Goal: Task Accomplishment & Management: Use online tool/utility

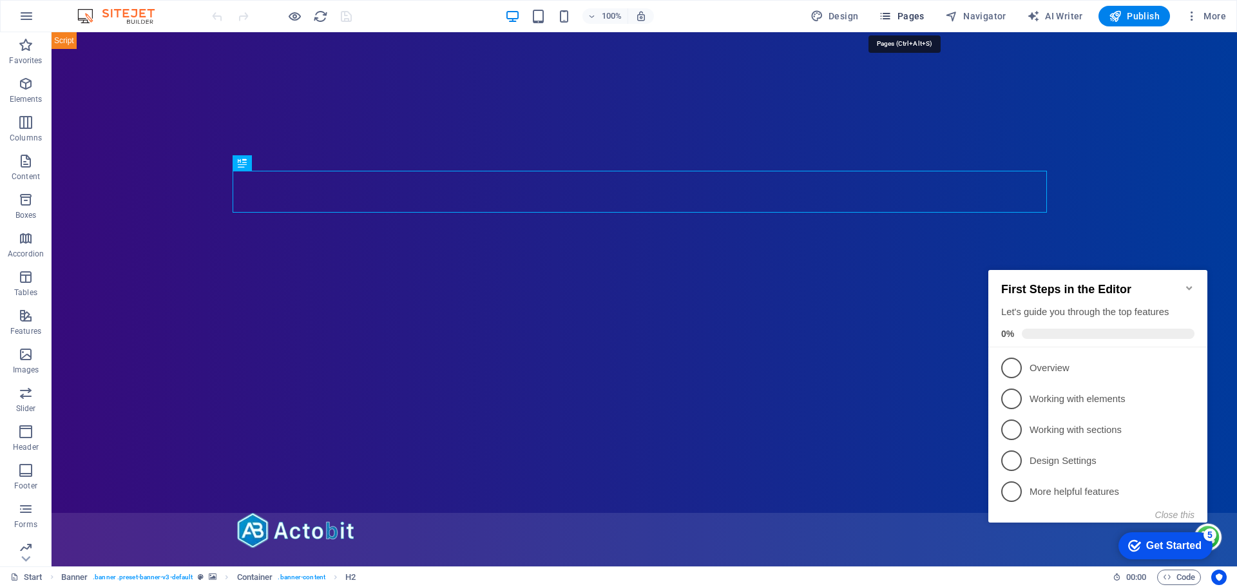
click at [914, 17] on span "Pages" at bounding box center [901, 16] width 45 height 13
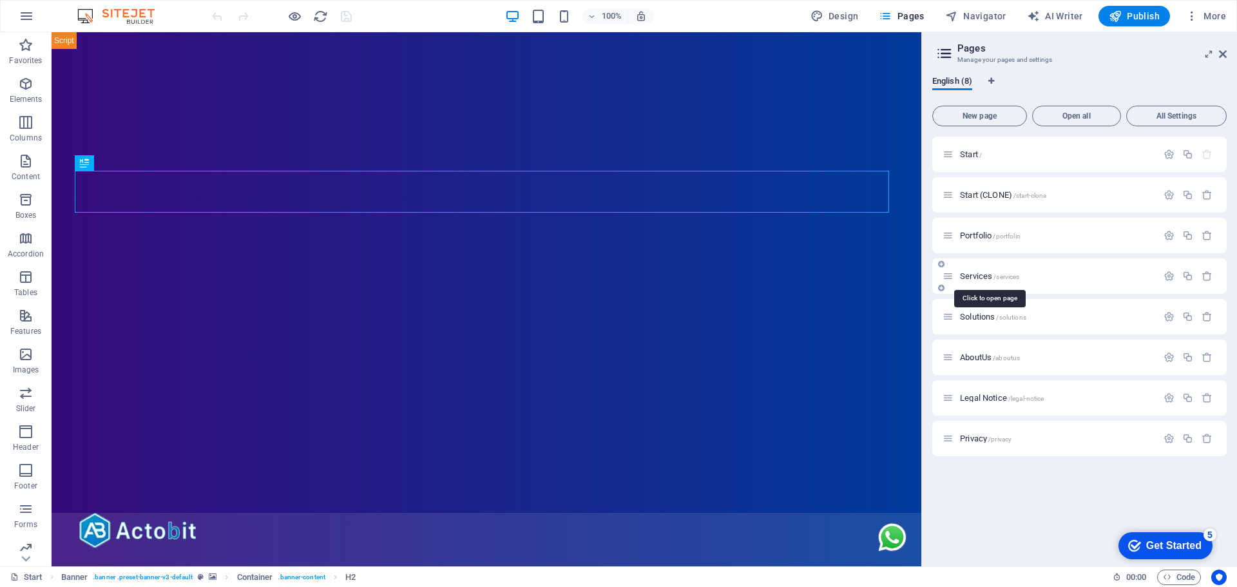
click at [986, 273] on span "Services /services" at bounding box center [989, 276] width 59 height 10
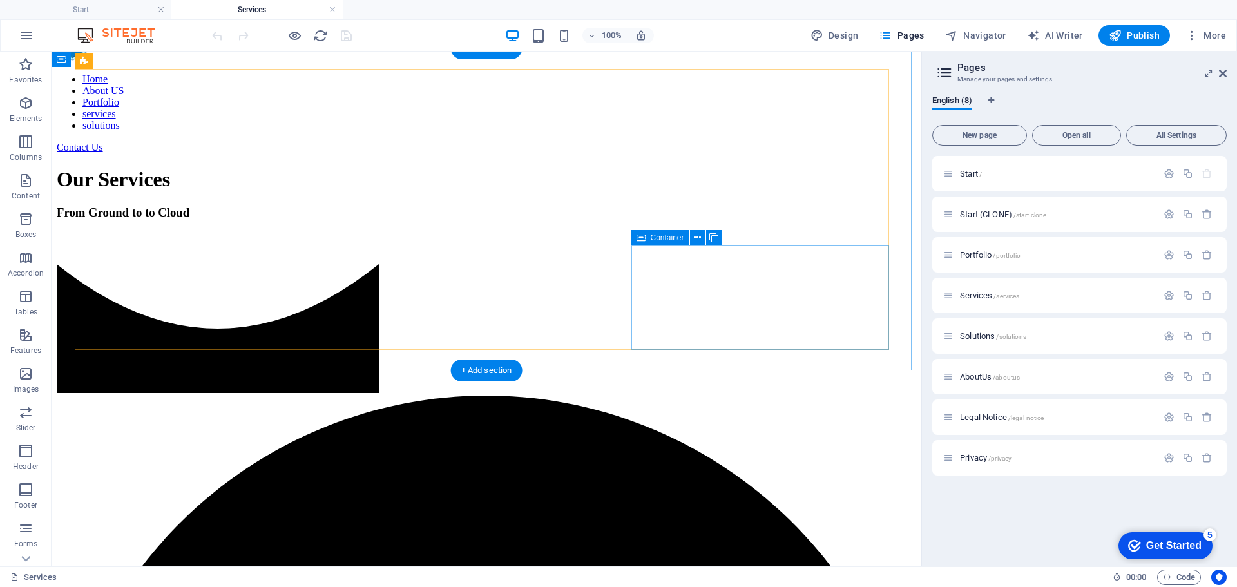
scroll to position [709, 0]
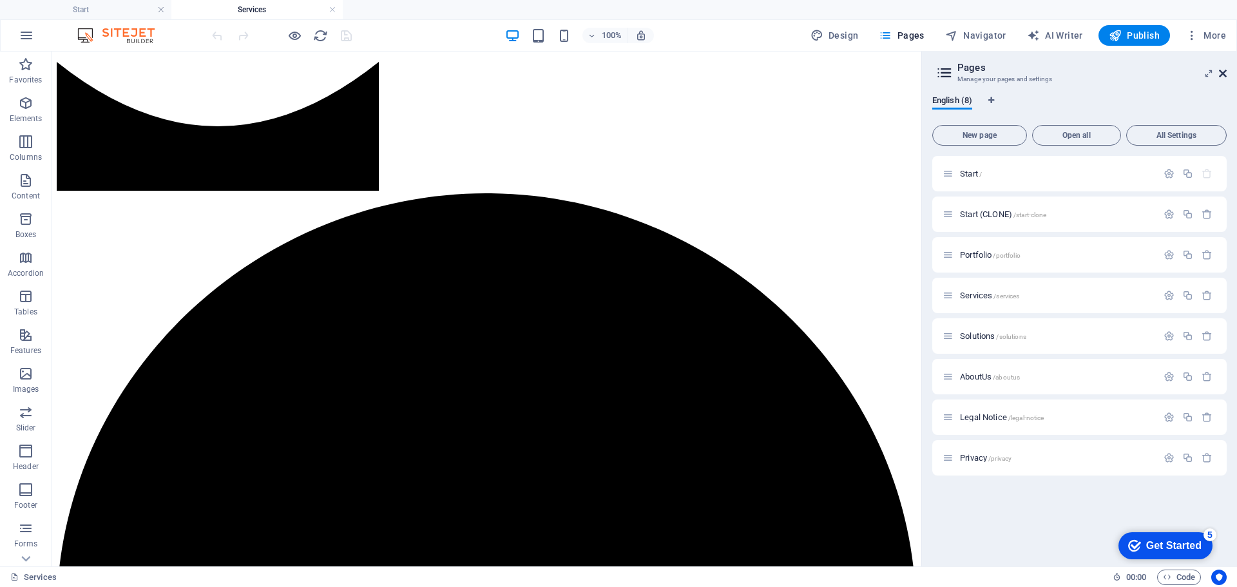
click at [1223, 74] on icon at bounding box center [1223, 73] width 8 height 10
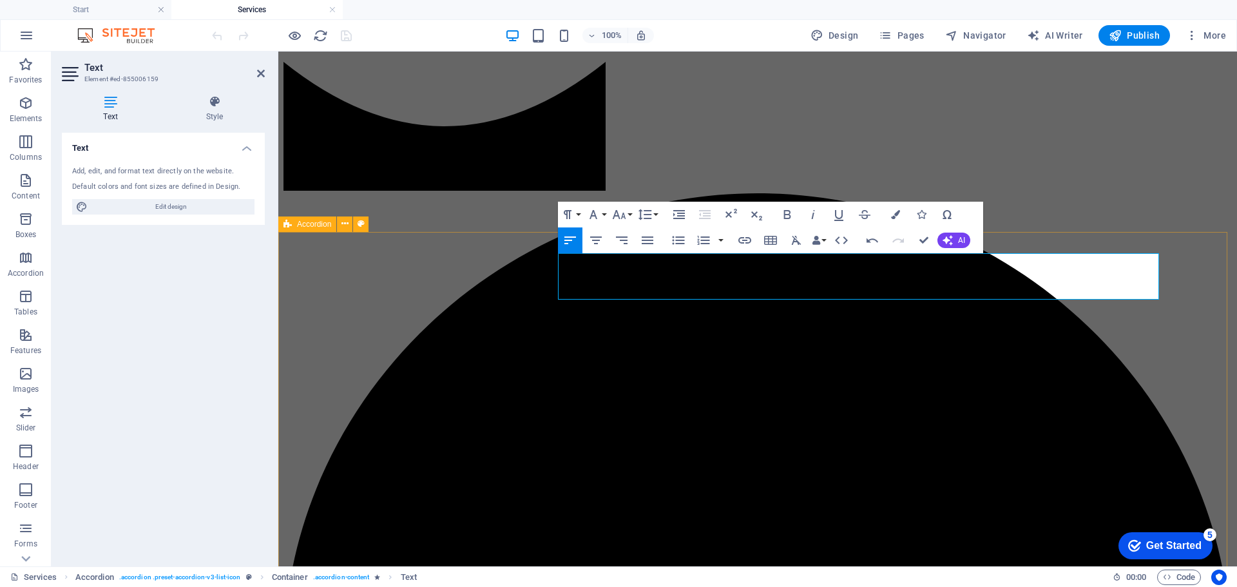
drag, startPoint x: 924, startPoint y: 290, endPoint x: 472, endPoint y: 249, distance: 454.8
click at [603, 214] on button "Font Family" at bounding box center [596, 215] width 24 height 26
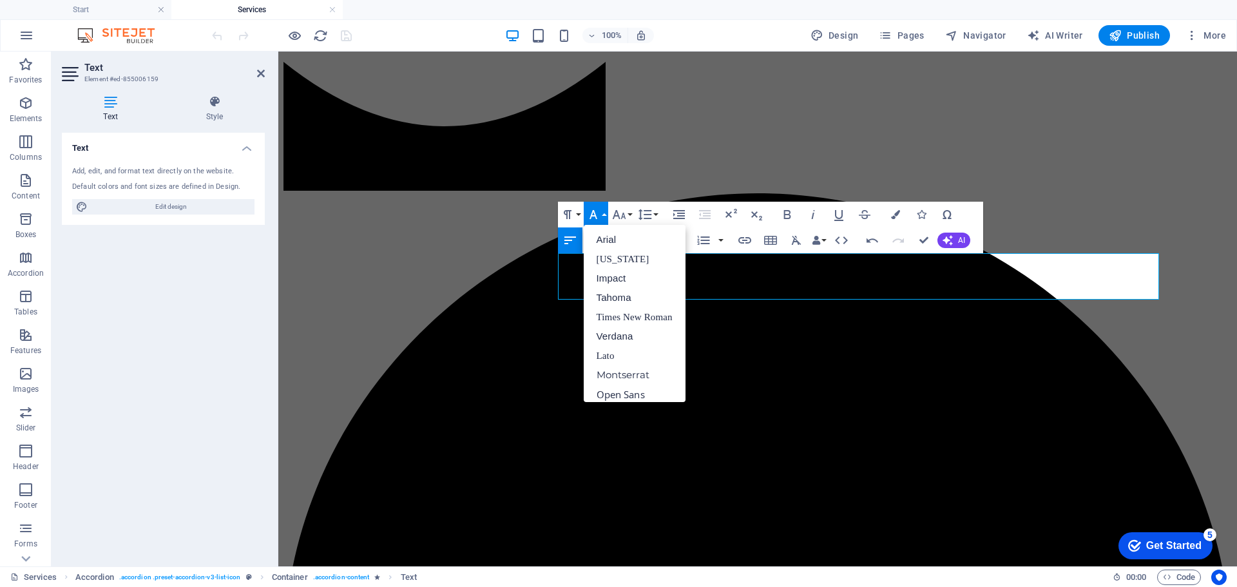
click at [603, 214] on button "Font Family" at bounding box center [596, 215] width 24 height 26
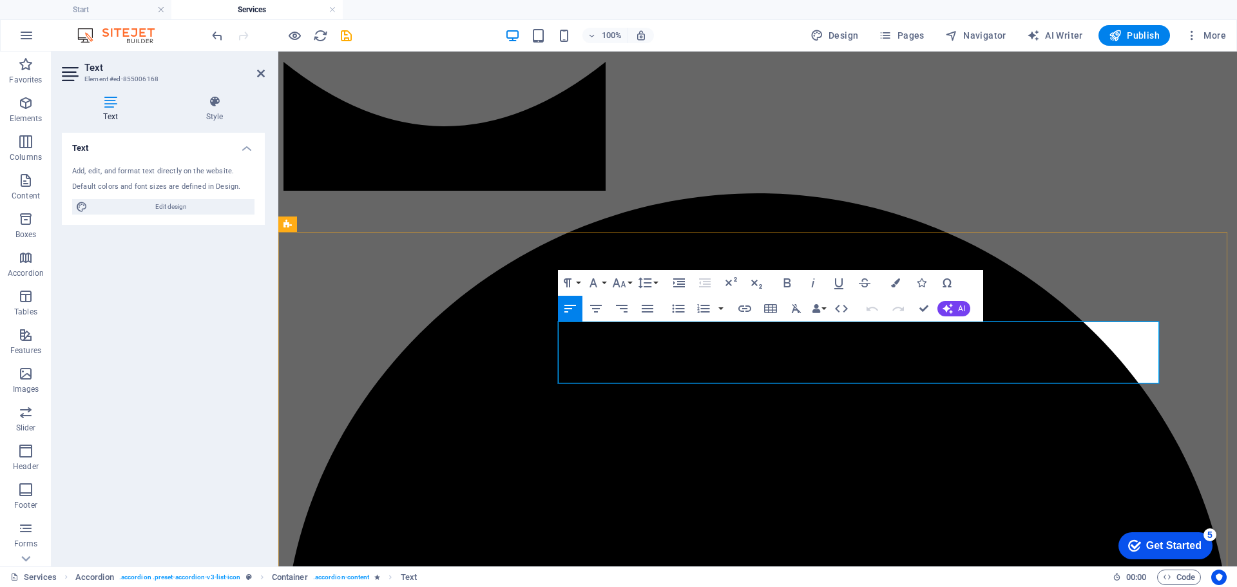
drag, startPoint x: 623, startPoint y: 347, endPoint x: 660, endPoint y: 357, distance: 38.0
click at [602, 282] on button "Font Family" at bounding box center [596, 283] width 24 height 26
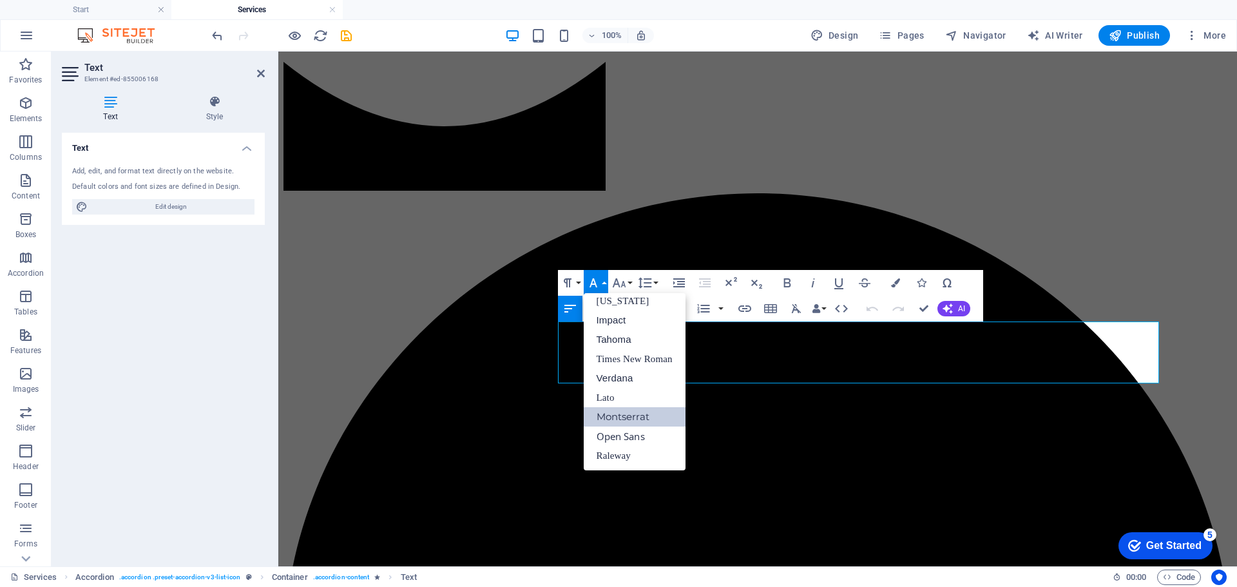
scroll to position [26, 0]
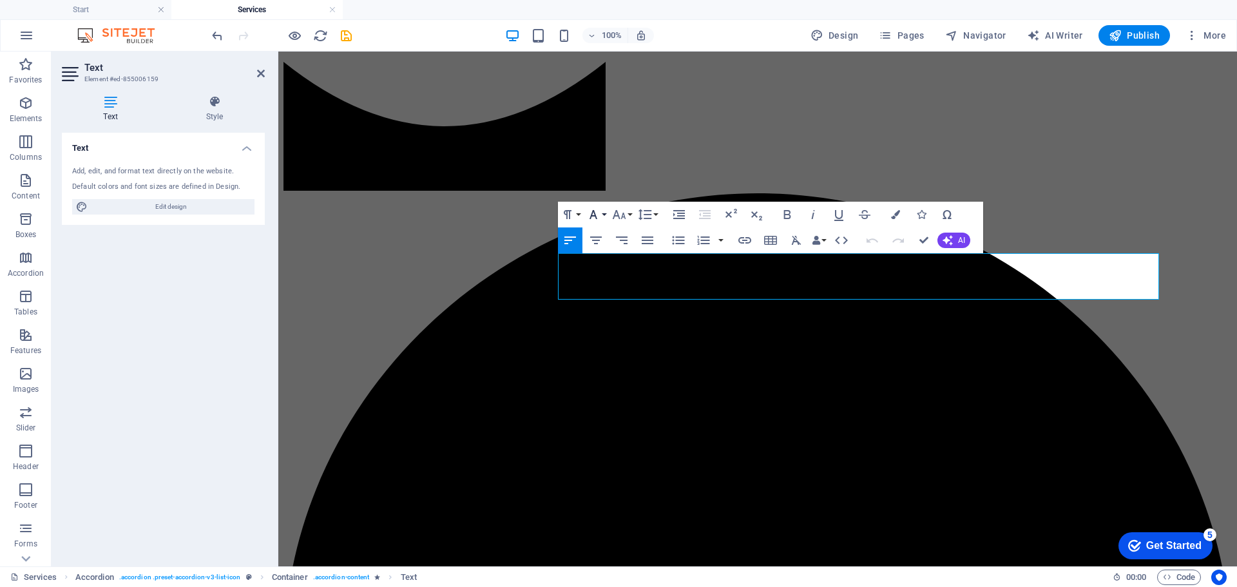
click at [600, 213] on icon "button" at bounding box center [593, 214] width 15 height 15
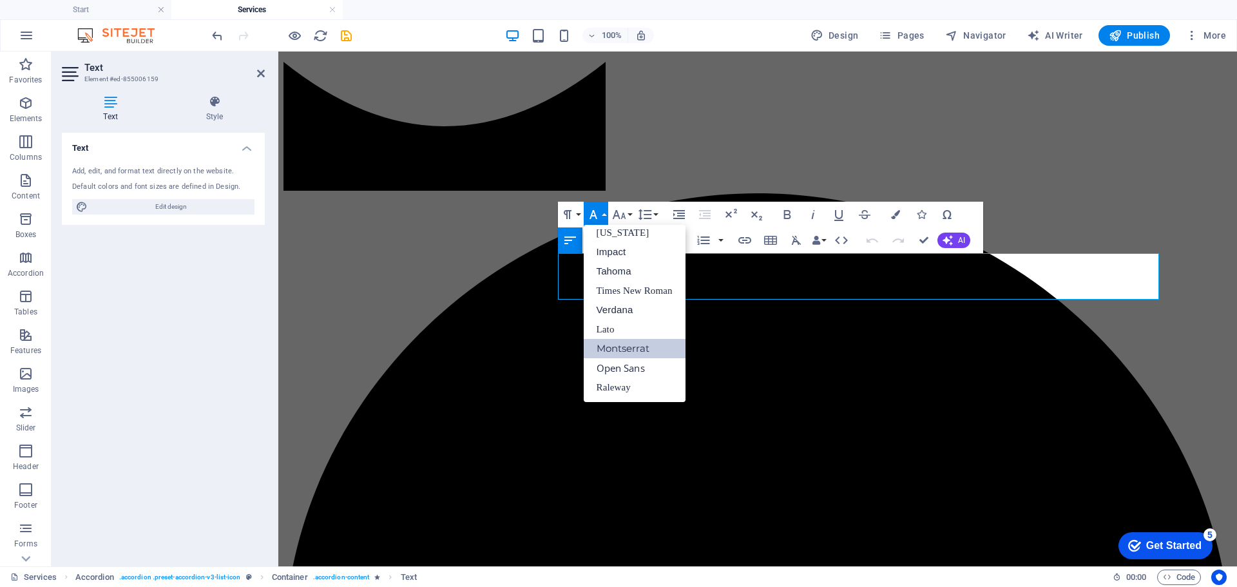
click at [661, 341] on link "Montserrat" at bounding box center [635, 348] width 102 height 19
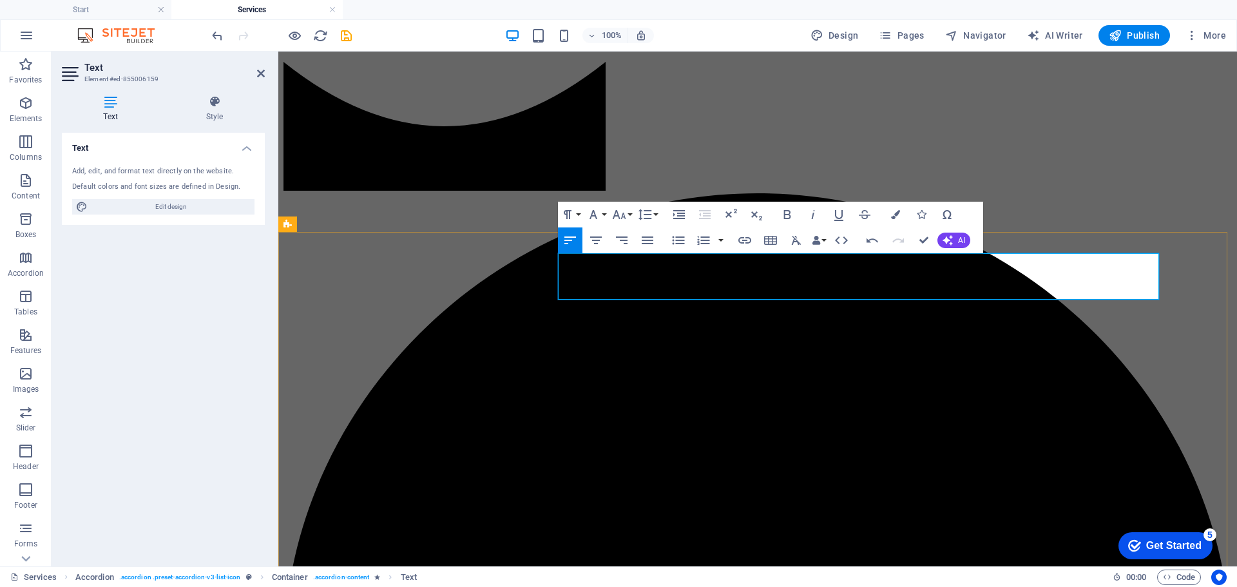
click at [642, 240] on icon "button" at bounding box center [648, 240] width 12 height 8
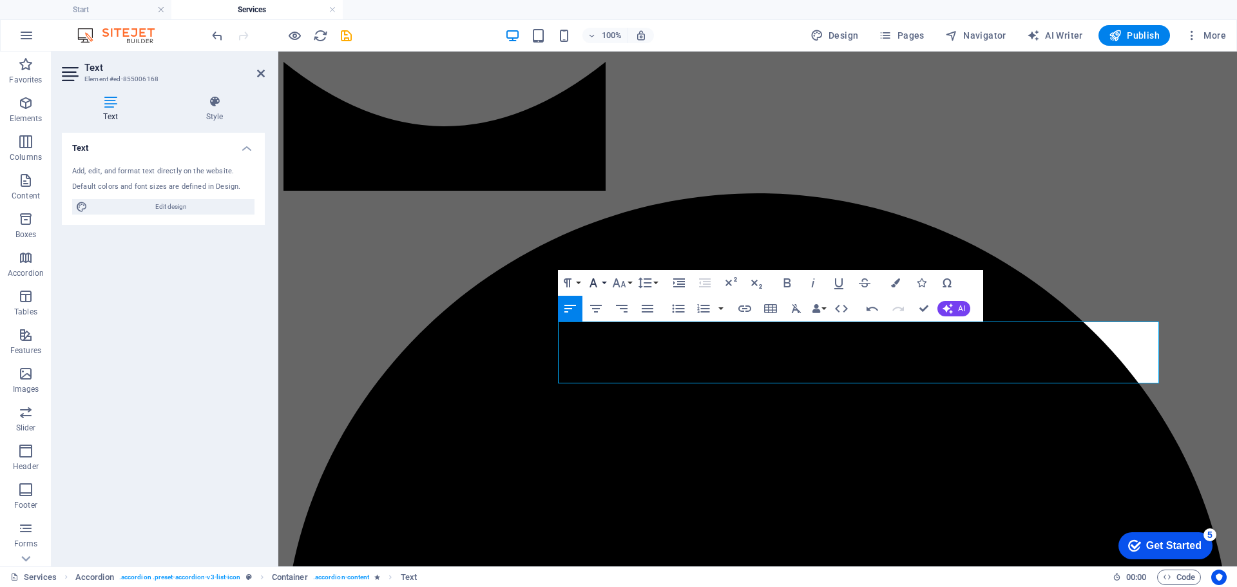
click at [606, 283] on button "Font Family" at bounding box center [596, 283] width 24 height 26
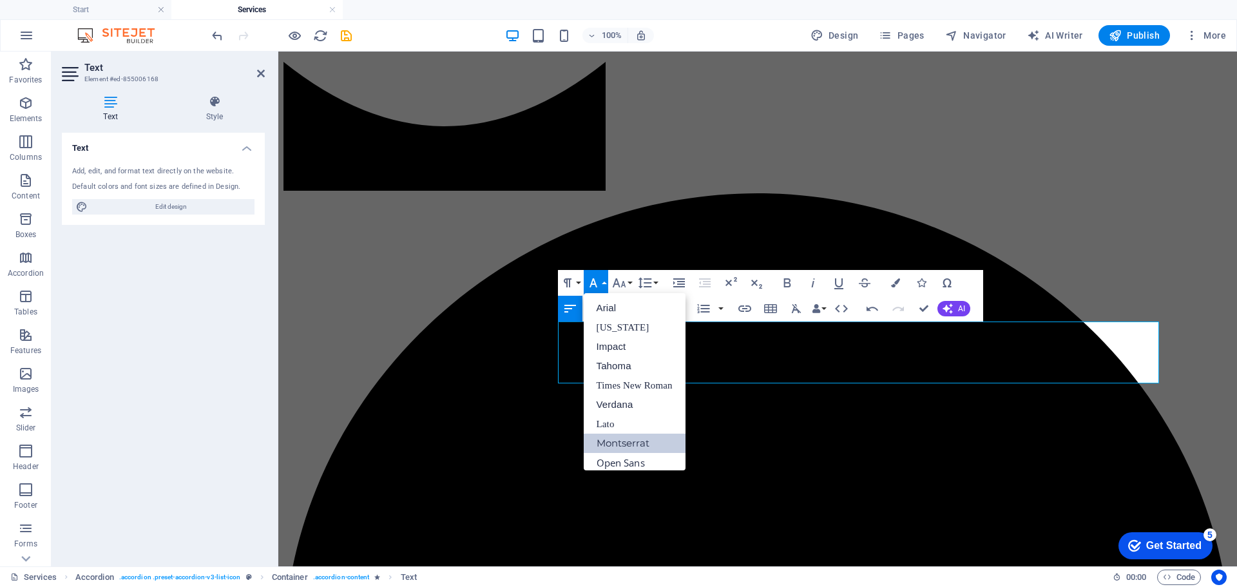
click at [638, 439] on link "Montserrat" at bounding box center [635, 443] width 102 height 19
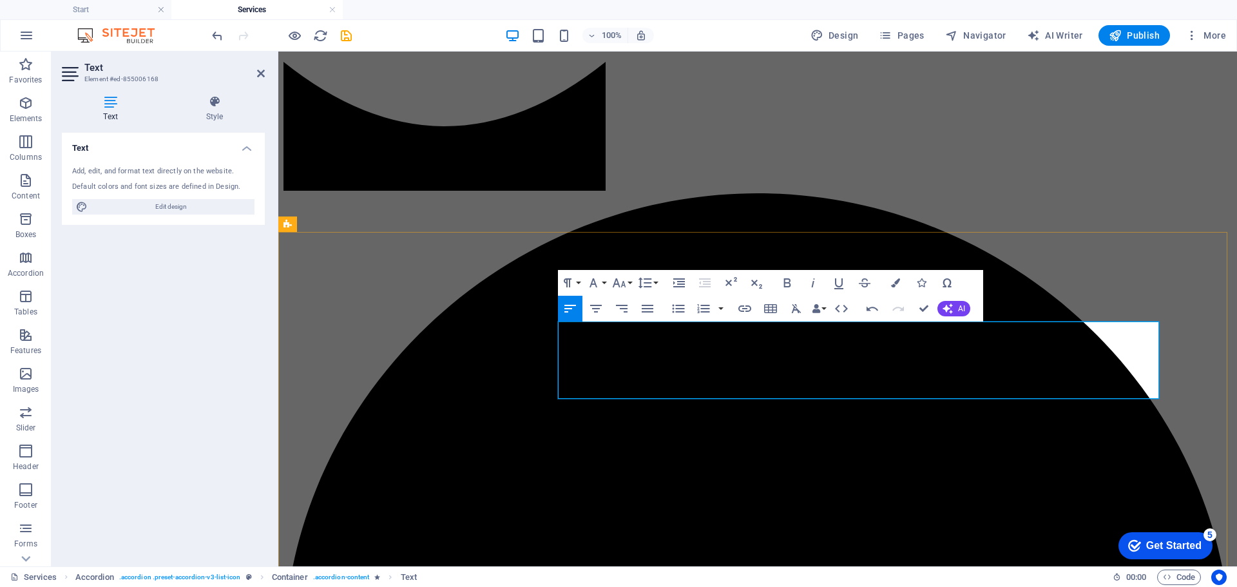
drag, startPoint x: 684, startPoint y: 347, endPoint x: 676, endPoint y: 346, distance: 7.1
copy span "Enhance your connectivity with Actobit’s network services, expertly designed wi…"
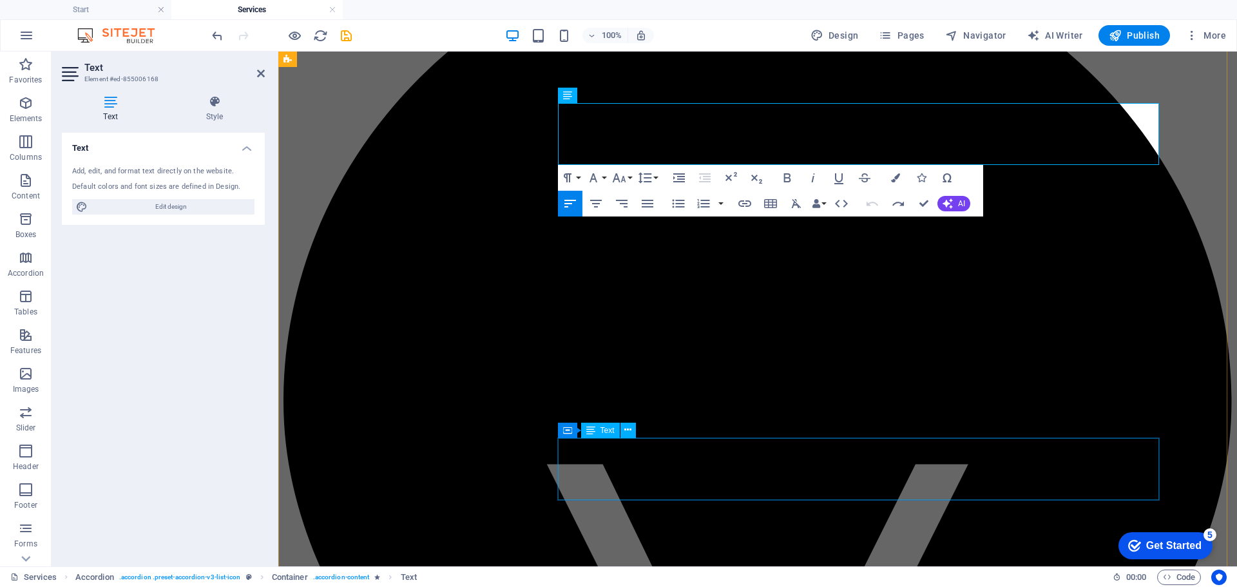
scroll to position [966, 0]
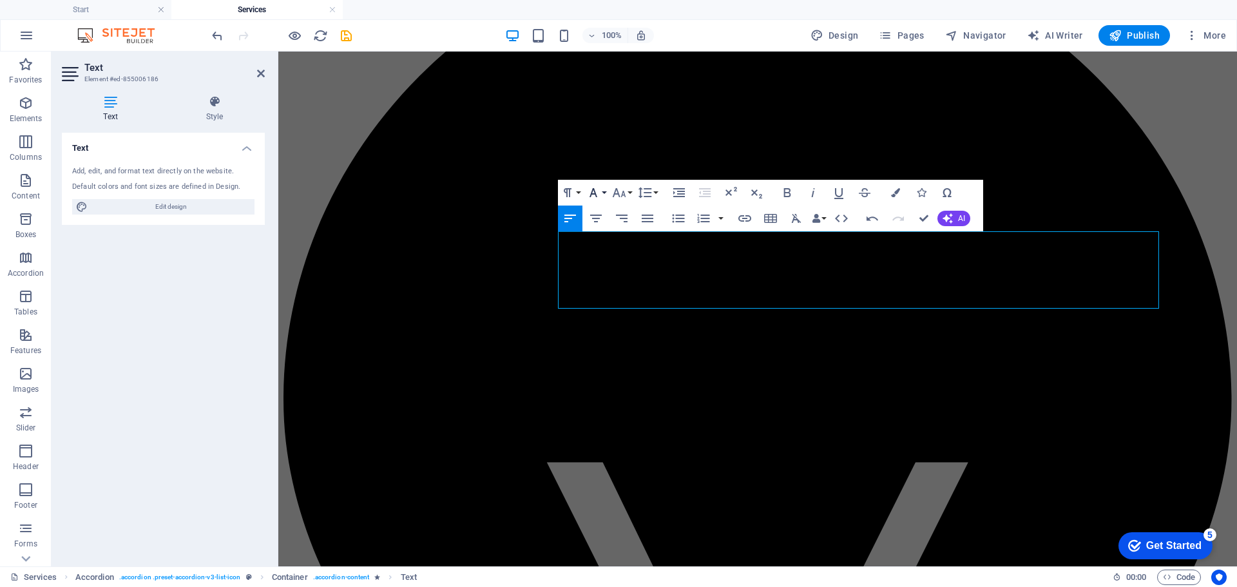
click at [604, 191] on button "Font Family" at bounding box center [596, 193] width 24 height 26
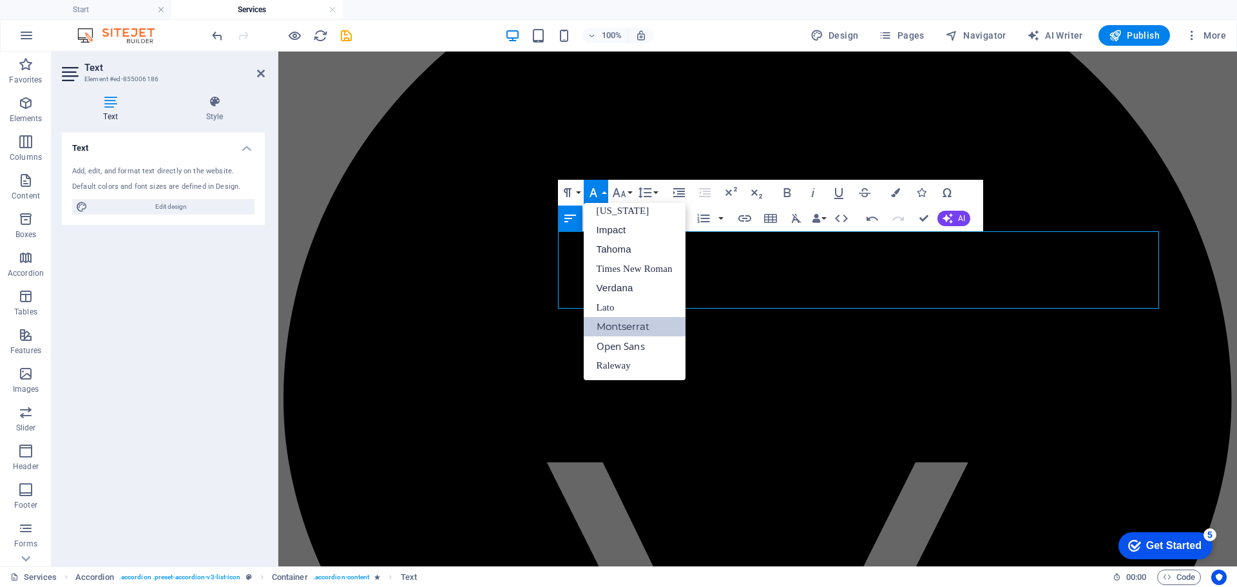
scroll to position [26, 0]
click at [630, 330] on link "Montserrat" at bounding box center [635, 326] width 102 height 19
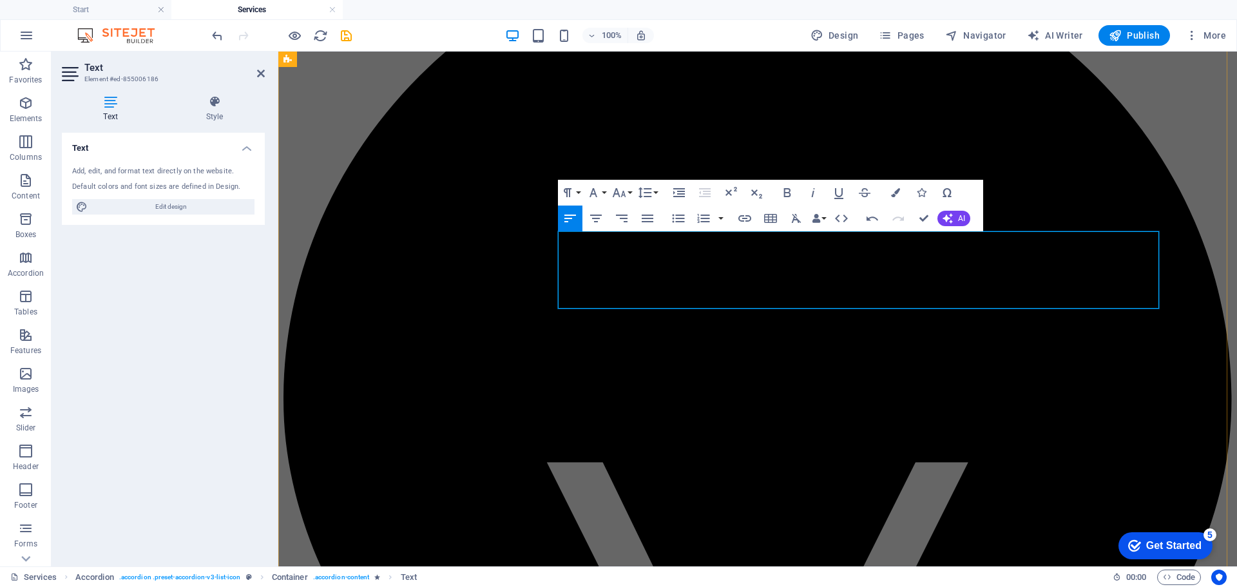
drag, startPoint x: 674, startPoint y: 256, endPoint x: 684, endPoint y: 257, distance: 10.4
drag, startPoint x: 875, startPoint y: 254, endPoint x: 884, endPoint y: 255, distance: 9.0
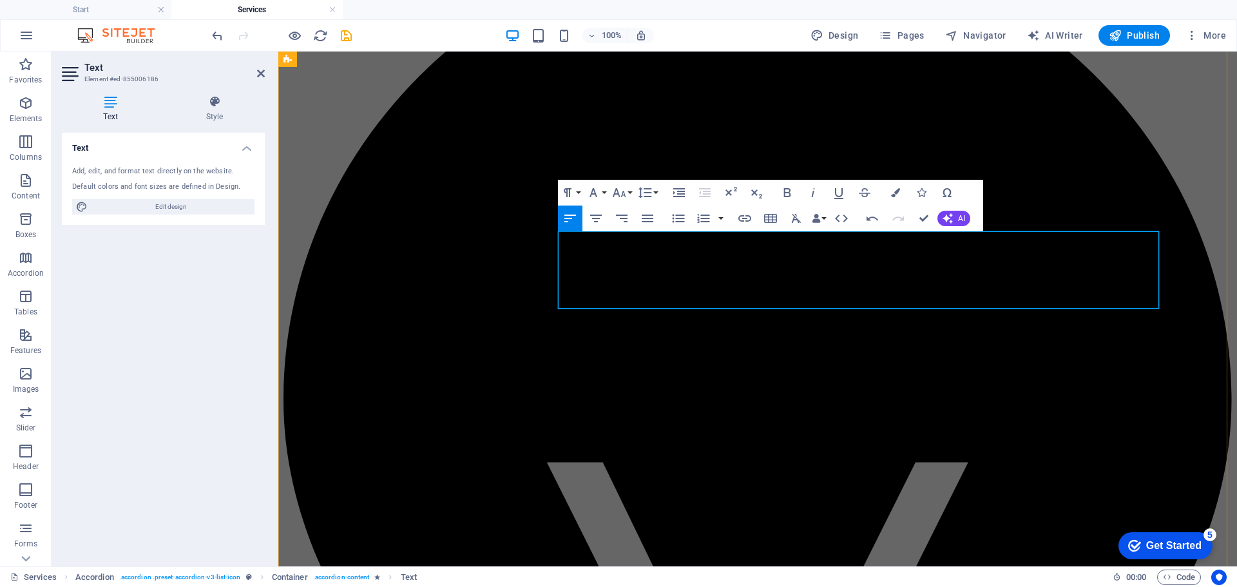
click at [653, 218] on icon "button" at bounding box center [647, 218] width 15 height 15
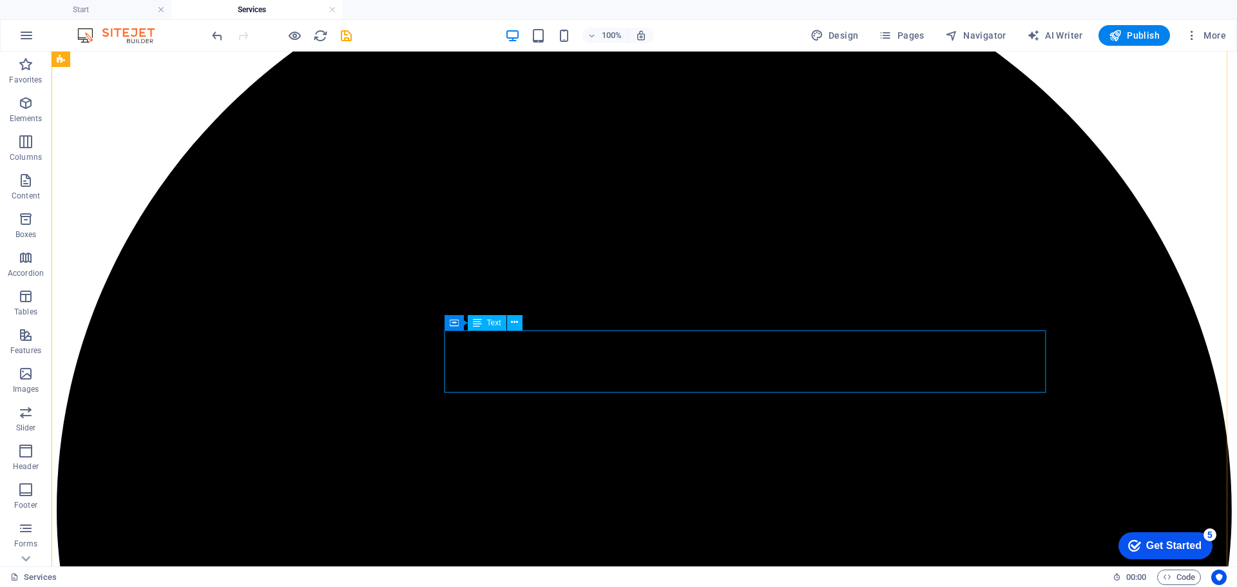
scroll to position [902, 0]
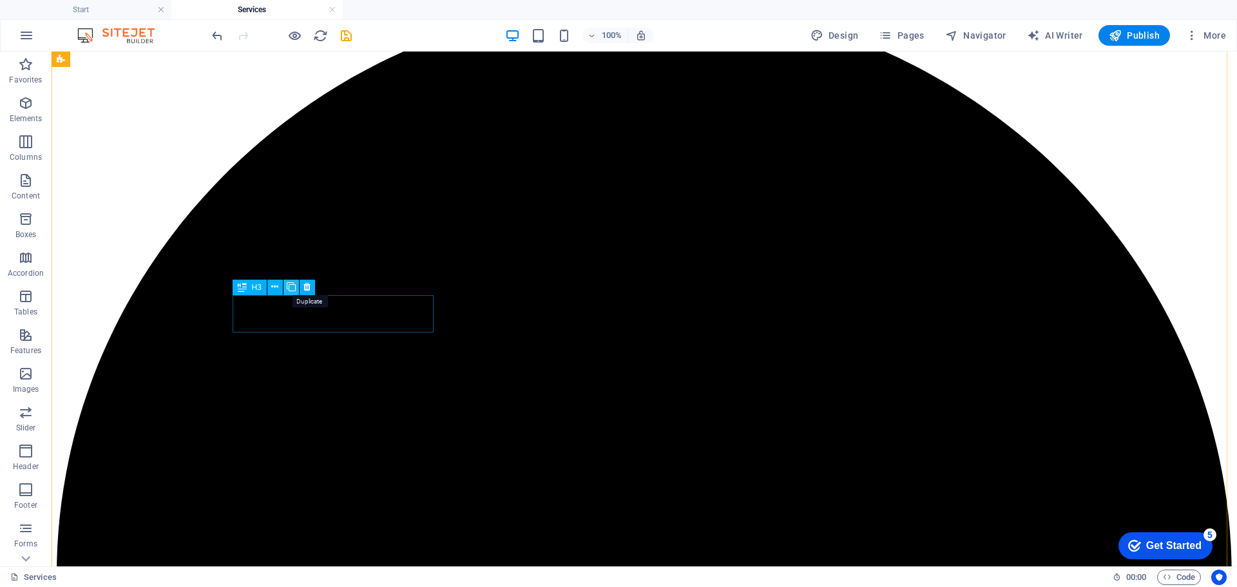
click at [291, 291] on icon at bounding box center [291, 287] width 9 height 14
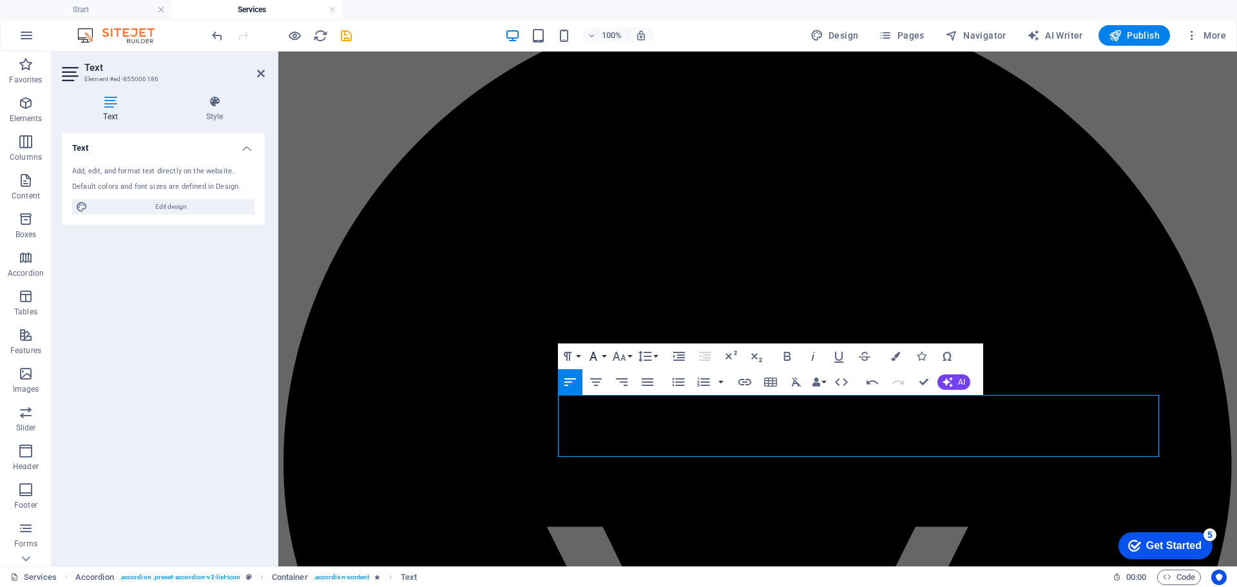
click at [606, 359] on button "Font Family" at bounding box center [596, 356] width 24 height 26
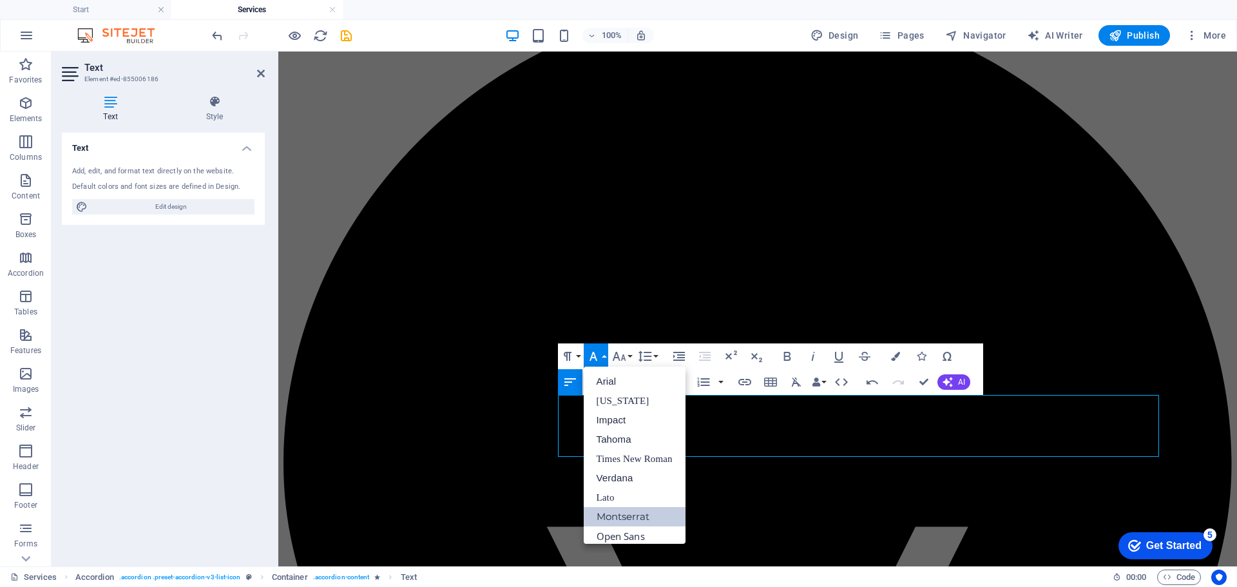
click at [653, 515] on link "Montserrat" at bounding box center [635, 516] width 102 height 19
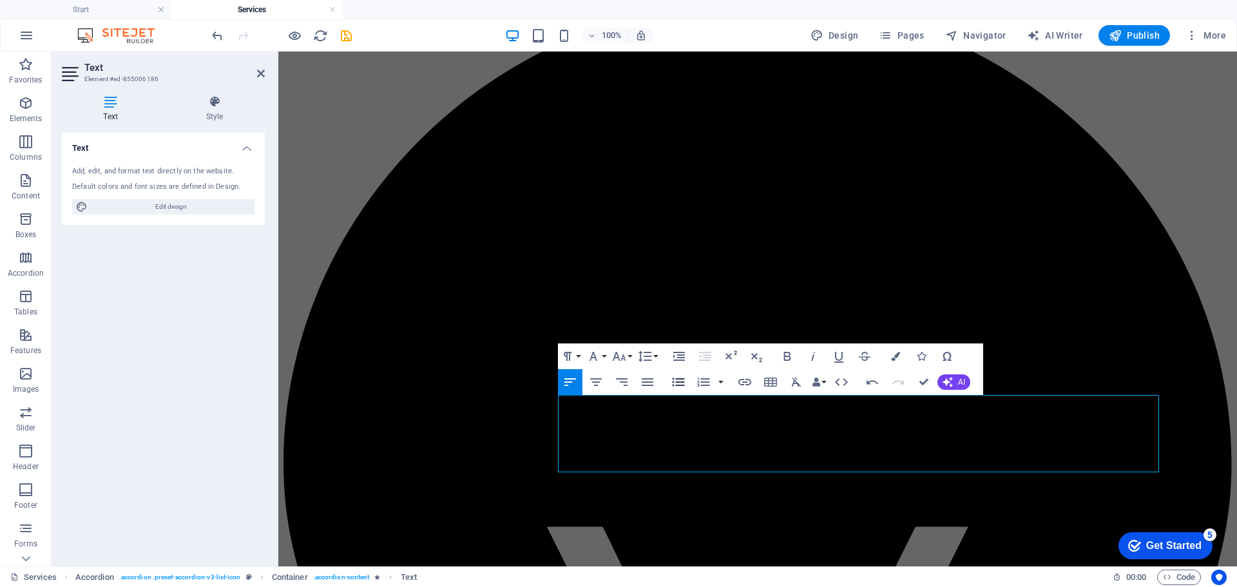
click at [678, 381] on icon "button" at bounding box center [678, 381] width 15 height 15
click at [643, 381] on icon "button" at bounding box center [648, 382] width 12 height 8
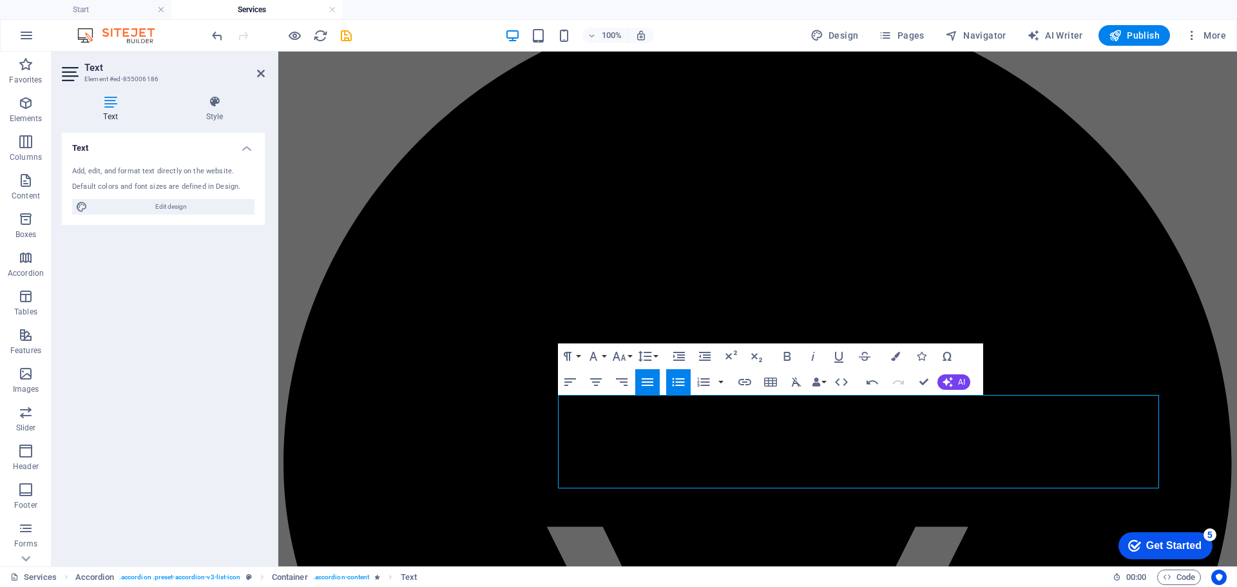
click at [676, 382] on icon "button" at bounding box center [678, 382] width 12 height 8
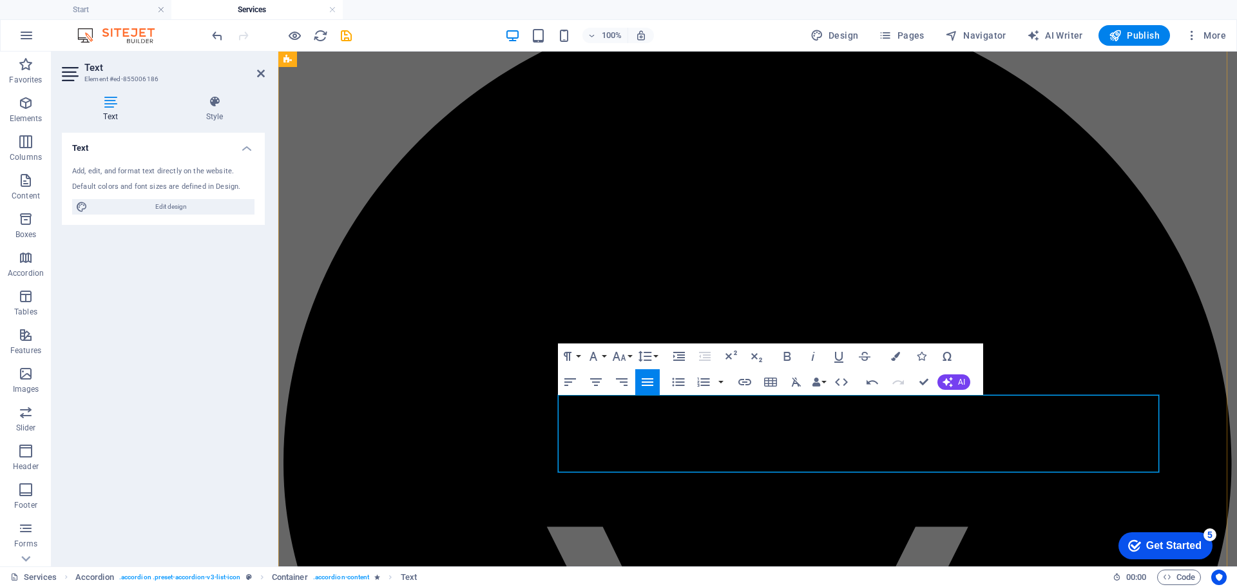
drag, startPoint x: 700, startPoint y: 488, endPoint x: 926, endPoint y: 488, distance: 225.5
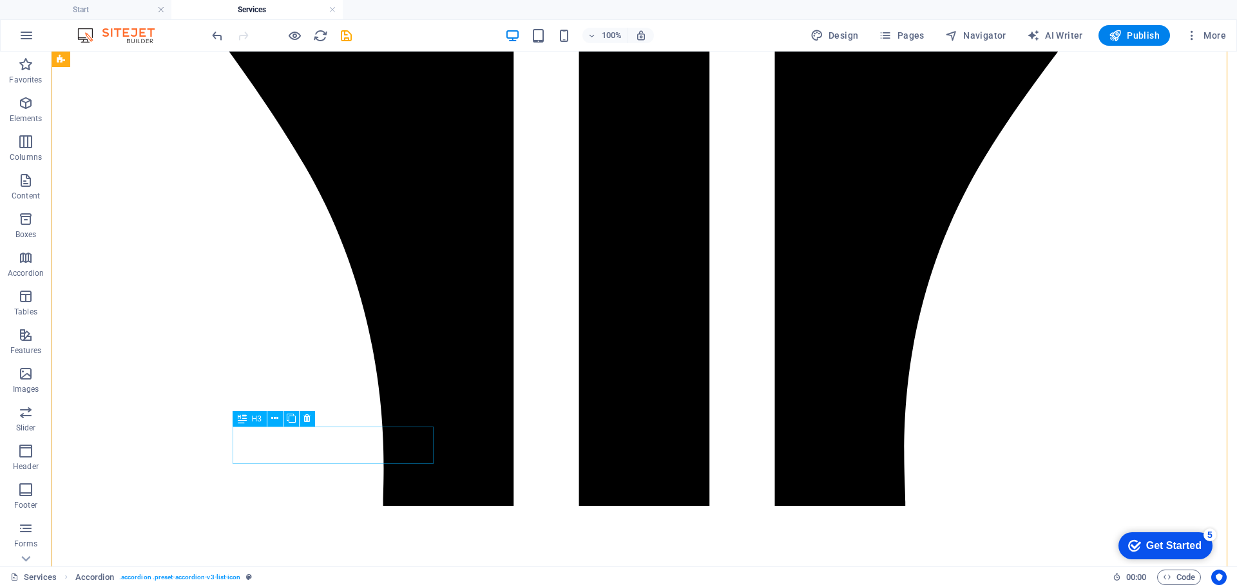
scroll to position [1868, 0]
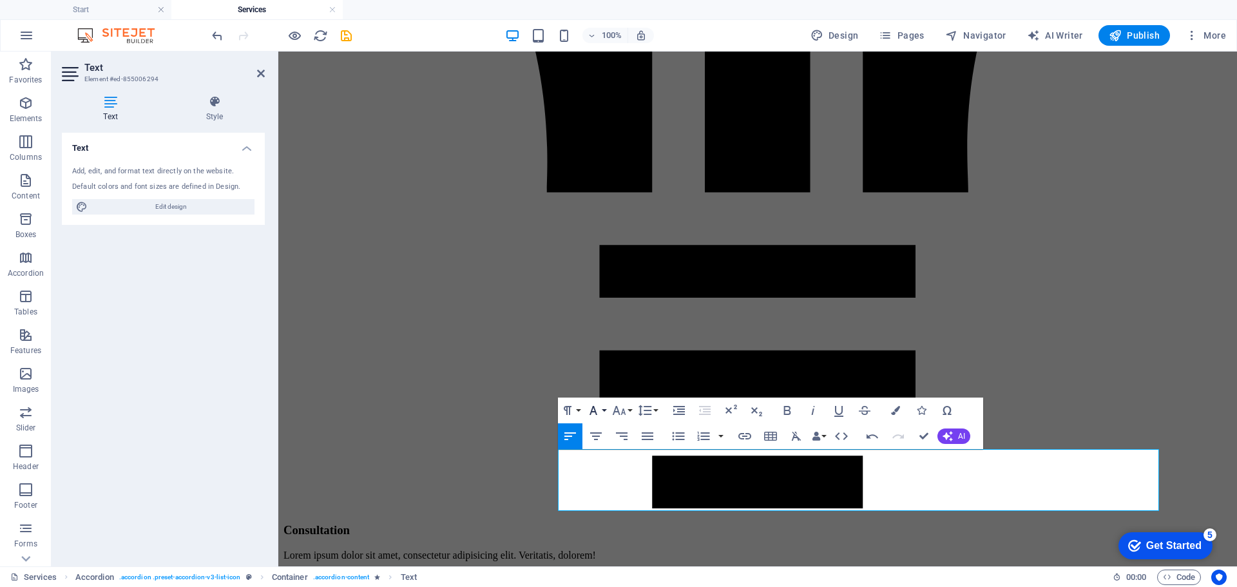
click at [596, 407] on icon "button" at bounding box center [593, 410] width 15 height 15
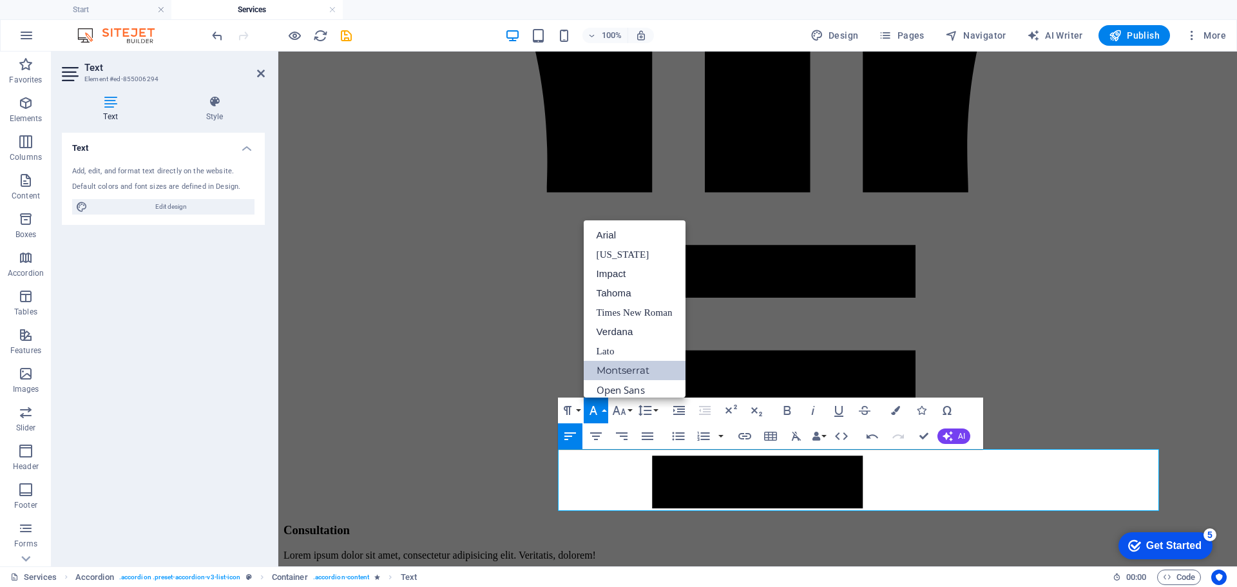
click at [631, 372] on link "Montserrat" at bounding box center [635, 370] width 102 height 19
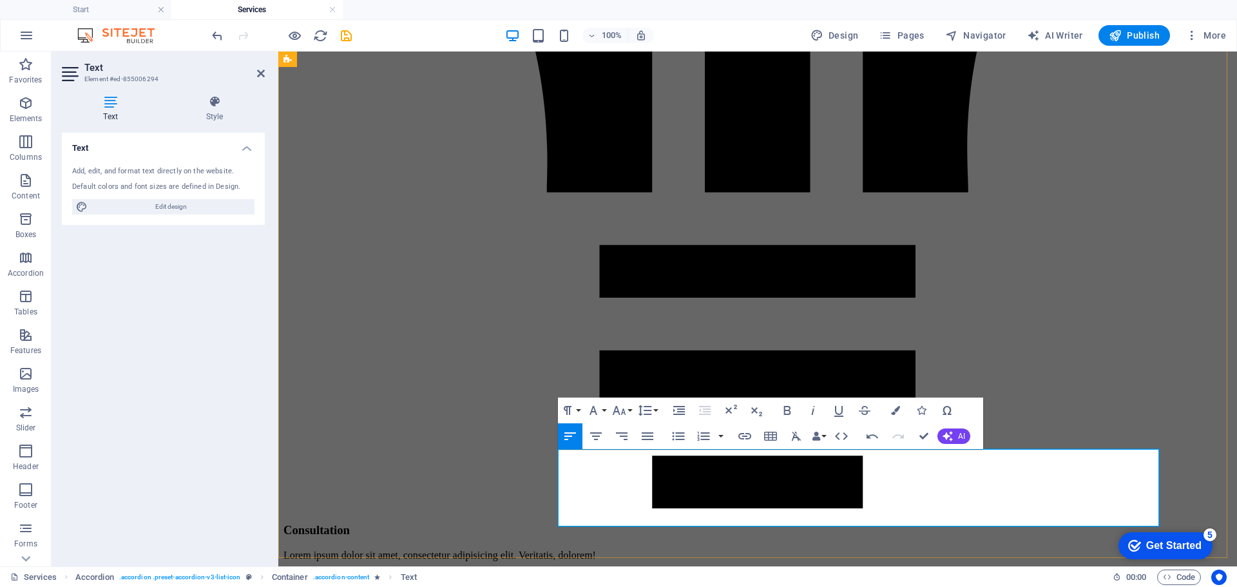
click at [653, 441] on icon "button" at bounding box center [647, 435] width 15 height 15
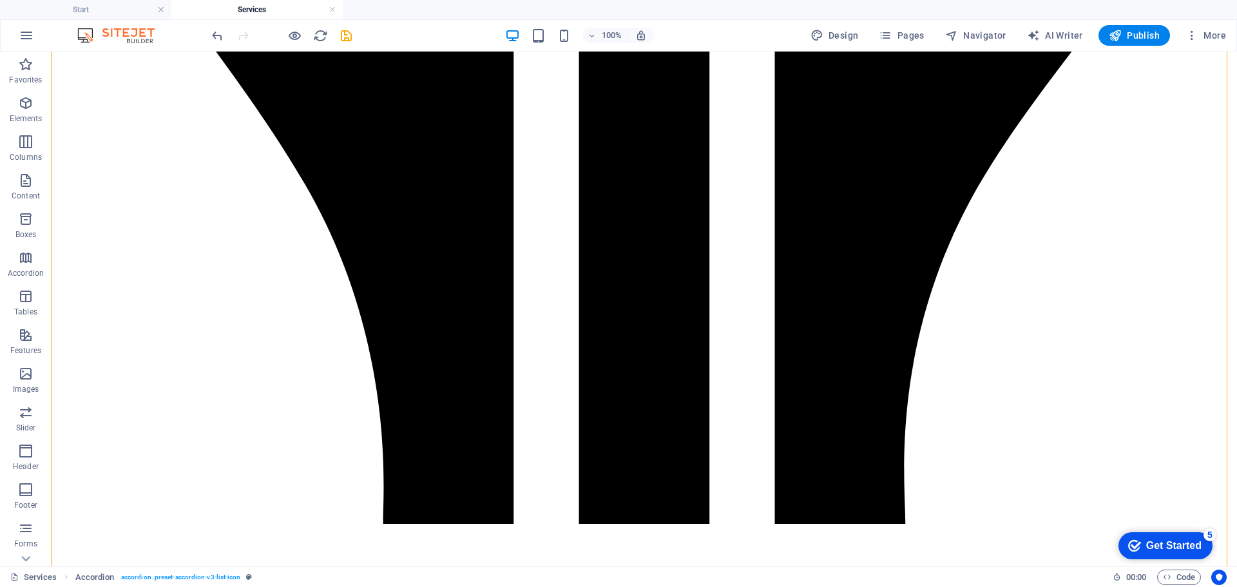
scroll to position [1804, 0]
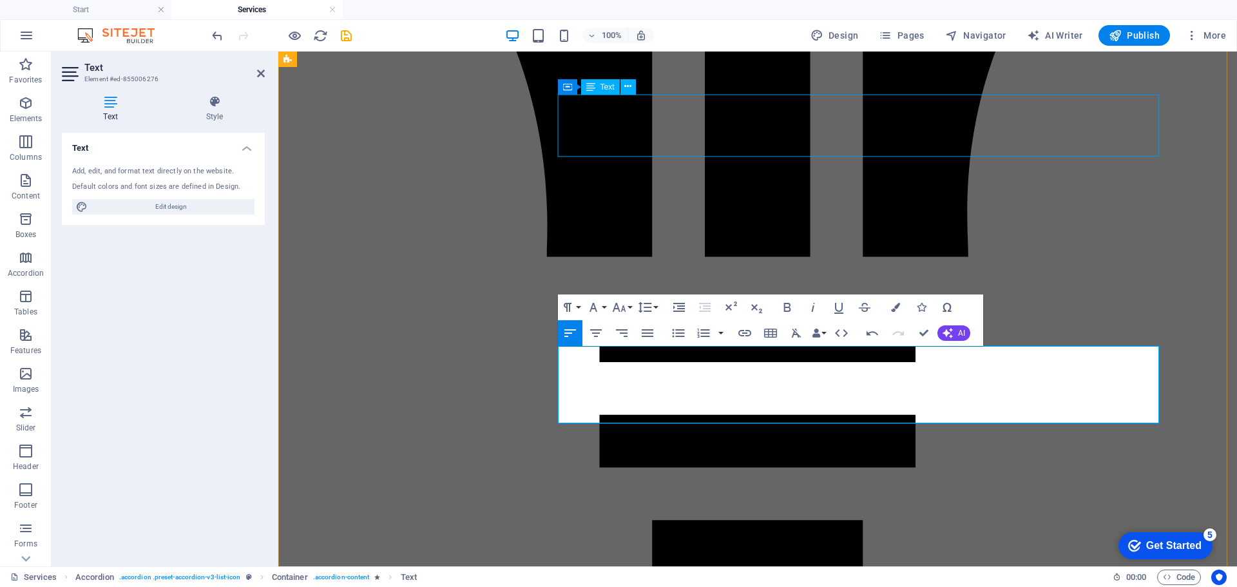
scroll to position [5056, 0]
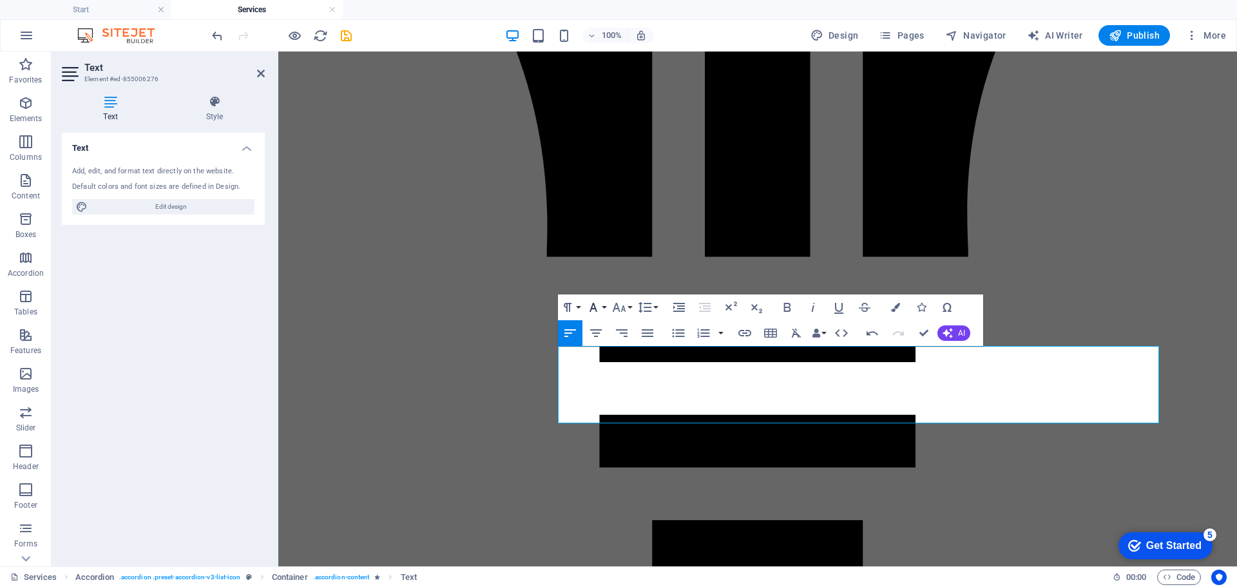
click at [603, 307] on button "Font Family" at bounding box center [596, 307] width 24 height 26
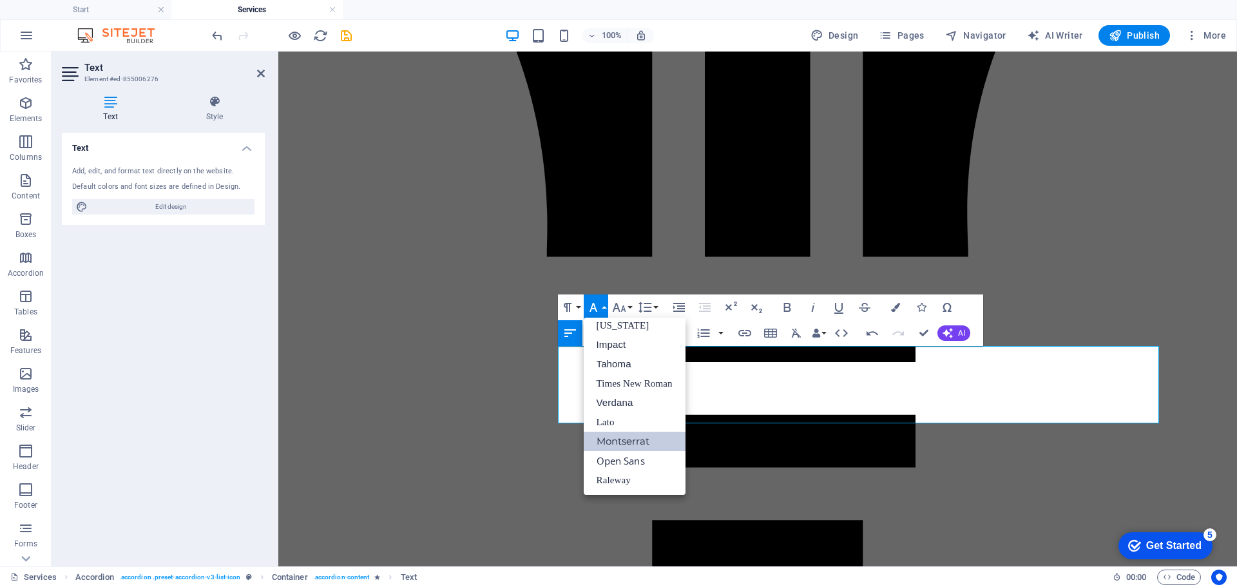
scroll to position [26, 0]
click at [655, 440] on link "Montserrat" at bounding box center [635, 441] width 102 height 19
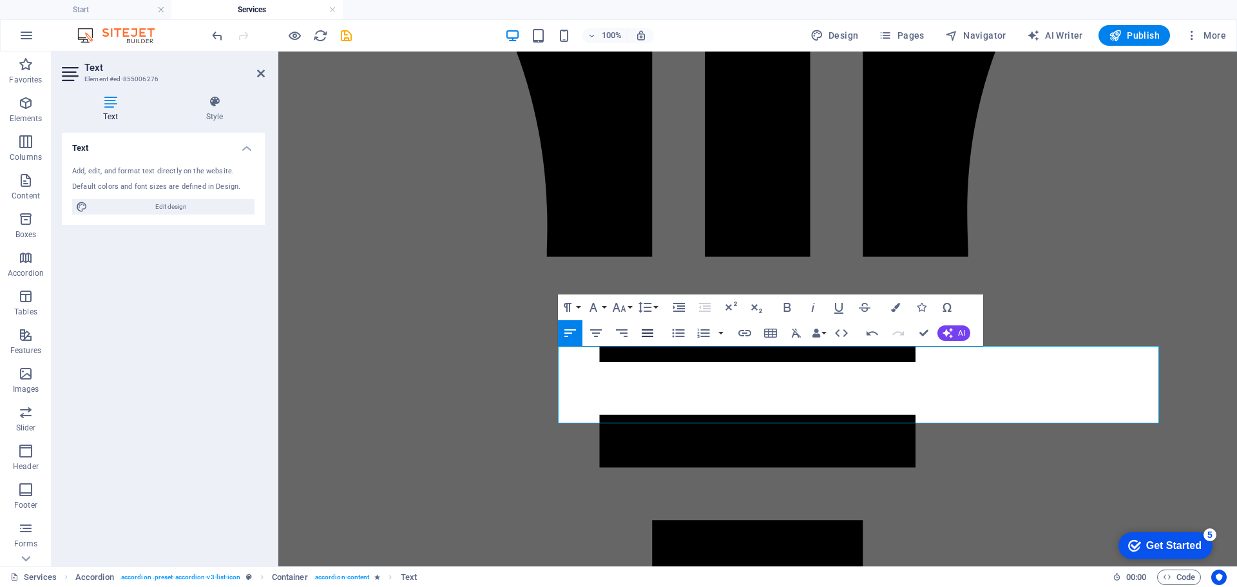
click at [645, 335] on icon "button" at bounding box center [647, 332] width 15 height 15
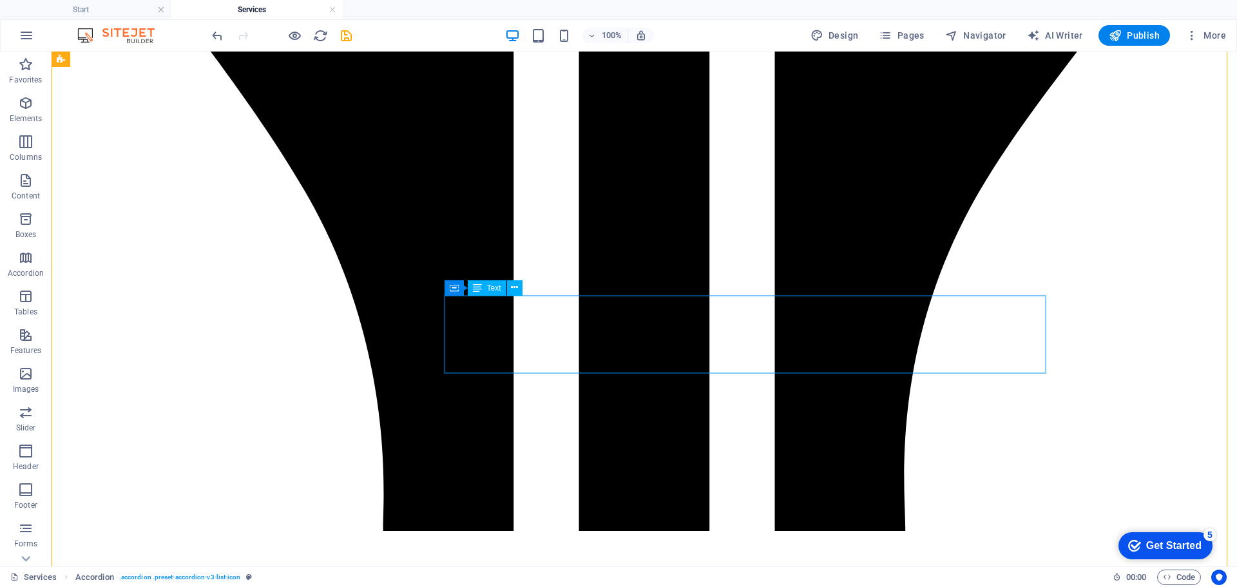
scroll to position [1868, 0]
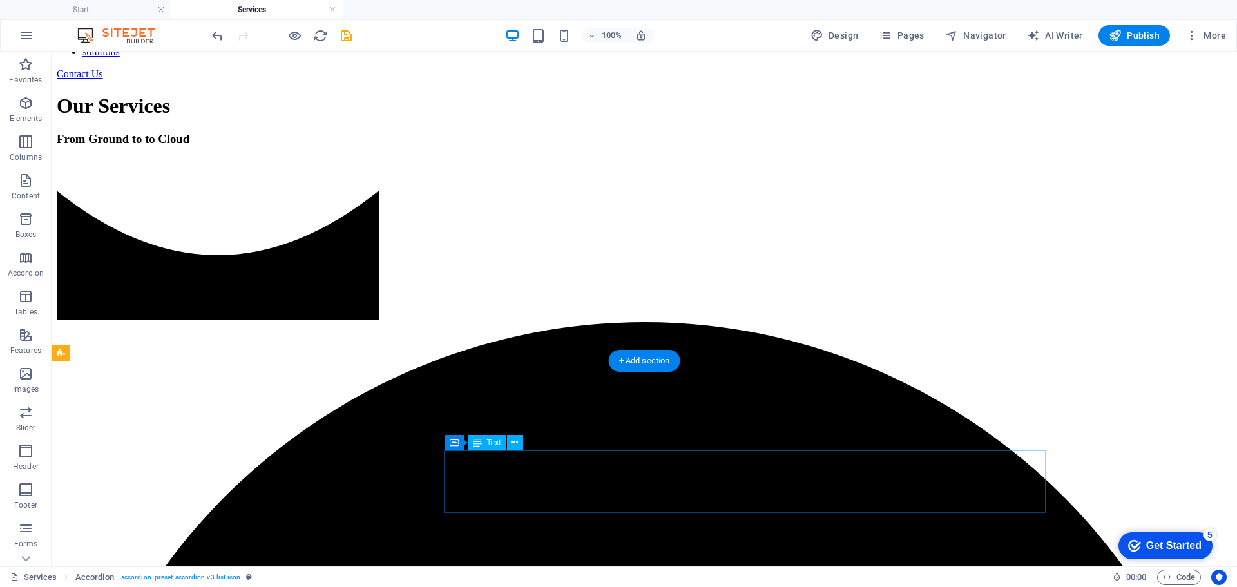
scroll to position [773, 0]
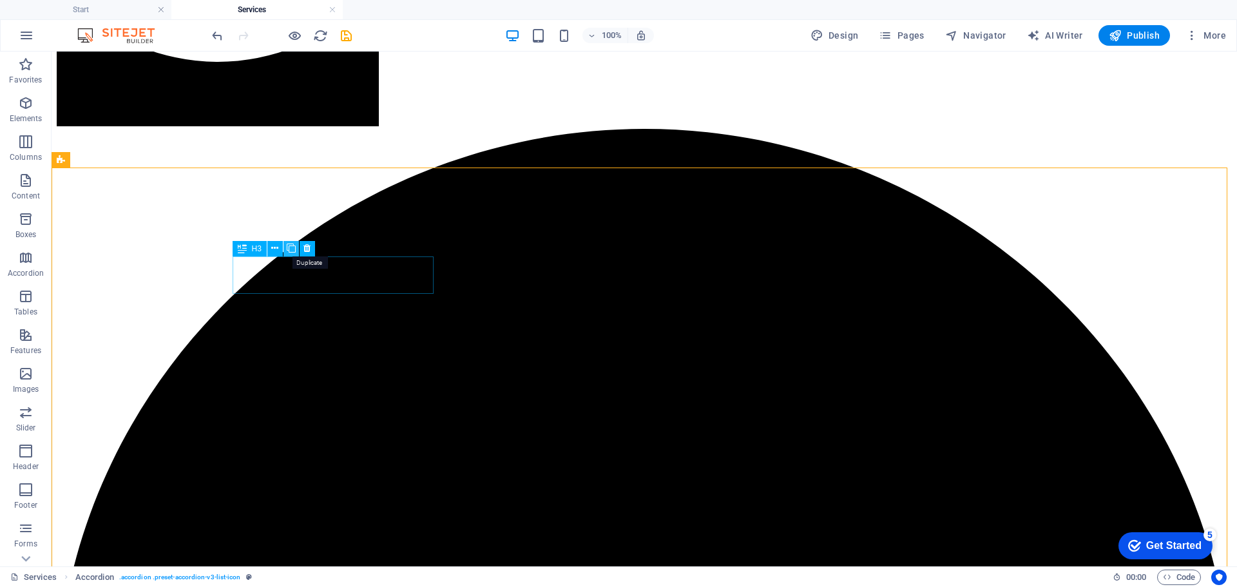
click at [291, 249] on icon at bounding box center [291, 249] width 9 height 14
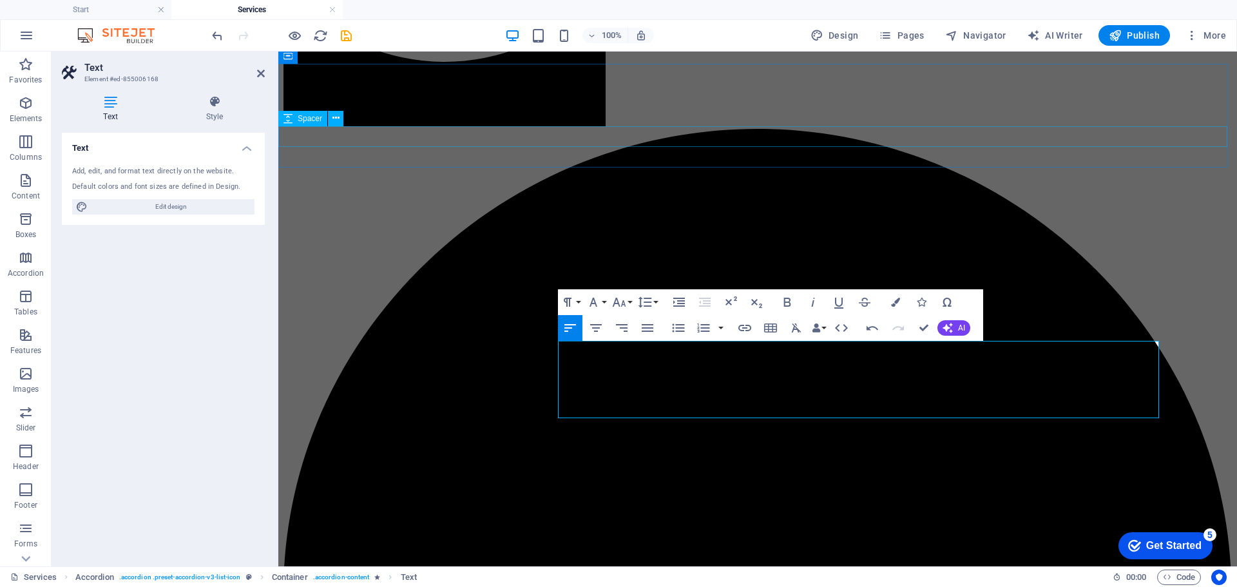
scroll to position [4869, 0]
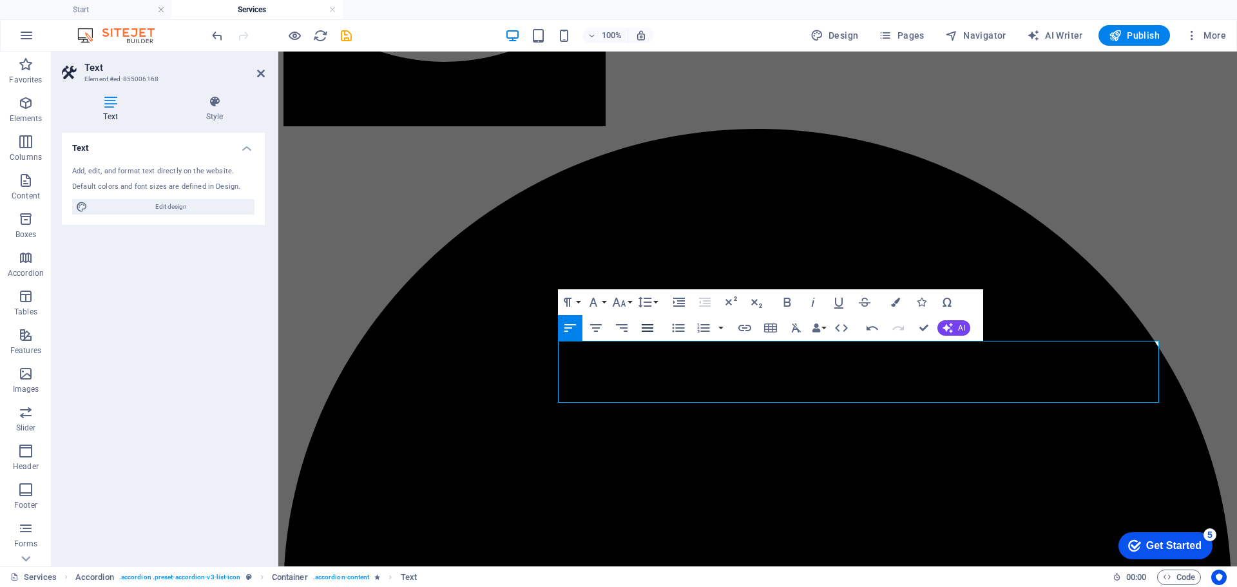
click at [650, 324] on icon "button" at bounding box center [648, 328] width 12 height 8
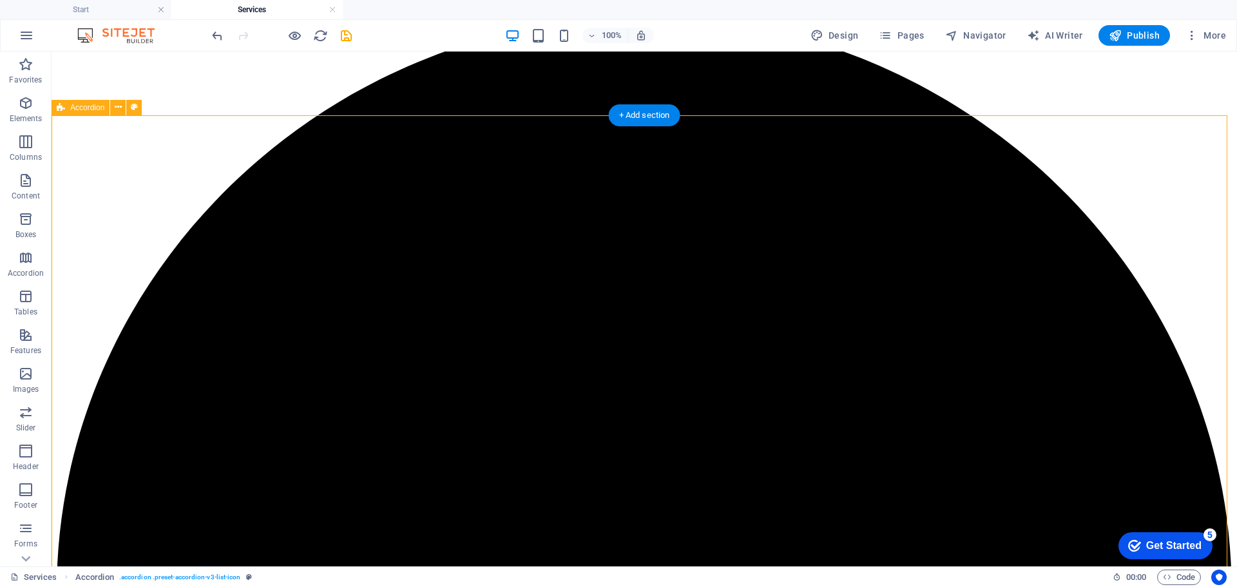
scroll to position [902, 0]
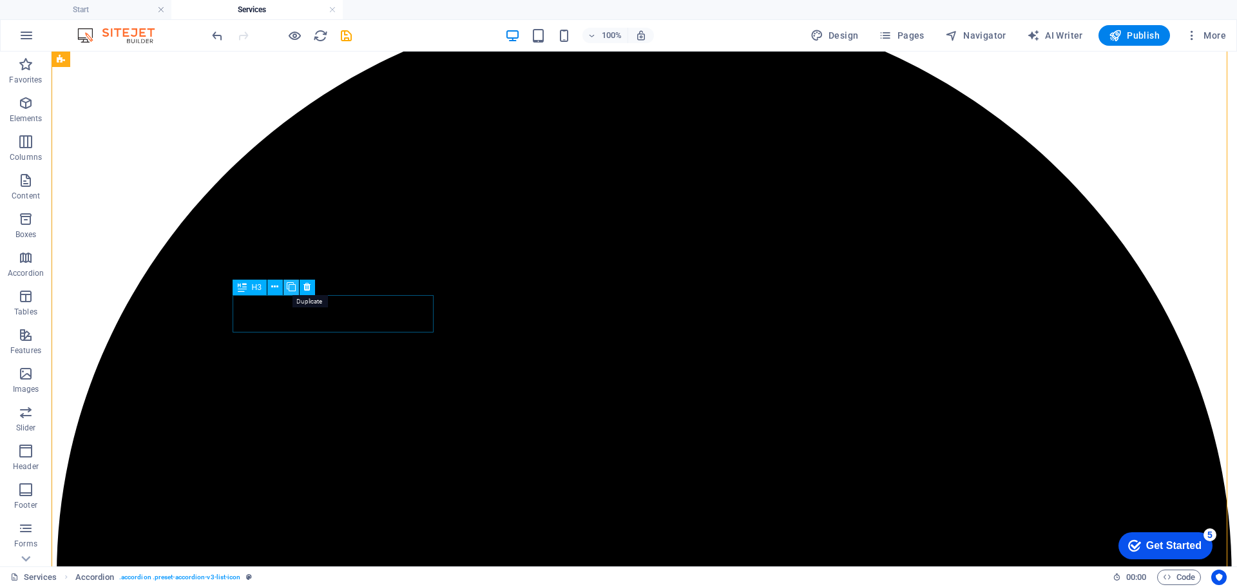
click at [290, 289] on icon at bounding box center [291, 287] width 9 height 14
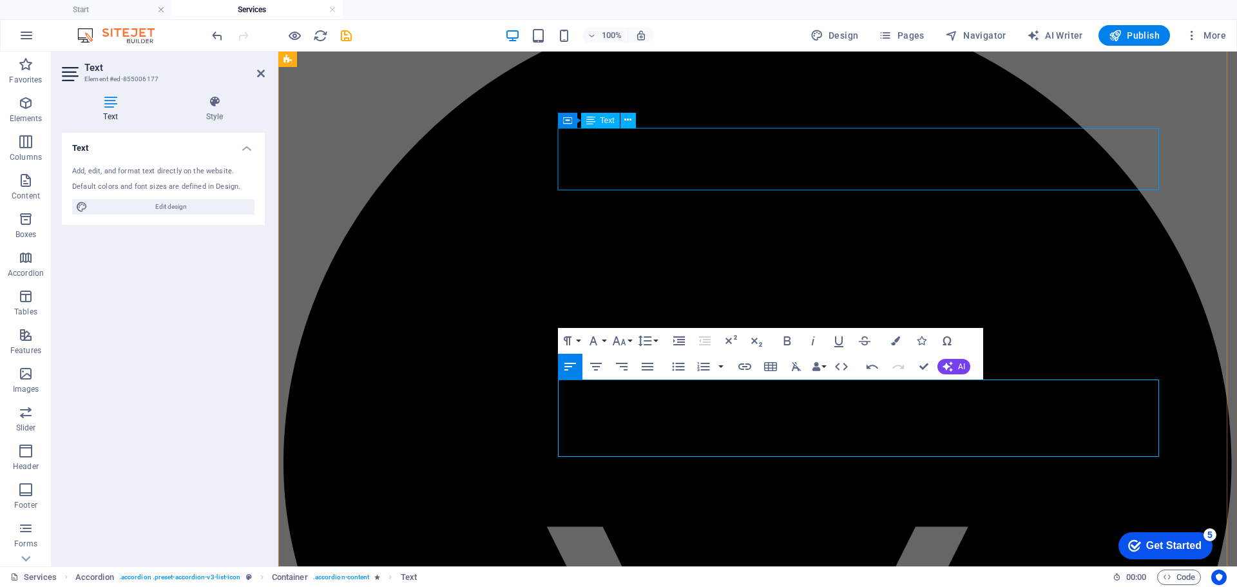
scroll to position [5547, 1]
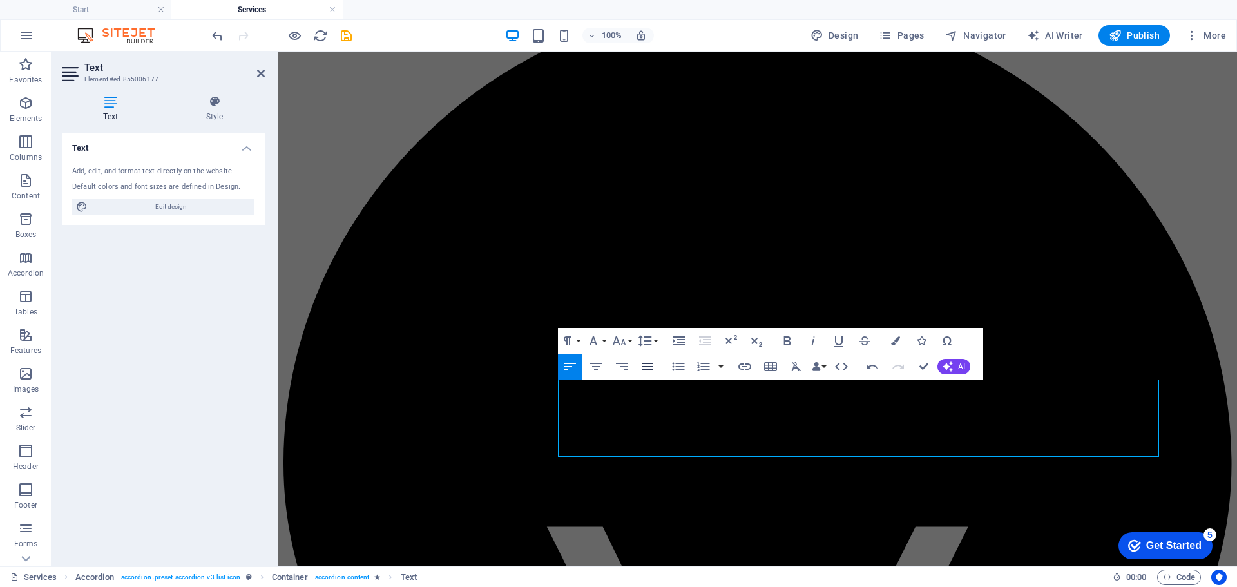
click at [651, 367] on icon "button" at bounding box center [648, 367] width 12 height 8
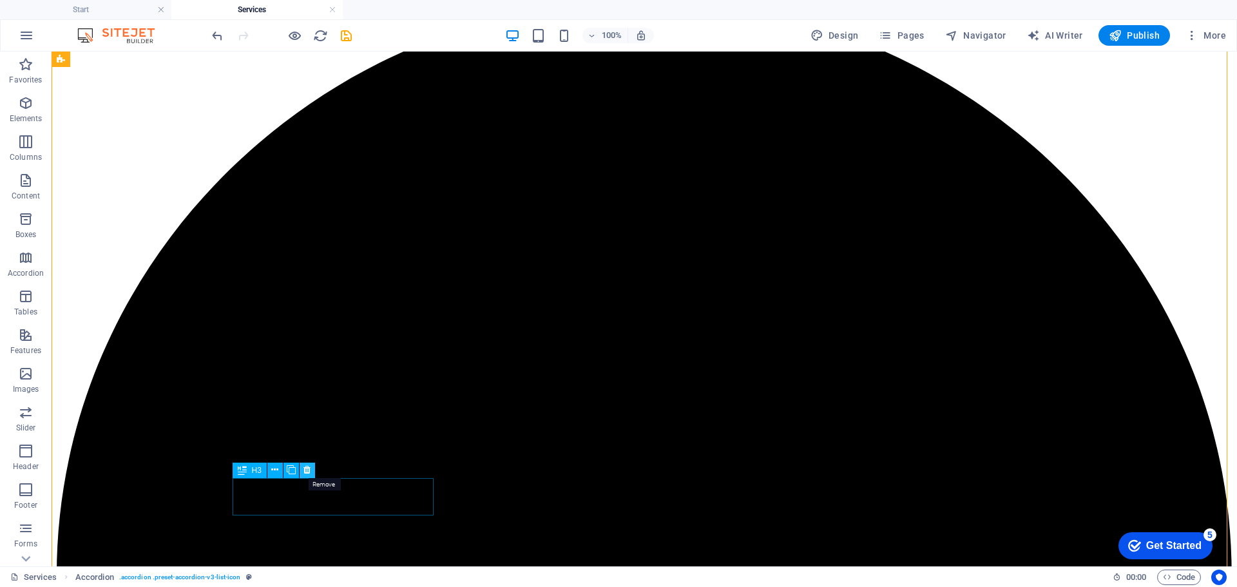
click at [309, 470] on icon at bounding box center [306, 470] width 7 height 14
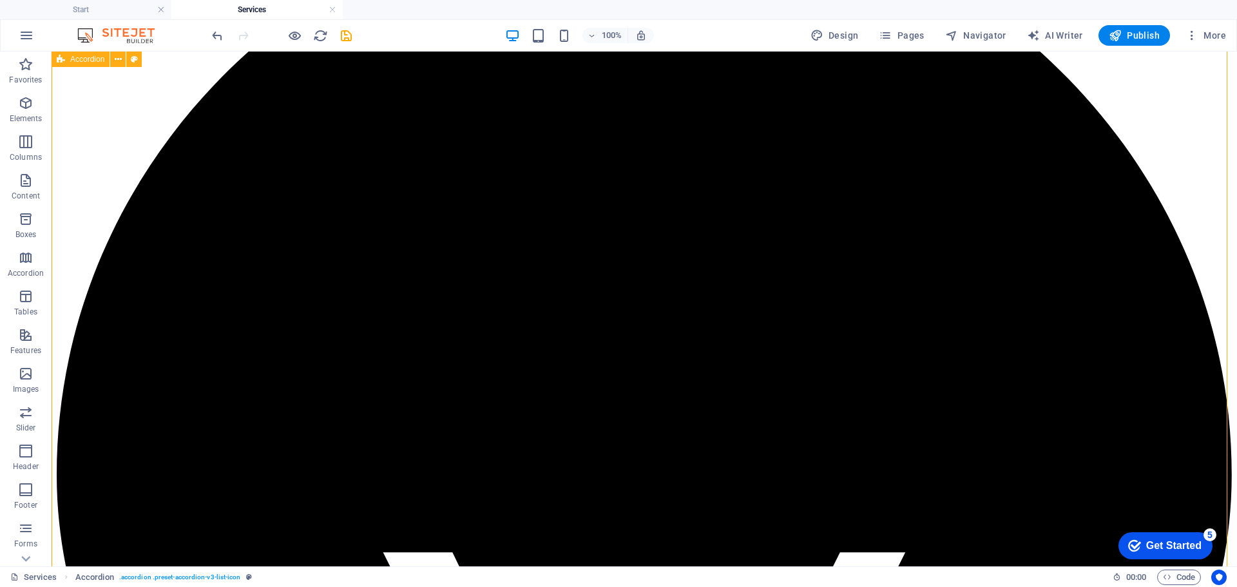
scroll to position [1031, 0]
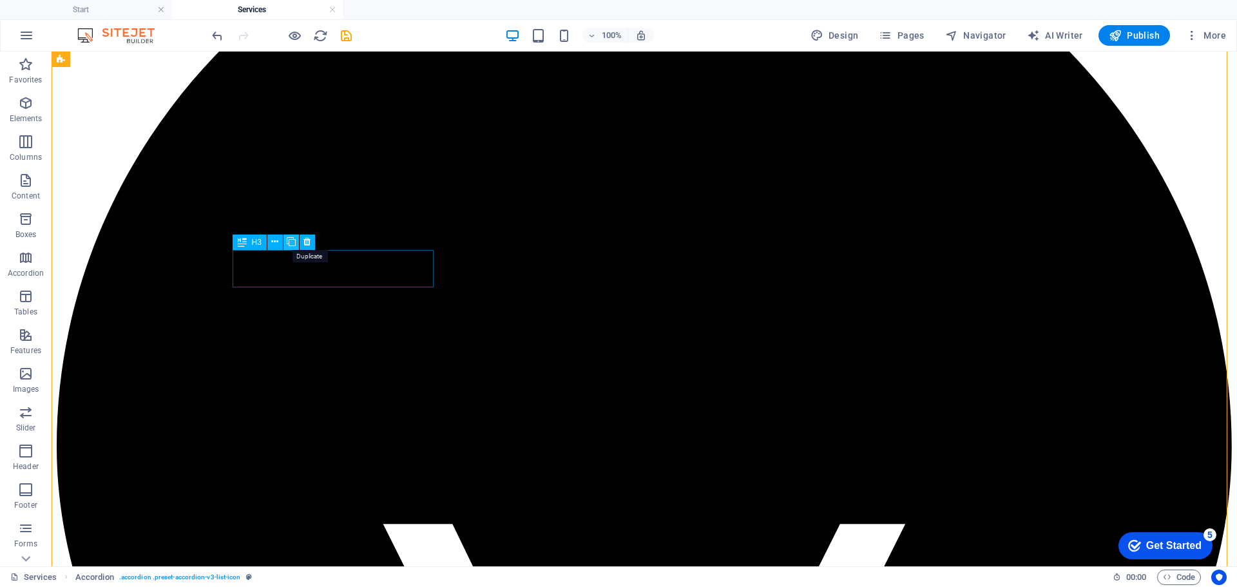
click at [293, 245] on icon at bounding box center [291, 242] width 9 height 14
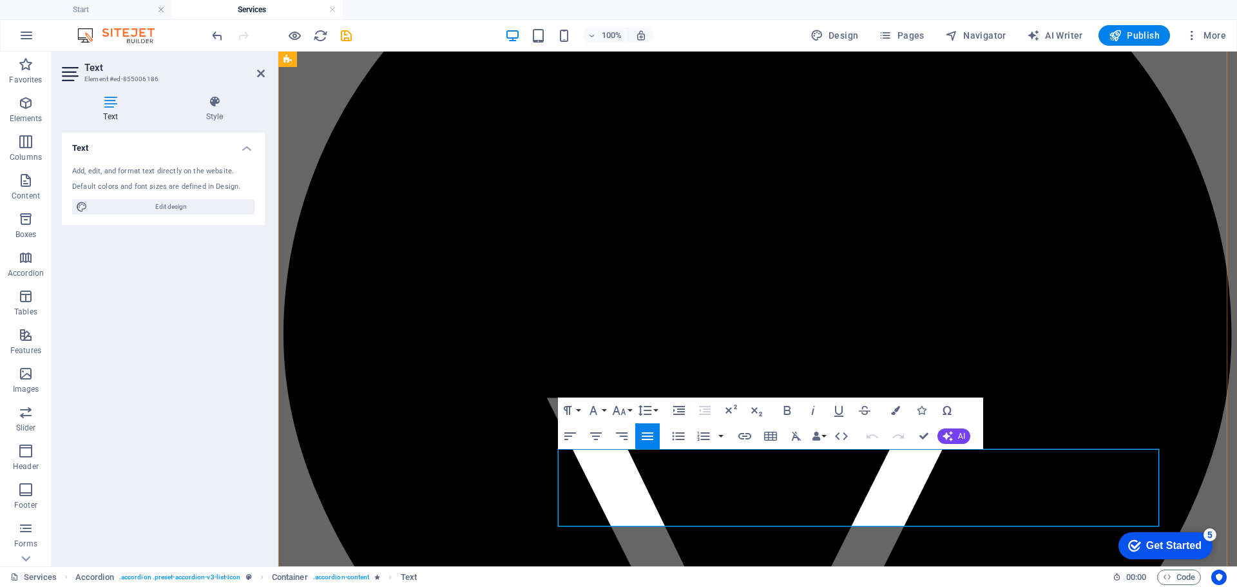
copy span "Strengthen your IT foundation with Actobit’s data center services, built on pro…"
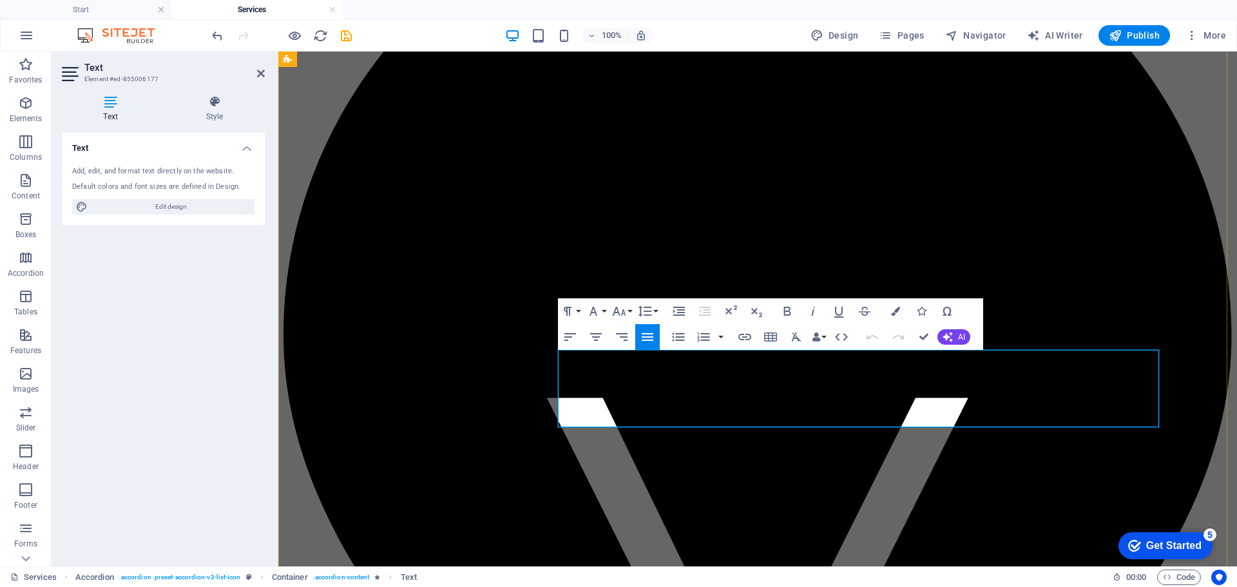
scroll to position [5489, 1]
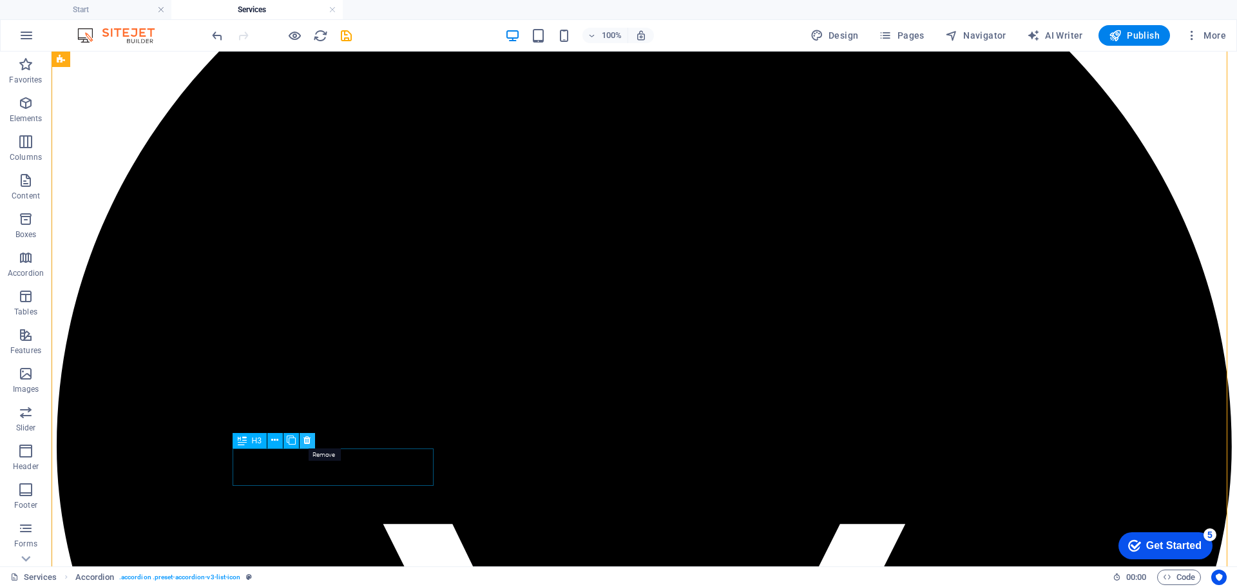
click at [308, 439] on icon at bounding box center [306, 441] width 7 height 14
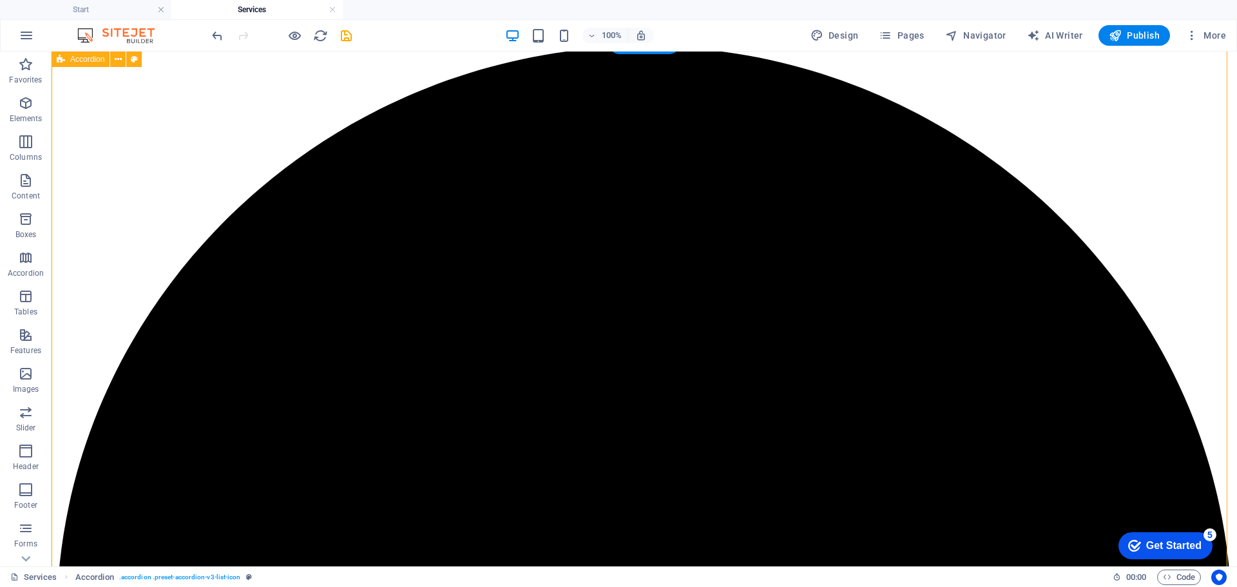
scroll to position [838, 0]
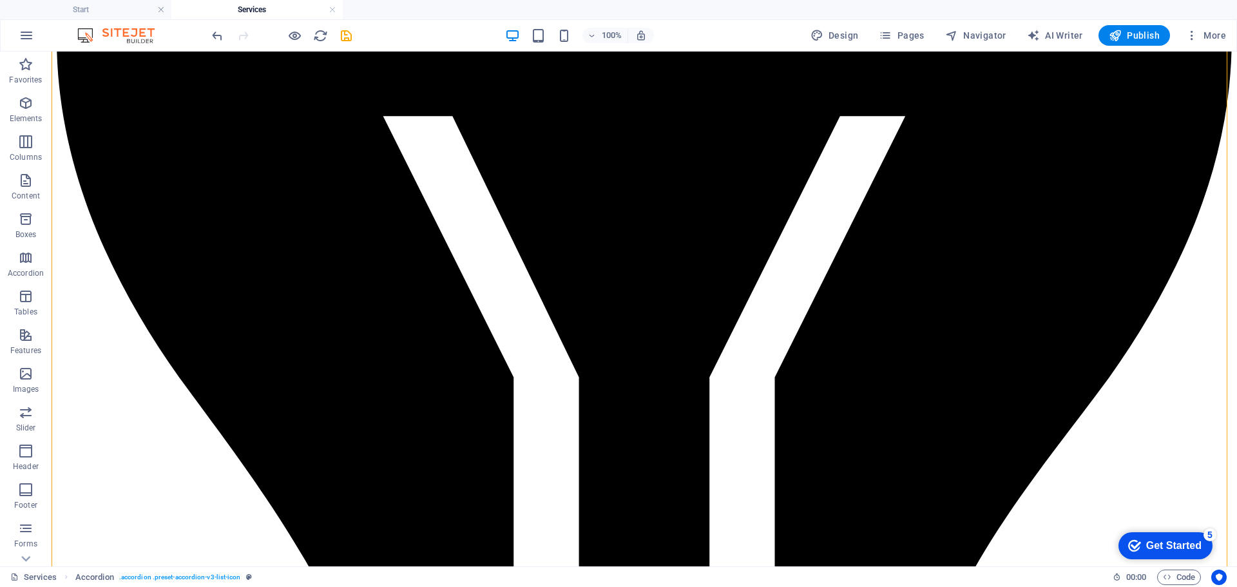
scroll to position [1417, 0]
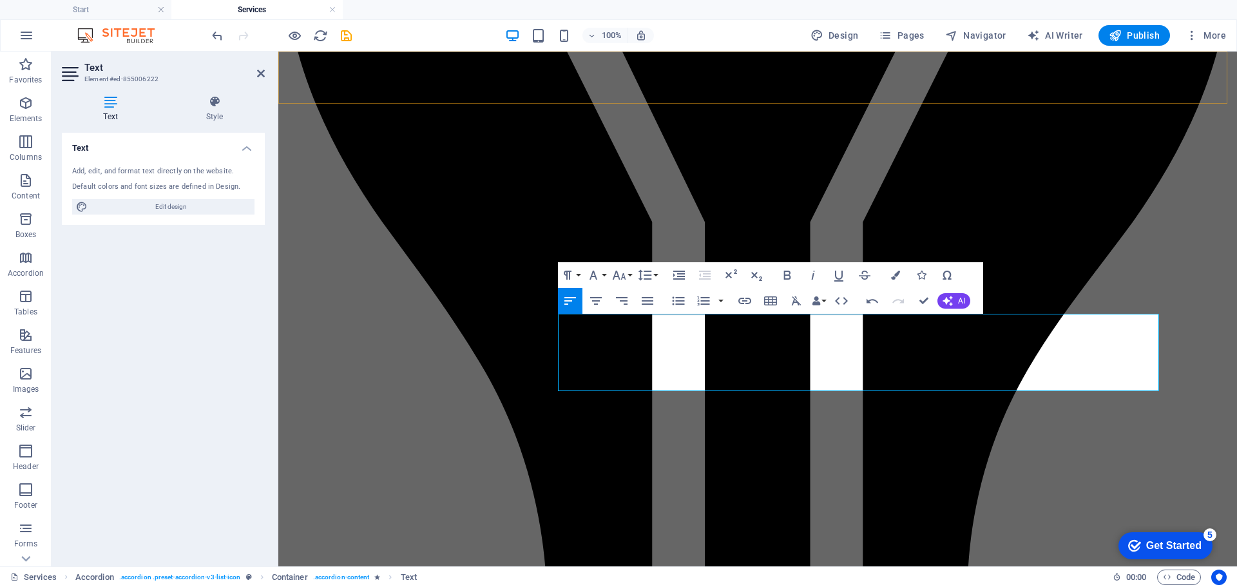
scroll to position [4724, 0]
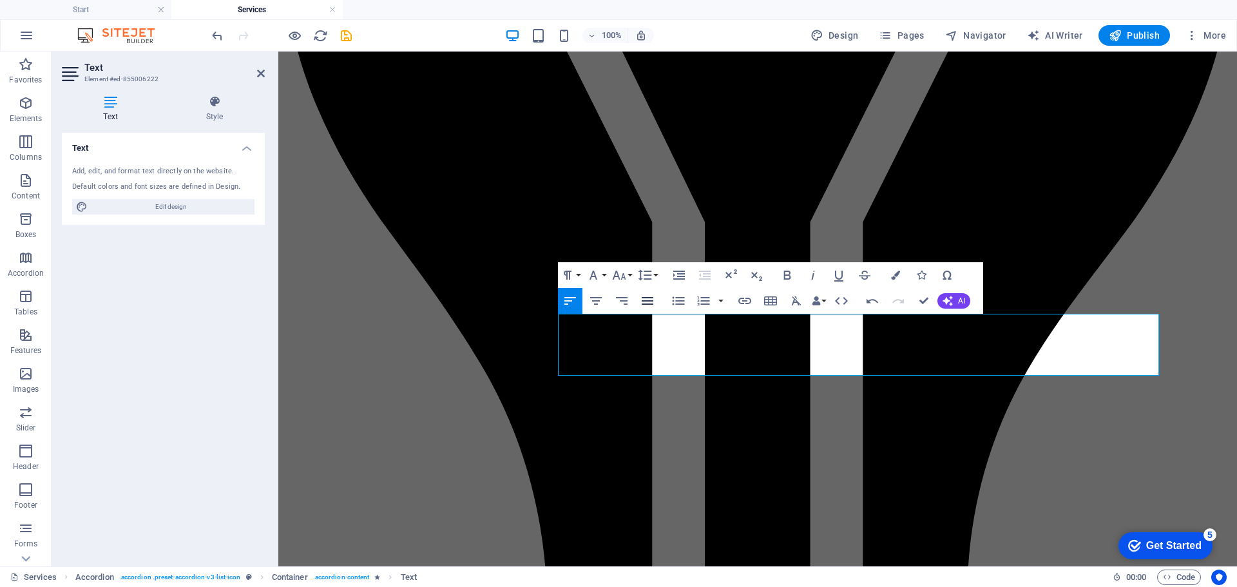
click at [648, 300] on icon "button" at bounding box center [648, 301] width 12 height 8
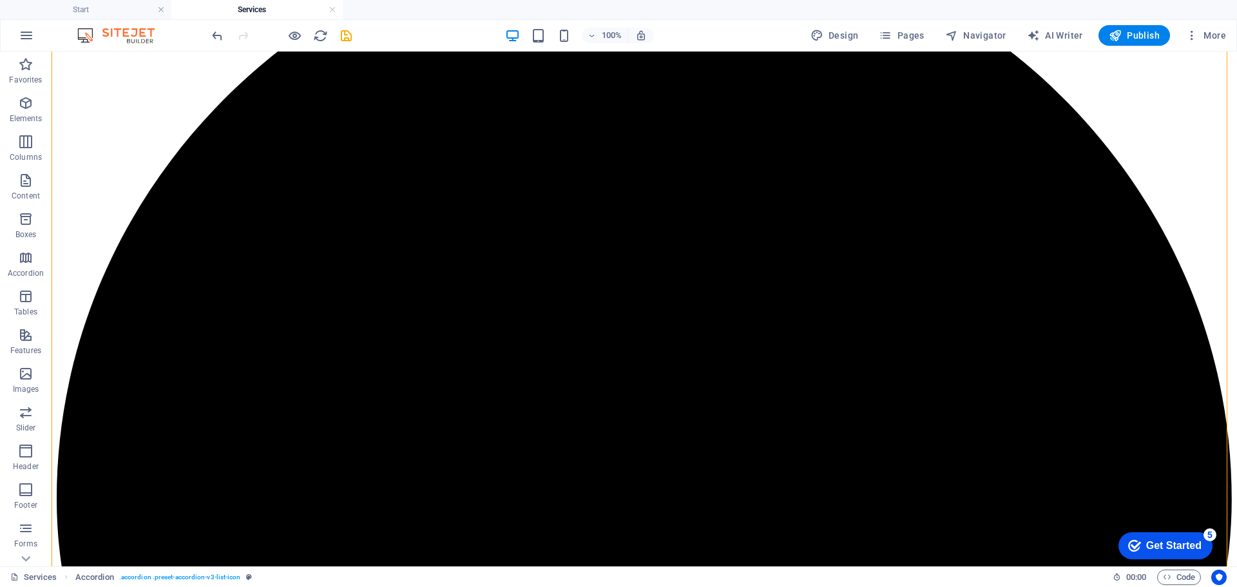
scroll to position [773, 0]
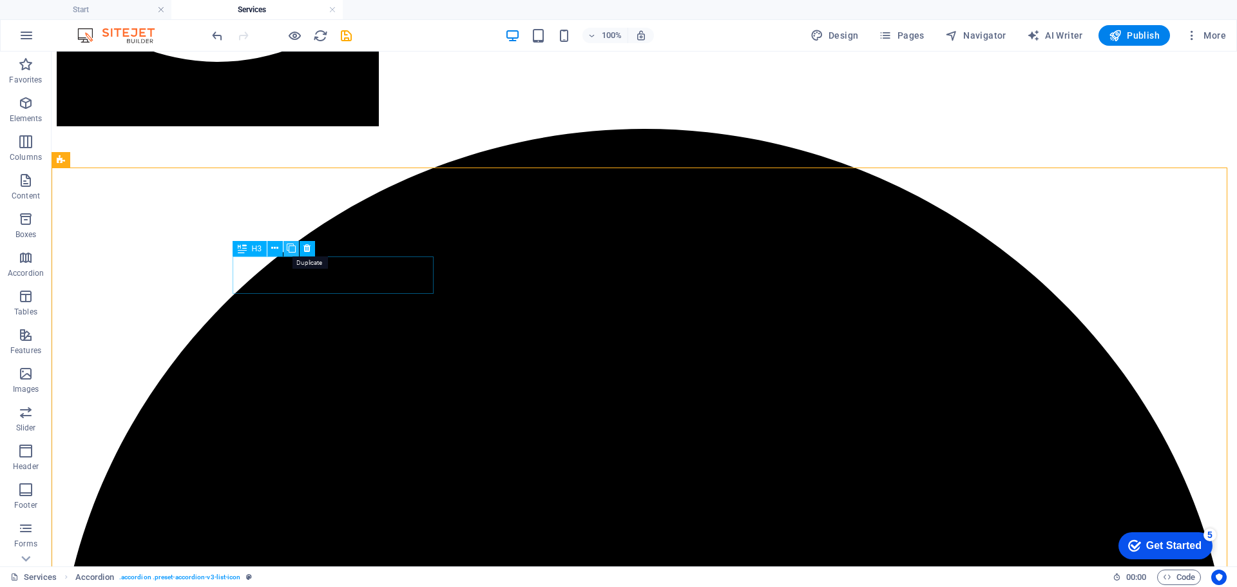
click at [292, 253] on icon at bounding box center [291, 249] width 9 height 14
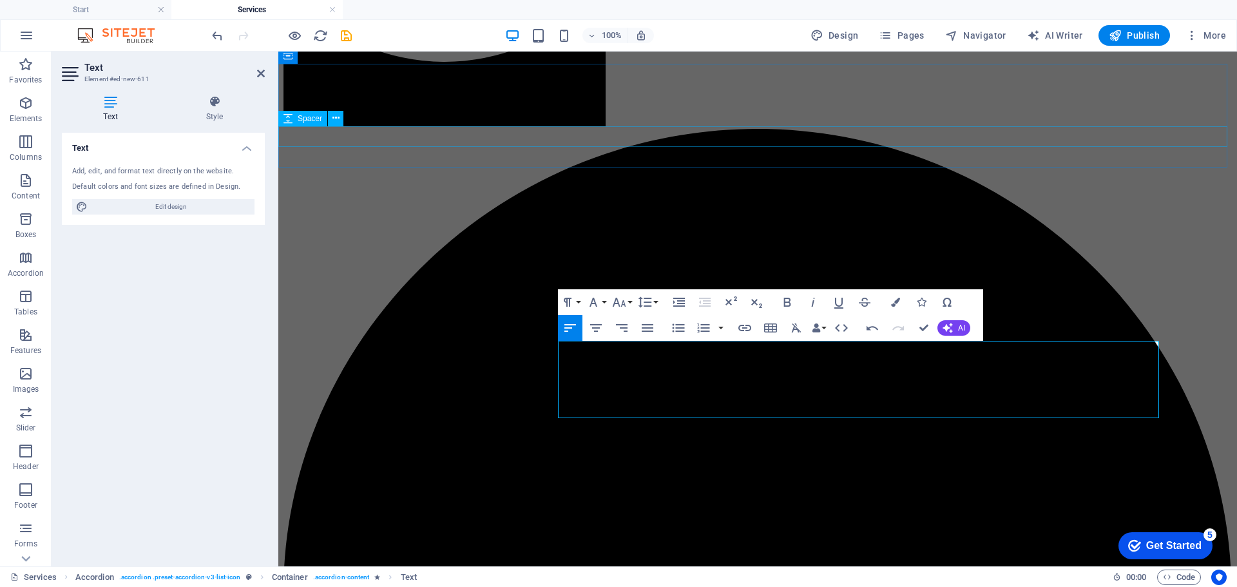
scroll to position [4262, 0]
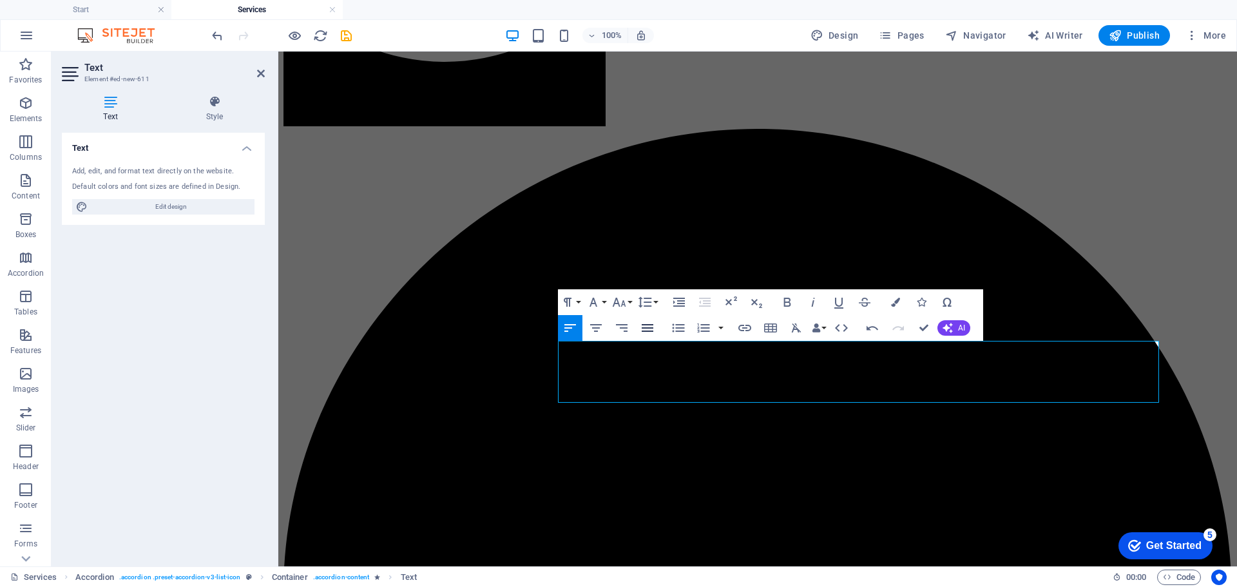
click at [637, 322] on button "Align Justify" at bounding box center [647, 328] width 24 height 26
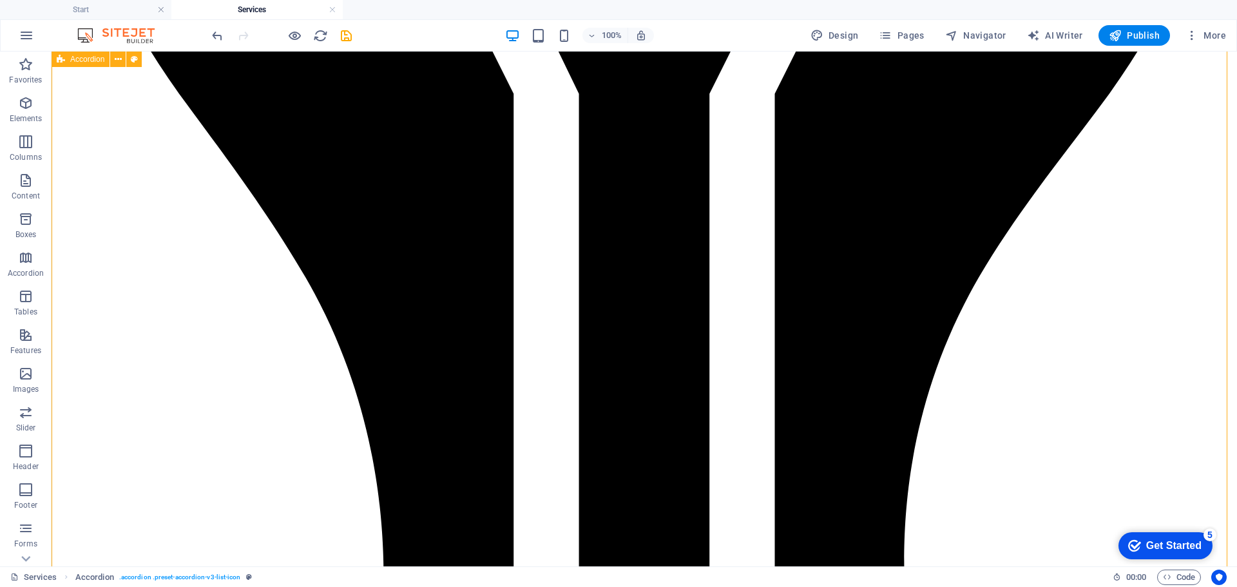
scroll to position [1804, 0]
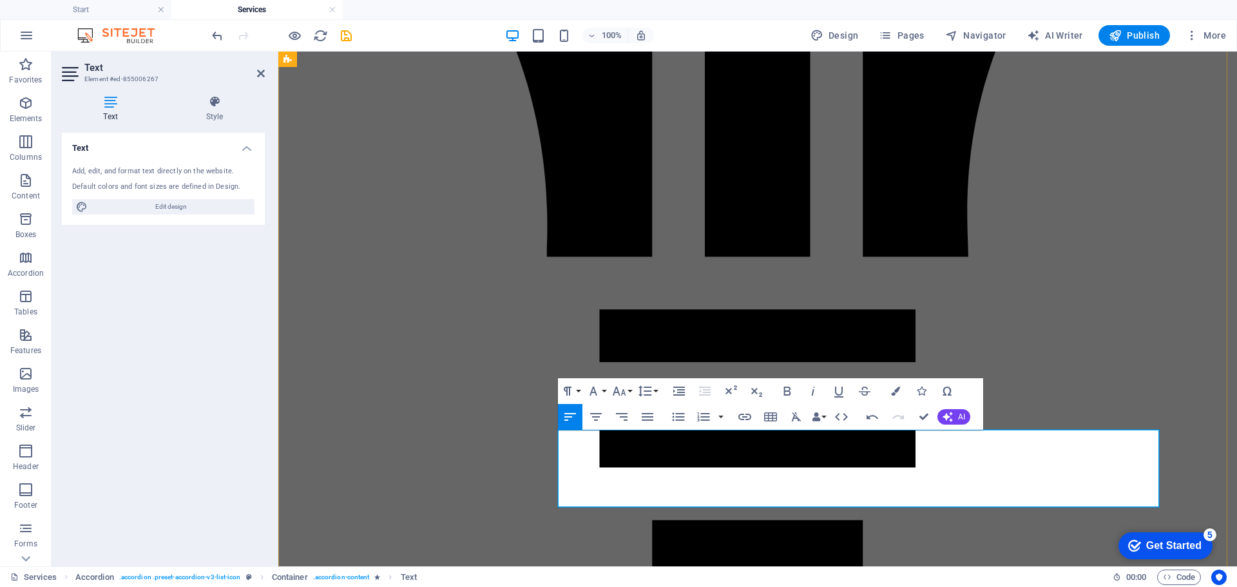
scroll to position [4450, 0]
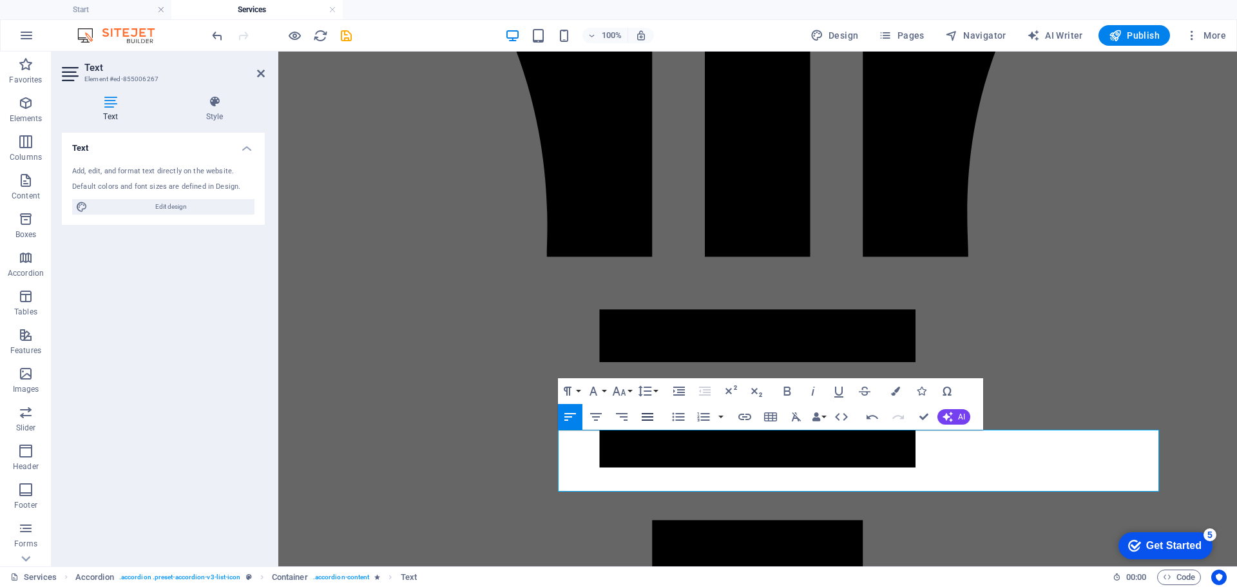
click at [647, 419] on icon "button" at bounding box center [647, 416] width 15 height 15
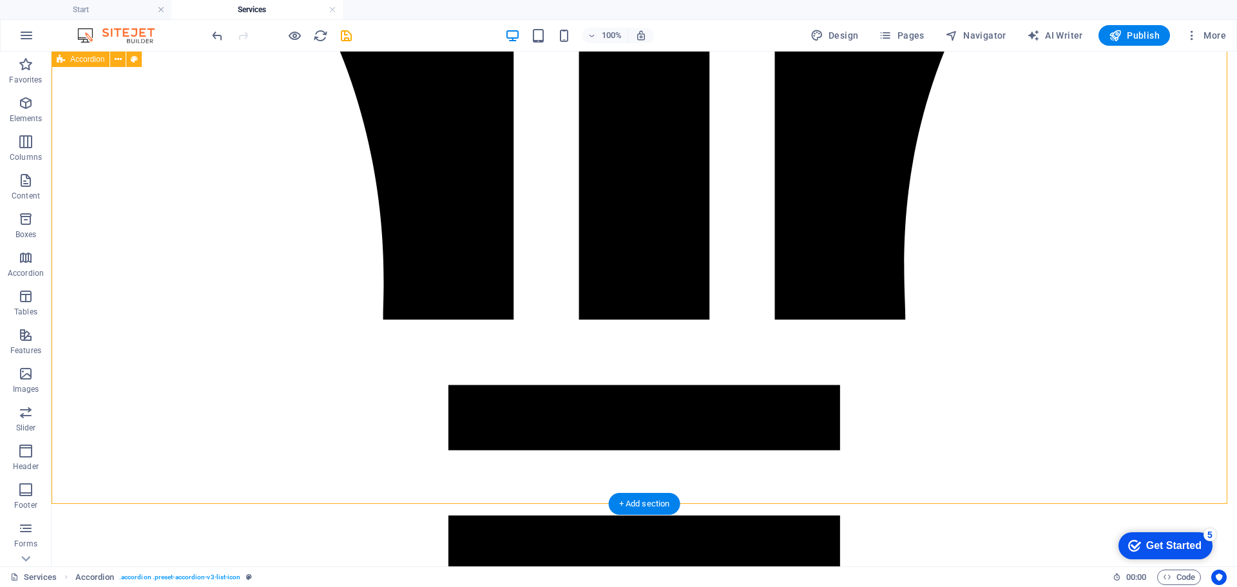
scroll to position [1997, 0]
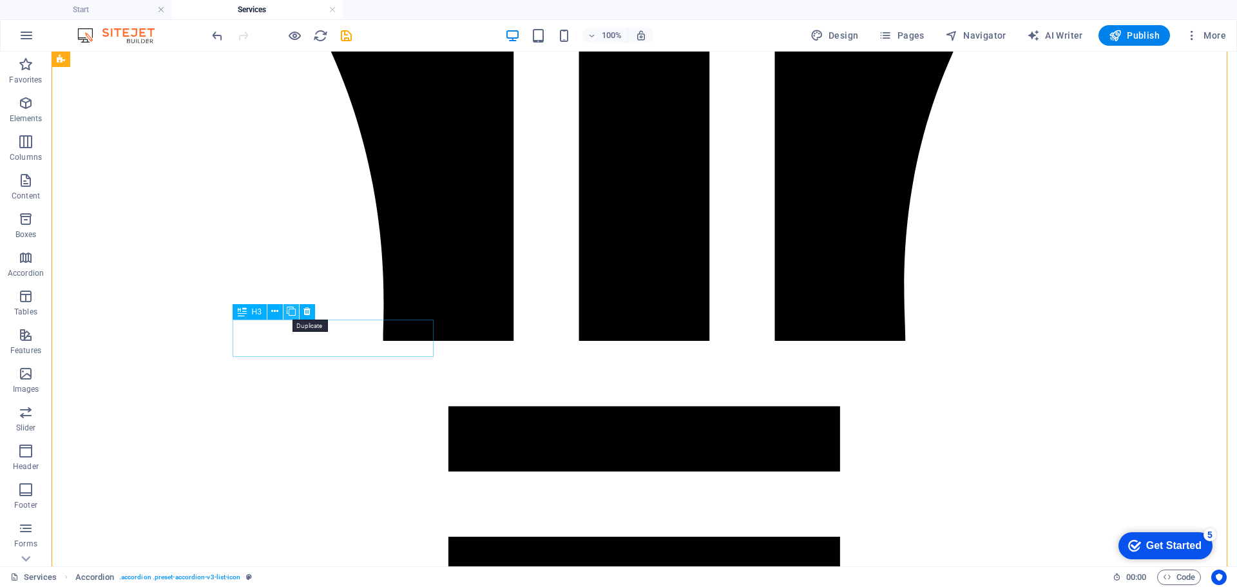
click at [292, 311] on icon at bounding box center [291, 312] width 9 height 14
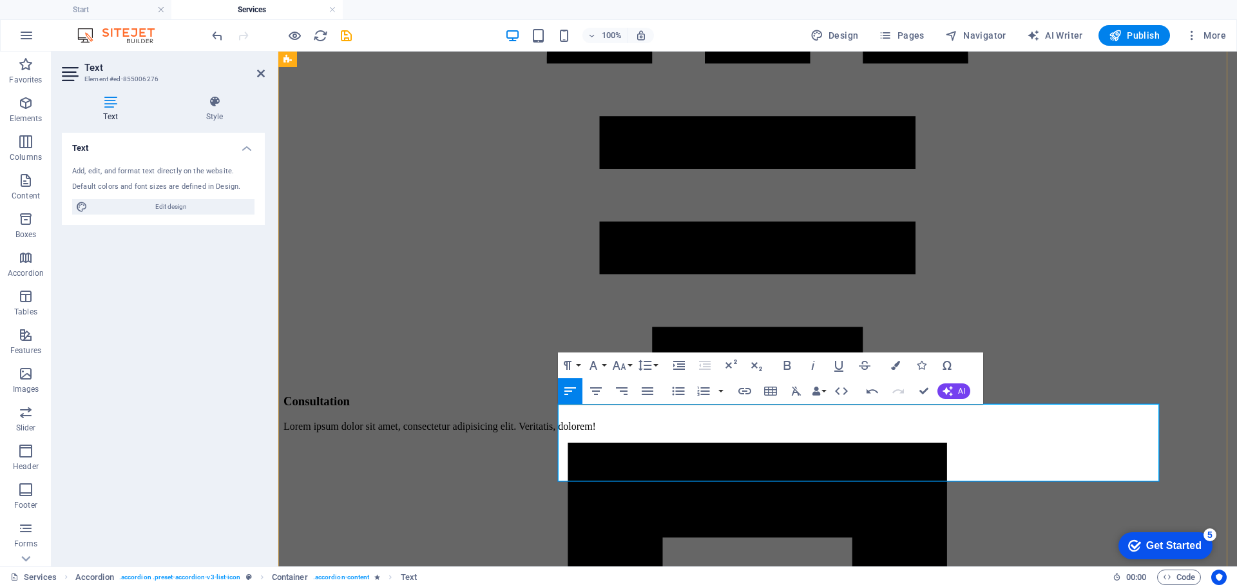
scroll to position [4941, 0]
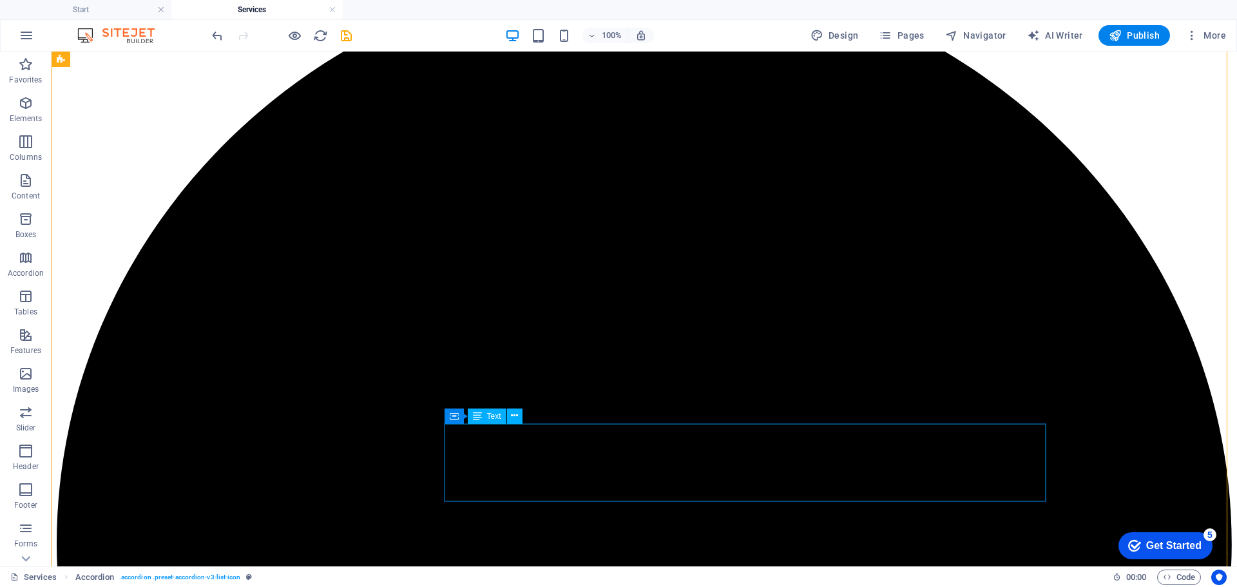
scroll to position [966, 0]
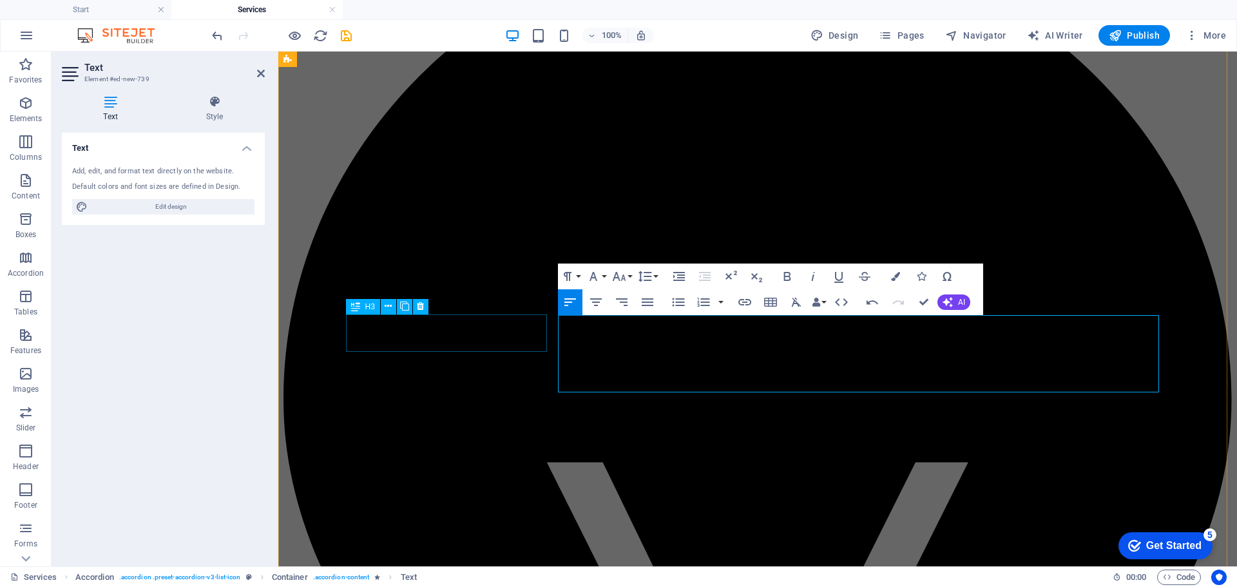
scroll to position [4680, 0]
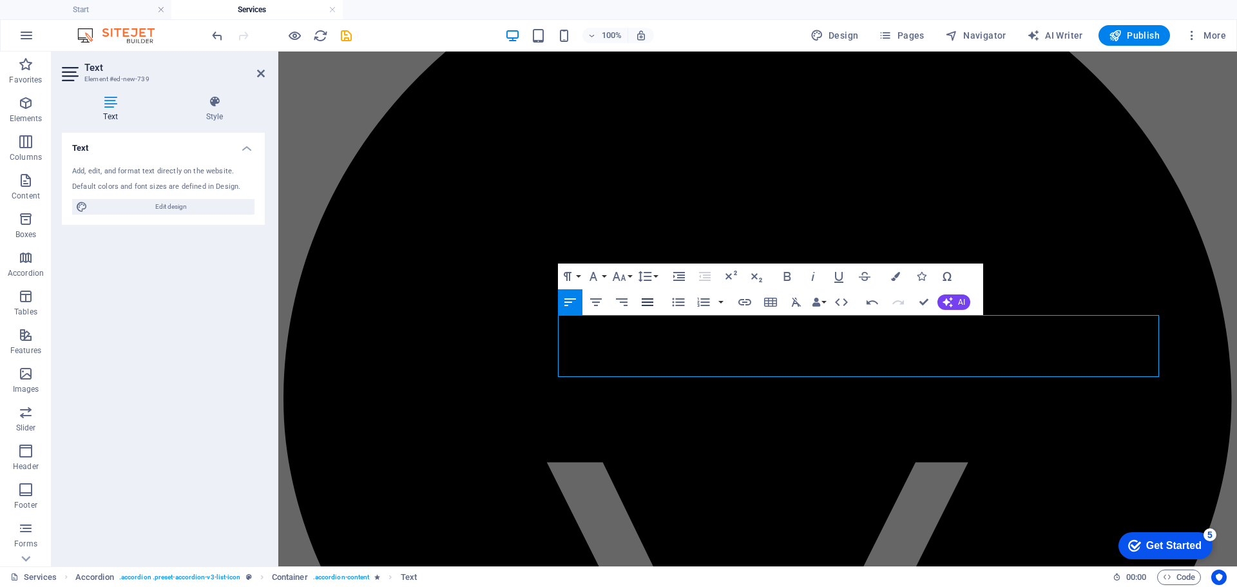
click at [644, 304] on icon "button" at bounding box center [647, 301] width 15 height 15
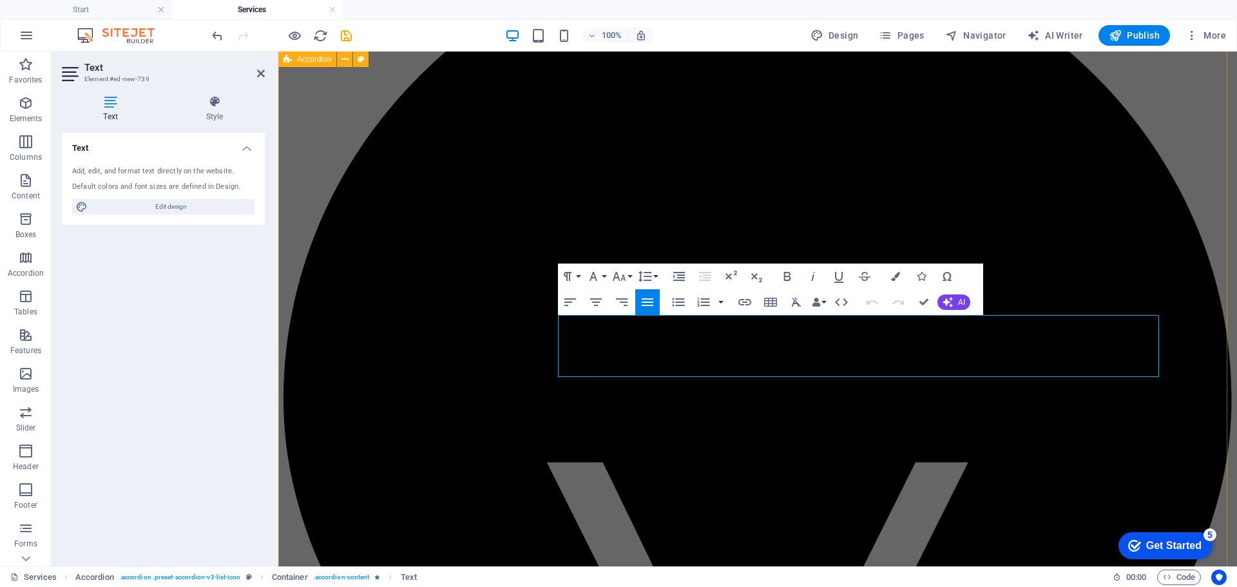
drag, startPoint x: 1149, startPoint y: 322, endPoint x: 1160, endPoint y: 323, distance: 11.0
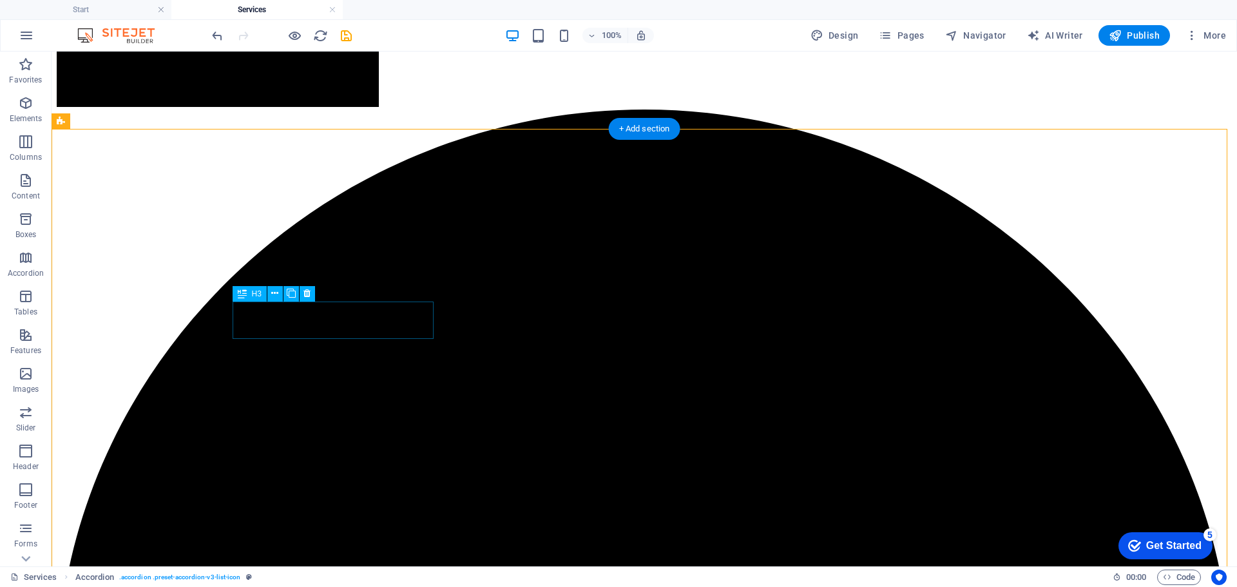
scroll to position [773, 0]
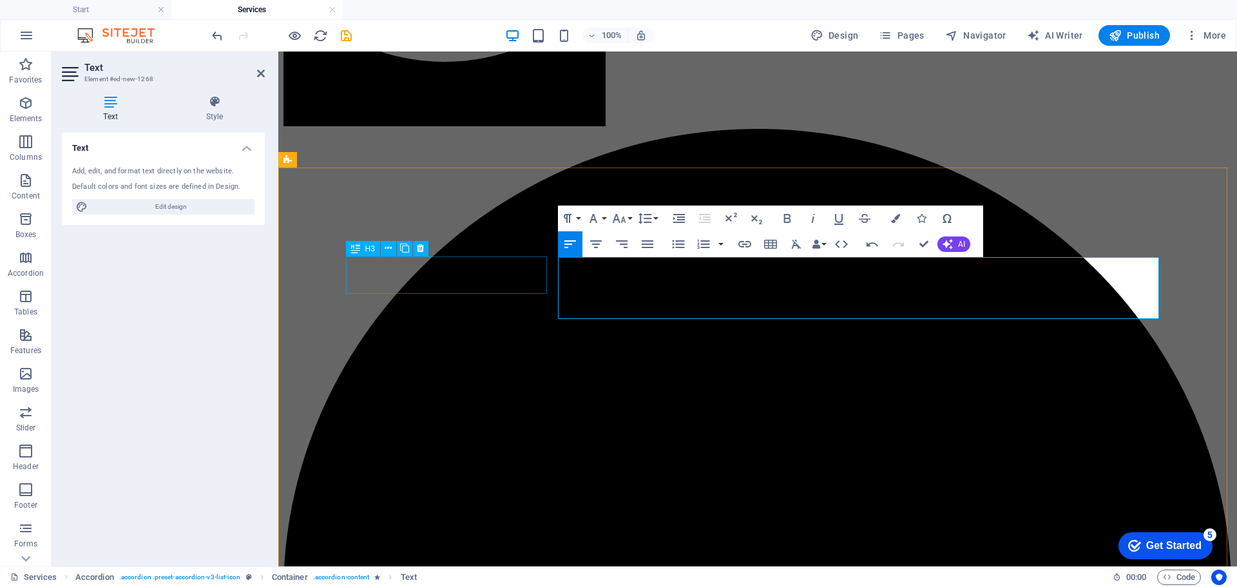
scroll to position [3670, 0]
click at [651, 247] on icon "button" at bounding box center [648, 244] width 12 height 8
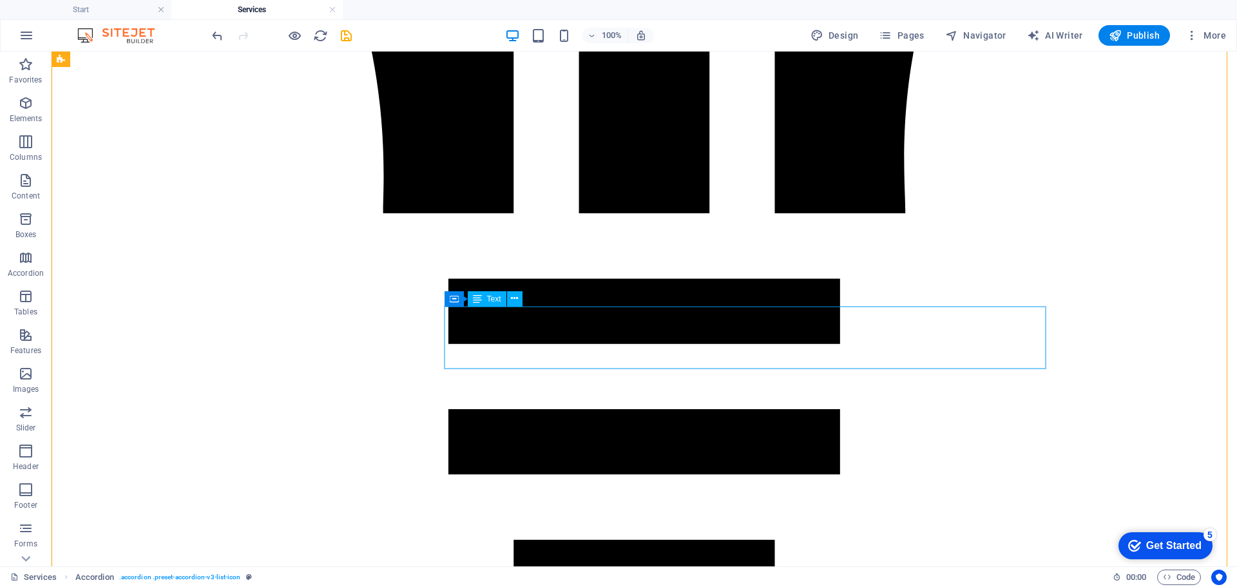
scroll to position [2126, 0]
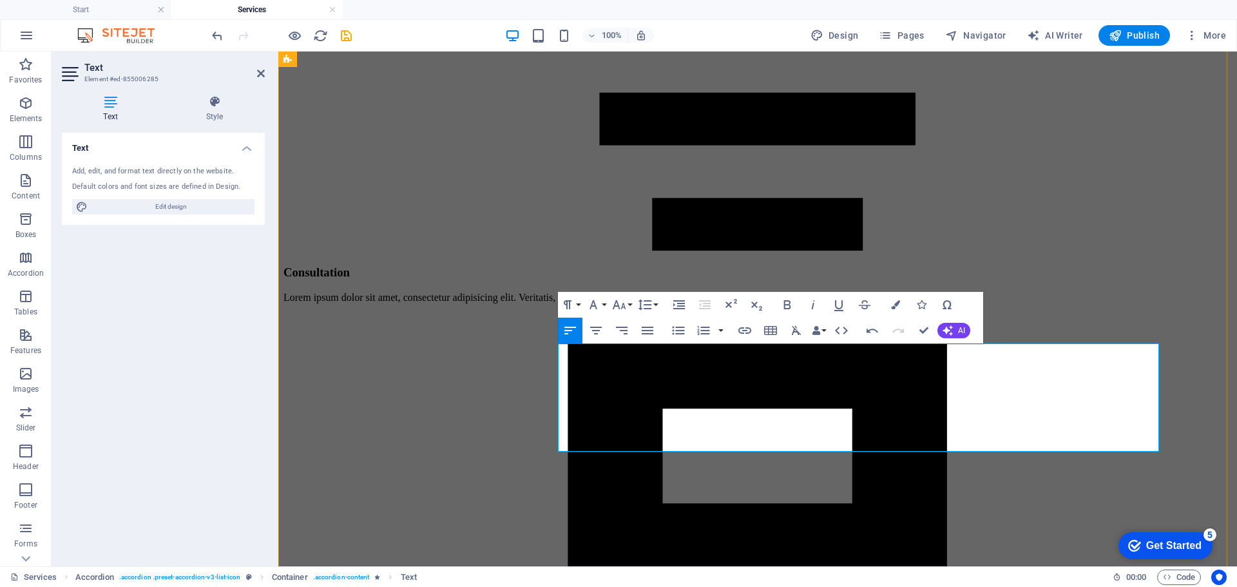
scroll to position [6730, 0]
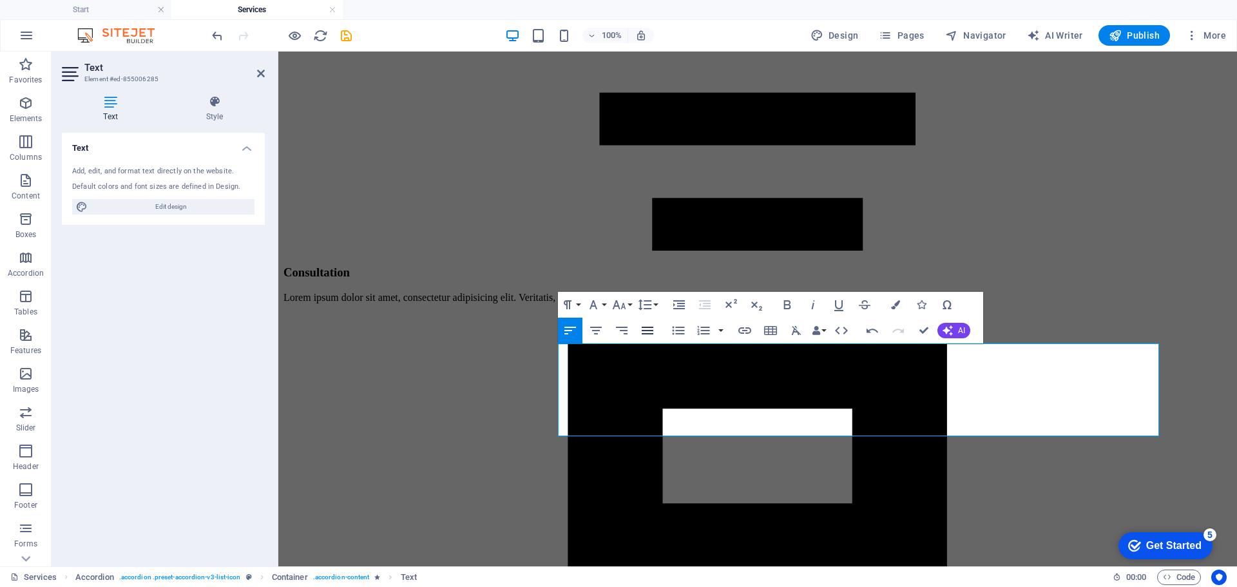
click at [647, 333] on icon "button" at bounding box center [648, 331] width 12 height 8
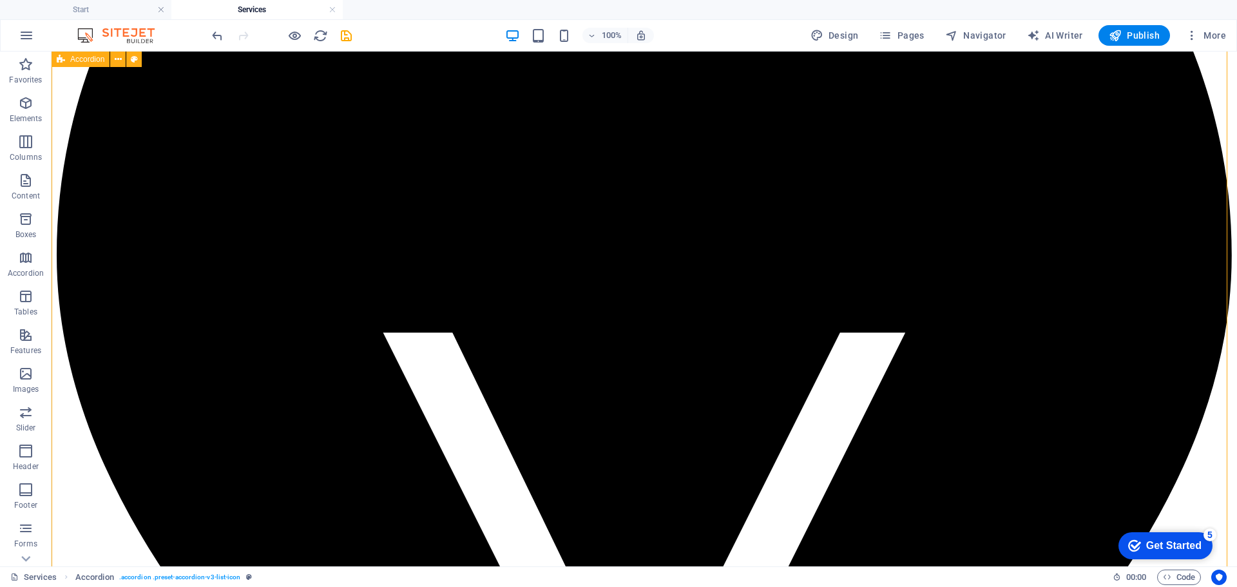
scroll to position [1224, 0]
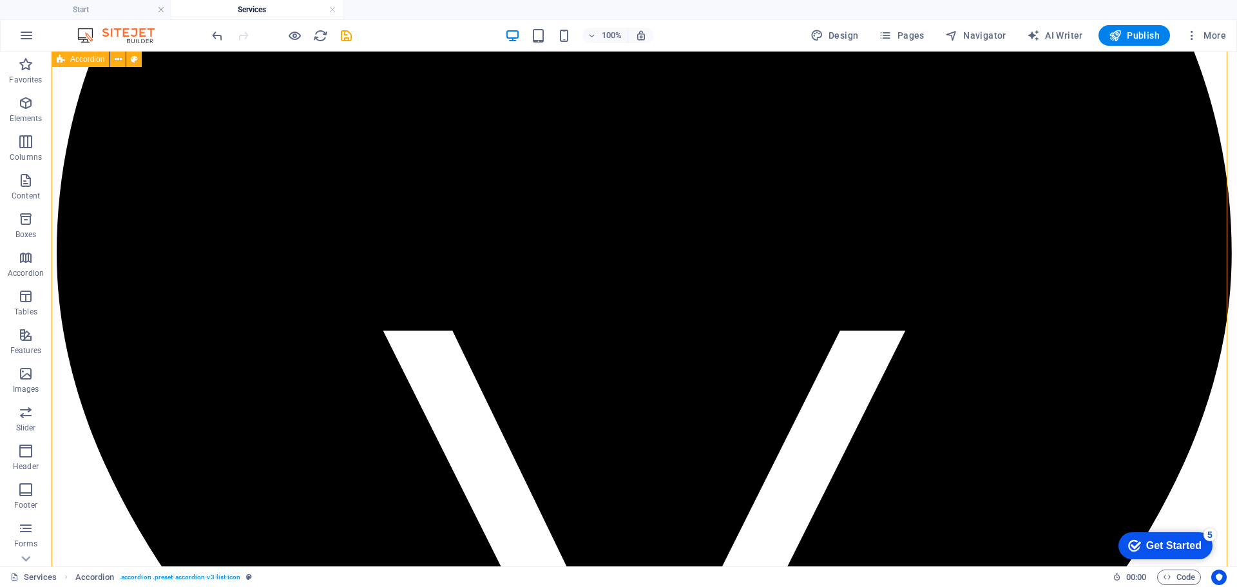
click at [350, 38] on icon "save" at bounding box center [346, 35] width 15 height 15
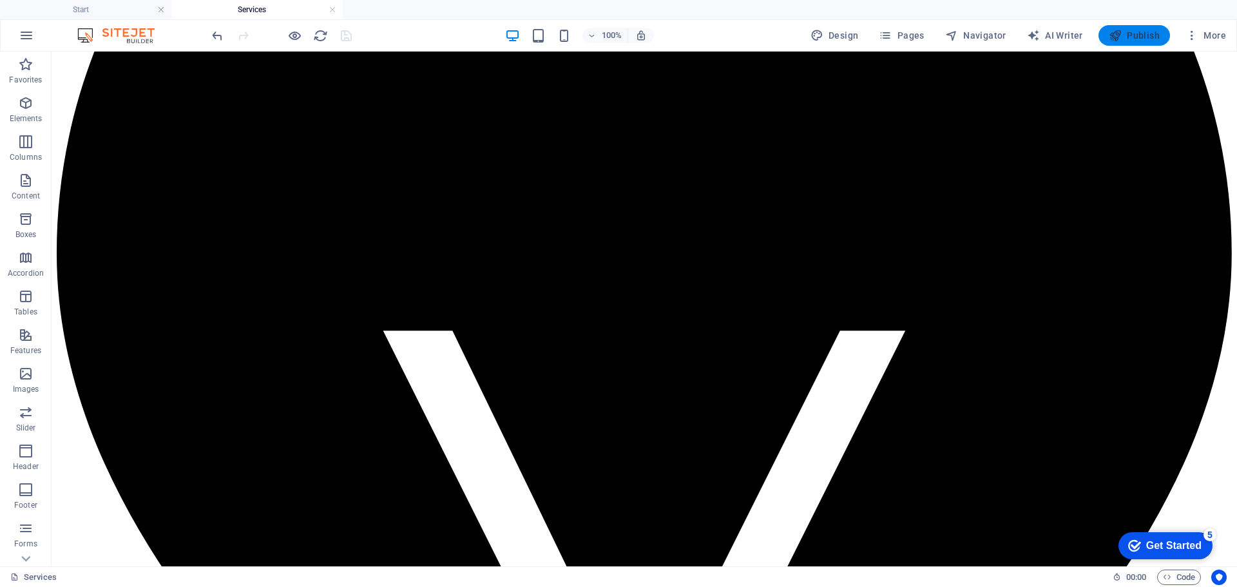
click at [1127, 35] on span "Publish" at bounding box center [1134, 35] width 51 height 13
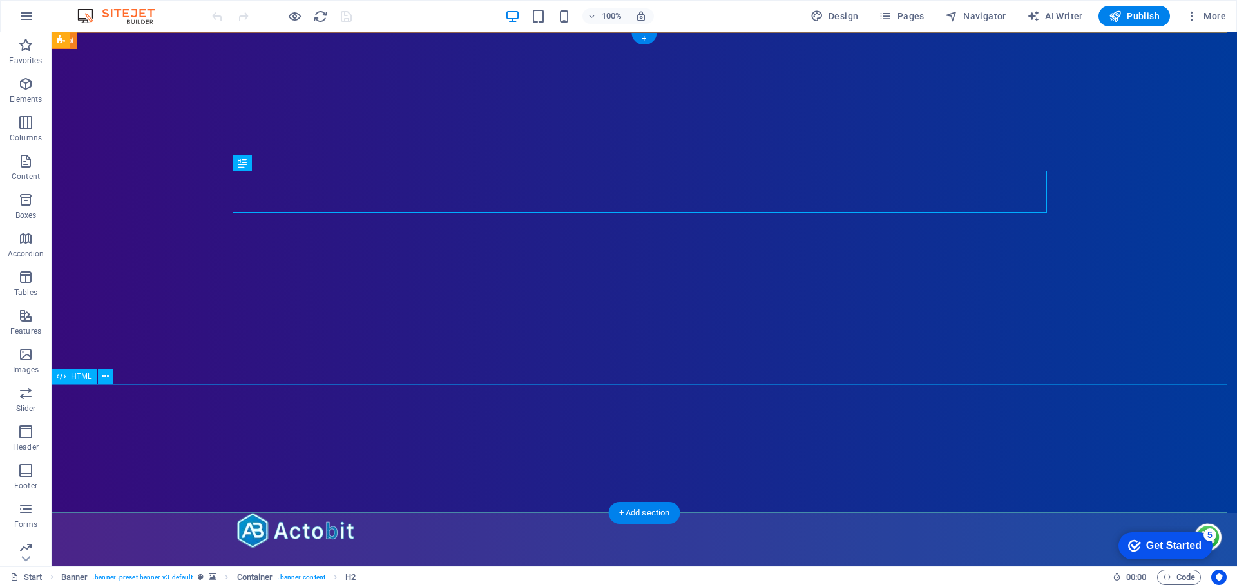
scroll to position [258, 0]
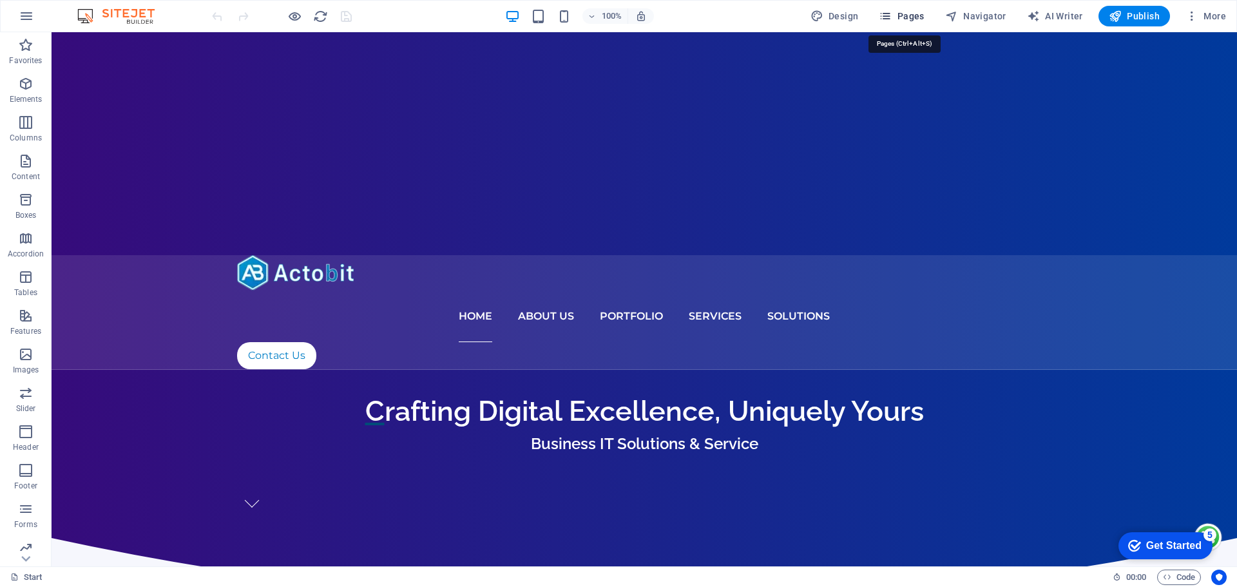
click at [904, 21] on span "Pages" at bounding box center [901, 16] width 45 height 13
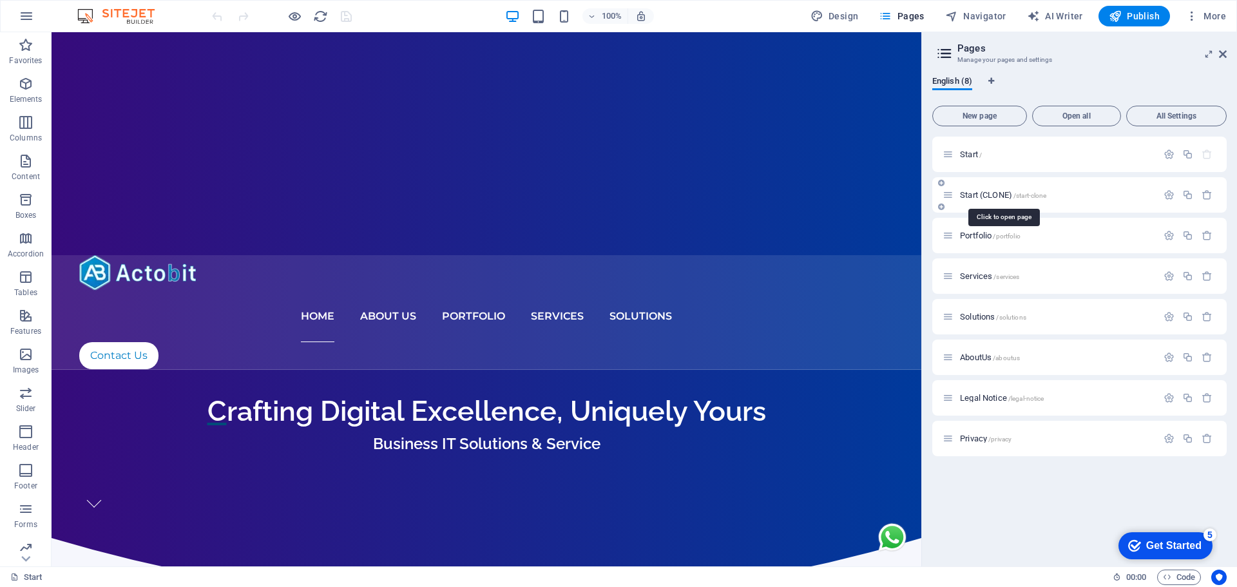
click at [986, 195] on span "Start (CLONE) /start-clone" at bounding box center [1003, 195] width 86 height 10
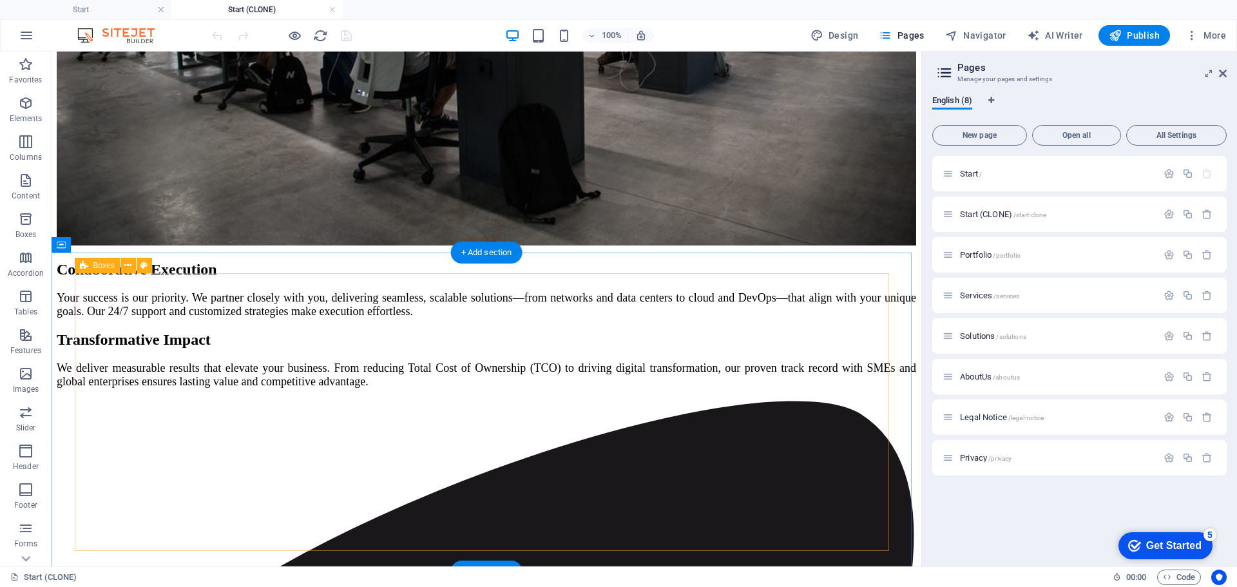
scroll to position [4896, 0]
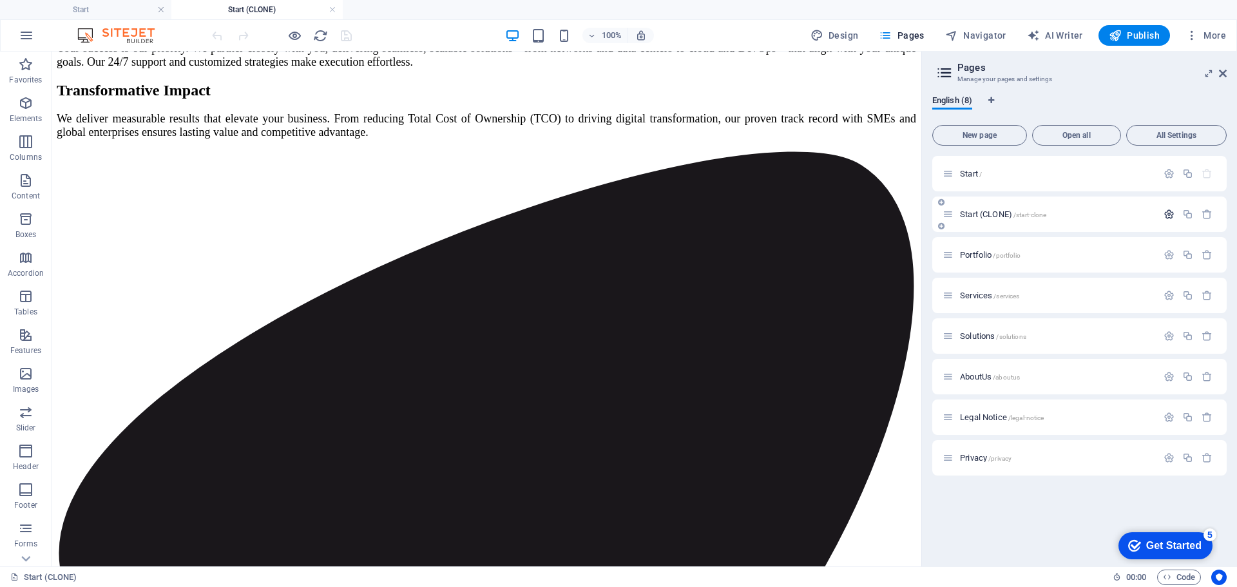
click at [1173, 216] on icon "button" at bounding box center [1168, 214] width 11 height 11
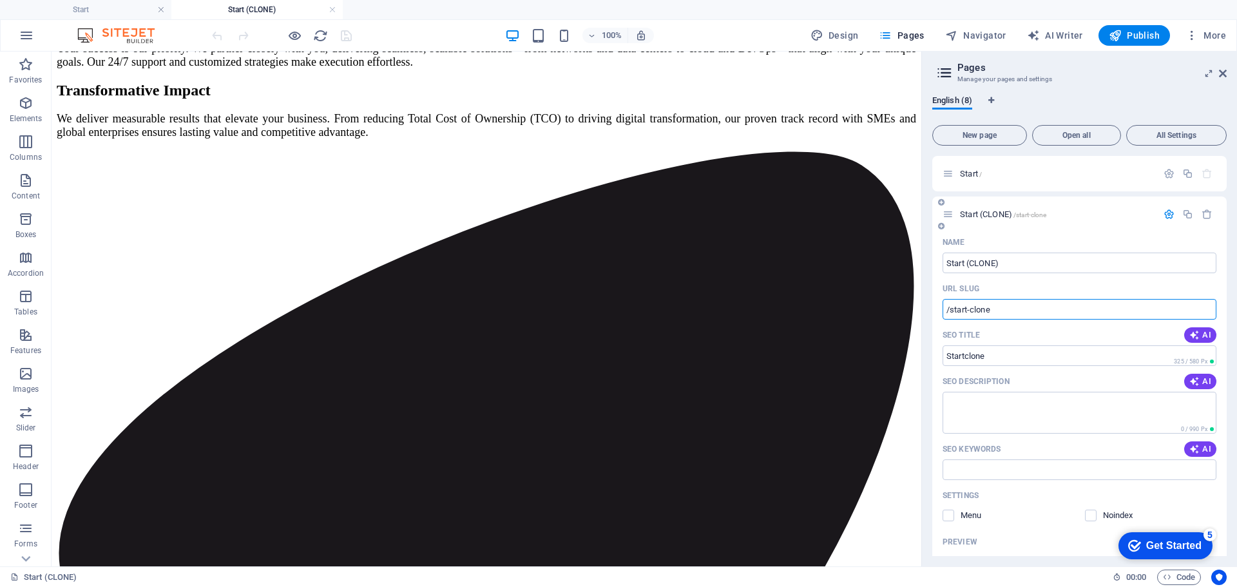
drag, startPoint x: 1000, startPoint y: 312, endPoint x: 950, endPoint y: 321, distance: 51.1
click at [950, 321] on div "Name Start (CLONE) ​ URL SLUG /start-clone ​ SEO Title AI Startclone ​ 325 / 58…" at bounding box center [1079, 474] width 294 height 485
click at [102, 178] on span "Container" at bounding box center [111, 176] width 34 height 8
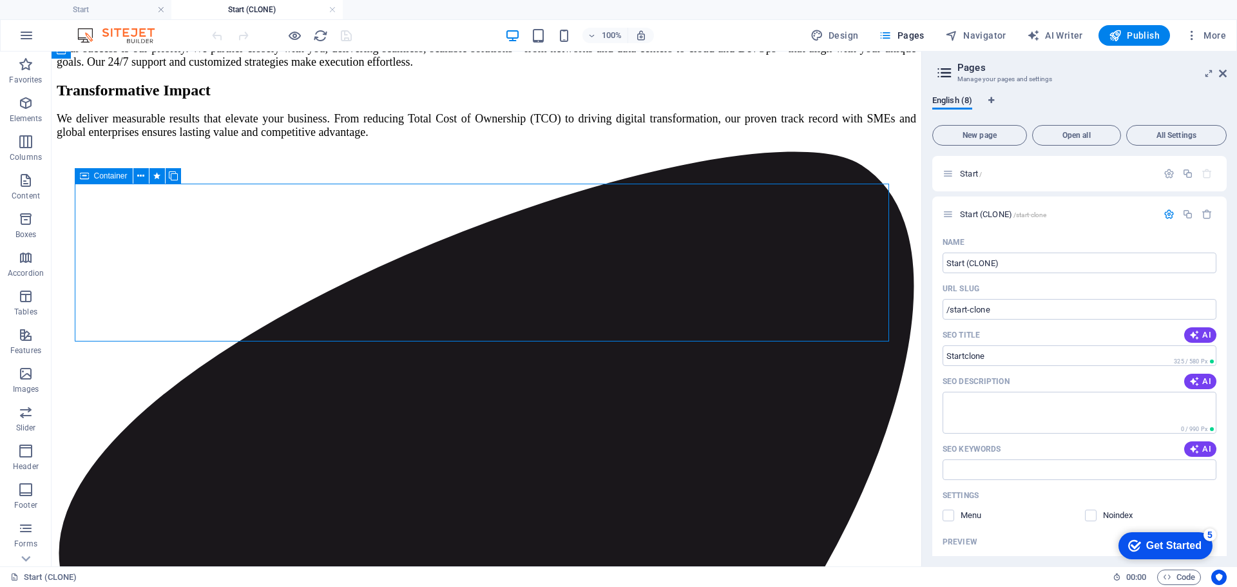
click at [102, 178] on span "Container" at bounding box center [111, 176] width 34 height 8
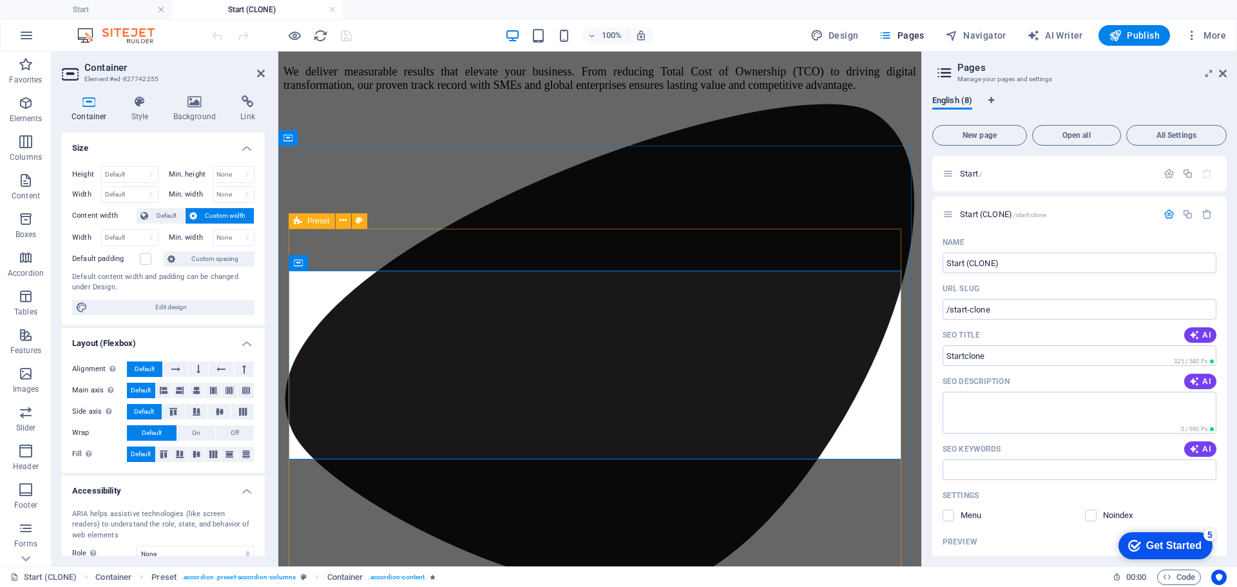
click at [308, 220] on span "Preset" at bounding box center [318, 221] width 23 height 8
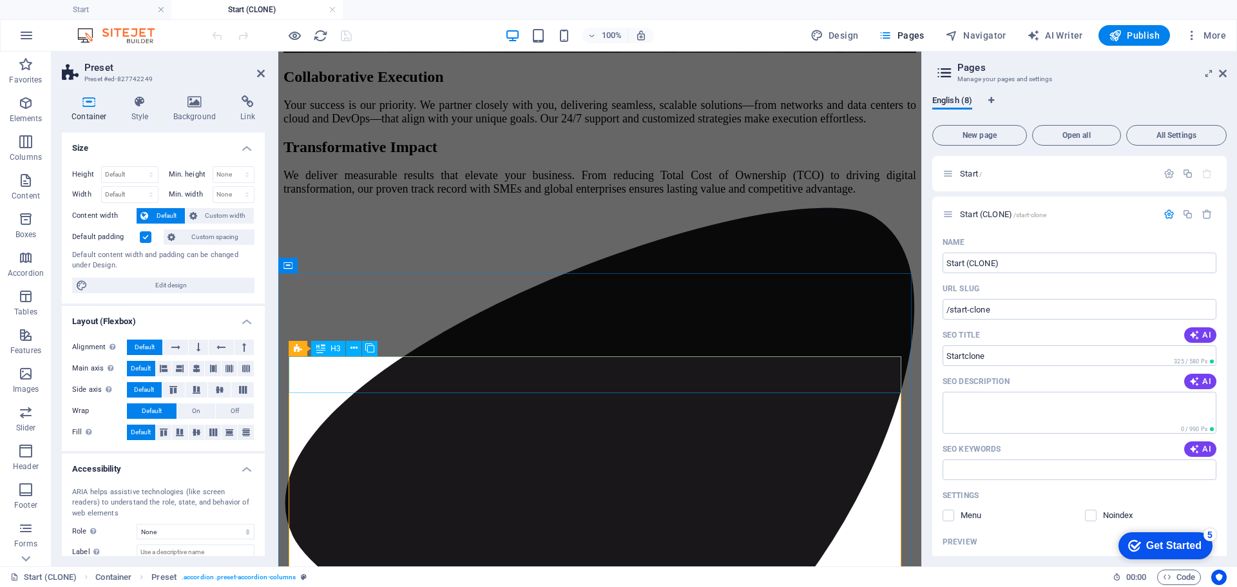
scroll to position [4178, 0]
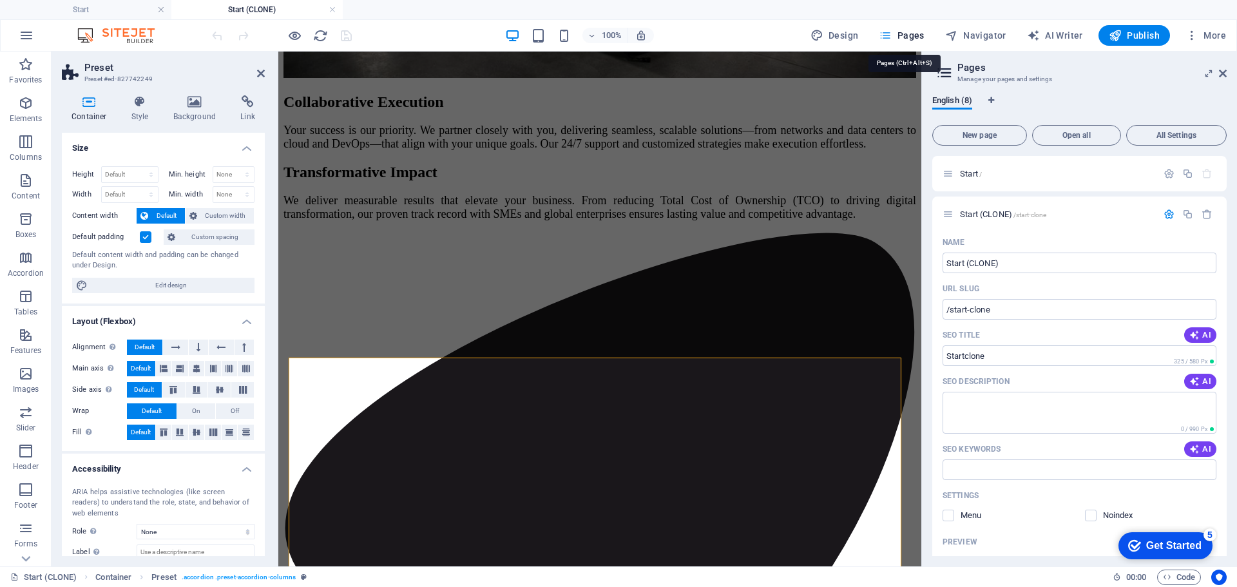
click at [903, 40] on span "Pages" at bounding box center [901, 35] width 45 height 13
click at [952, 104] on span "English (8)" at bounding box center [952, 102] width 40 height 18
click at [941, 75] on icon at bounding box center [944, 73] width 19 height 18
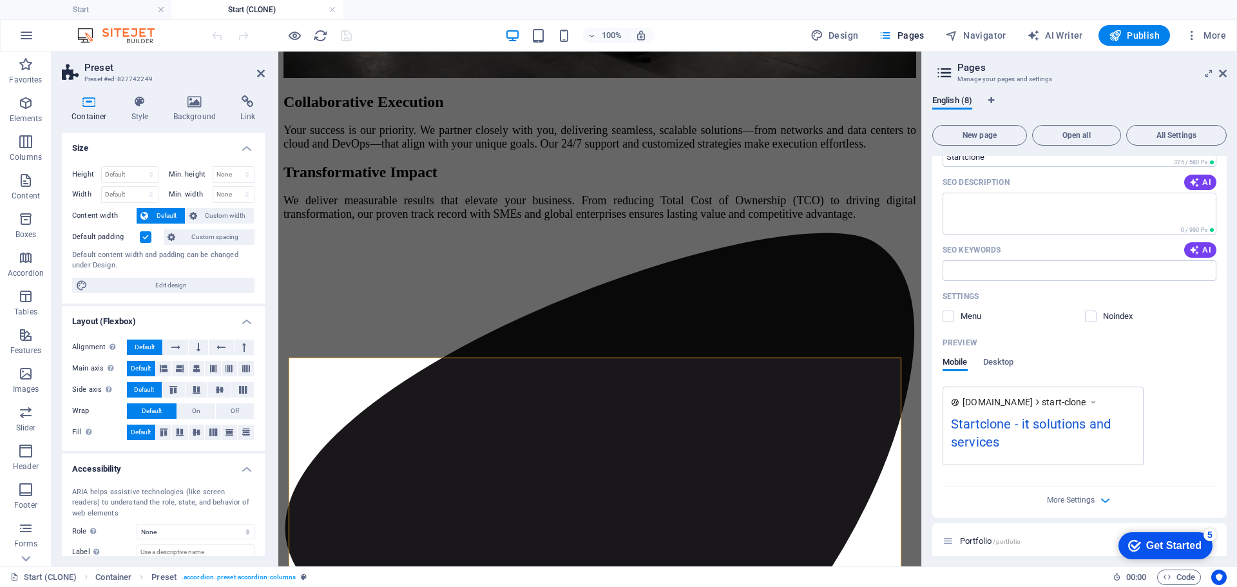
scroll to position [410, 0]
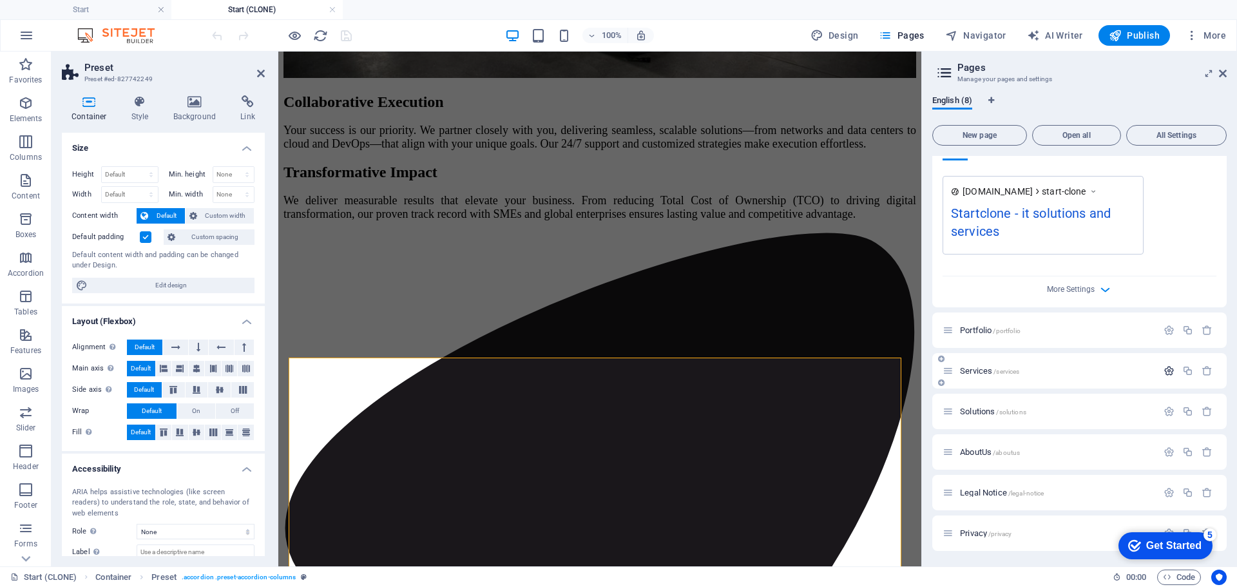
click at [1170, 370] on icon "button" at bounding box center [1168, 370] width 11 height 11
click at [977, 369] on span "Services /services" at bounding box center [989, 371] width 59 height 10
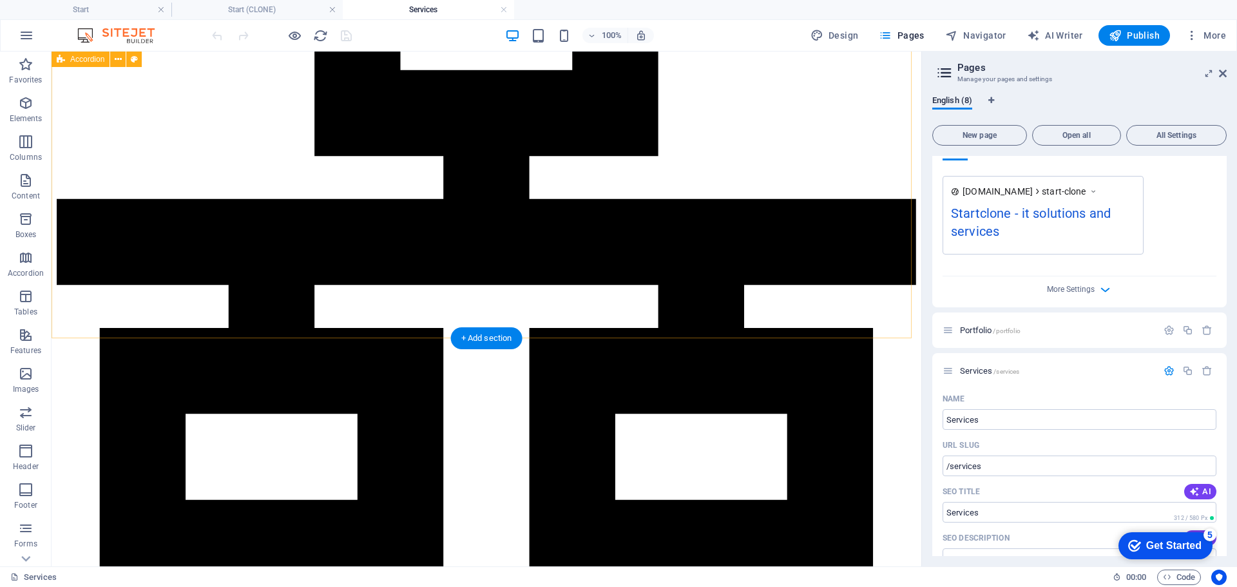
scroll to position [2484, 0]
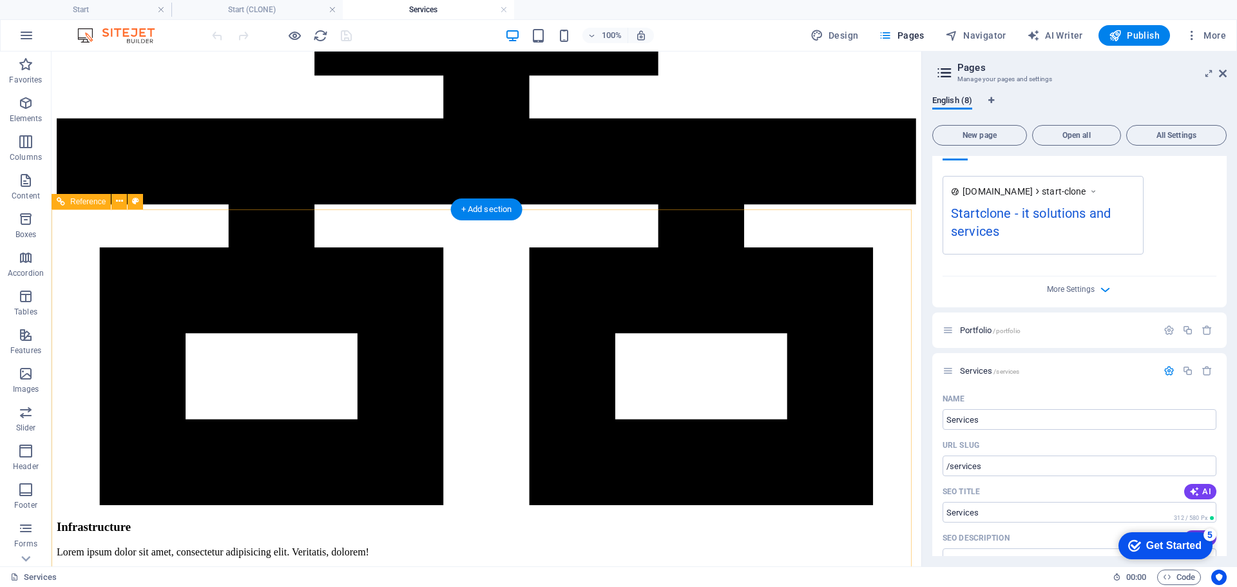
click at [24, 260] on icon "button" at bounding box center [25, 257] width 15 height 15
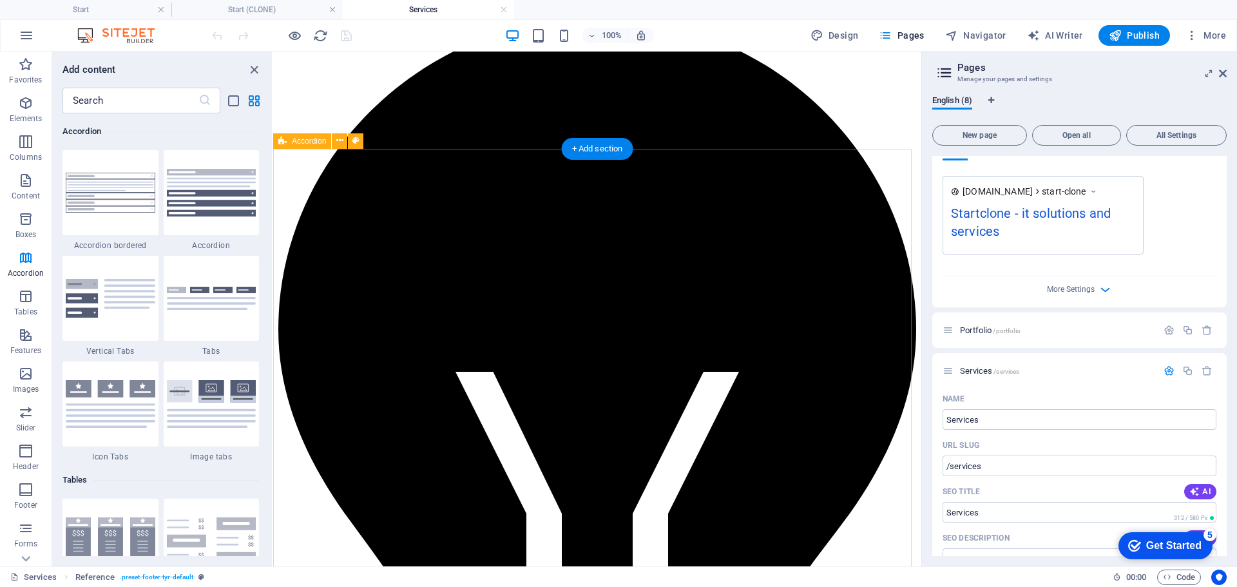
scroll to position [562, 0]
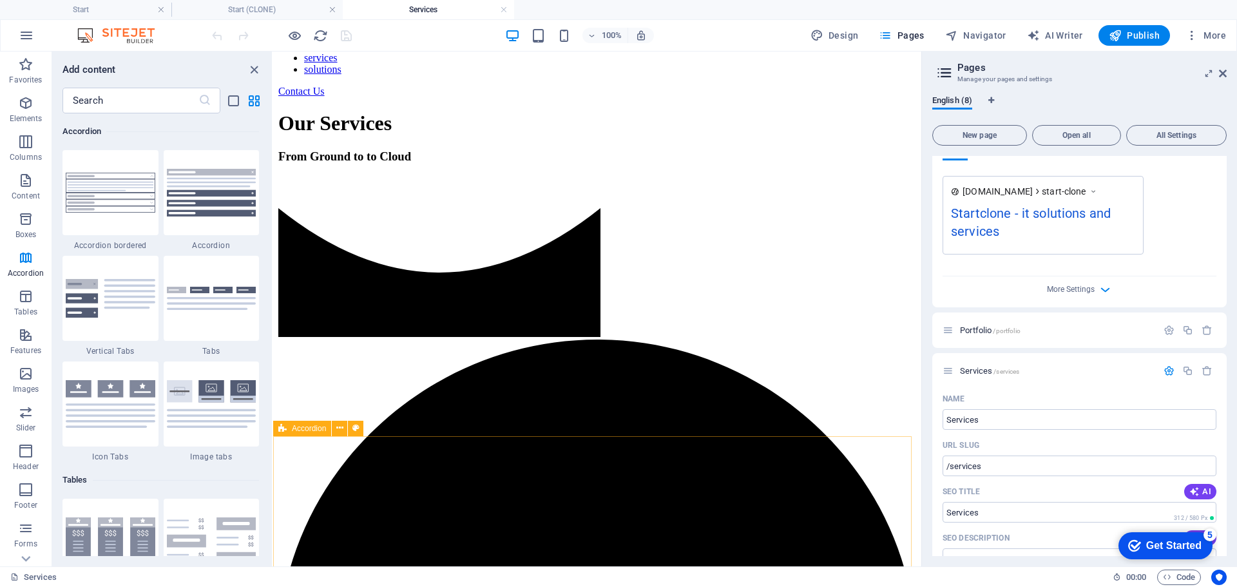
click at [309, 429] on span "Accordion" at bounding box center [309, 429] width 34 height 8
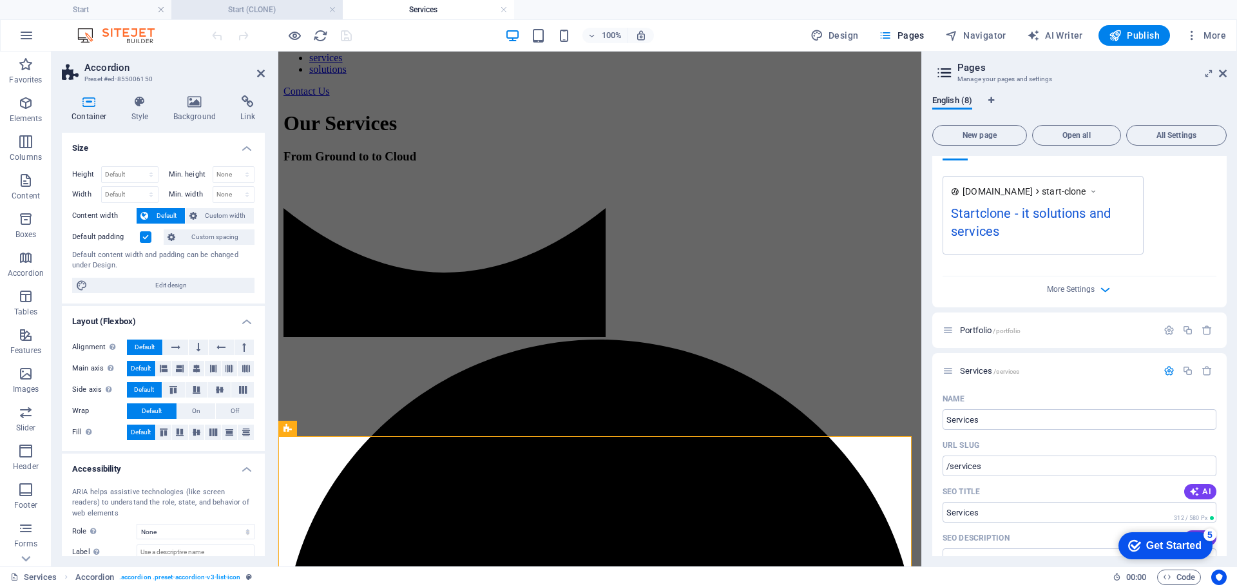
click at [225, 8] on h4 "Start (CLONE)" at bounding box center [256, 10] width 171 height 14
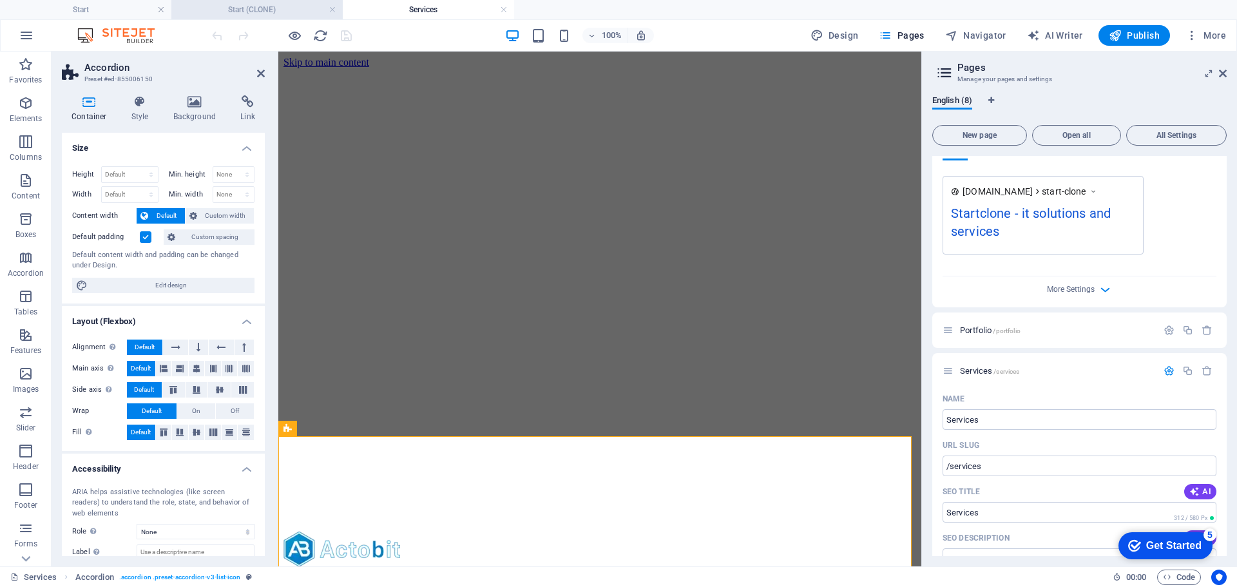
scroll to position [4225, 0]
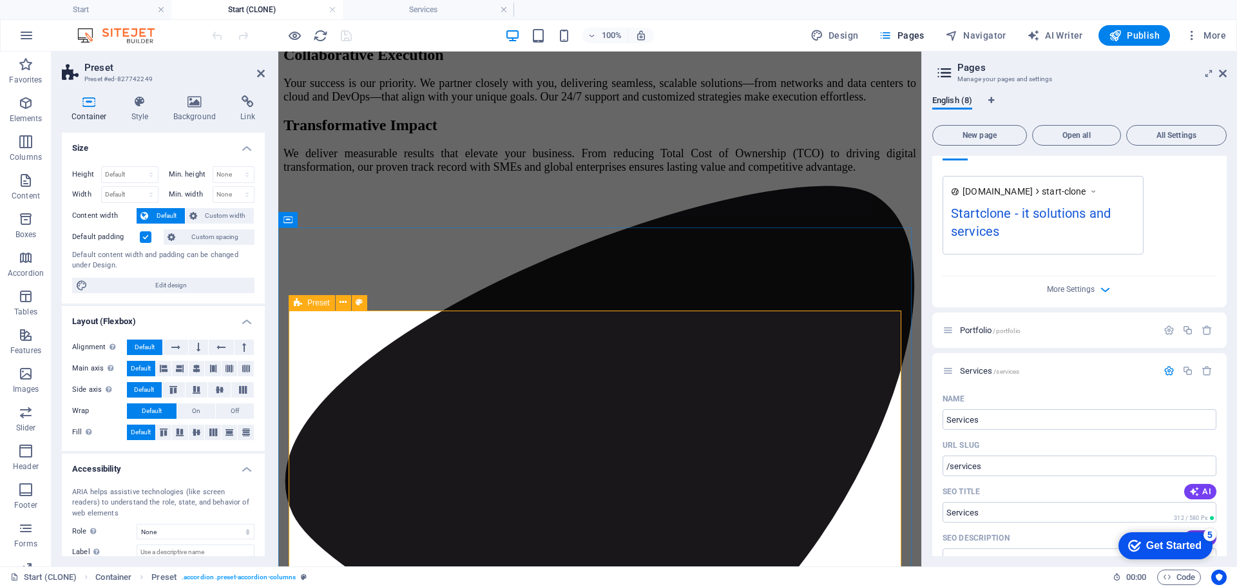
click at [300, 304] on icon at bounding box center [298, 302] width 8 height 15
click at [372, 14] on h4 "Services" at bounding box center [428, 10] width 171 height 14
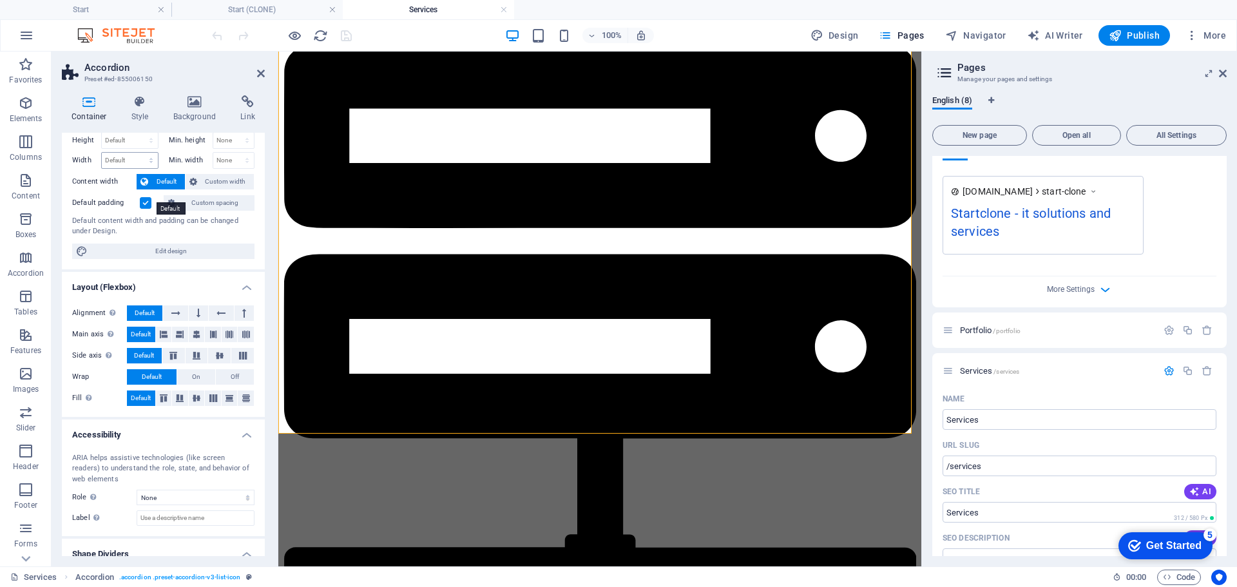
scroll to position [0, 0]
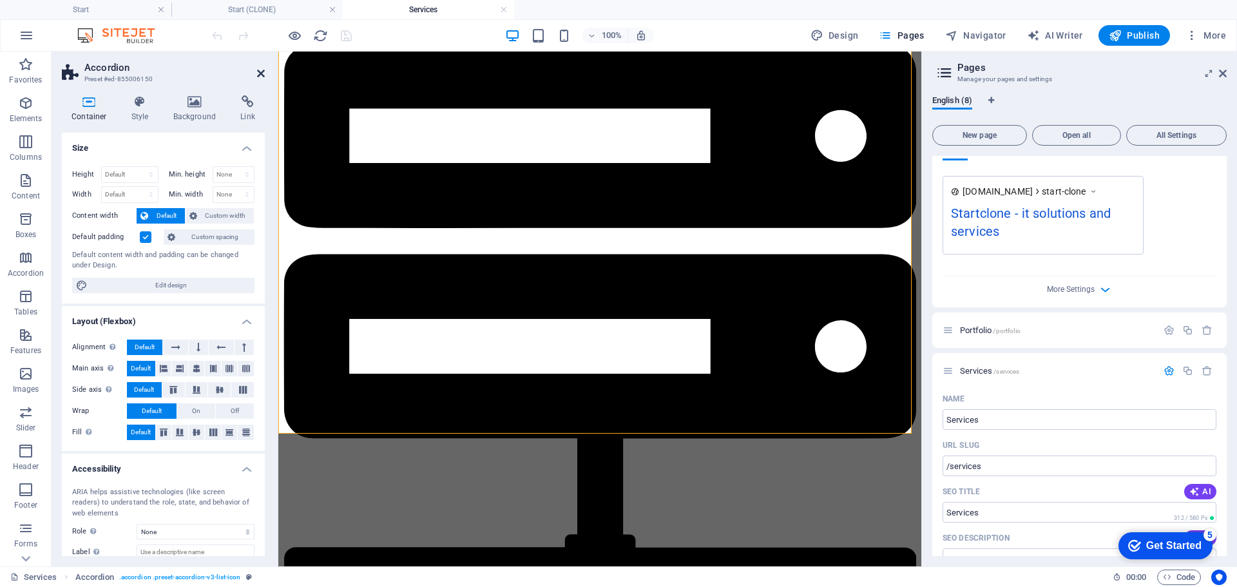
click at [260, 70] on icon at bounding box center [261, 73] width 8 height 10
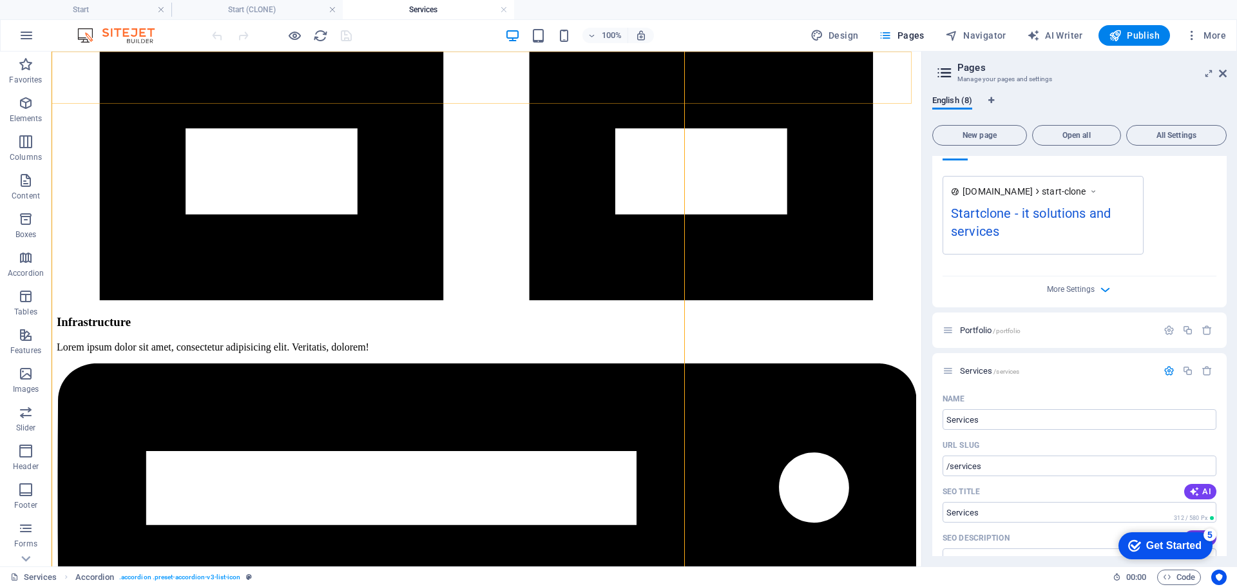
scroll to position [2321, 0]
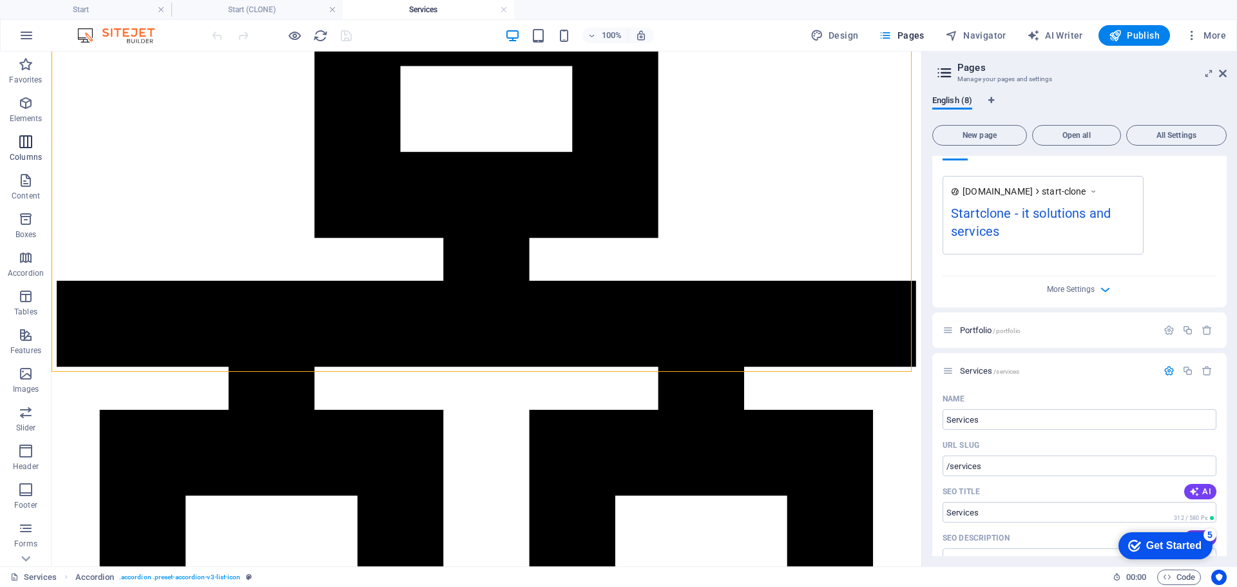
click at [30, 164] on span "Columns" at bounding box center [26, 149] width 52 height 31
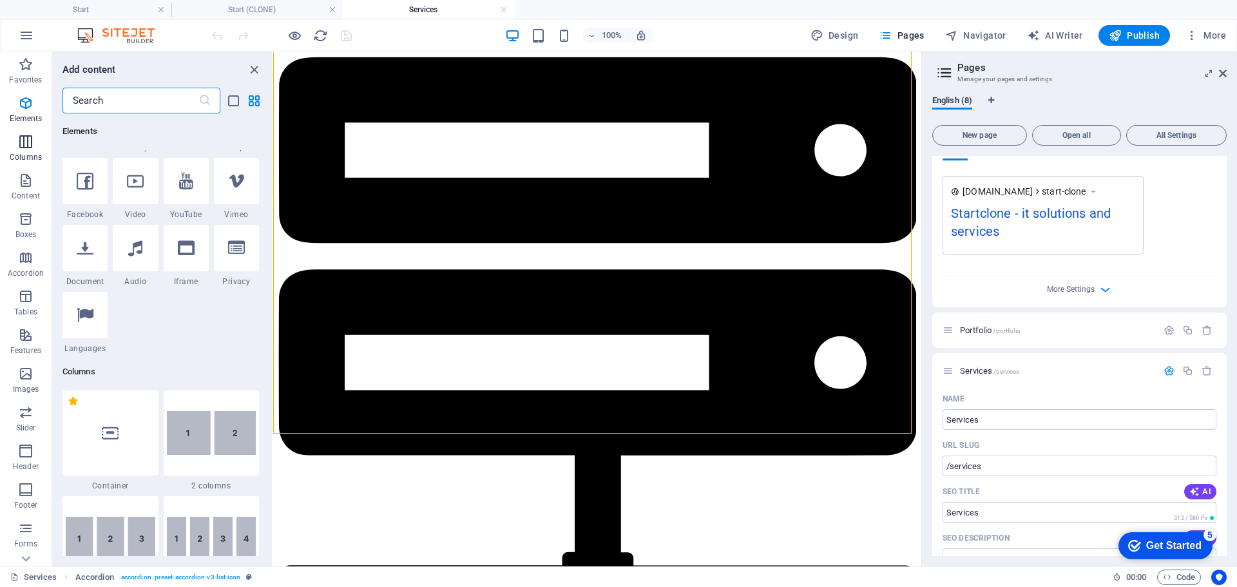
scroll to position [638, 0]
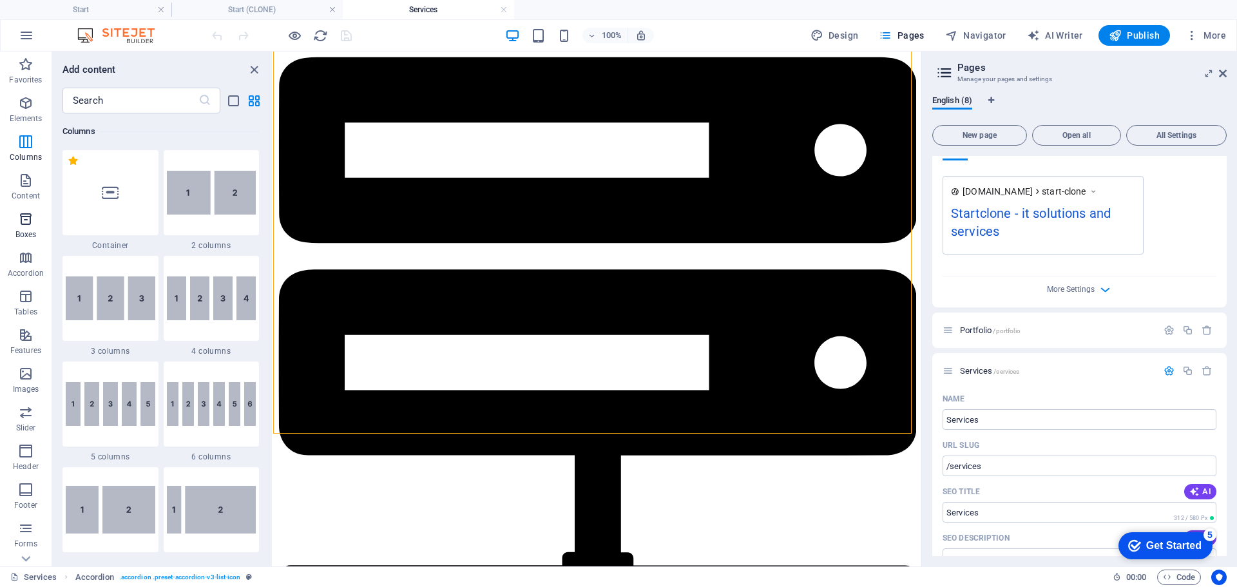
click at [32, 224] on span "Boxes" at bounding box center [26, 226] width 52 height 31
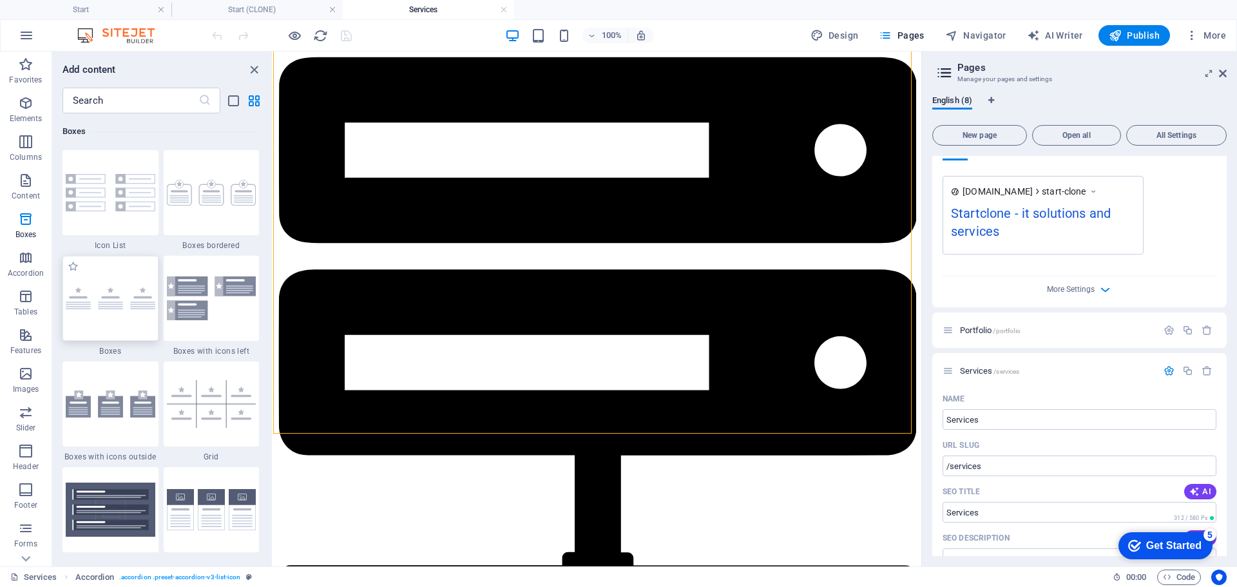
scroll to position [3618, 0]
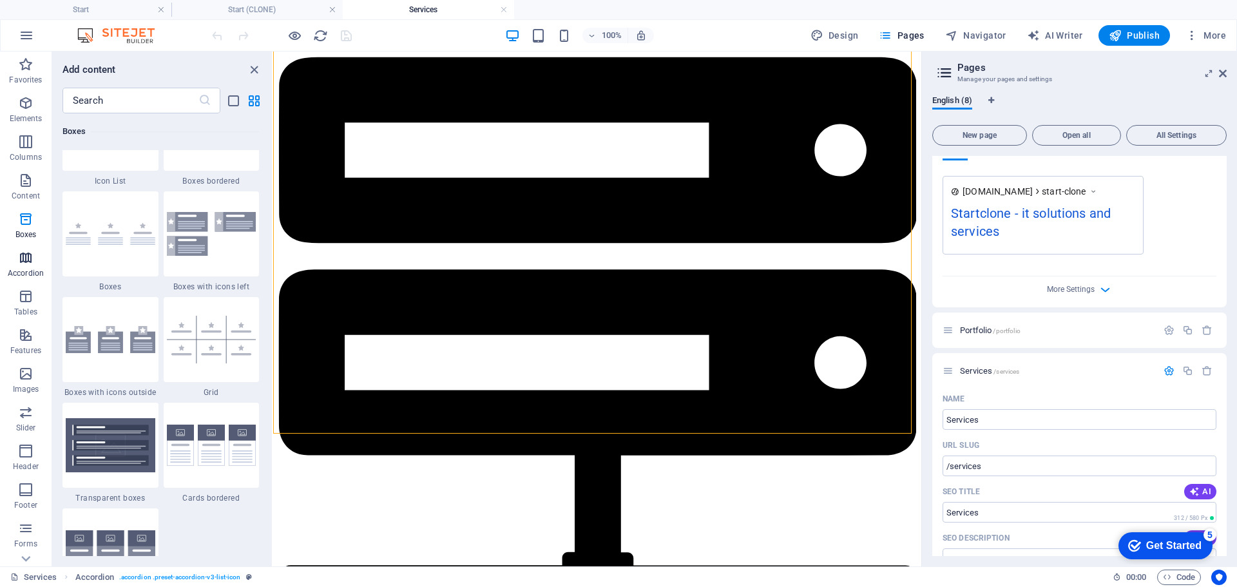
click at [34, 262] on span "Accordion" at bounding box center [26, 265] width 52 height 31
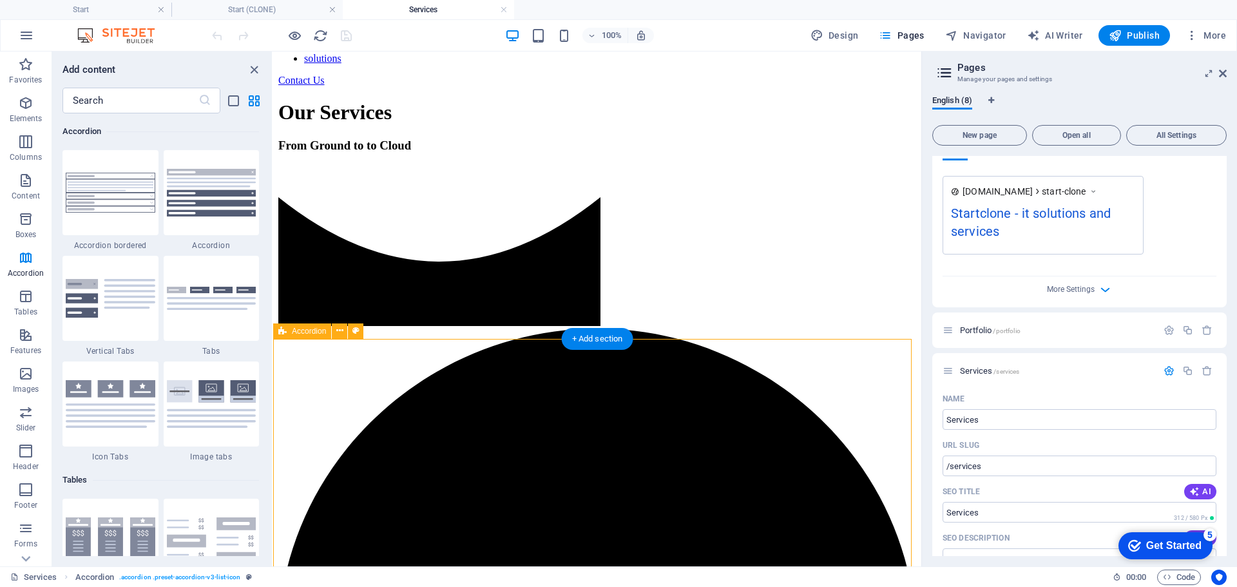
scroll to position [691, 0]
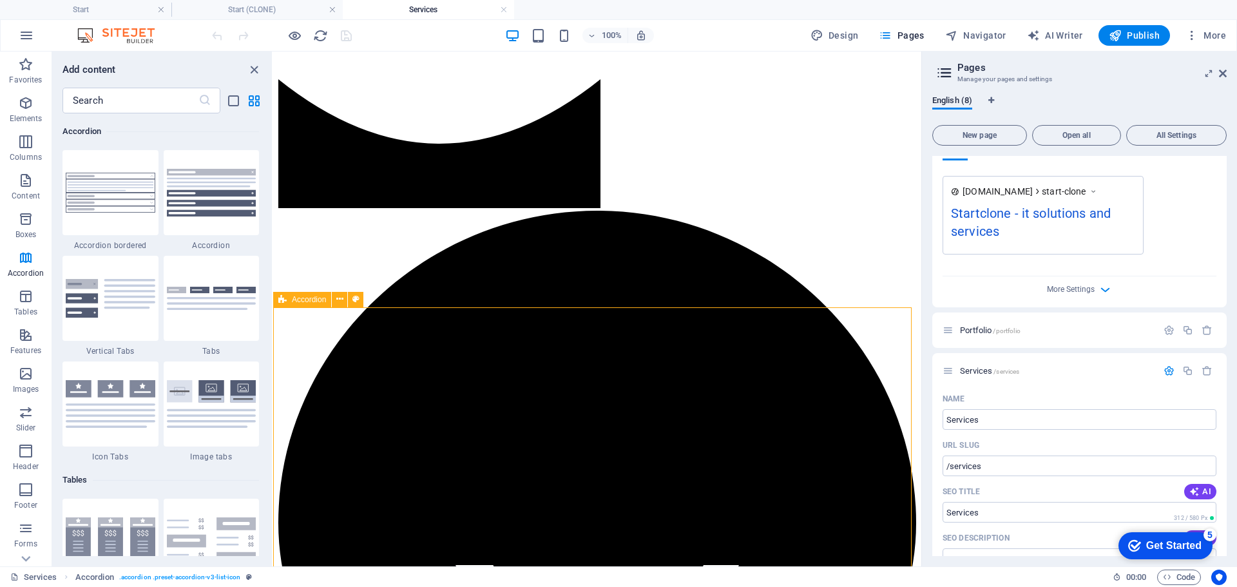
click at [307, 298] on span "Accordion" at bounding box center [309, 300] width 34 height 8
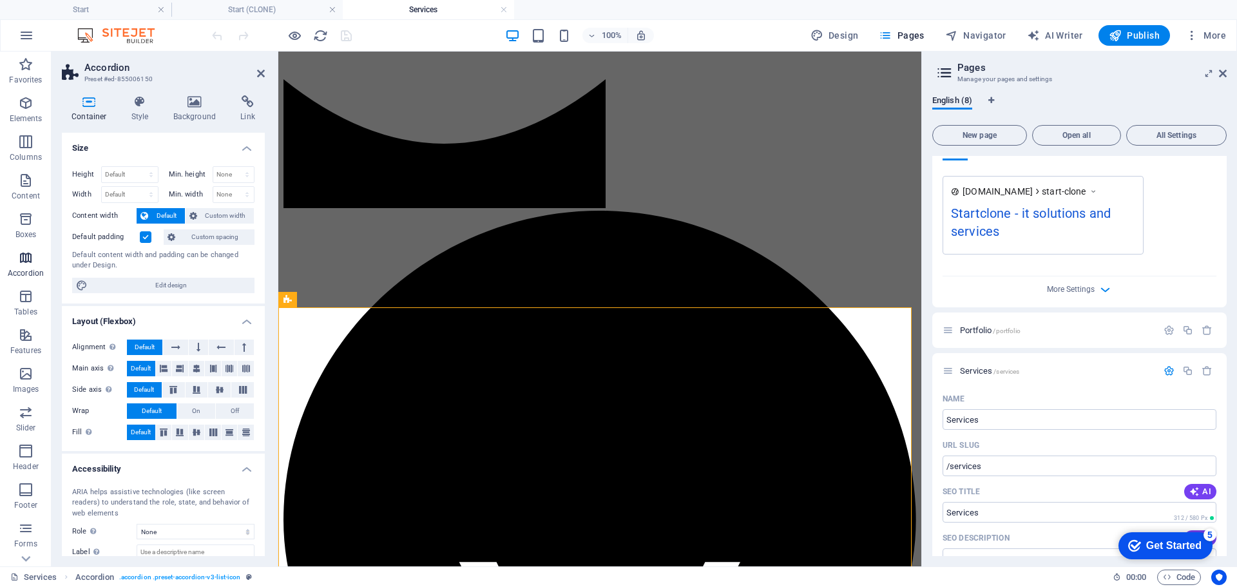
click at [26, 267] on span "Accordion" at bounding box center [26, 265] width 52 height 31
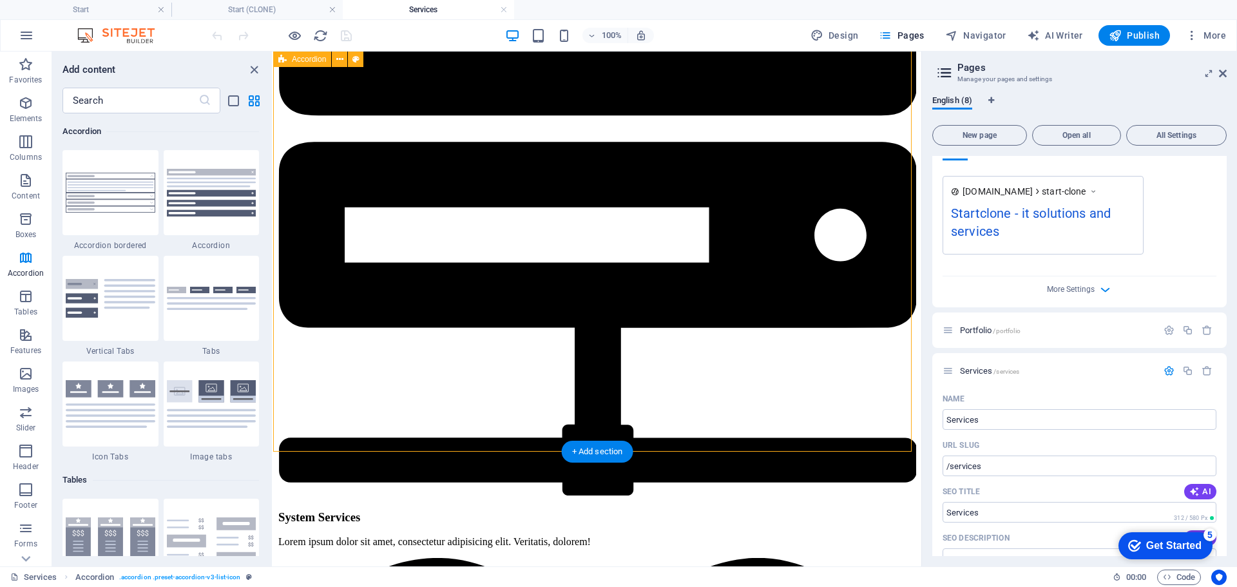
scroll to position [2817, 0]
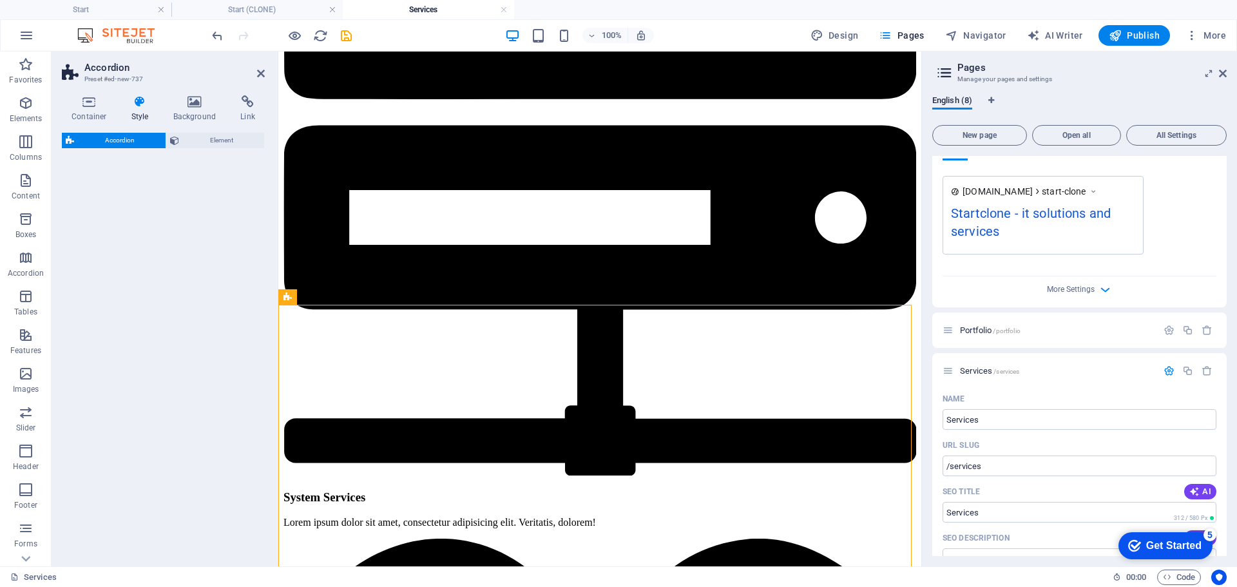
select select "rem"
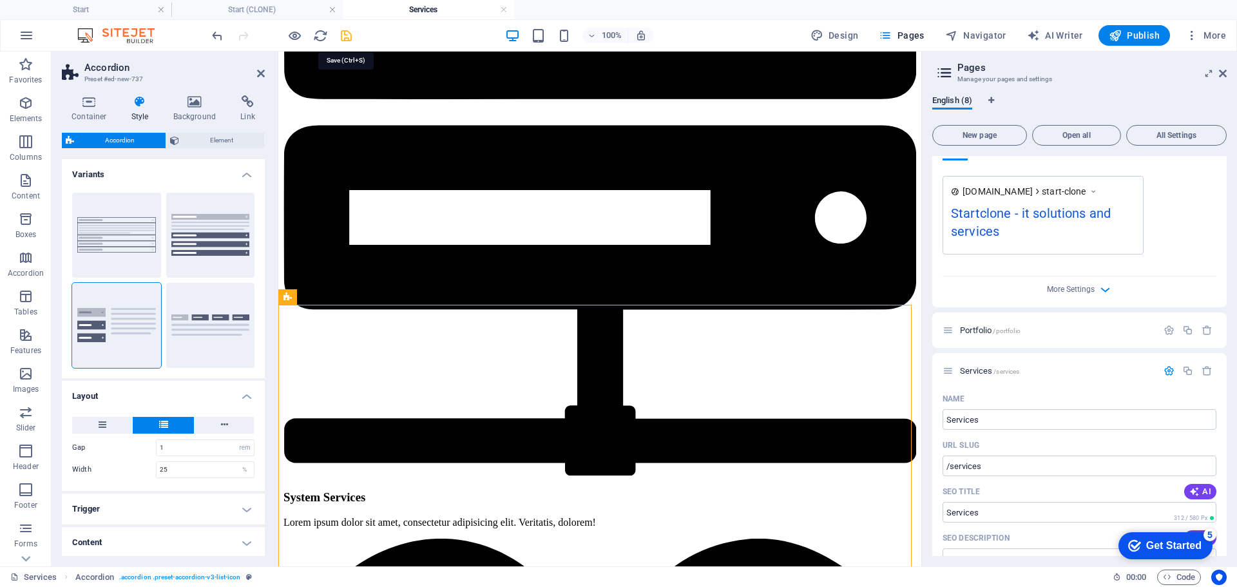
click at [345, 31] on icon "save" at bounding box center [346, 35] width 15 height 15
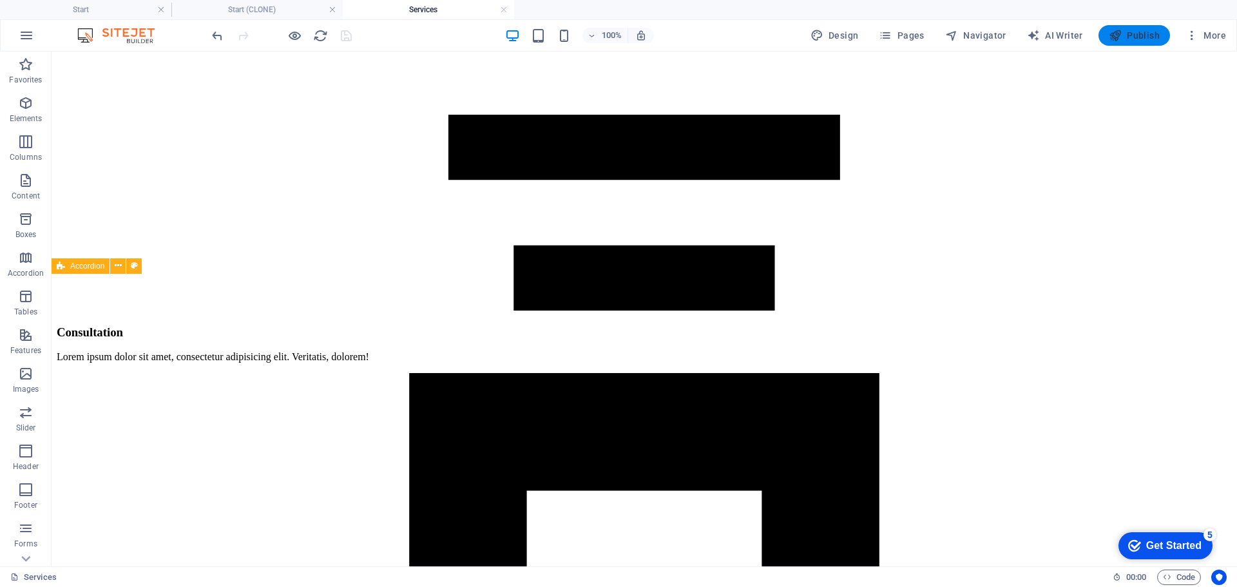
click at [1141, 34] on span "Publish" at bounding box center [1134, 35] width 51 height 13
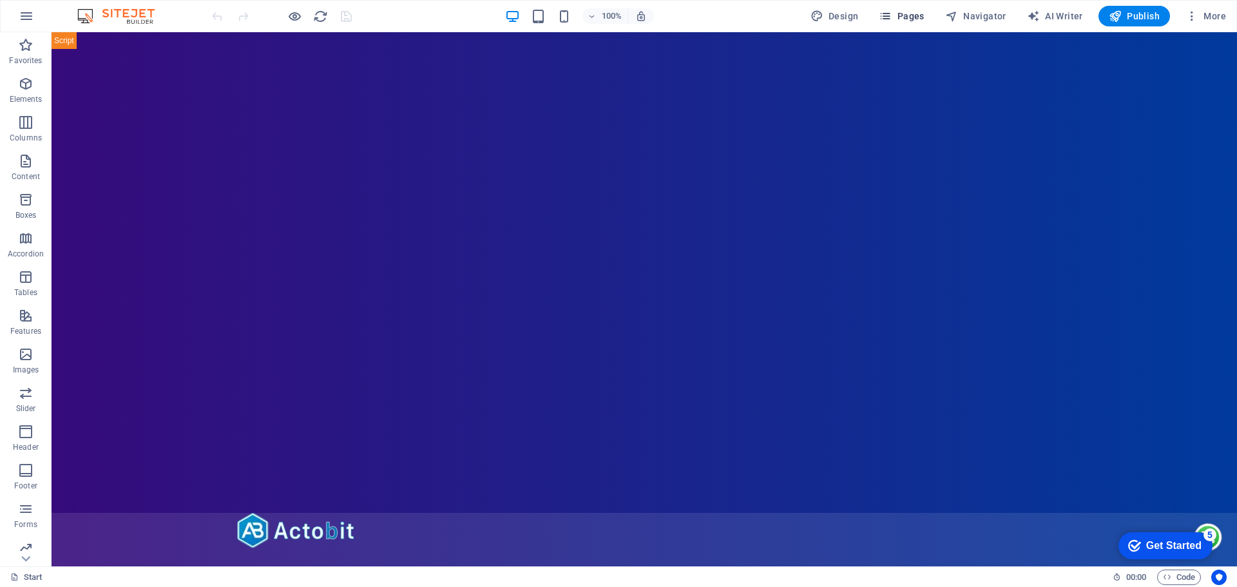
click at [912, 12] on span "Pages" at bounding box center [901, 16] width 45 height 13
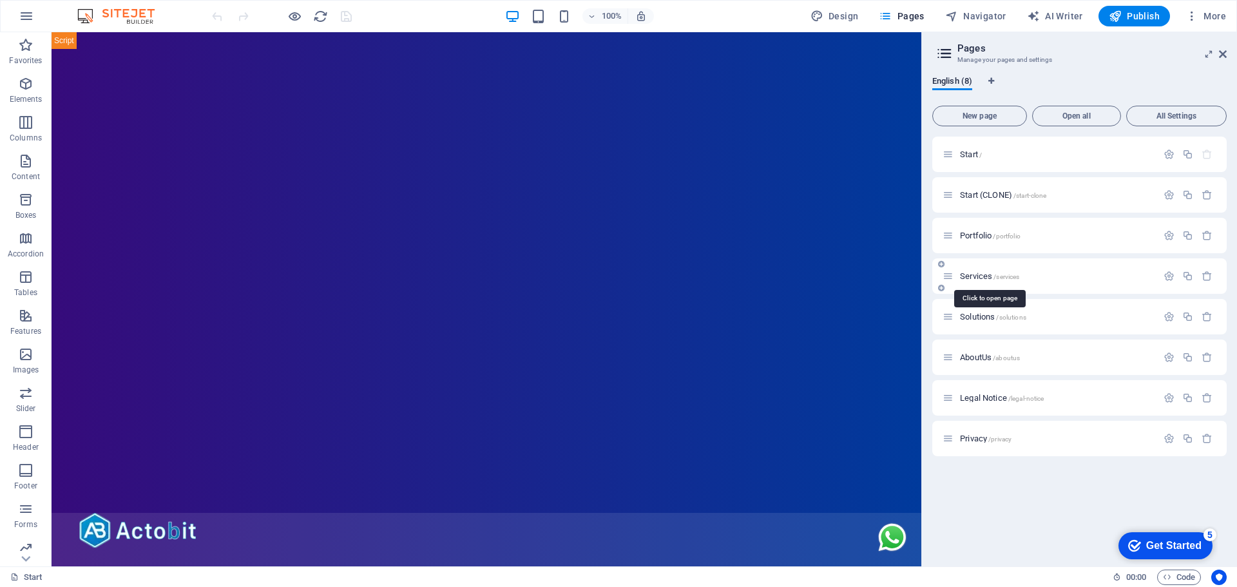
click at [980, 274] on span "Services /services" at bounding box center [989, 276] width 59 height 10
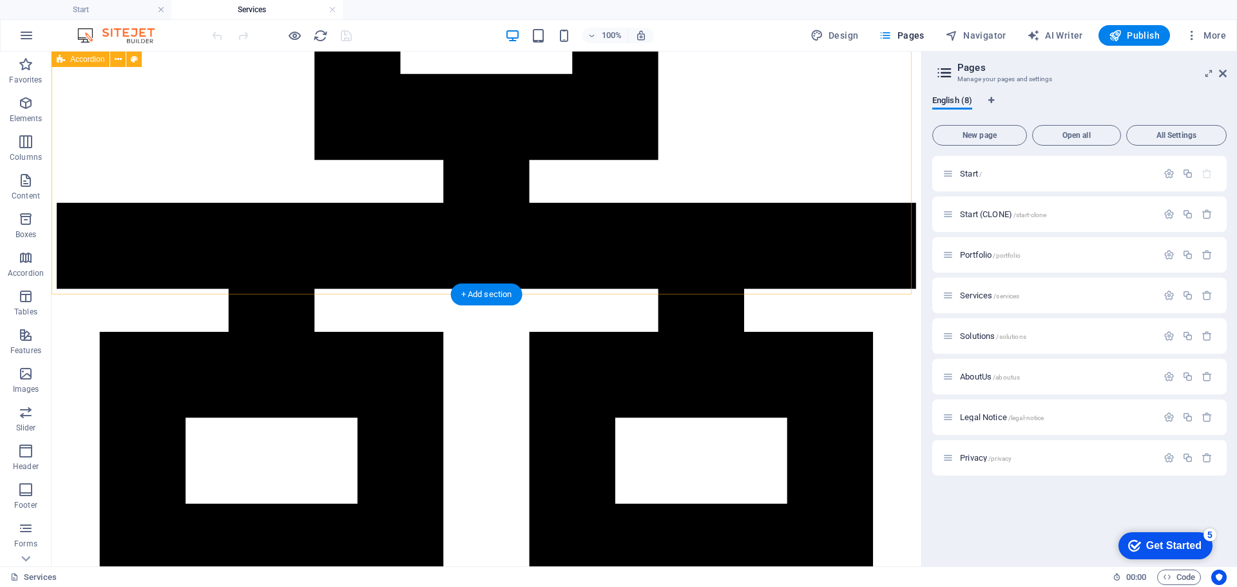
scroll to position [2399, 0]
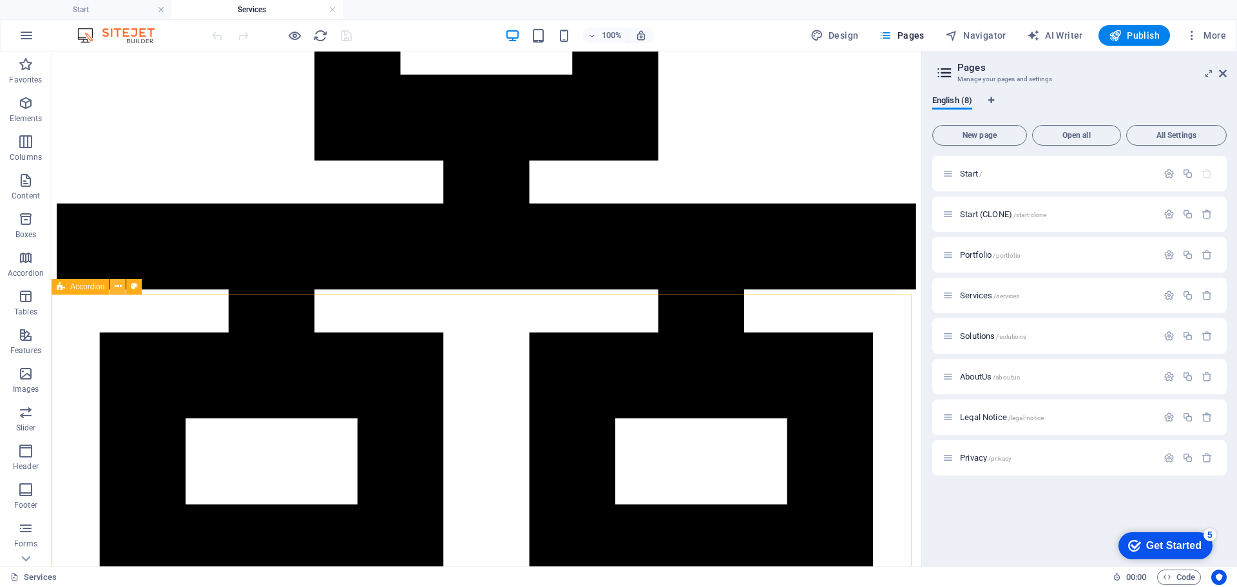
click at [122, 287] on button at bounding box center [117, 286] width 15 height 15
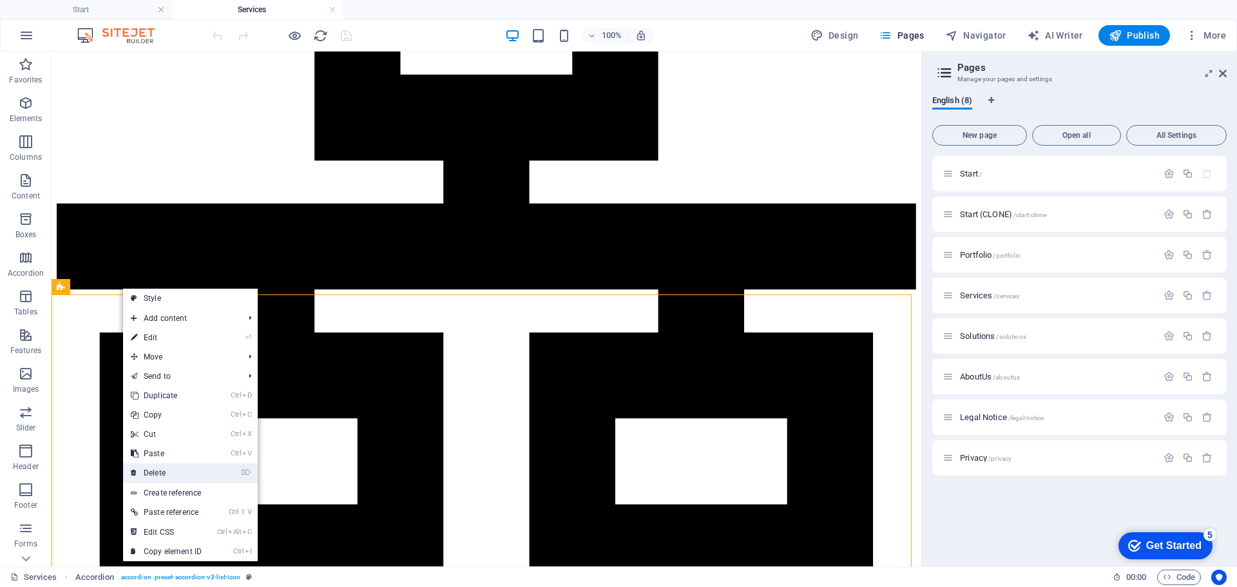
click at [182, 468] on link "⌦ Delete" at bounding box center [166, 472] width 86 height 19
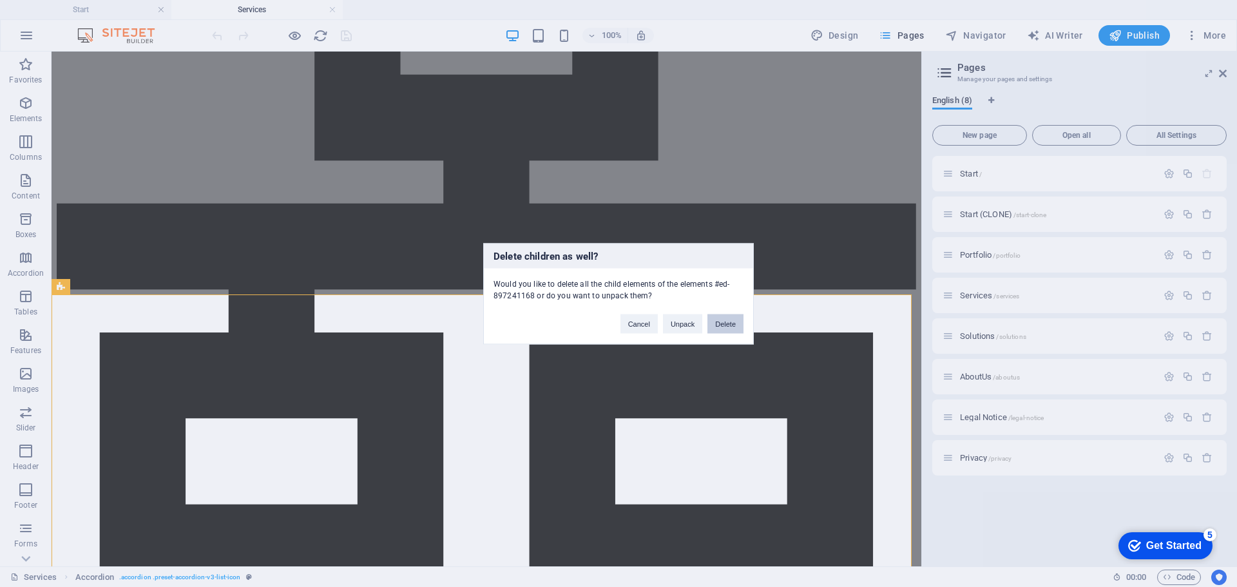
click at [721, 326] on button "Delete" at bounding box center [725, 323] width 36 height 19
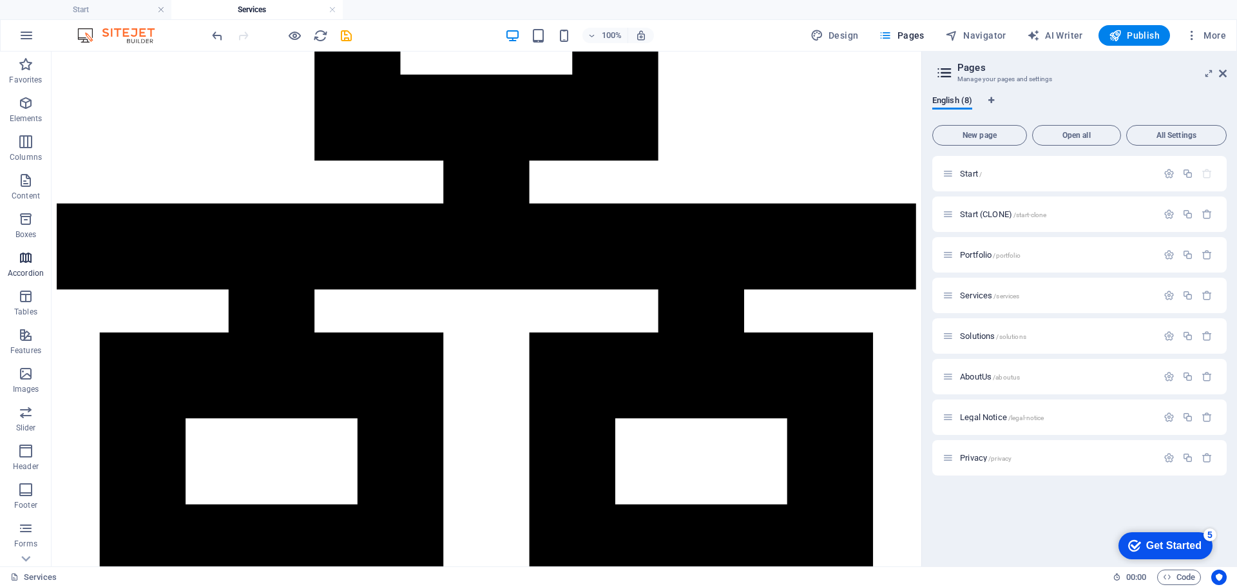
click at [23, 249] on button "Accordion" at bounding box center [26, 264] width 52 height 39
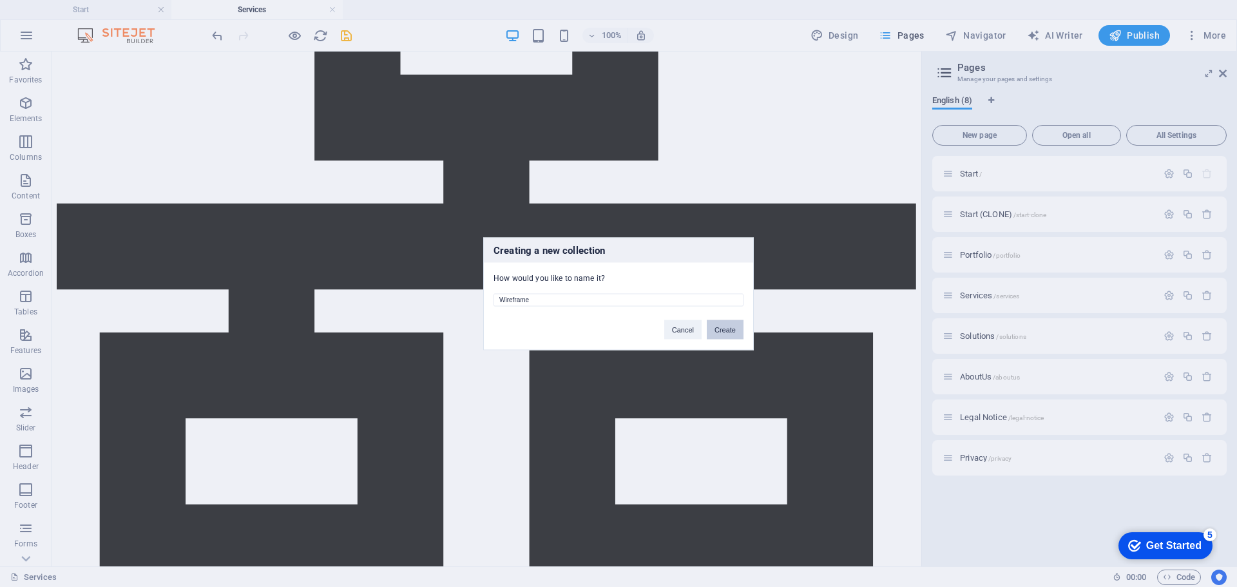
click at [723, 332] on button "Create" at bounding box center [725, 329] width 37 height 19
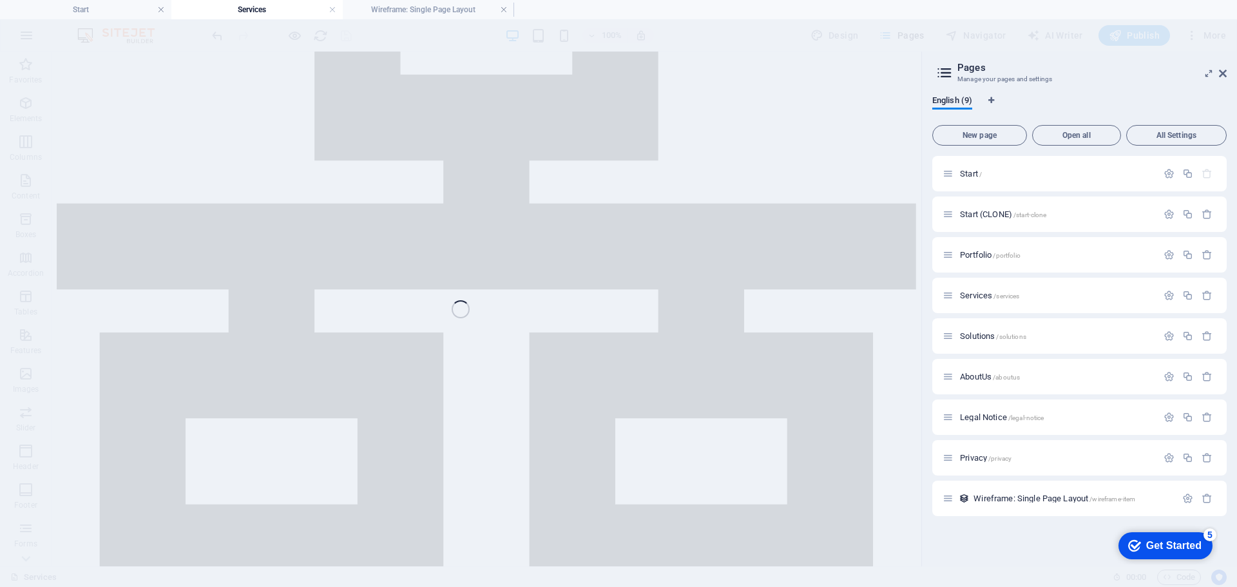
scroll to position [2446, 0]
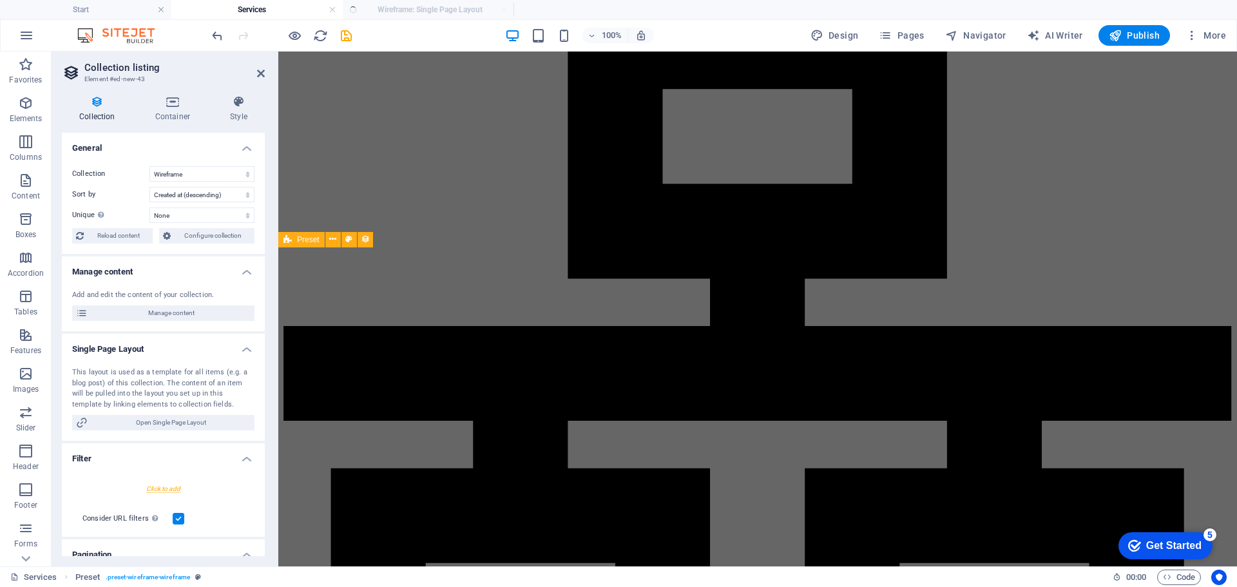
select select "createdAt_DESC"
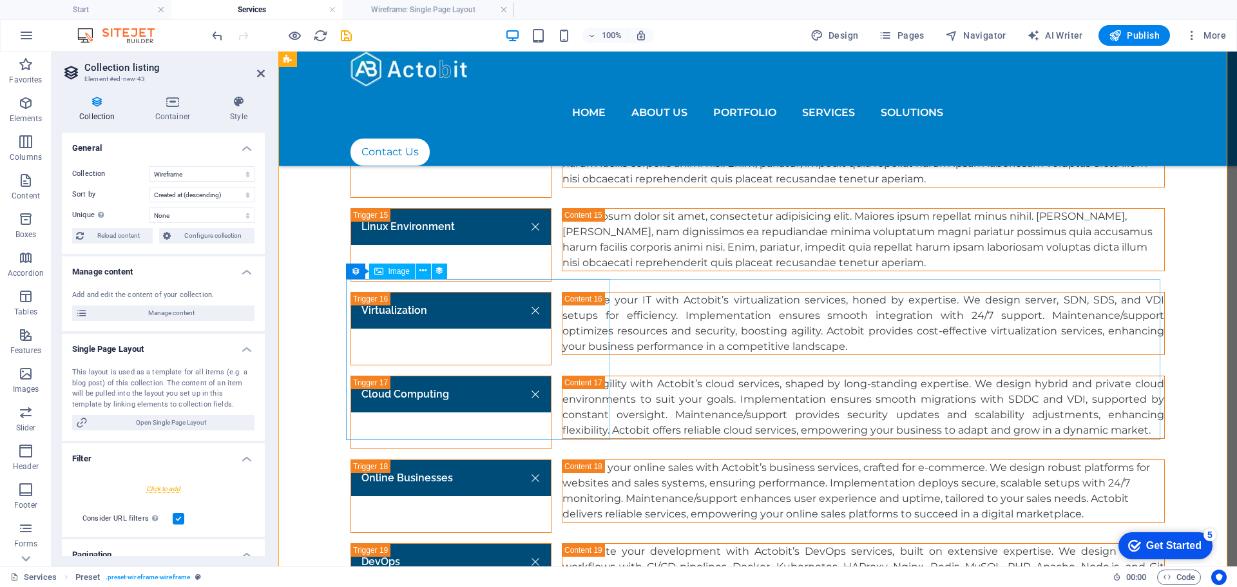
scroll to position [2768, 0]
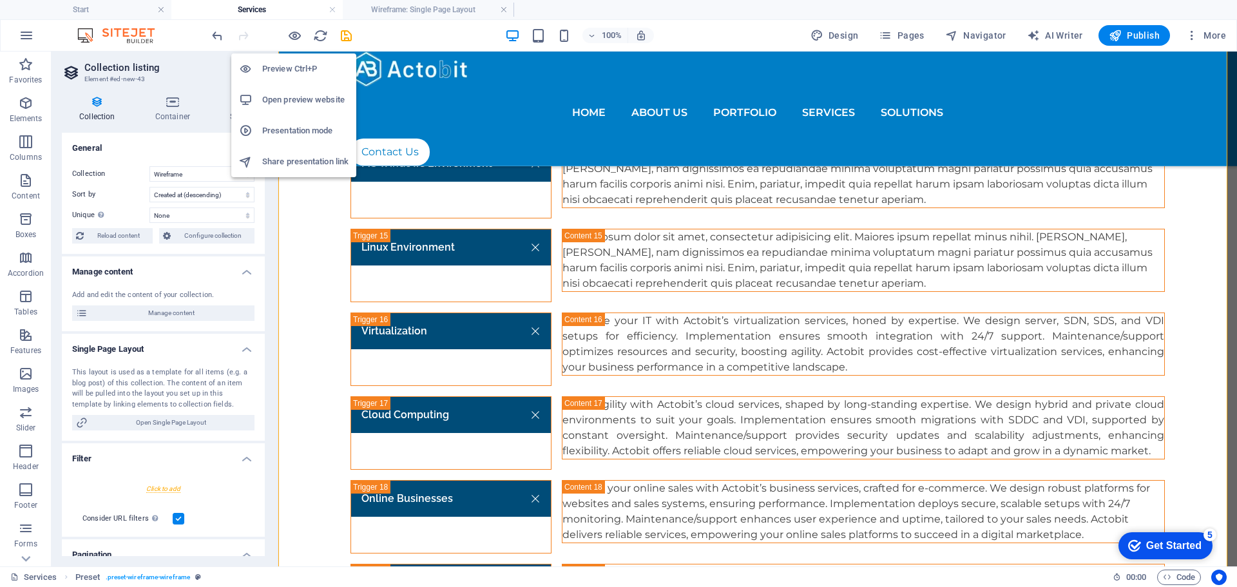
click at [286, 94] on h6 "Open preview website" at bounding box center [305, 99] width 86 height 15
click at [285, 67] on h6 "Preview Ctrl+P" at bounding box center [305, 68] width 86 height 15
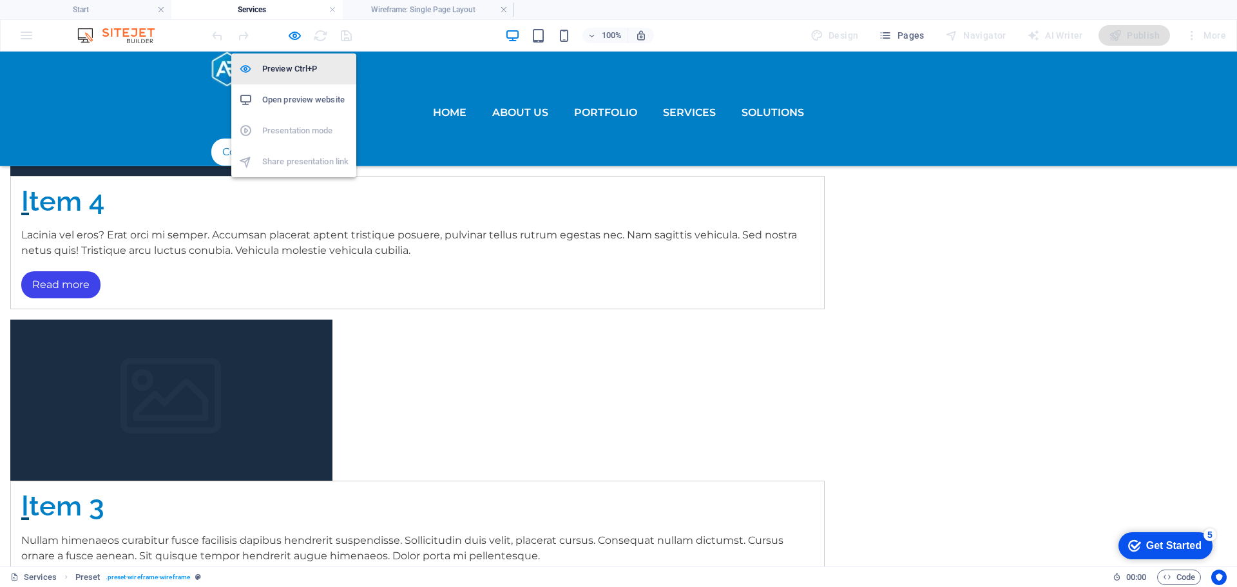
scroll to position [1974, 0]
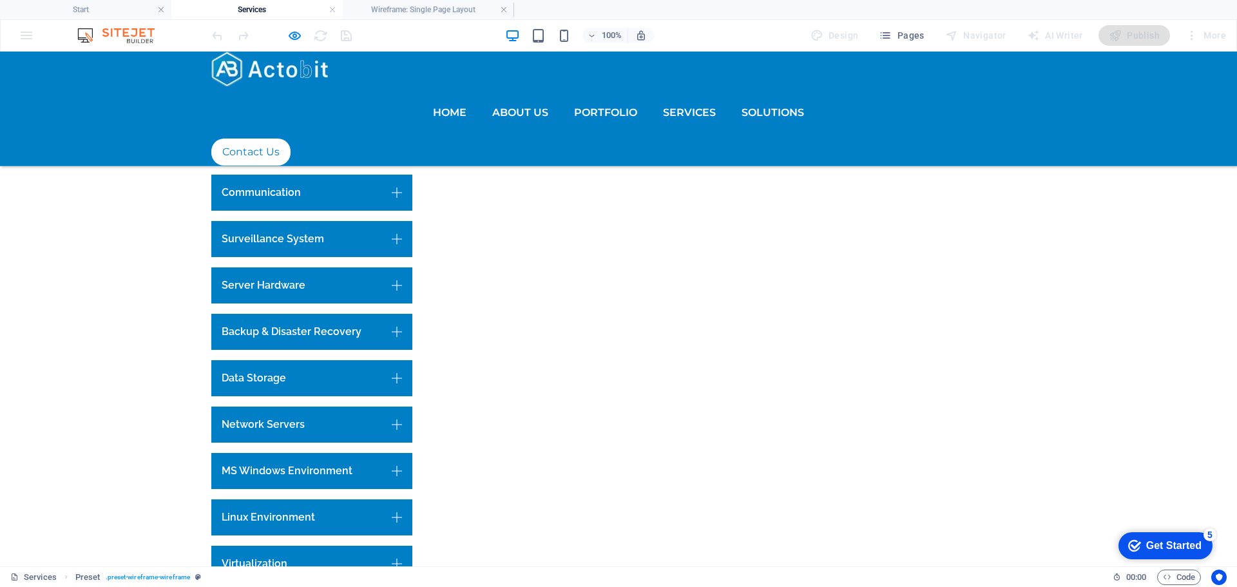
select select "68b633a8bf7c70c552014e1c"
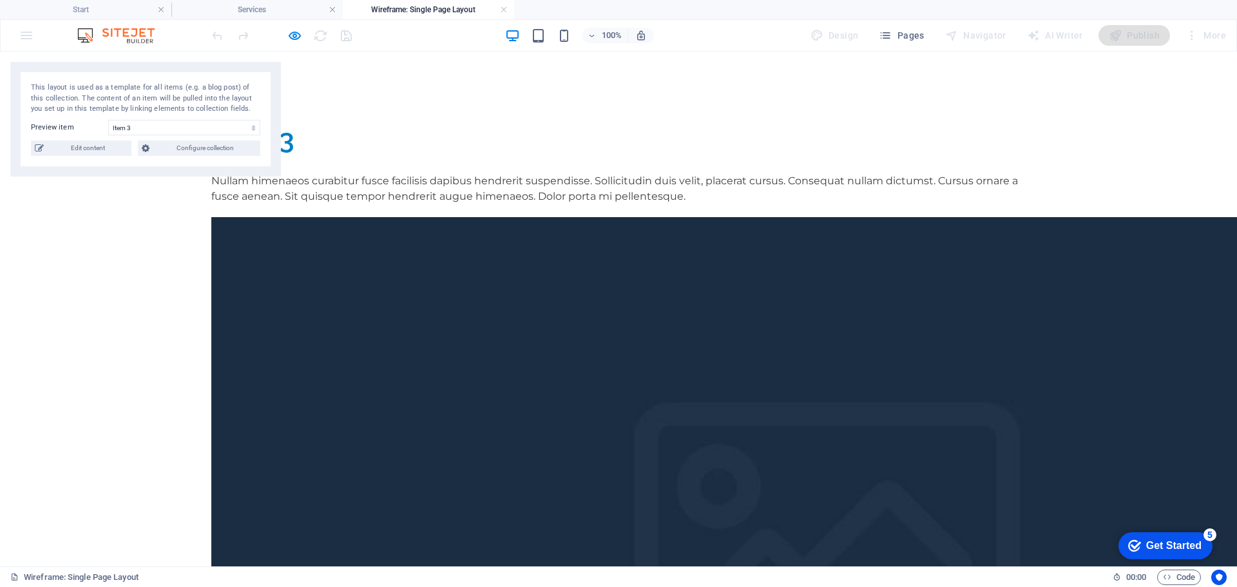
scroll to position [0, 0]
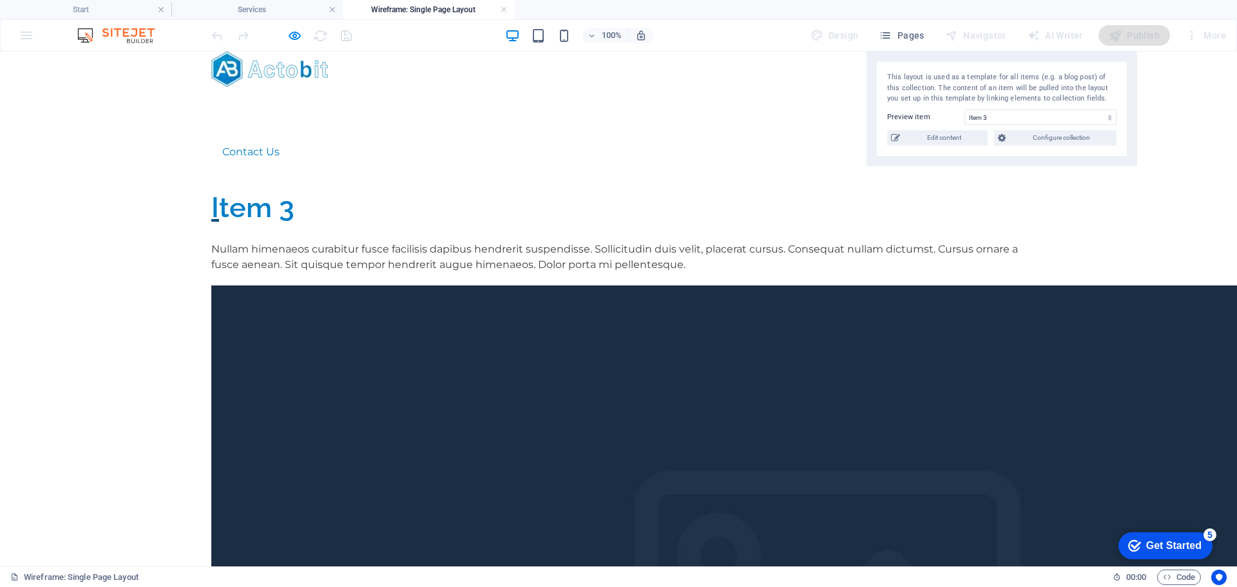
drag, startPoint x: 207, startPoint y: 70, endPoint x: 1064, endPoint y: 46, distance: 856.5
click at [1064, 52] on section "Favorites Elements Columns Content Boxes Accordion Tables Features Images Slide…" at bounding box center [618, 309] width 1237 height 515
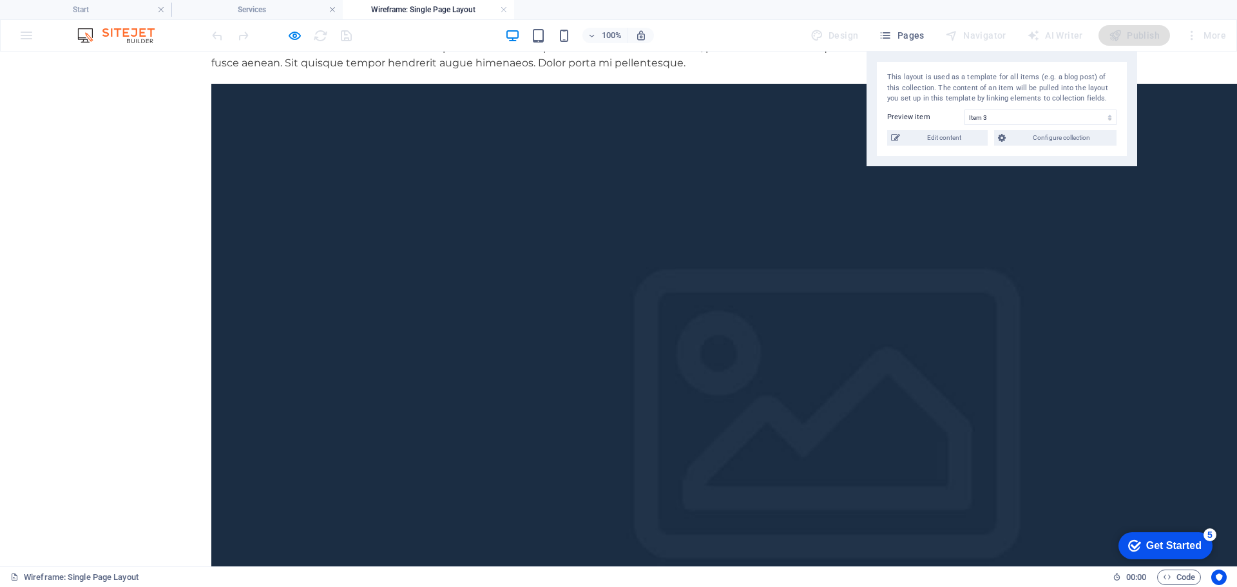
scroll to position [344, 0]
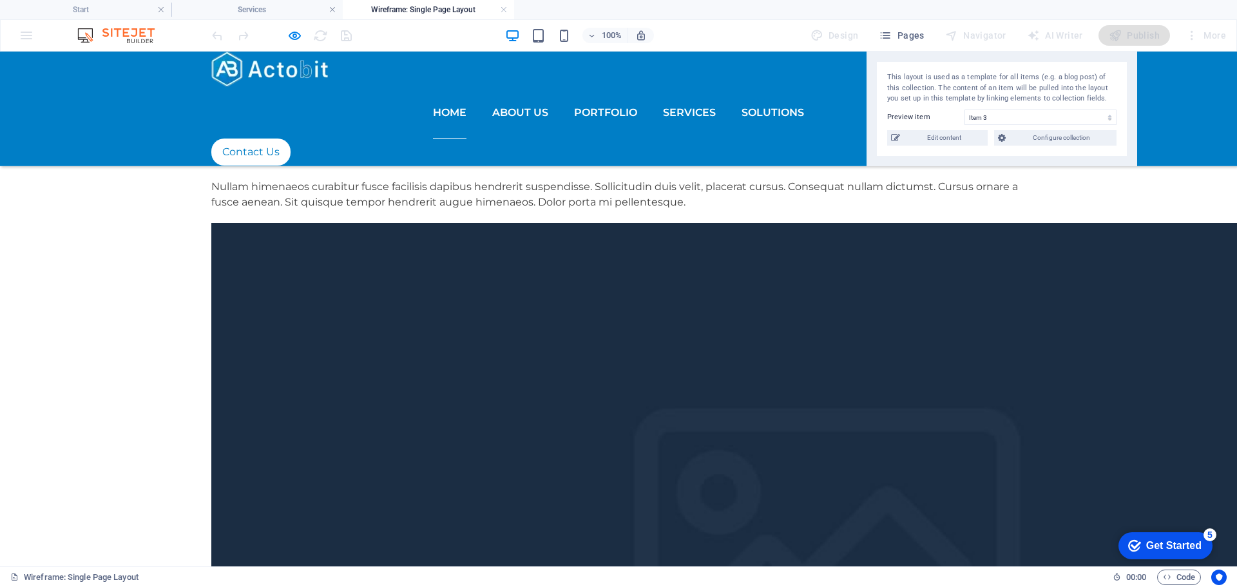
scroll to position [1974, 0]
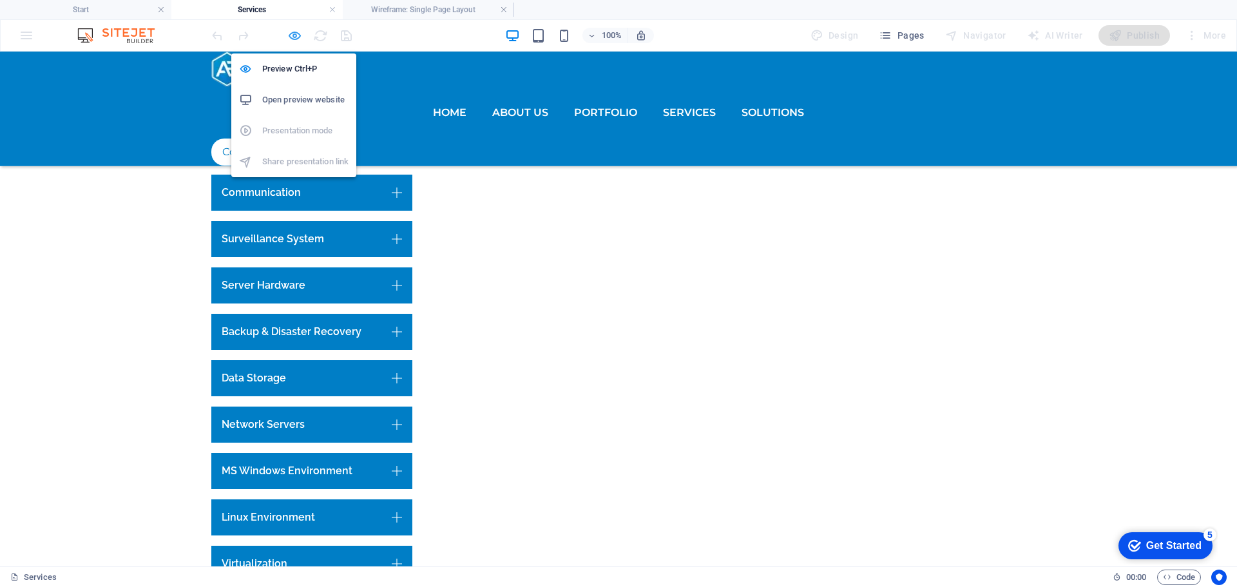
drag, startPoint x: 299, startPoint y: 35, endPoint x: 149, endPoint y: 6, distance: 153.0
click at [299, 35] on icon "button" at bounding box center [294, 35] width 15 height 15
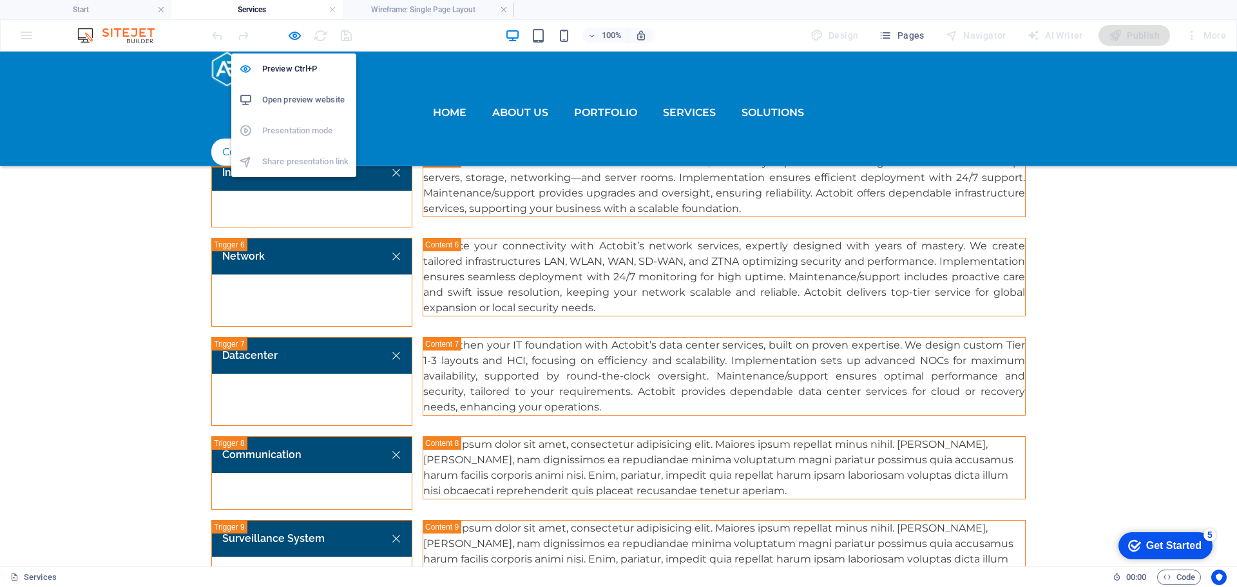
select select "createdAt_DESC"
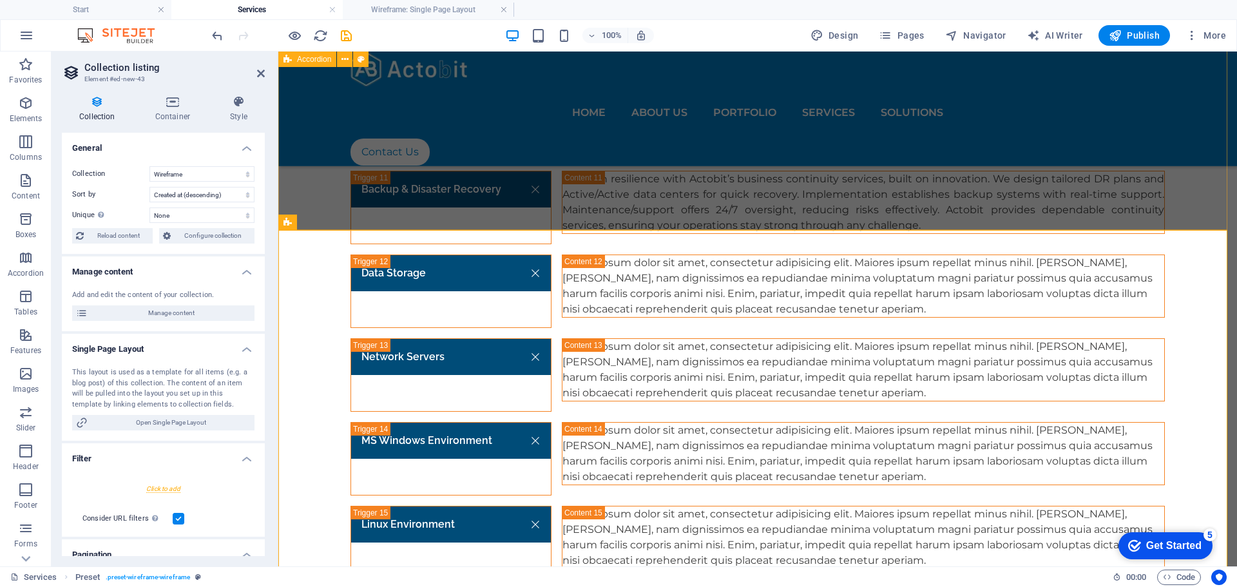
scroll to position [2381, 0]
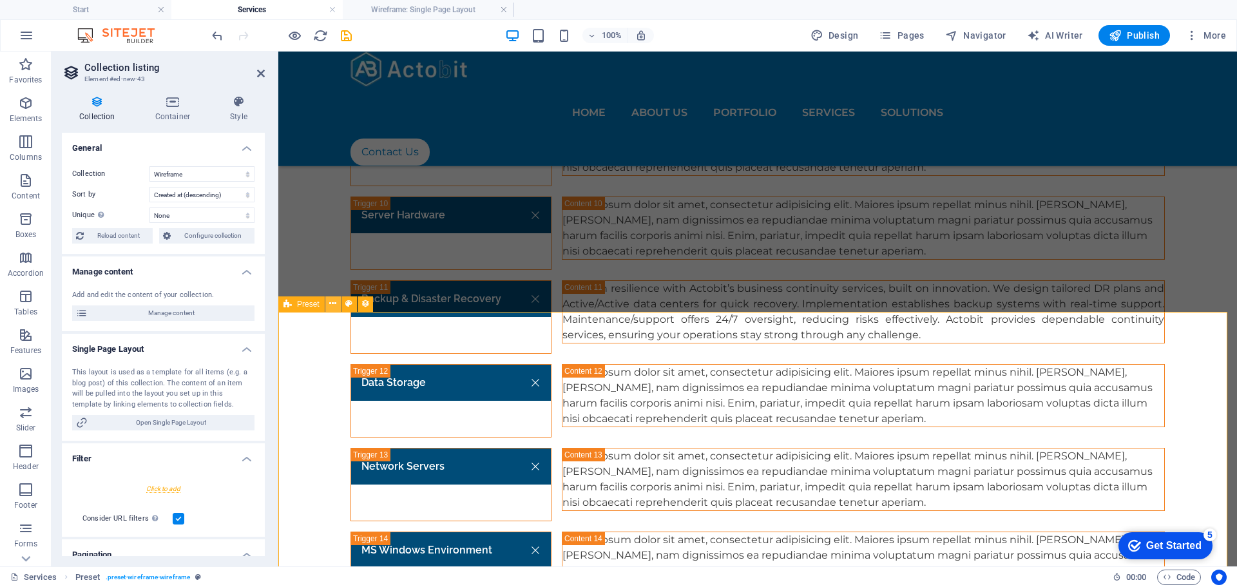
click at [335, 302] on icon at bounding box center [332, 304] width 7 height 14
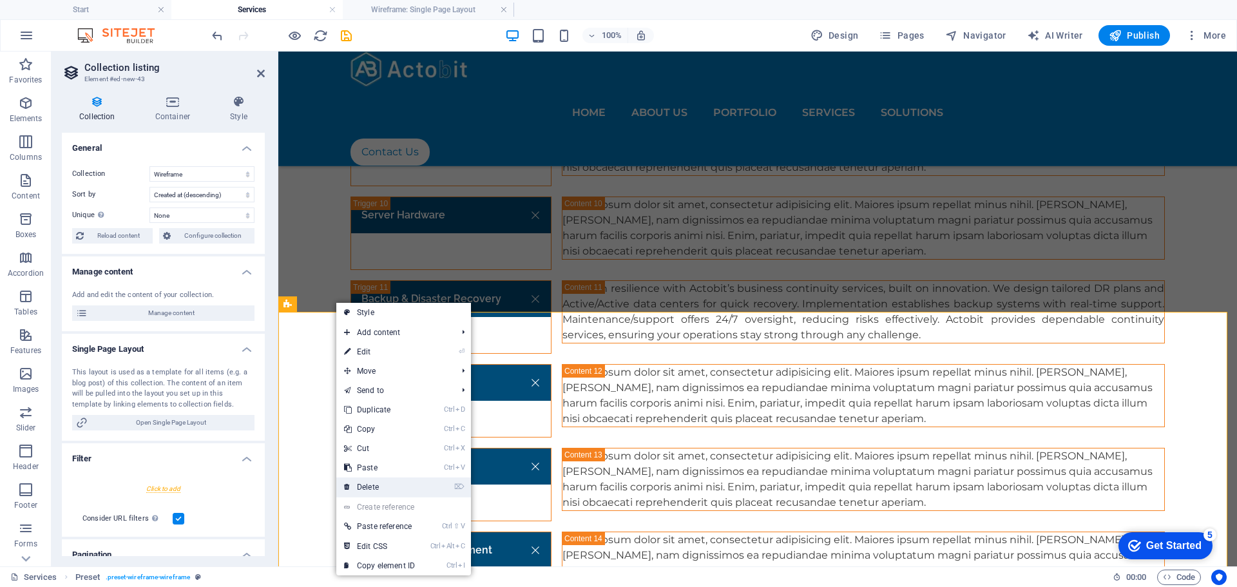
click at [386, 479] on link "⌦ Delete" at bounding box center [379, 486] width 86 height 19
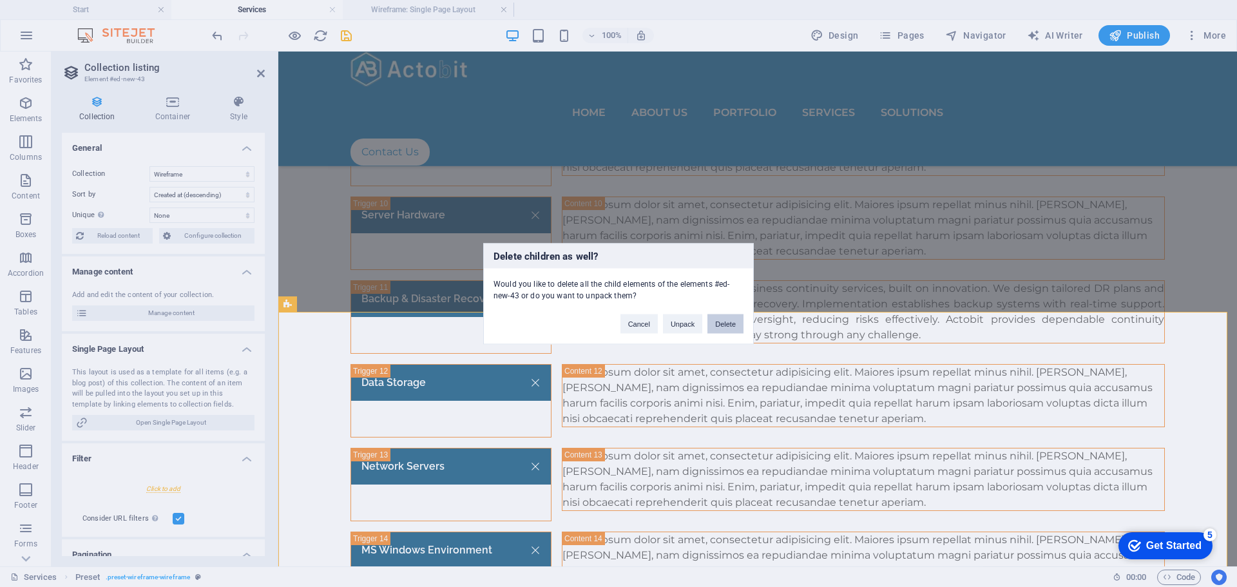
click at [730, 326] on button "Delete" at bounding box center [725, 323] width 36 height 19
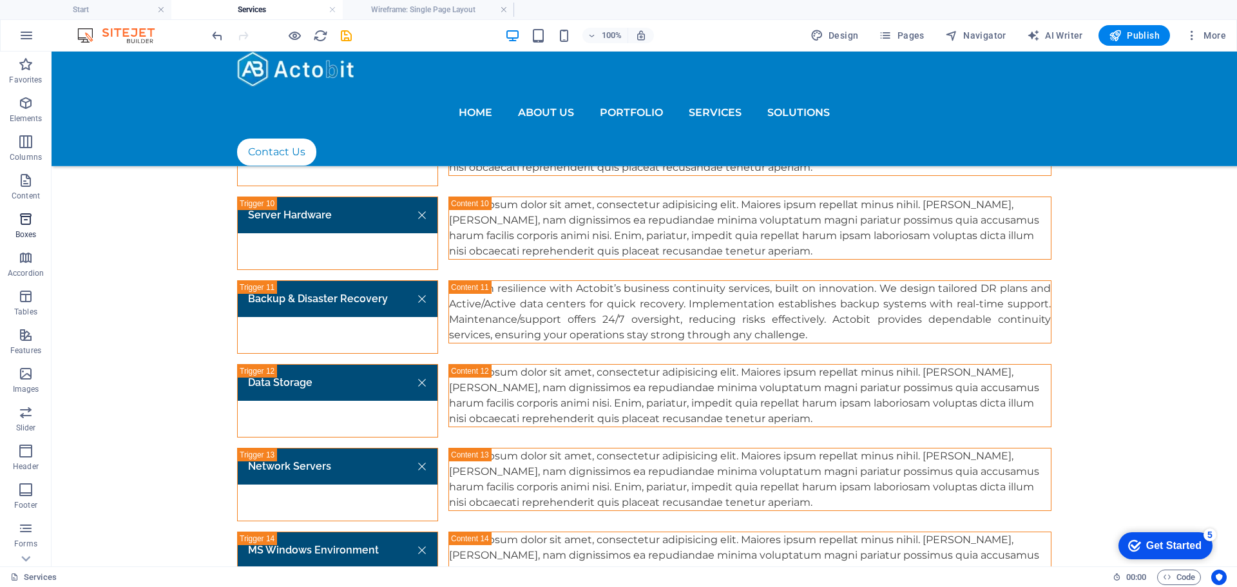
click at [22, 212] on icon "button" at bounding box center [25, 218] width 15 height 15
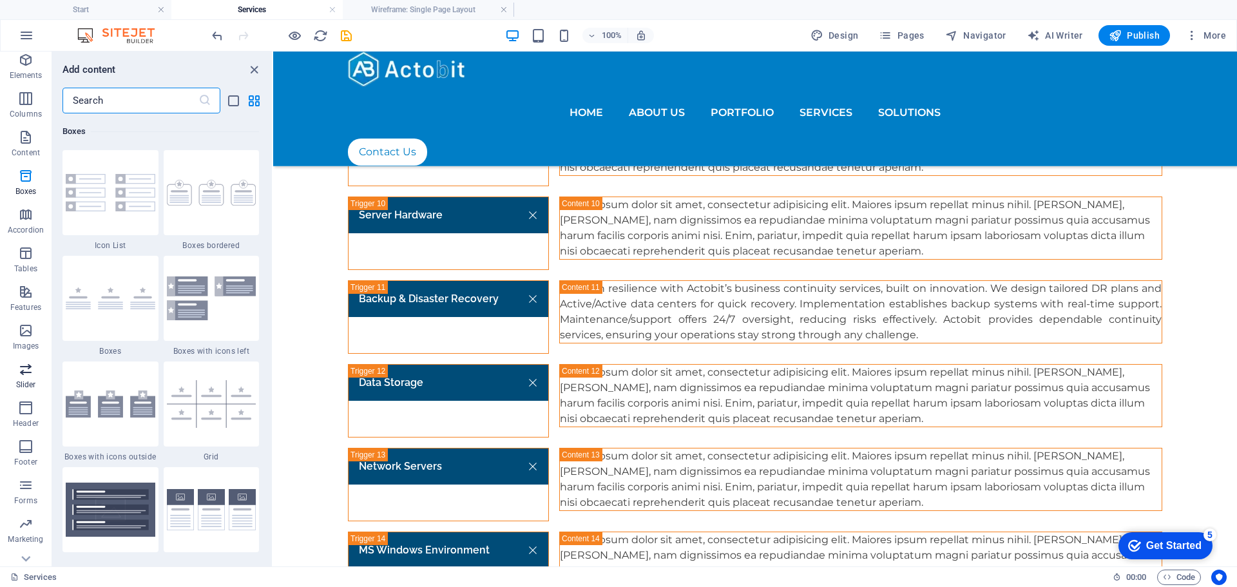
scroll to position [65, 0]
click at [32, 514] on p "Marketing" at bounding box center [25, 517] width 35 height 10
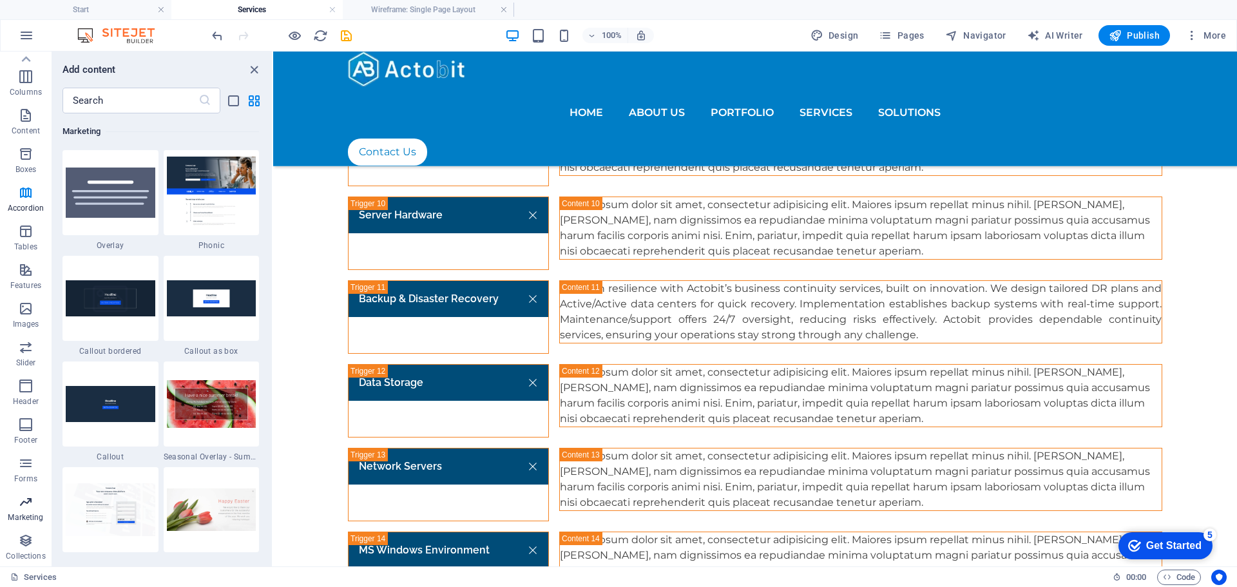
scroll to position [10494, 0]
click at [20, 551] on p "Collections" at bounding box center [25, 556] width 39 height 10
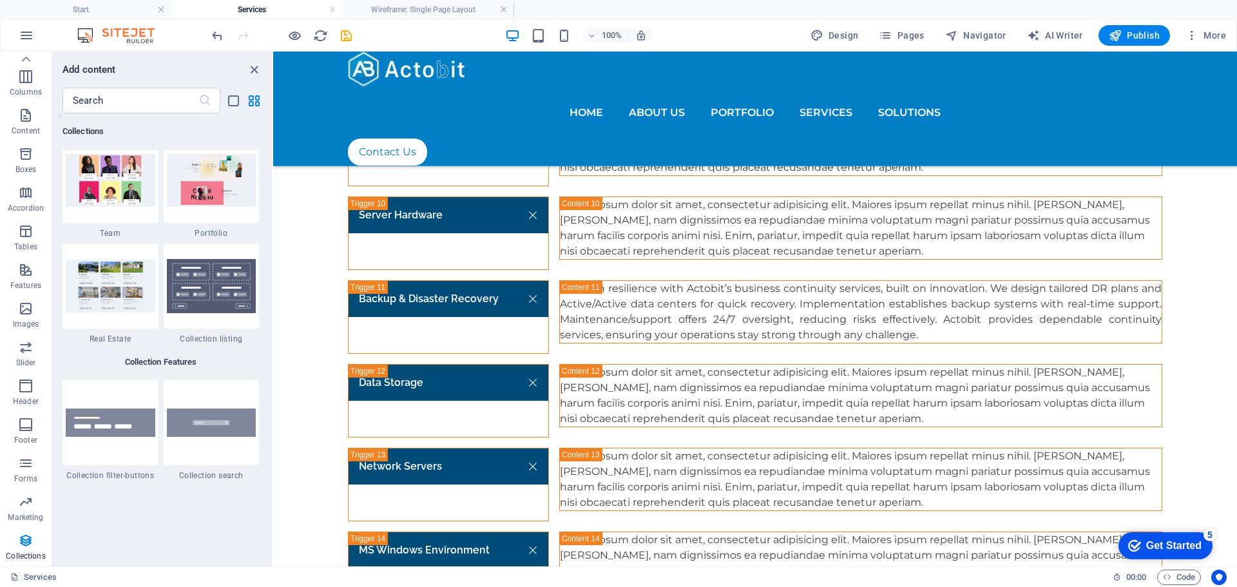
scroll to position [12116, 0]
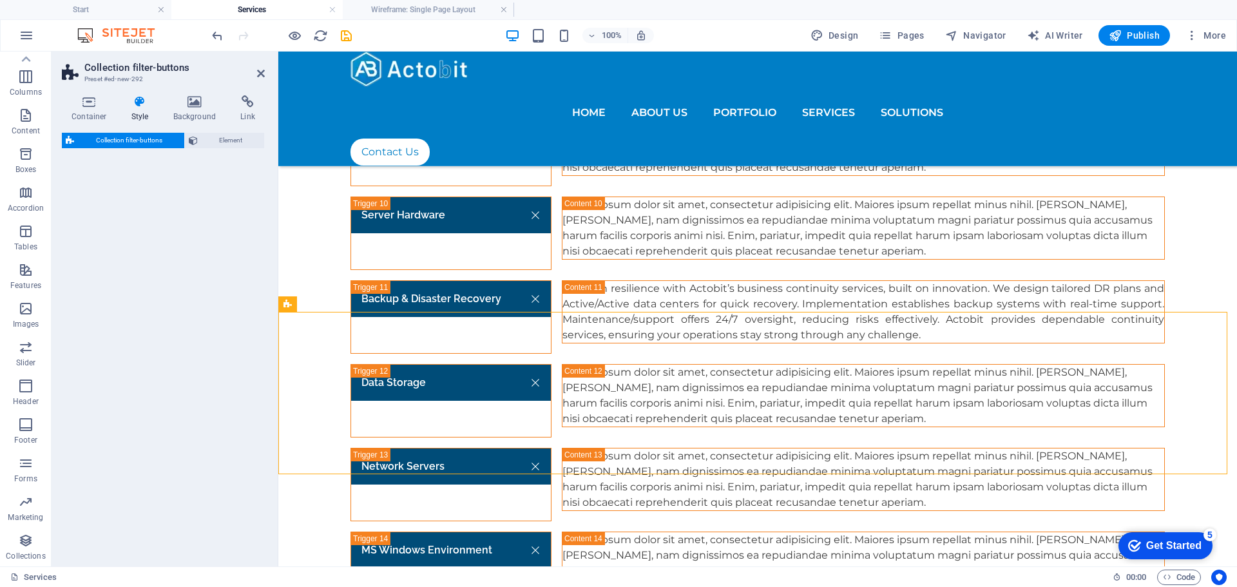
select select "rem"
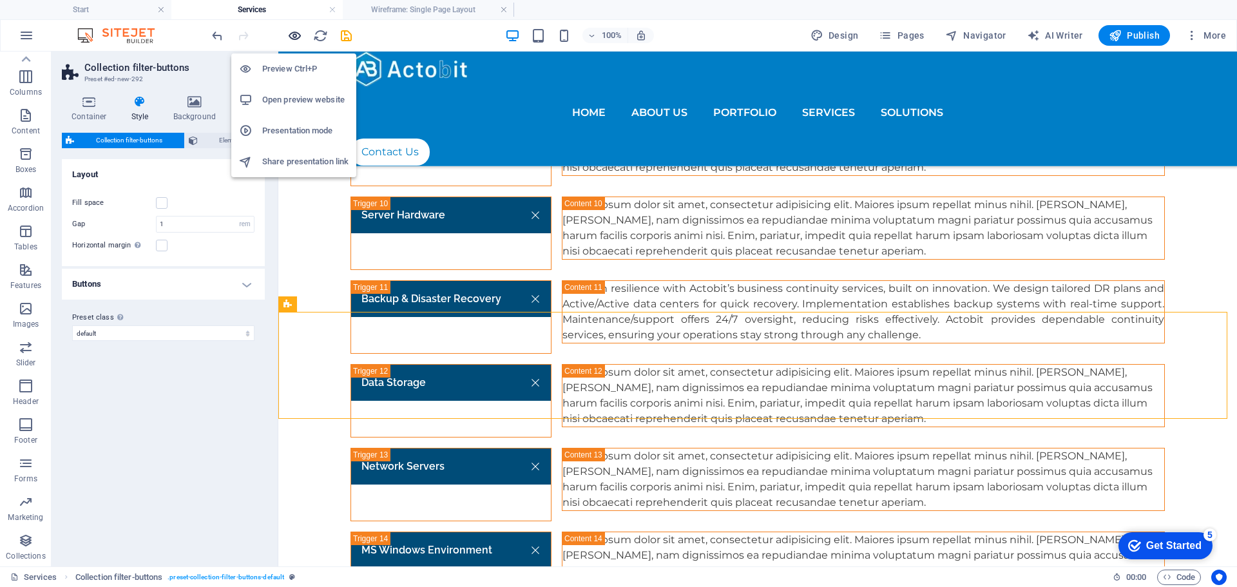
click at [294, 34] on icon "button" at bounding box center [294, 35] width 15 height 15
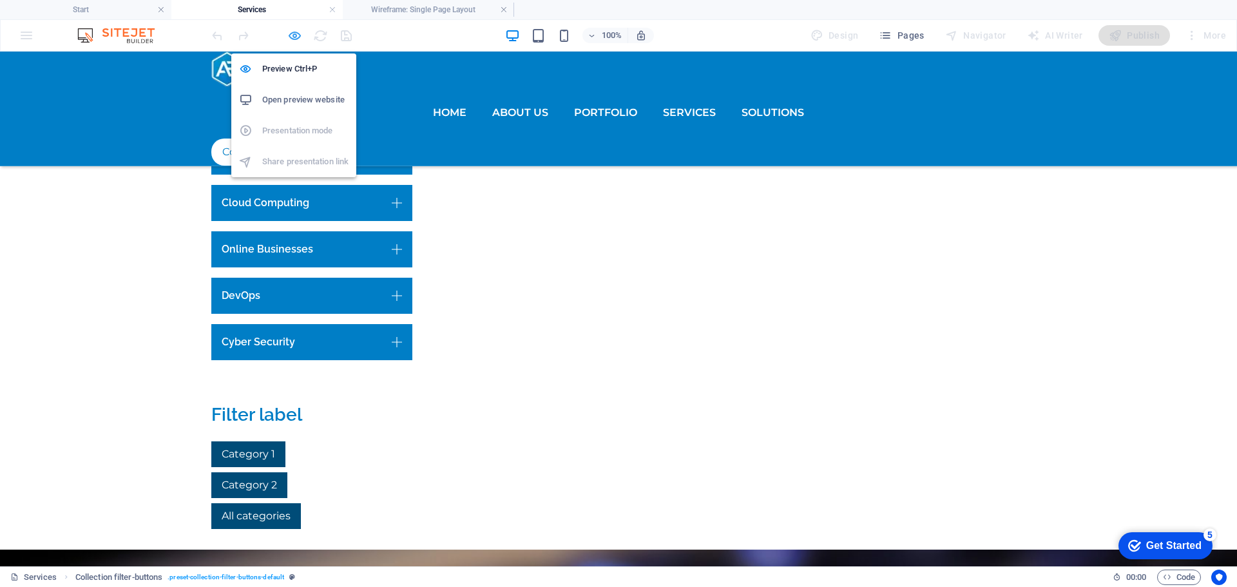
scroll to position [1643, 0]
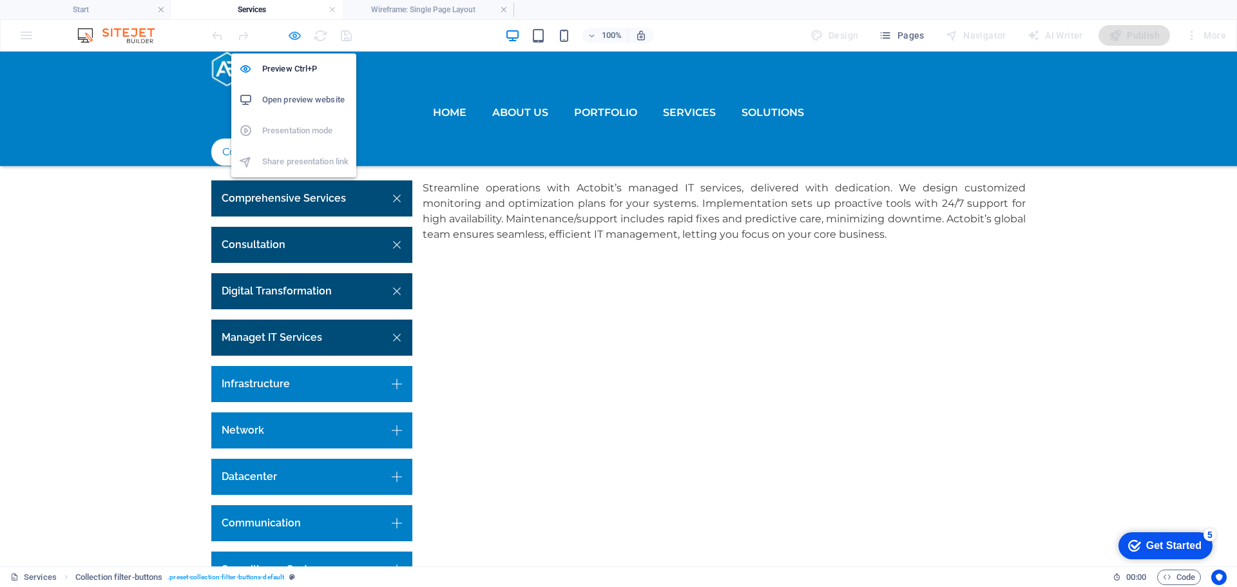
click at [296, 34] on icon "button" at bounding box center [294, 35] width 15 height 15
select select "rem"
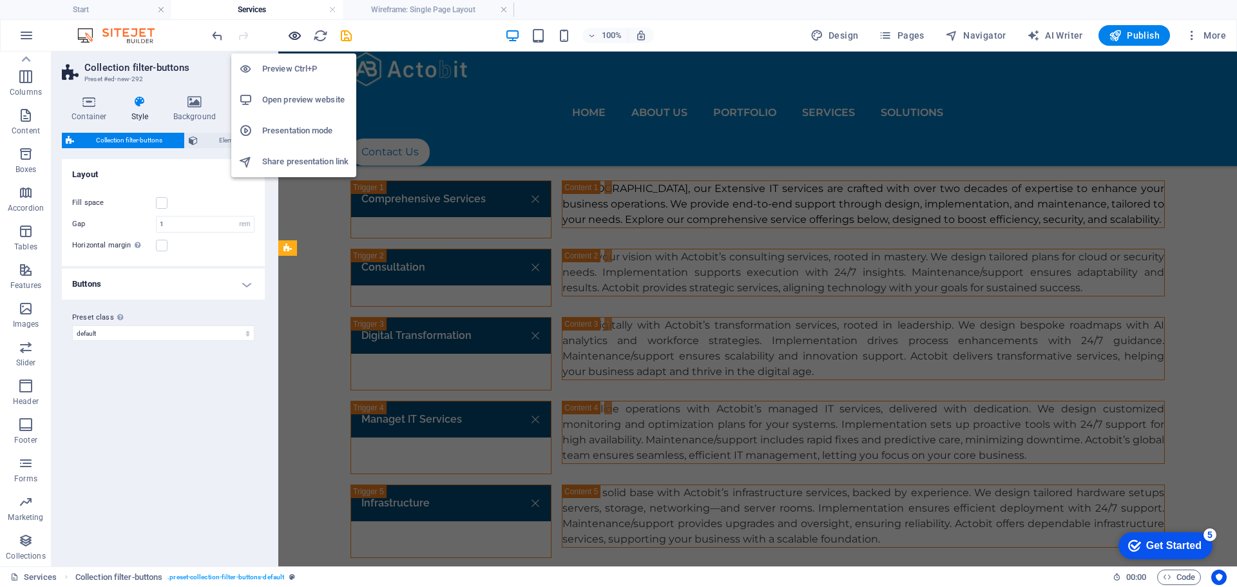
scroll to position [2437, 0]
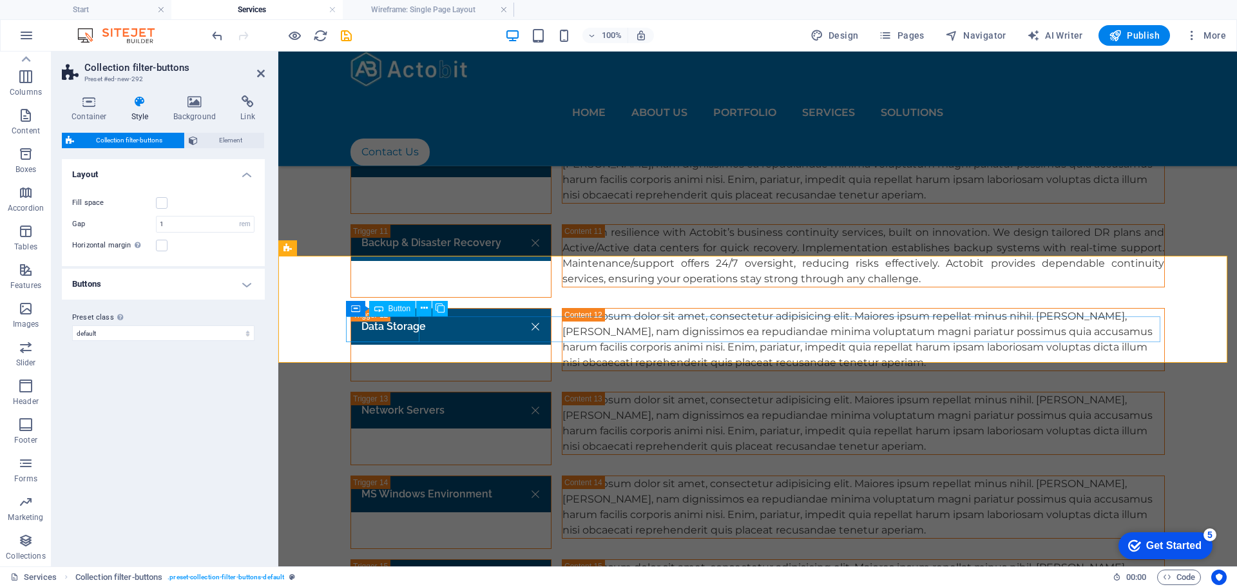
click at [394, 310] on span "Button" at bounding box center [399, 309] width 23 height 8
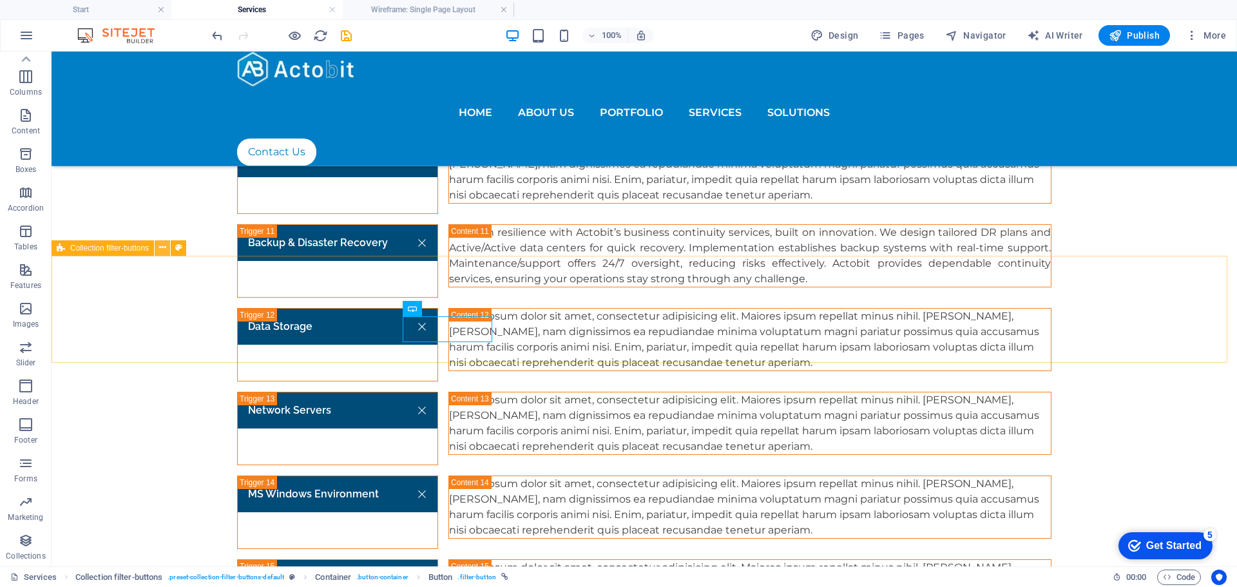
click at [162, 249] on icon at bounding box center [162, 248] width 7 height 14
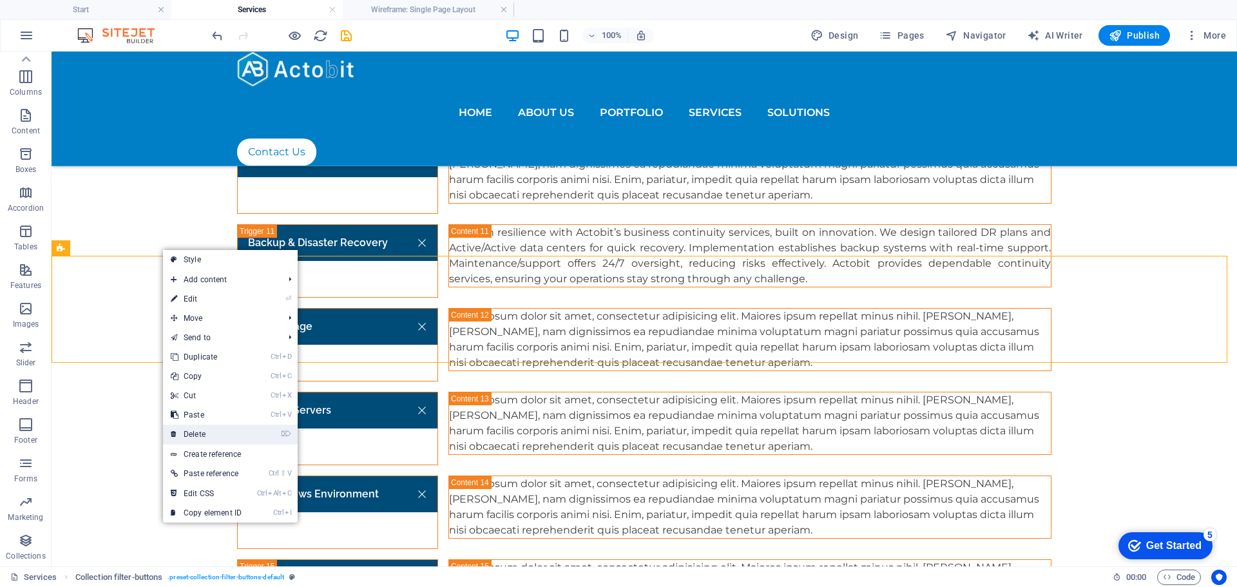
click at [211, 429] on link "⌦ Delete" at bounding box center [206, 434] width 86 height 19
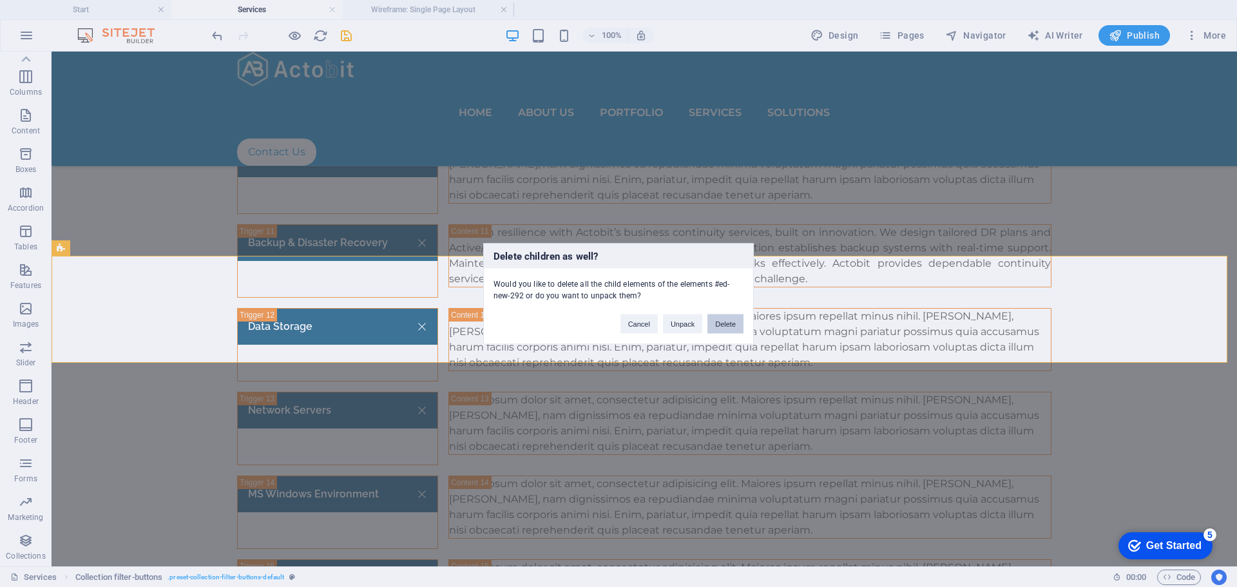
click at [720, 326] on button "Delete" at bounding box center [725, 323] width 36 height 19
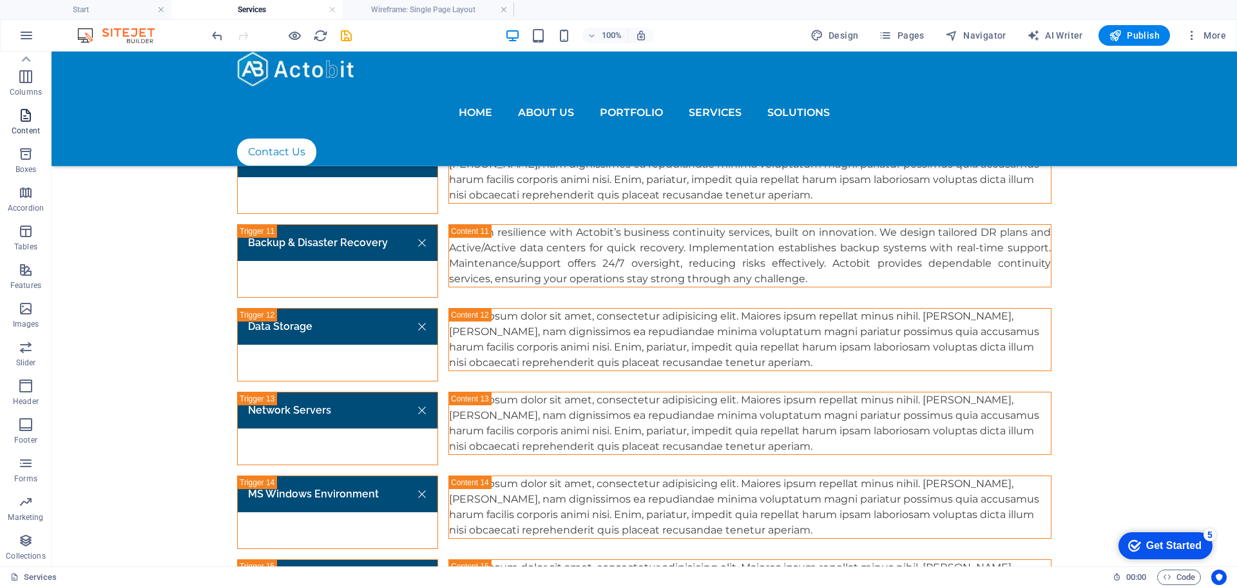
click at [30, 125] on span "Content" at bounding box center [26, 123] width 52 height 31
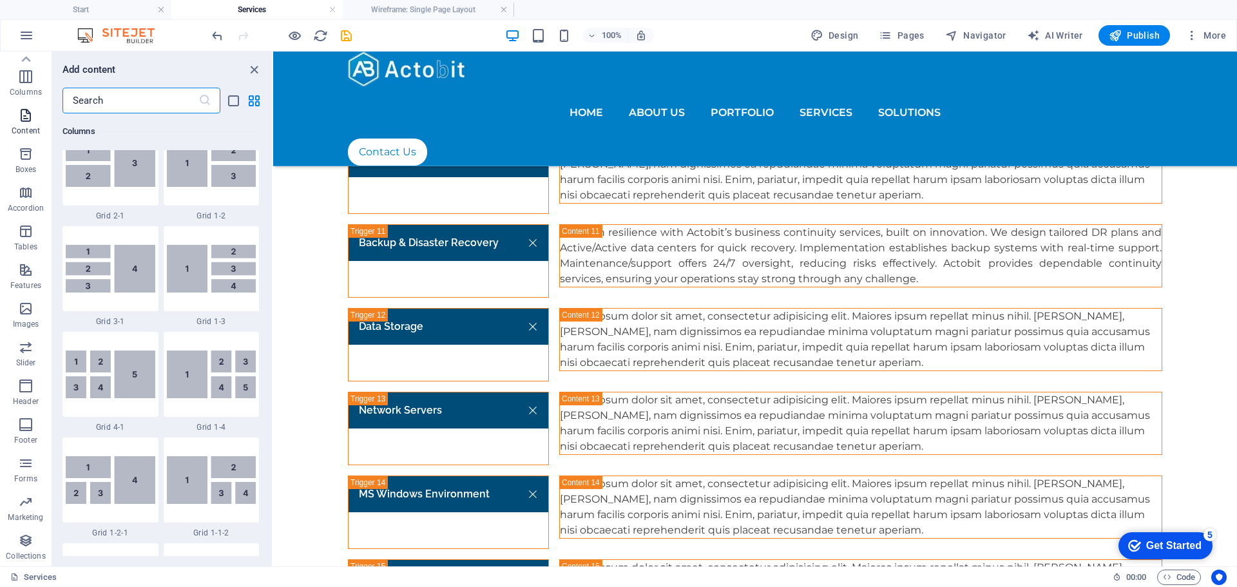
scroll to position [2254, 0]
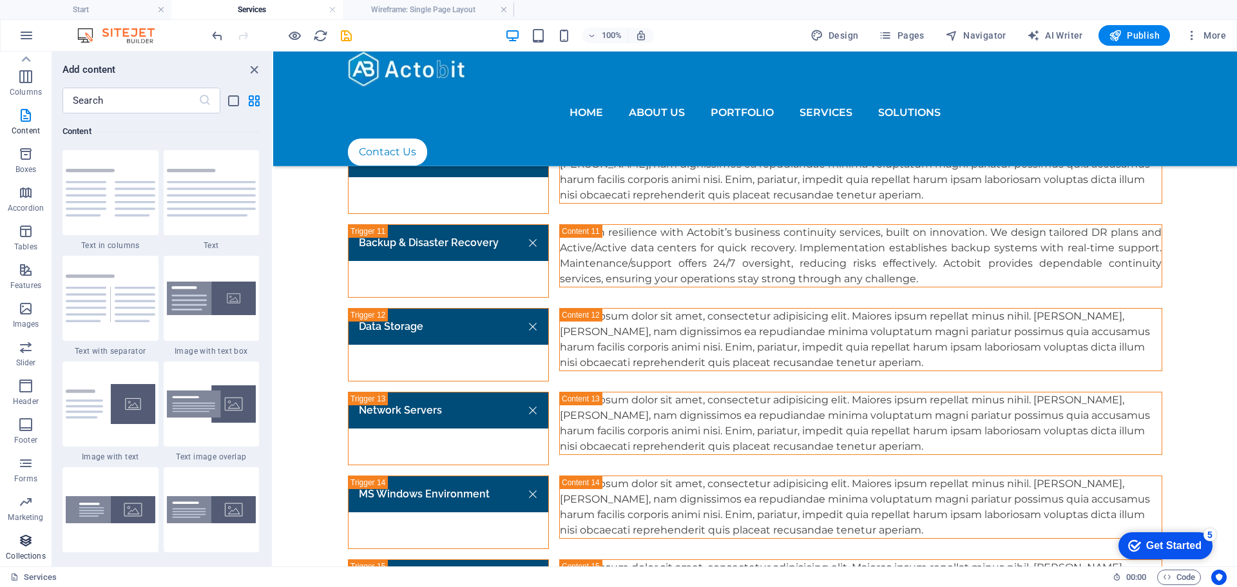
click at [17, 555] on p "Collections" at bounding box center [25, 556] width 39 height 10
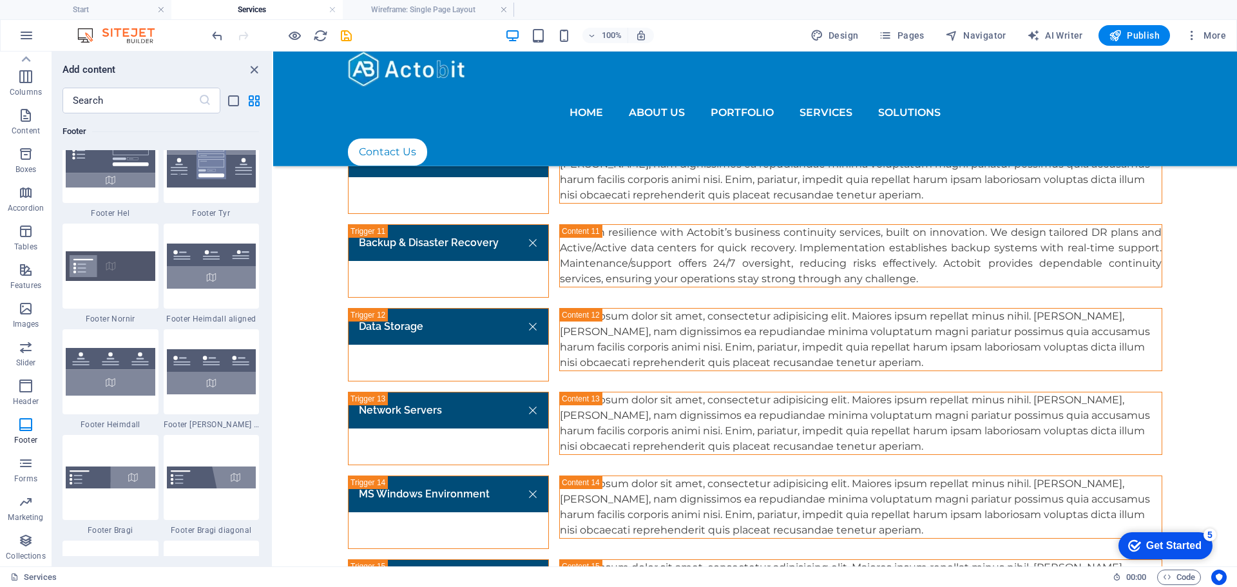
scroll to position [8572, 0]
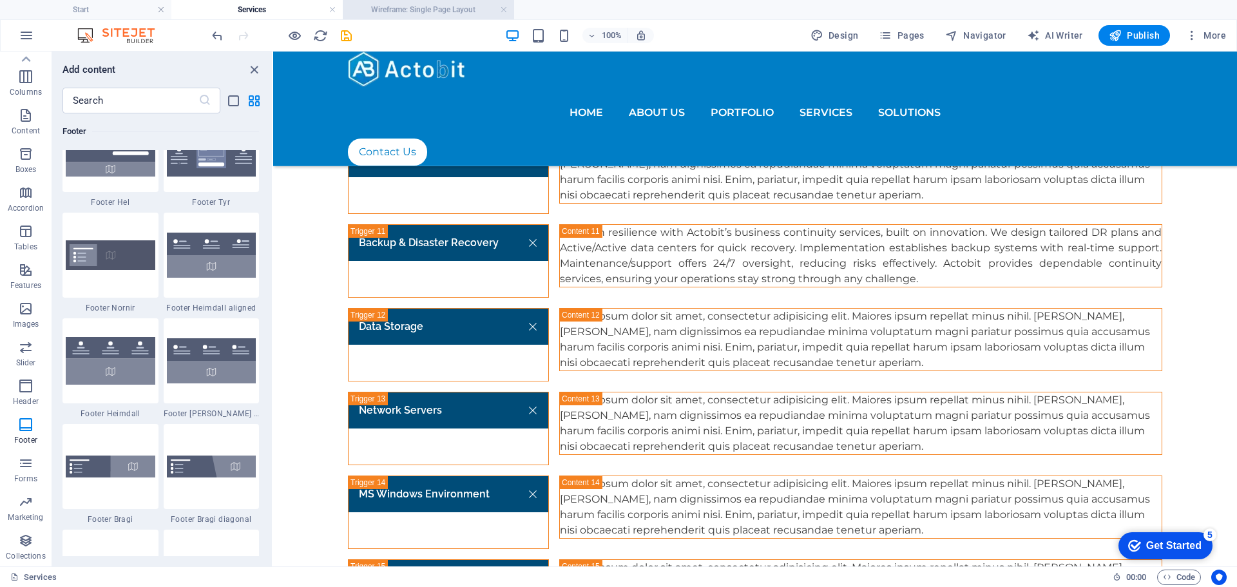
click at [428, 8] on h4 "Wireframe: Single Page Layout" at bounding box center [428, 10] width 171 height 14
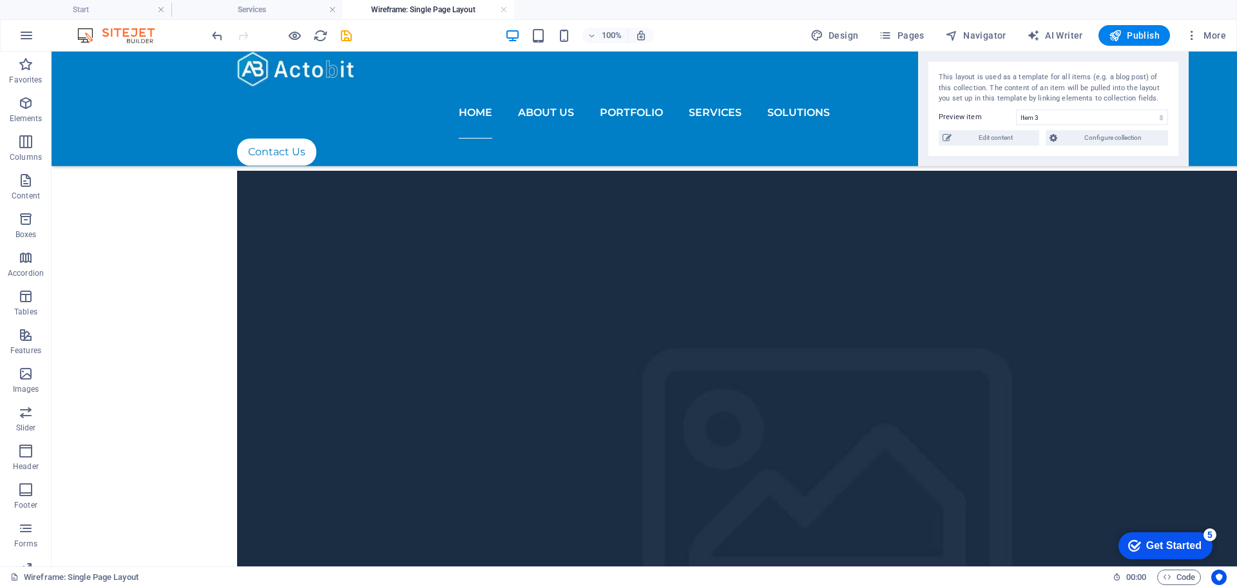
scroll to position [0, 0]
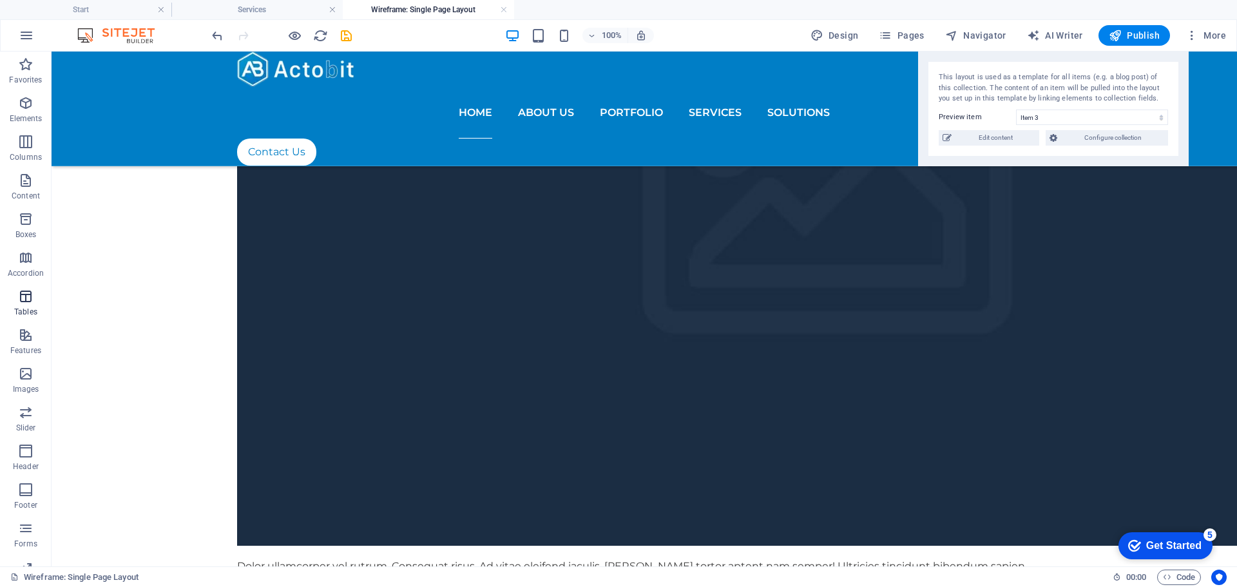
click at [36, 293] on span "Tables" at bounding box center [26, 304] width 52 height 31
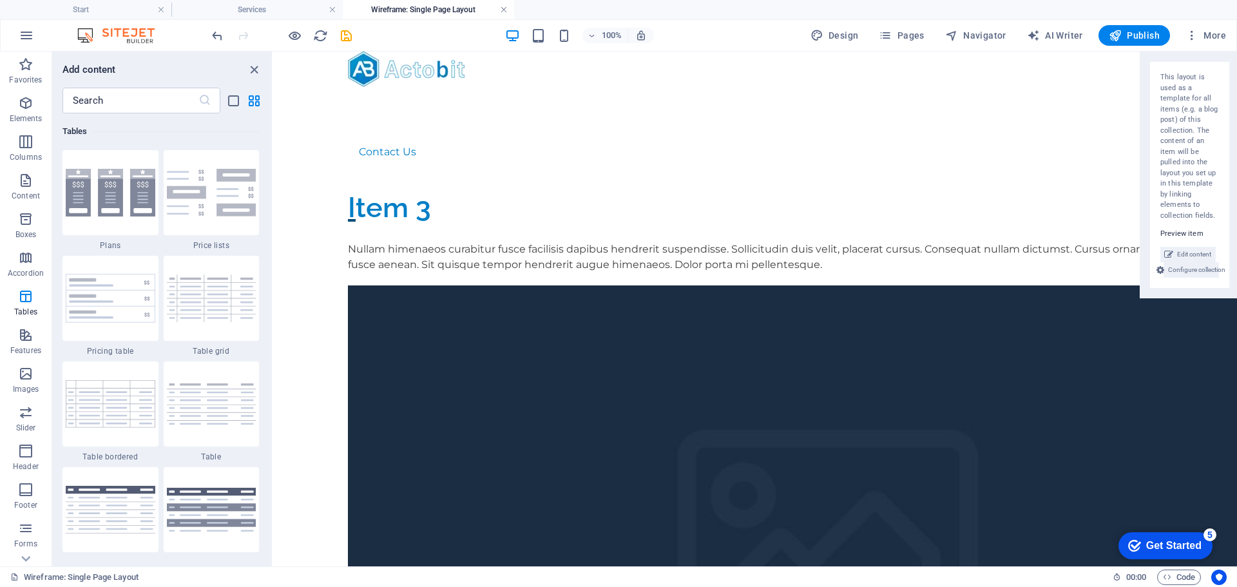
click at [503, 8] on link at bounding box center [504, 10] width 8 height 12
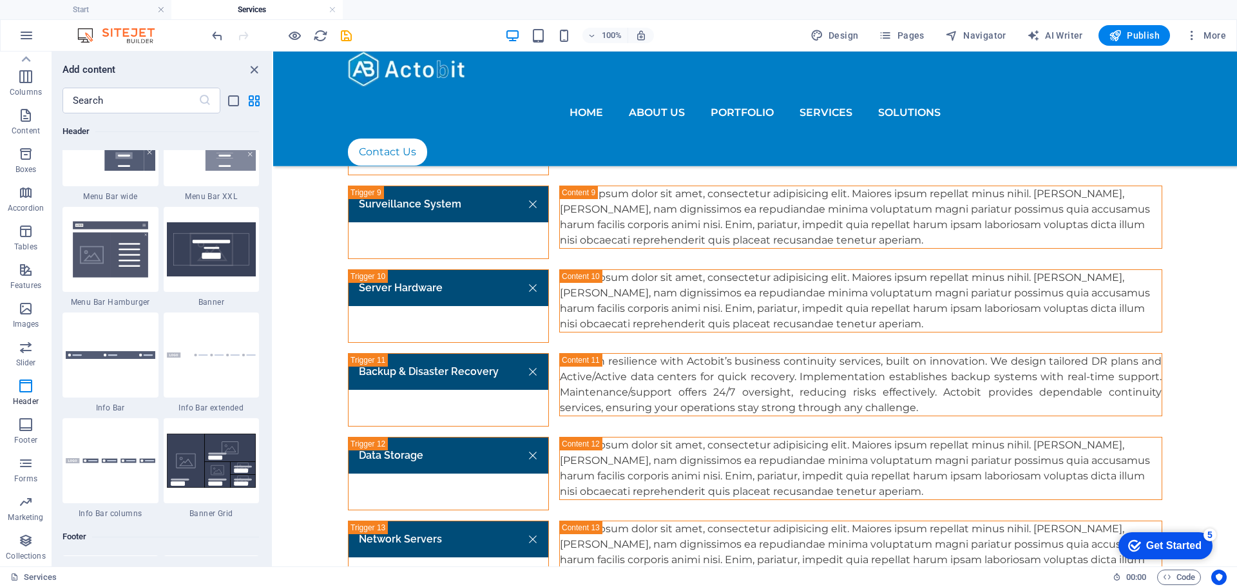
scroll to position [8121, 0]
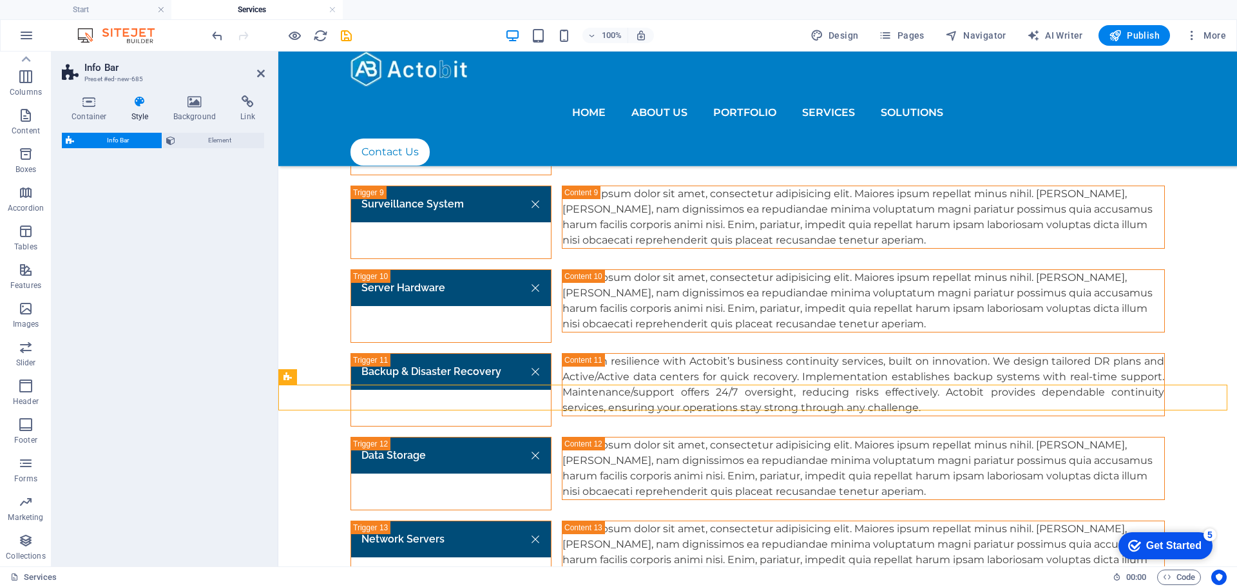
select select "rem"
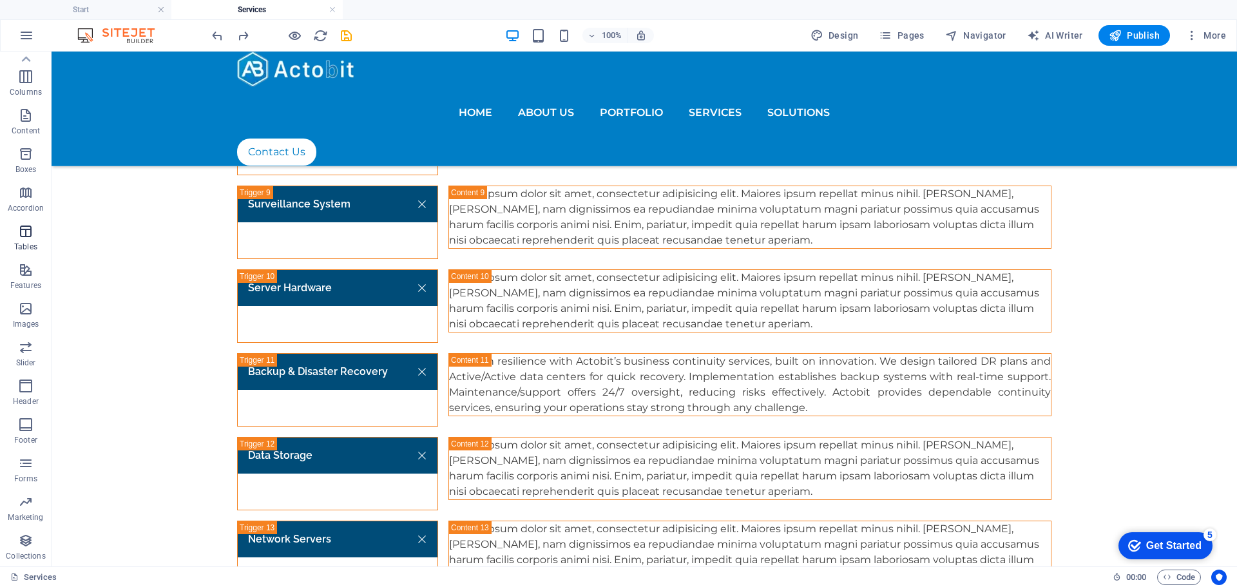
click at [35, 238] on span "Tables" at bounding box center [26, 239] width 52 height 31
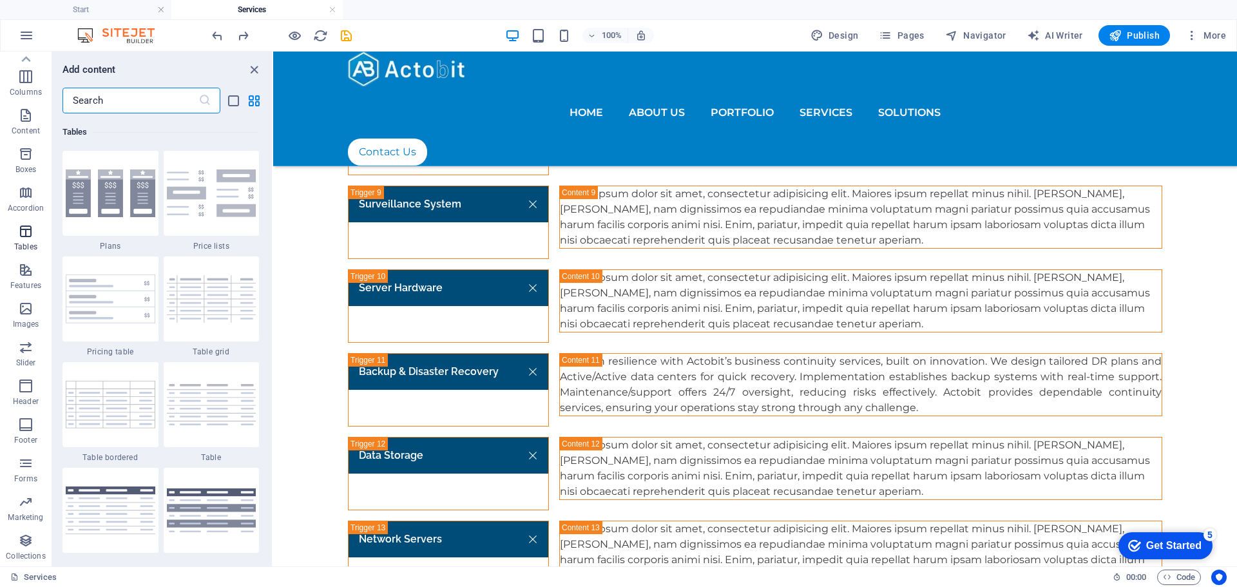
scroll to position [4462, 0]
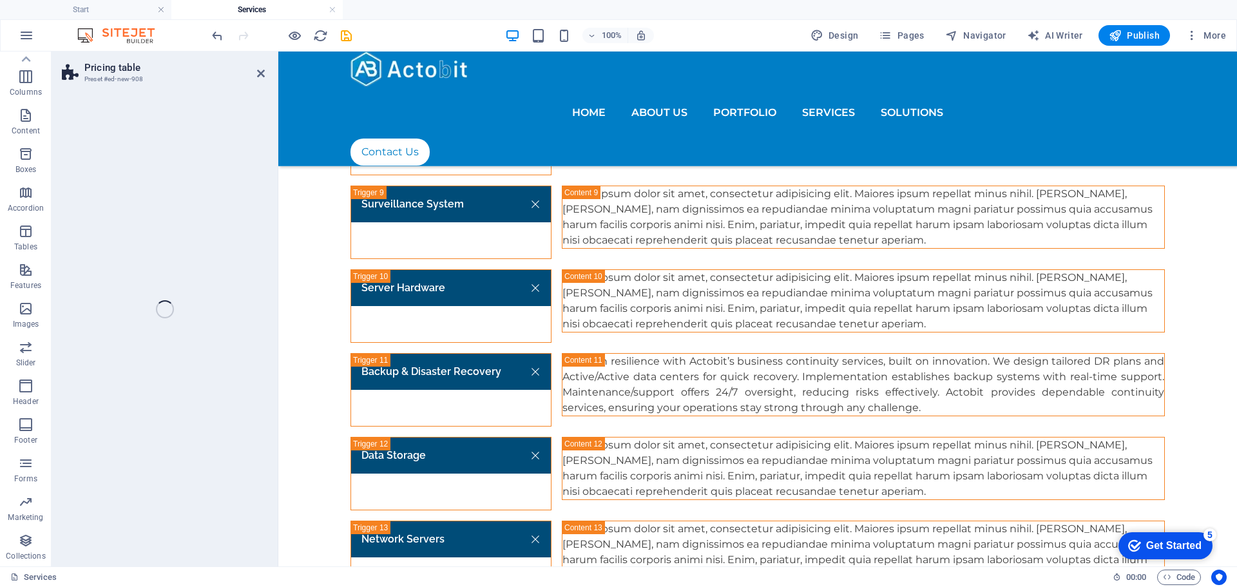
select select "rem"
select select "px"
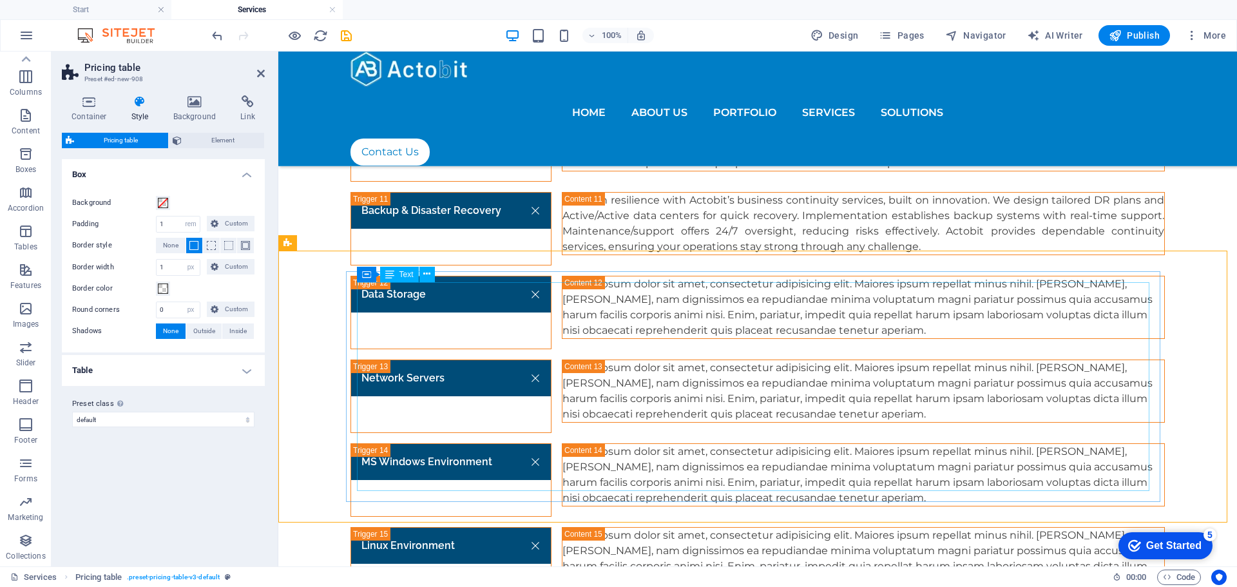
scroll to position [2502, 0]
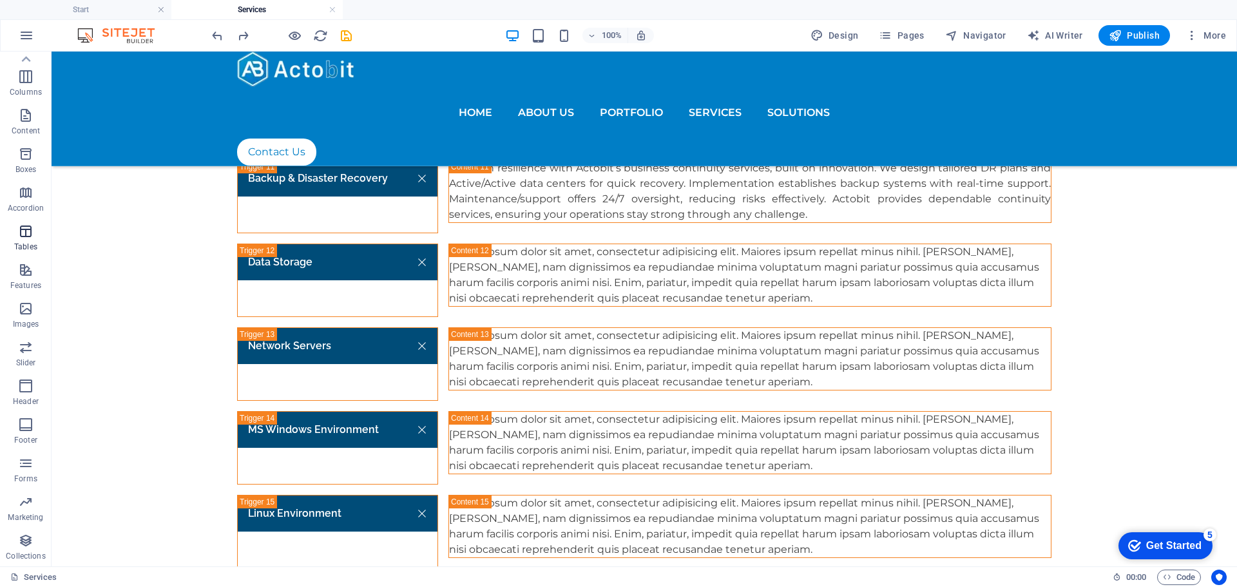
click at [21, 237] on icon "button" at bounding box center [25, 231] width 15 height 15
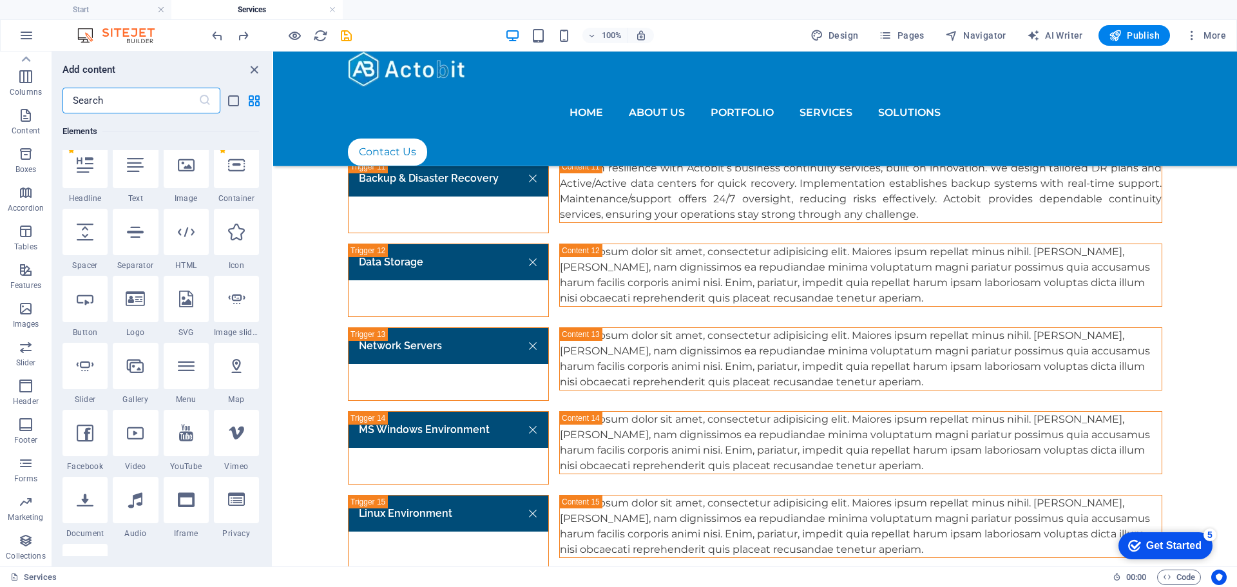
scroll to position [0, 0]
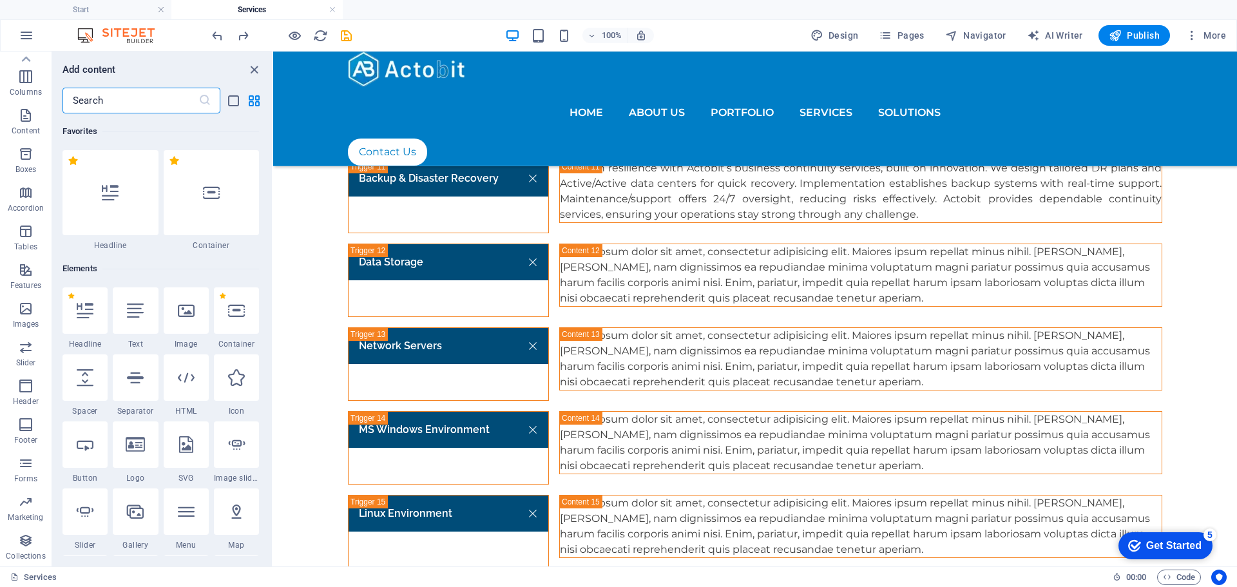
click at [149, 102] on input "text" at bounding box center [130, 101] width 136 height 26
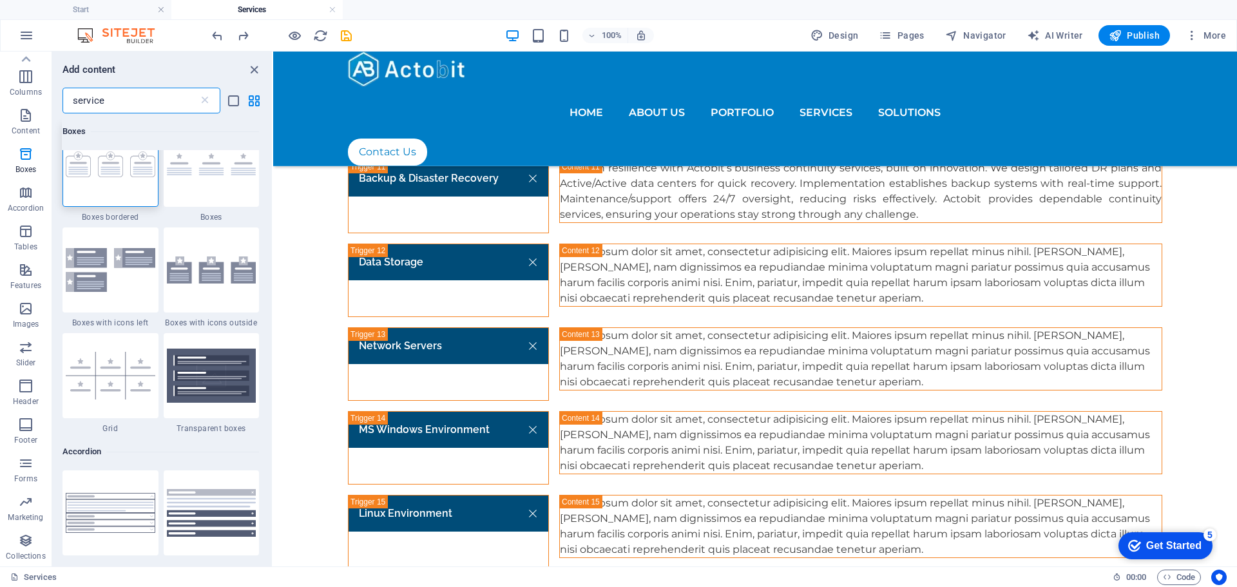
scroll to position [27, 0]
type input "service"
click at [895, 43] on button "Pages" at bounding box center [901, 35] width 55 height 21
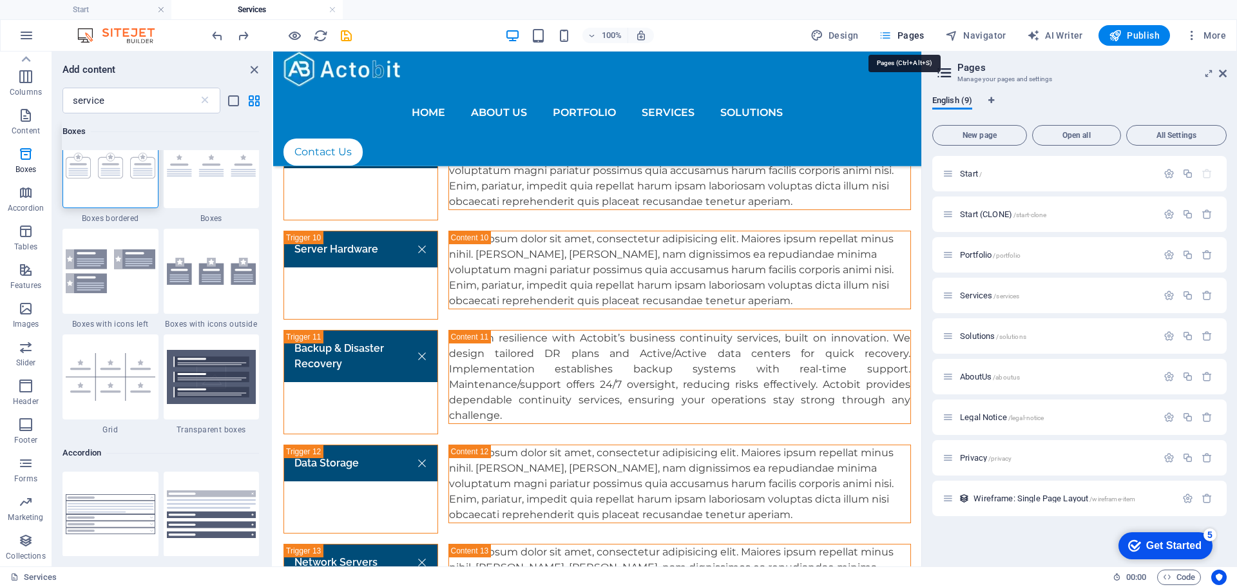
scroll to position [2900, 0]
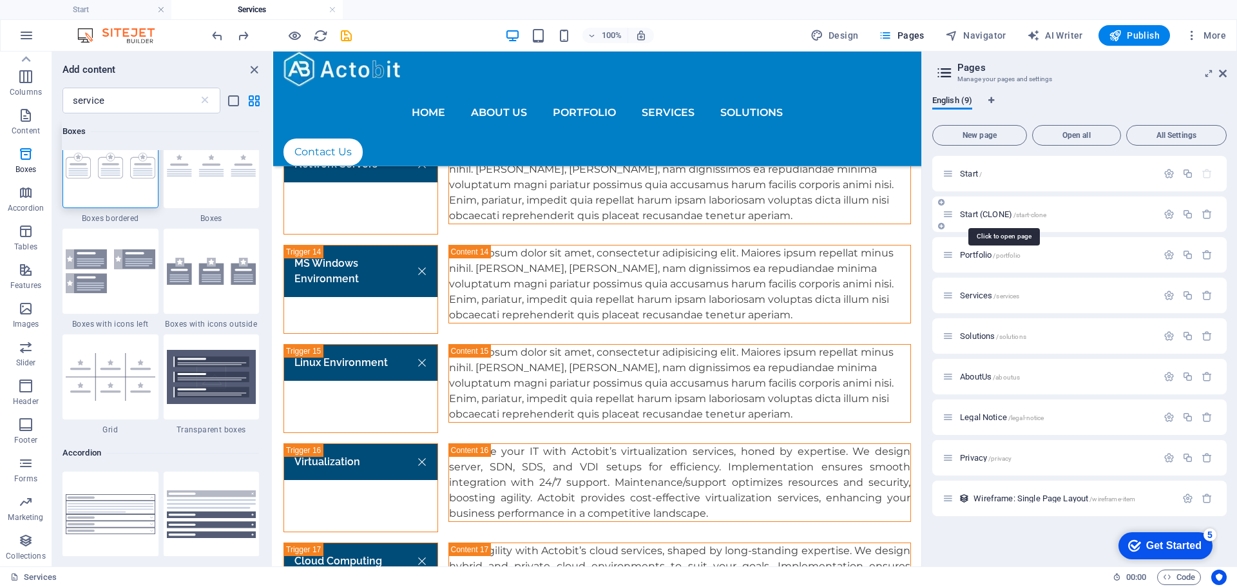
click at [969, 211] on span "Start (CLONE) /start-clone" at bounding box center [1003, 214] width 86 height 10
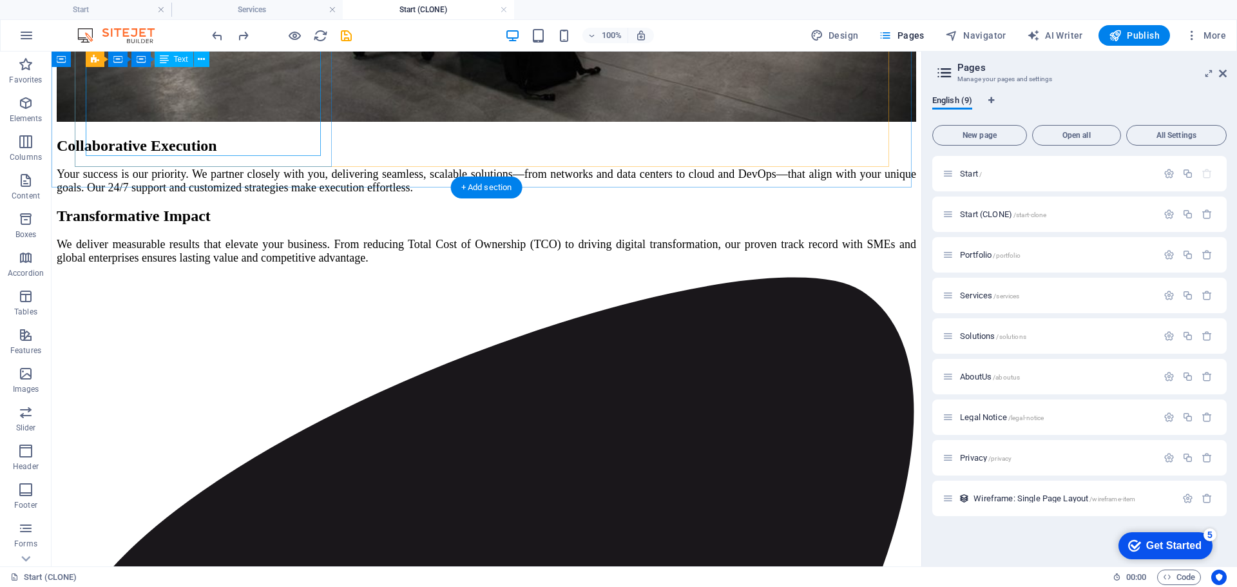
scroll to position [4767, 0]
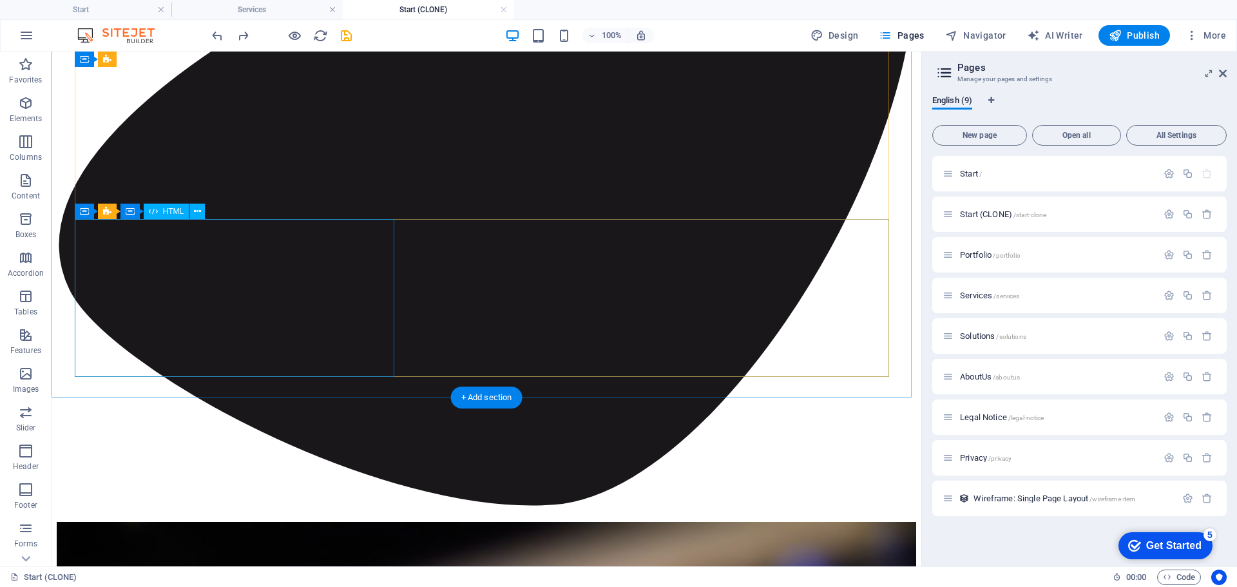
scroll to position [5154, 0]
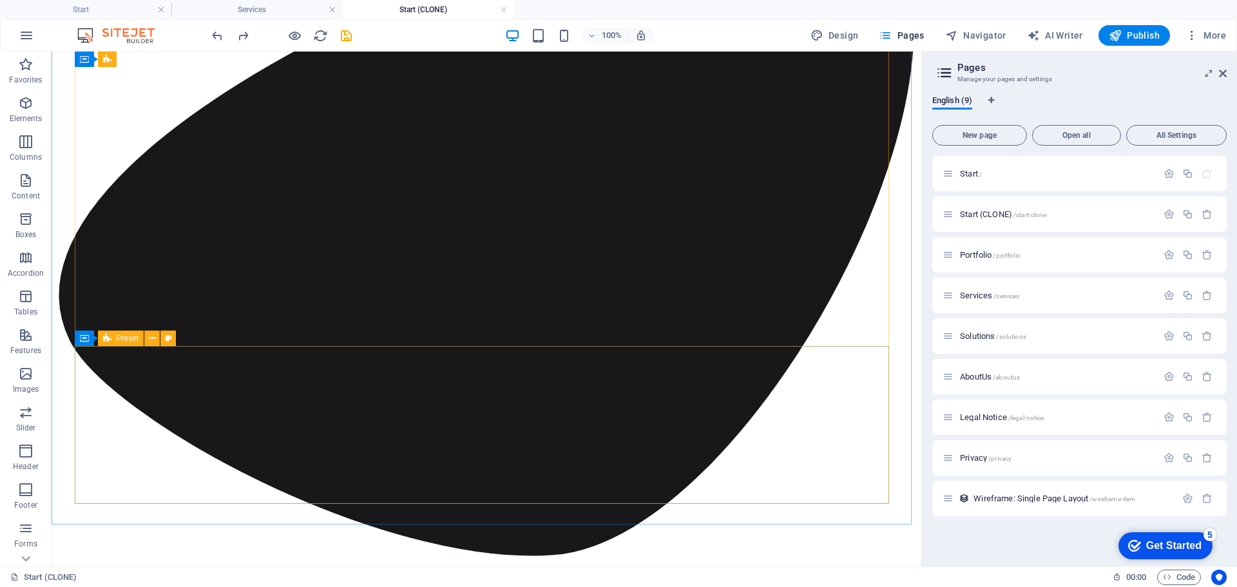
click at [115, 339] on div "Preset" at bounding box center [121, 337] width 46 height 15
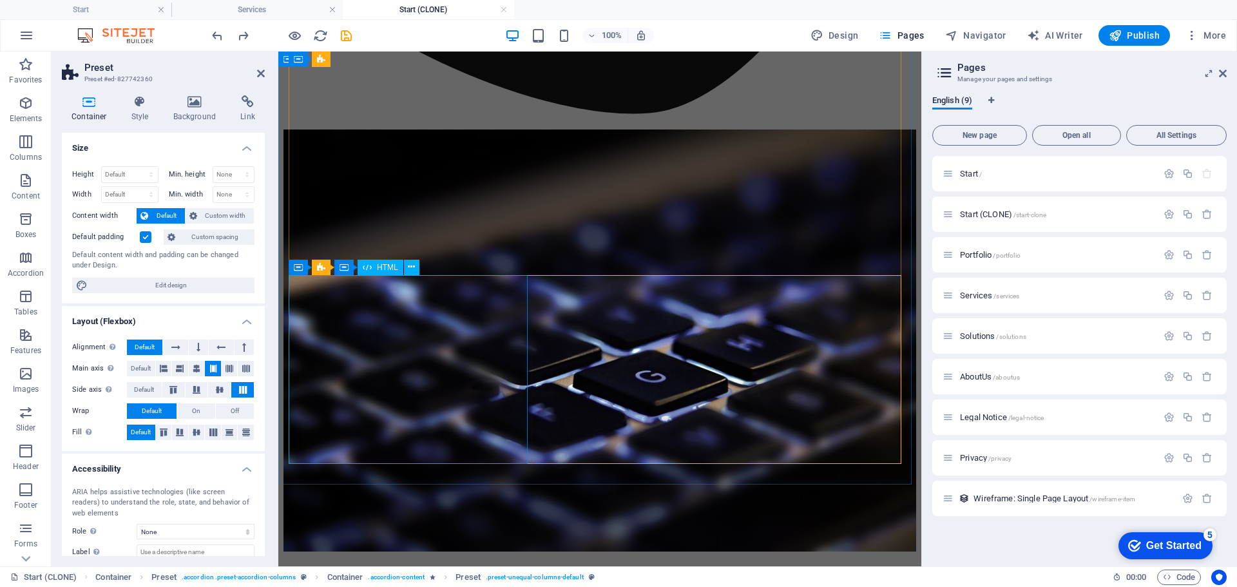
scroll to position [4767, 0]
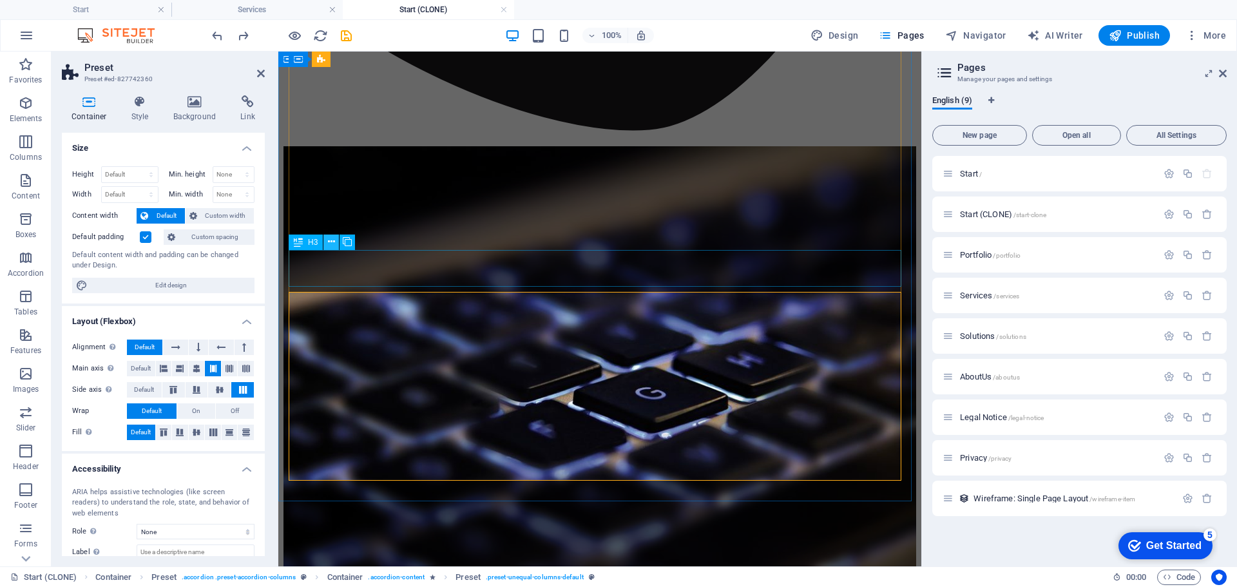
click at [329, 239] on icon at bounding box center [331, 242] width 7 height 14
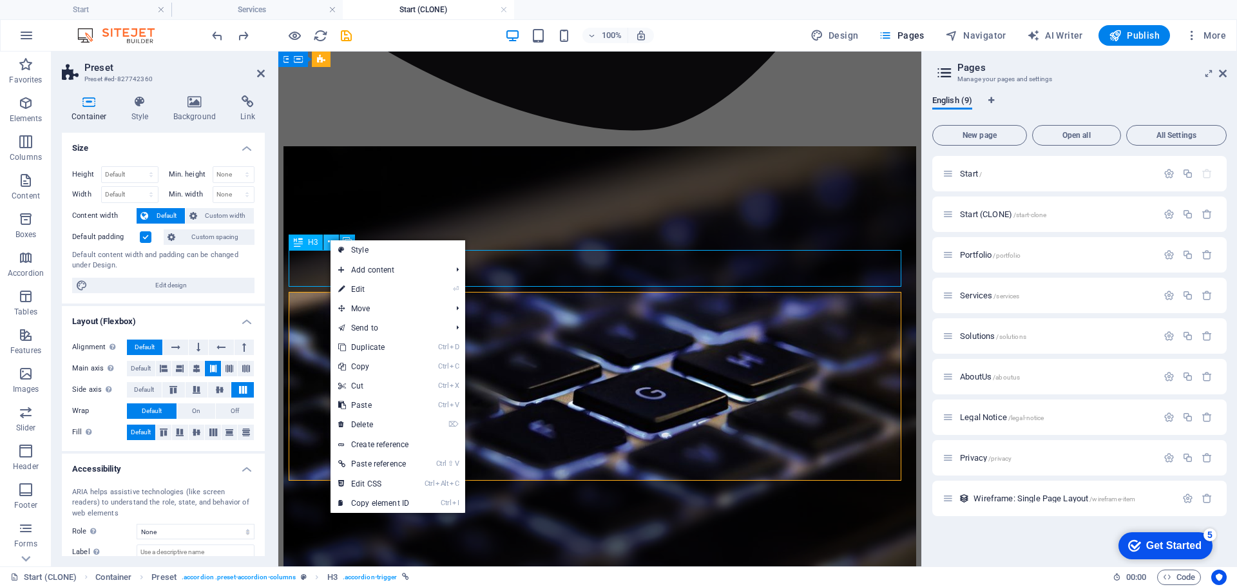
click at [329, 239] on icon at bounding box center [331, 242] width 7 height 14
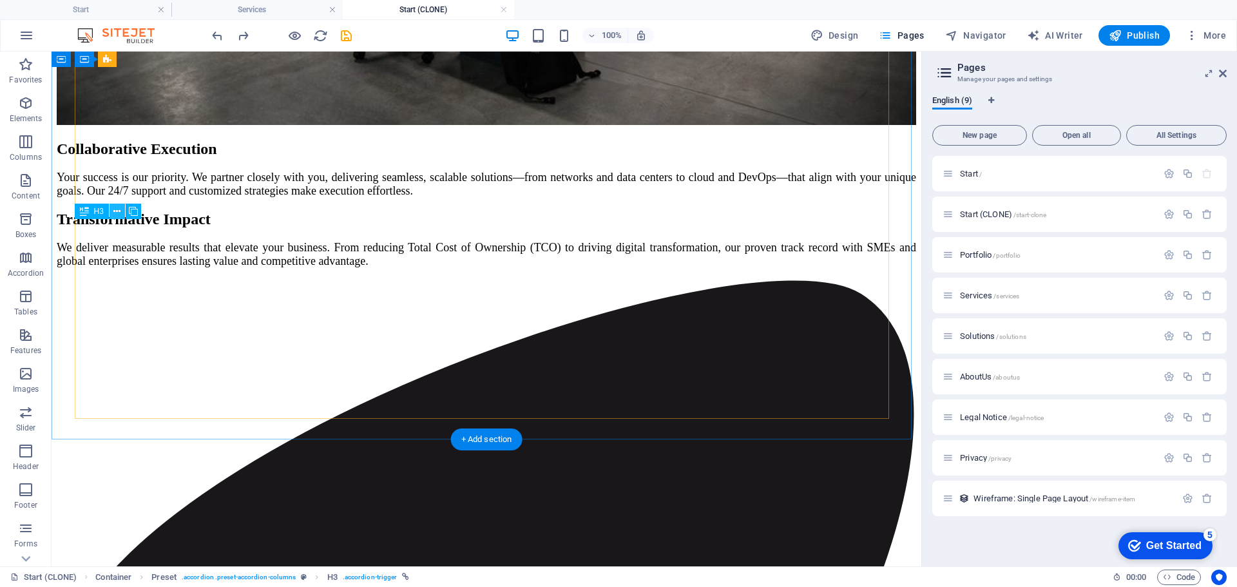
scroll to position [5239, 0]
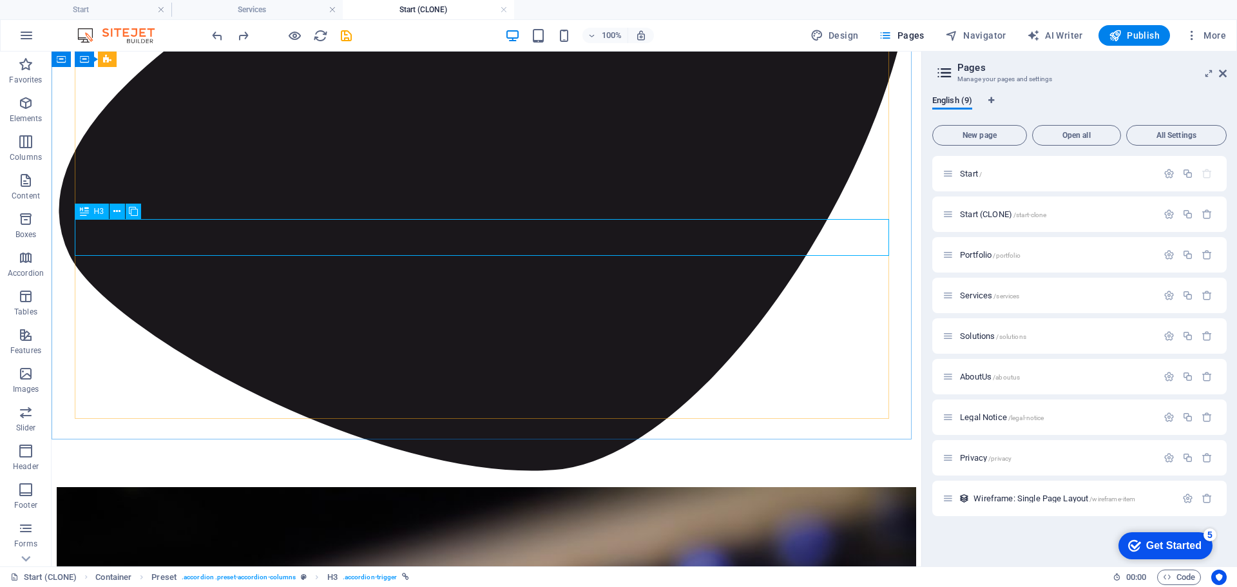
click at [99, 207] on span "H3" at bounding box center [99, 211] width 10 height 8
click at [96, 213] on span "H3" at bounding box center [99, 211] width 10 height 8
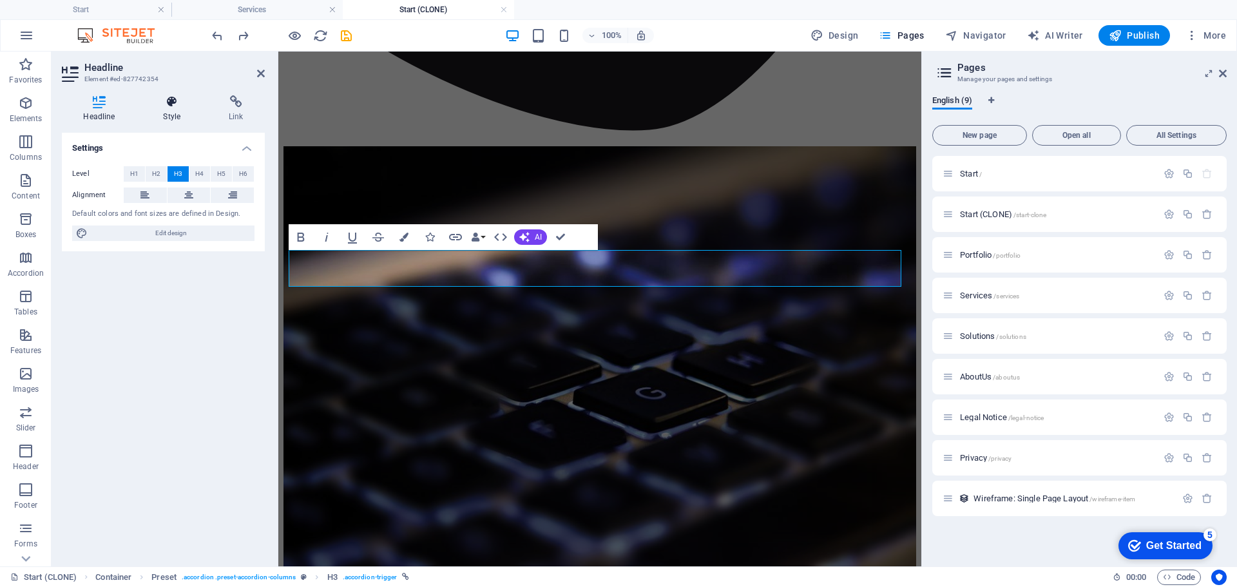
click at [169, 104] on icon at bounding box center [172, 101] width 61 height 13
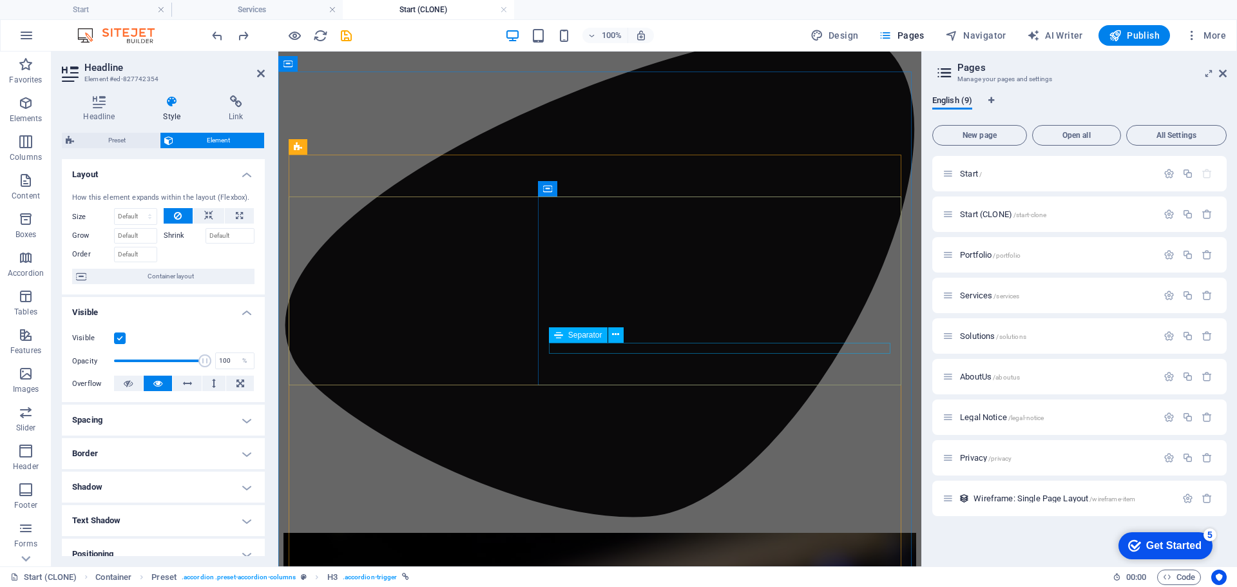
scroll to position [4188, 0]
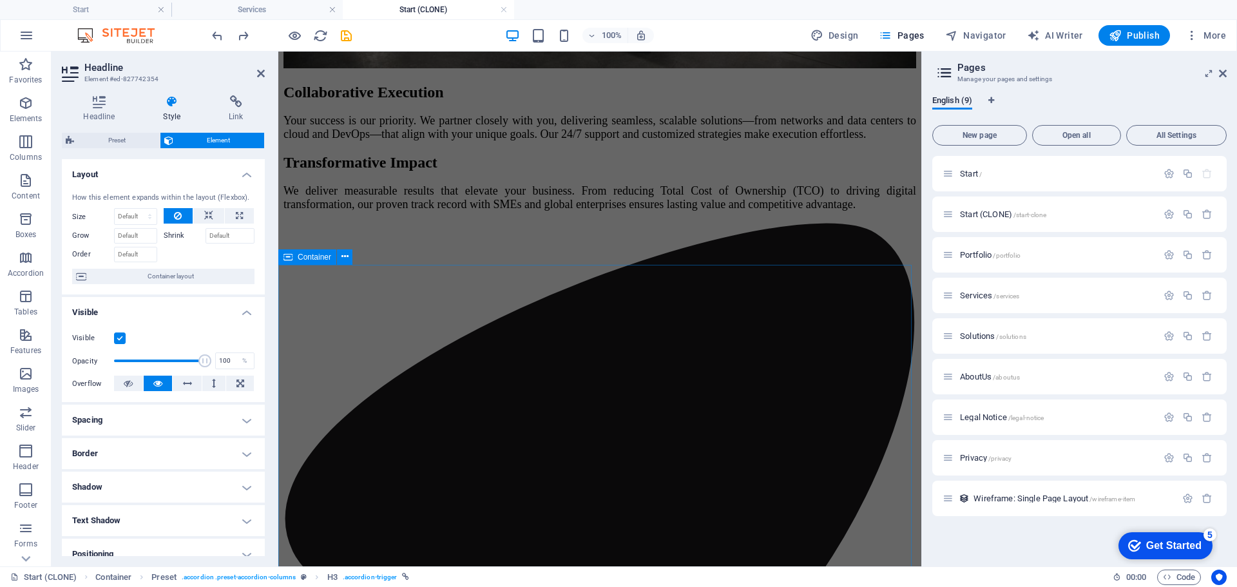
click at [309, 260] on span "Container" at bounding box center [315, 257] width 34 height 8
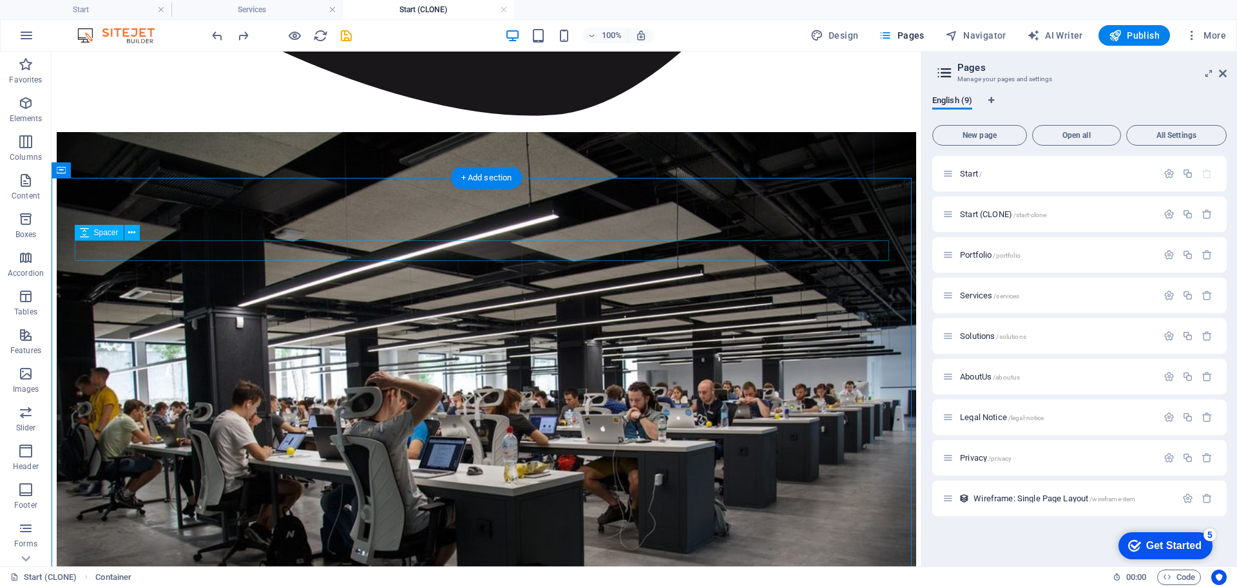
scroll to position [4777, 0]
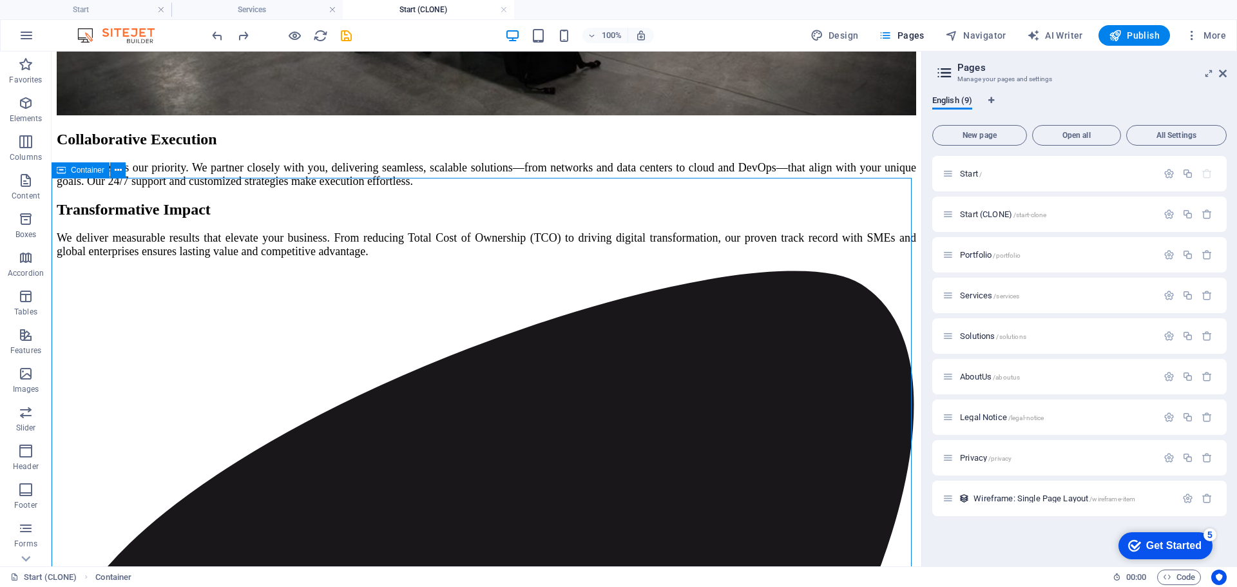
click at [77, 171] on span "Container" at bounding box center [88, 170] width 34 height 8
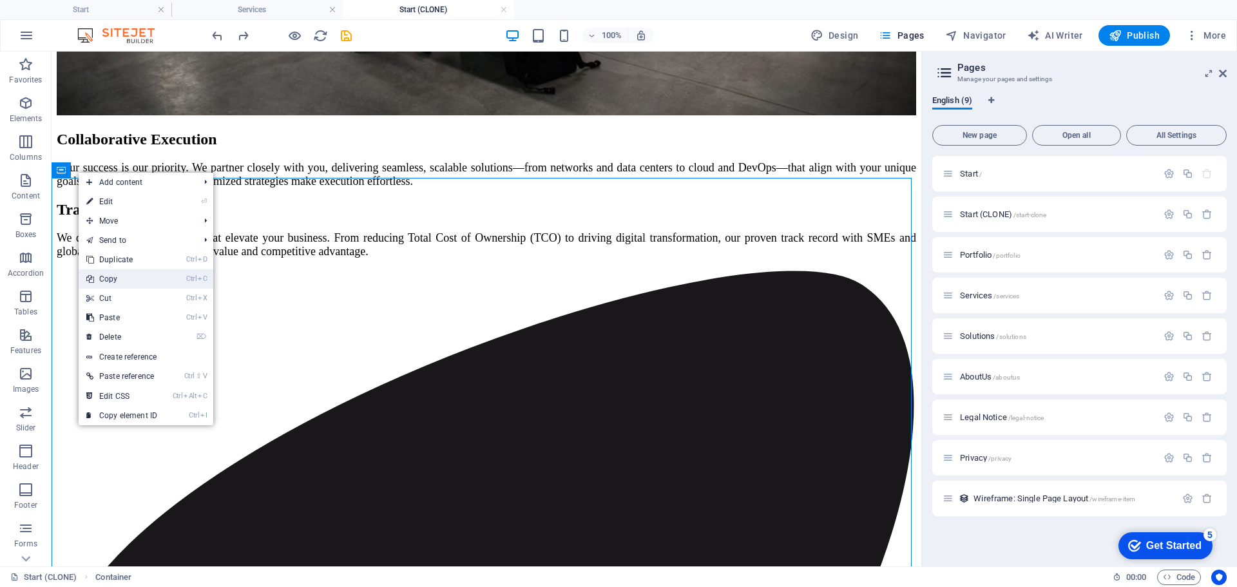
click at [130, 276] on link "Ctrl C Copy" at bounding box center [122, 278] width 86 height 19
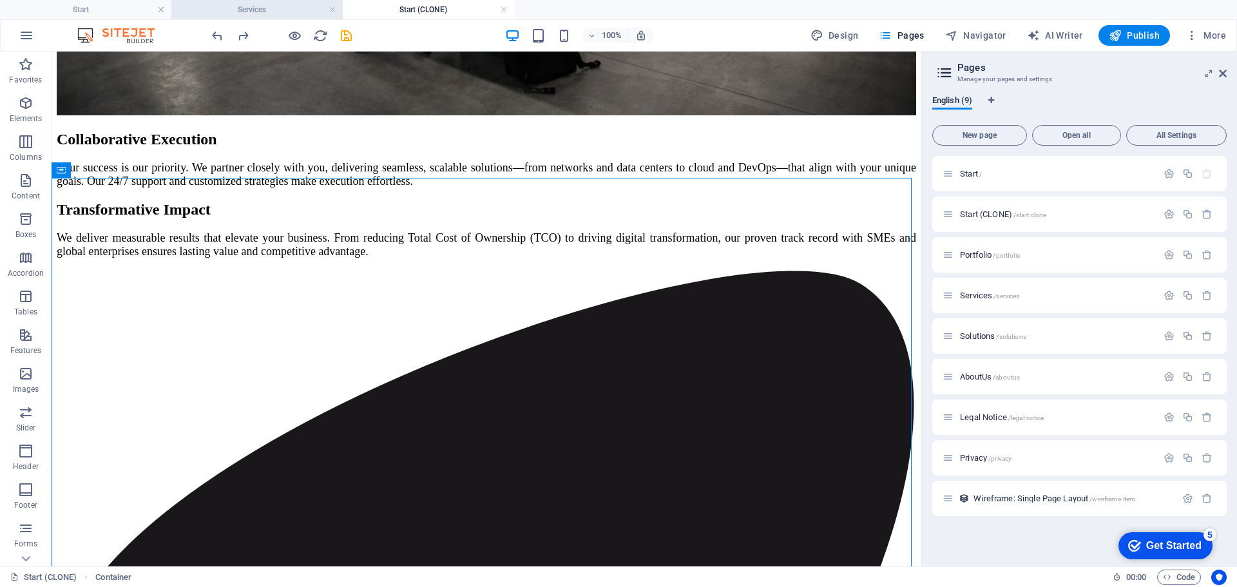
click at [267, 8] on h4 "Services" at bounding box center [256, 10] width 171 height 14
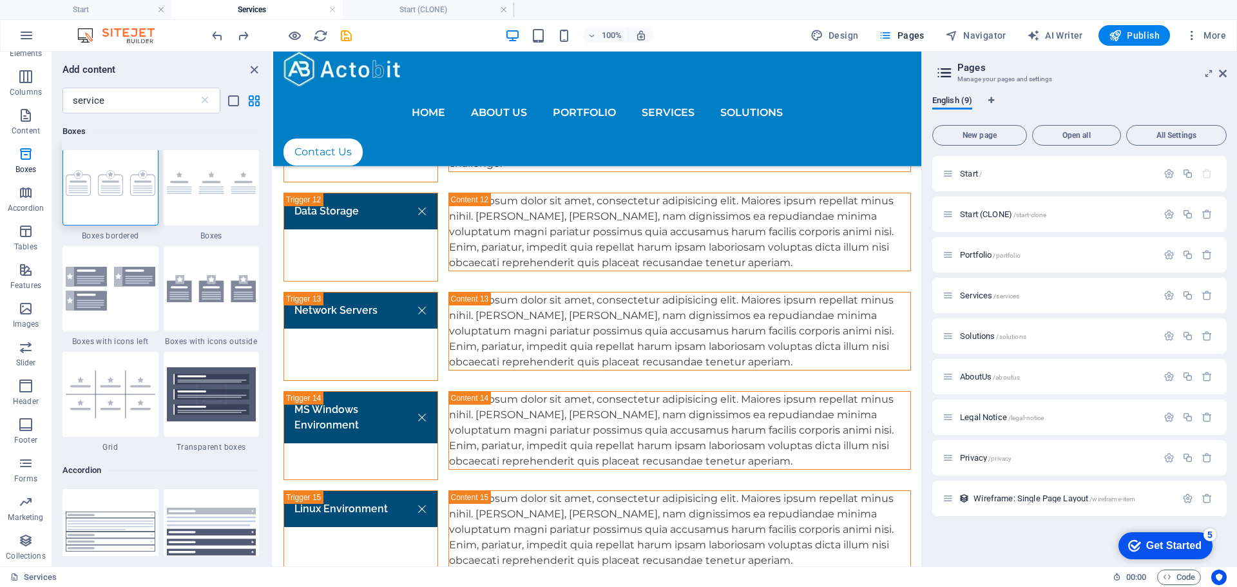
scroll to position [0, 0]
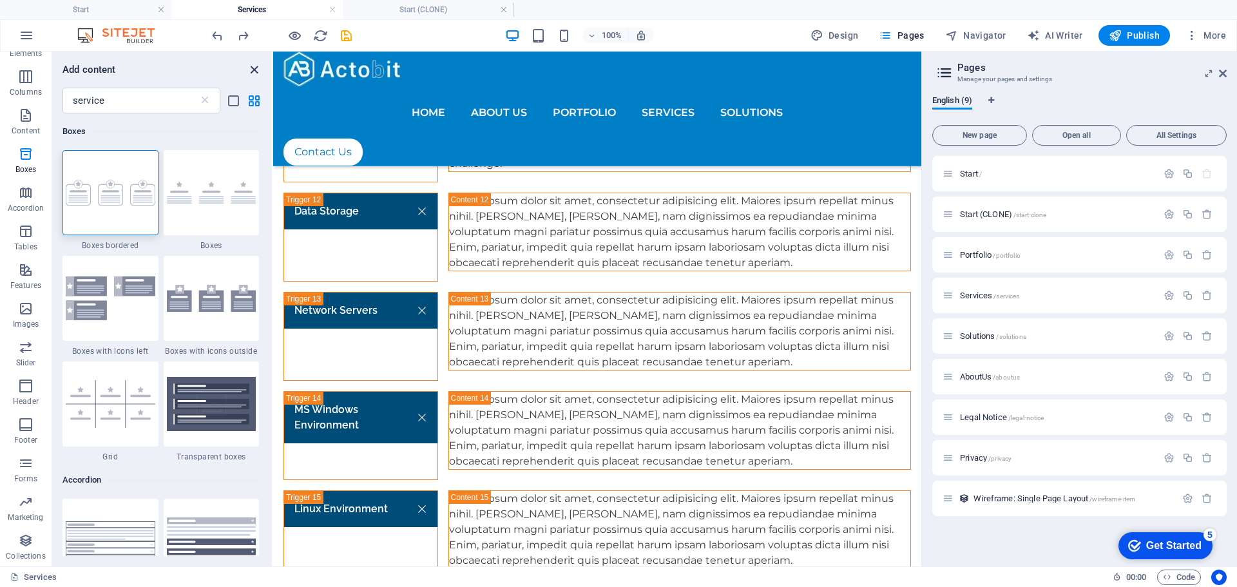
click at [251, 71] on icon "close panel" at bounding box center [254, 69] width 15 height 15
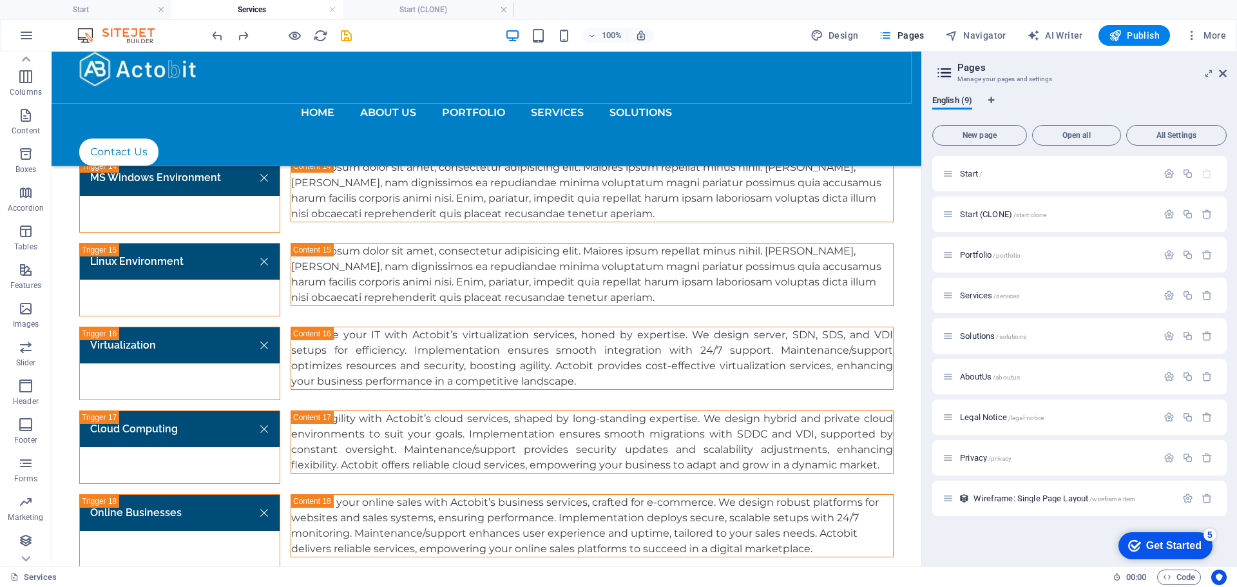
scroll to position [2386, 0]
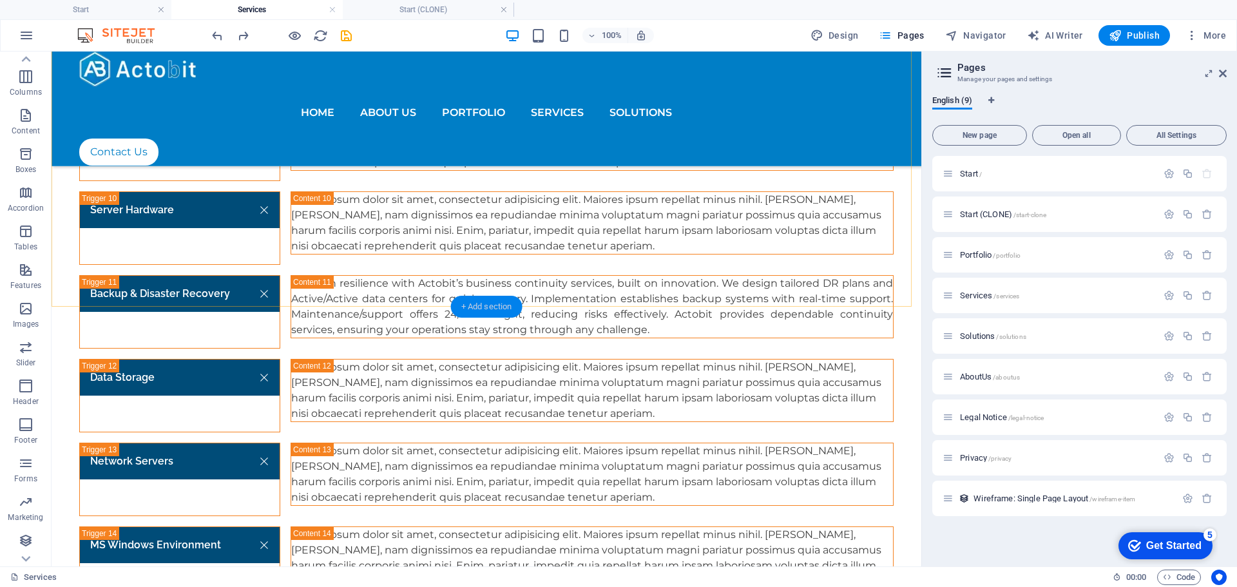
click at [484, 304] on div "+ Add section" at bounding box center [487, 307] width 72 height 22
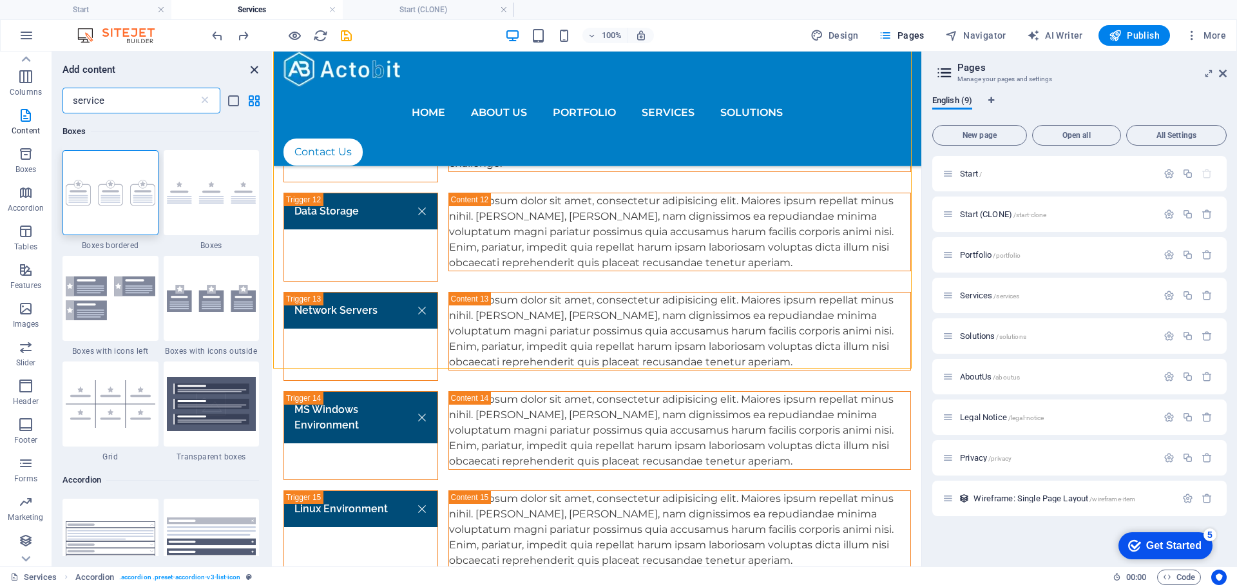
click at [254, 69] on icon "close panel" at bounding box center [254, 69] width 15 height 15
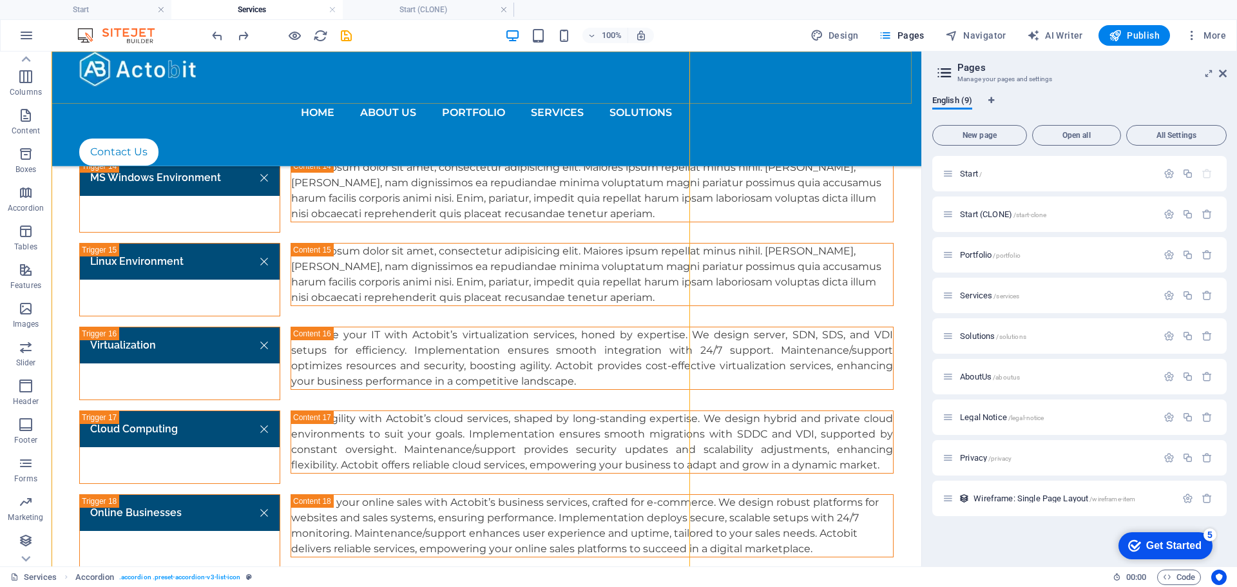
scroll to position [2386, 0]
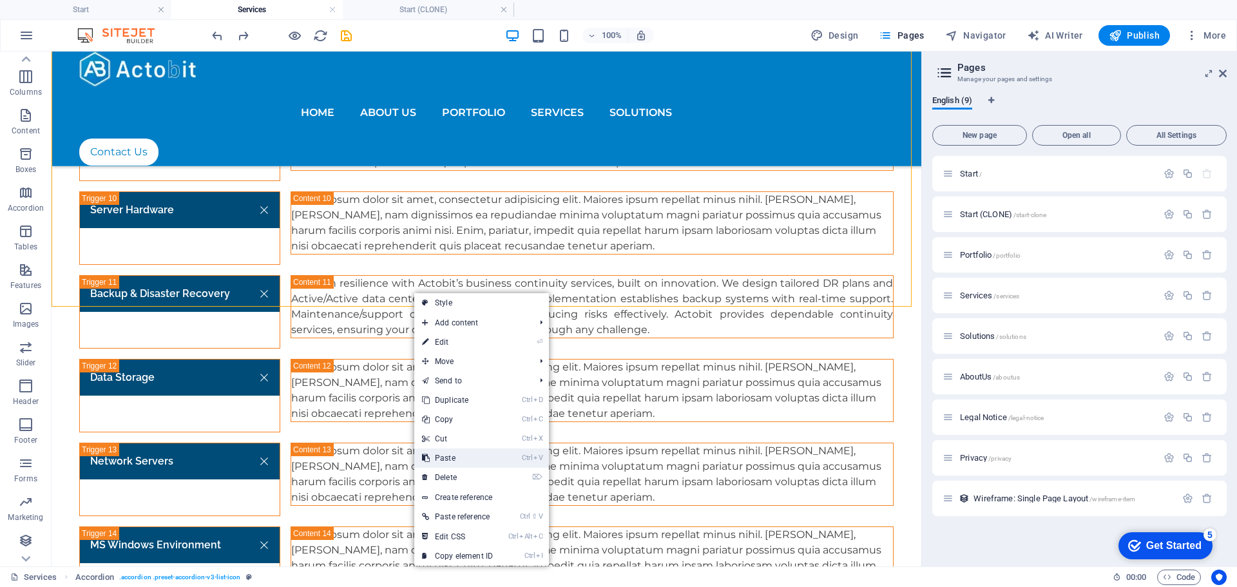
click at [474, 460] on link "Ctrl V Paste" at bounding box center [457, 457] width 86 height 19
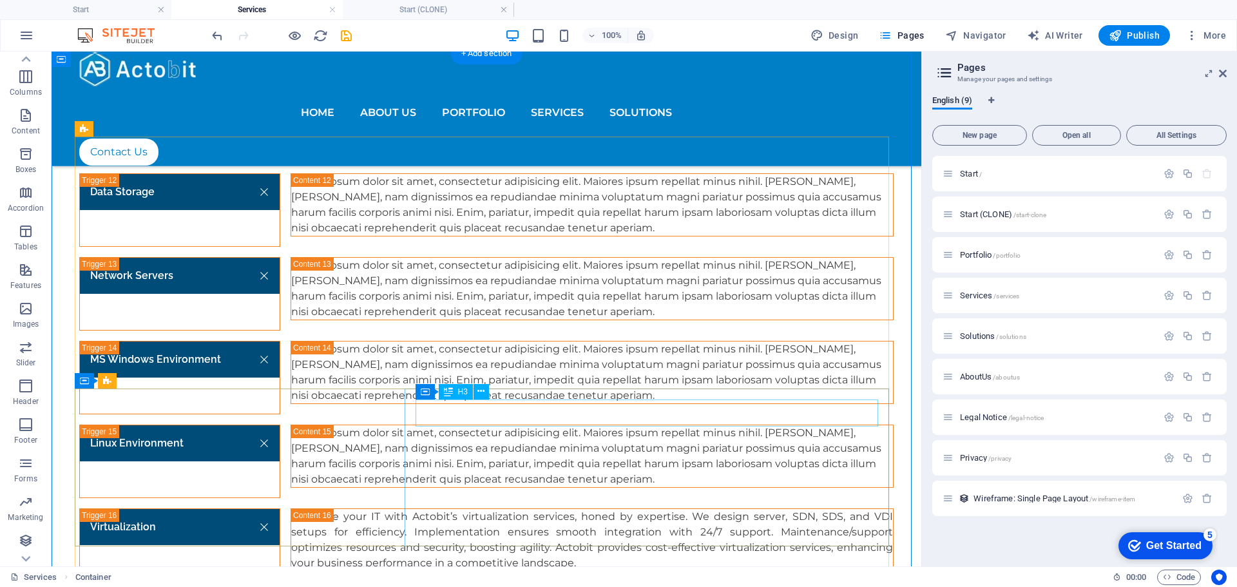
scroll to position [2515, 0]
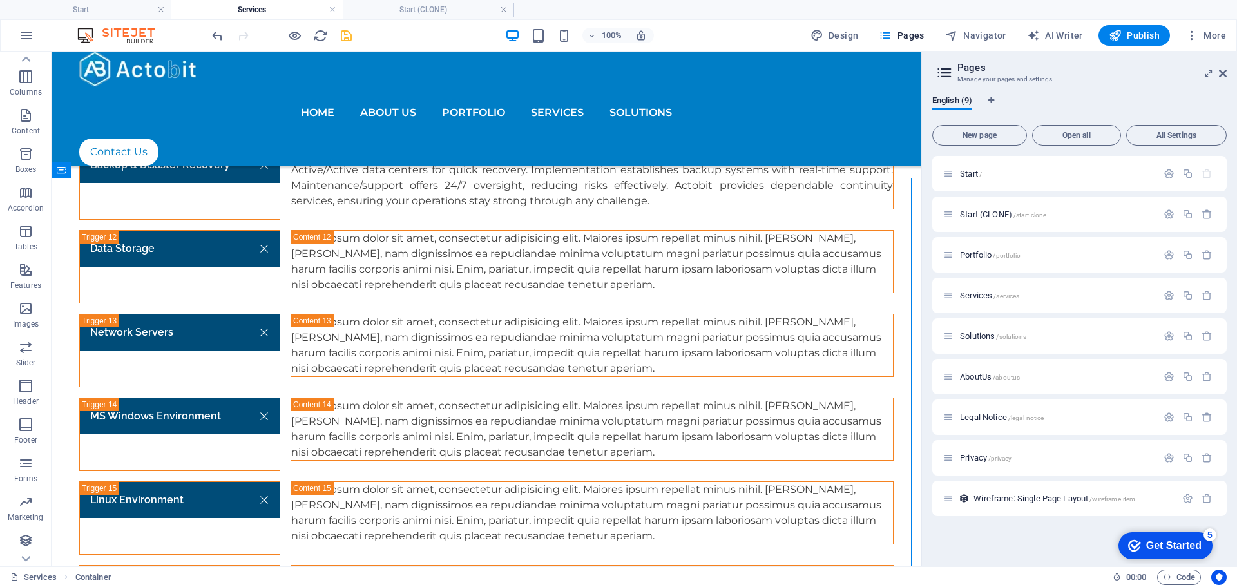
click at [348, 41] on icon "save" at bounding box center [346, 35] width 15 height 15
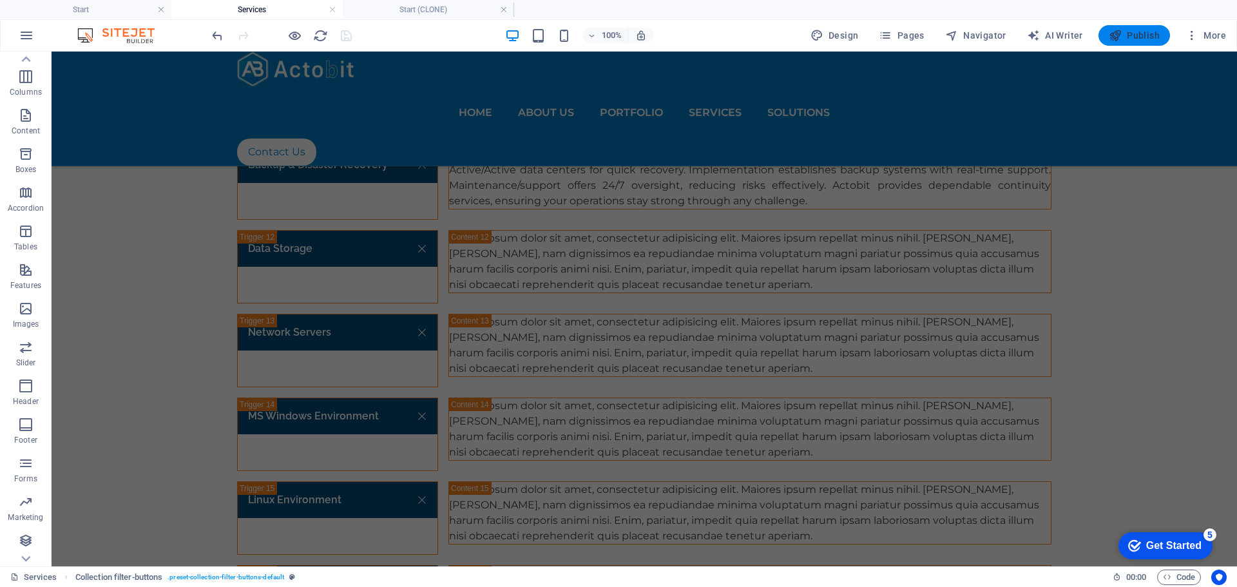
click at [1122, 41] on icon "button" at bounding box center [1115, 35] width 13 height 13
drag, startPoint x: 1140, startPoint y: 32, endPoint x: 617, endPoint y: 19, distance: 523.9
click at [1140, 32] on span "Publish" at bounding box center [1134, 35] width 51 height 13
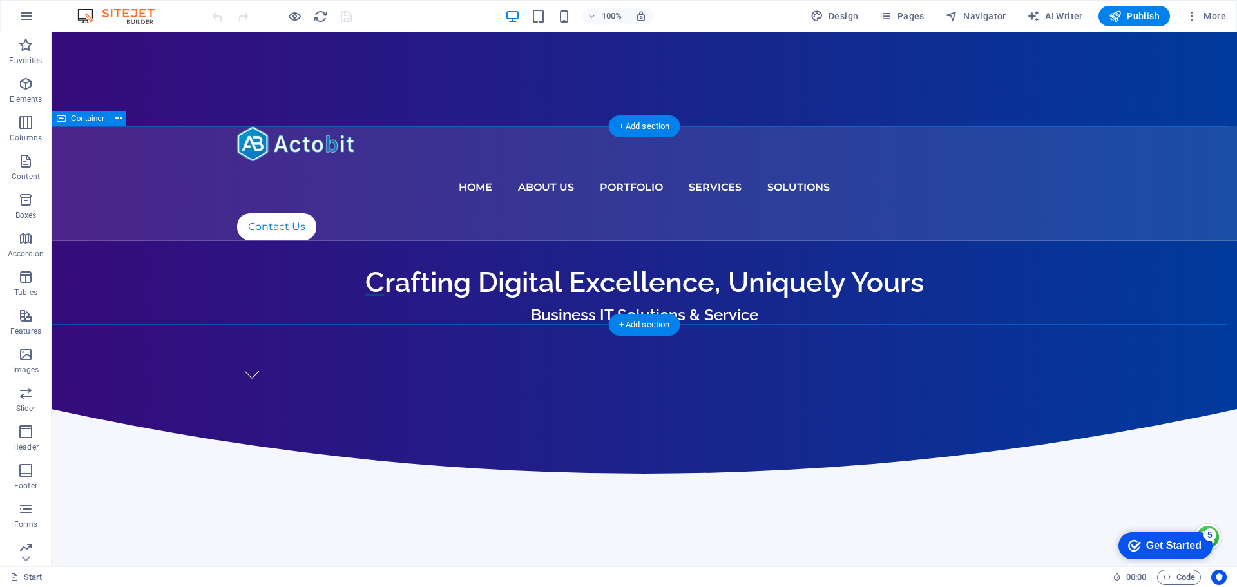
scroll to position [129, 0]
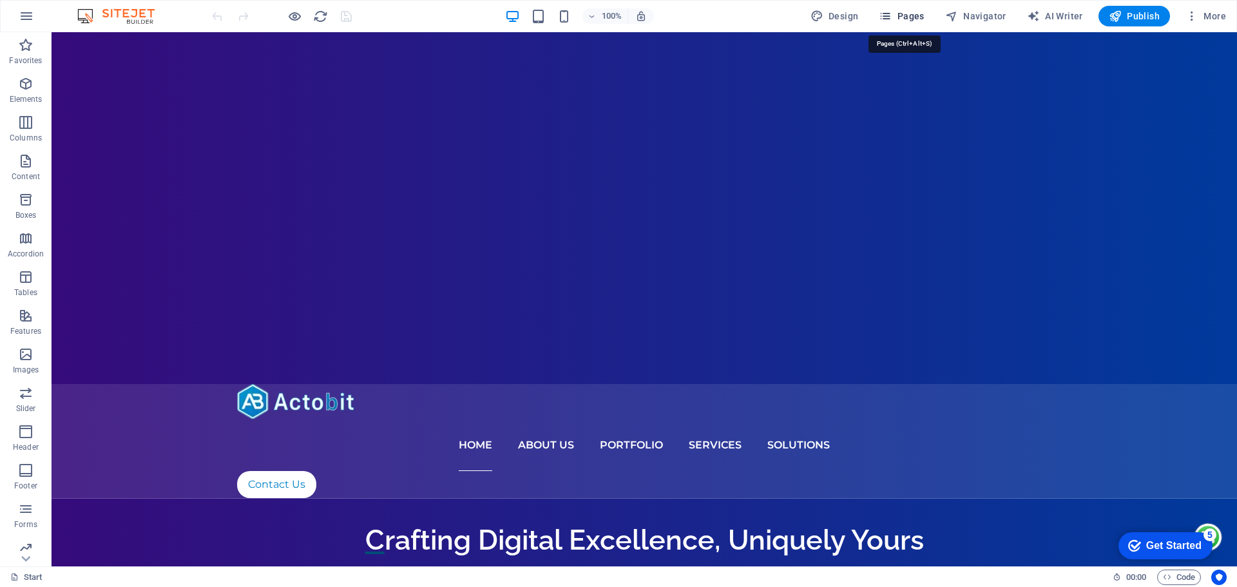
click at [910, 13] on span "Pages" at bounding box center [901, 16] width 45 height 13
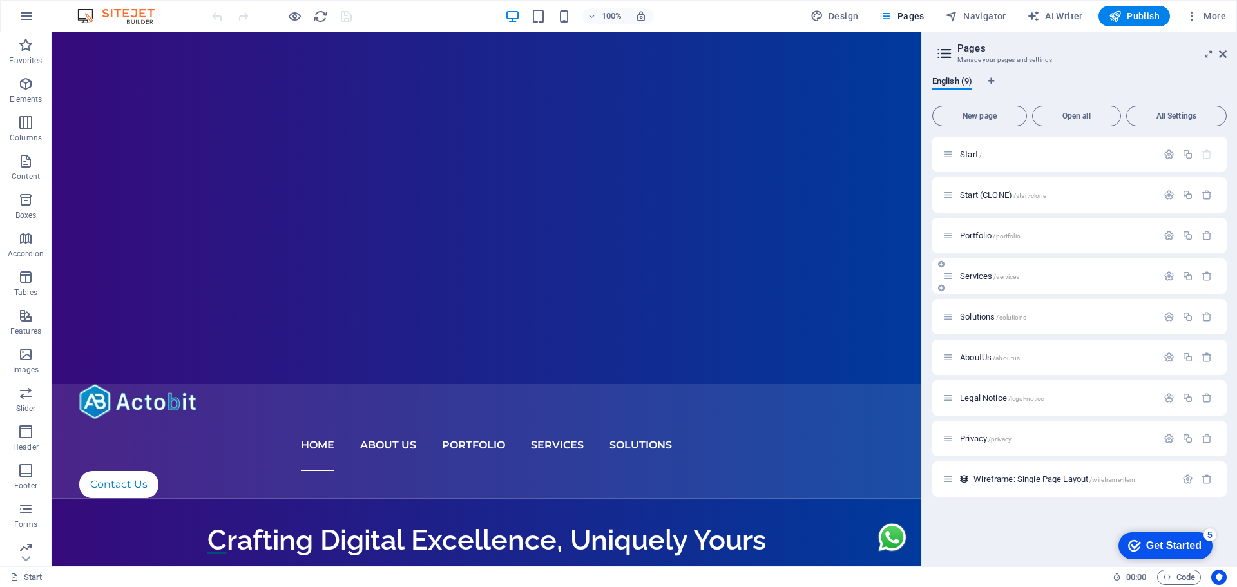
click at [982, 271] on div "Services /services" at bounding box center [1050, 276] width 215 height 15
click at [983, 276] on span "Services /services" at bounding box center [989, 276] width 59 height 10
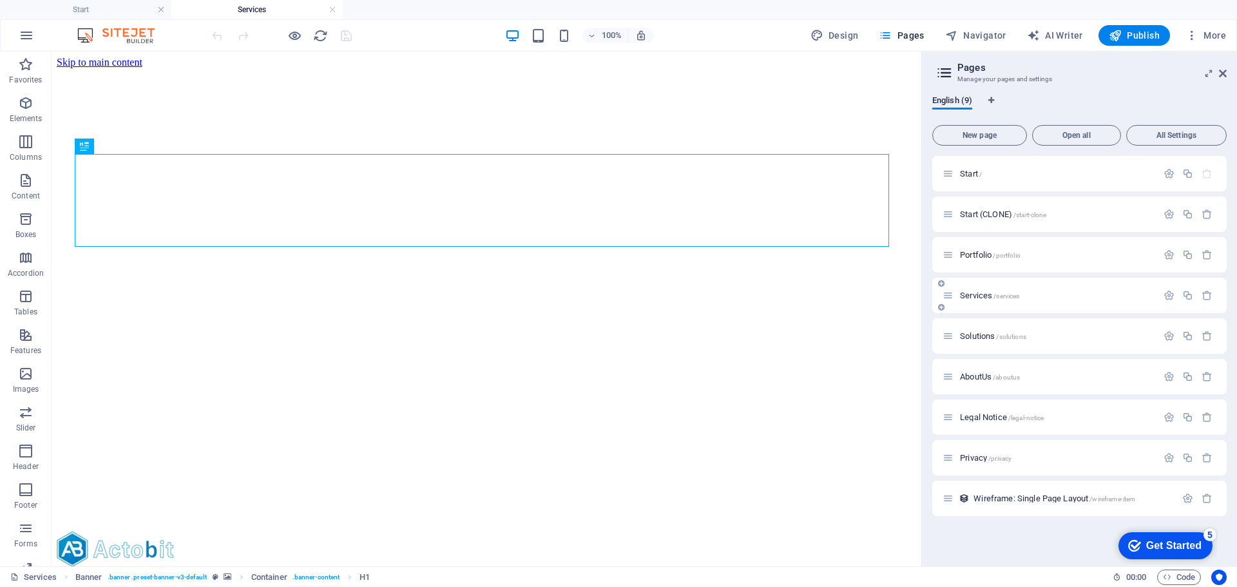
scroll to position [0, 0]
click at [1227, 71] on aside "Pages Manage your pages and settings English (9) New page Open all All Settings…" at bounding box center [1079, 309] width 316 height 515
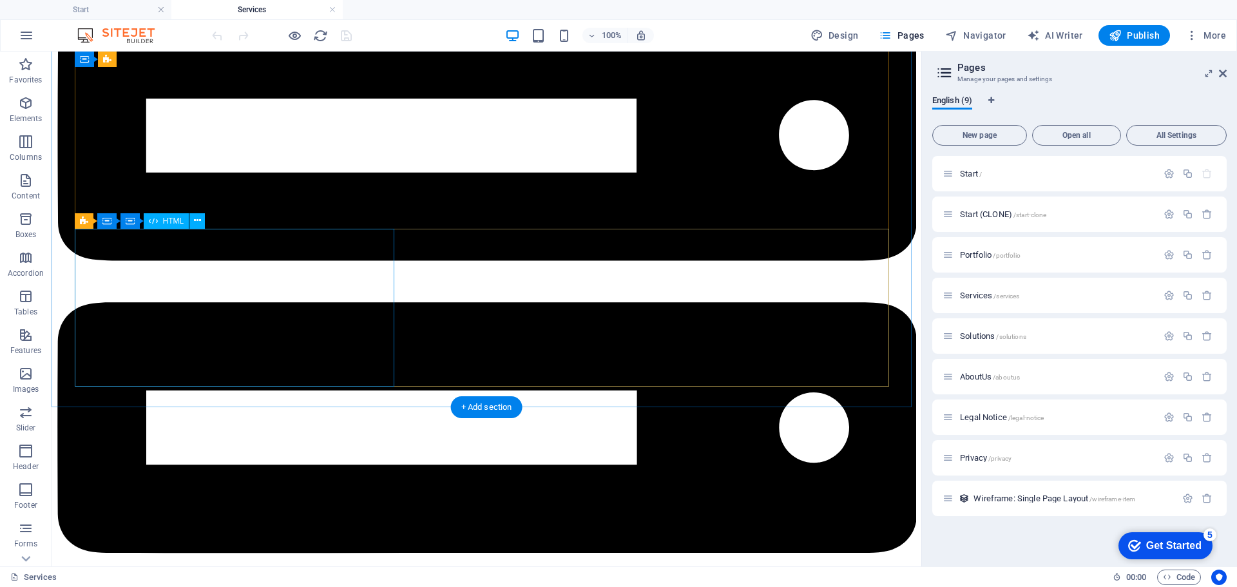
scroll to position [2964, 0]
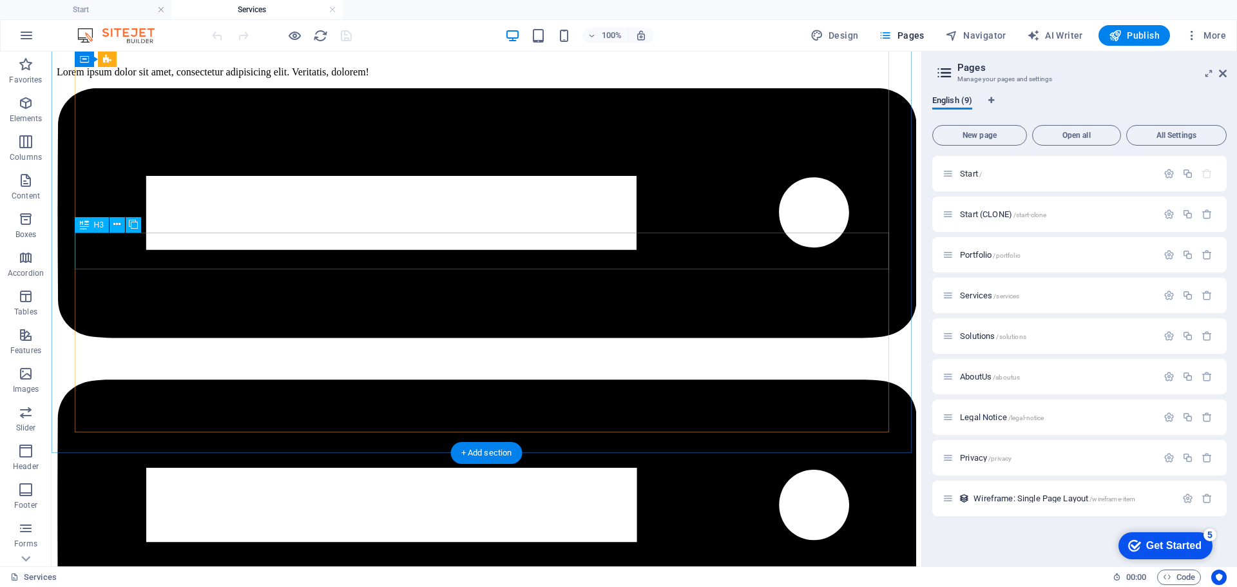
click at [135, 225] on icon at bounding box center [133, 225] width 9 height 14
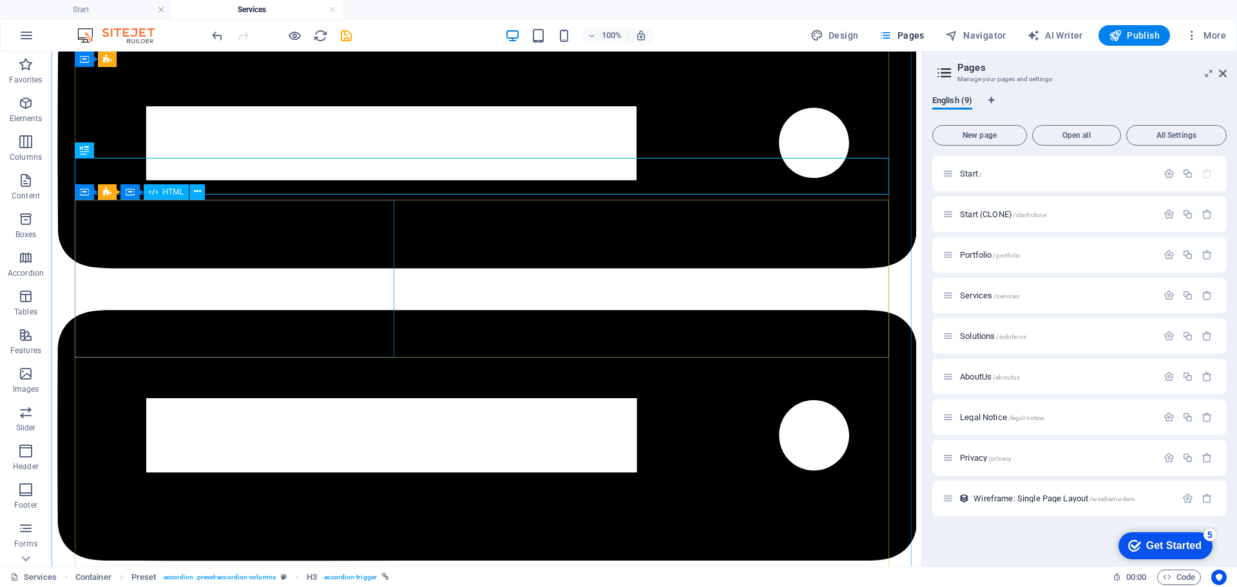
scroll to position [3028, 0]
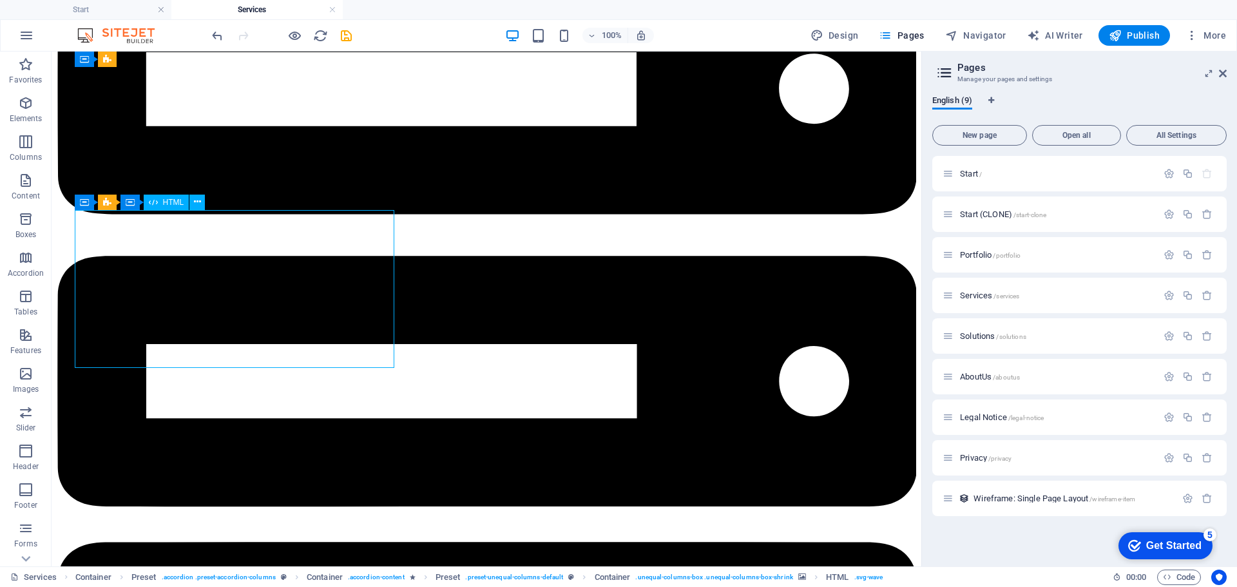
scroll to position [3455, 0]
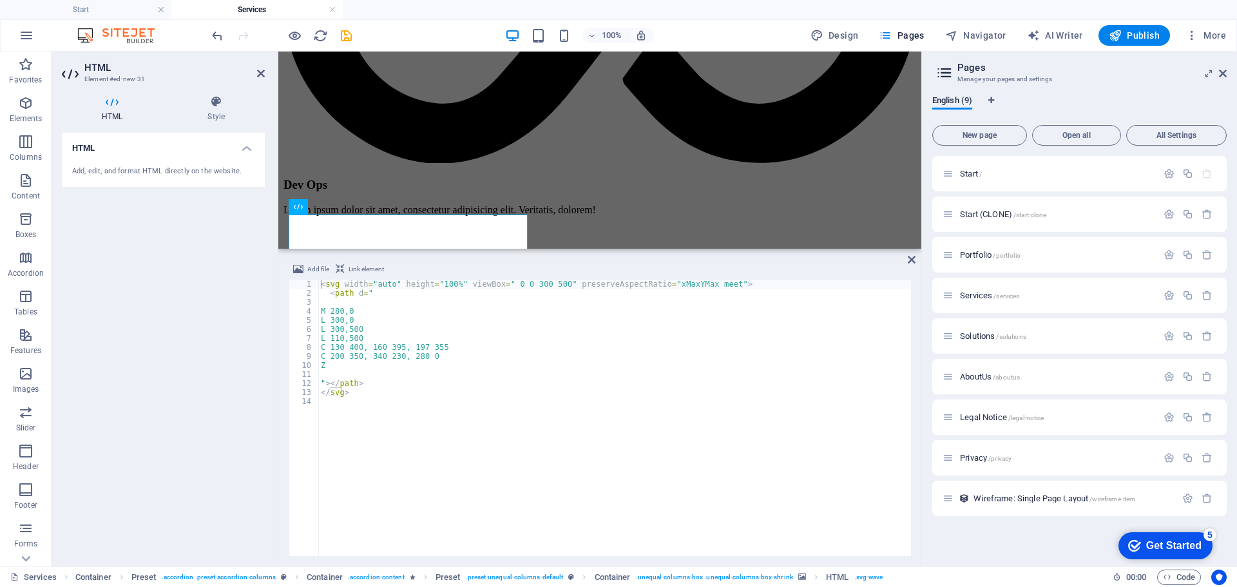
click at [915, 258] on div "Add file Link element <svg width="auto" height="100%" viewBox=" 0 0 300 500" pr…" at bounding box center [599, 408] width 643 height 315
click at [910, 259] on icon at bounding box center [912, 259] width 8 height 10
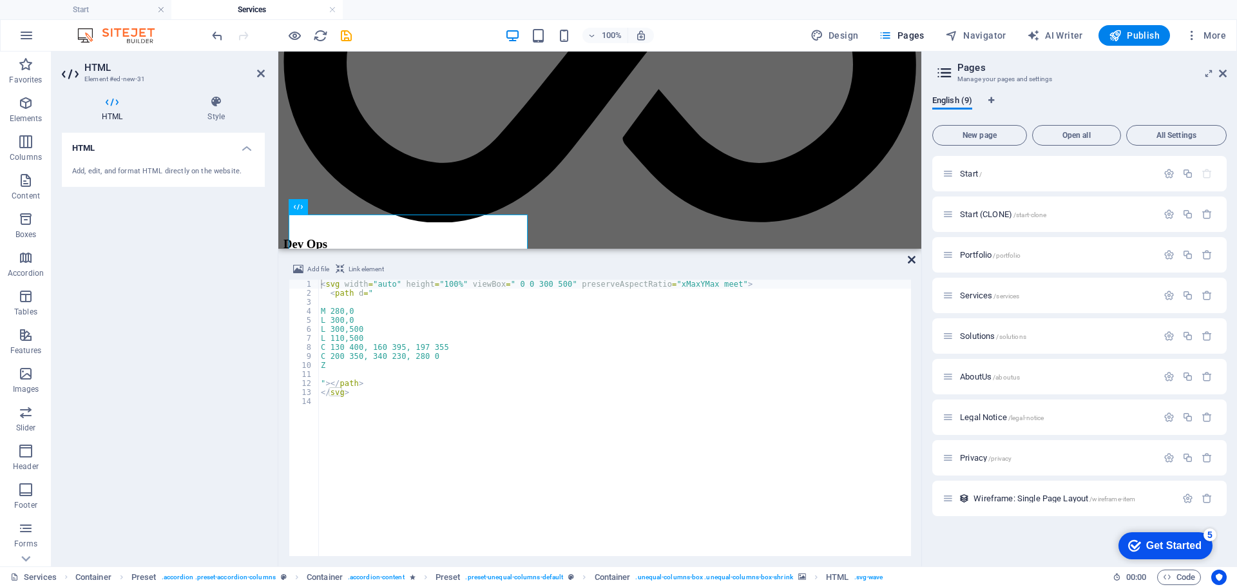
scroll to position [3008, 0]
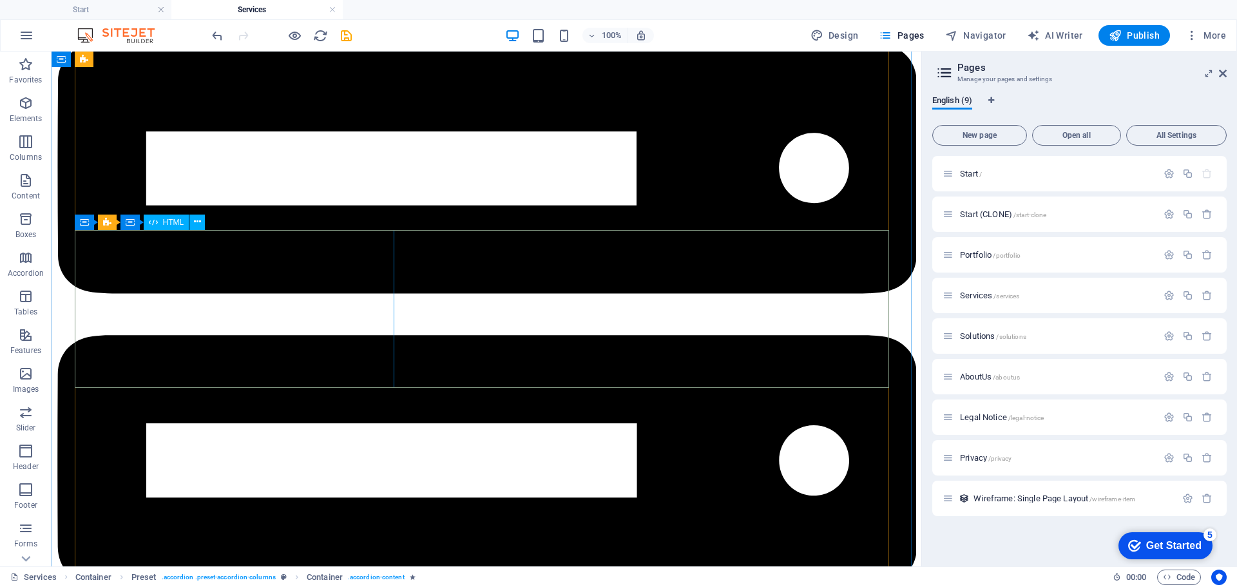
click at [162, 221] on div "HTML" at bounding box center [167, 222] width 46 height 15
click at [141, 225] on span "Container" at bounding box center [157, 222] width 34 height 8
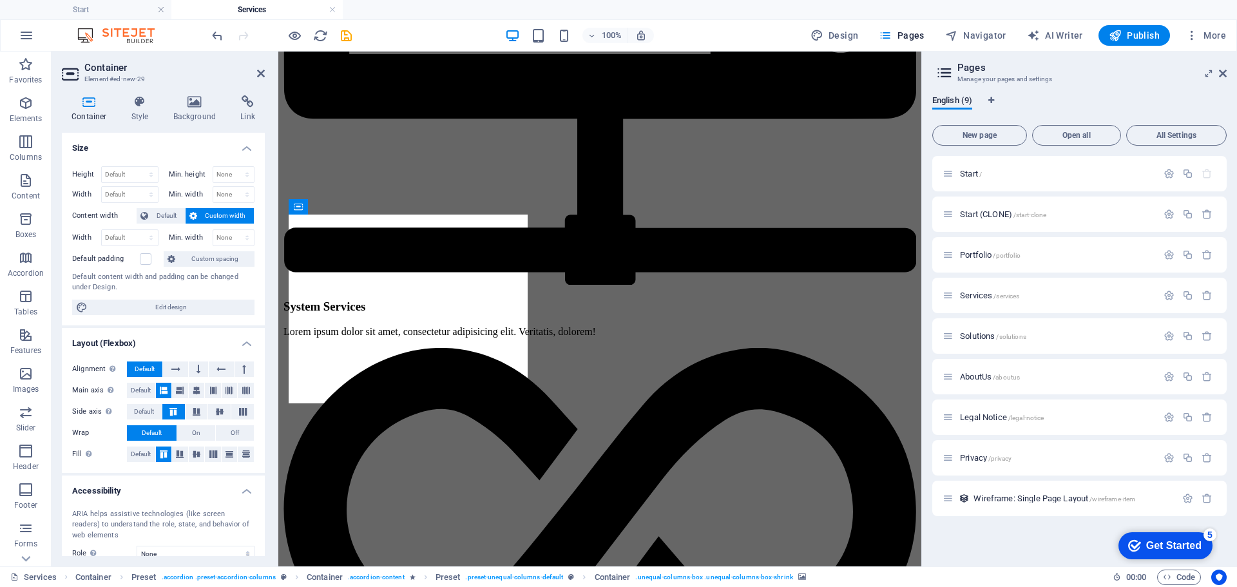
scroll to position [3514, 0]
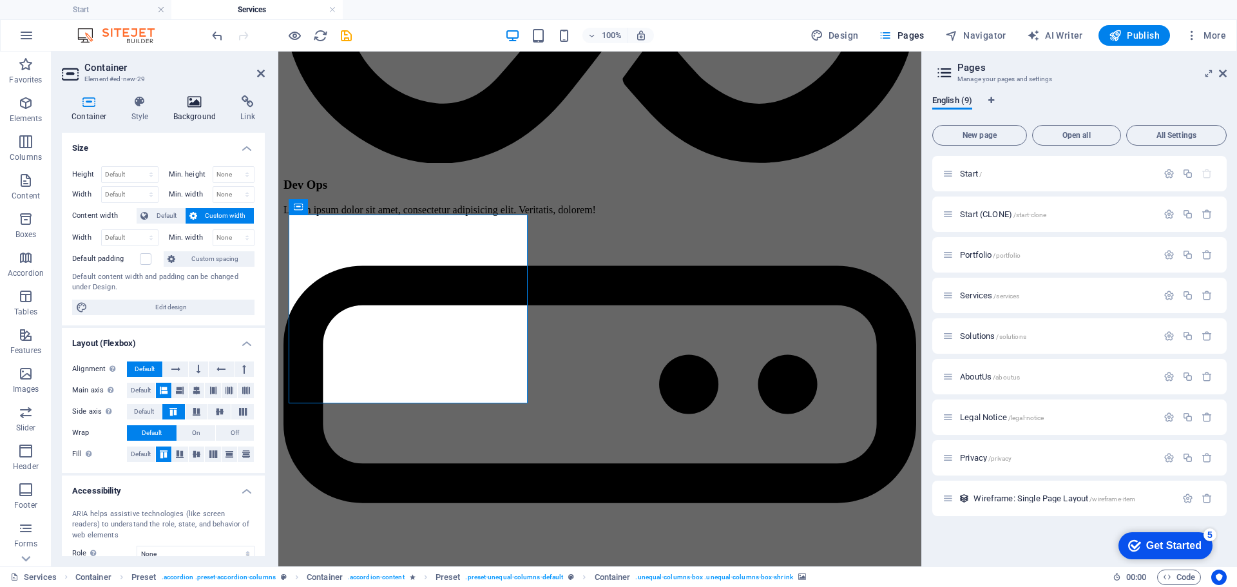
click at [186, 97] on icon at bounding box center [195, 101] width 62 height 13
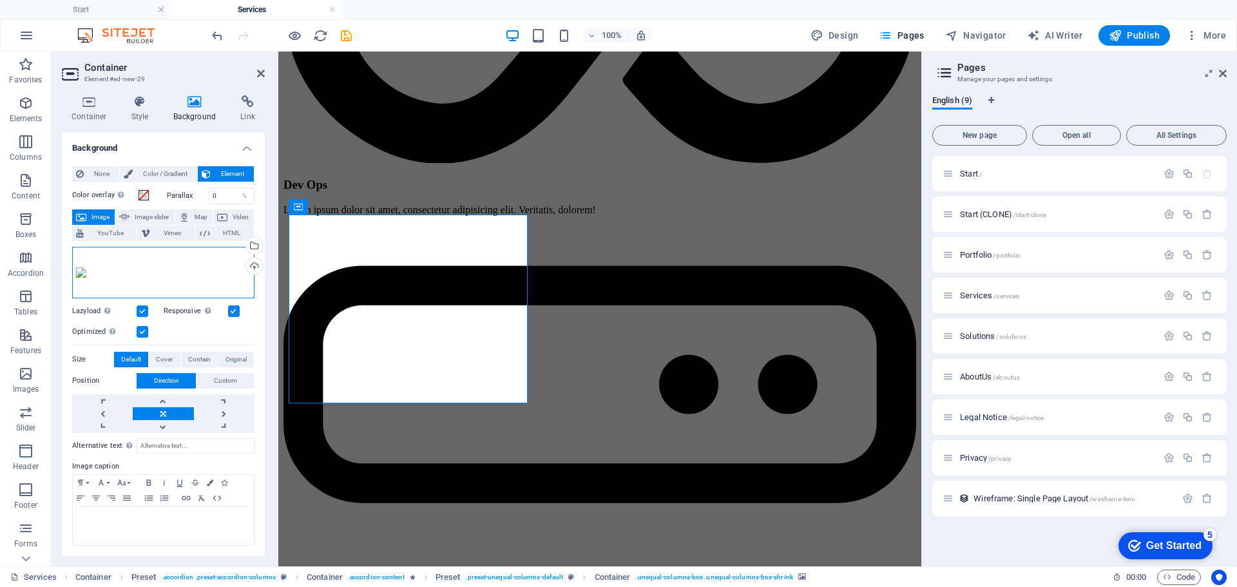
click at [159, 273] on div "Drag files here, click to choose files or select files from Files or our free s…" at bounding box center [163, 273] width 182 height 52
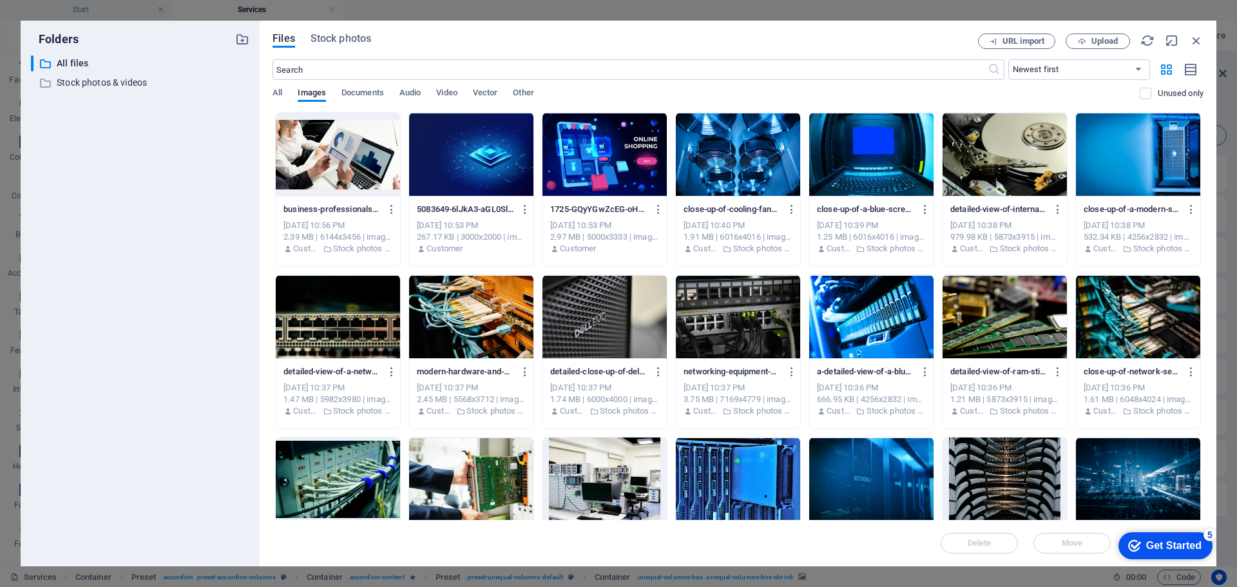
click at [488, 294] on div at bounding box center [471, 317] width 124 height 84
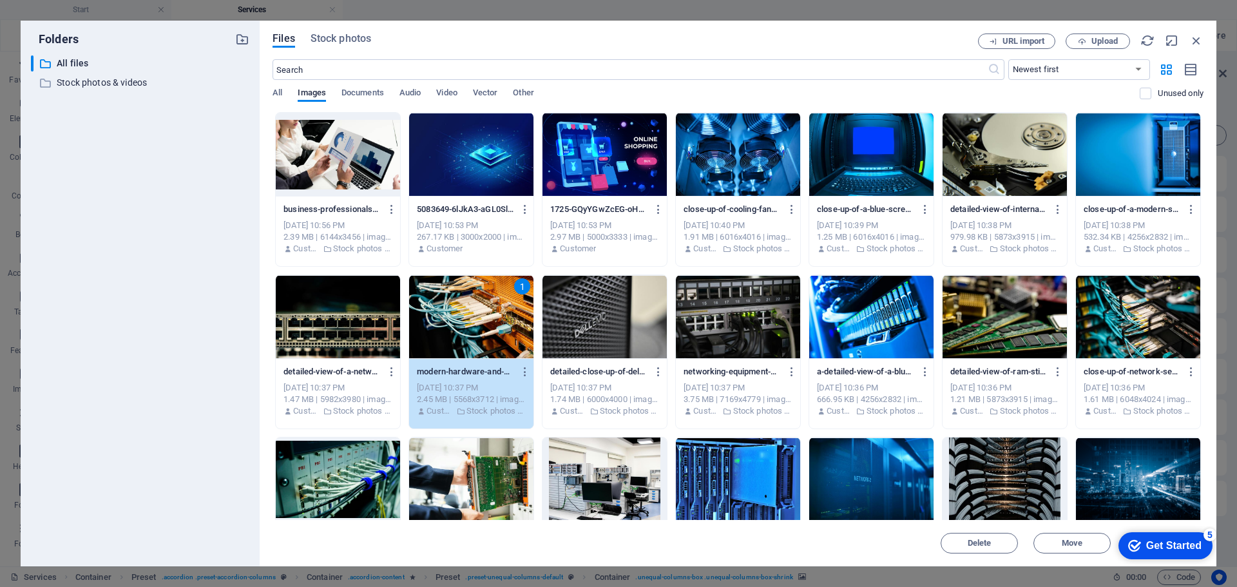
click at [465, 305] on div "1" at bounding box center [471, 317] width 124 height 84
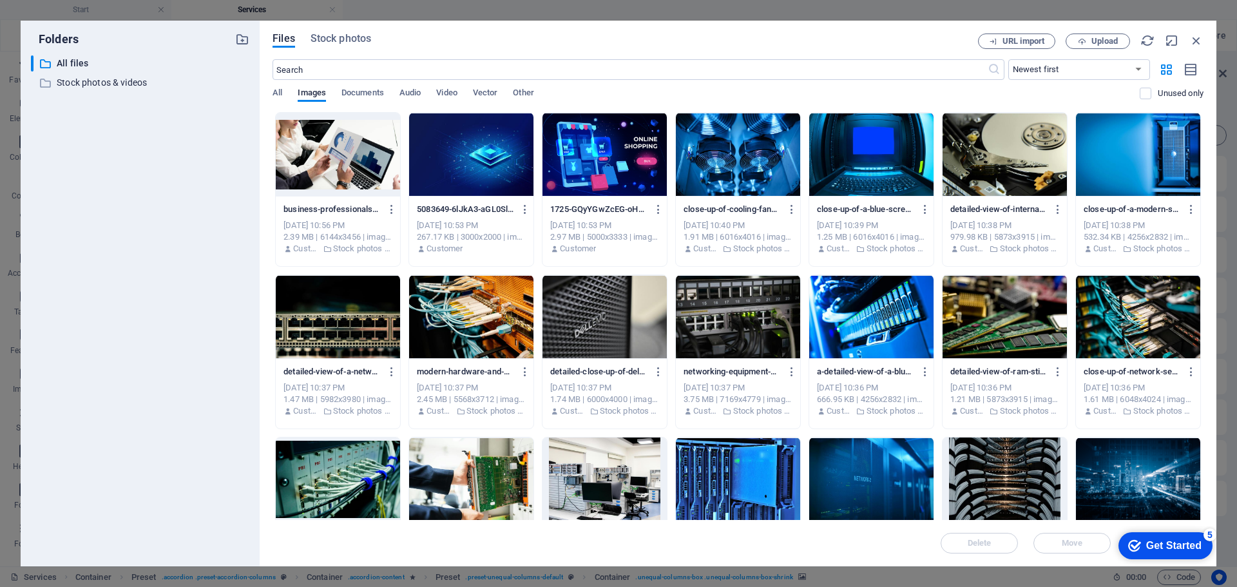
click at [465, 305] on div at bounding box center [471, 317] width 124 height 84
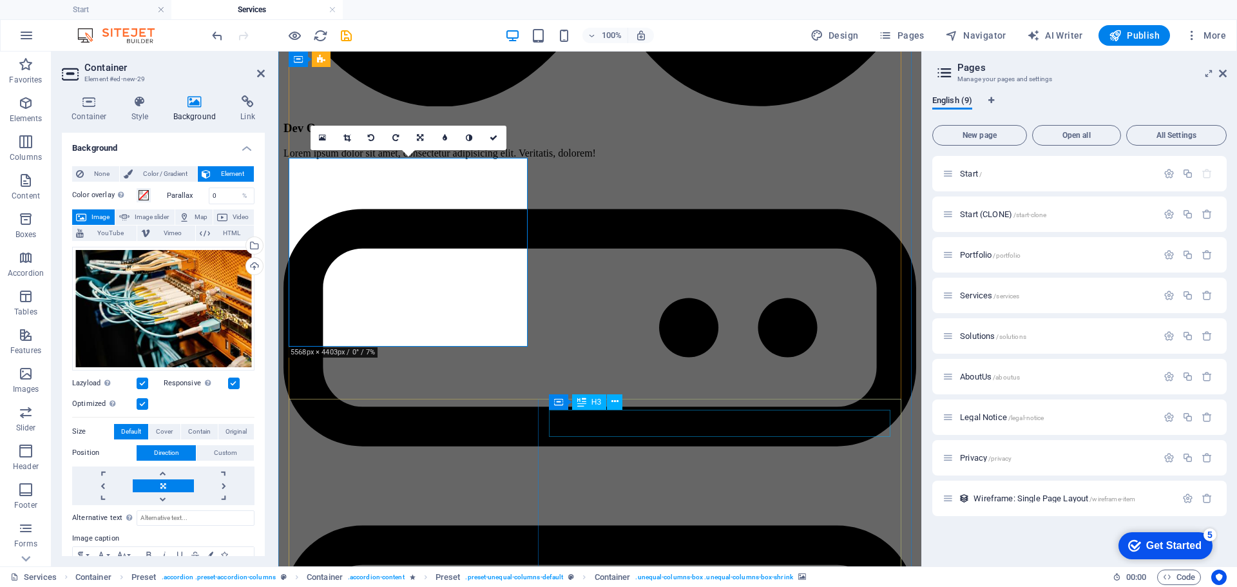
scroll to position [3643, 0]
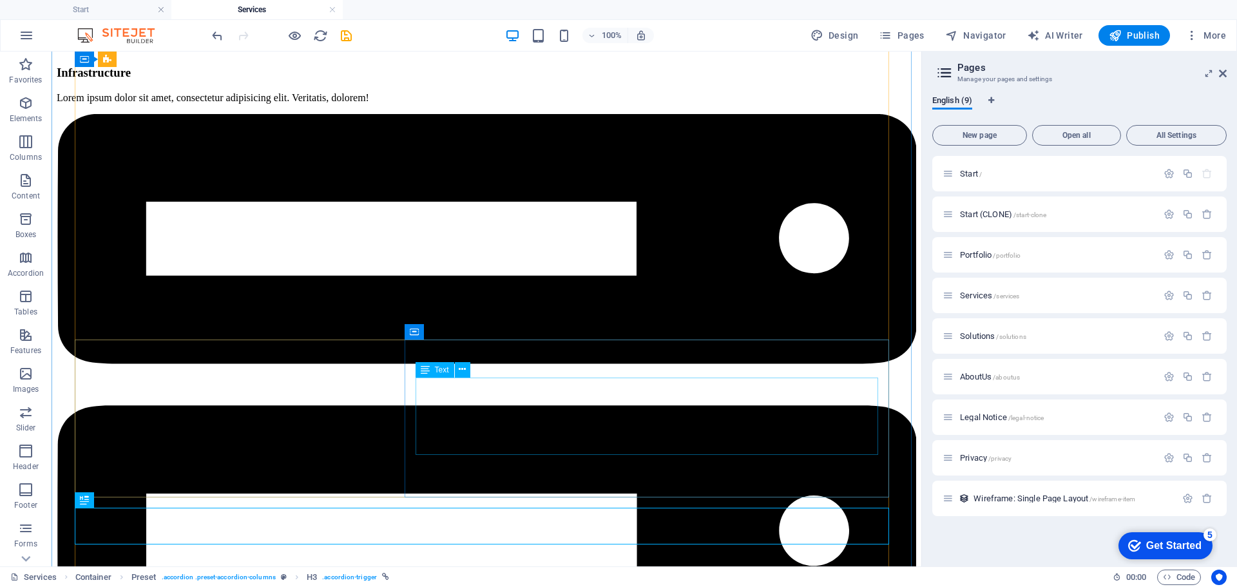
scroll to position [2959, 0]
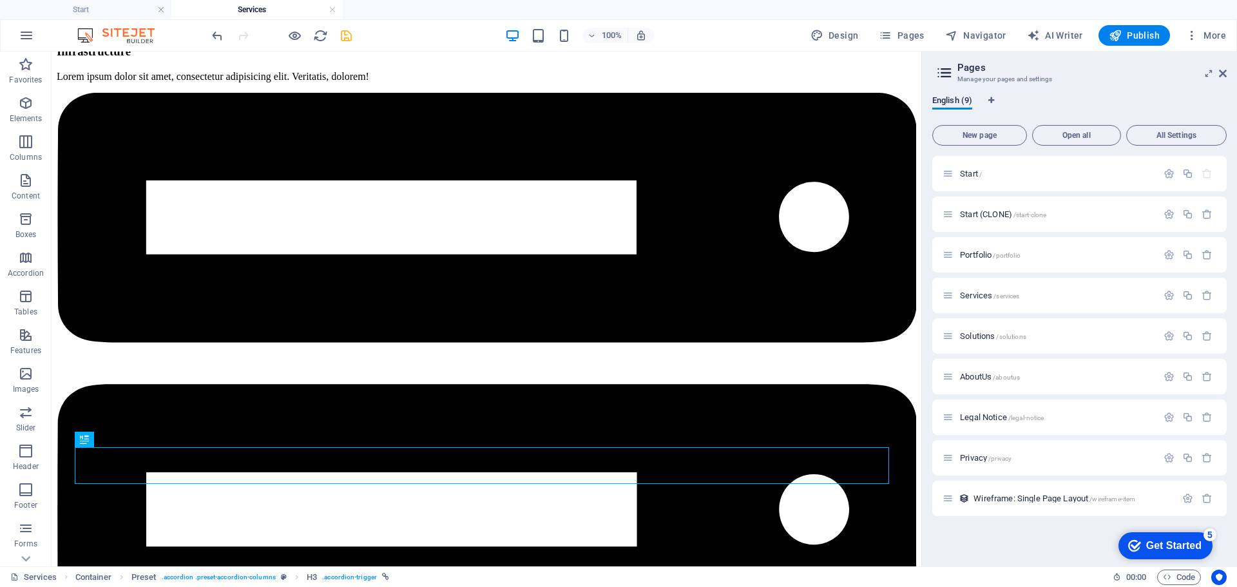
click at [347, 37] on icon "save" at bounding box center [346, 35] width 15 height 15
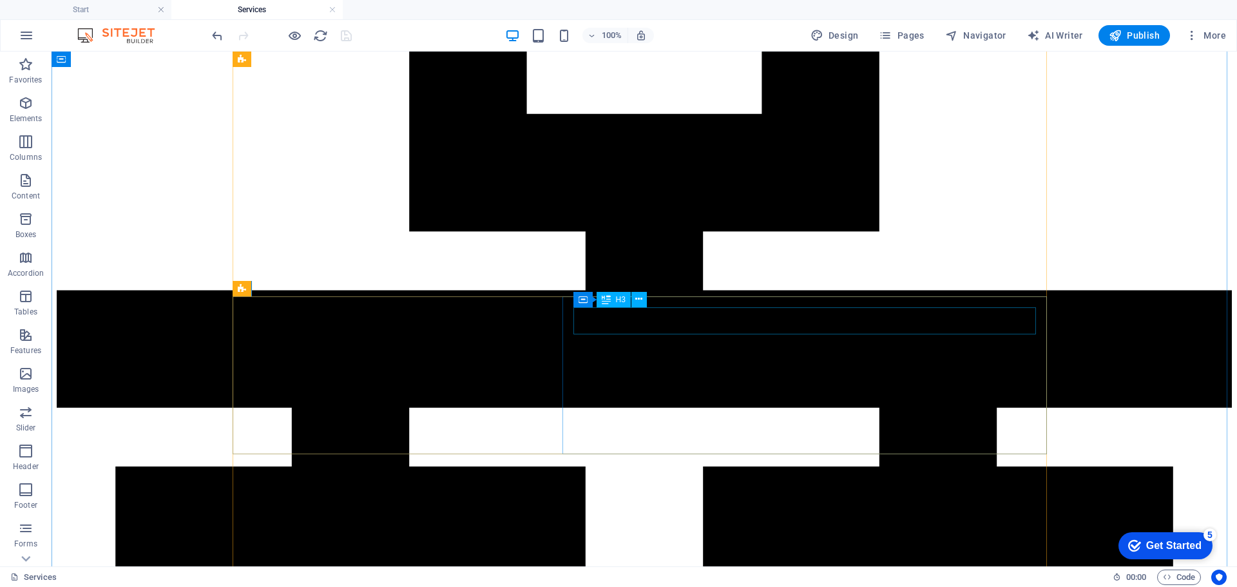
scroll to position [2895, 0]
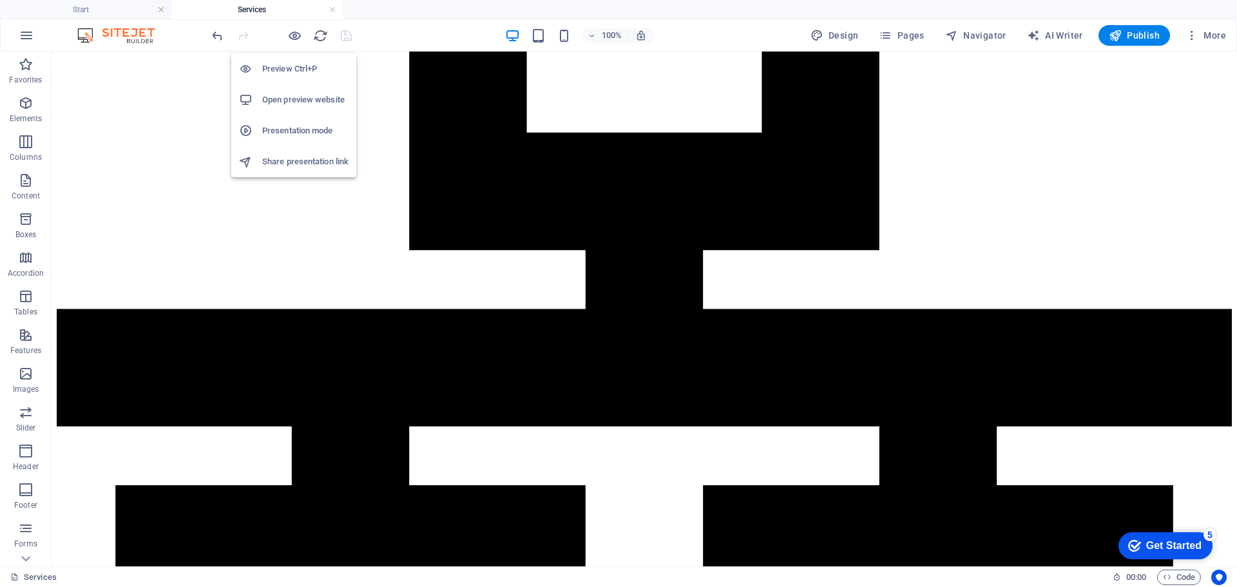
click at [294, 71] on h6 "Preview Ctrl+P" at bounding box center [305, 68] width 86 height 15
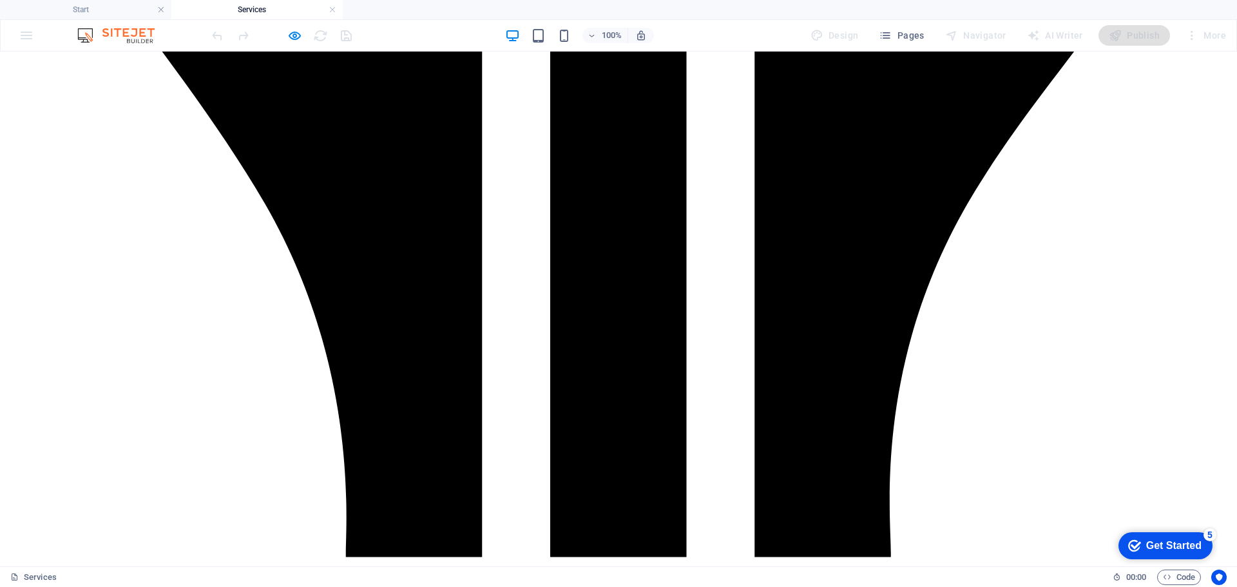
scroll to position [1860, 0]
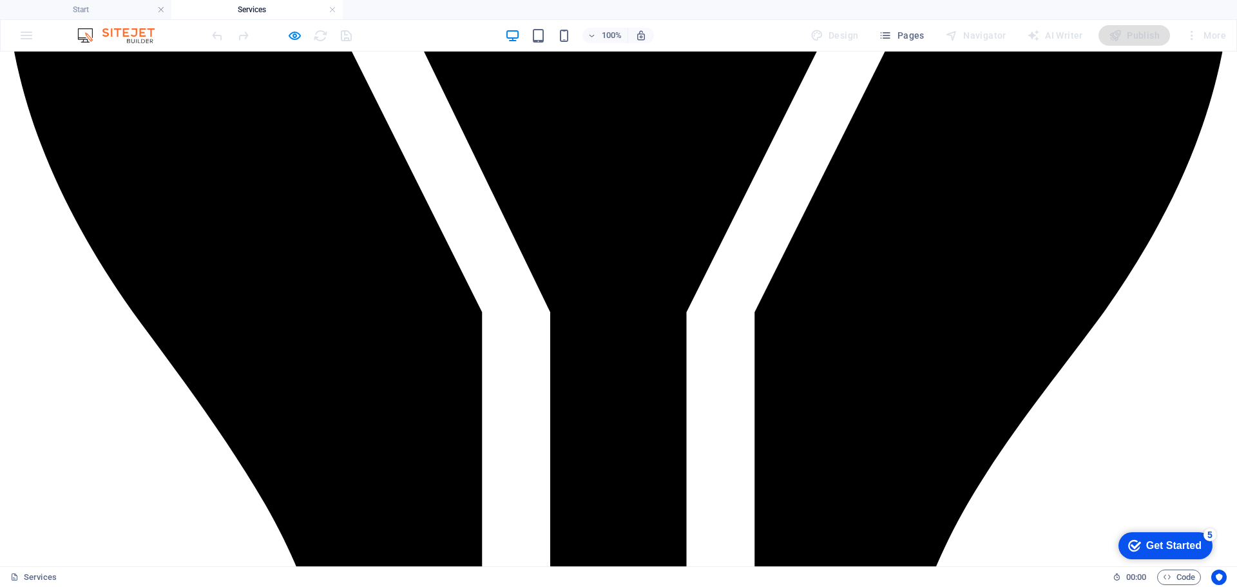
scroll to position [1538, 0]
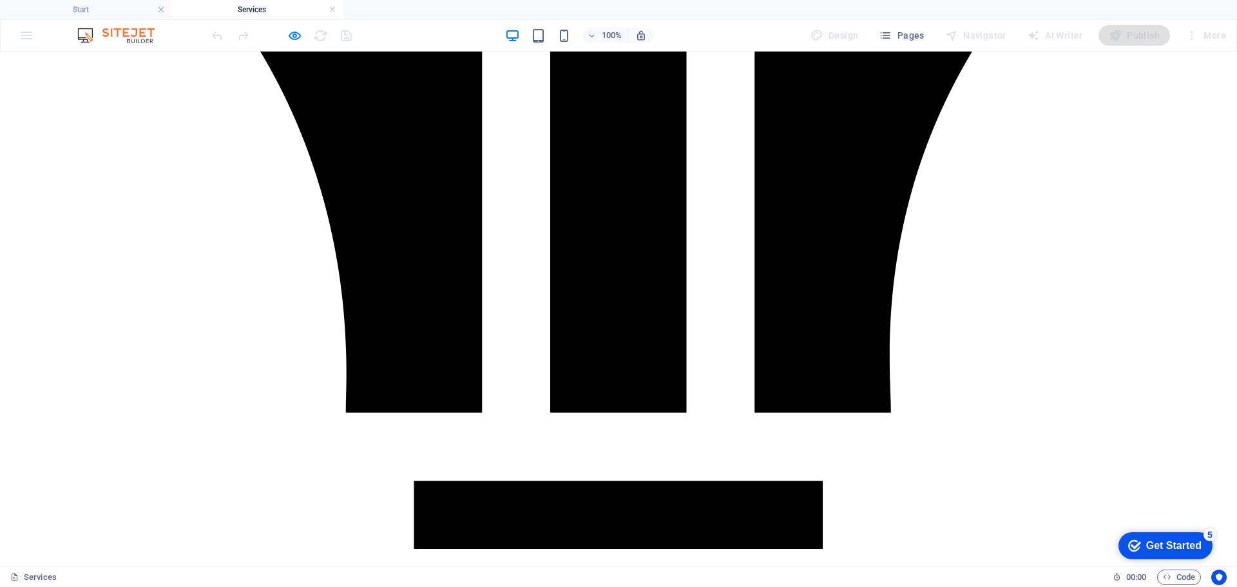
scroll to position [1989, 0]
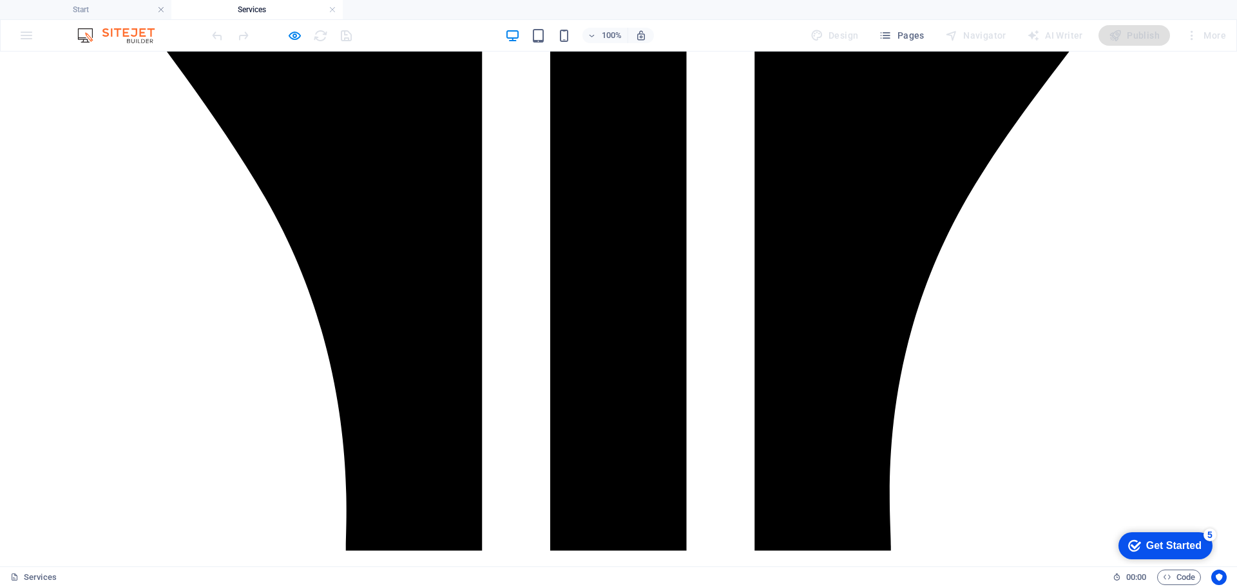
scroll to position [1845, 0]
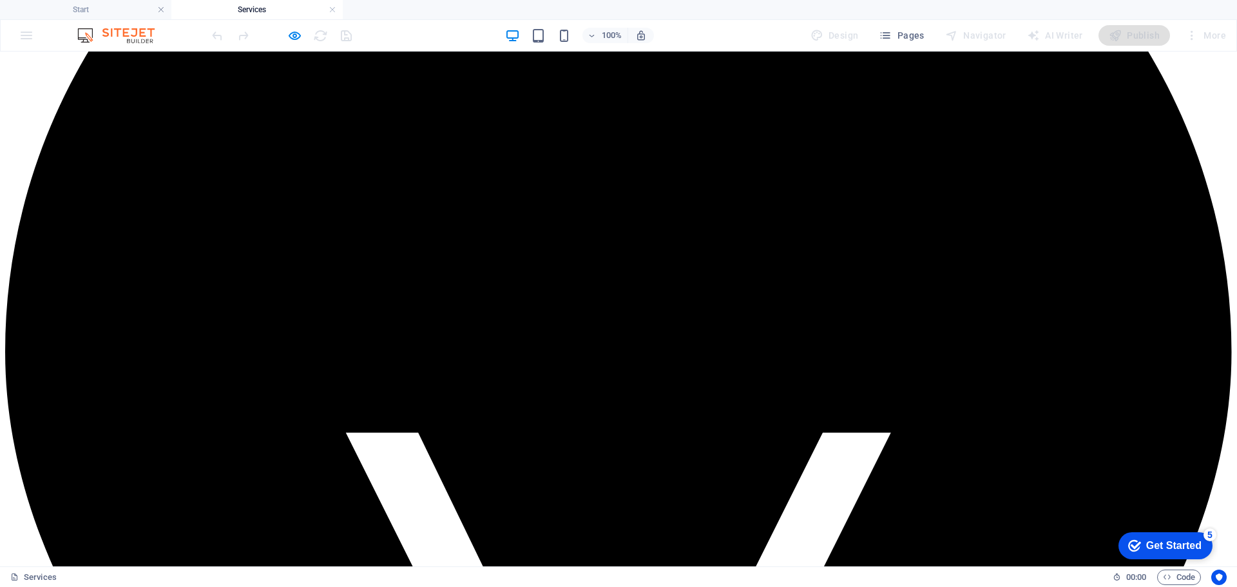
scroll to position [1136, 0]
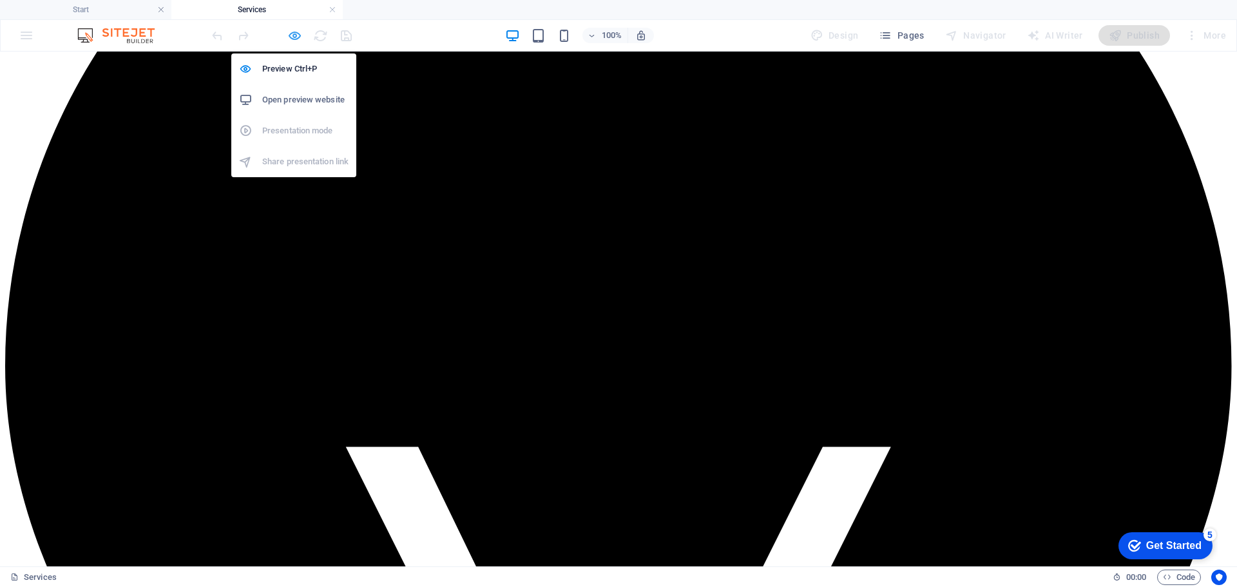
click at [296, 37] on icon "button" at bounding box center [294, 35] width 15 height 15
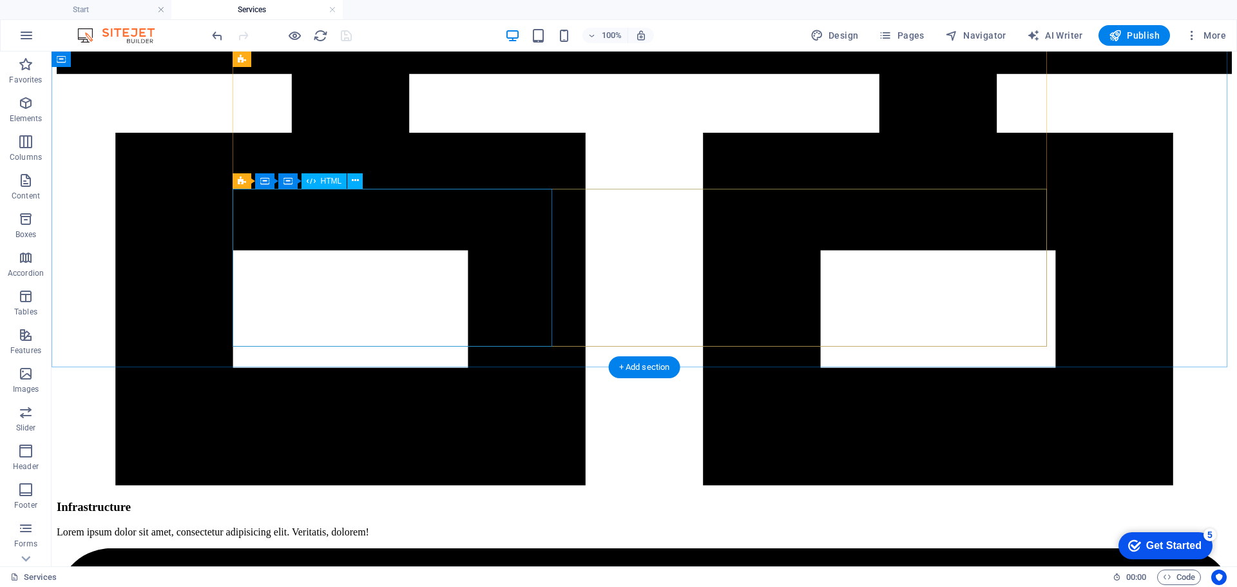
scroll to position [3262, 0]
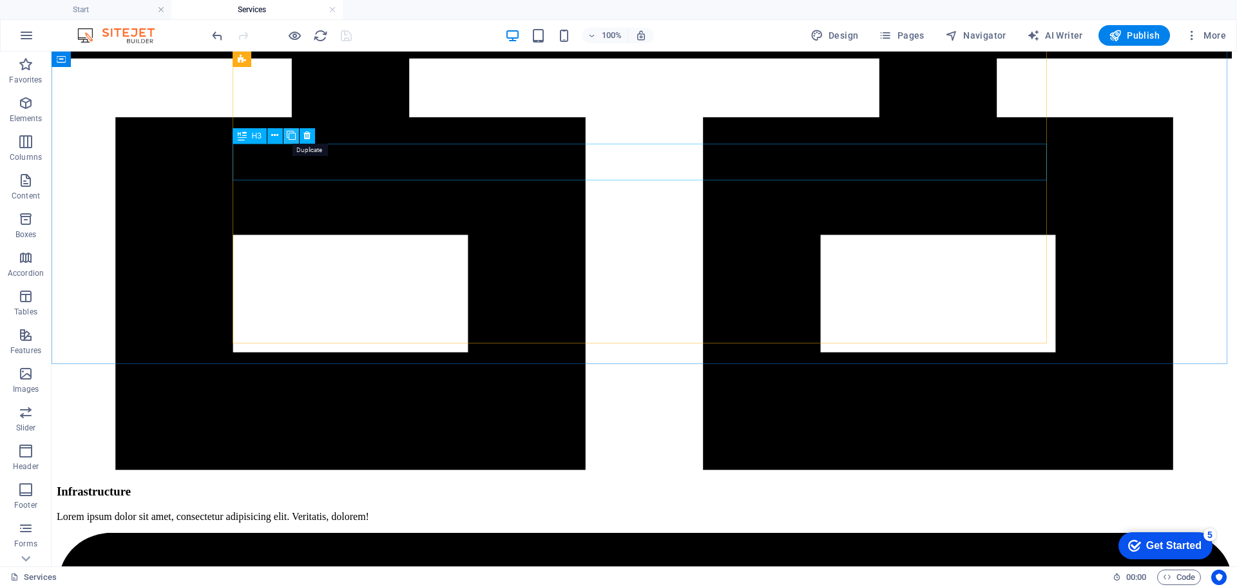
click at [293, 137] on icon at bounding box center [291, 136] width 9 height 14
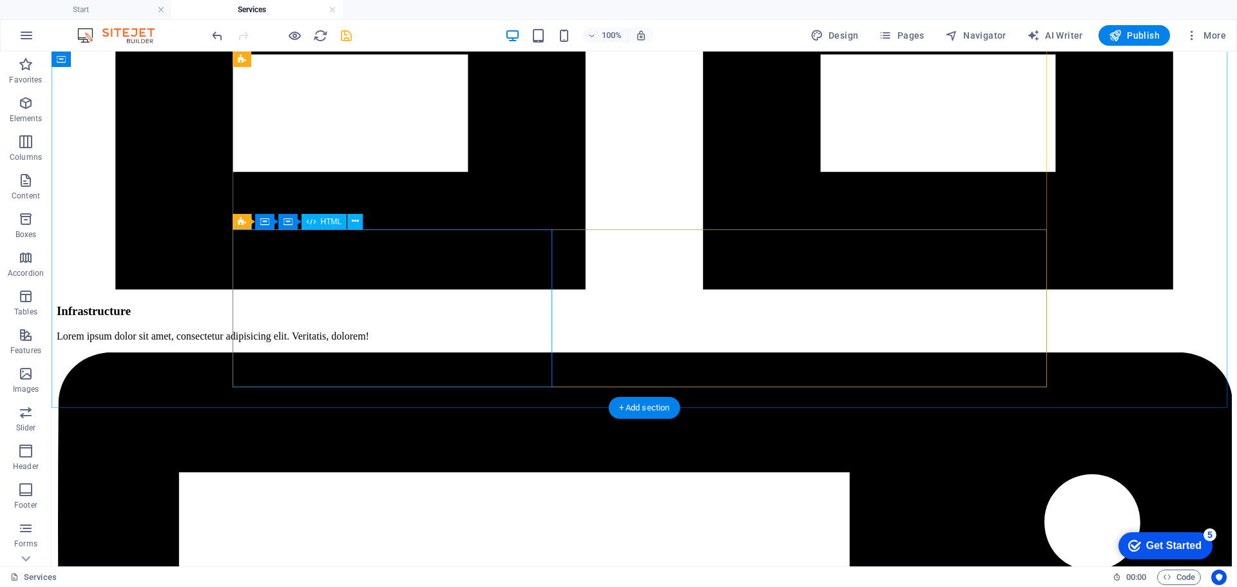
scroll to position [3456, 0]
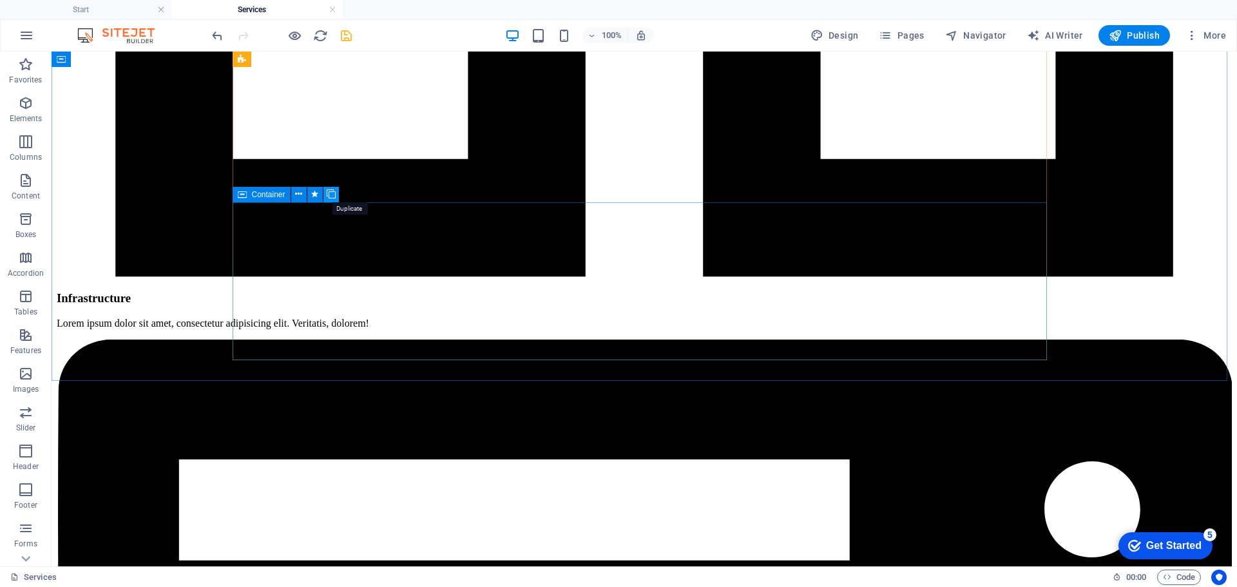
click at [330, 194] on icon at bounding box center [331, 194] width 9 height 14
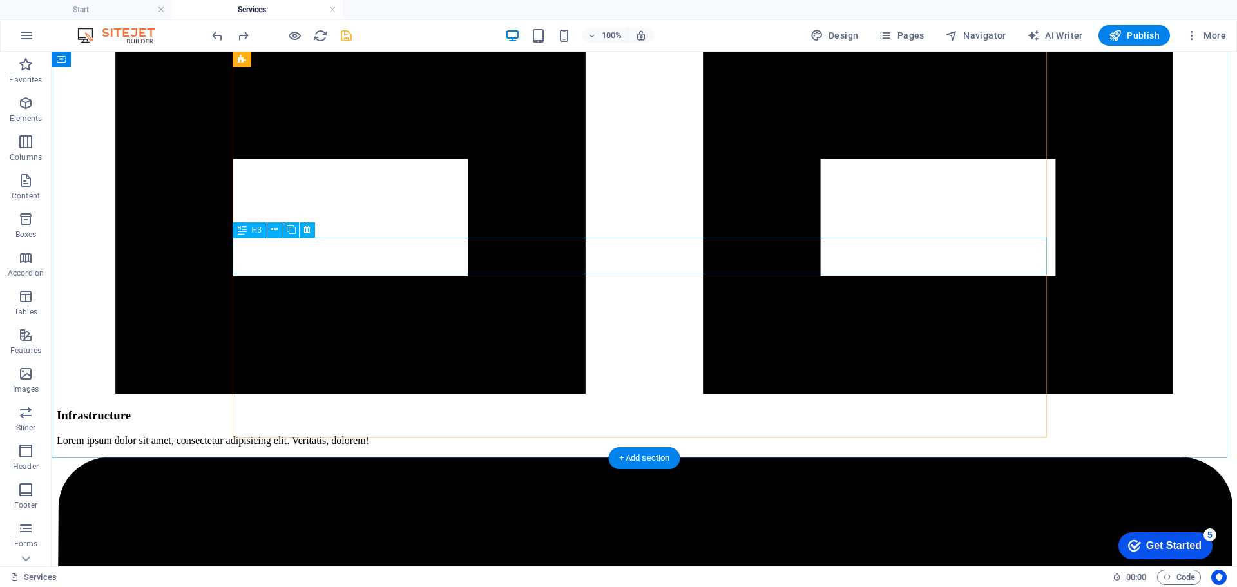
scroll to position [3327, 0]
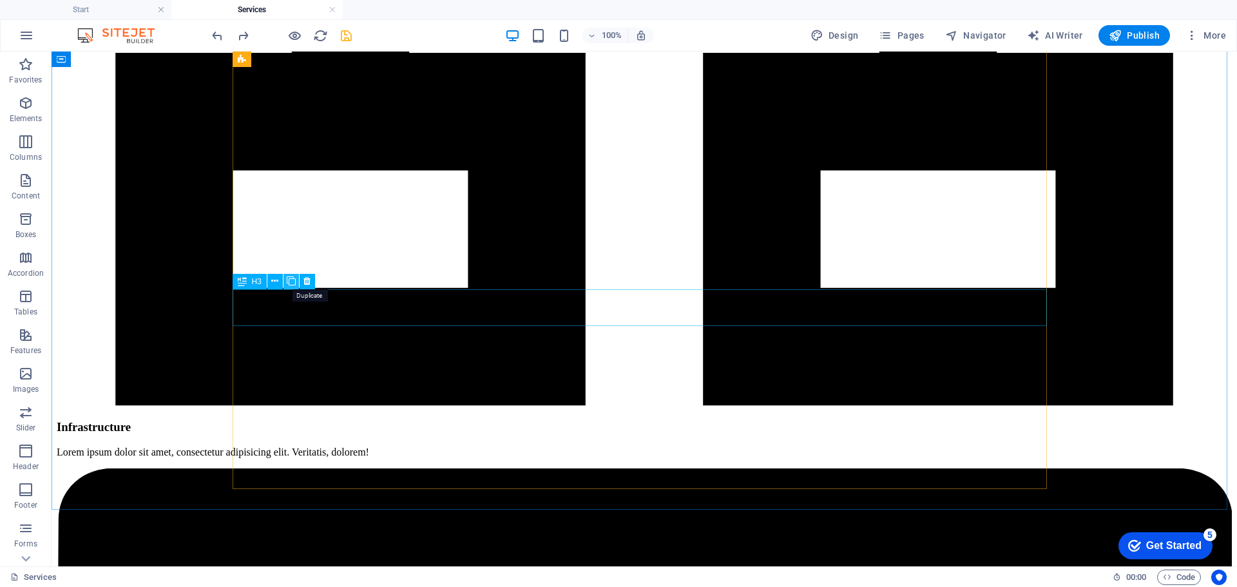
click at [290, 282] on icon at bounding box center [291, 281] width 9 height 14
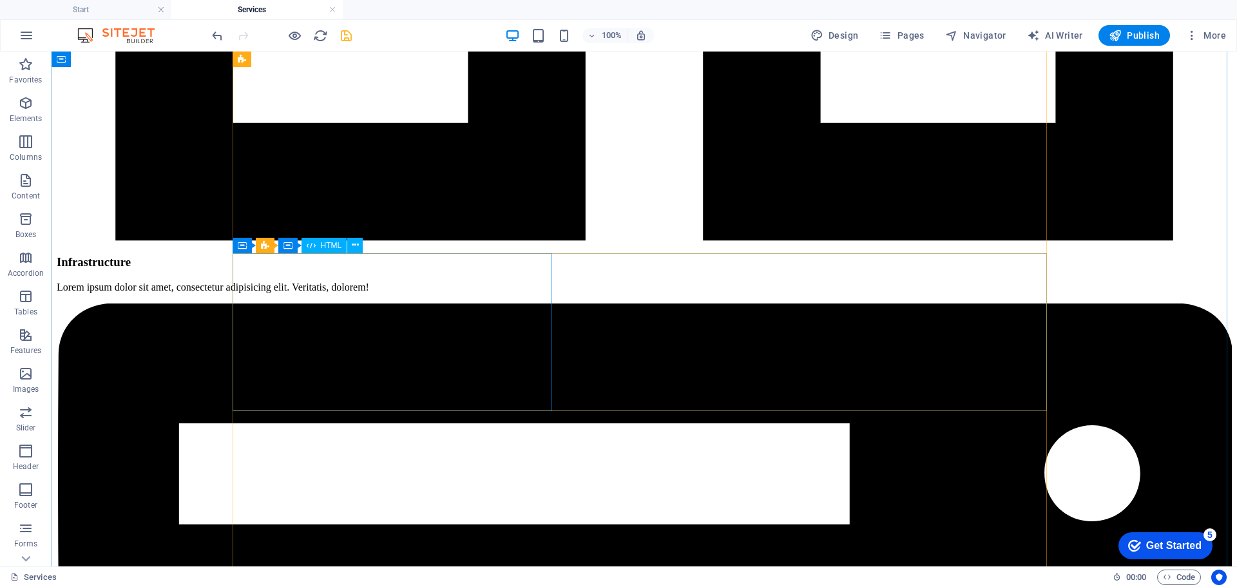
scroll to position [3520, 0]
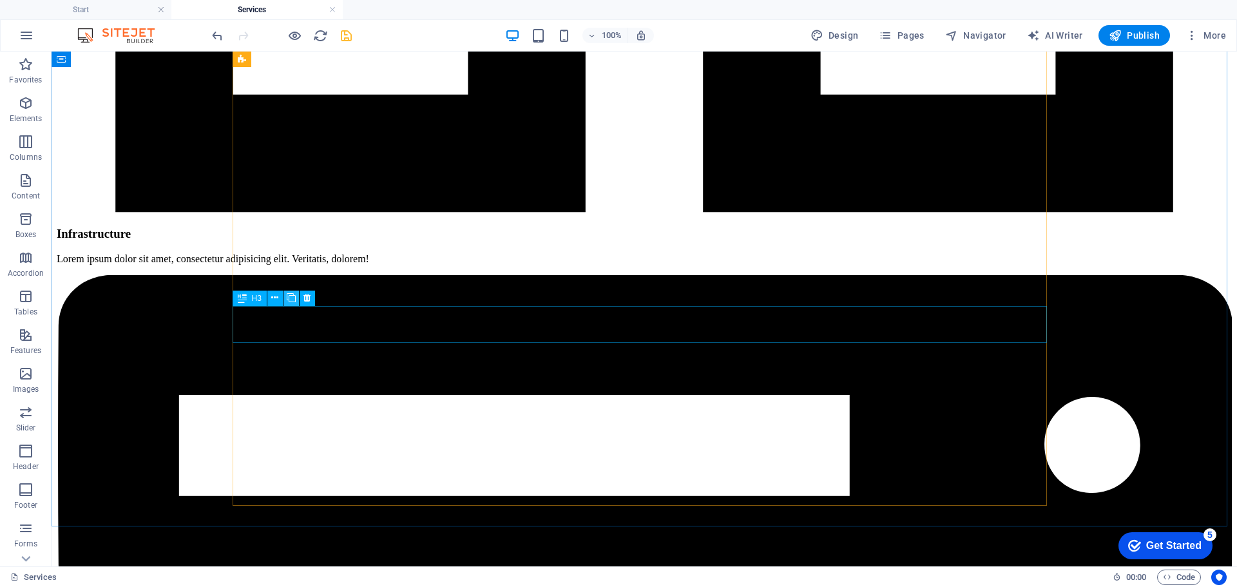
click at [287, 299] on icon at bounding box center [291, 298] width 9 height 14
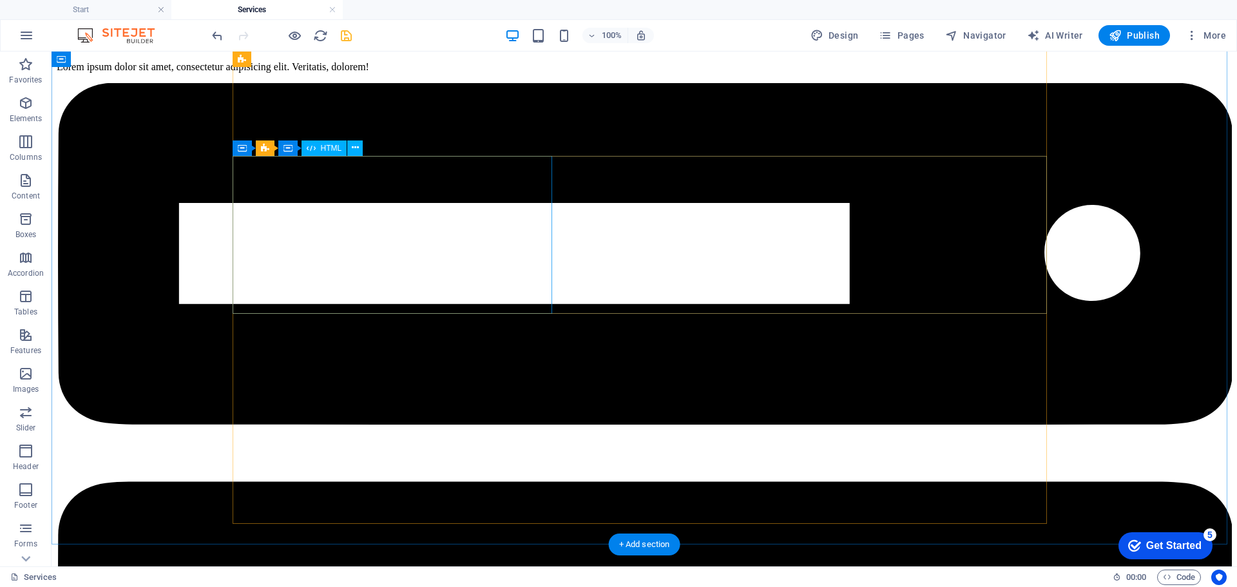
scroll to position [3778, 0]
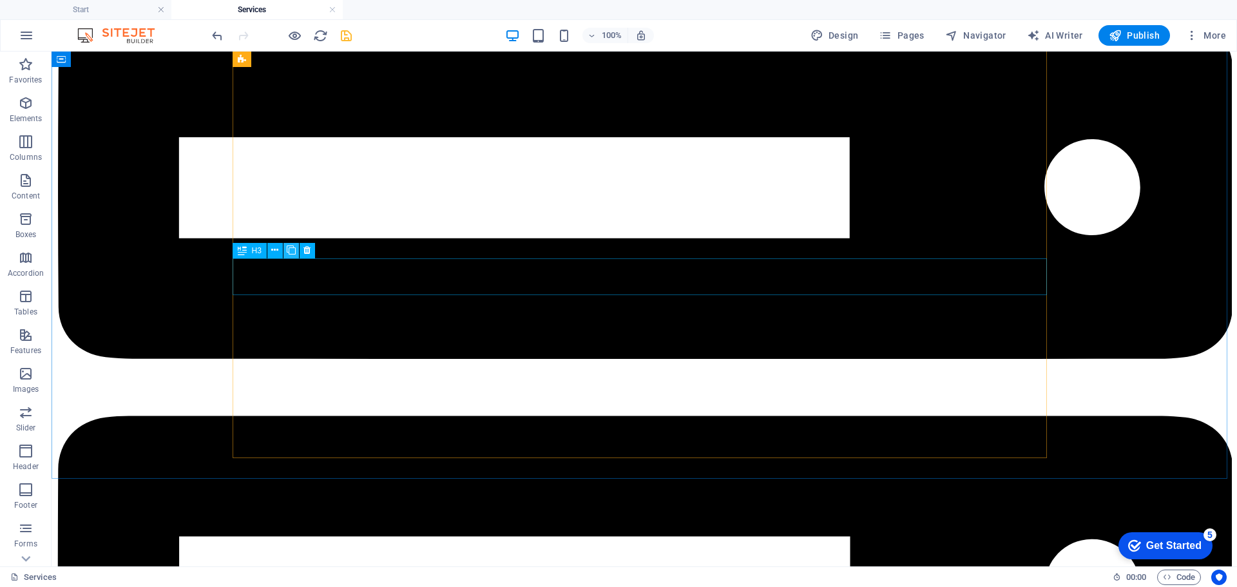
click at [291, 251] on icon at bounding box center [291, 251] width 9 height 14
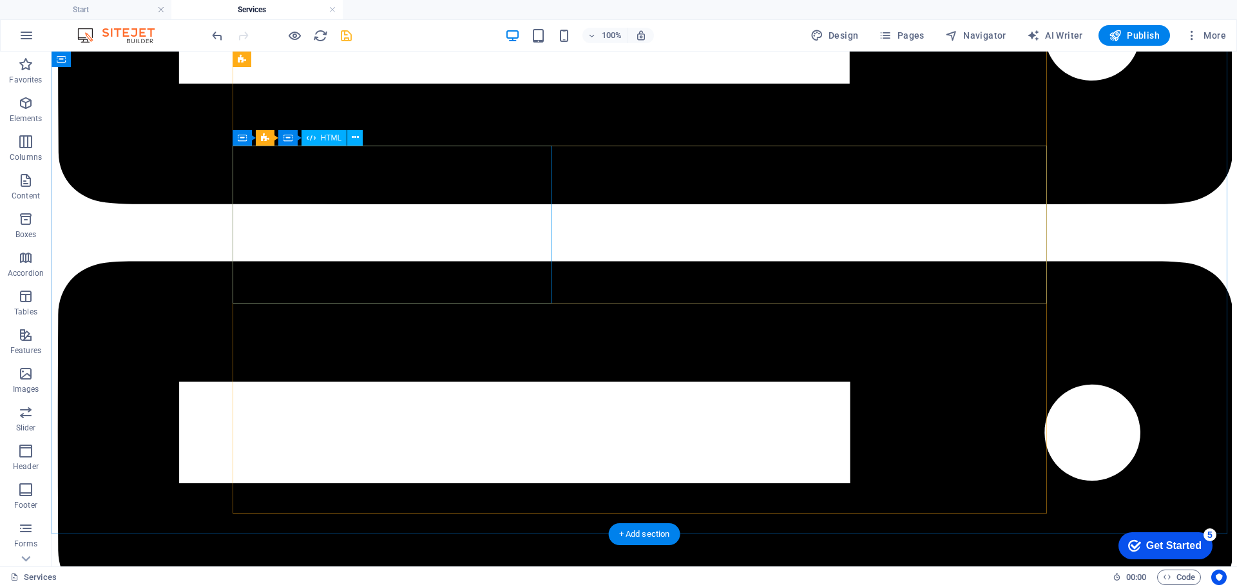
scroll to position [3971, 0]
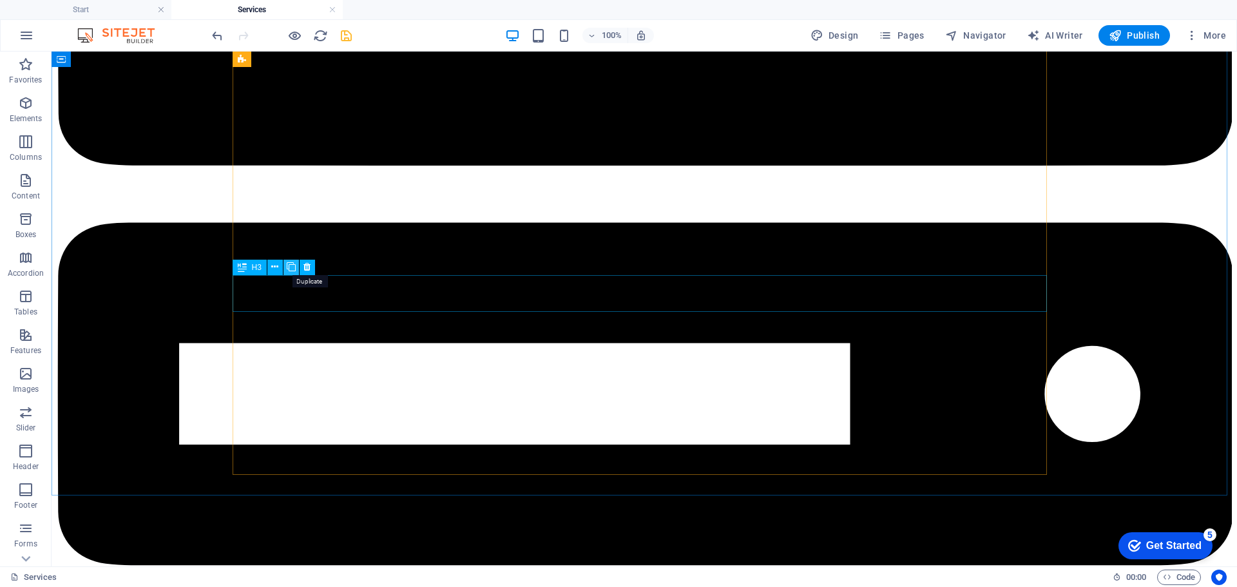
click at [290, 265] on icon at bounding box center [291, 267] width 9 height 14
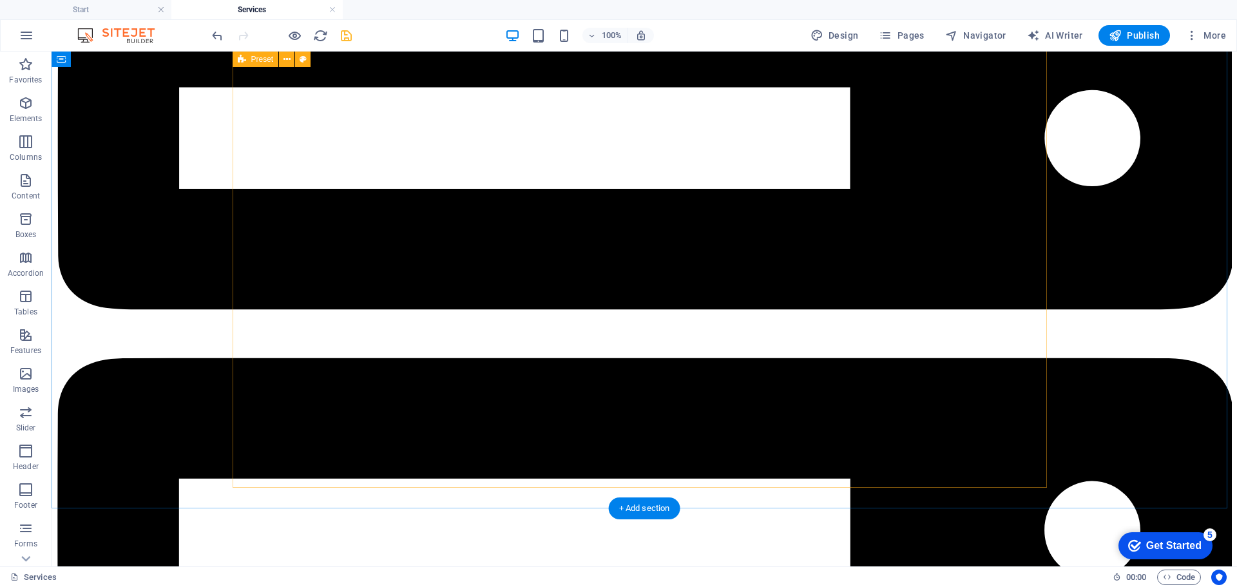
scroll to position [4229, 0]
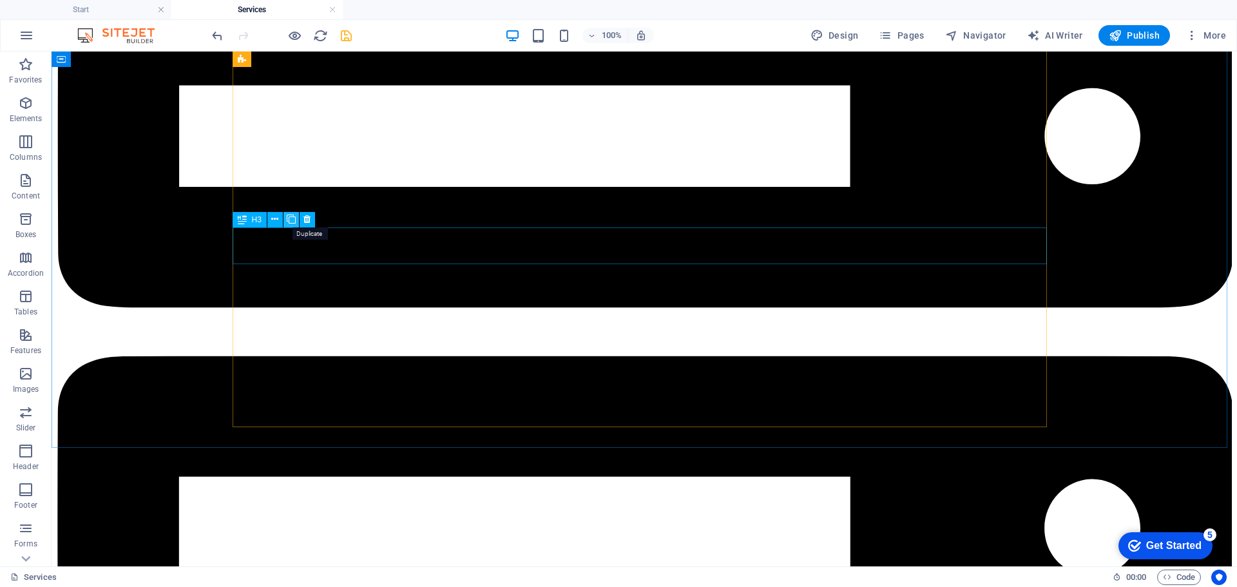
click at [292, 224] on icon at bounding box center [291, 220] width 9 height 14
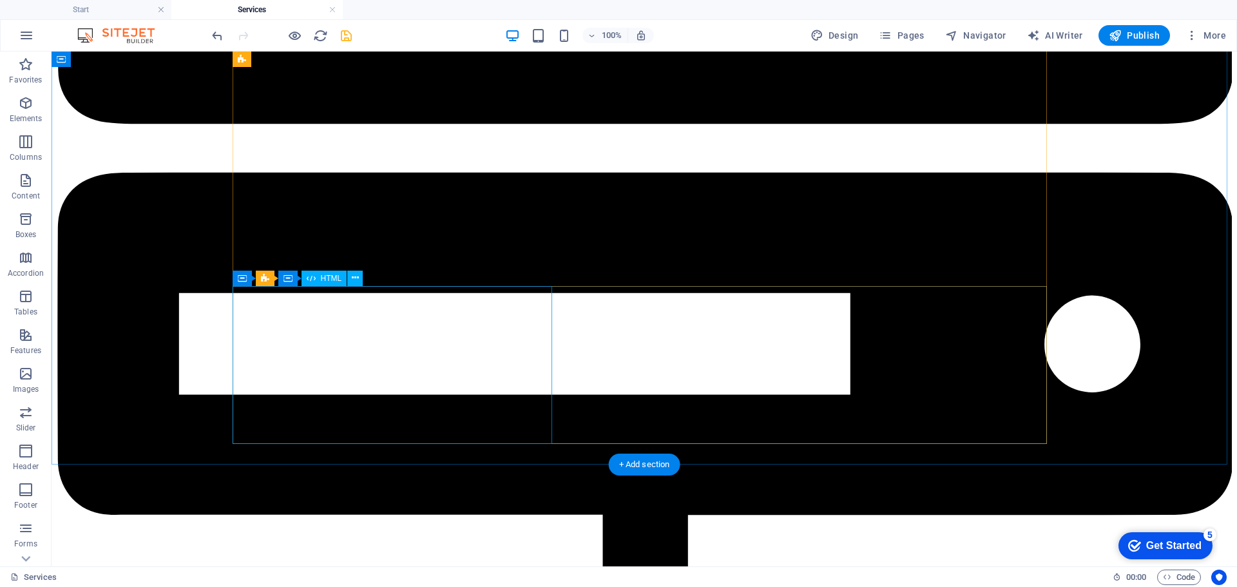
scroll to position [4422, 0]
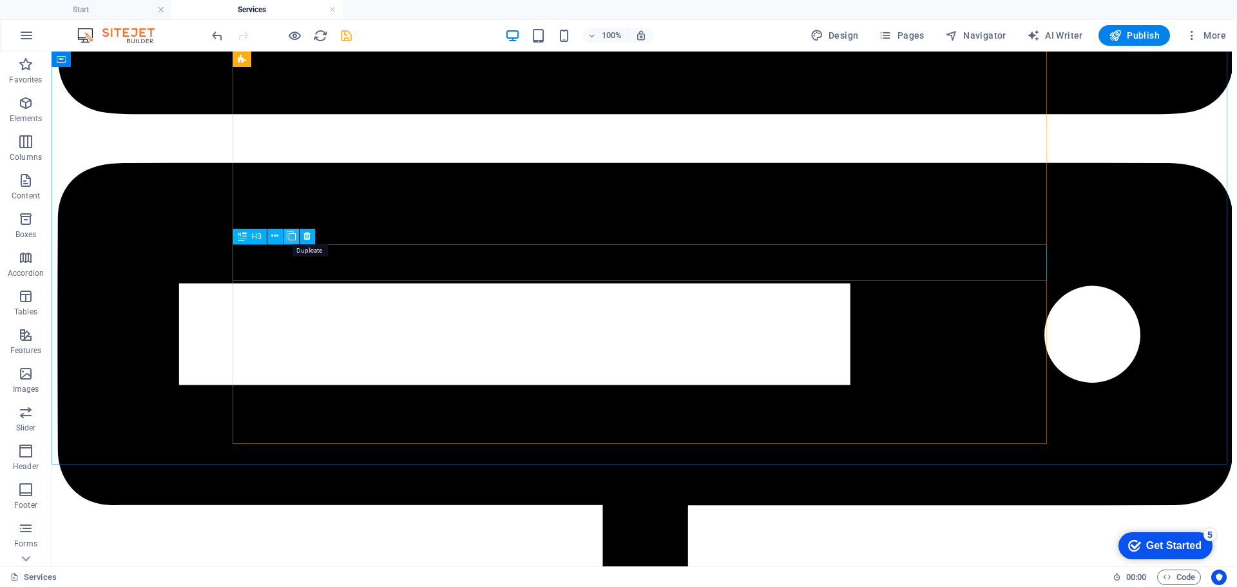
click at [290, 238] on icon at bounding box center [291, 236] width 9 height 14
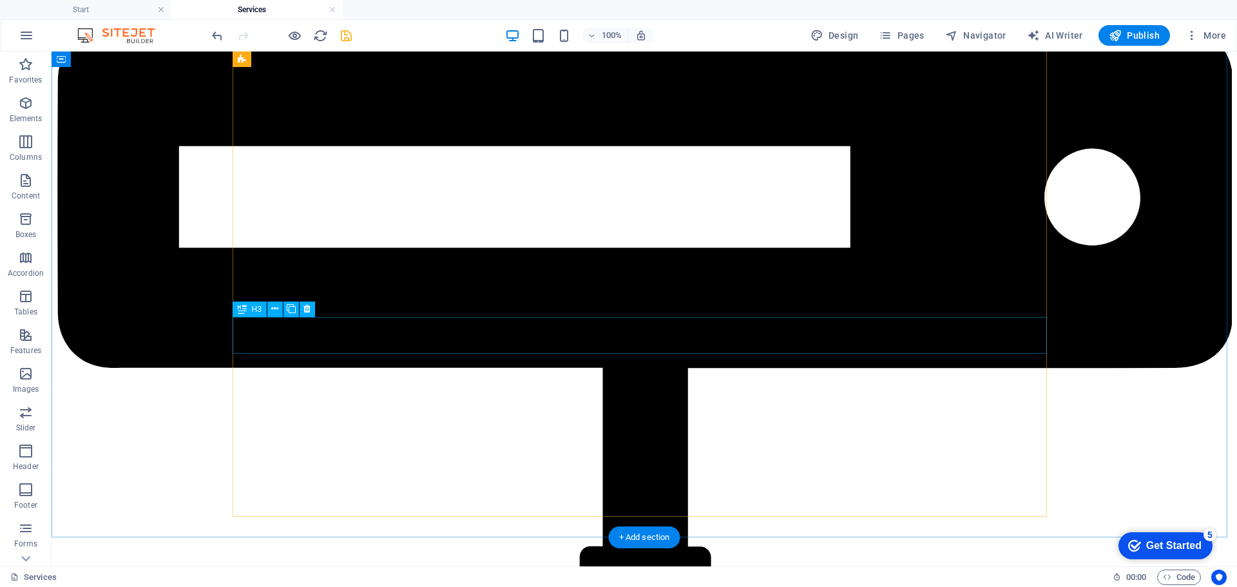
scroll to position [4680, 0]
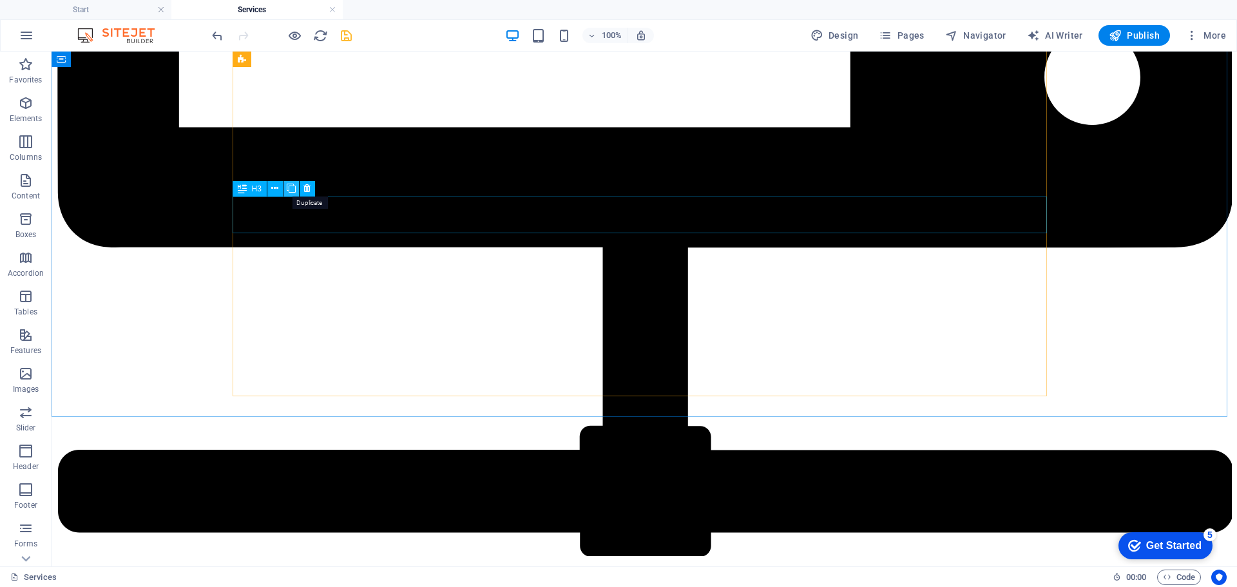
click at [289, 187] on icon at bounding box center [291, 189] width 9 height 14
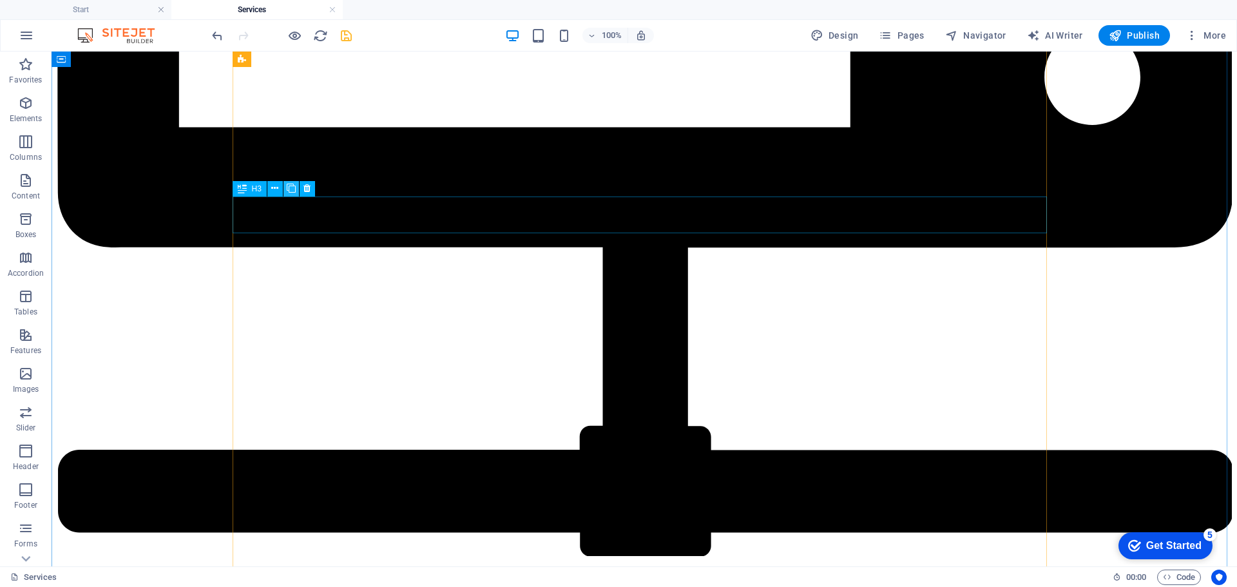
click at [289, 187] on icon at bounding box center [291, 189] width 9 height 14
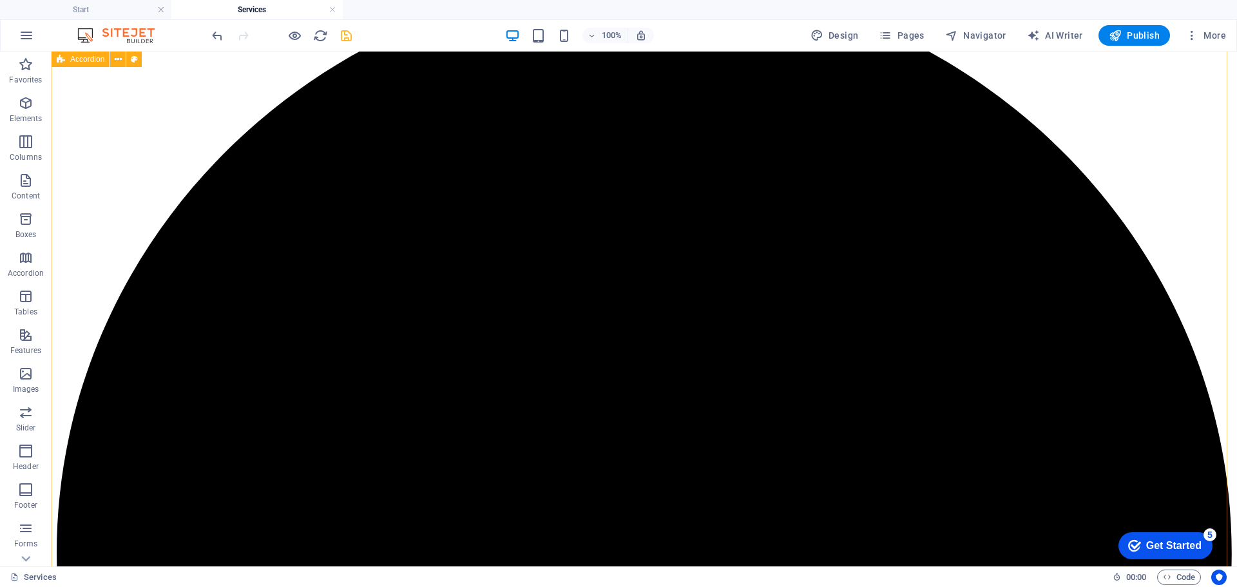
scroll to position [671, 0]
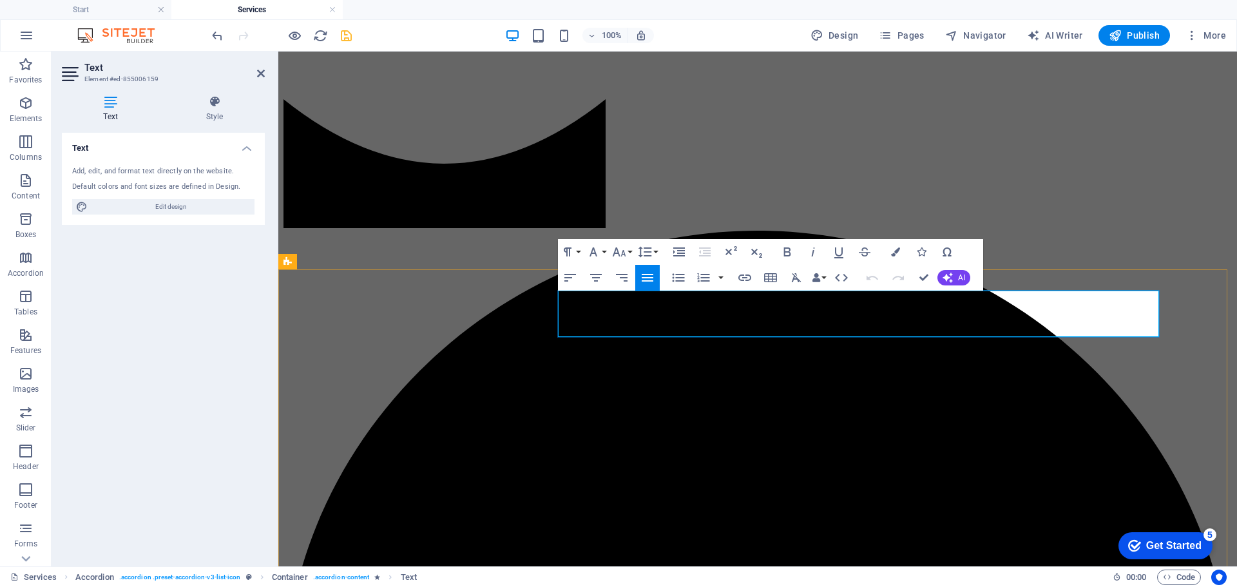
drag, startPoint x: 560, startPoint y: 298, endPoint x: 1142, endPoint y: 335, distance: 583.5
copy span "At [GEOGRAPHIC_DATA], our Extensive IT services are crafted with over two decad…"
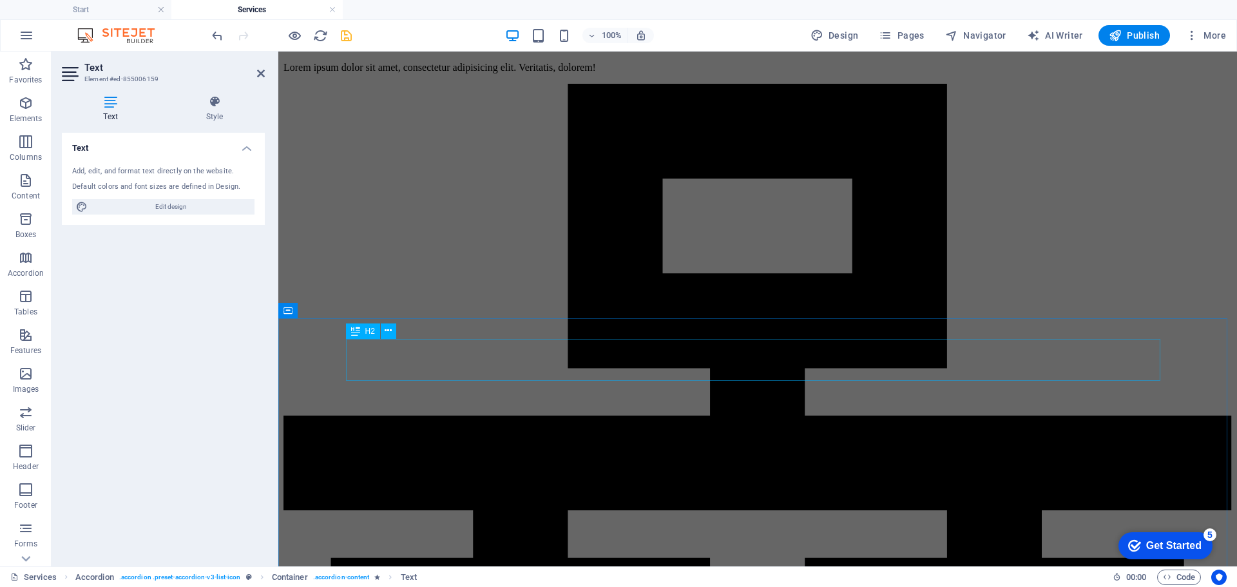
scroll to position [2411, 0]
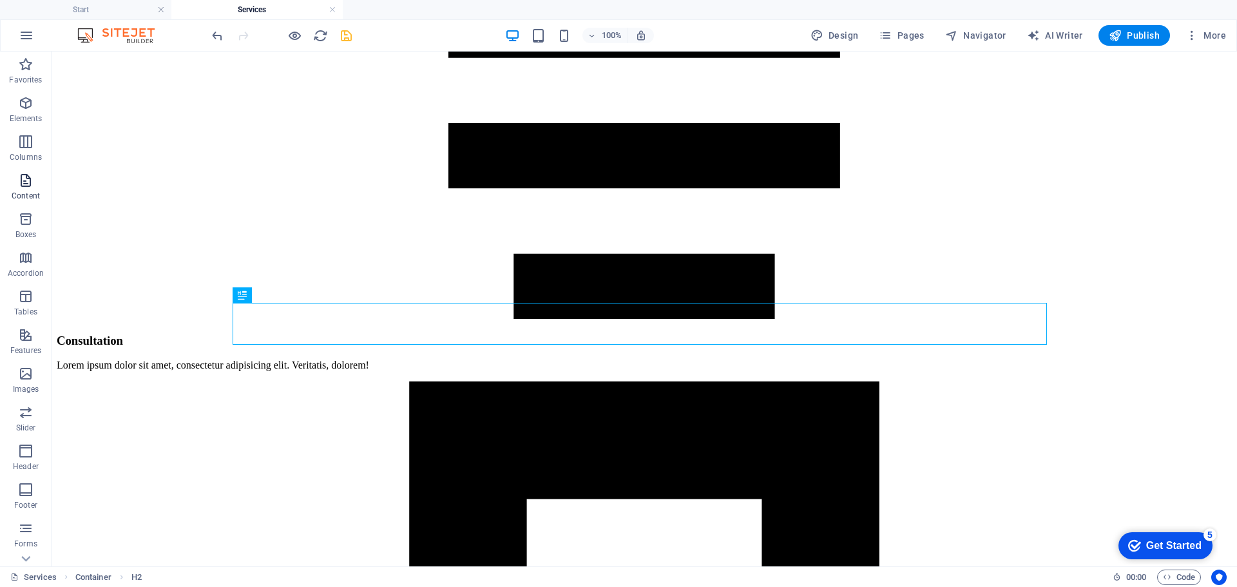
click at [21, 178] on icon "button" at bounding box center [25, 180] width 15 height 15
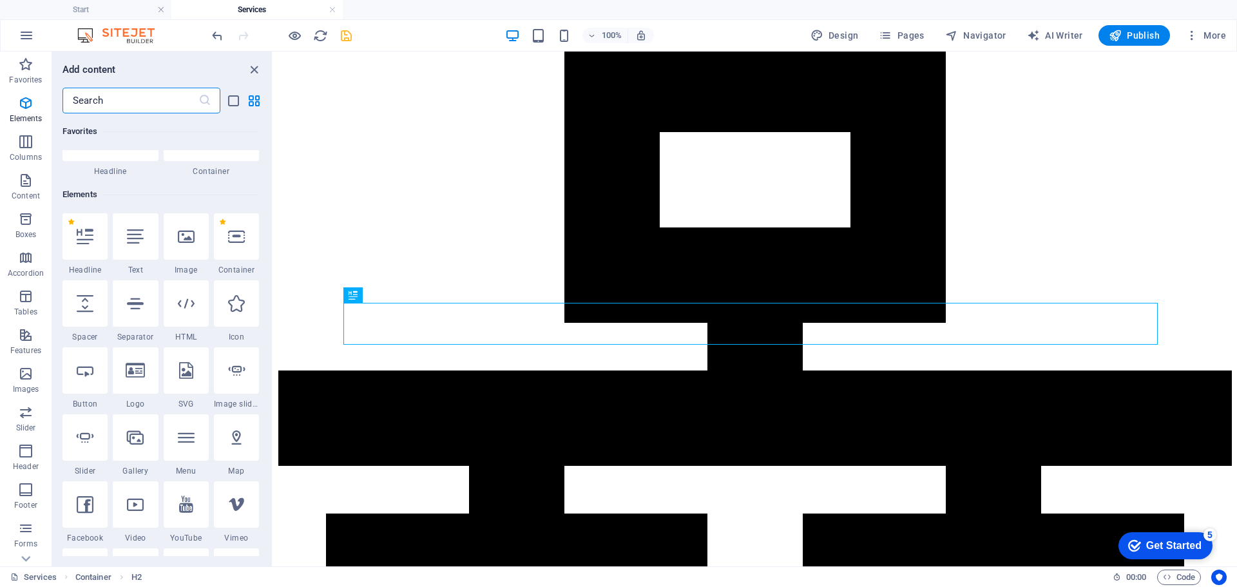
scroll to position [0, 0]
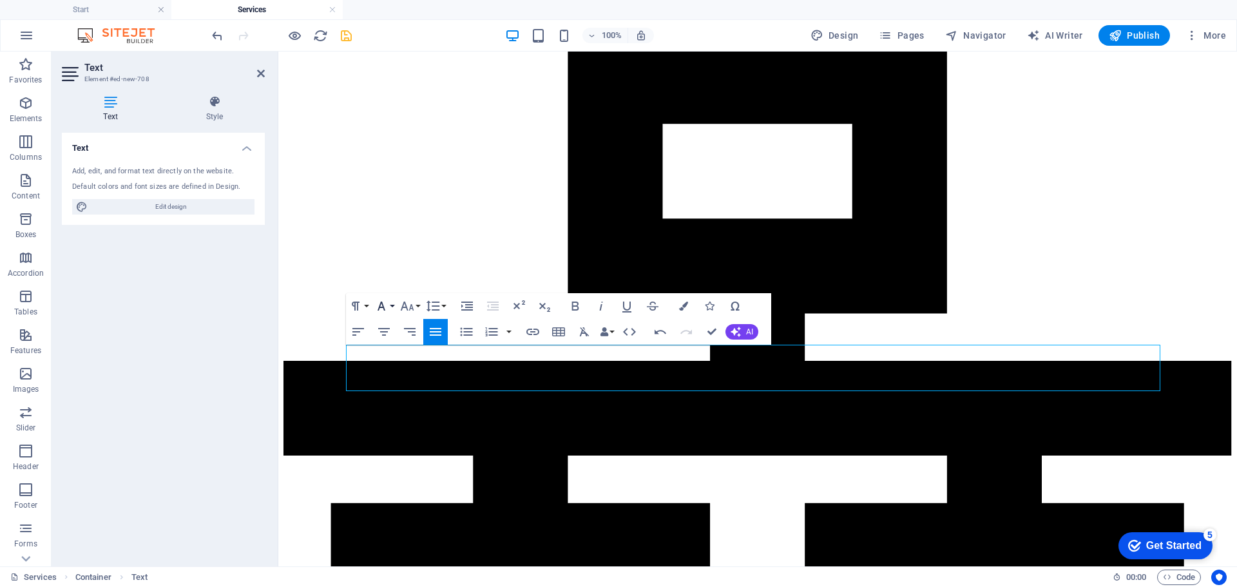
click at [390, 311] on button "Font Family" at bounding box center [384, 306] width 24 height 26
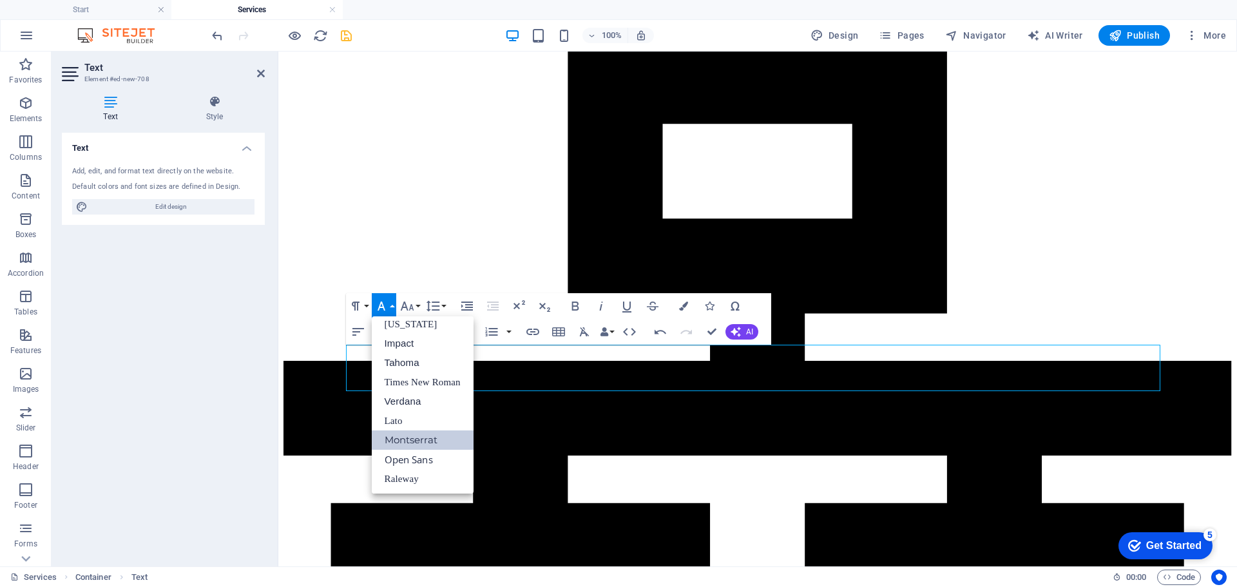
scroll to position [26, 0]
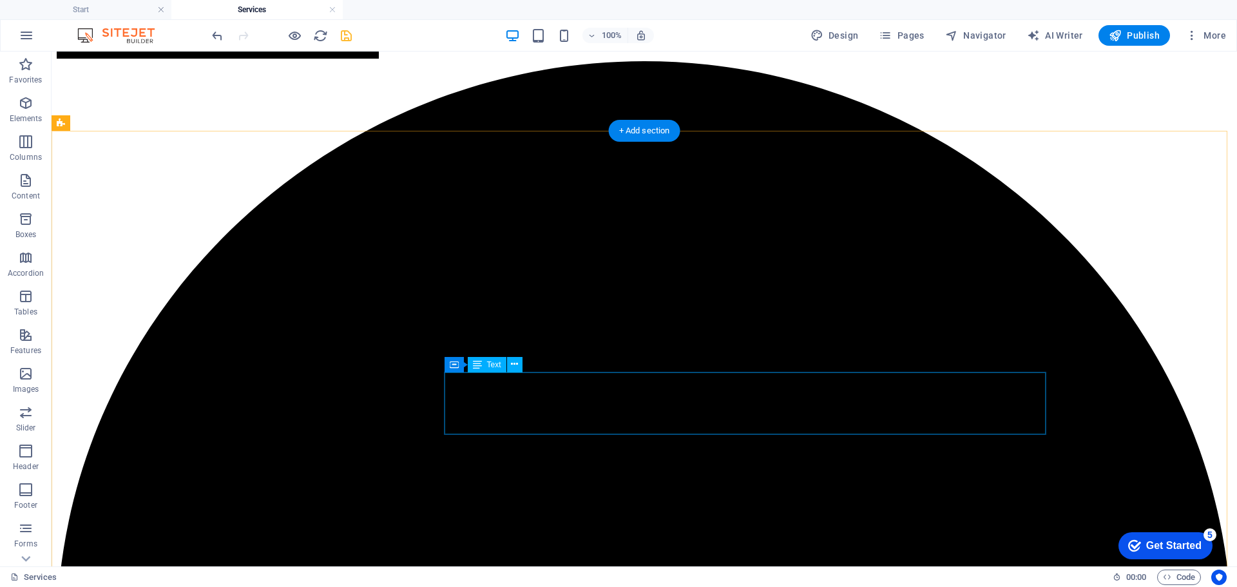
scroll to position [865, 0]
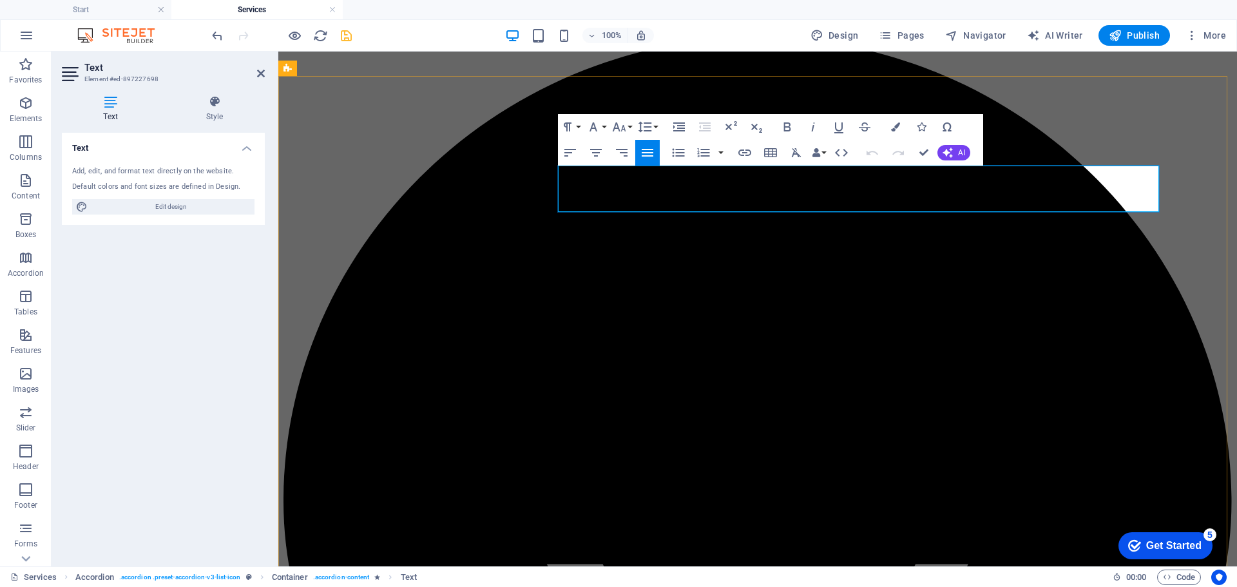
copy p "Guide your vision with Actobit’s consulting services, rooted in mastery. We des…"
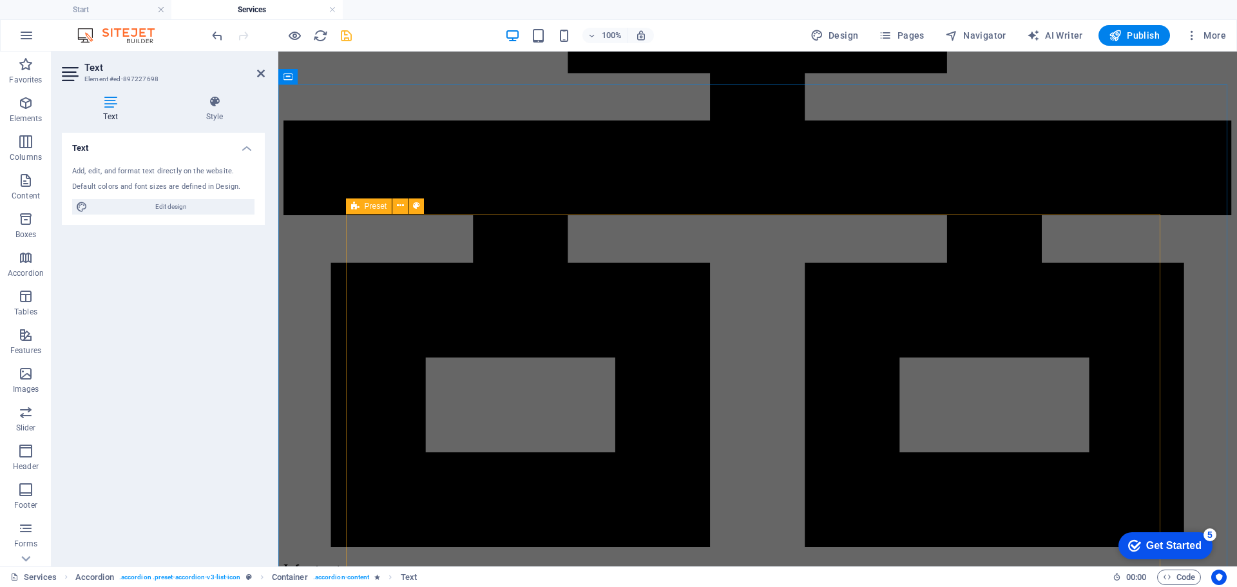
scroll to position [2668, 0]
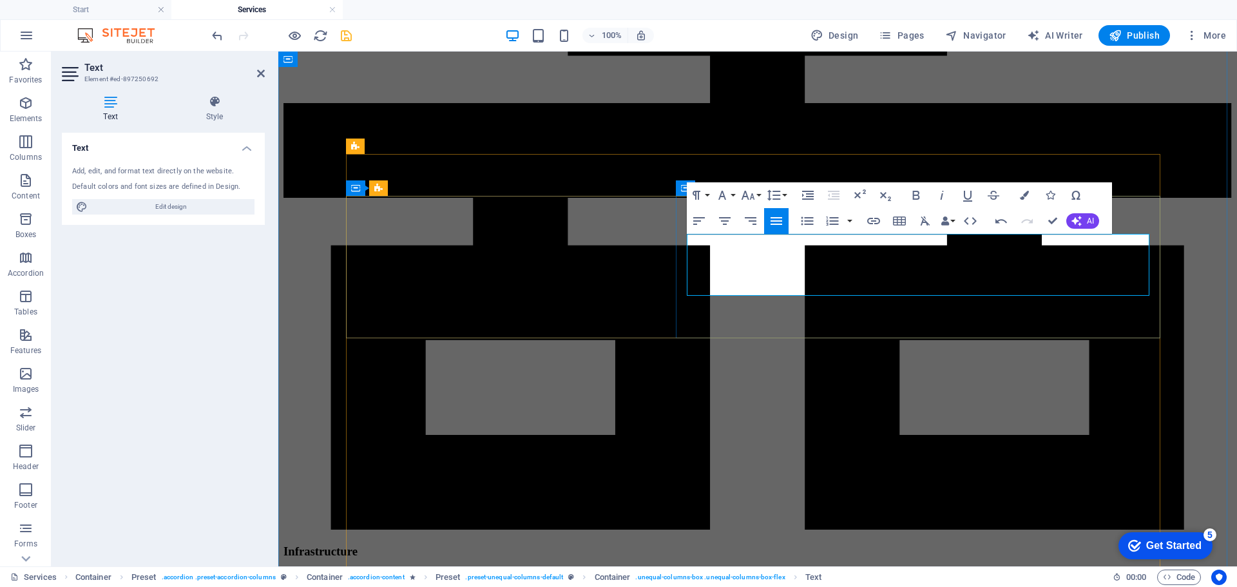
scroll to position [3655, 1]
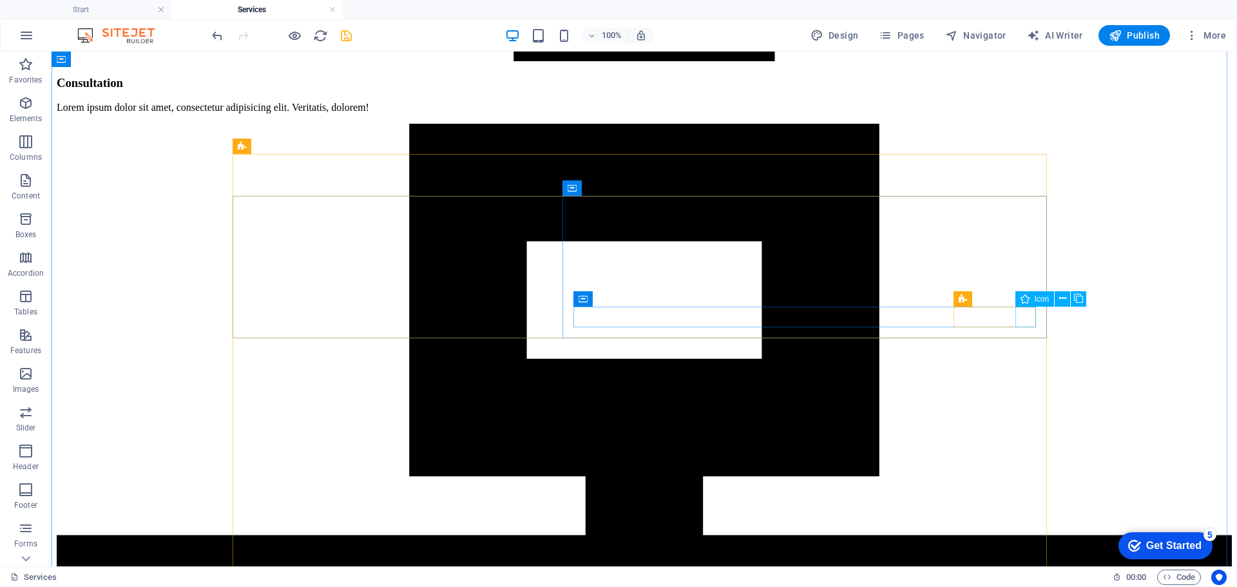
click at [23, 102] on icon "button" at bounding box center [25, 102] width 15 height 15
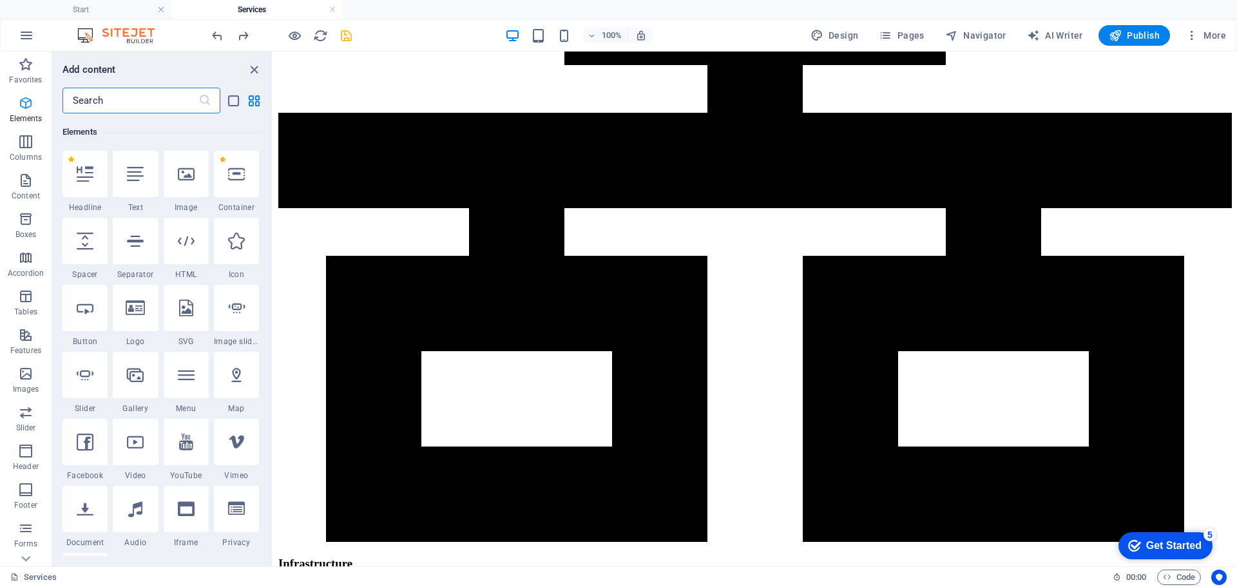
scroll to position [137, 0]
click at [119, 98] on input "text" at bounding box center [130, 101] width 136 height 26
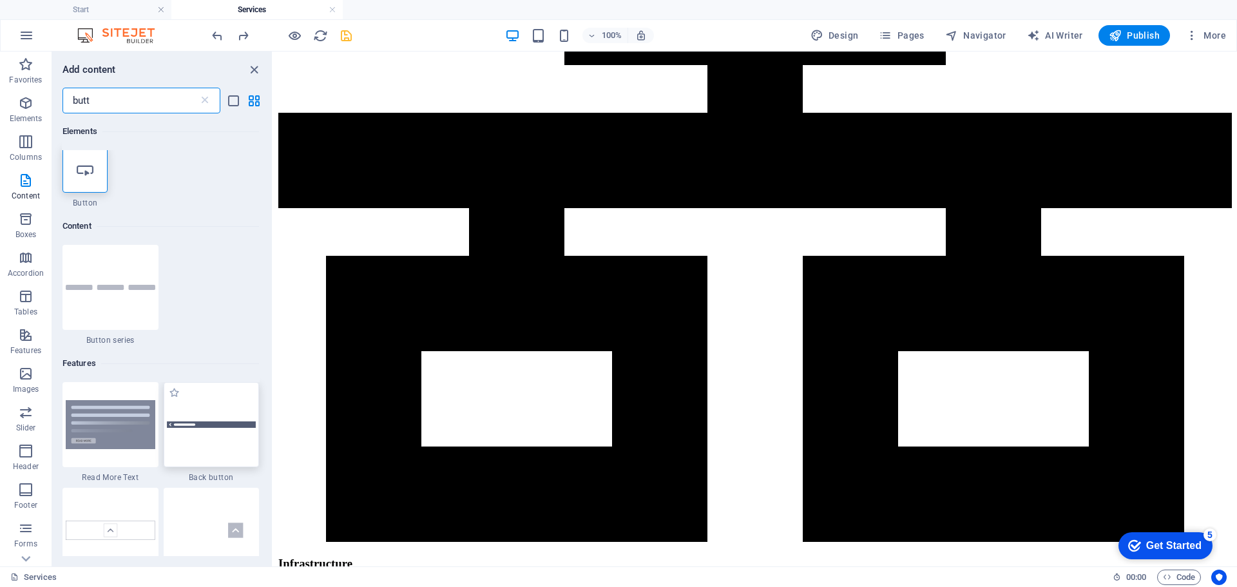
scroll to position [0, 0]
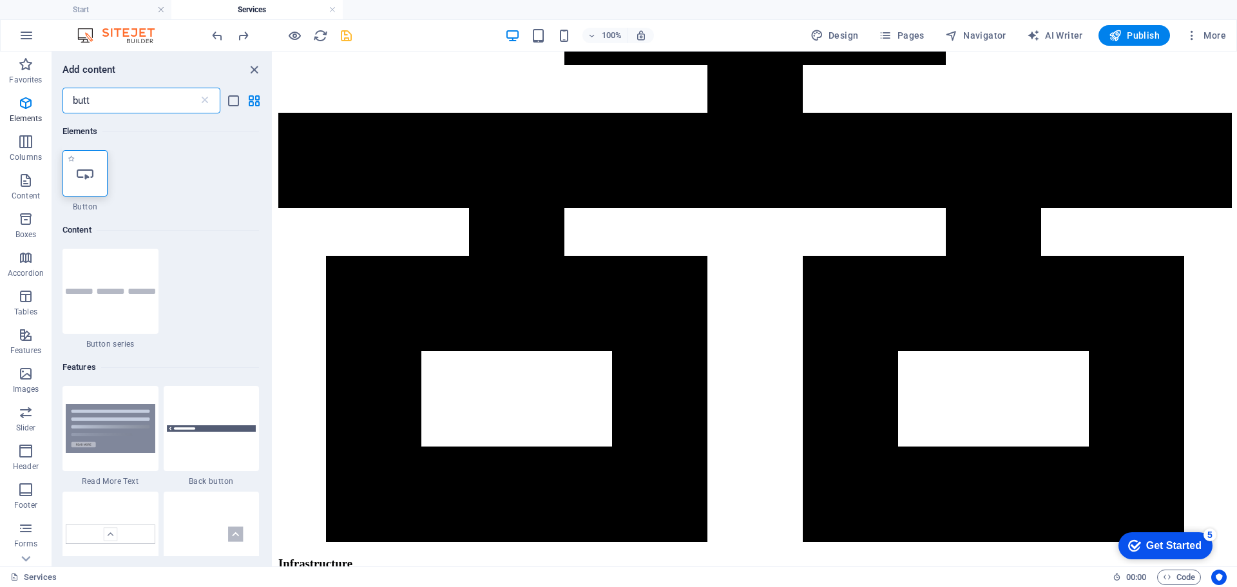
type input "butt"
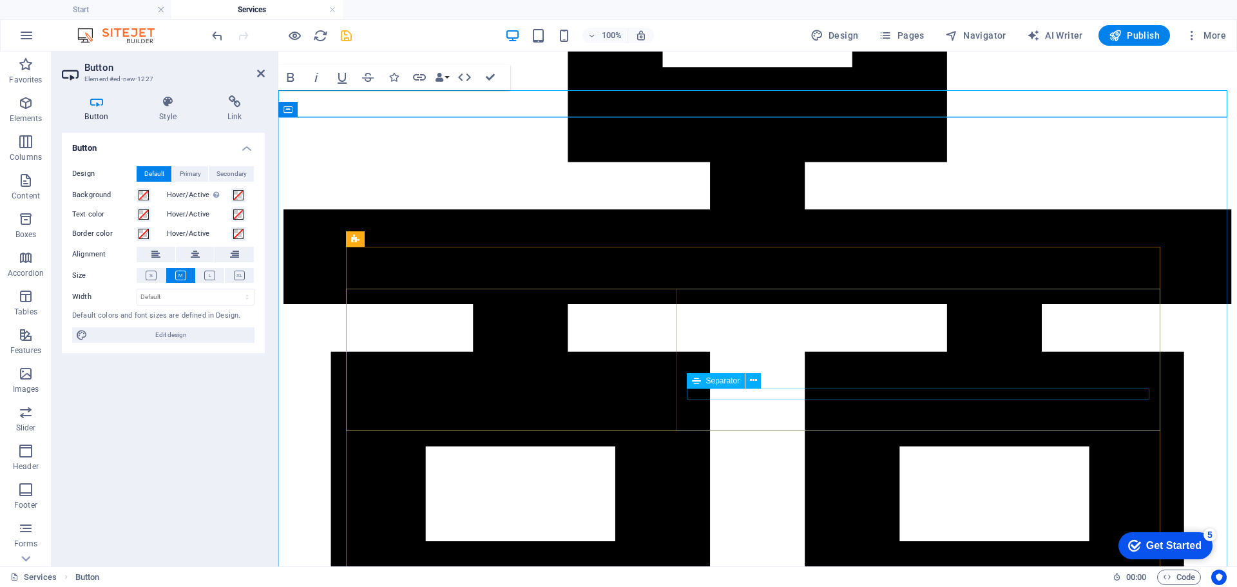
scroll to position [2655, 0]
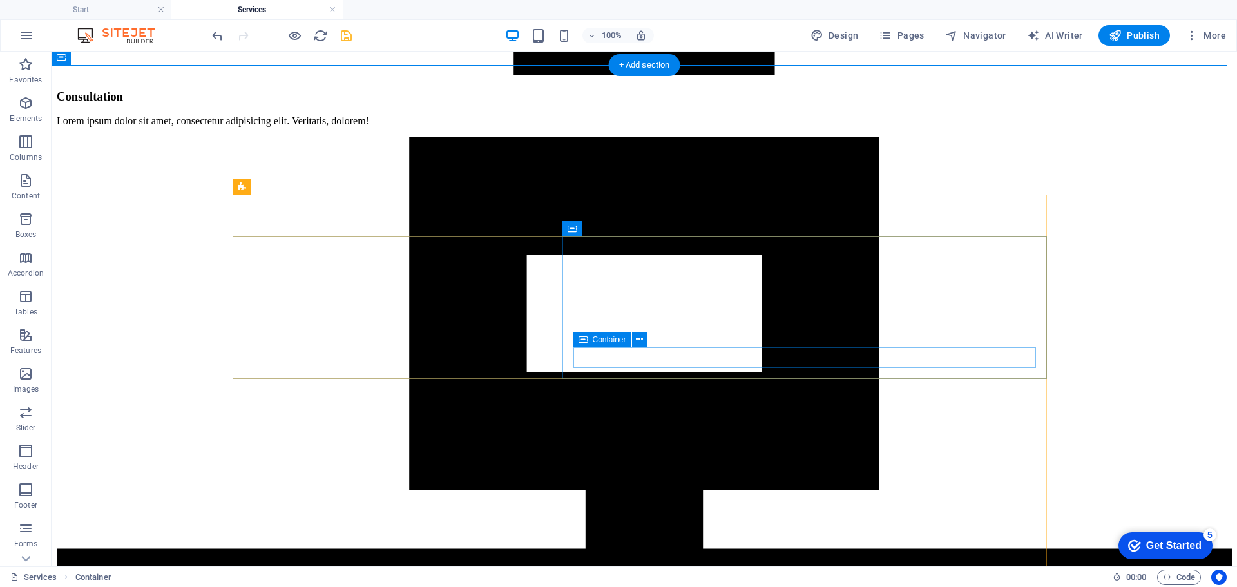
scroll to position [2628, 0]
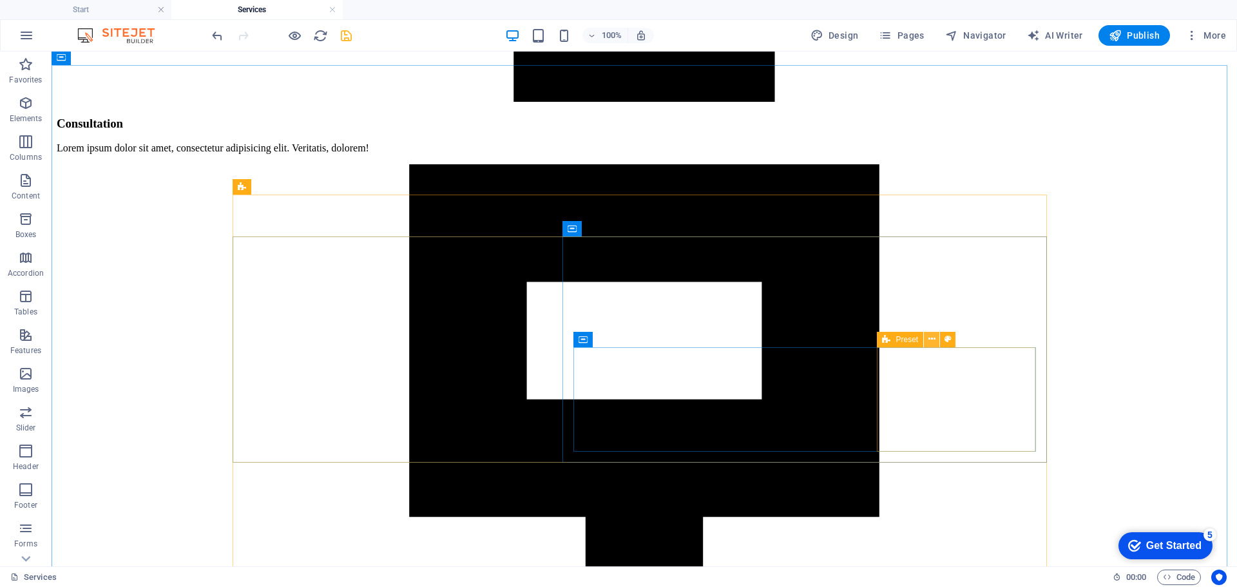
click at [934, 342] on icon at bounding box center [931, 339] width 7 height 14
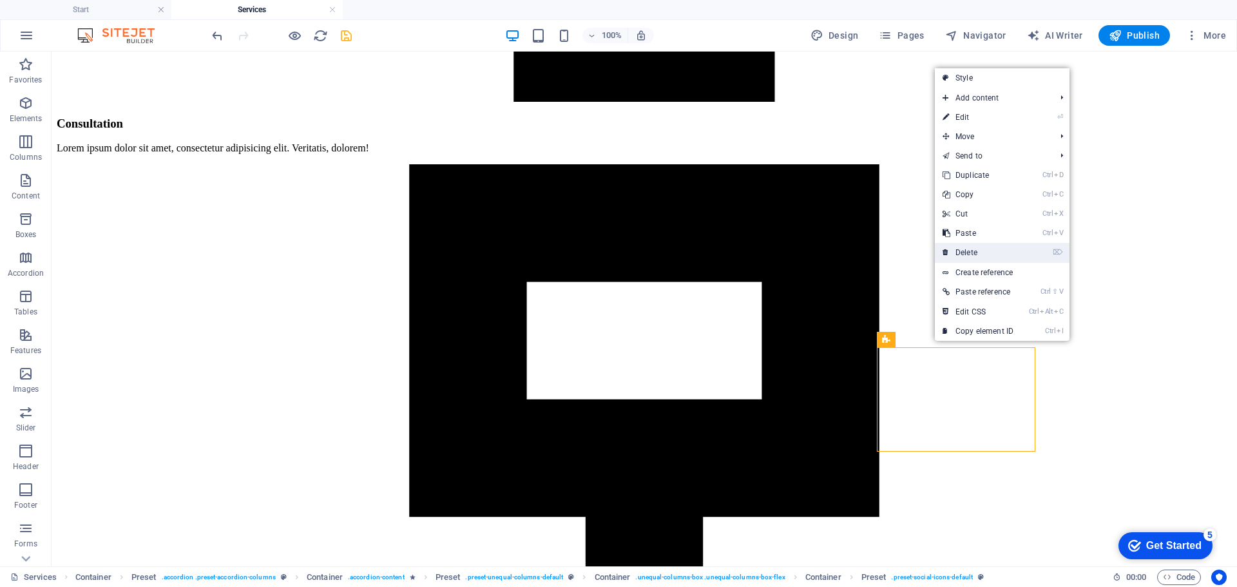
click at [991, 251] on link "⌦ Delete" at bounding box center [978, 252] width 86 height 19
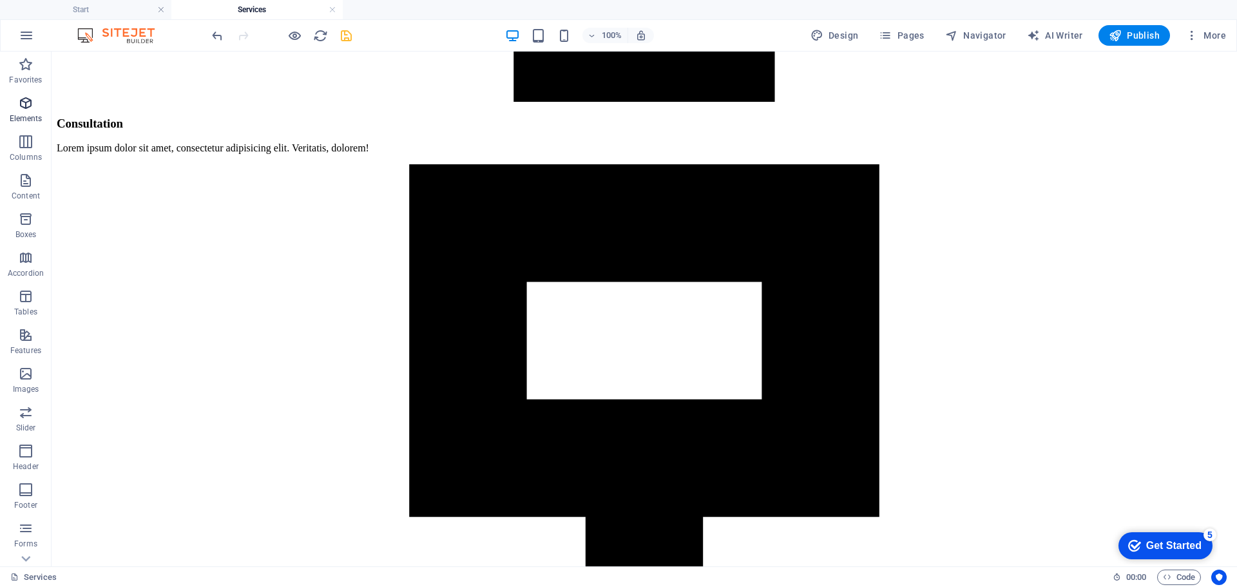
click at [27, 104] on icon "button" at bounding box center [25, 102] width 15 height 15
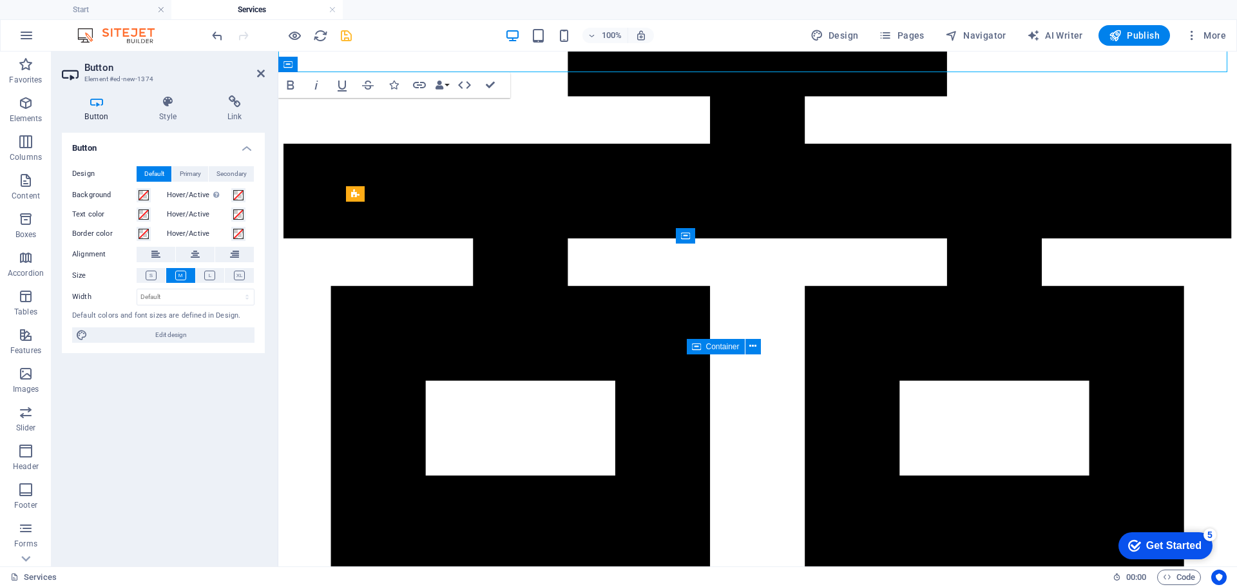
scroll to position [2648, 0]
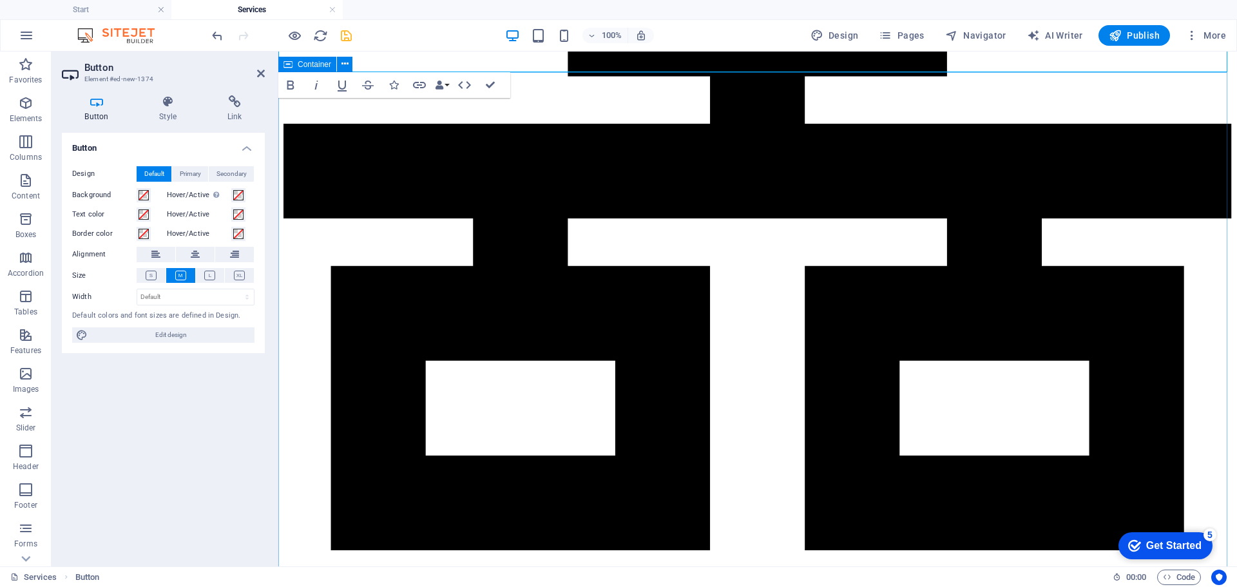
drag, startPoint x: 1169, startPoint y: 350, endPoint x: 1397, endPoint y: 350, distance: 228.1
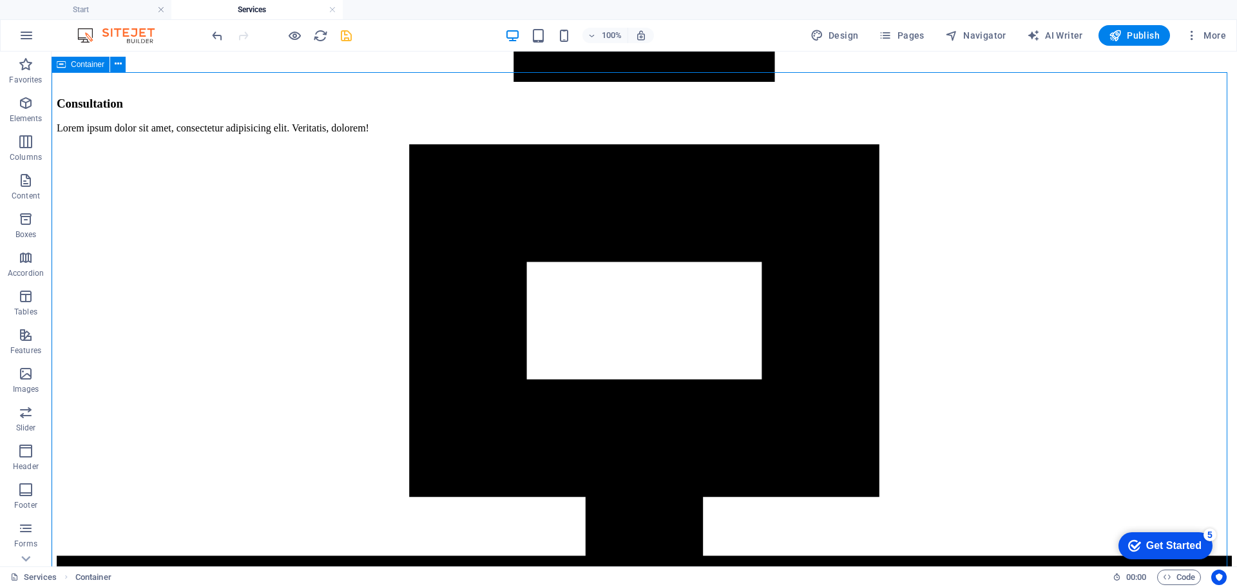
scroll to position [2621, 0]
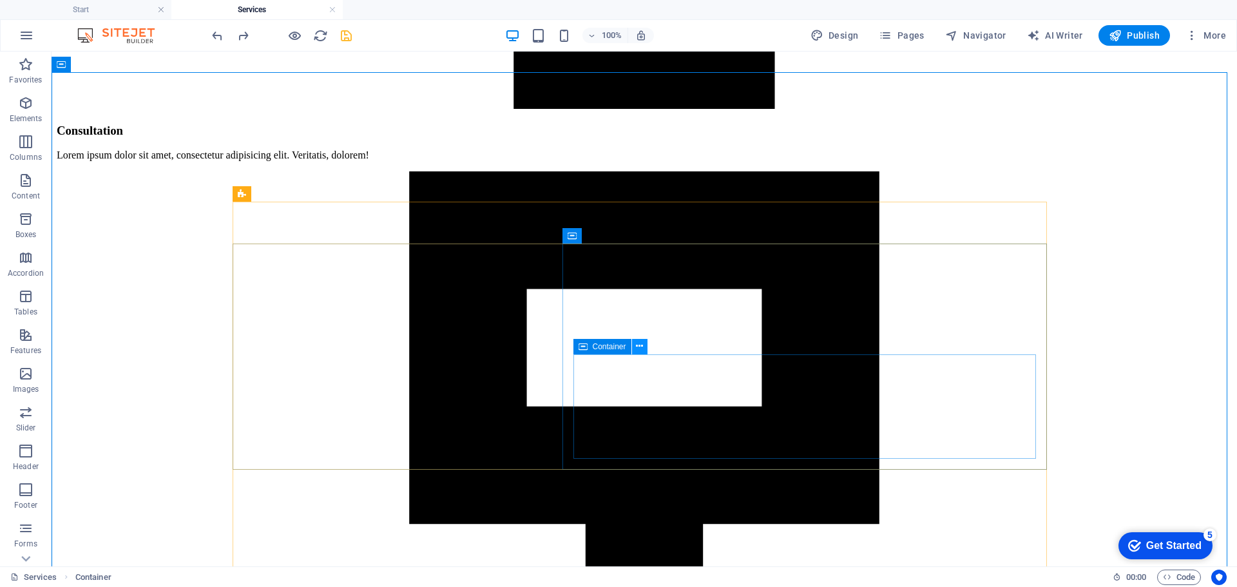
click at [639, 347] on icon at bounding box center [639, 347] width 7 height 14
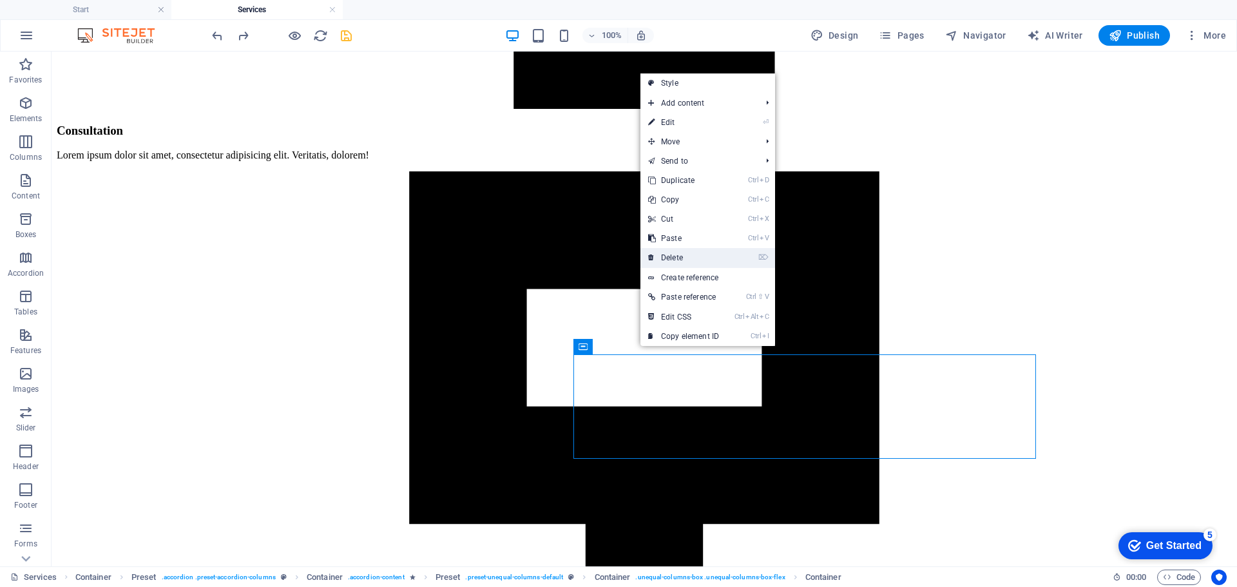
click at [711, 249] on link "⌦ Delete" at bounding box center [683, 257] width 86 height 19
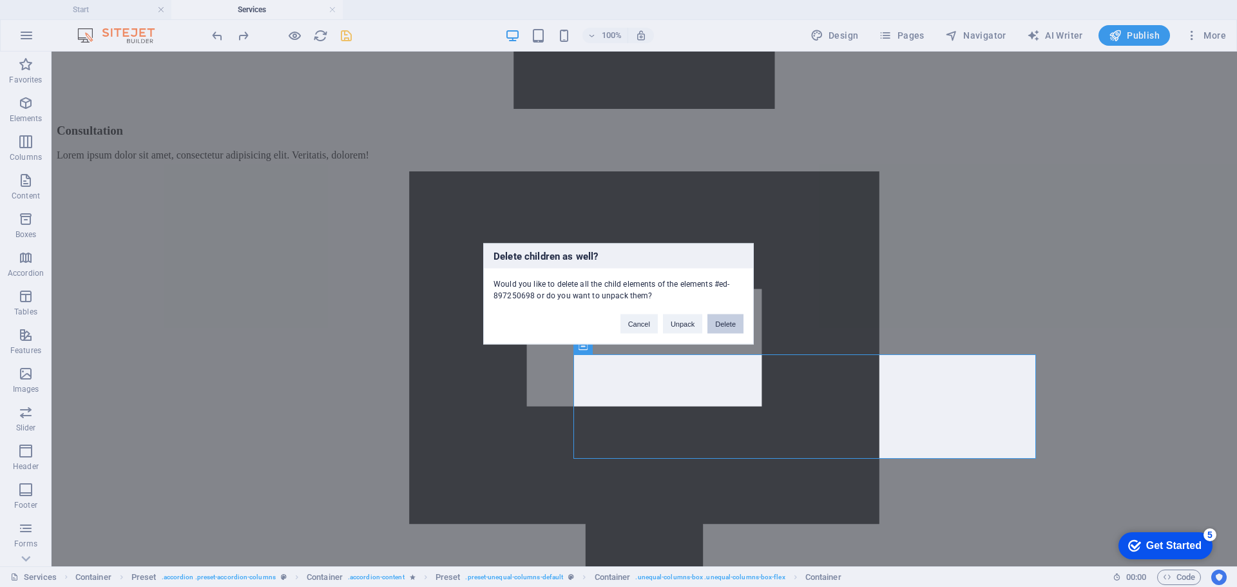
click at [714, 324] on button "Delete" at bounding box center [725, 323] width 36 height 19
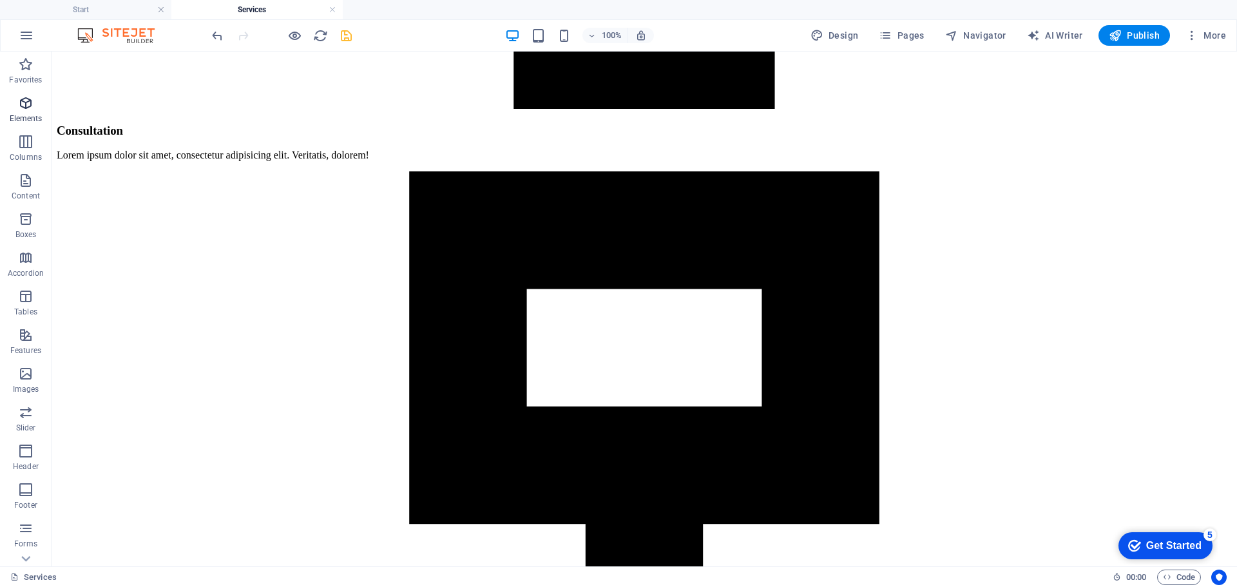
click at [29, 111] on span "Elements" at bounding box center [26, 110] width 52 height 31
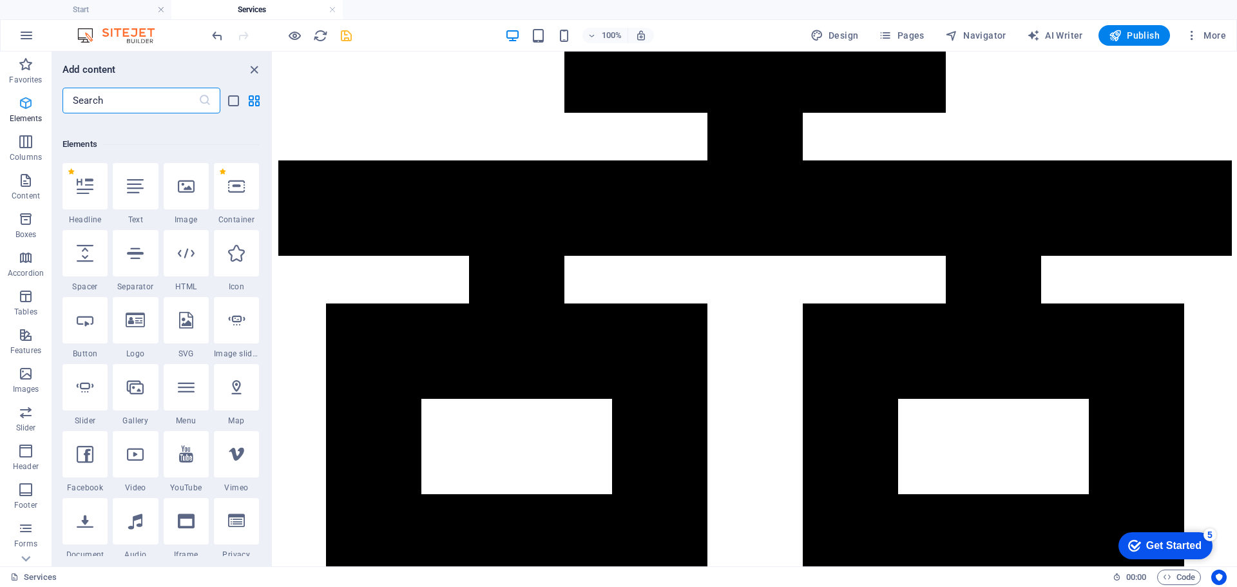
scroll to position [137, 0]
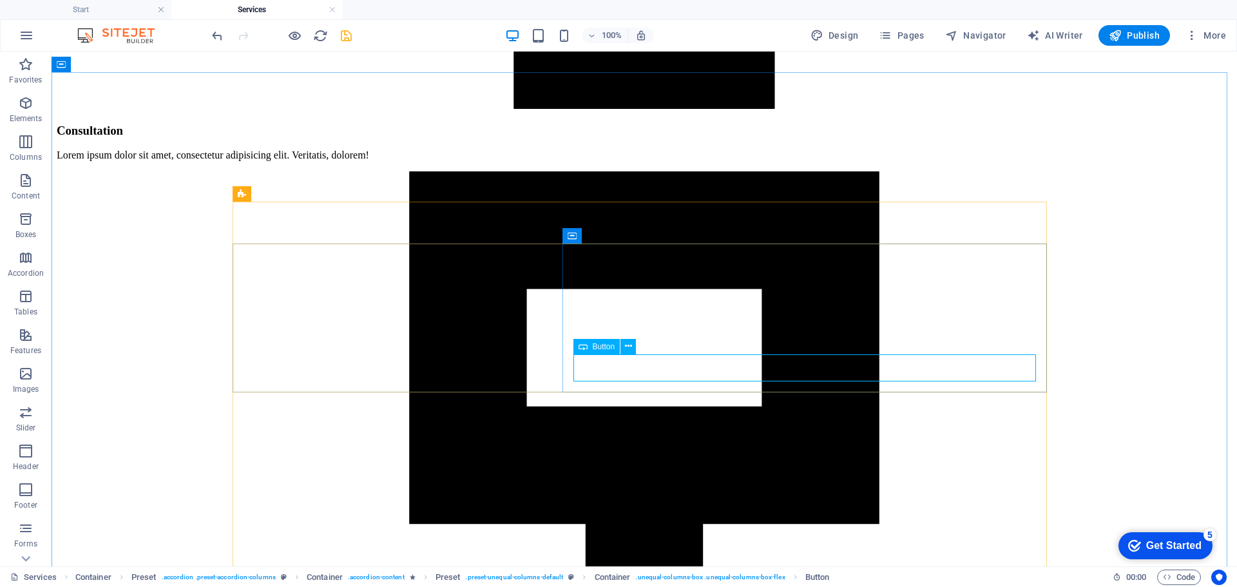
click at [602, 349] on span "Button" at bounding box center [604, 347] width 23 height 8
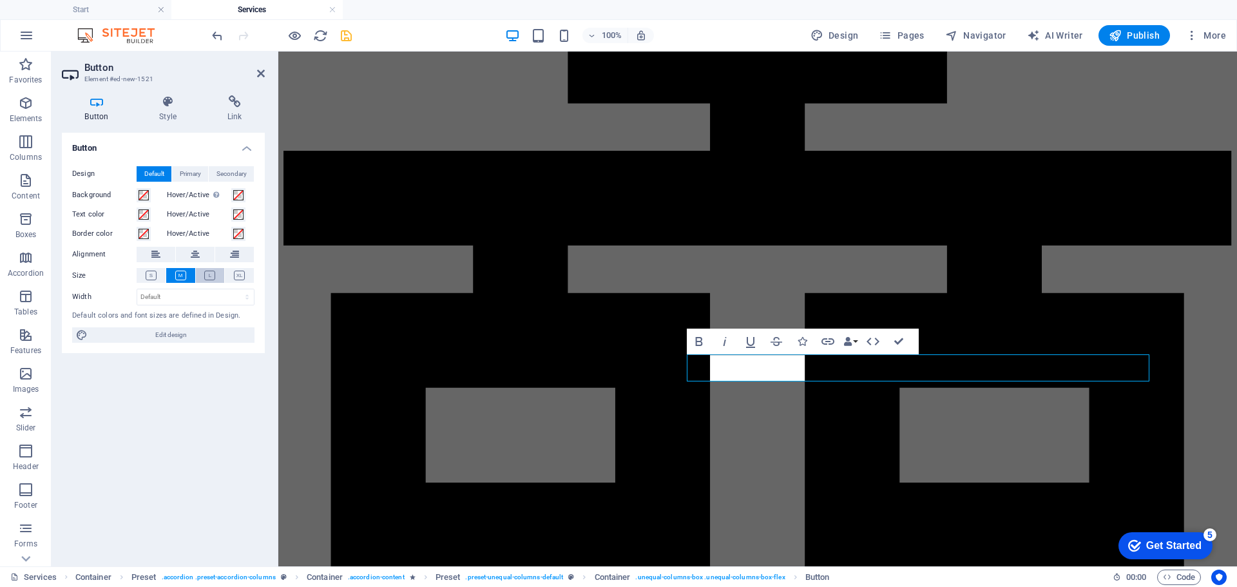
click at [210, 276] on icon at bounding box center [209, 276] width 11 height 10
click at [177, 274] on icon at bounding box center [180, 276] width 11 height 10
click at [189, 174] on span "Primary" at bounding box center [190, 173] width 21 height 15
click at [233, 175] on span "Secondary" at bounding box center [231, 173] width 30 height 15
drag, startPoint x: 198, startPoint y: 171, endPoint x: 180, endPoint y: 173, distance: 17.5
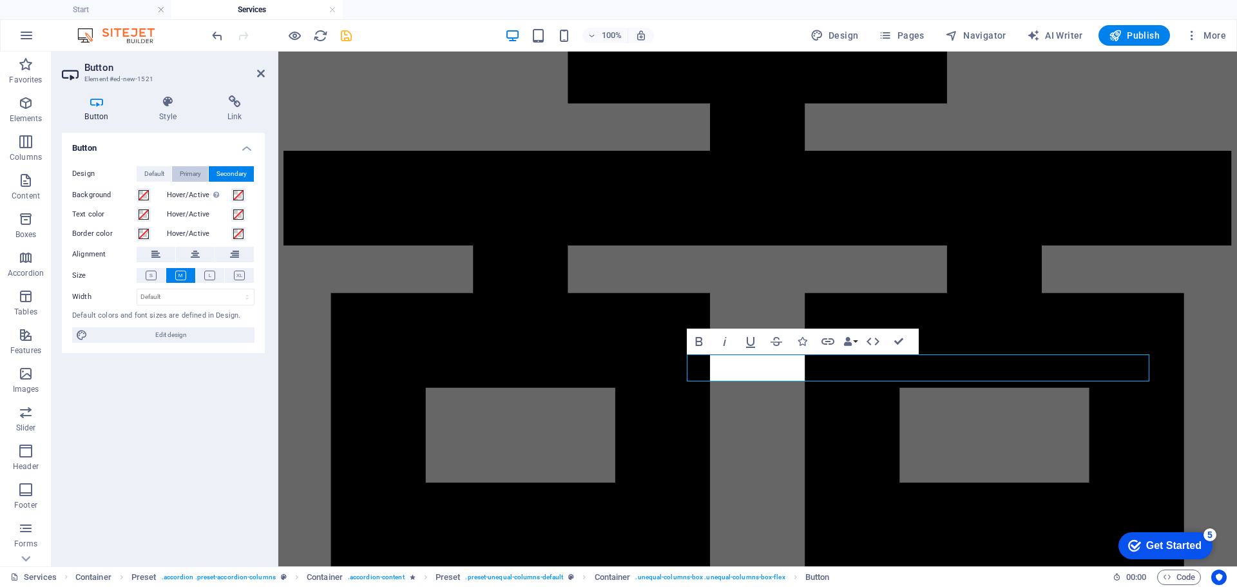
click at [198, 171] on span "Primary" at bounding box center [190, 173] width 21 height 15
click at [152, 175] on span "Default" at bounding box center [154, 173] width 20 height 15
click at [232, 252] on icon at bounding box center [234, 254] width 9 height 15
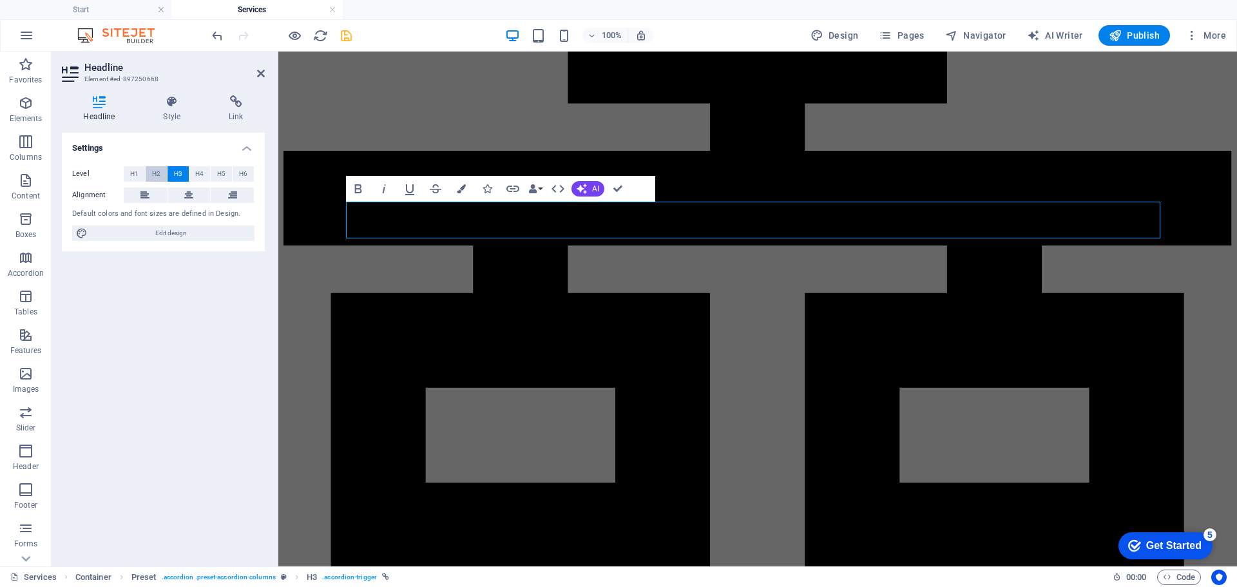
click at [157, 175] on span "H2" at bounding box center [156, 173] width 8 height 15
click at [139, 174] on button "H1" at bounding box center [134, 173] width 21 height 15
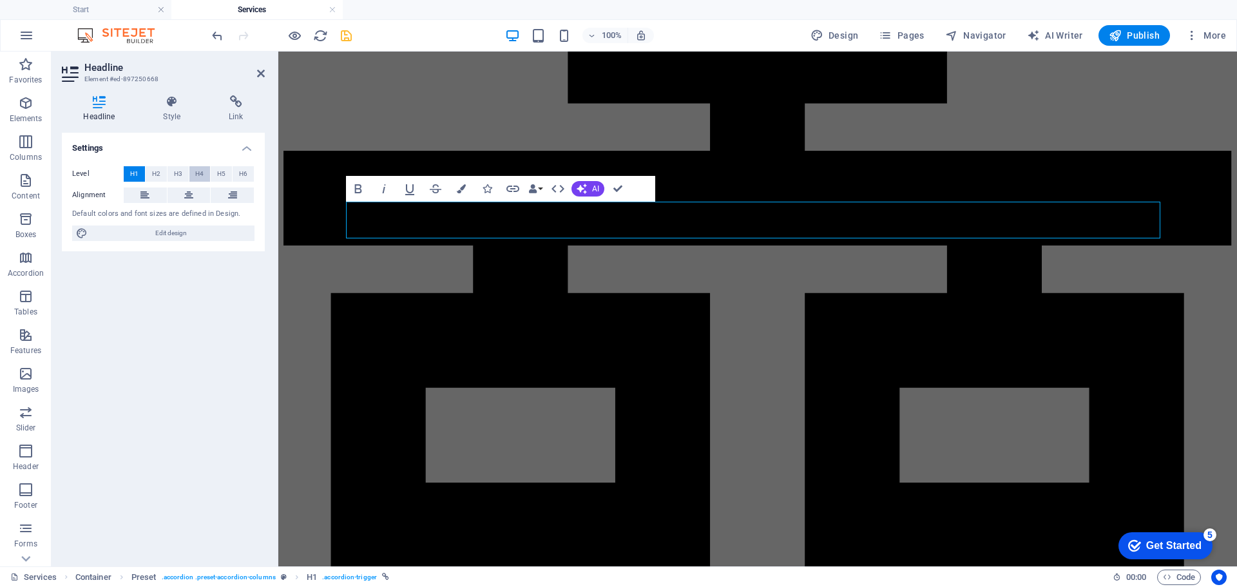
click at [197, 174] on span "H4" at bounding box center [199, 173] width 8 height 15
click at [220, 174] on span "H5" at bounding box center [221, 173] width 8 height 15
click at [241, 175] on span "H6" at bounding box center [243, 173] width 8 height 15
click at [140, 173] on button "H1" at bounding box center [134, 173] width 21 height 15
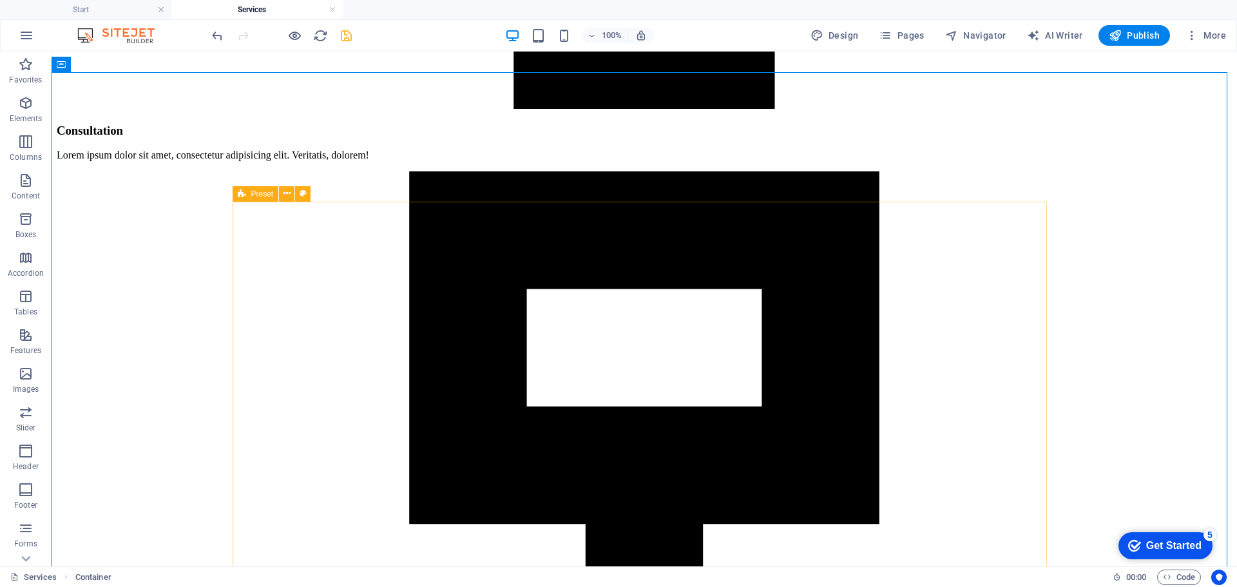
click at [247, 196] on div "Preset" at bounding box center [256, 193] width 46 height 15
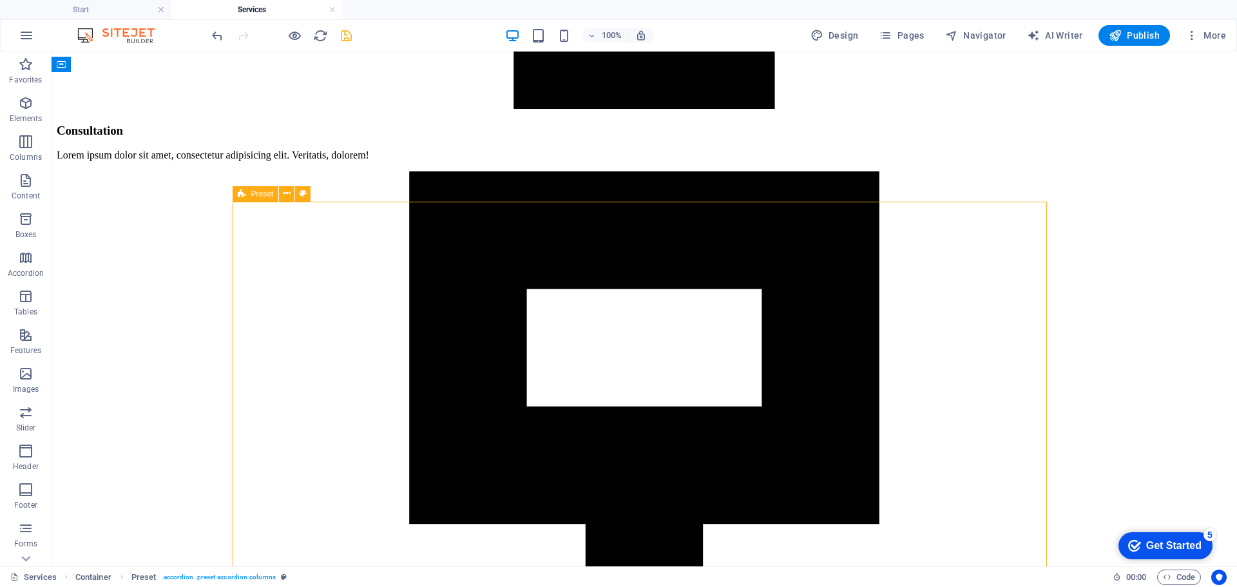
click at [247, 196] on div "Preset" at bounding box center [256, 193] width 46 height 15
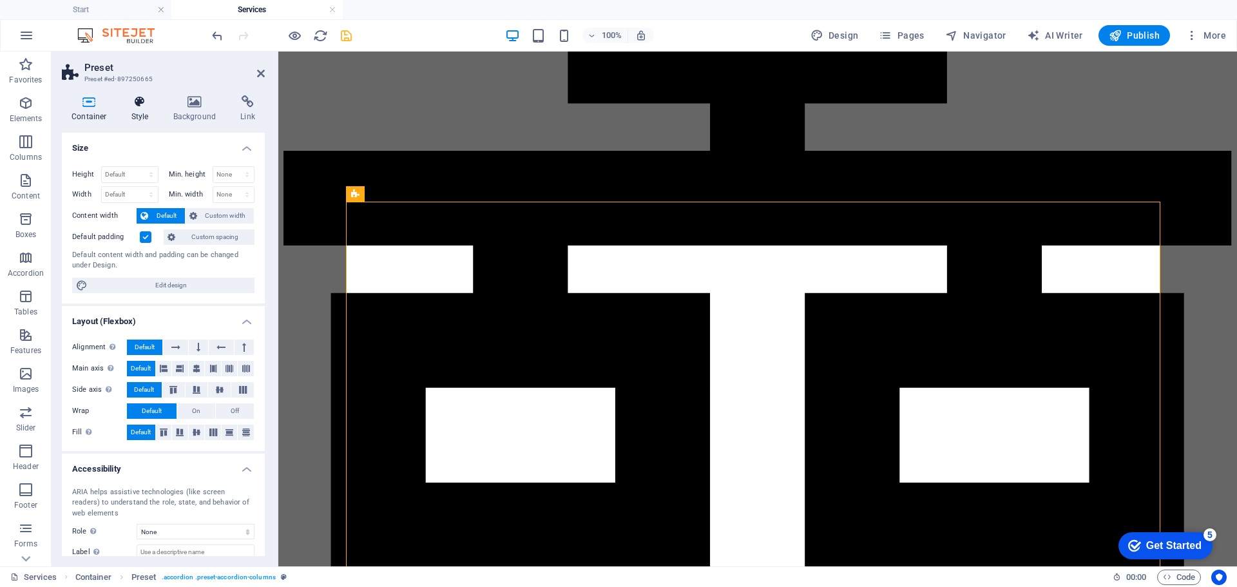
click at [136, 105] on icon at bounding box center [140, 101] width 37 height 13
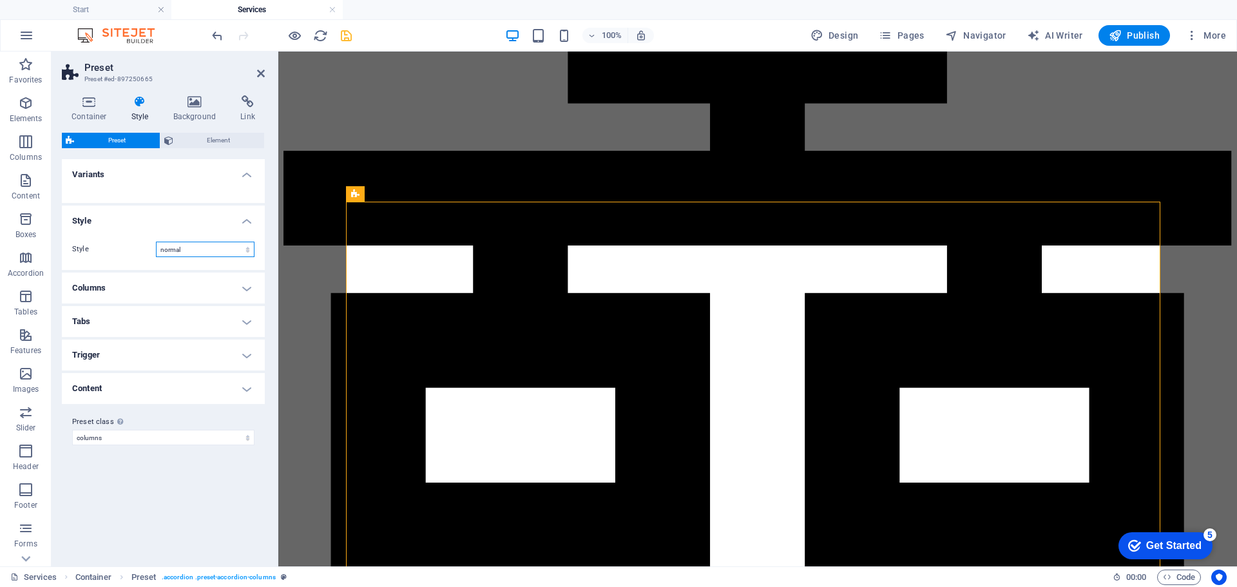
click at [245, 251] on select "normal columns tabs" at bounding box center [205, 249] width 99 height 15
click at [156, 242] on select "normal columns tabs" at bounding box center [205, 249] width 99 height 15
select select "normal"
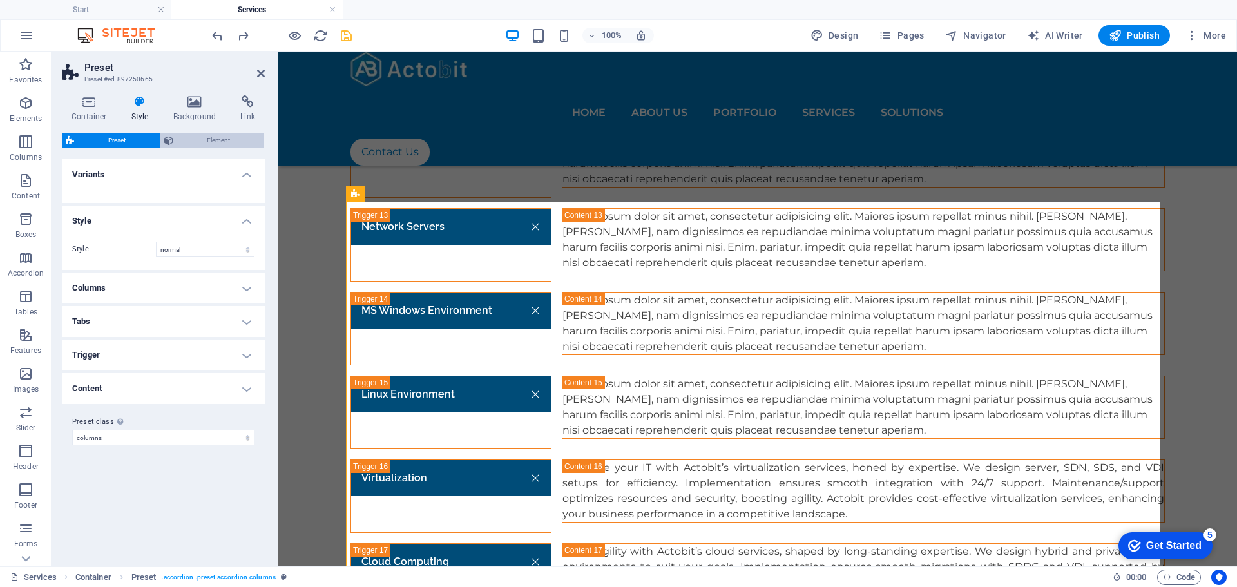
click at [231, 142] on span "Element" at bounding box center [219, 140] width 84 height 15
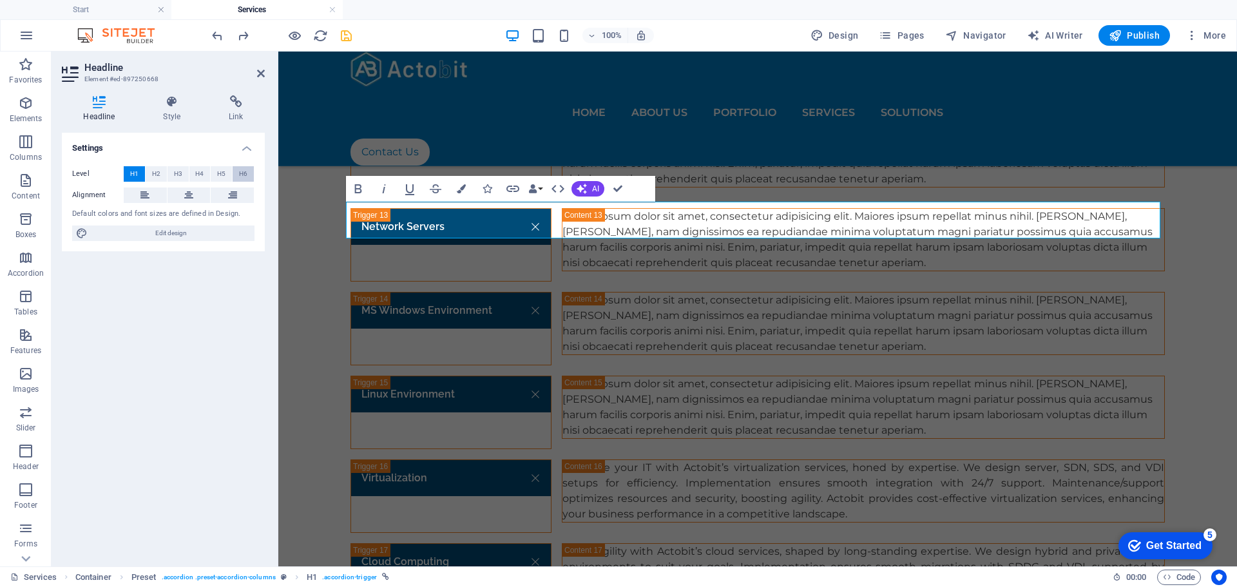
click at [240, 175] on span "H6" at bounding box center [243, 173] width 8 height 15
click at [215, 170] on button "H5" at bounding box center [221, 173] width 21 height 15
click at [195, 175] on span "H4" at bounding box center [199, 173] width 8 height 15
click at [177, 177] on span "H3" at bounding box center [178, 173] width 8 height 15
click at [163, 178] on button "H2" at bounding box center [156, 173] width 21 height 15
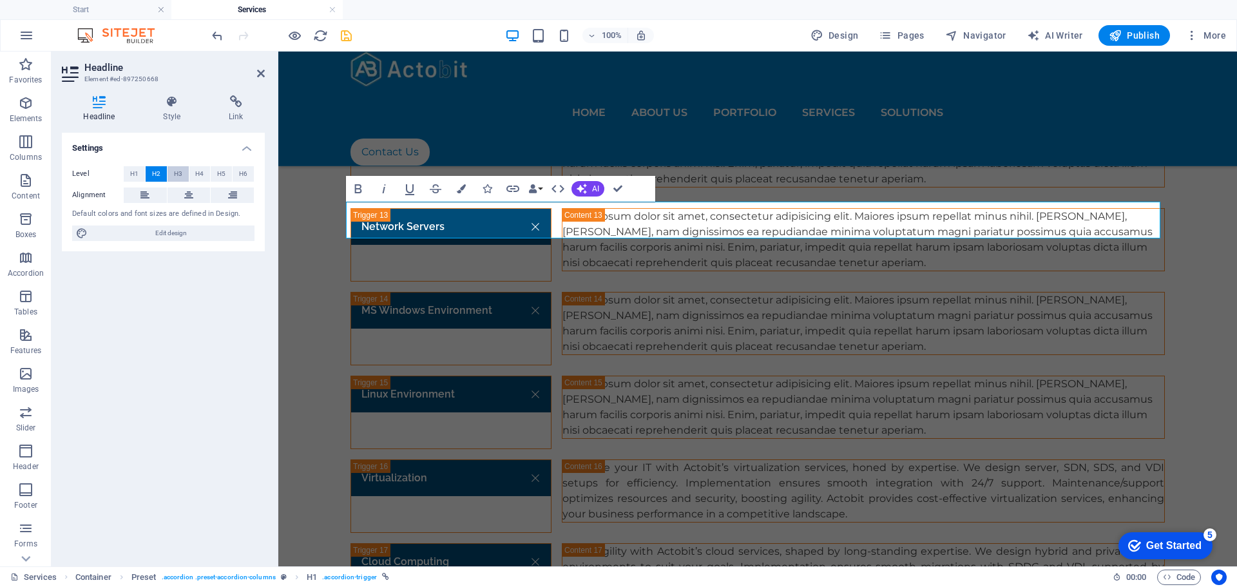
click at [178, 175] on span "H3" at bounding box center [178, 173] width 8 height 15
click at [533, 189] on icon "button" at bounding box center [532, 188] width 9 height 9
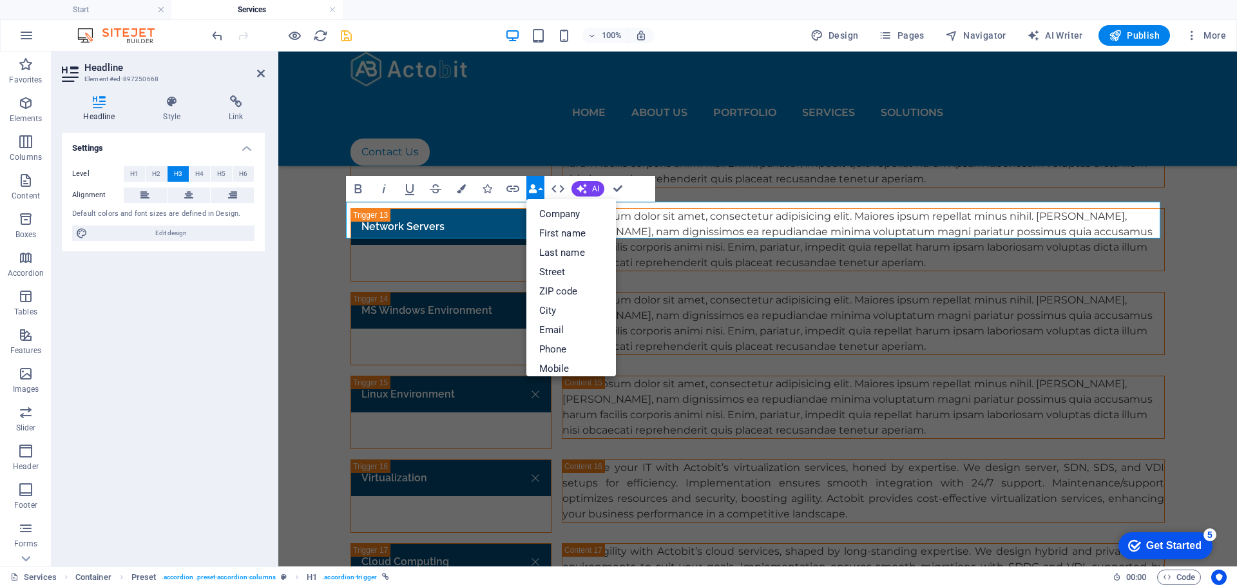
click at [533, 186] on icon "button" at bounding box center [532, 188] width 9 height 9
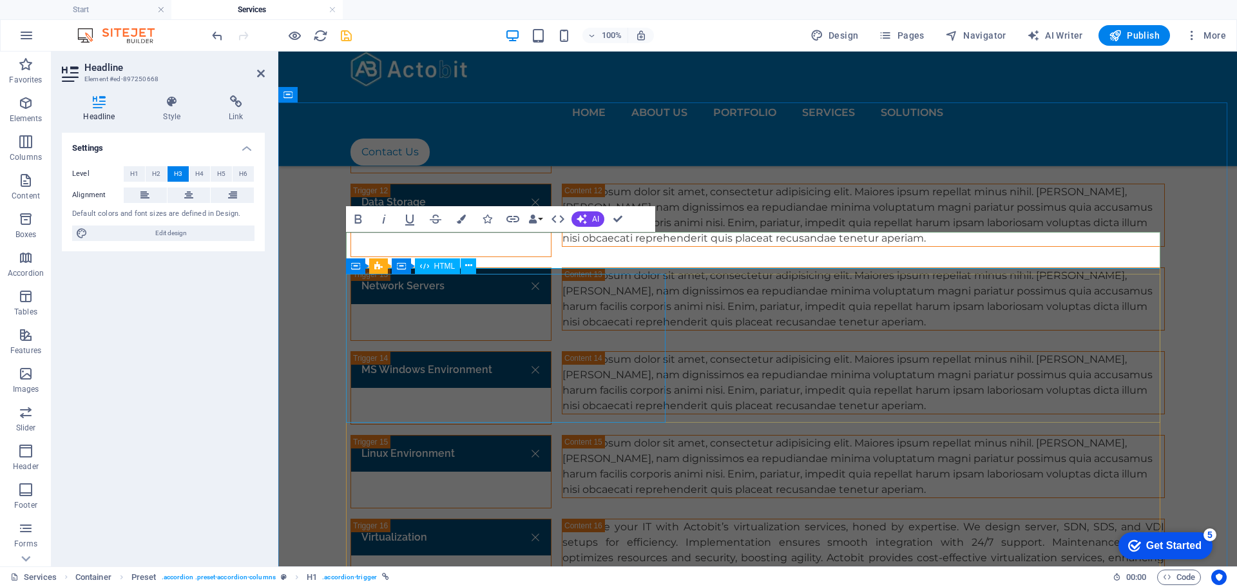
scroll to position [2492, 0]
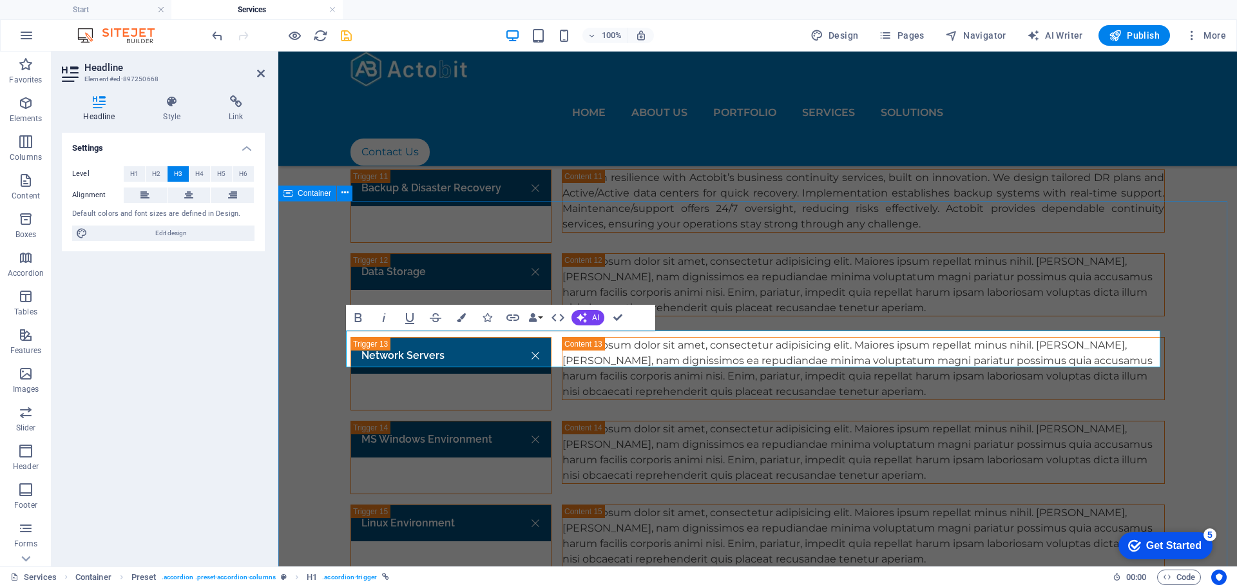
click at [316, 189] on span "Container" at bounding box center [315, 193] width 34 height 8
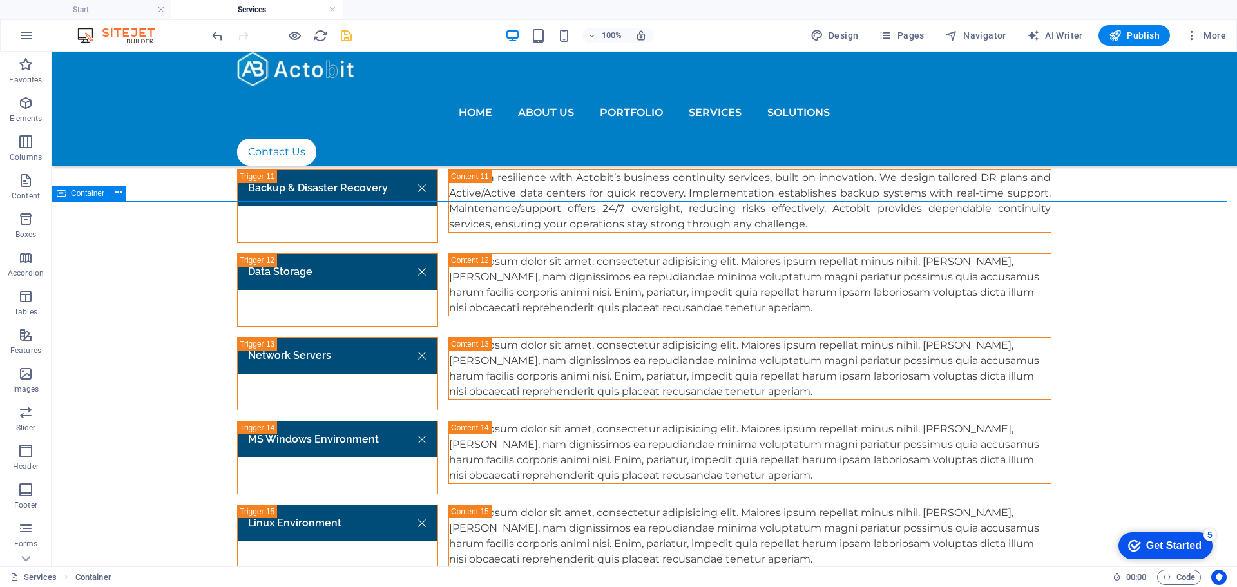
click at [91, 192] on span "Container" at bounding box center [88, 193] width 34 height 8
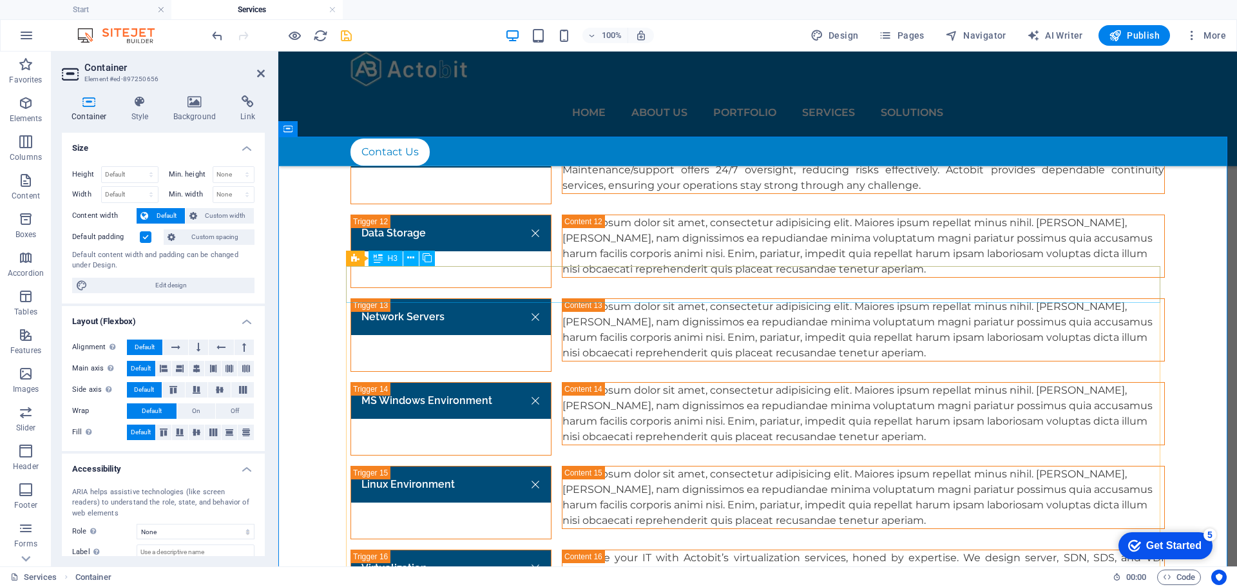
scroll to position [2556, 0]
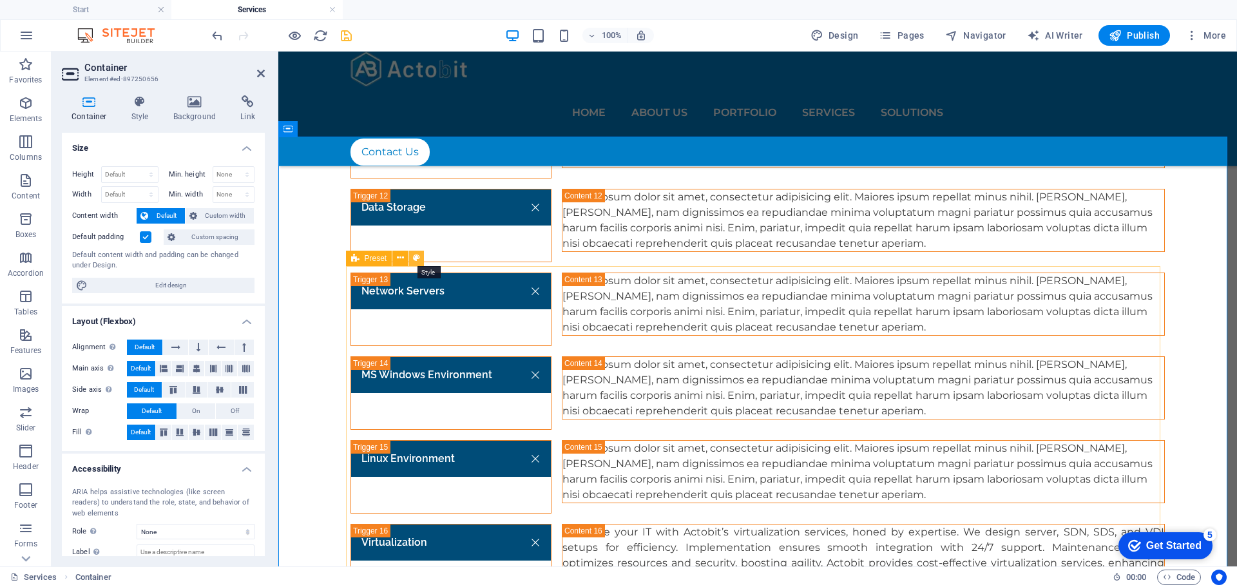
click at [416, 257] on icon at bounding box center [416, 258] width 7 height 14
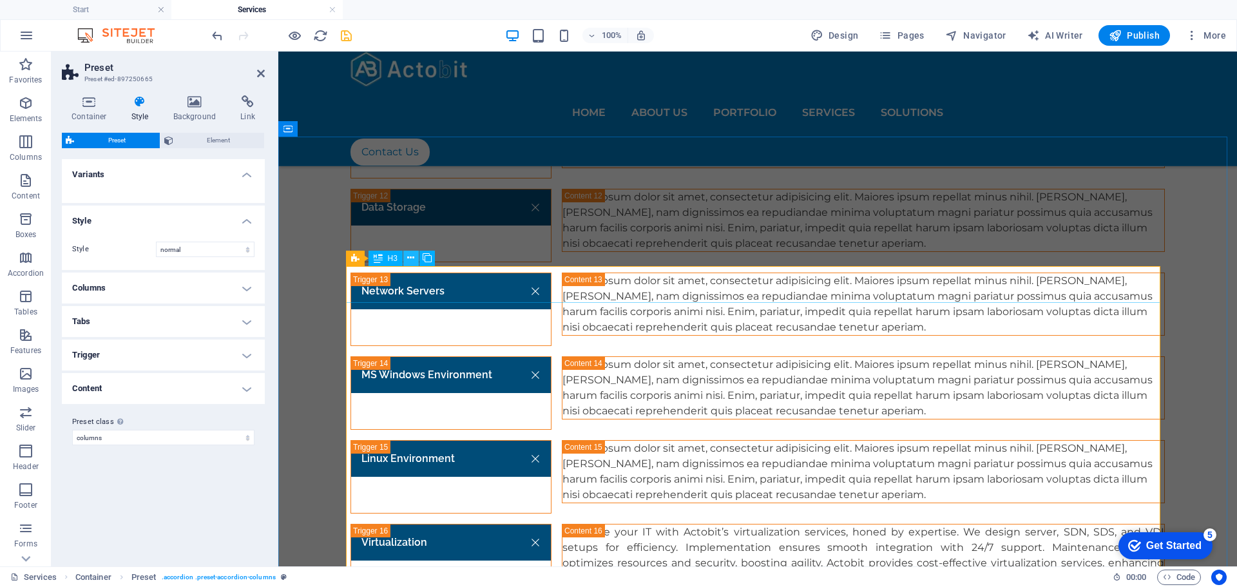
click at [411, 257] on icon at bounding box center [410, 258] width 7 height 14
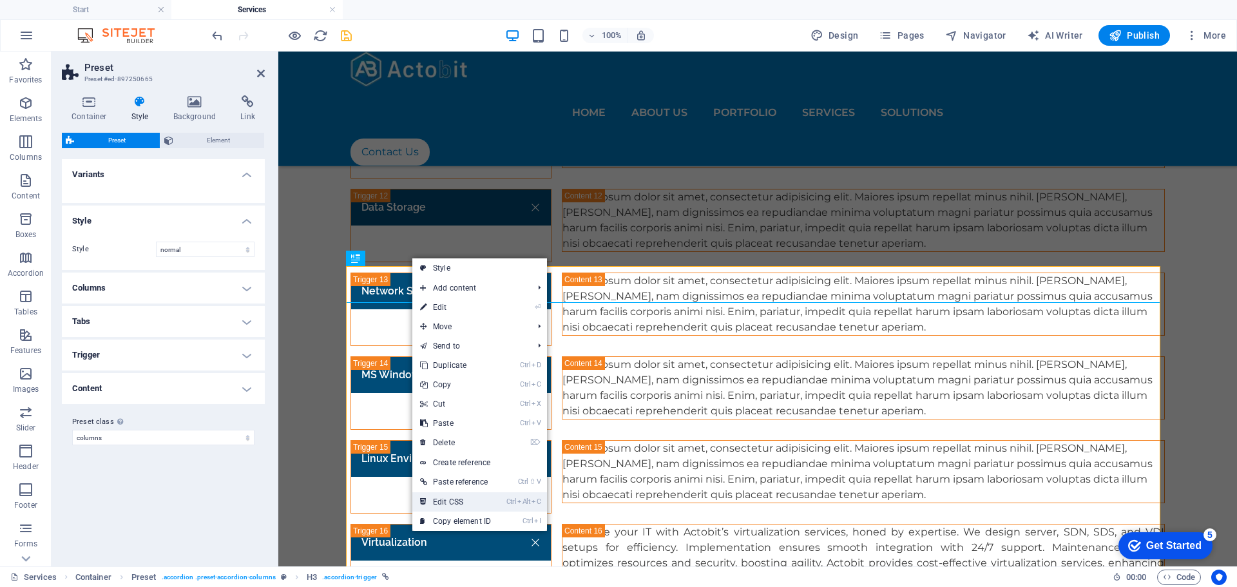
click at [501, 499] on li "Ctrl Alt C Edit CSS" at bounding box center [479, 501] width 135 height 19
click at [456, 498] on link "Ctrl Alt C Edit CSS" at bounding box center [455, 501] width 86 height 19
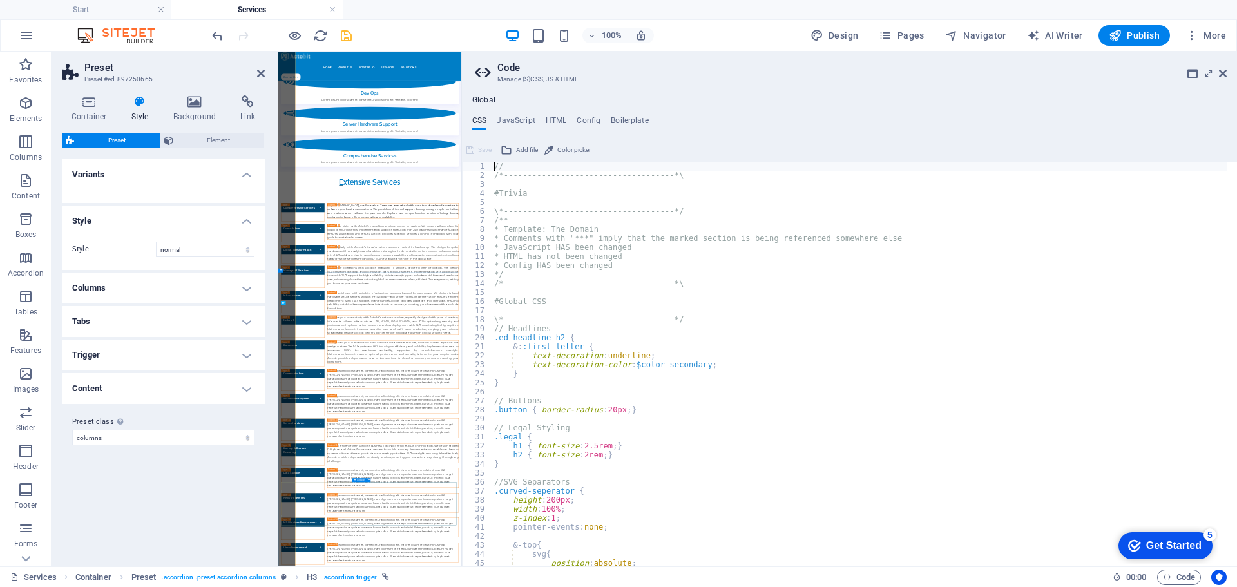
scroll to position [3439, 0]
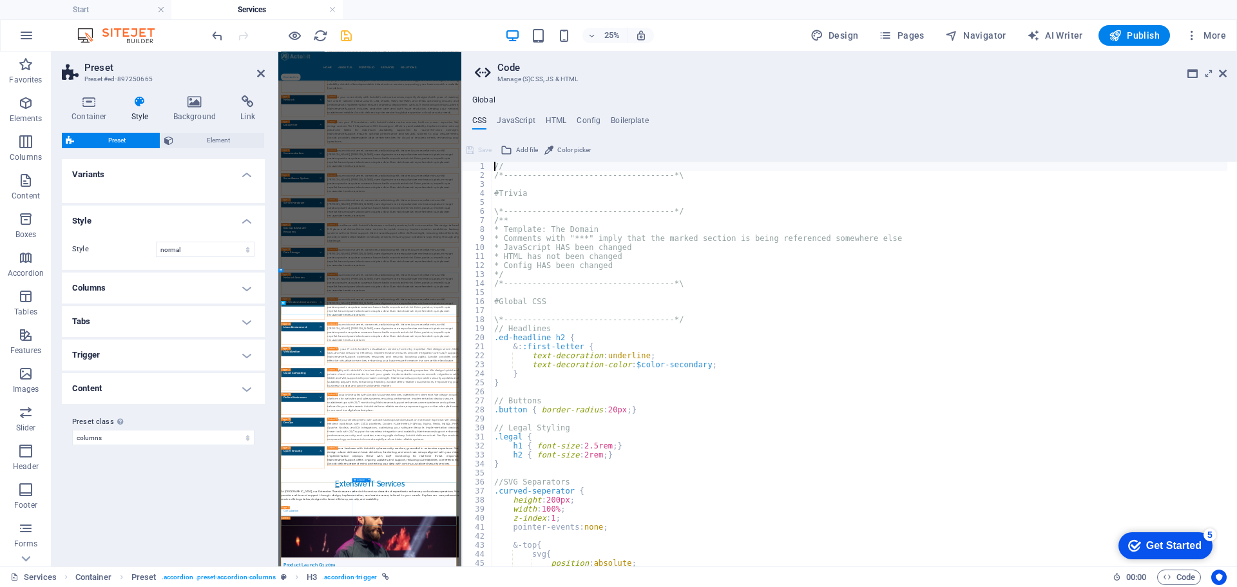
type textarea "a {"
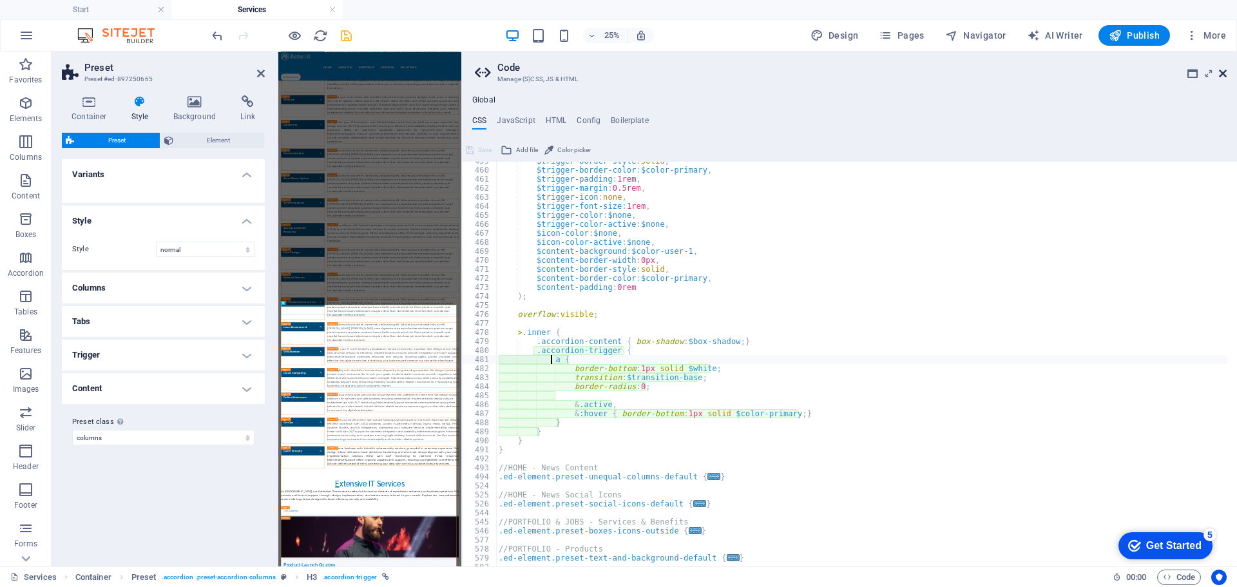
click at [1224, 69] on icon at bounding box center [1223, 73] width 8 height 10
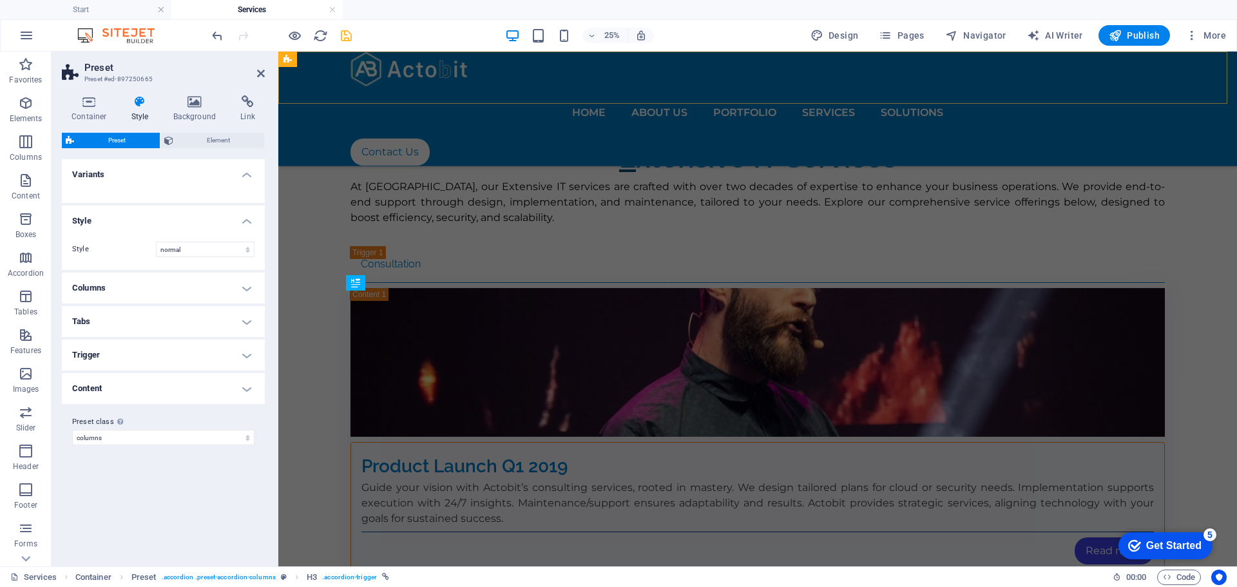
scroll to position [2532, 0]
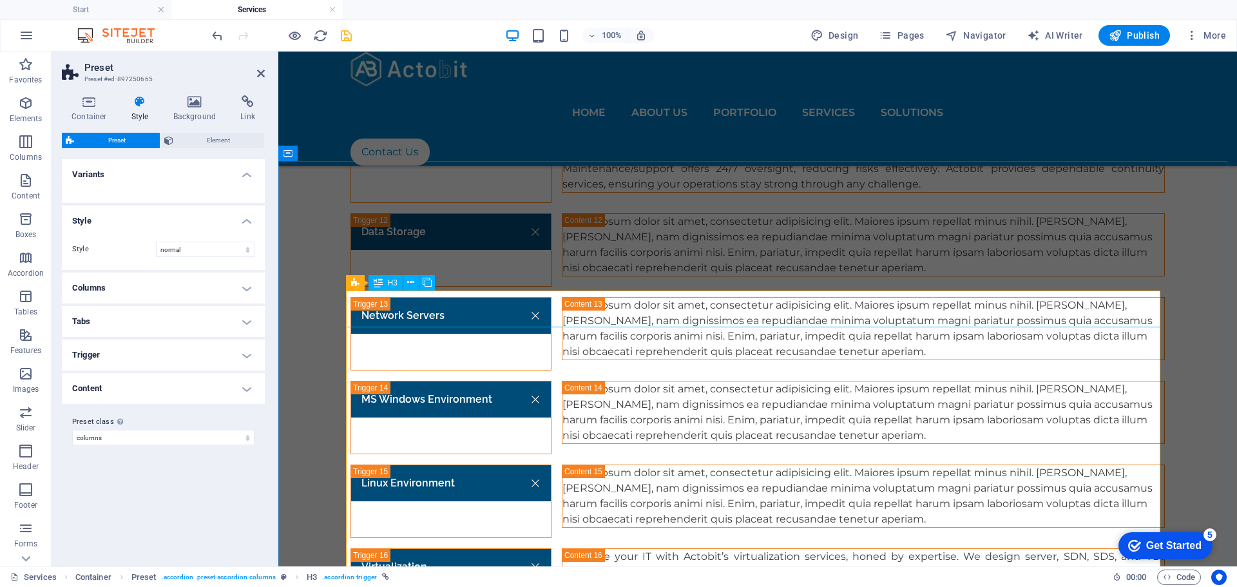
click at [390, 285] on span "H3" at bounding box center [393, 283] width 10 height 8
click at [388, 285] on span "H3" at bounding box center [393, 283] width 10 height 8
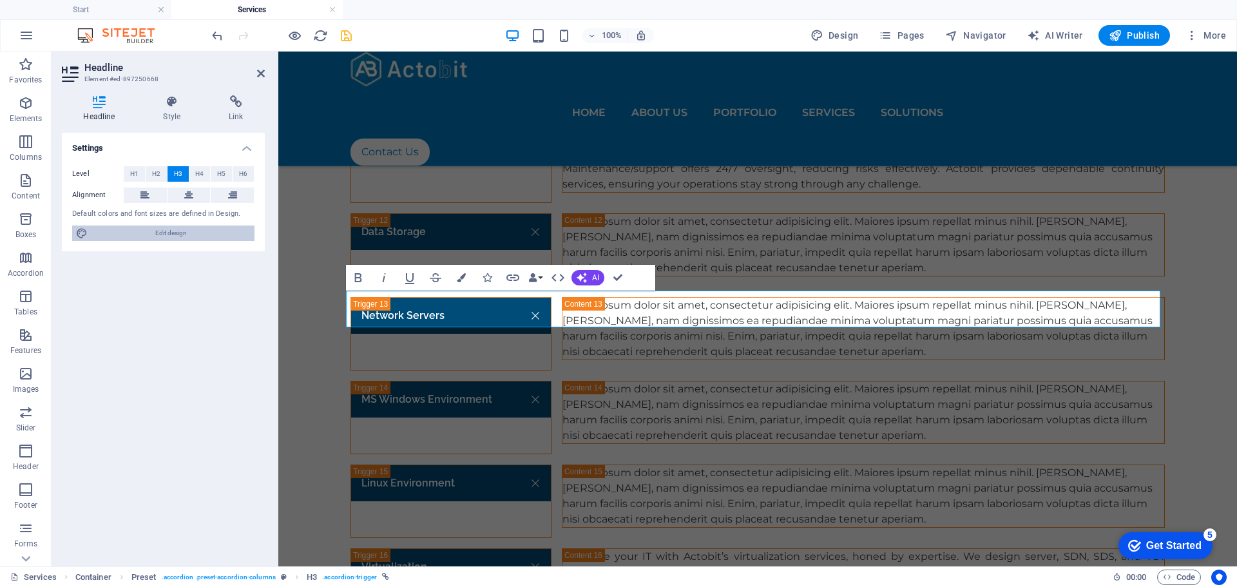
click at [139, 231] on span "Edit design" at bounding box center [170, 232] width 159 height 15
select select "px"
select select "300"
select select "px"
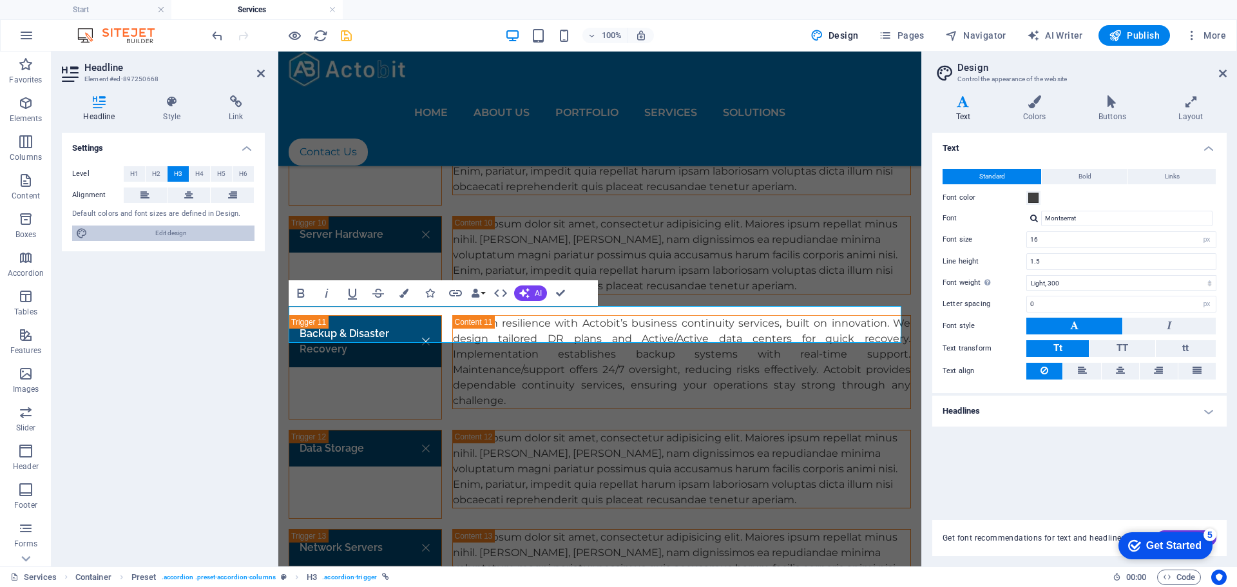
scroll to position [2945, 0]
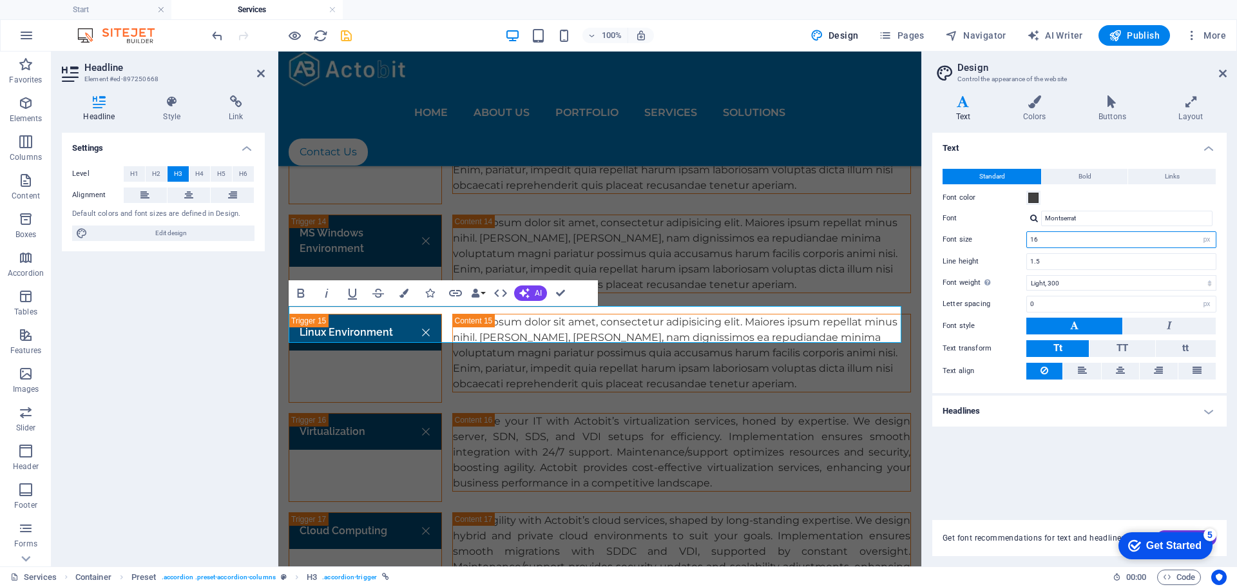
drag, startPoint x: 1087, startPoint y: 240, endPoint x: 1004, endPoint y: 248, distance: 83.5
click at [1004, 248] on div "Standard Bold Links Font color Font Montserrat Font size 16 rem px Line height …" at bounding box center [1080, 274] width 300 height 237
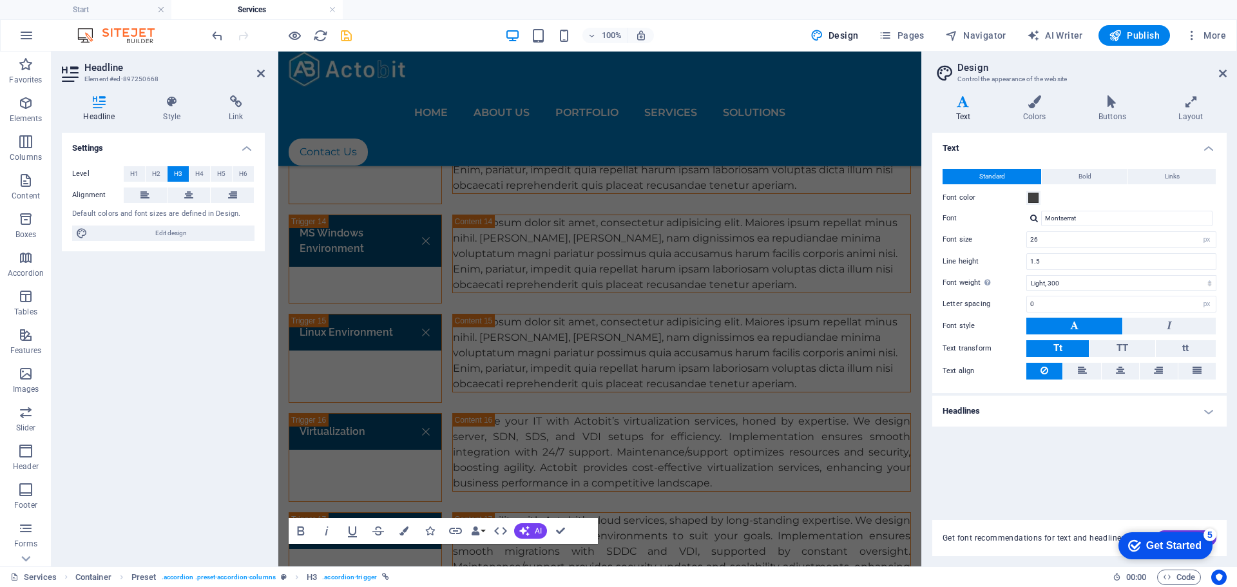
click at [1049, 442] on div "Text Standard Bold Links Font color Font Montserrat Font size 26 rem px Line he…" at bounding box center [1079, 319] width 294 height 372
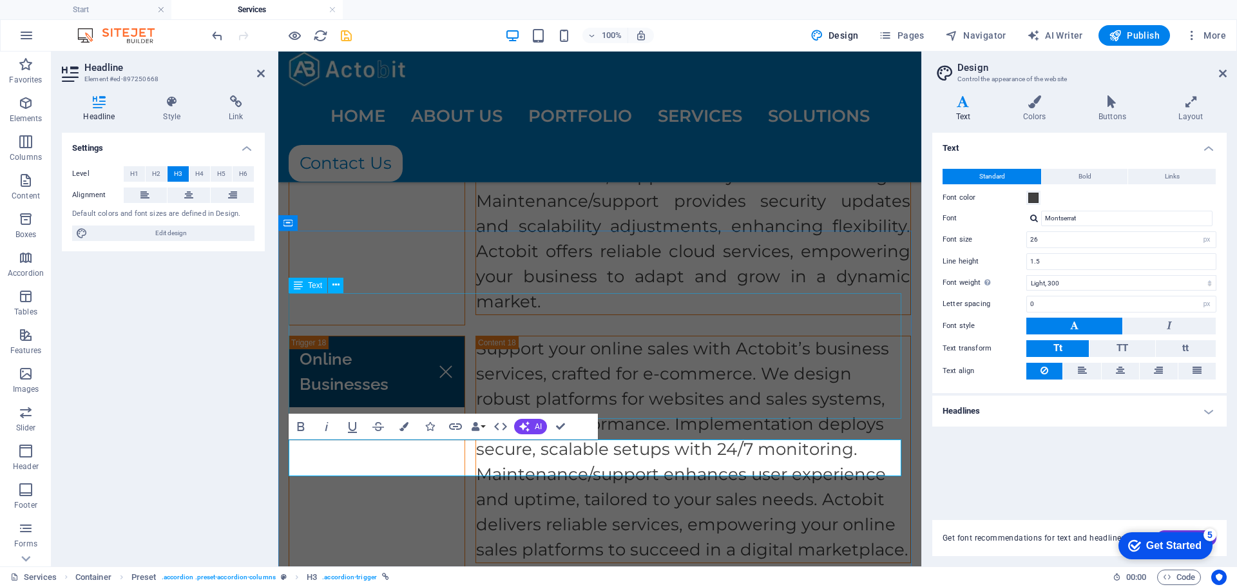
scroll to position [6241, 0]
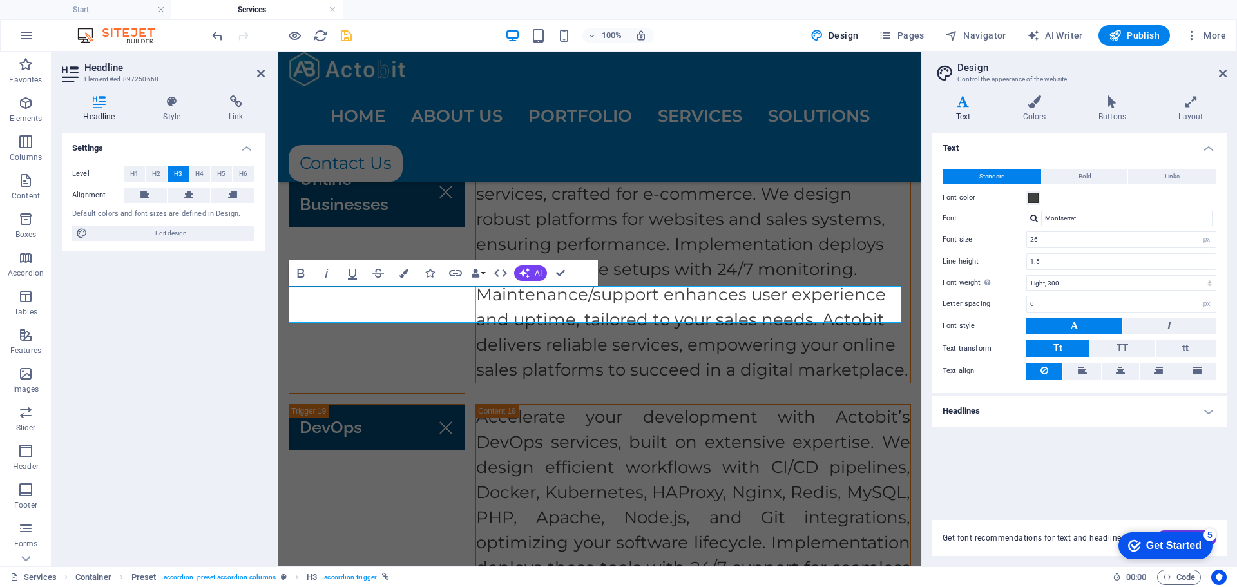
type input "16"
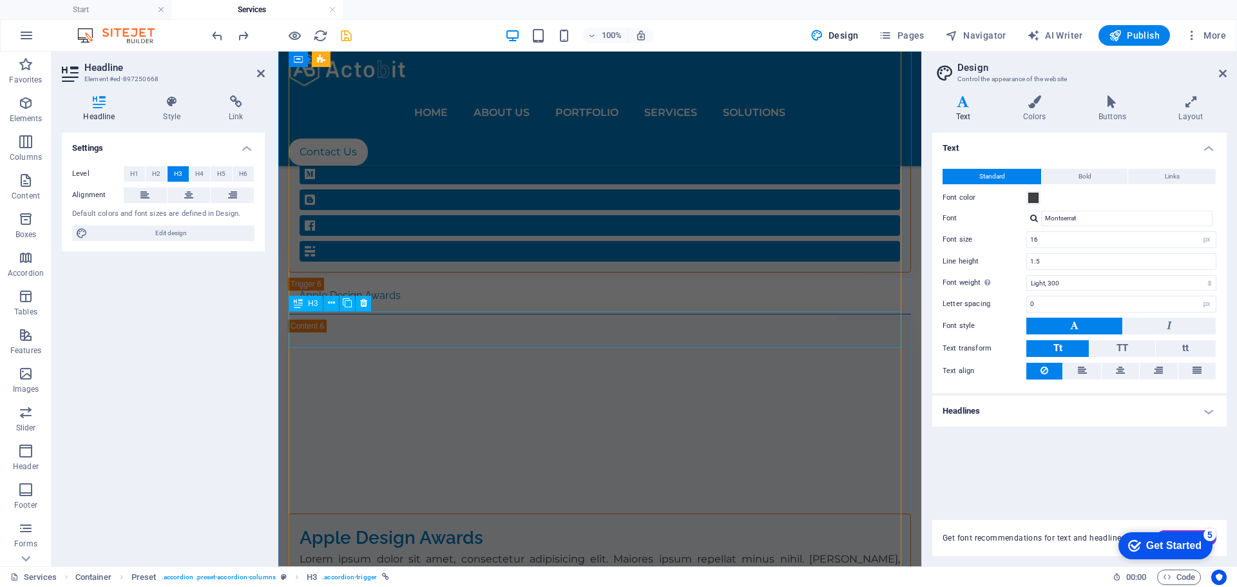
scroll to position [5935, 0]
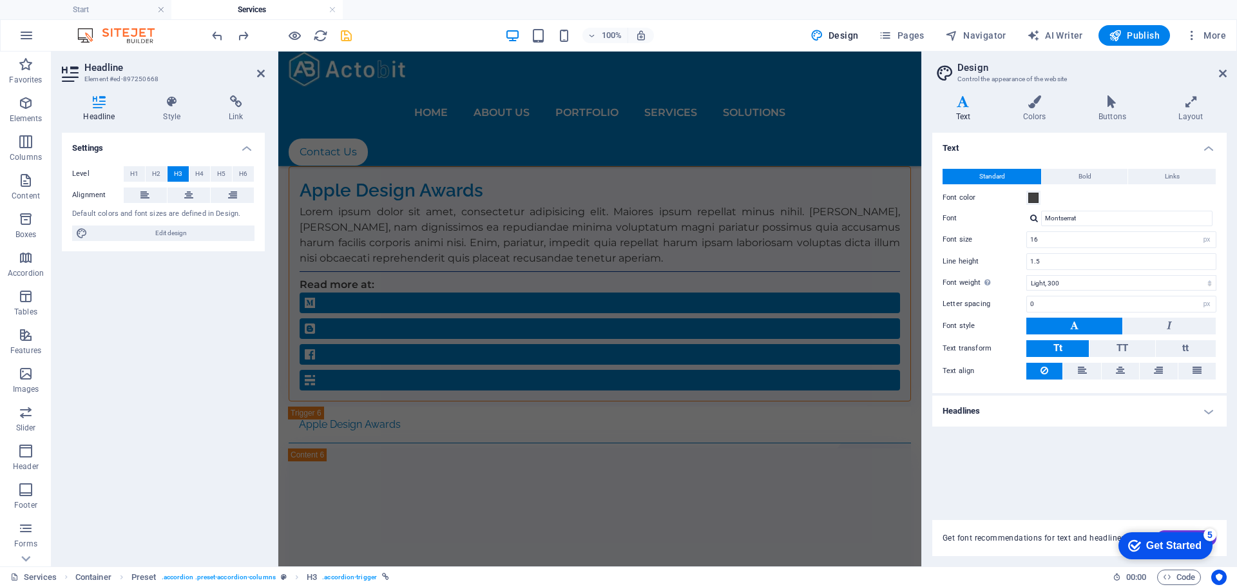
click at [223, 370] on div "Settings Level H1 H2 H3 H4 H5 H6 Alignment Default colors and font sizes are de…" at bounding box center [163, 344] width 203 height 423
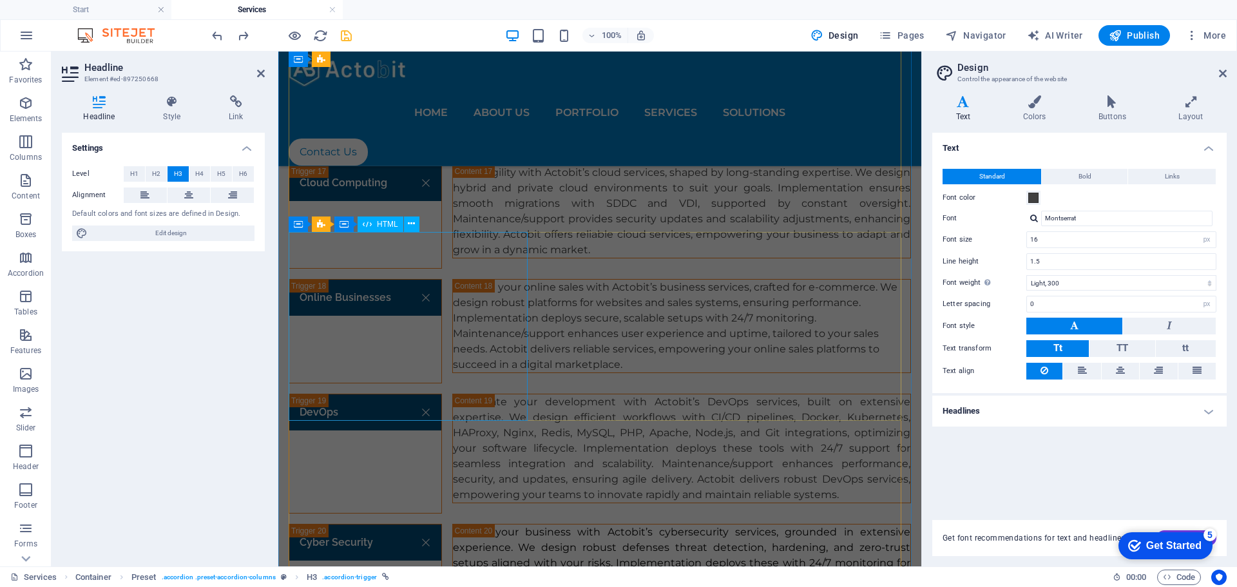
scroll to position [2907, 0]
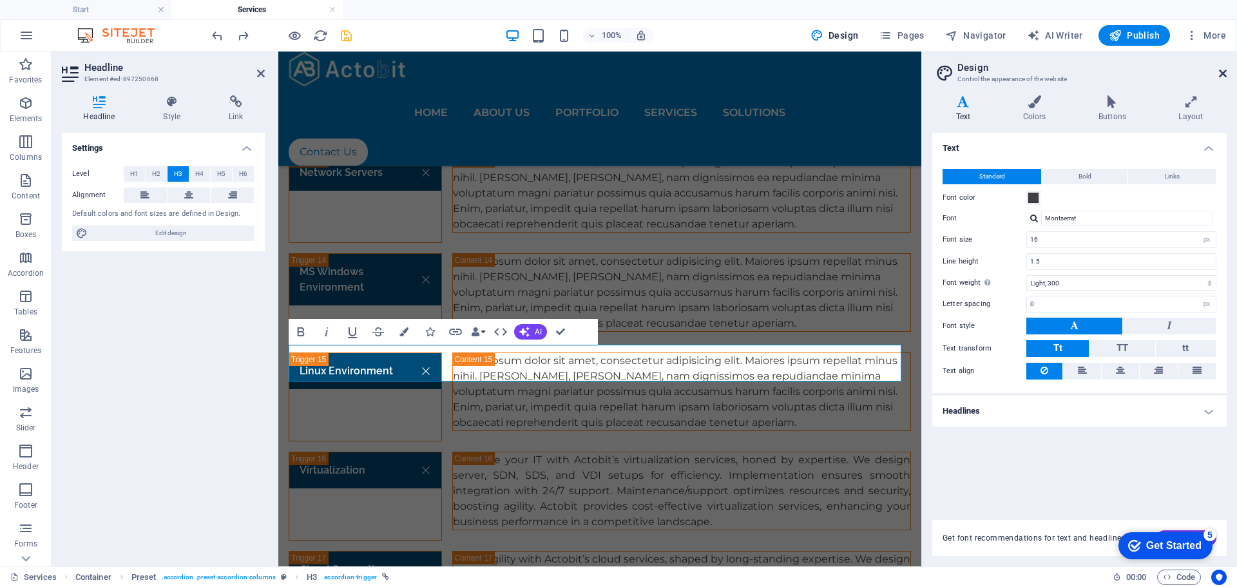
click at [1221, 77] on icon at bounding box center [1223, 73] width 8 height 10
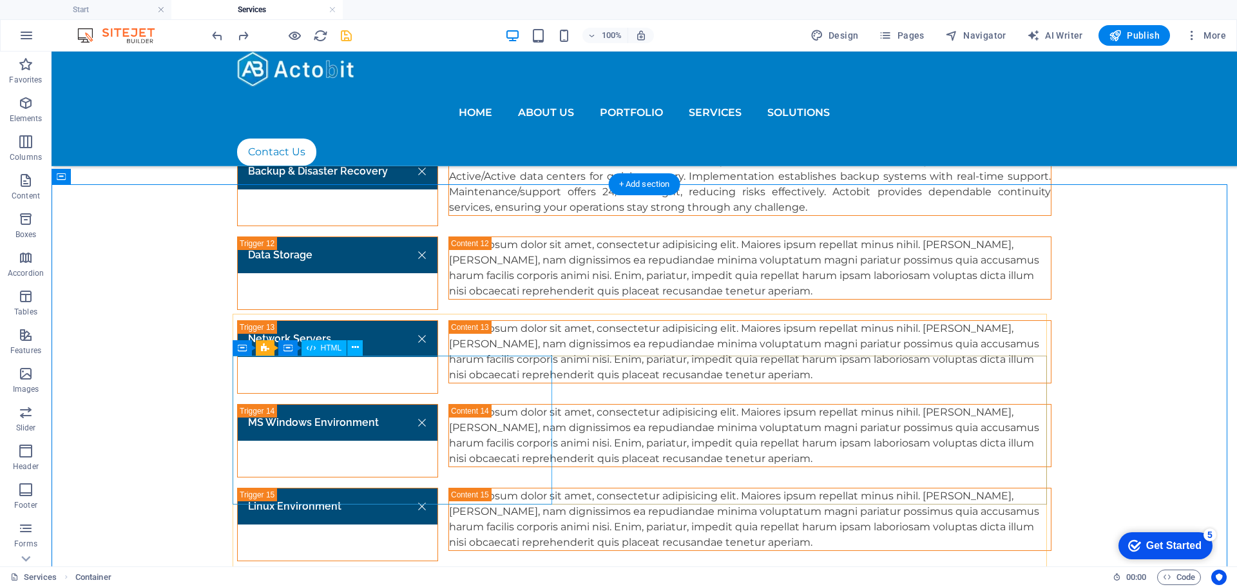
scroll to position [2573, 0]
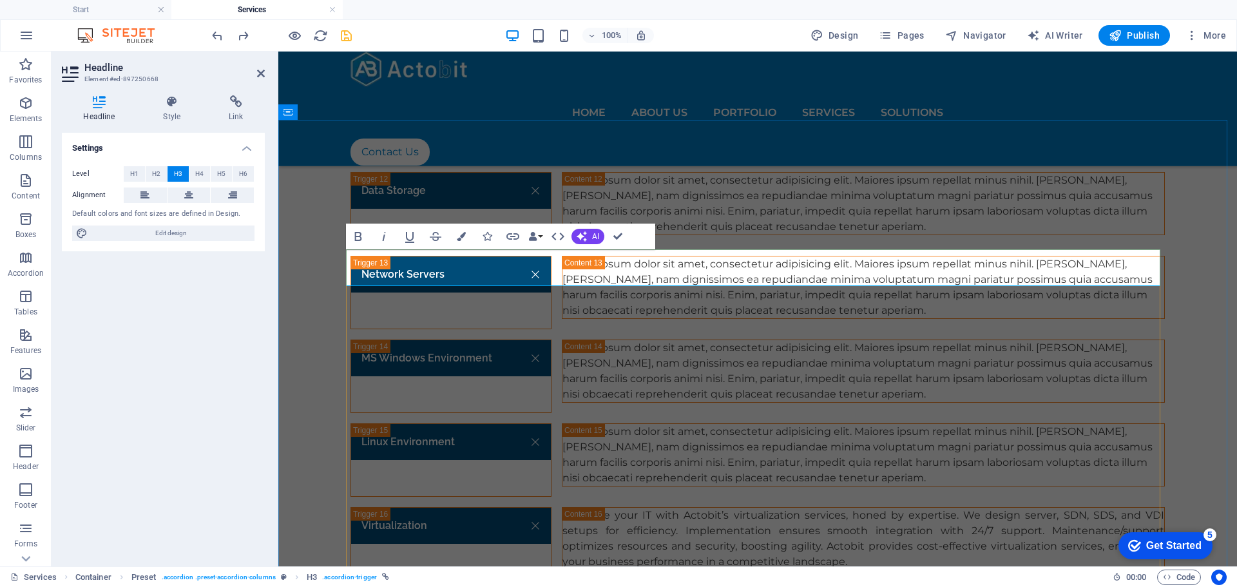
click at [353, 243] on div at bounding box center [353, 243] width 0 height 0
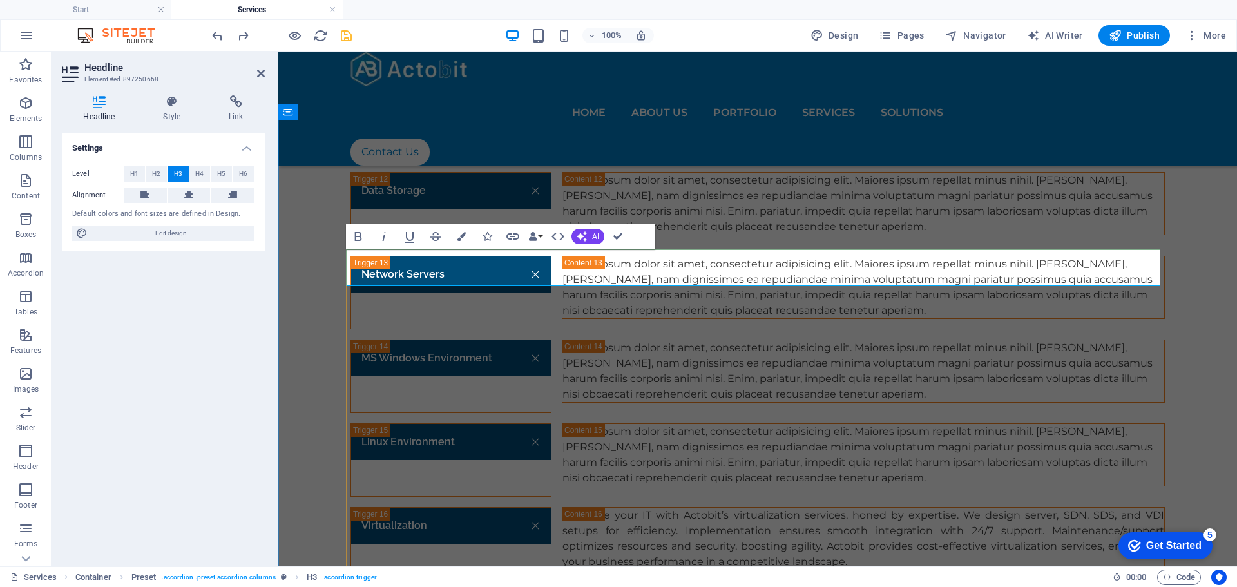
click at [369, 243] on div at bounding box center [369, 243] width 0 height 0
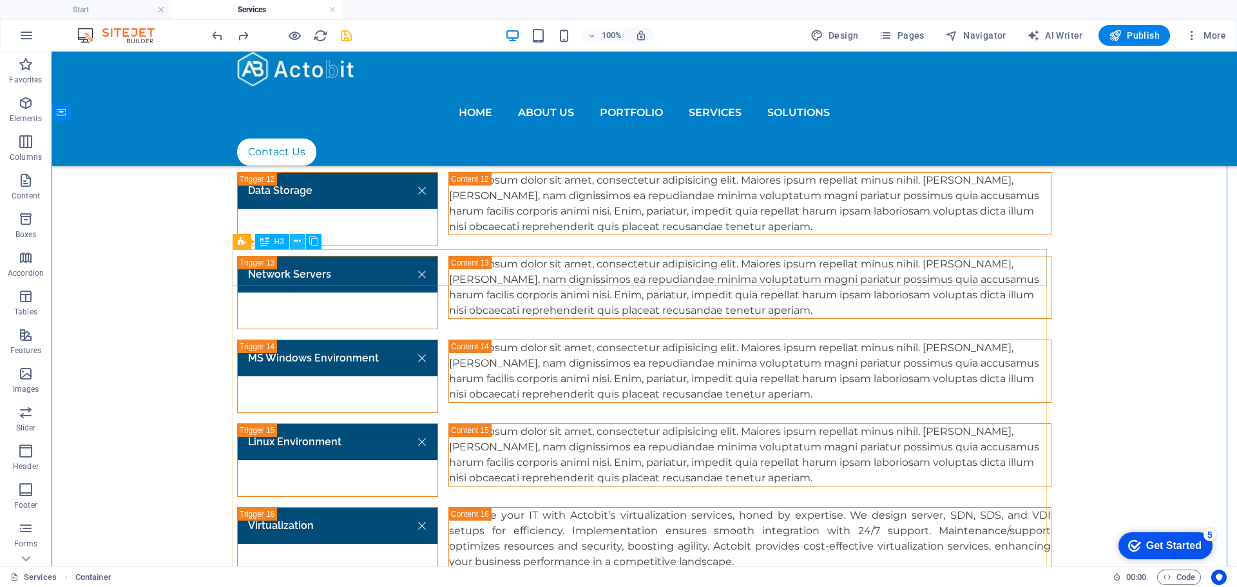
click at [298, 241] on icon at bounding box center [297, 242] width 7 height 14
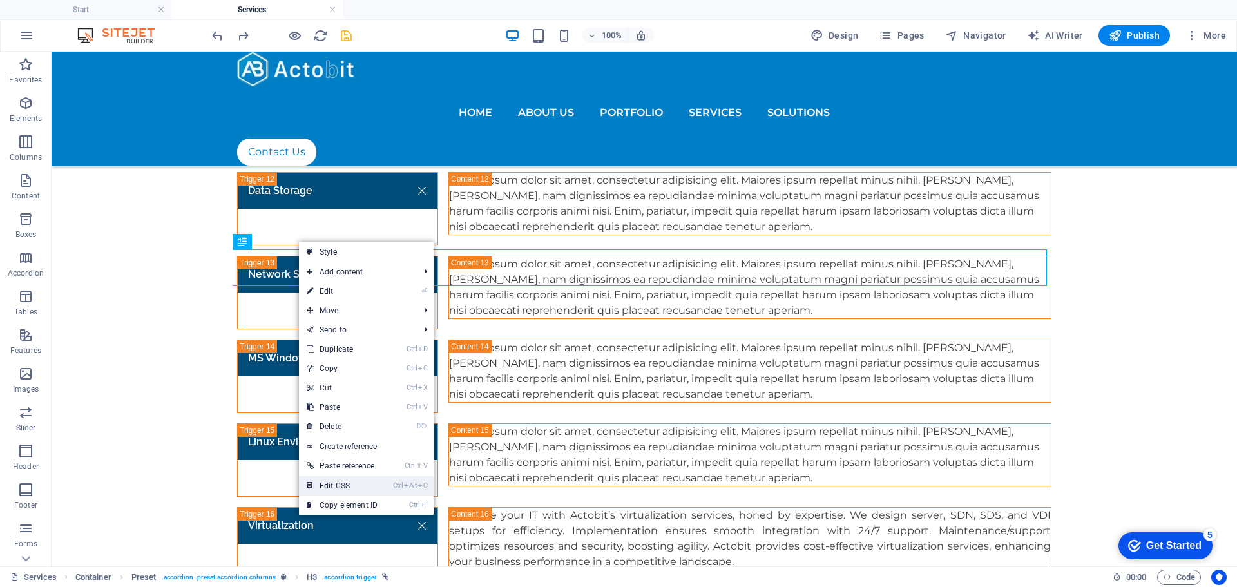
click at [350, 483] on link "Ctrl Alt C Edit CSS" at bounding box center [342, 485] width 86 height 19
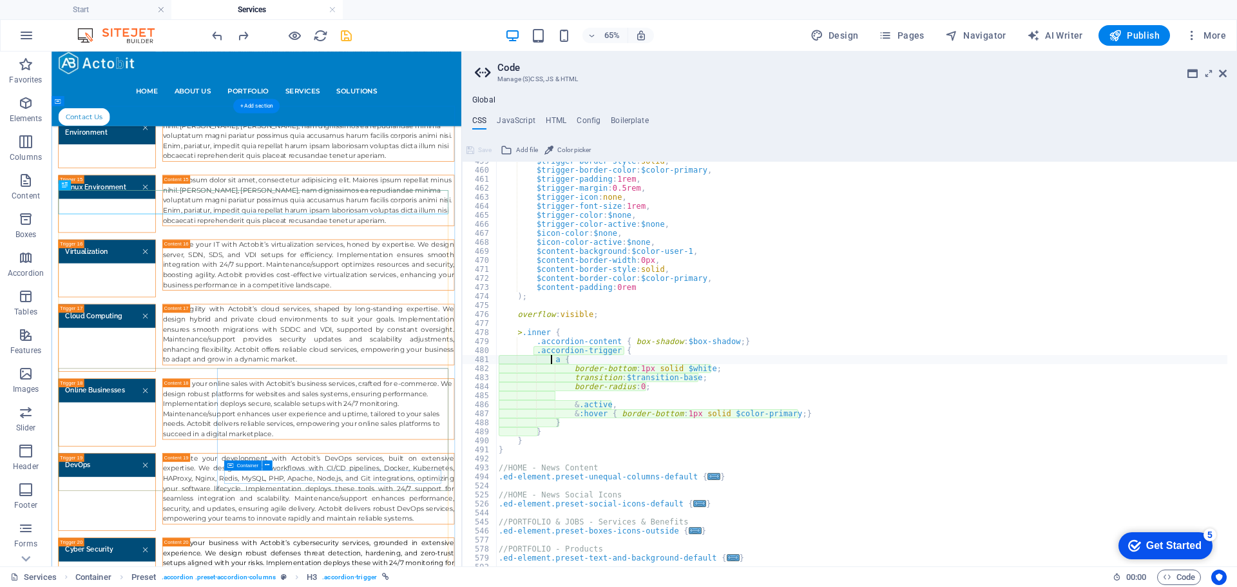
scroll to position [1584, 0]
click at [558, 116] on h4 "HTML" at bounding box center [556, 123] width 21 height 14
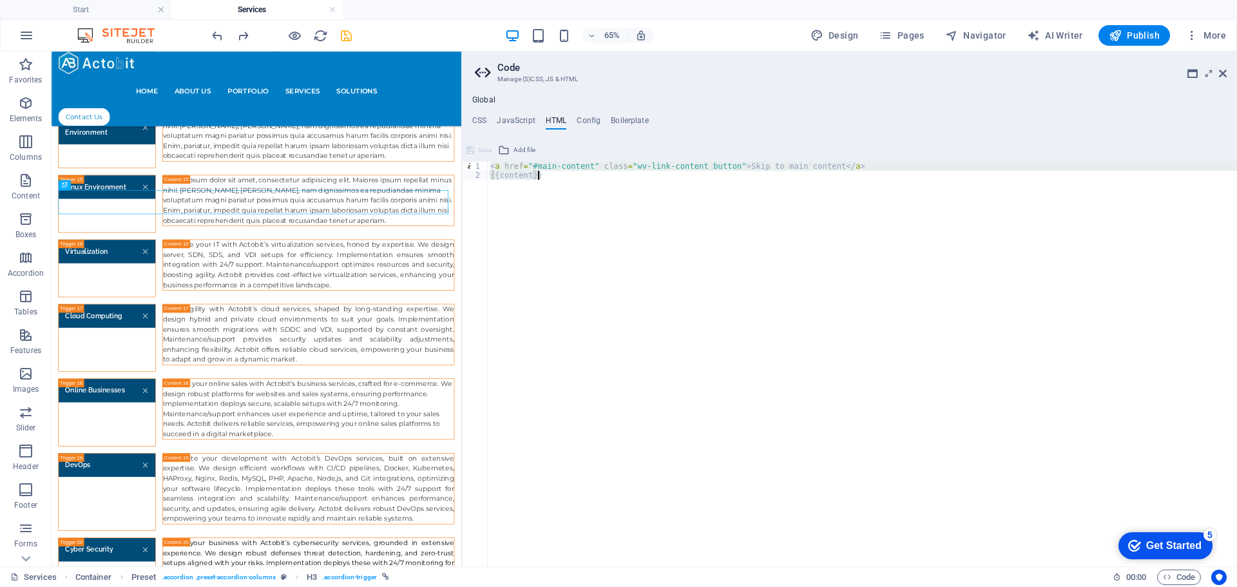
drag, startPoint x: 492, startPoint y: 168, endPoint x: 524, endPoint y: 182, distance: 34.9
click at [524, 185] on div "< a href = "#main-content" class = "wv-link-content button" > Skip to main cont…" at bounding box center [862, 373] width 749 height 423
type textarea "<a href="#main-content" class="wv-link-content button">Skip to main content</a>…"
click at [586, 124] on h4 "Config" at bounding box center [589, 123] width 24 height 14
type textarea "$color-background: #ffffff;"
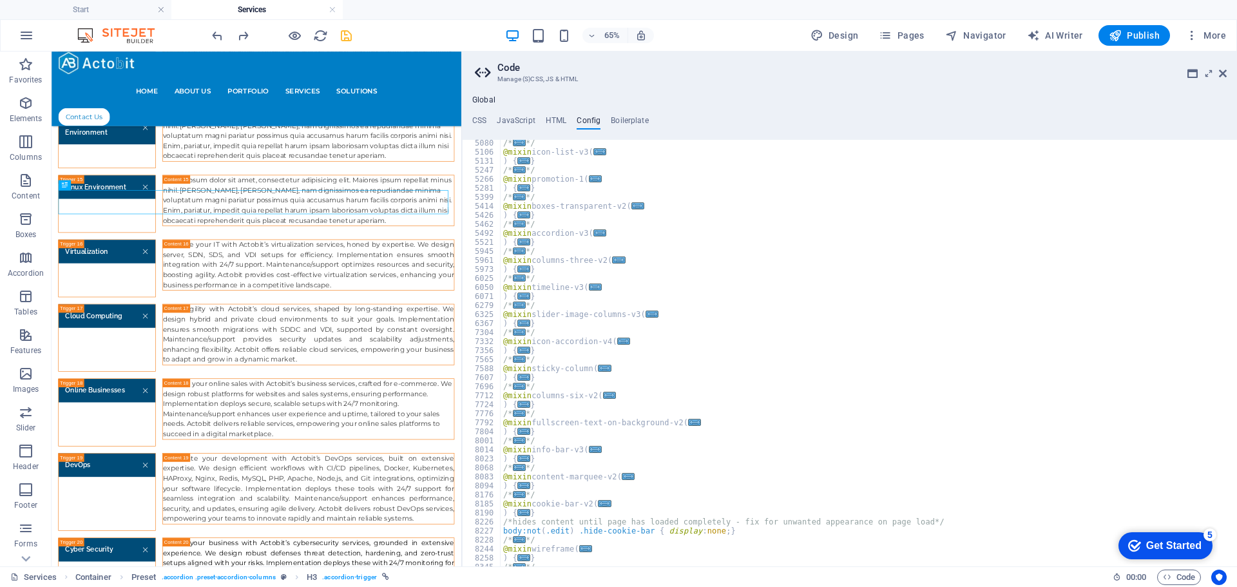
scroll to position [966, 0]
click at [554, 124] on h4 "HTML" at bounding box center [556, 123] width 21 height 14
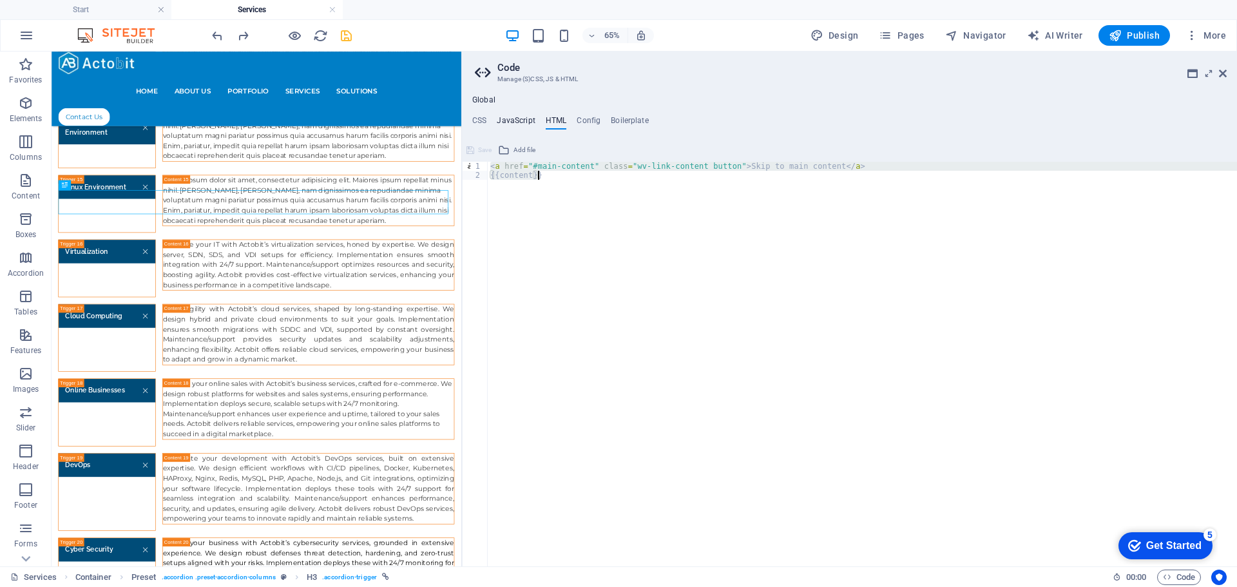
click at [517, 128] on h4 "JavaScript" at bounding box center [516, 123] width 38 height 14
type textarea "/* JS for preset "Menu V2" */"
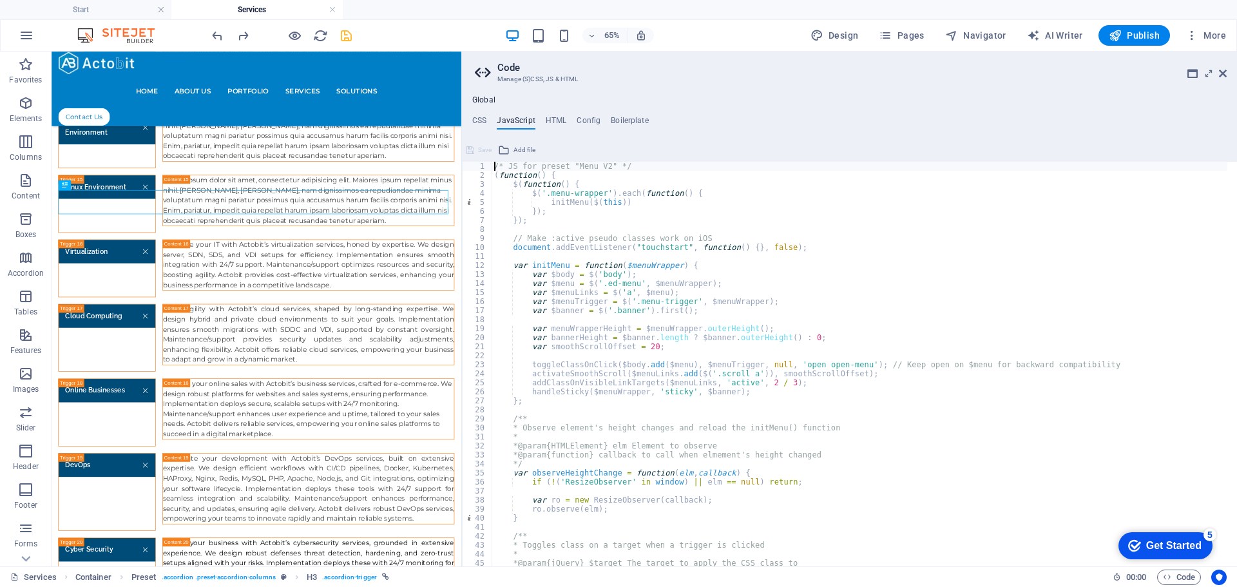
scroll to position [0, 0]
click at [487, 119] on ul "CSS JavaScript HTML Config Boilerplate" at bounding box center [849, 123] width 775 height 14
click at [481, 120] on h4 "CSS" at bounding box center [479, 123] width 14 height 14
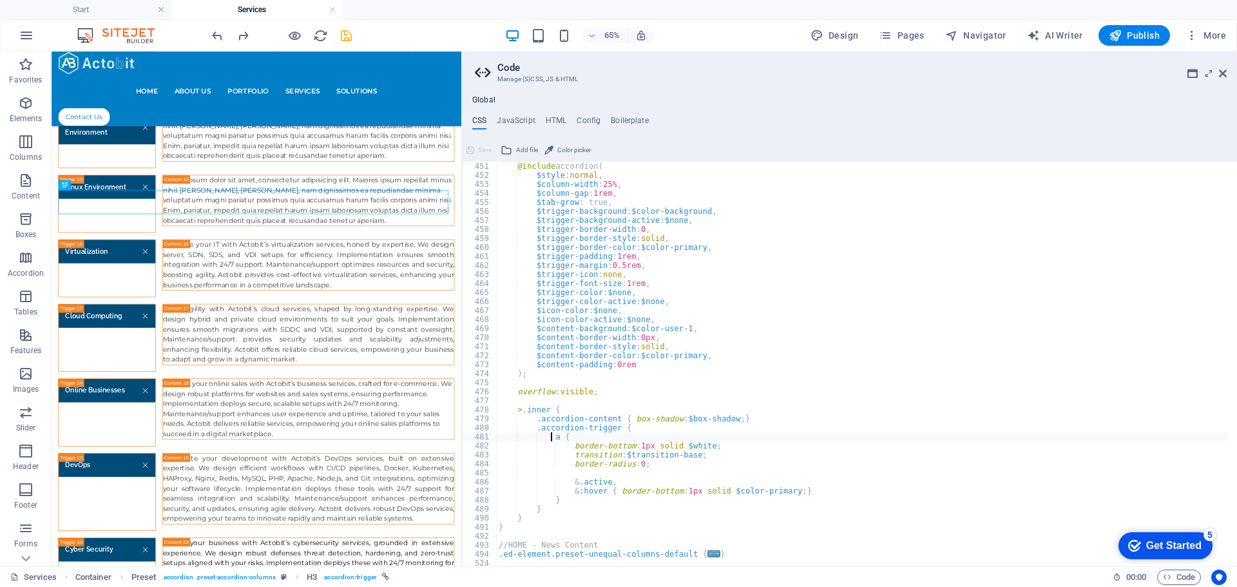
scroll to position [1506, 0]
click at [623, 284] on div "@include accordion ( $style : normal , $column-width : 25% , $column-gap : 1rem…" at bounding box center [861, 373] width 731 height 423
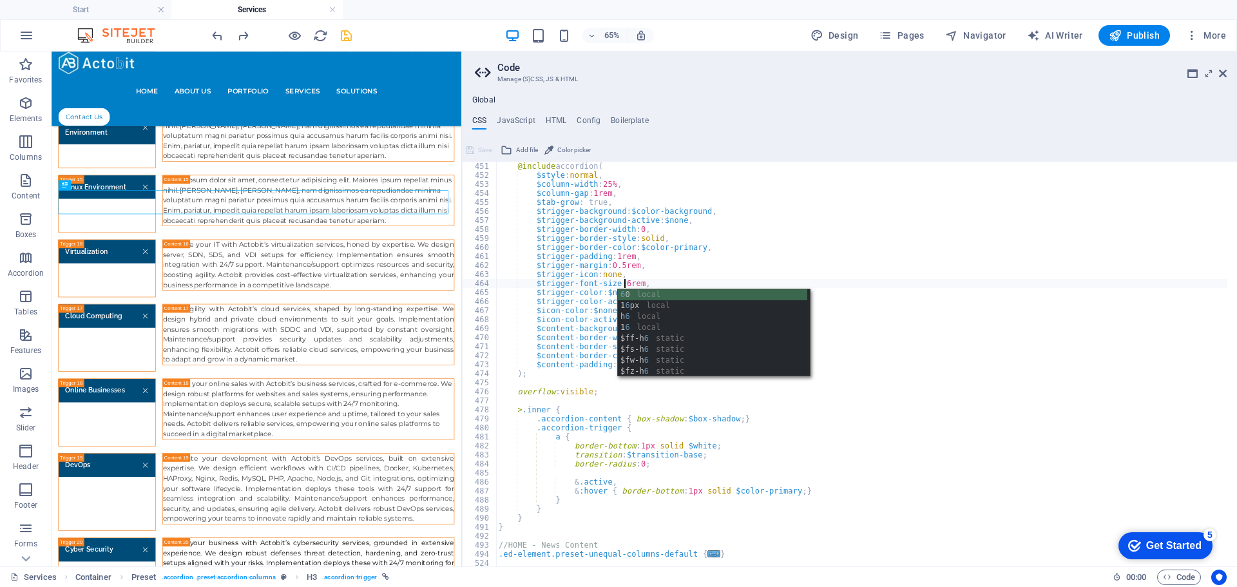
scroll to position [0, 13]
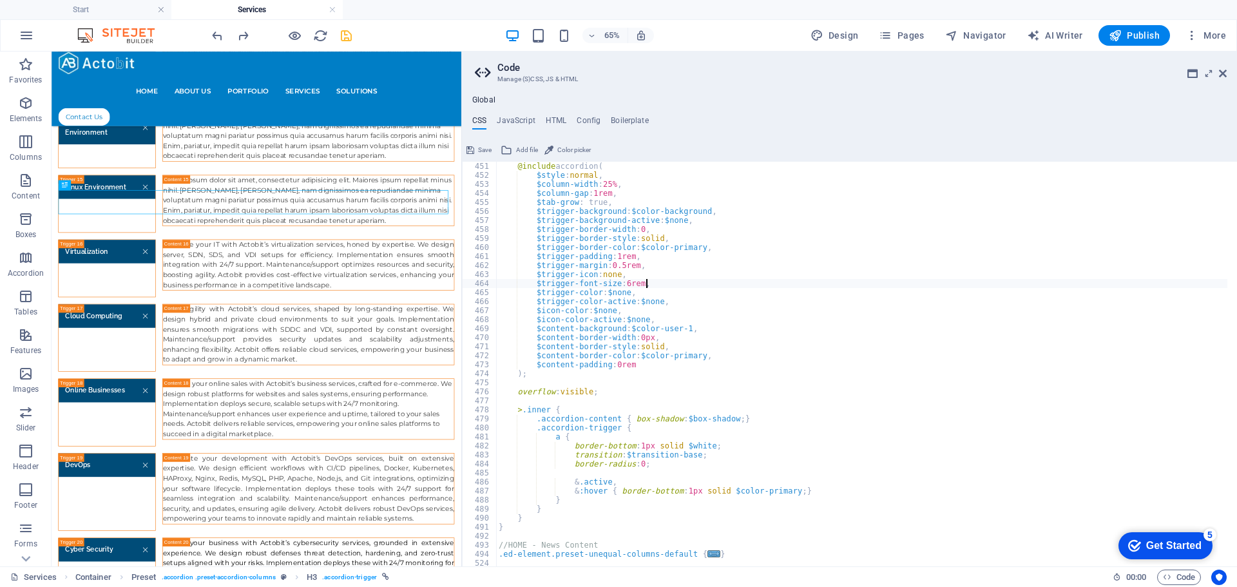
click at [888, 287] on div "@include accordion ( $style : normal , $column-width : 25% , $column-gap : 1rem…" at bounding box center [861, 373] width 731 height 423
type textarea "$trigger-font-size: 6rem,"
click at [1225, 75] on icon at bounding box center [1223, 73] width 8 height 10
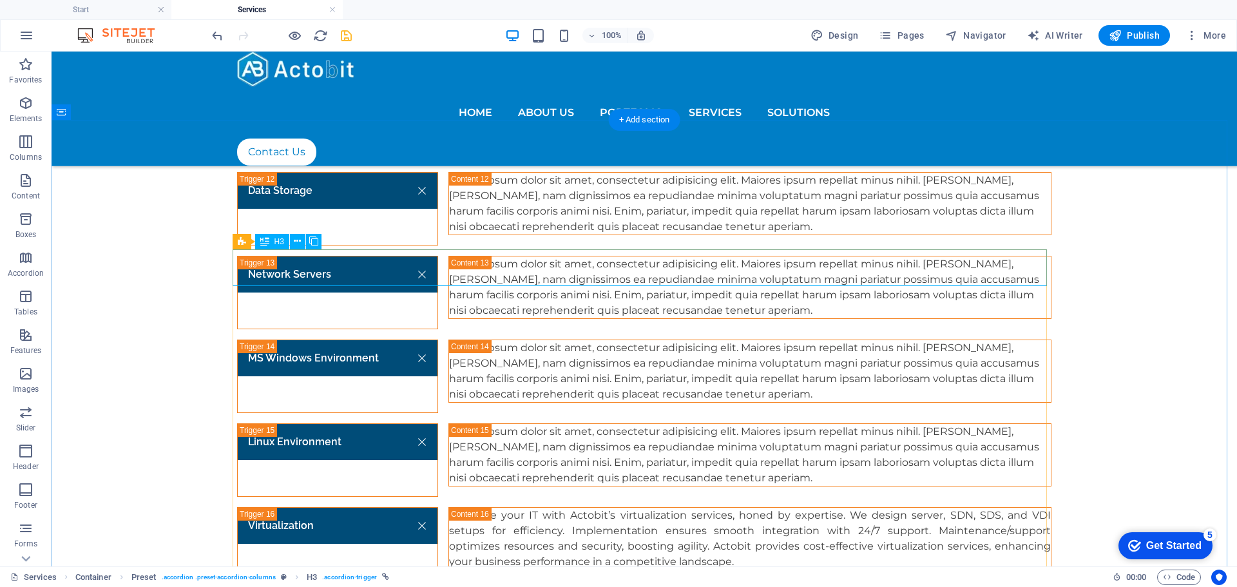
click at [296, 245] on icon at bounding box center [297, 242] width 7 height 14
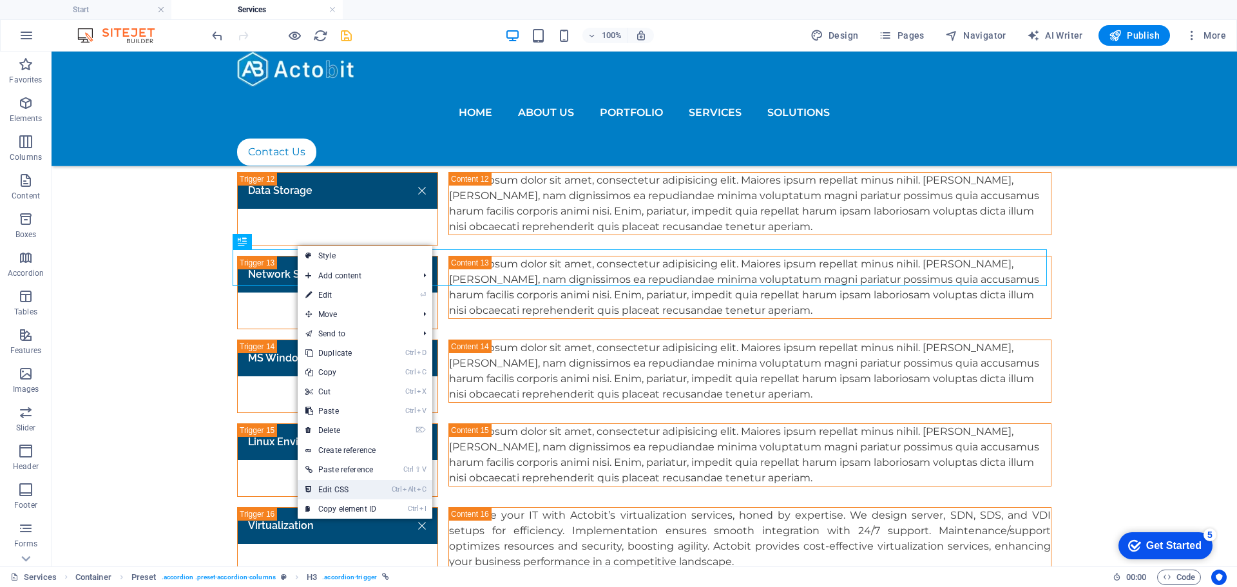
click at [362, 492] on link "Ctrl Alt C Edit CSS" at bounding box center [341, 489] width 86 height 19
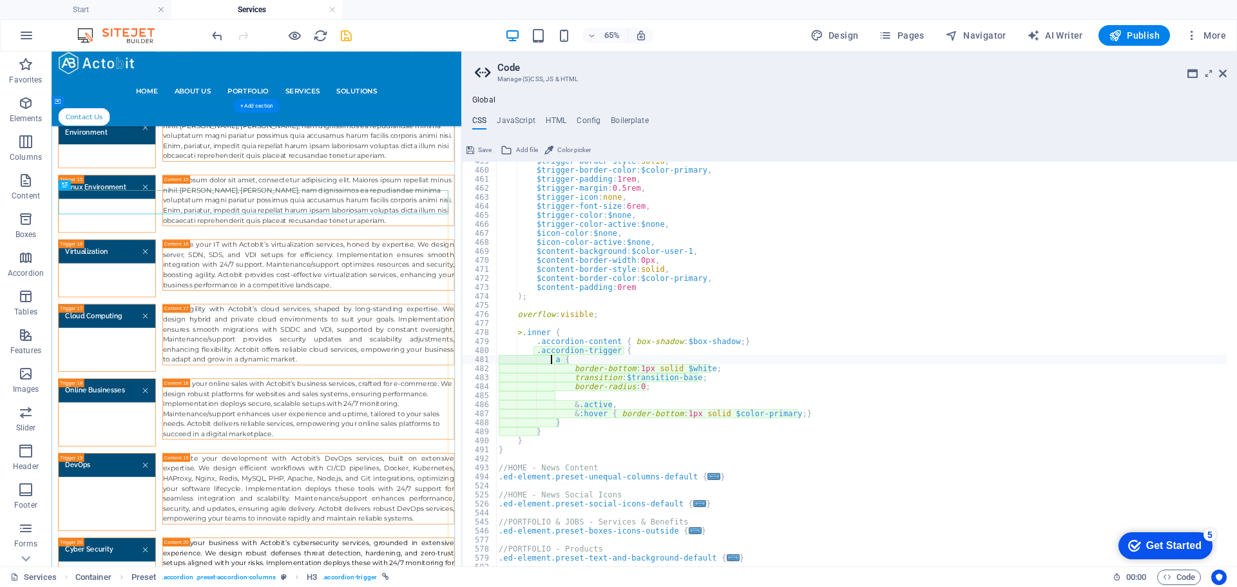
scroll to position [1584, 0]
click at [624, 208] on div "$trigger-border-style : solid , $trigger-border-color : $color-primary , $trigg…" at bounding box center [861, 368] width 731 height 423
click at [685, 206] on div "$trigger-border-style : solid , $trigger-border-color : $color-primary , $trigg…" at bounding box center [861, 368] width 731 height 423
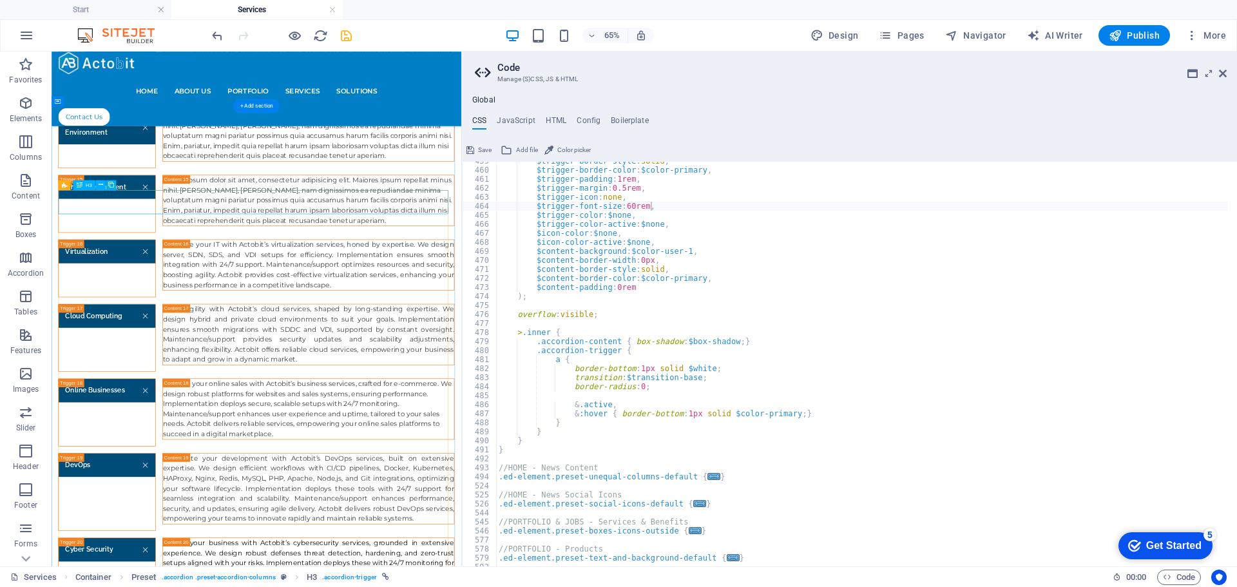
click at [516, 120] on h4 "JavaScript" at bounding box center [516, 123] width 38 height 14
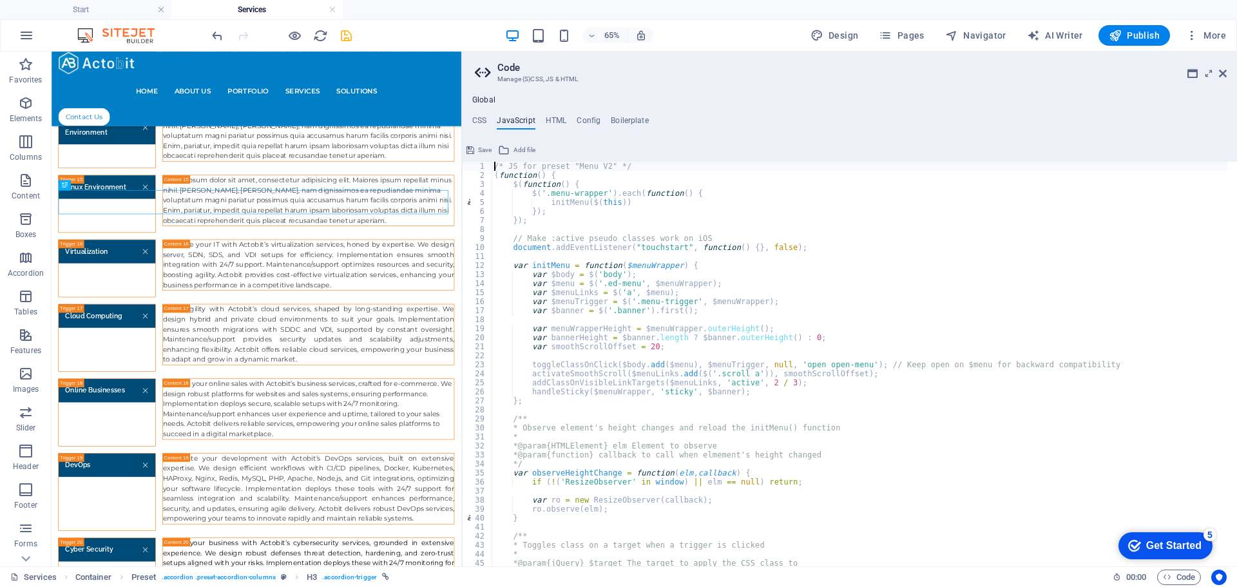
click at [487, 119] on ul "CSS JavaScript HTML Config Boilerplate" at bounding box center [849, 123] width 775 height 14
click at [479, 119] on h4 "CSS" at bounding box center [479, 123] width 14 height 14
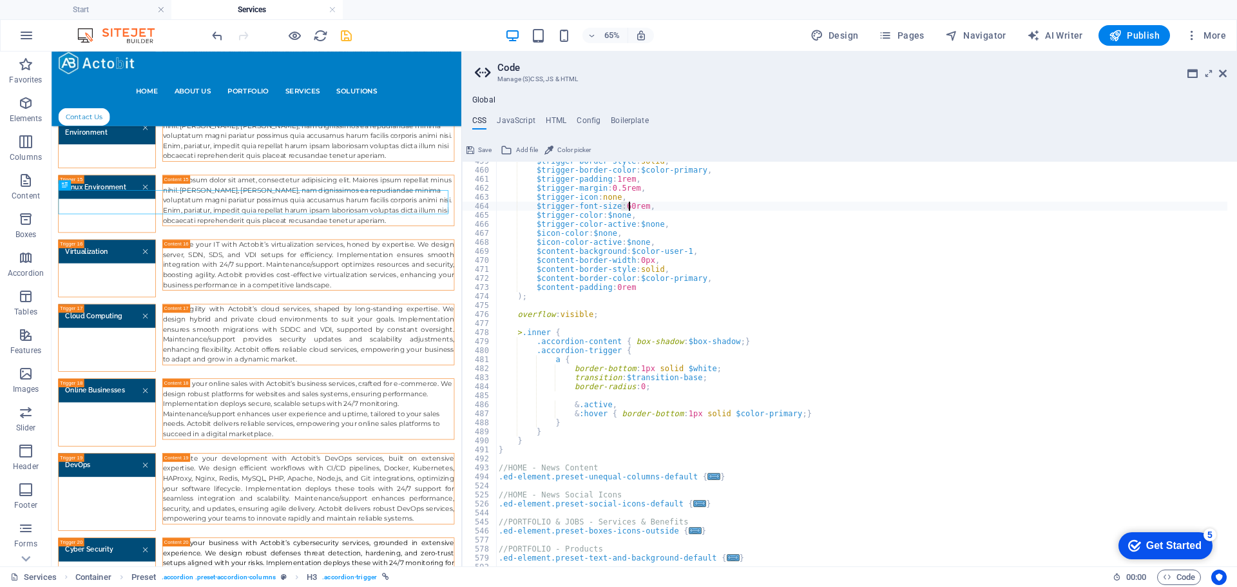
drag, startPoint x: 619, startPoint y: 206, endPoint x: 628, endPoint y: 206, distance: 9.0
click at [628, 206] on div "$trigger-border-style : solid , $trigger-border-color : $color-primary , $trigg…" at bounding box center [861, 368] width 731 height 423
click at [721, 86] on div "Global CSS JavaScript HTML Config Boilerplate $trigger-font-size: 1rem, 459 460…" at bounding box center [849, 325] width 775 height 481
drag, startPoint x: 637, startPoint y: 204, endPoint x: 533, endPoint y: 206, distance: 103.1
click at [533, 206] on div "$trigger-border-style : solid , $trigger-border-color : $color-primary , $trigg…" at bounding box center [861, 368] width 731 height 423
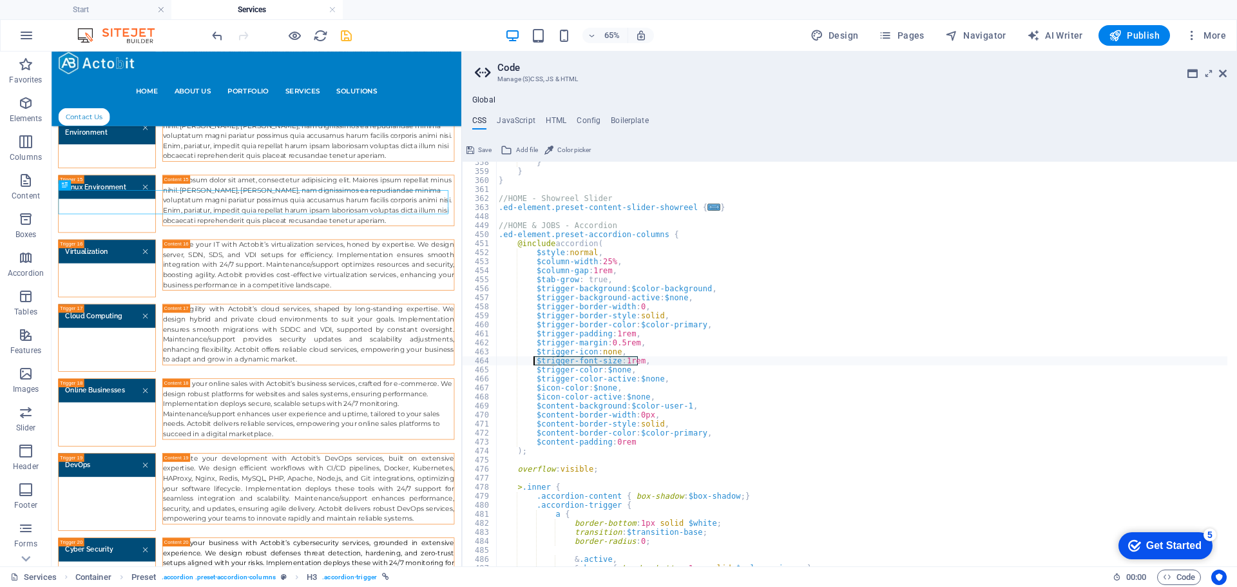
scroll to position [1429, 0]
click at [624, 359] on div "} } } //HOME - Showreel Slider .ed-element.preset-content-slider-showreel { ...…" at bounding box center [861, 364] width 731 height 405
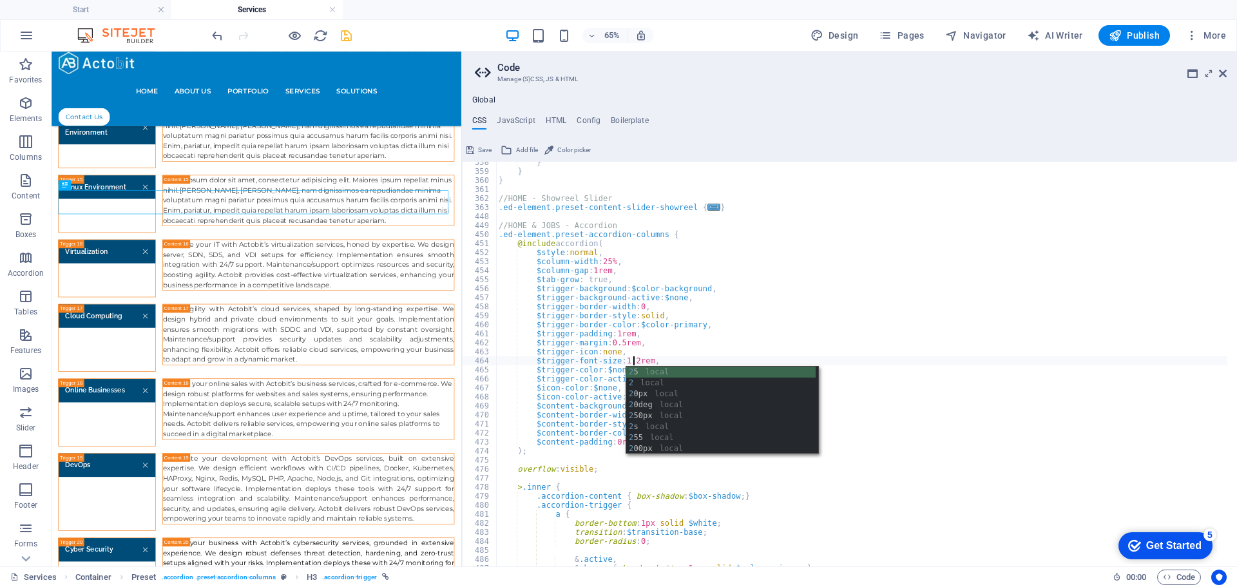
scroll to position [0, 14]
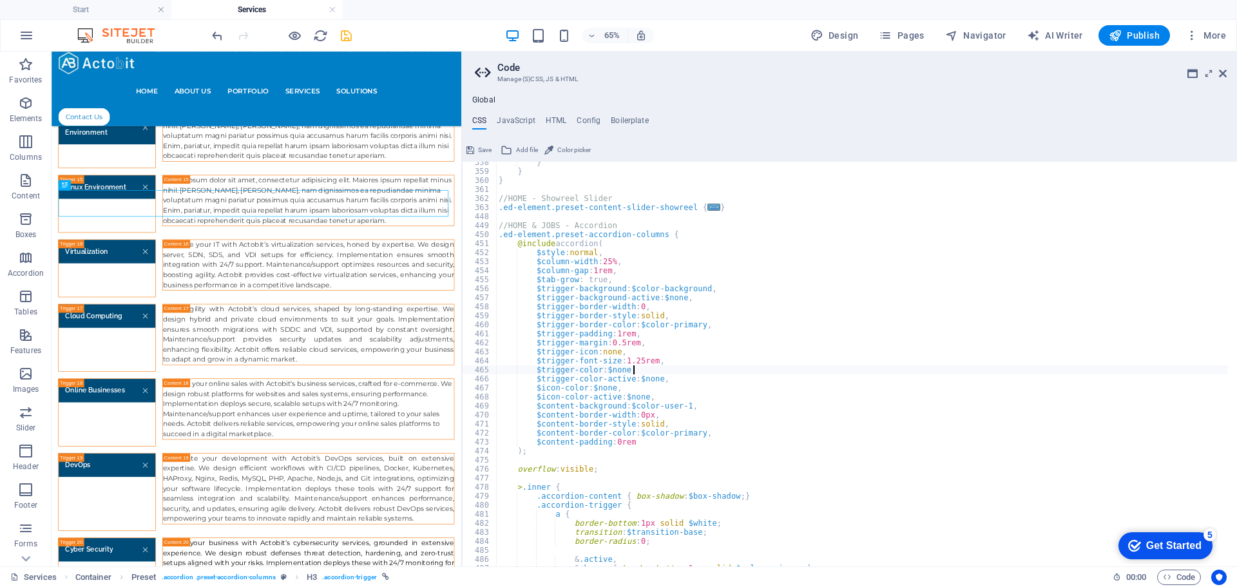
click at [761, 369] on div "} } } //HOME - Showreel Slider .ed-element.preset-content-slider-showreel { ...…" at bounding box center [861, 369] width 731 height 423
click at [635, 359] on div "} } } //HOME - Showreel Slider .ed-element.preset-content-slider-showreel { ...…" at bounding box center [861, 369] width 731 height 423
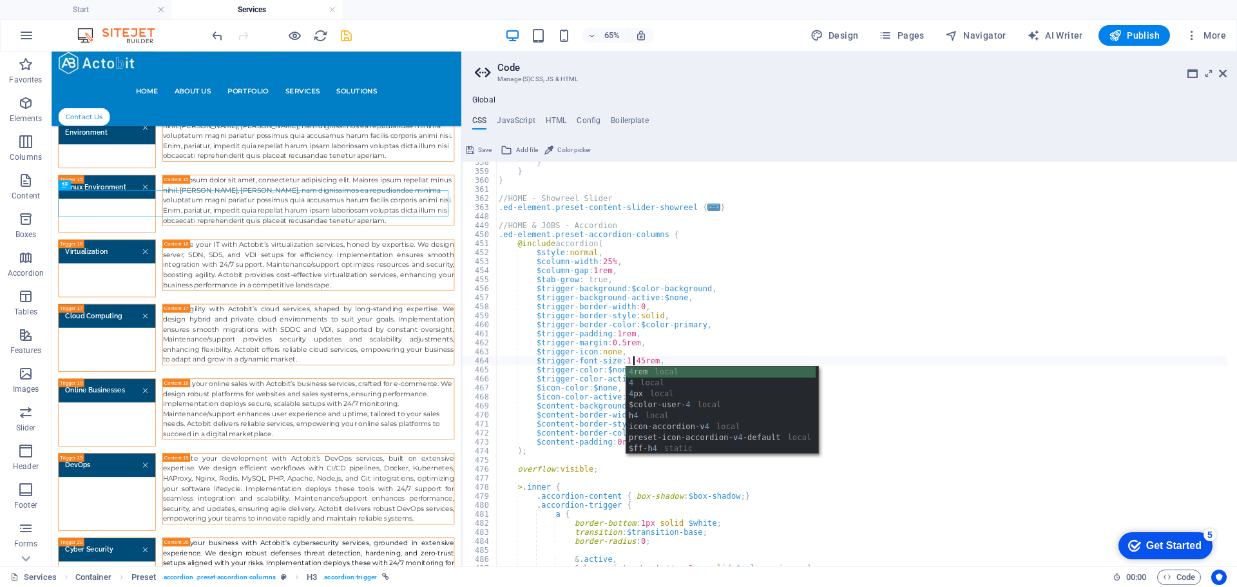
scroll to position [0, 14]
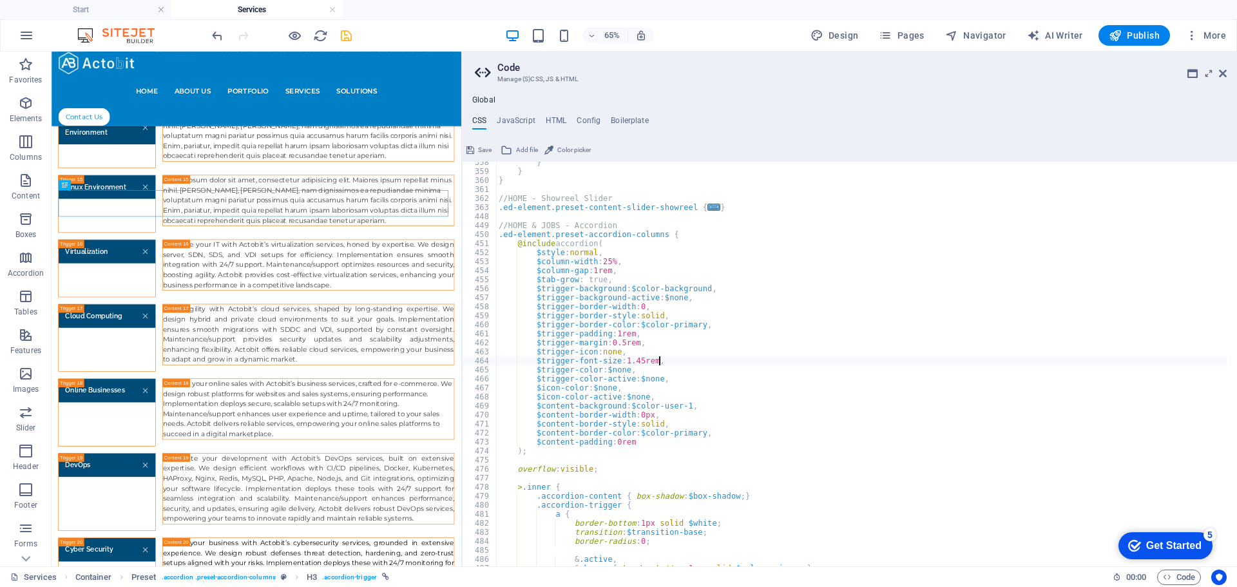
click at [844, 361] on div "} } } //HOME - Showreel Slider .ed-element.preset-content-slider-showreel { ...…" at bounding box center [861, 369] width 731 height 423
click at [678, 438] on div "} } } //HOME - Showreel Slider .ed-element.preset-content-slider-showreel { ...…" at bounding box center [861, 369] width 731 height 423
drag, startPoint x: 629, startPoint y: 361, endPoint x: 637, endPoint y: 361, distance: 8.4
click at [637, 361] on div "} } } //HOME - Showreel Slider .ed-element.preset-content-slider-showreel { ...…" at bounding box center [861, 369] width 731 height 423
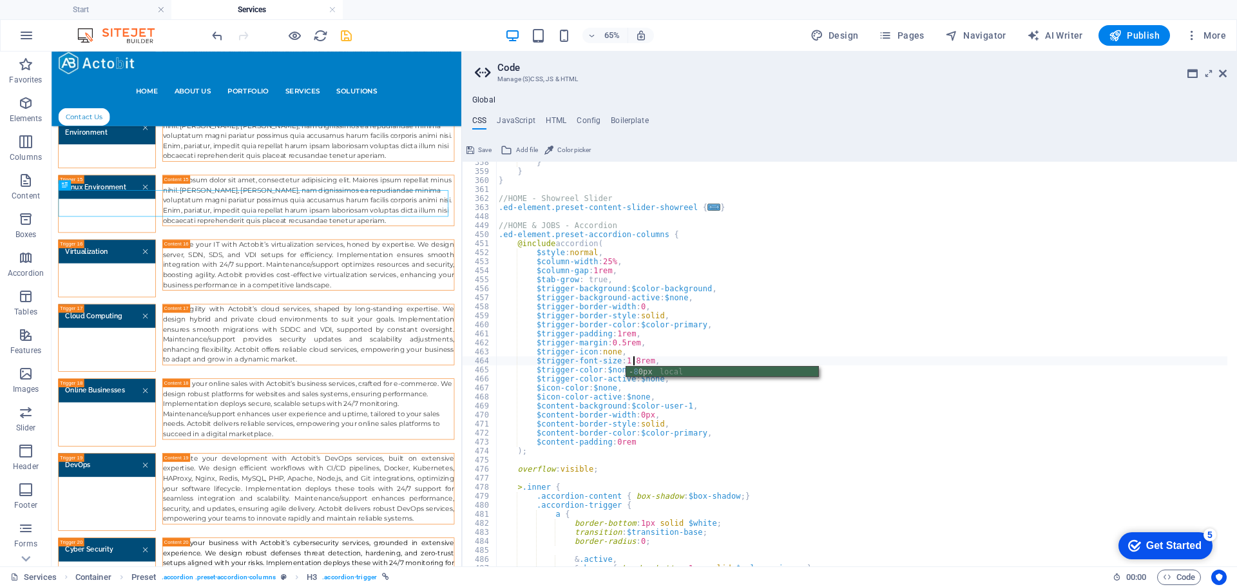
scroll to position [0, 14]
click at [660, 374] on div "- 80 px local" at bounding box center [722, 383] width 192 height 33
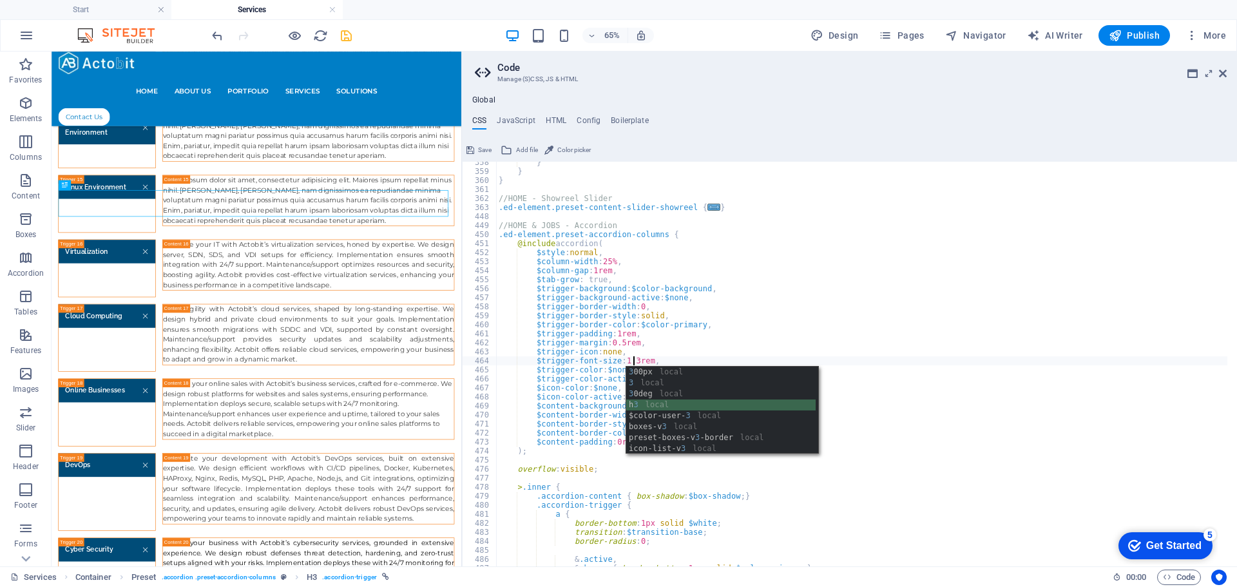
click at [720, 406] on div "3 00px local 3 local 3 0deg local h 3 local $color-user- 3 local boxes-v 3 loca…" at bounding box center [720, 422] width 189 height 110
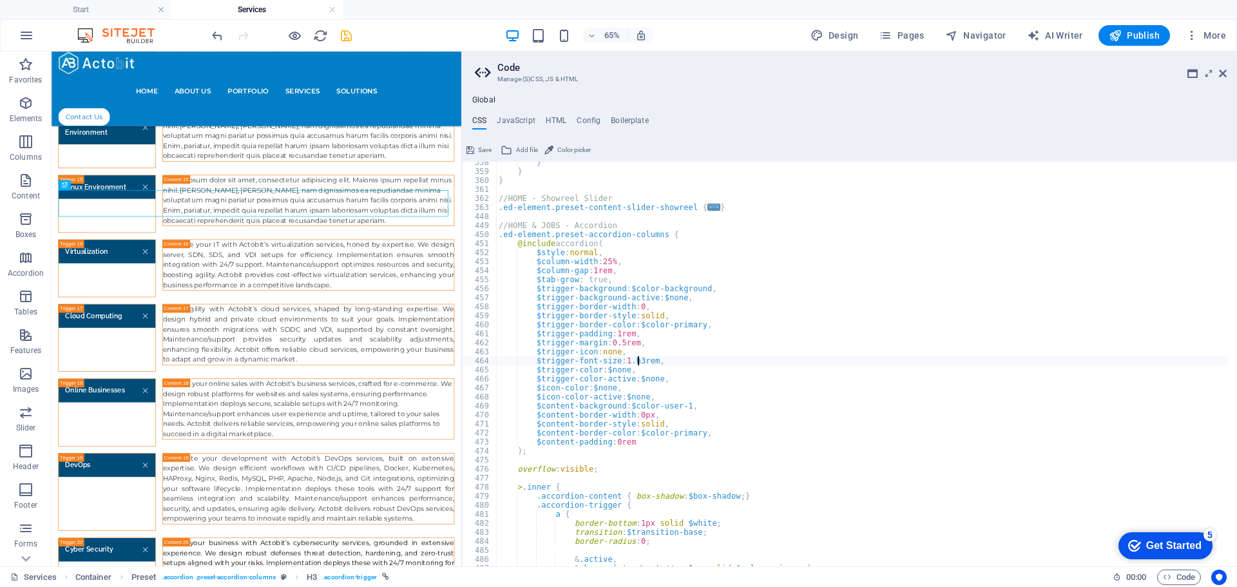
click at [679, 382] on div "} } } //HOME - Showreel Slider .ed-element.preset-content-slider-showreel { ...…" at bounding box center [861, 369] width 731 height 423
click at [637, 361] on div "} } } //HOME - Showreel Slider .ed-element.preset-content-slider-showreel { ...…" at bounding box center [861, 369] width 731 height 423
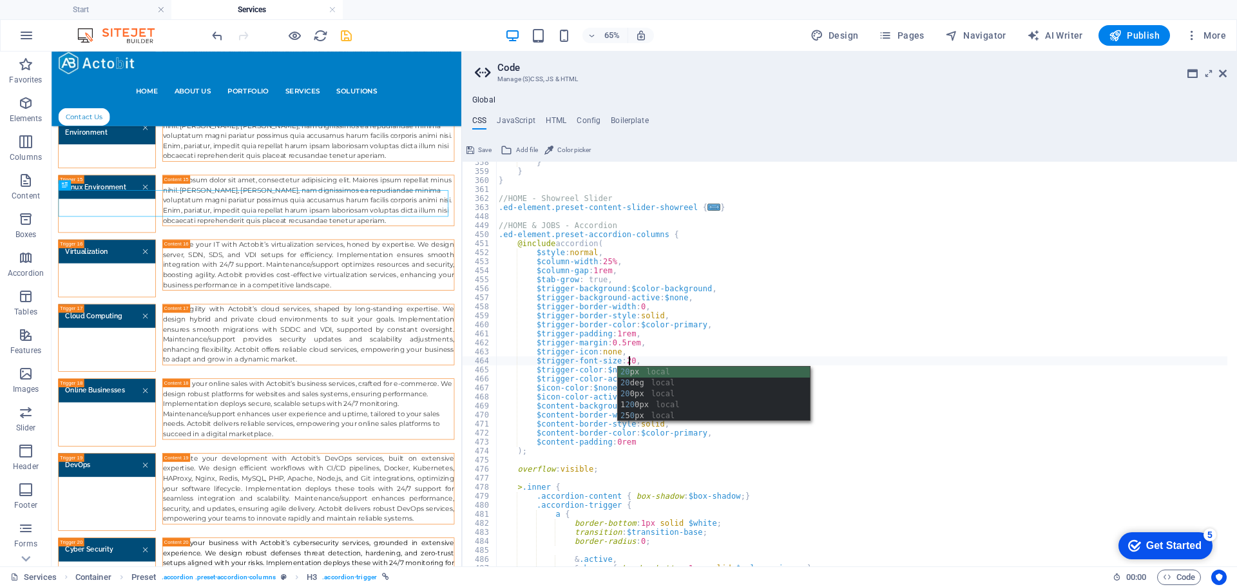
click at [727, 372] on div "20 px local 20 deg local 20 0px local 1 20 0px local 2 5 0 px local" at bounding box center [714, 405] width 192 height 77
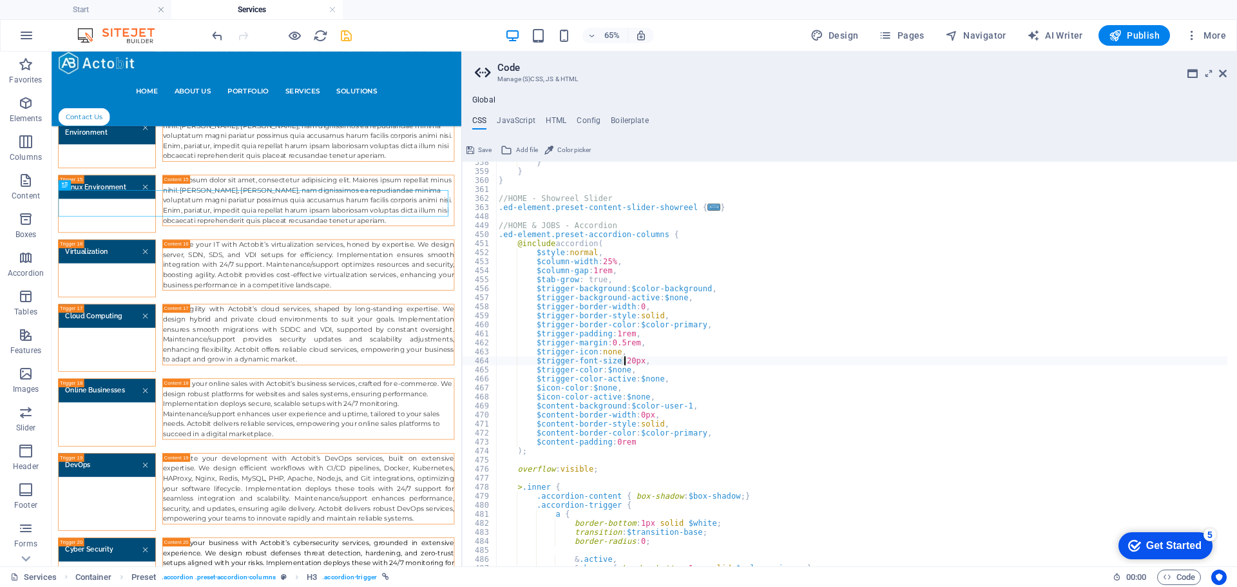
click at [626, 360] on div "} } } //HOME - Showreel Slider .ed-element.preset-content-slider-showreel { ...…" at bounding box center [861, 369] width 731 height 423
click at [640, 369] on div "- 80 px local" at bounding box center [714, 383] width 192 height 33
click at [752, 311] on div "} } } //HOME - Showreel Slider .ed-element.preset-content-slider-showreel { ...…" at bounding box center [861, 369] width 731 height 423
click at [653, 362] on div "} } } //HOME - Showreel Slider .ed-element.preset-content-slider-showreel { ...…" at bounding box center [861, 369] width 731 height 423
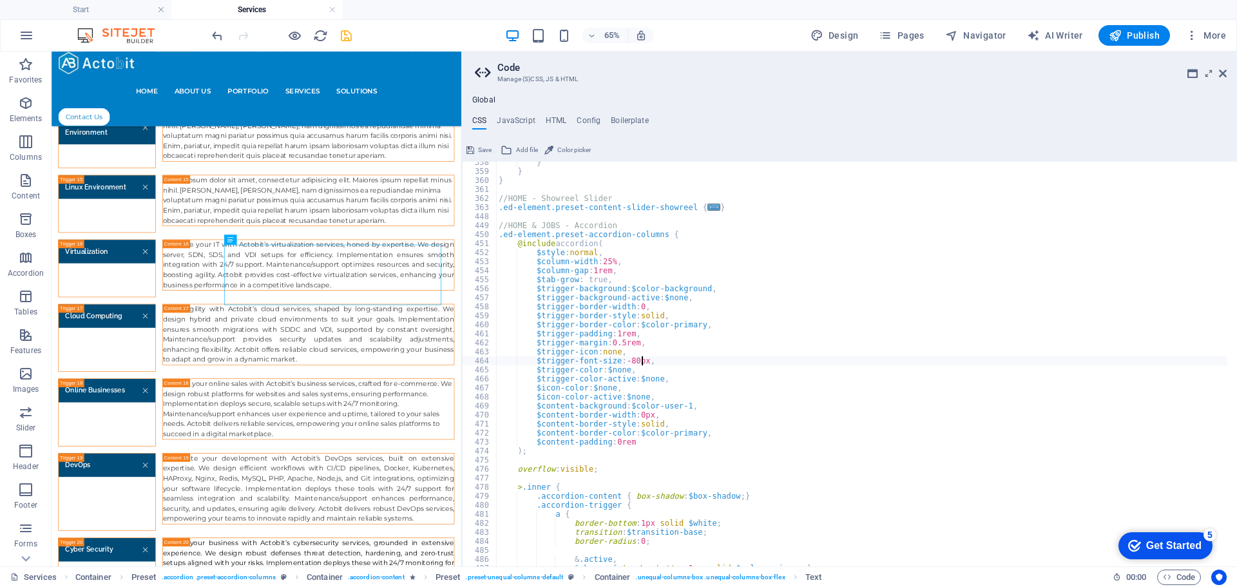
click at [767, 408] on div "} } } //HOME - Showreel Slider .ed-element.preset-content-slider-showreel { ...…" at bounding box center [861, 369] width 731 height 423
type textarea "$content-background: $color-user-1,"
click at [1225, 70] on icon at bounding box center [1223, 73] width 8 height 10
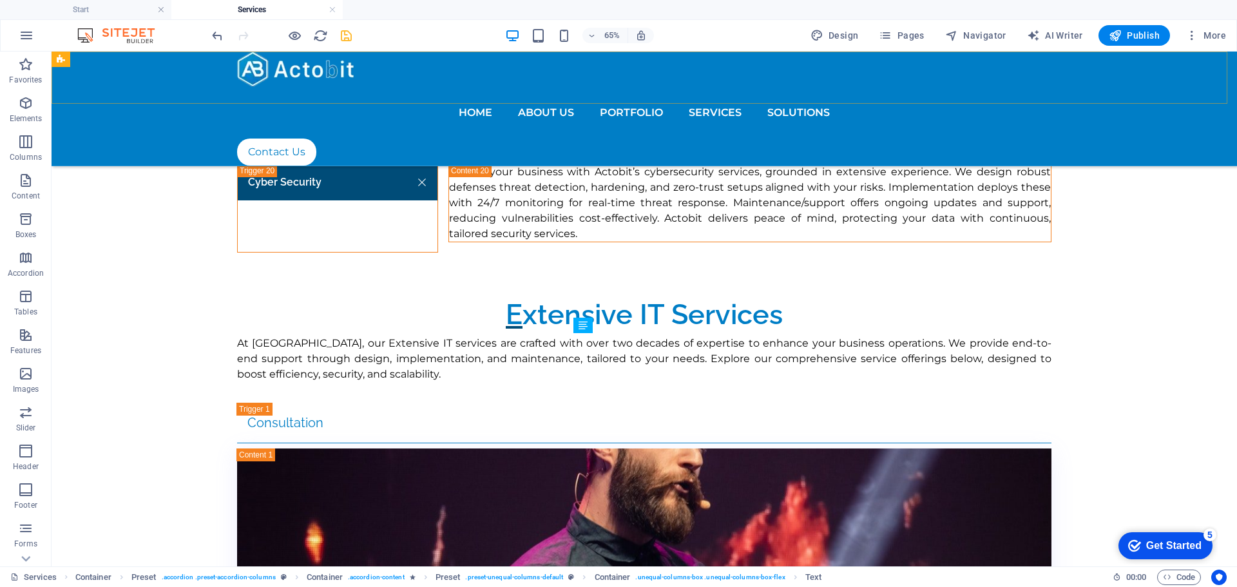
scroll to position [2573, 0]
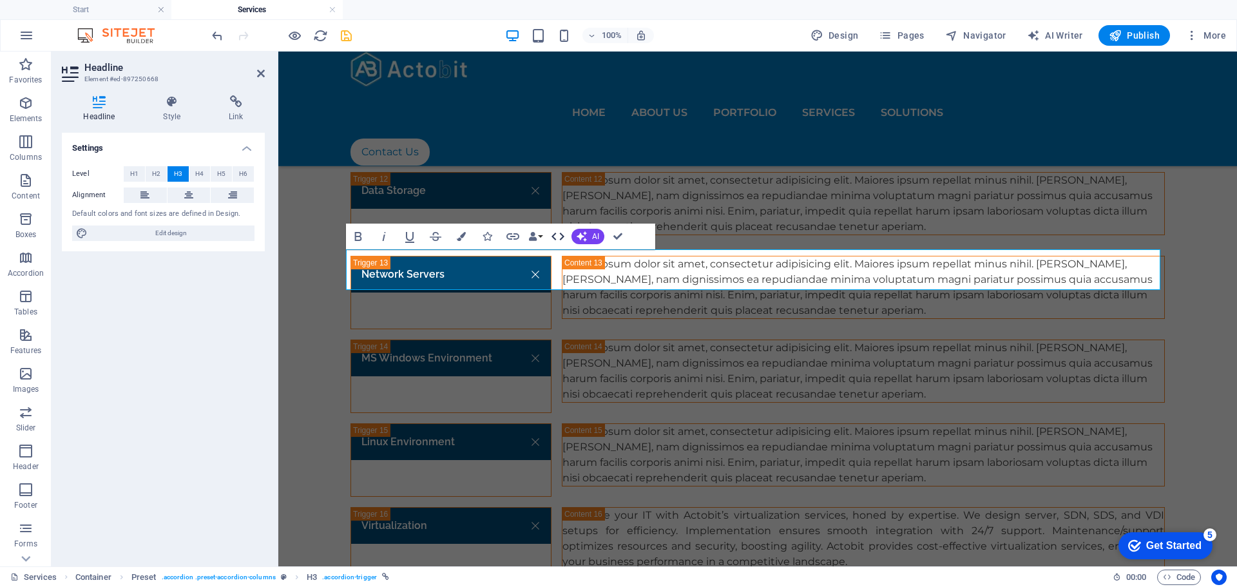
click at [560, 234] on icon "button" at bounding box center [557, 237] width 13 height 8
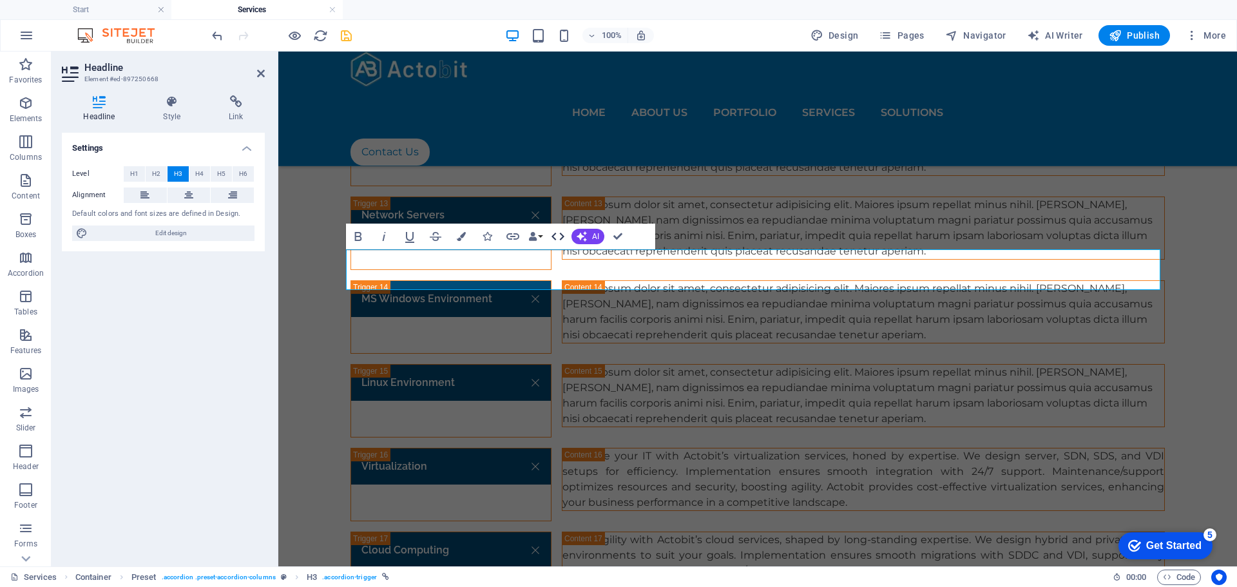
scroll to position [2514, 0]
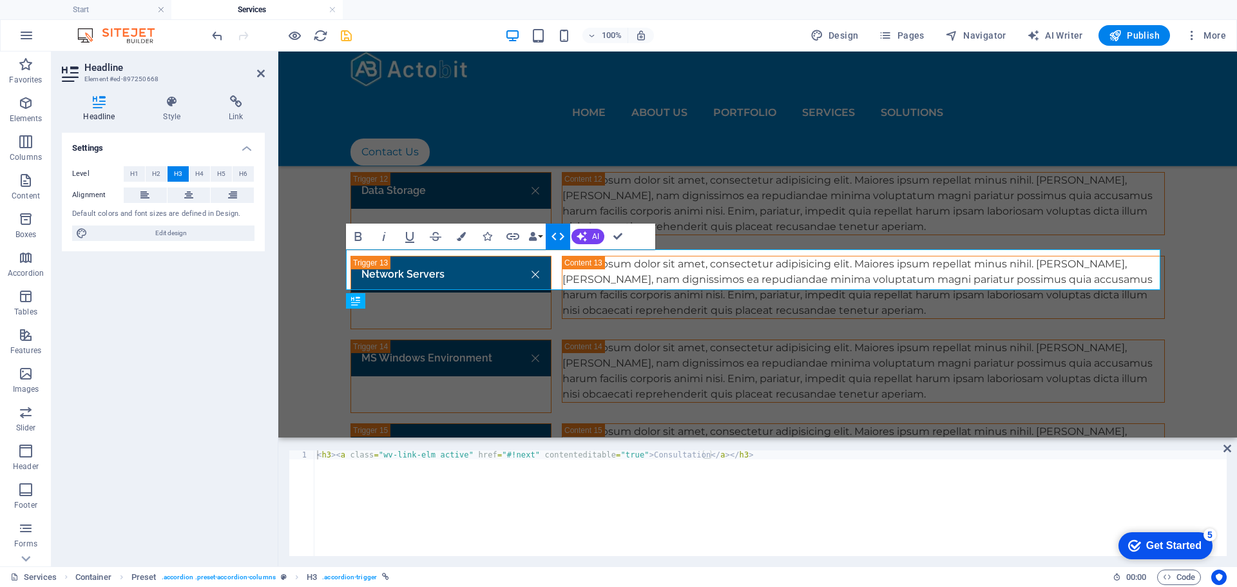
click at [554, 238] on icon "button" at bounding box center [557, 237] width 13 height 8
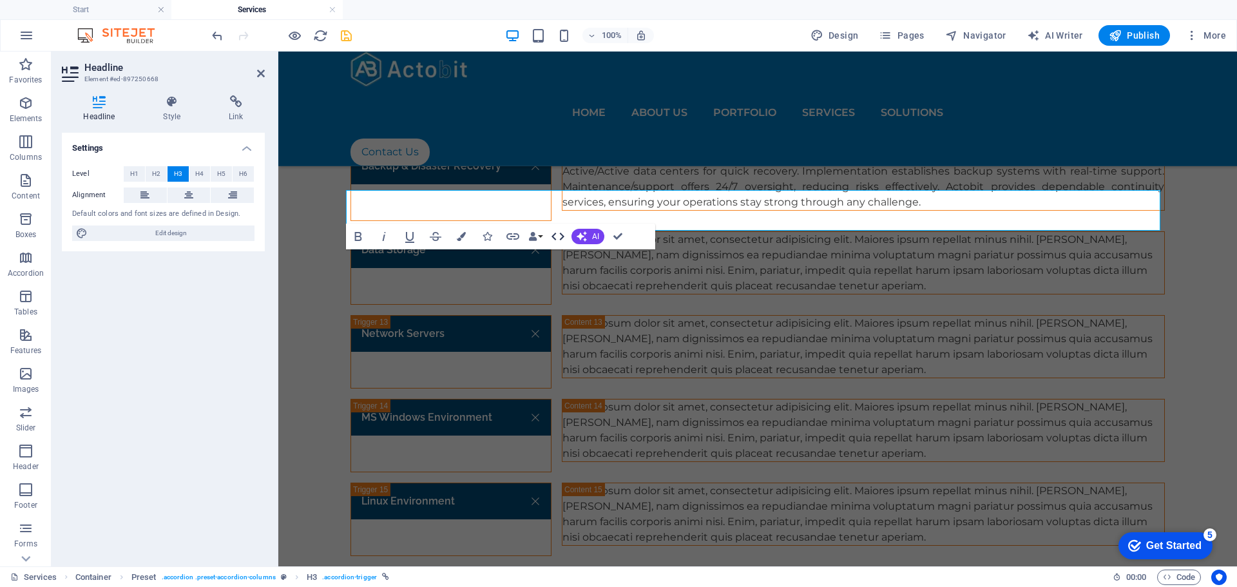
scroll to position [2573, 0]
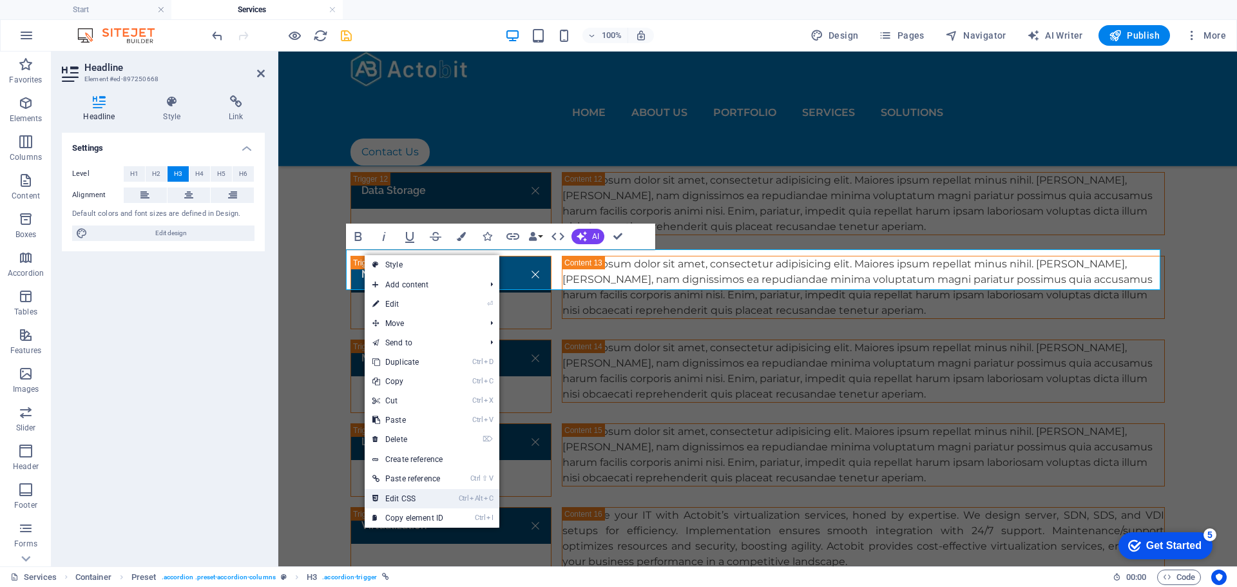
click at [455, 499] on li "Ctrl Alt C Edit CSS" at bounding box center [432, 498] width 135 height 19
click at [429, 495] on link "Ctrl Alt C Edit CSS" at bounding box center [408, 498] width 86 height 19
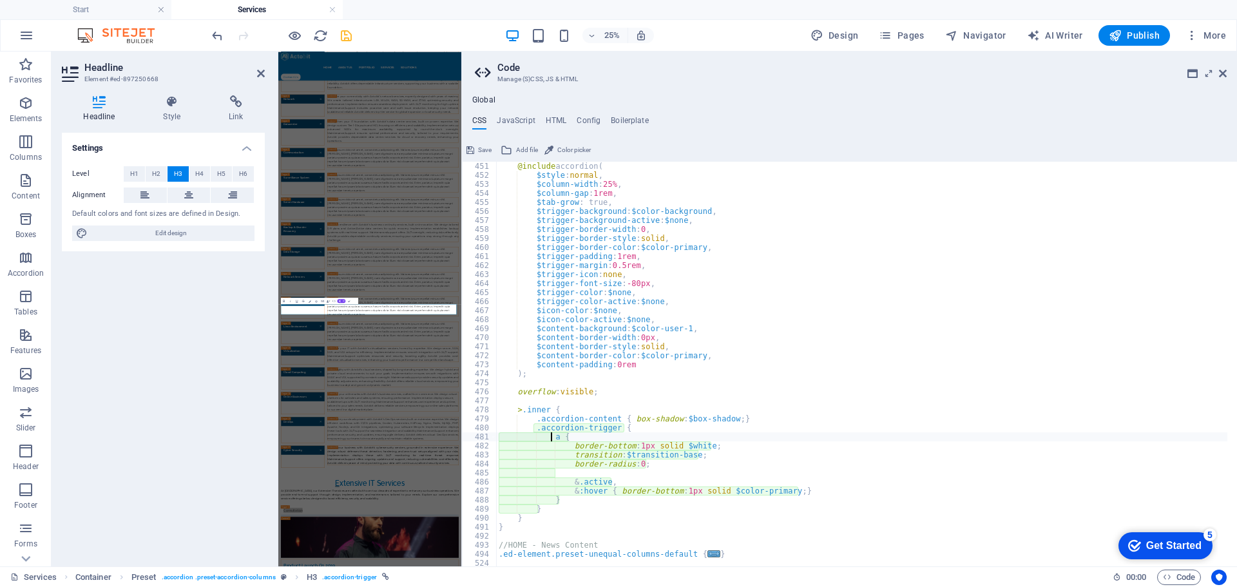
scroll to position [1506, 0]
click at [624, 284] on div "@include accordion ( $style : normal , $column-width : 25% , $column-gap : 1rem…" at bounding box center [861, 373] width 731 height 423
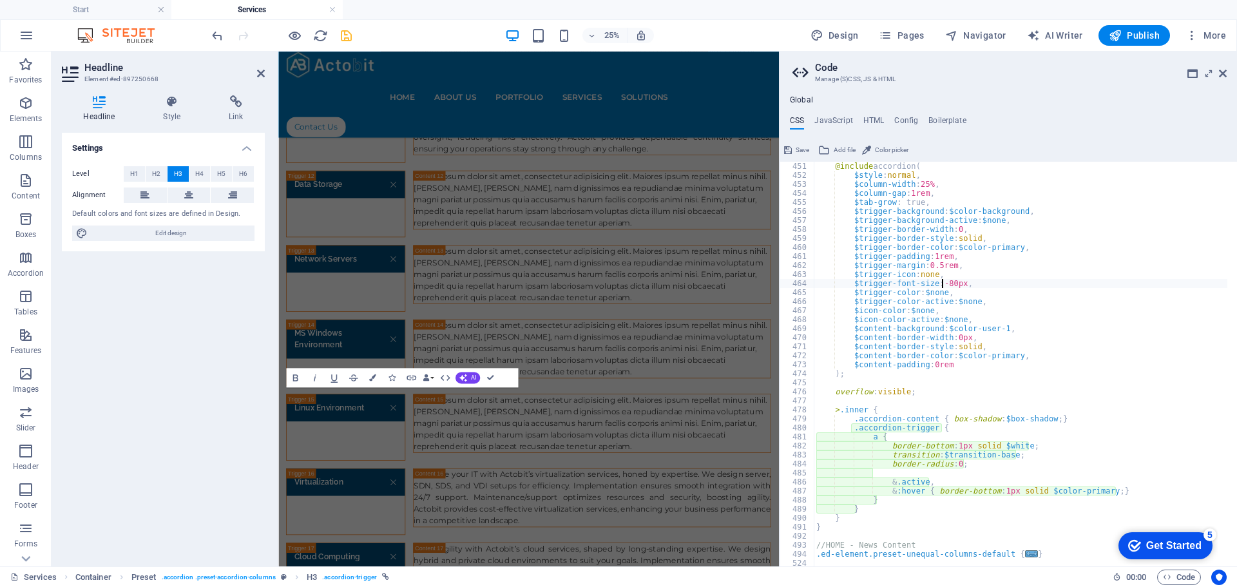
scroll to position [2804, 0]
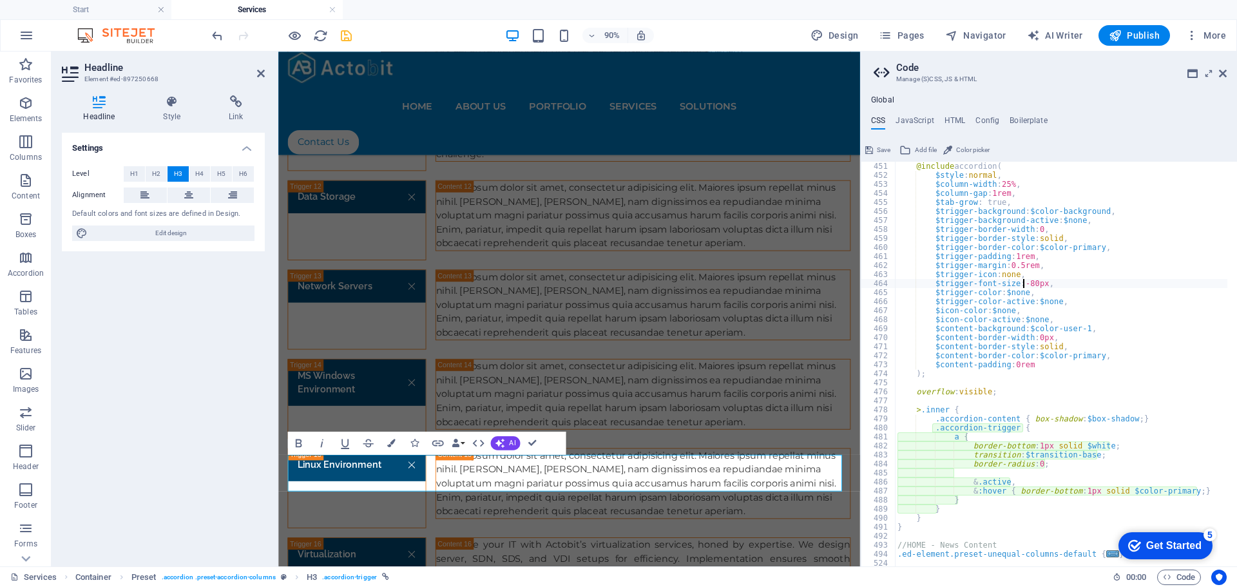
drag, startPoint x: 463, startPoint y: 252, endPoint x: 859, endPoint y: 278, distance: 396.4
click at [859, 278] on div "Start Services Favorites Elements Columns Content Boxes Accordion Tables Featur…" at bounding box center [618, 309] width 1237 height 515
click at [1049, 302] on div "@include accordion ( $style : normal , $column-width : 25% , $column-gap : 1rem…" at bounding box center [1260, 373] width 731 height 423
drag, startPoint x: 1020, startPoint y: 284, endPoint x: 1035, endPoint y: 285, distance: 15.5
click at [1035, 285] on div "@include accordion ( $style : normal , $column-width : 25% , $column-gap : 1rem…" at bounding box center [1260, 373] width 731 height 423
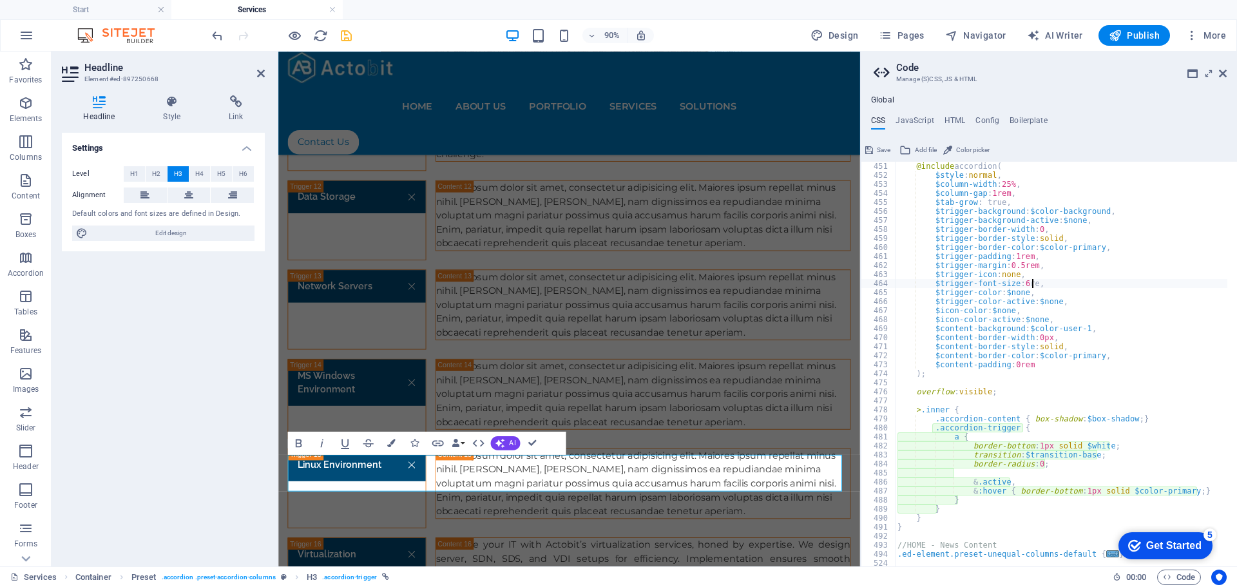
scroll to position [0, 14]
click at [1138, 289] on div "@include accordion ( $style : normal , $column-width : 25% , $column-gap : 1rem…" at bounding box center [1260, 373] width 731 height 423
type textarea "$trigger-color: $none,"
click at [1221, 70] on icon at bounding box center [1223, 73] width 8 height 10
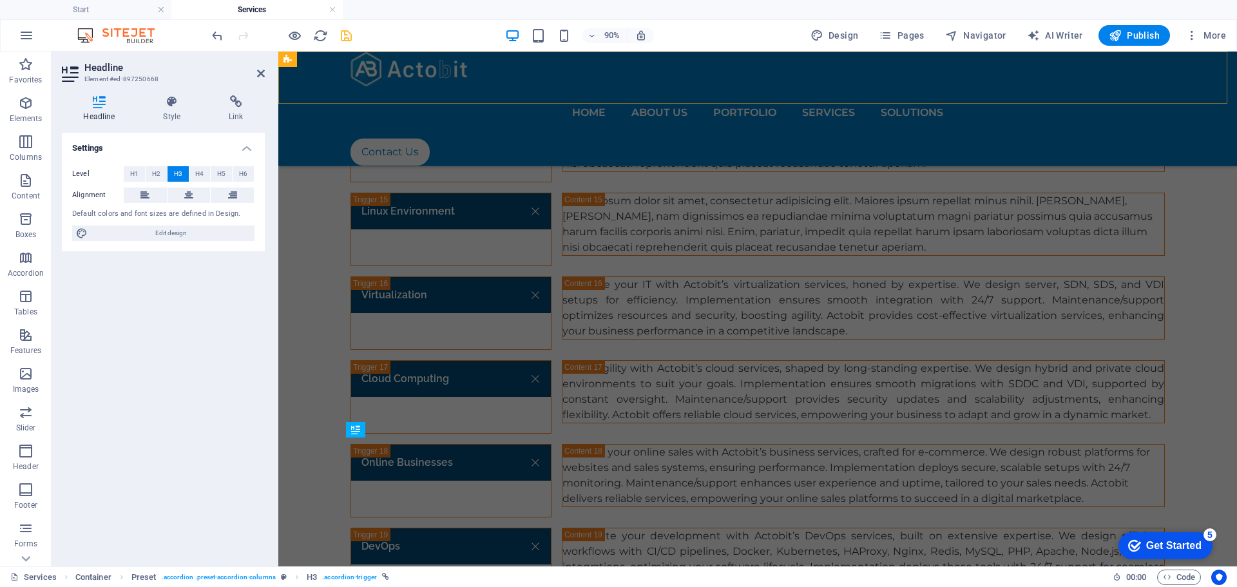
scroll to position [2385, 0]
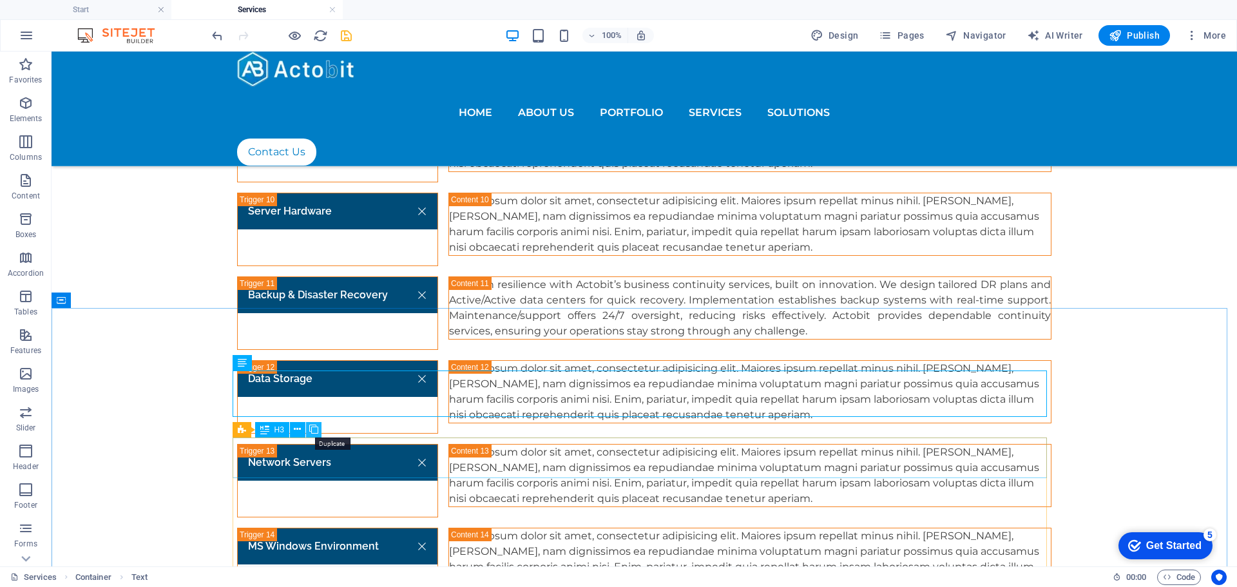
click at [313, 430] on icon at bounding box center [313, 430] width 9 height 14
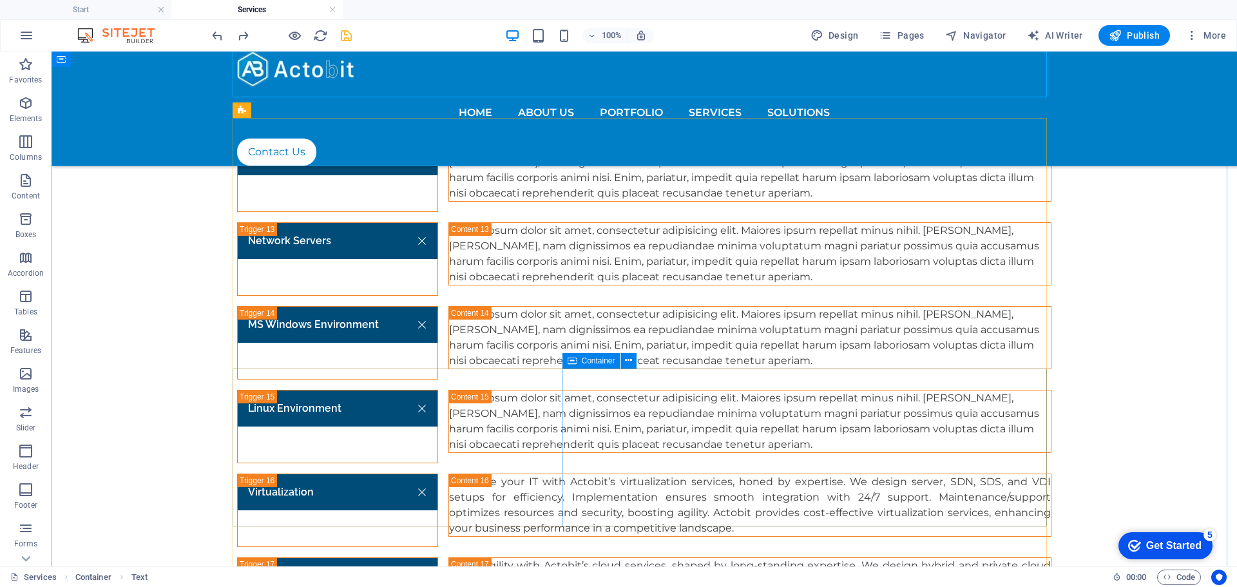
scroll to position [2578, 0]
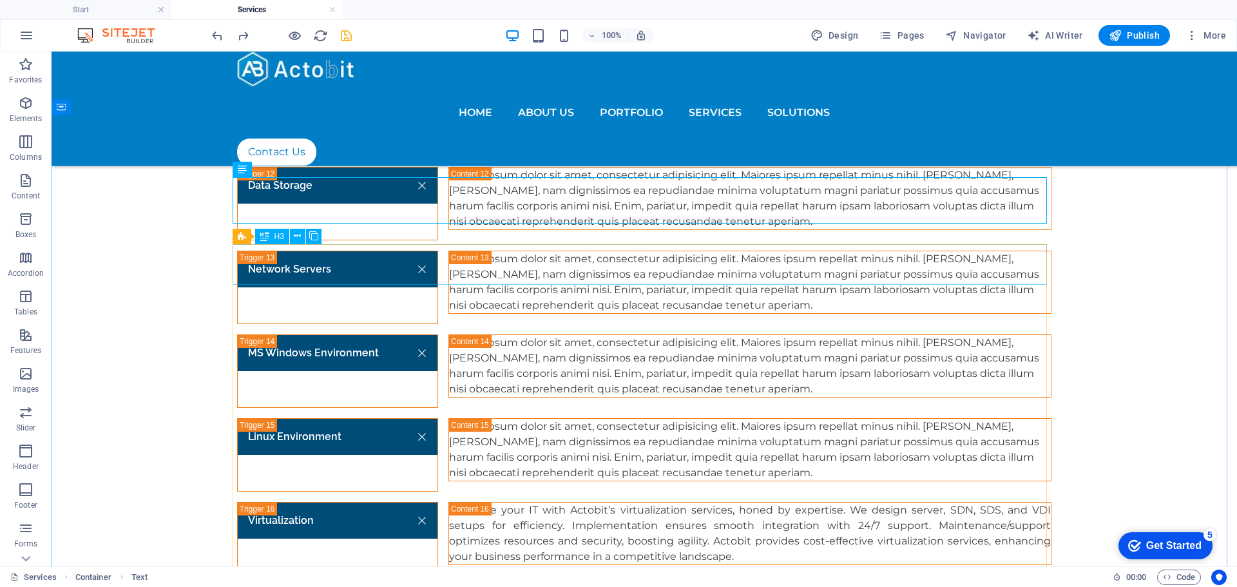
click at [277, 235] on span "H3" at bounding box center [279, 237] width 10 height 8
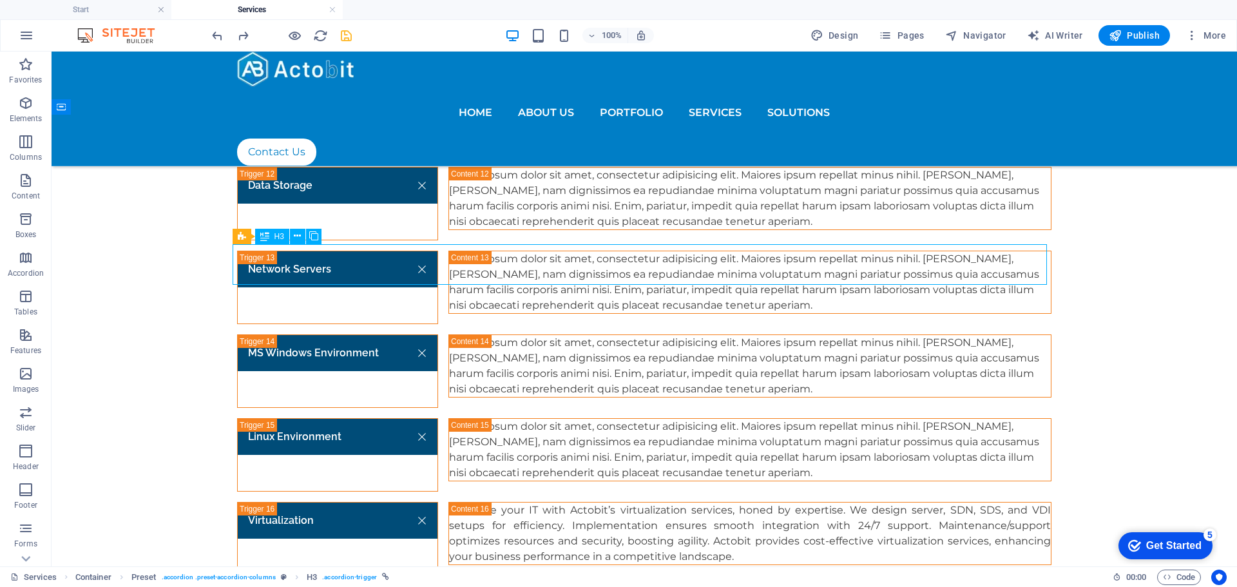
click at [277, 235] on span "H3" at bounding box center [279, 237] width 10 height 8
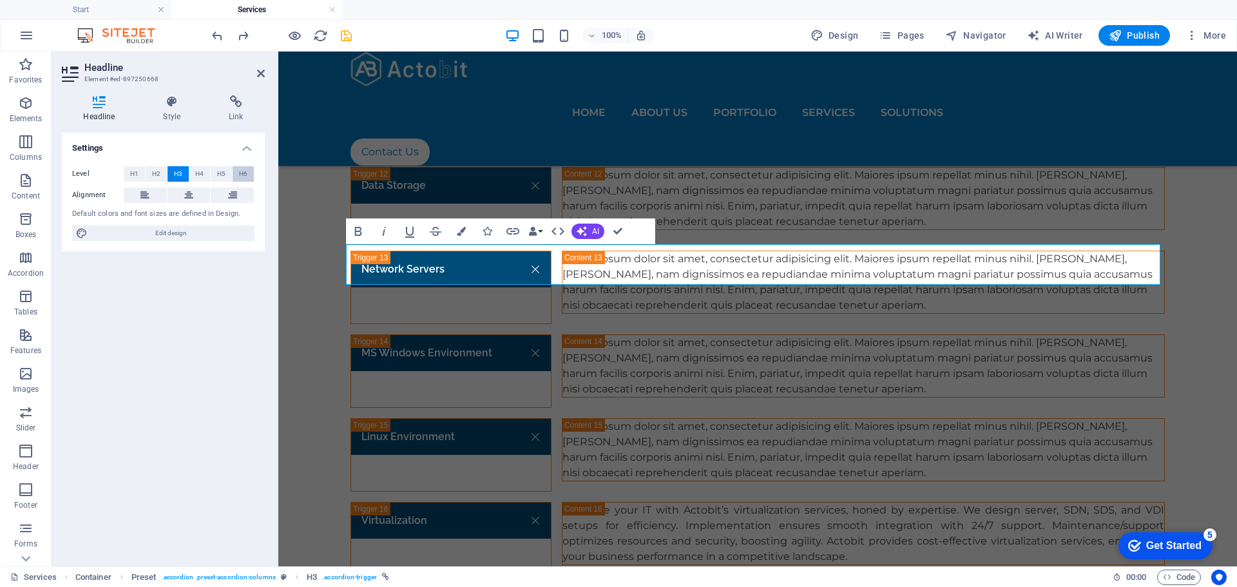
click at [249, 175] on button "H6" at bounding box center [243, 173] width 21 height 15
click at [227, 178] on button "H5" at bounding box center [221, 173] width 21 height 15
click at [202, 175] on span "H4" at bounding box center [199, 173] width 8 height 15
drag, startPoint x: 178, startPoint y: 171, endPoint x: 156, endPoint y: 170, distance: 22.6
click at [177, 171] on span "H3" at bounding box center [178, 173] width 8 height 15
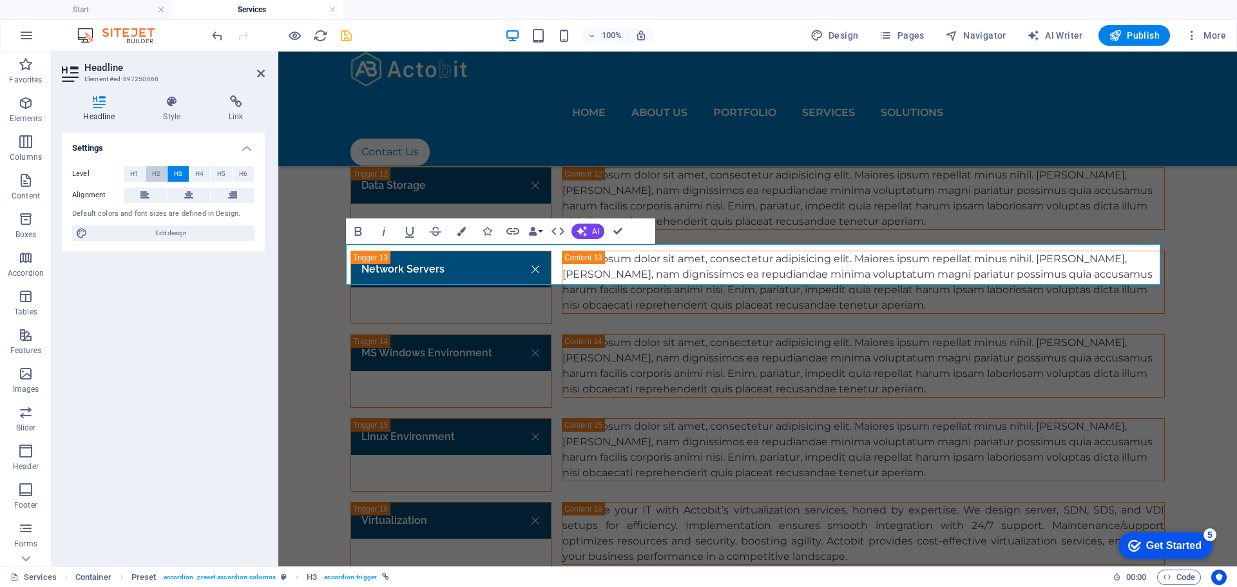
drag, startPoint x: 156, startPoint y: 170, endPoint x: 135, endPoint y: 173, distance: 20.9
click at [153, 170] on span "H2" at bounding box center [156, 173] width 8 height 15
click at [135, 173] on span "H1" at bounding box center [134, 173] width 8 height 15
click at [248, 184] on div "Level H1 H2 H3 H4 H5 H6 Alignment Default colors and font sizes are defined in …" at bounding box center [163, 204] width 203 height 96
click at [247, 177] on button "H6" at bounding box center [243, 173] width 21 height 15
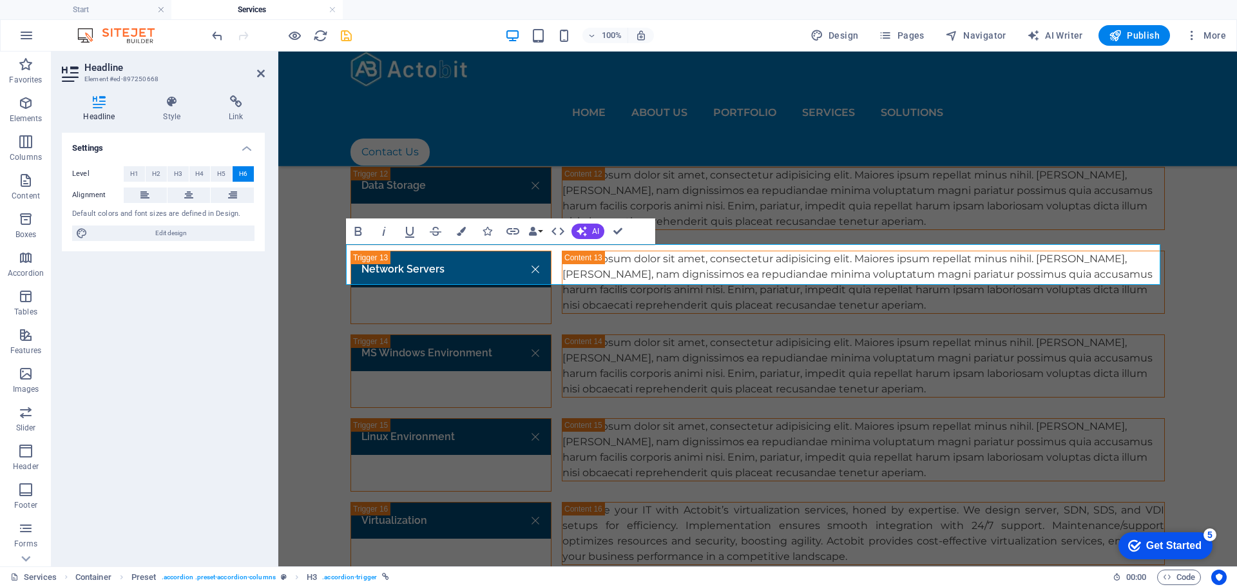
click at [142, 310] on div "Settings Level H1 H2 H3 H4 H5 H6 Alignment Default colors and font sizes are de…" at bounding box center [163, 344] width 203 height 423
click at [266, 77] on aside "Headline Element #ed-897250668 Headline Style Link Settings Level H1 H2 H3 H4 H…" at bounding box center [165, 309] width 227 height 515
click at [260, 77] on icon at bounding box center [261, 73] width 8 height 10
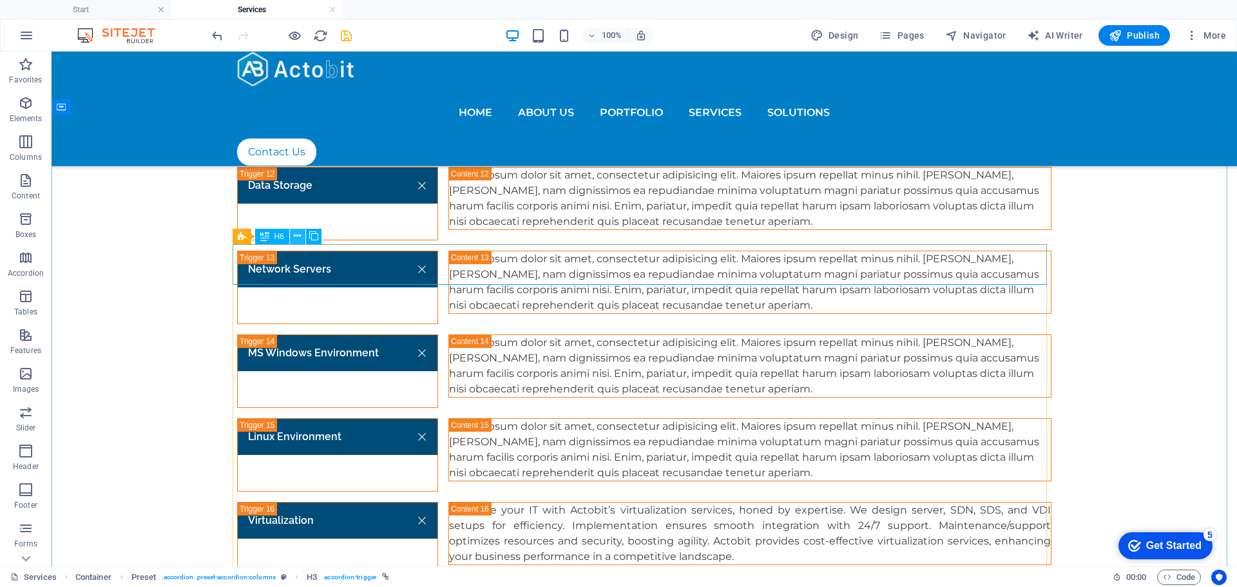
click at [296, 234] on icon at bounding box center [297, 236] width 7 height 14
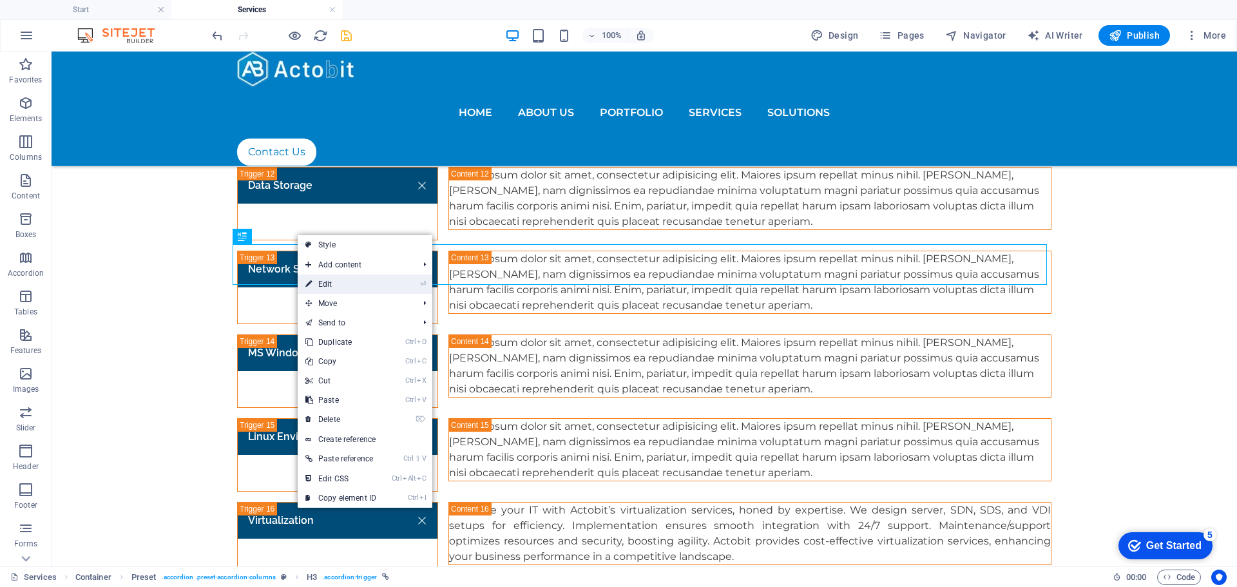
click at [370, 282] on link "⏎ Edit" at bounding box center [341, 283] width 86 height 19
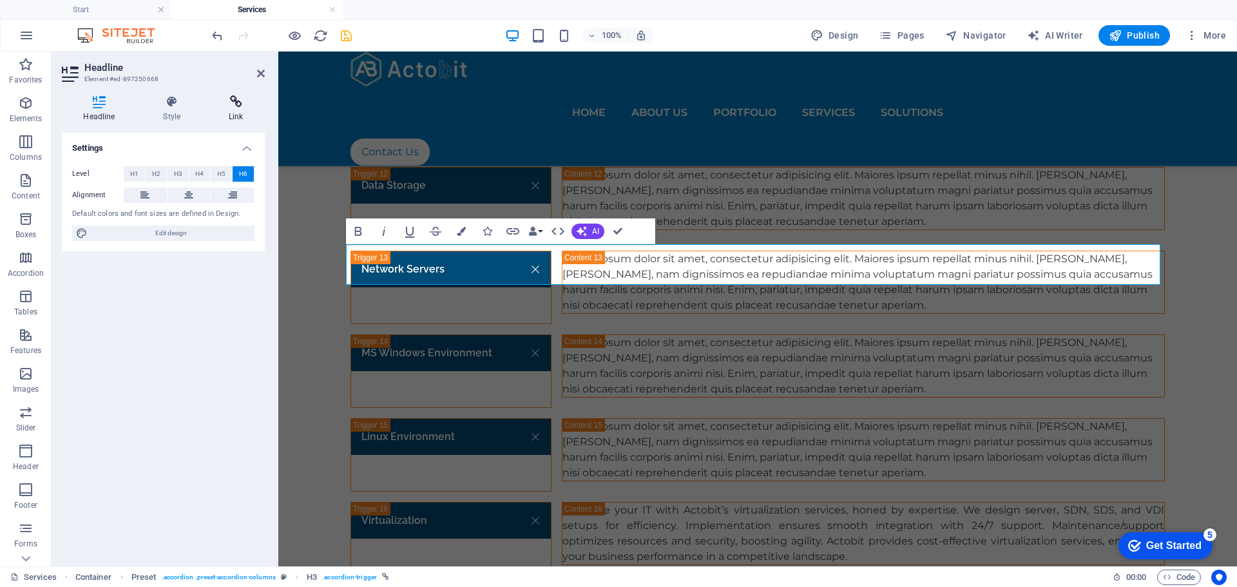
click at [242, 106] on icon at bounding box center [235, 101] width 57 height 13
click at [247, 233] on select "alternate author bookmark external help license next nofollow noreferrer noopen…" at bounding box center [196, 231] width 118 height 15
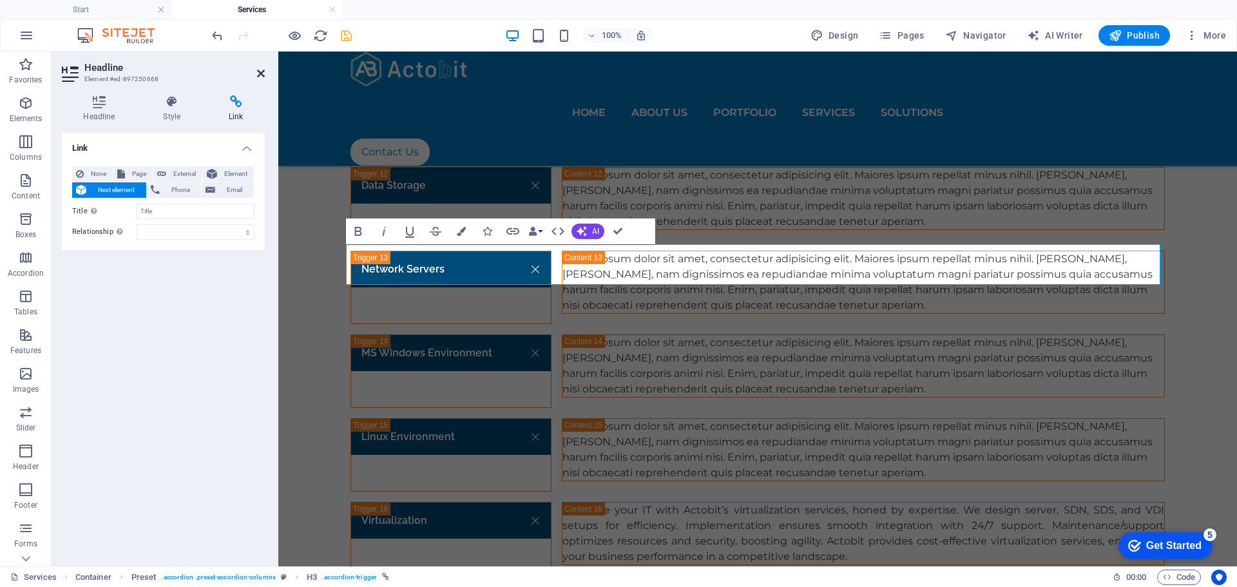
click at [260, 72] on icon at bounding box center [261, 73] width 8 height 10
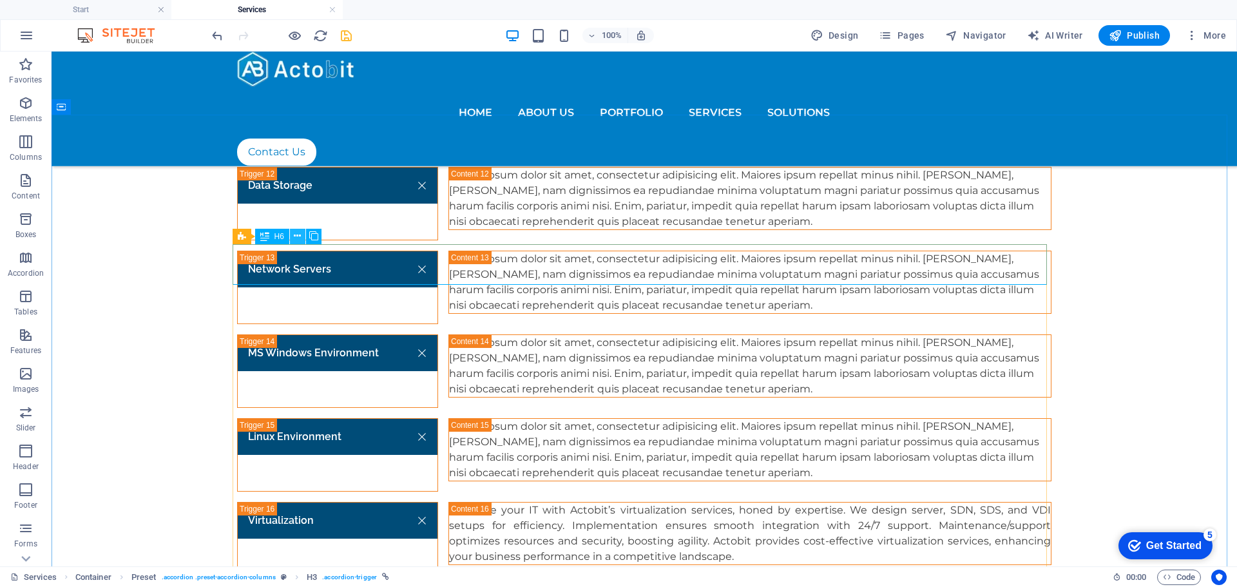
click at [296, 234] on icon at bounding box center [297, 236] width 7 height 14
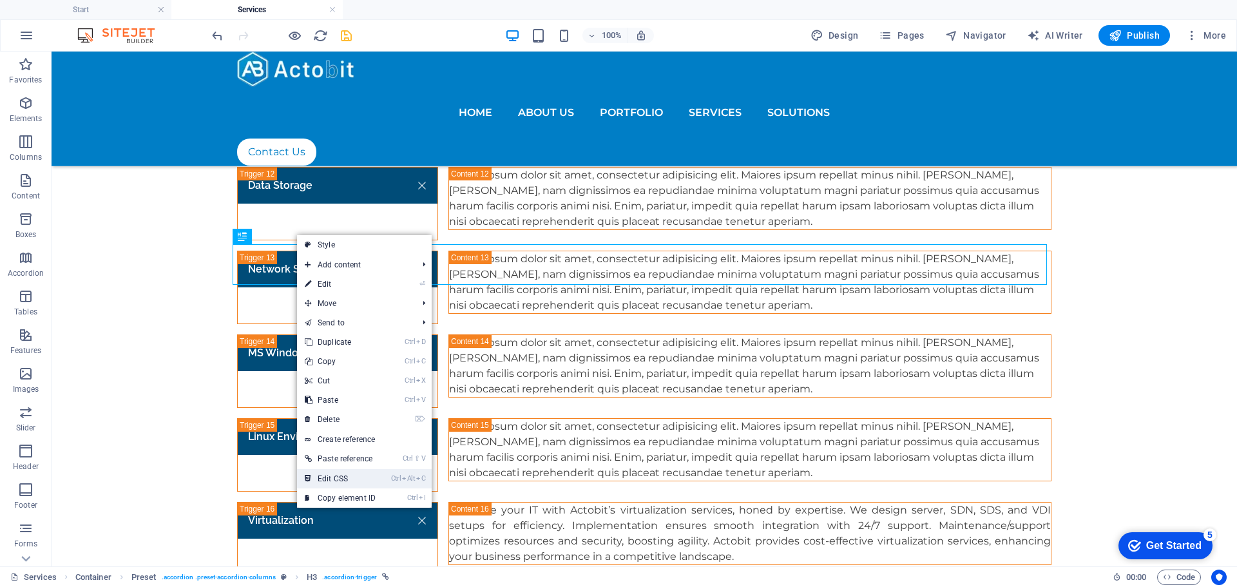
click at [399, 482] on icon "Ctrl" at bounding box center [396, 478] width 10 height 8
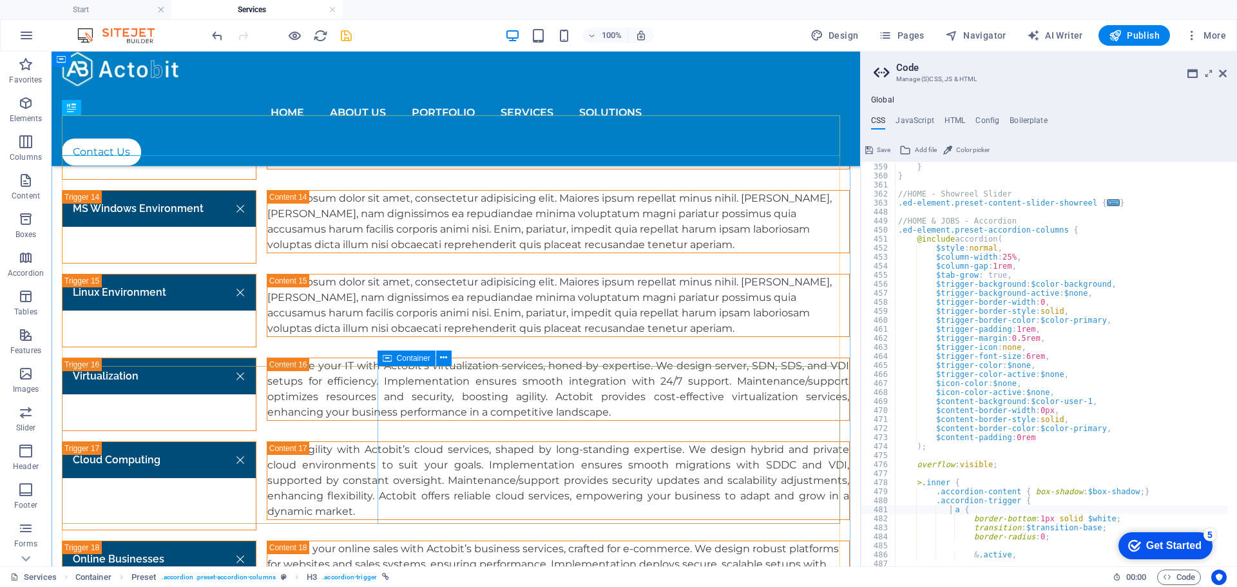
scroll to position [2625, 0]
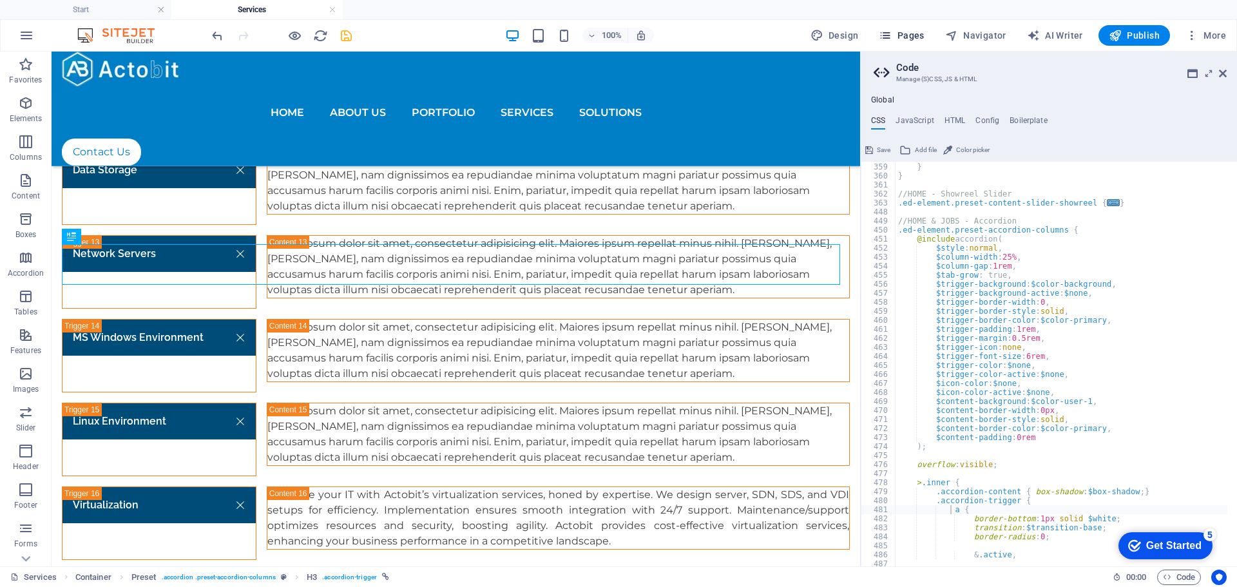
click at [905, 40] on span "Pages" at bounding box center [901, 35] width 45 height 13
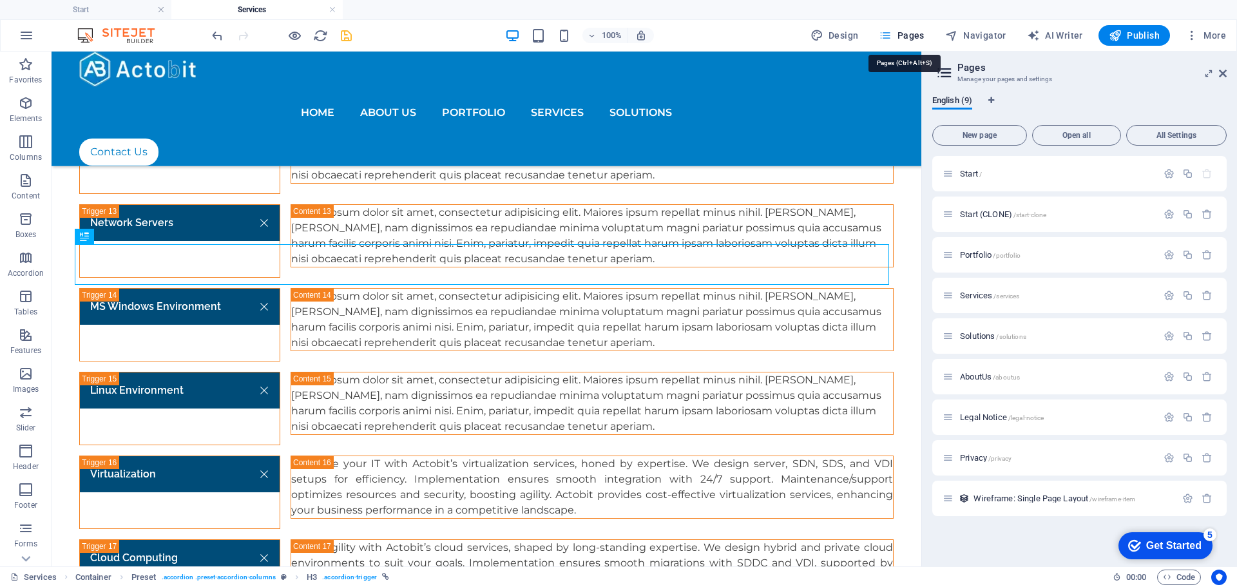
scroll to position [2578, 0]
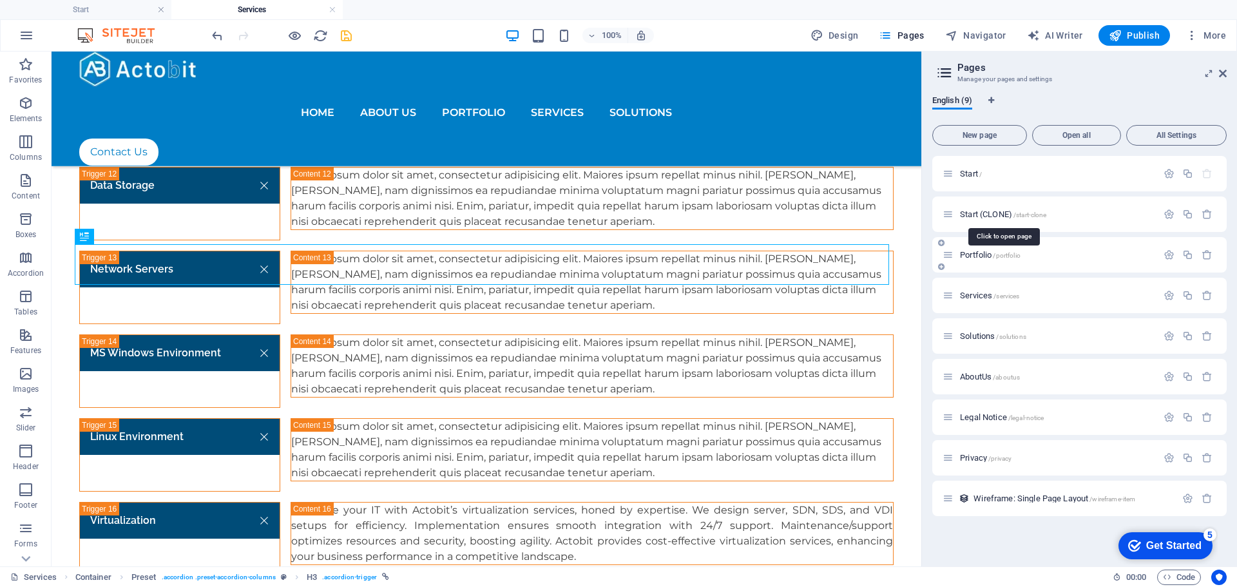
click at [973, 213] on span "Start (CLONE) /start-clone" at bounding box center [1003, 214] width 86 height 10
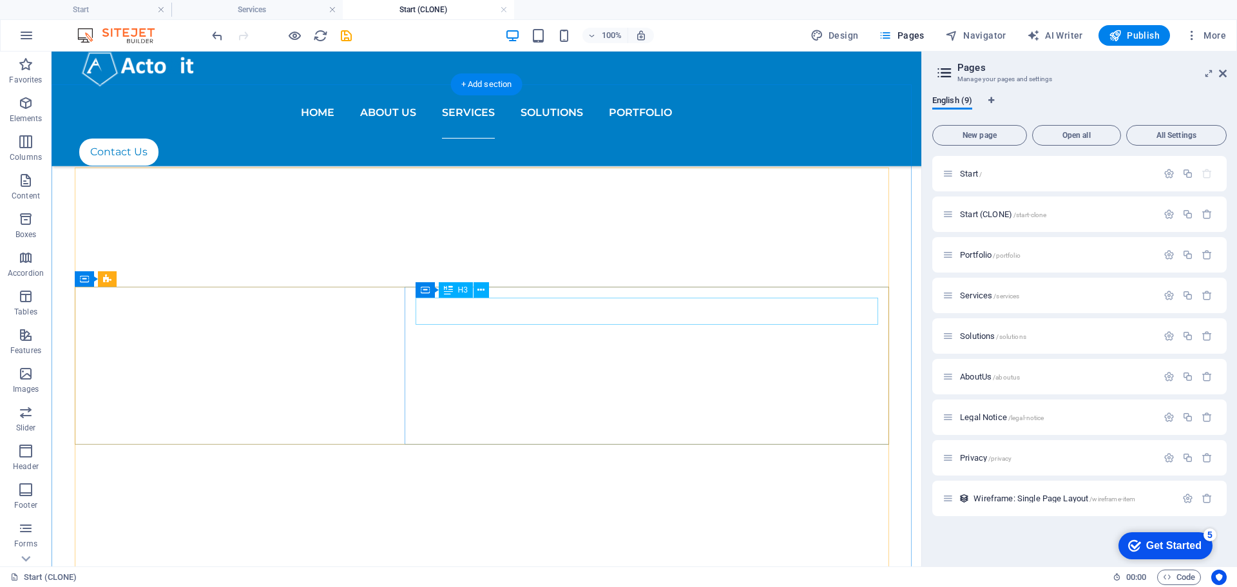
scroll to position [4574, 0]
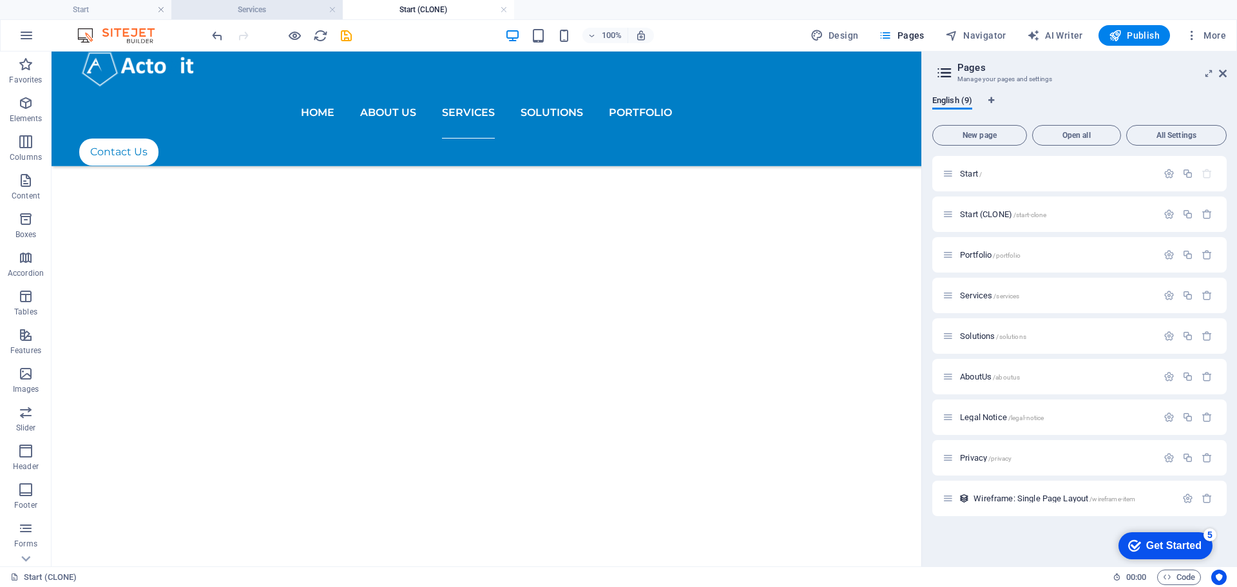
click at [272, 9] on h4 "Services" at bounding box center [256, 10] width 171 height 14
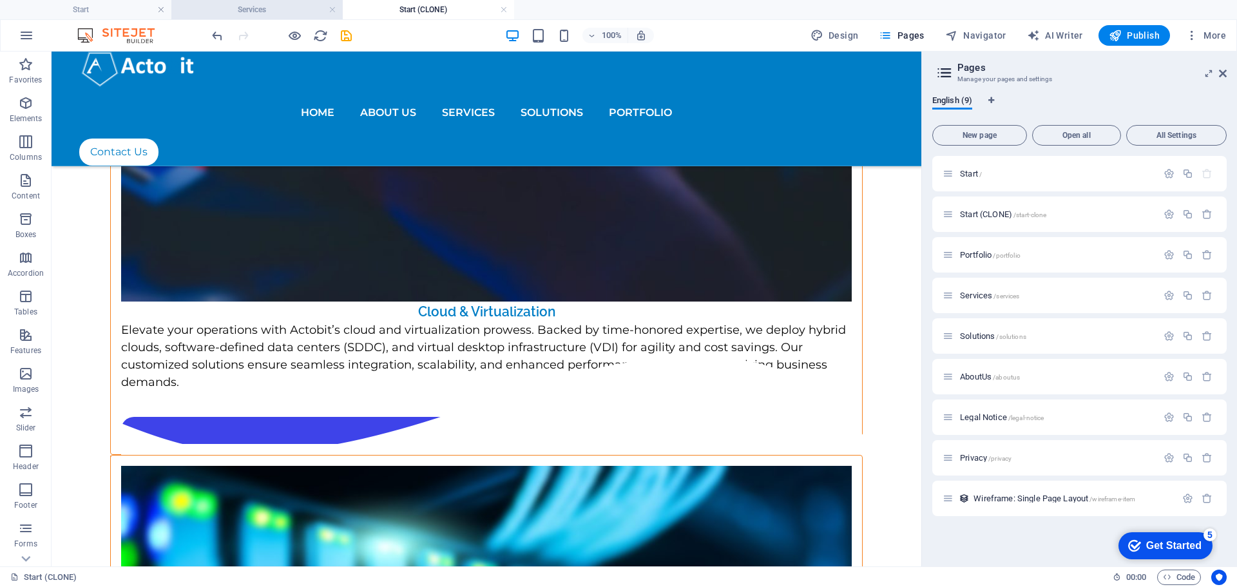
scroll to position [0, 0]
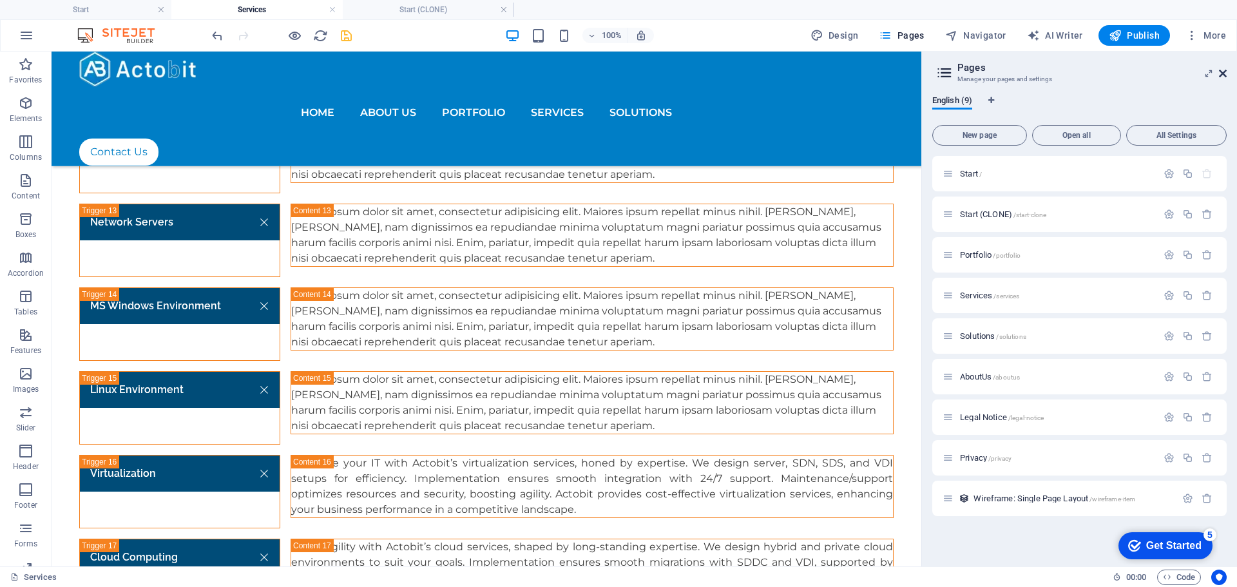
click at [1224, 75] on icon at bounding box center [1223, 73] width 8 height 10
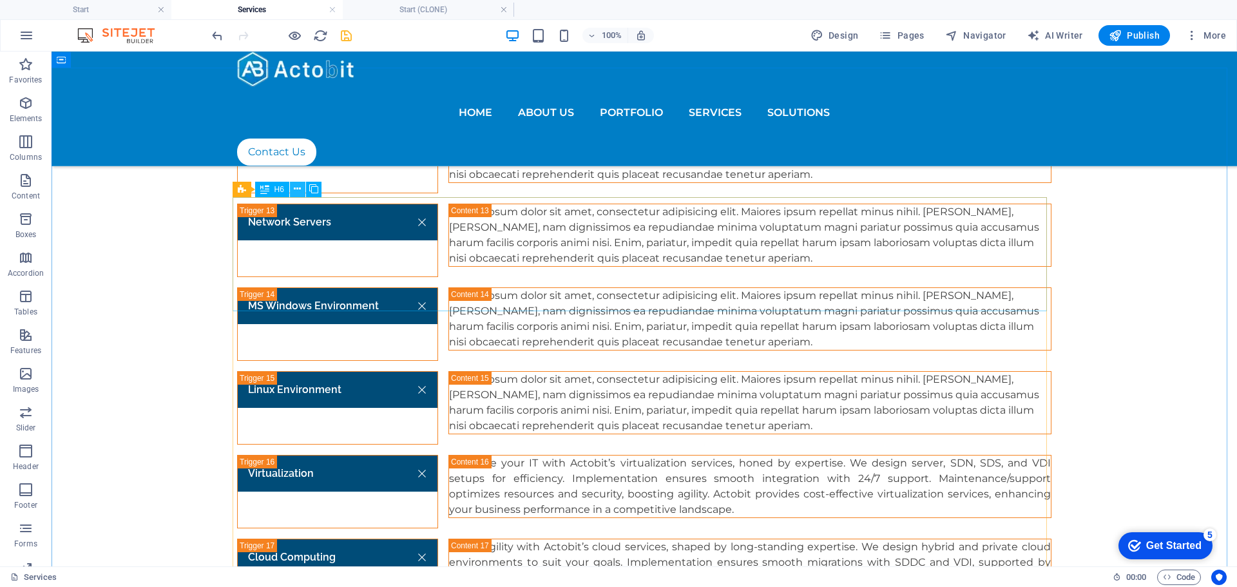
click at [298, 192] on icon at bounding box center [297, 189] width 7 height 14
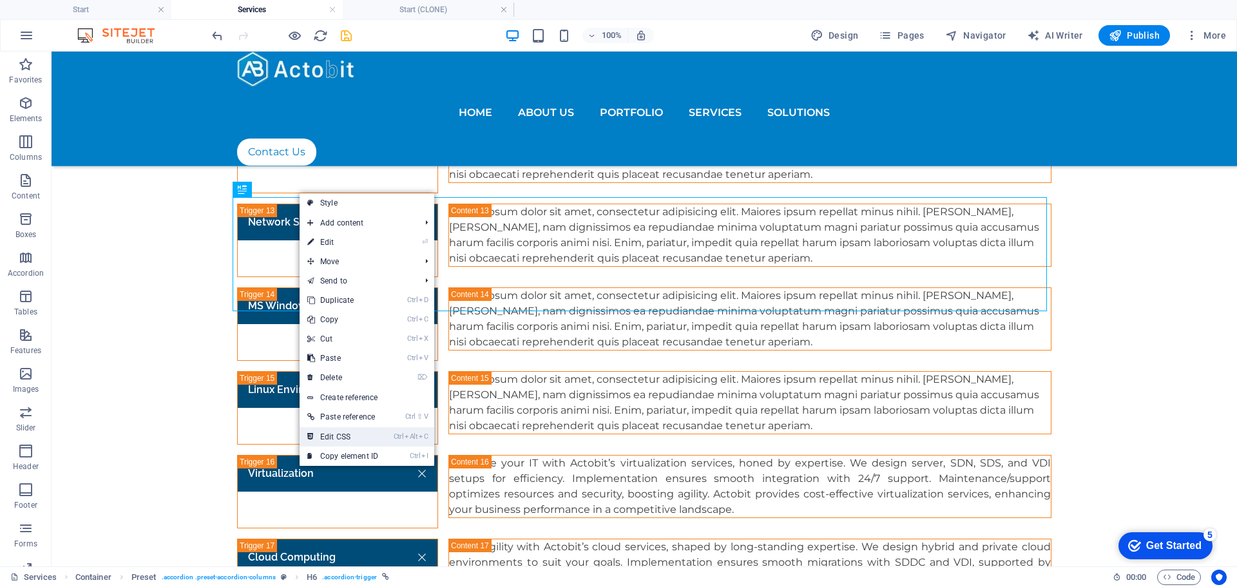
click at [342, 430] on link "Ctrl Alt C Edit CSS" at bounding box center [343, 436] width 86 height 19
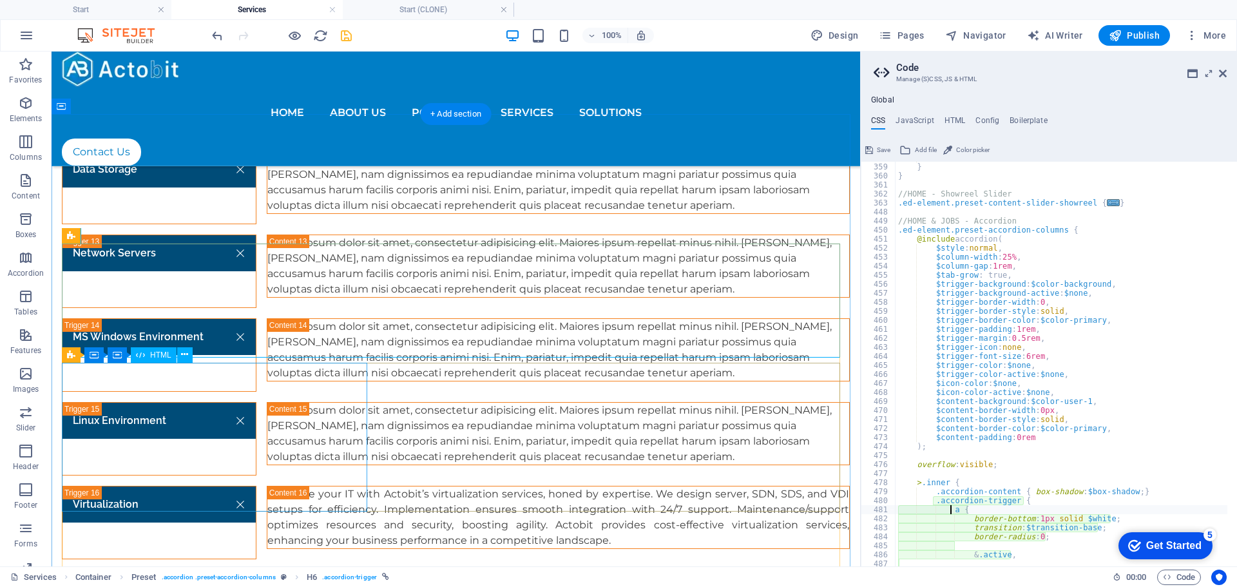
scroll to position [1589, 0]
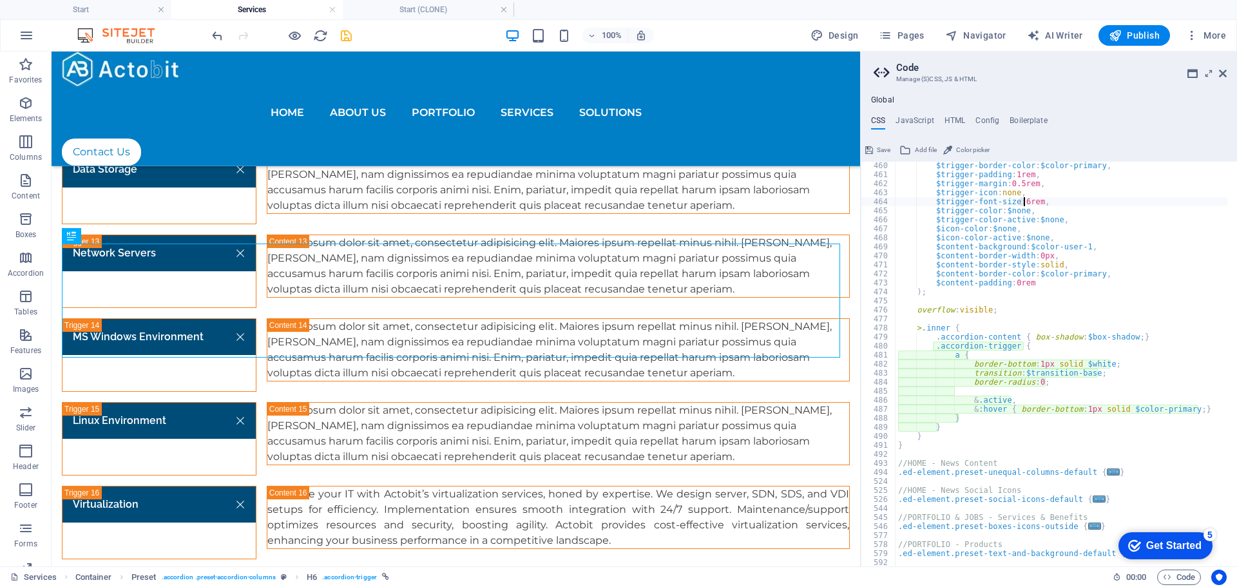
click at [1023, 200] on div "$trigger-border-color : $color-primary , $trigger-padding : 1rem , $trigger-mar…" at bounding box center [1147, 367] width 504 height 413
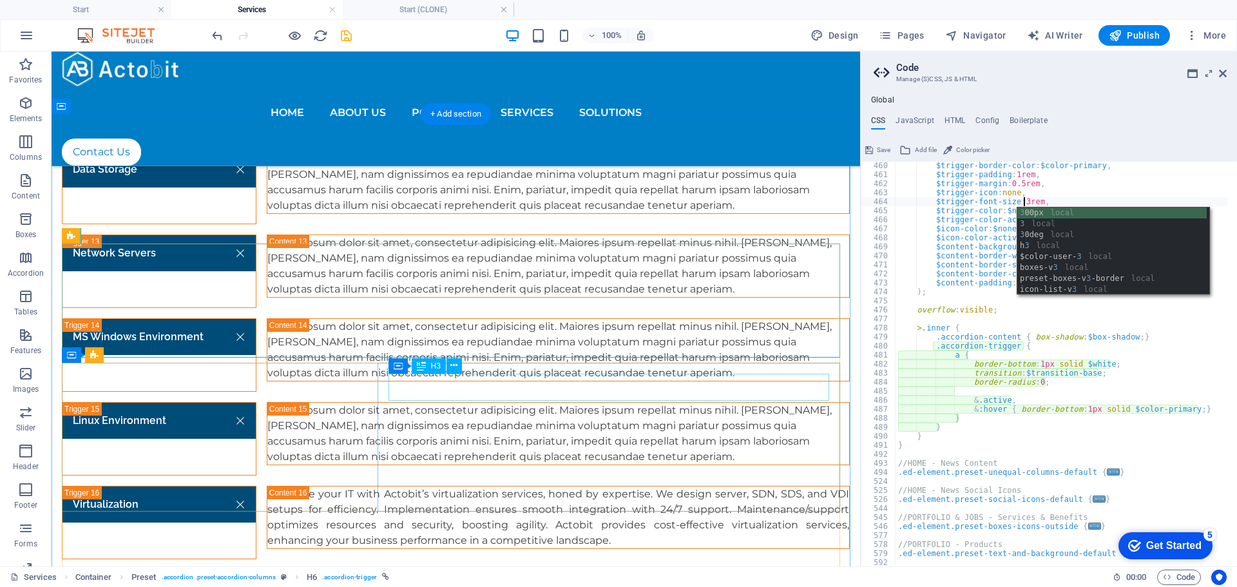
type textarea "$trigger-font-size: 3rem,"
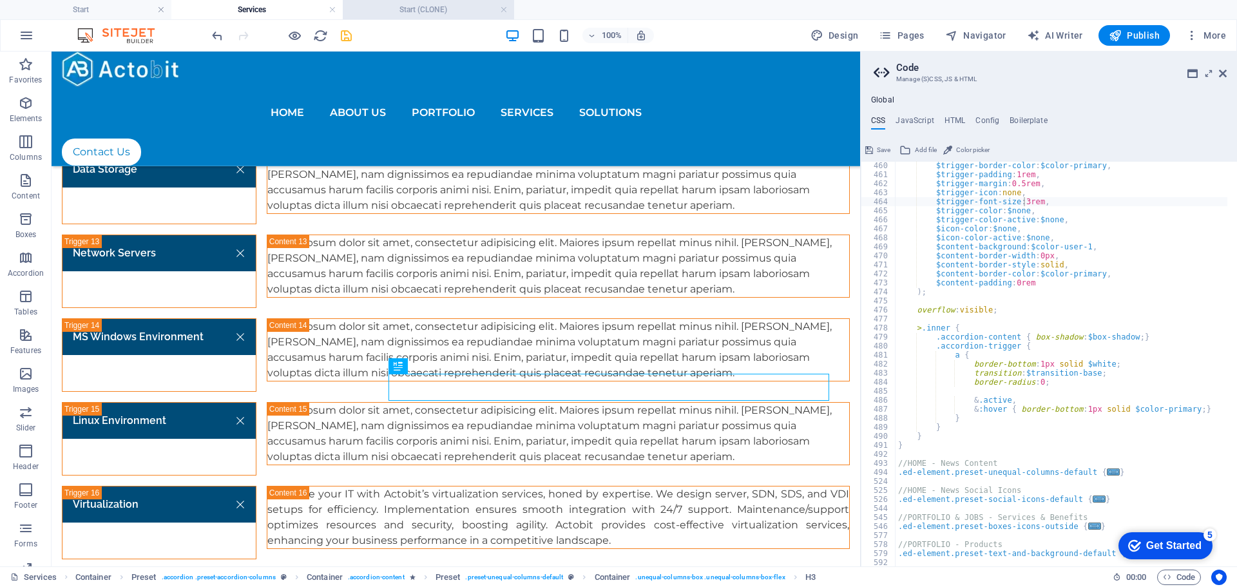
click at [415, 11] on h4 "Start (CLONE)" at bounding box center [428, 10] width 171 height 14
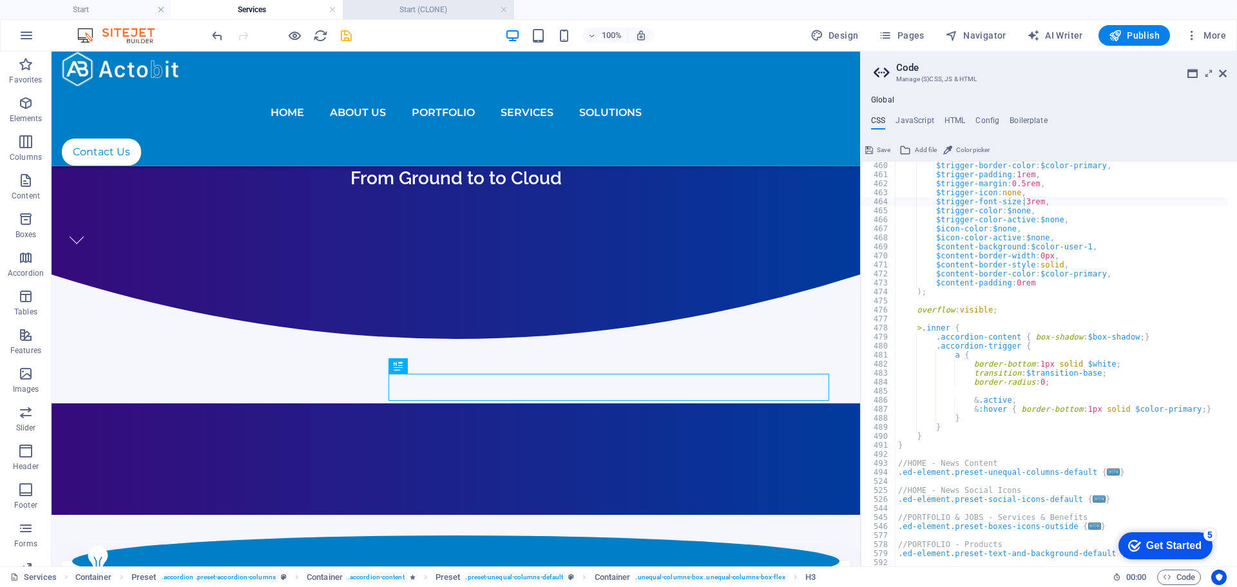
scroll to position [4574, 0]
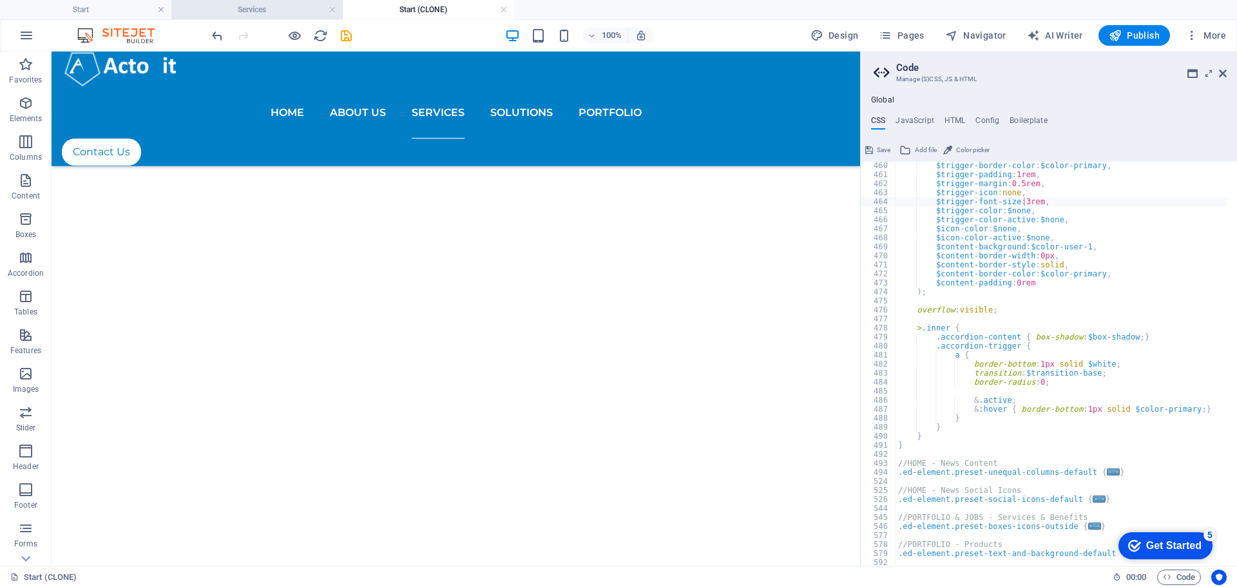
click at [277, 11] on h4 "Services" at bounding box center [256, 10] width 171 height 14
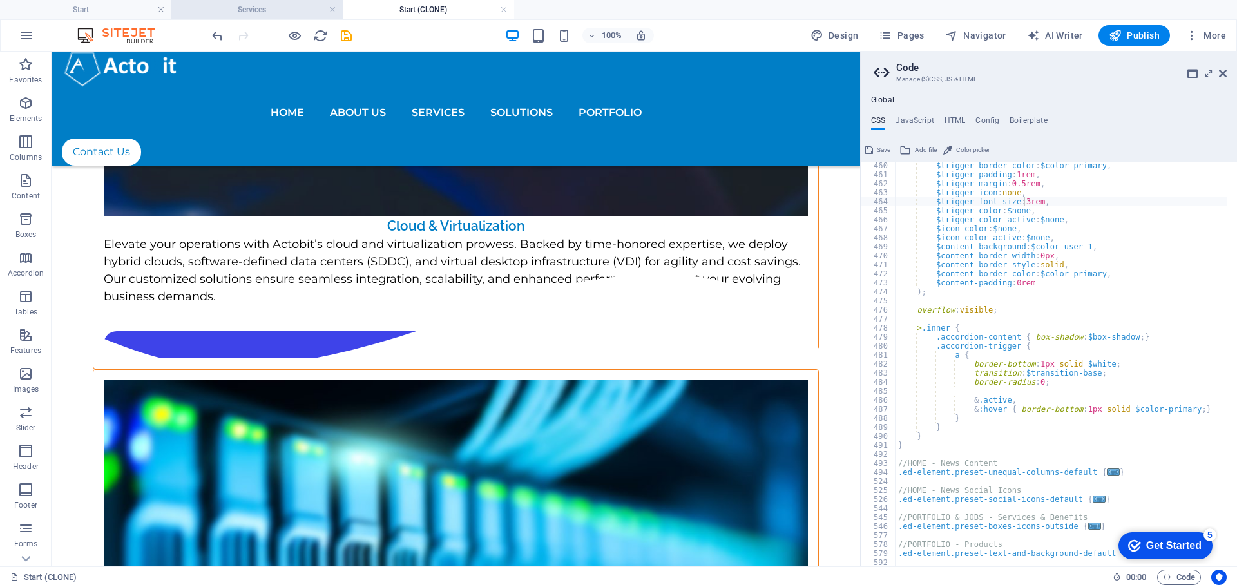
scroll to position [0, 0]
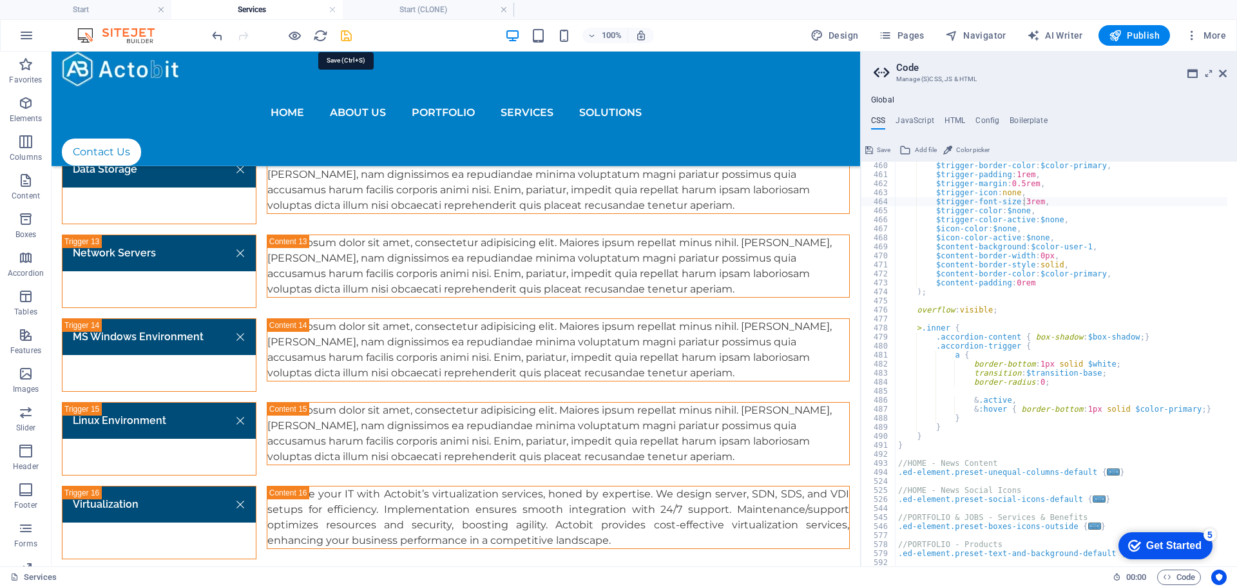
click at [349, 31] on icon "save" at bounding box center [346, 35] width 15 height 15
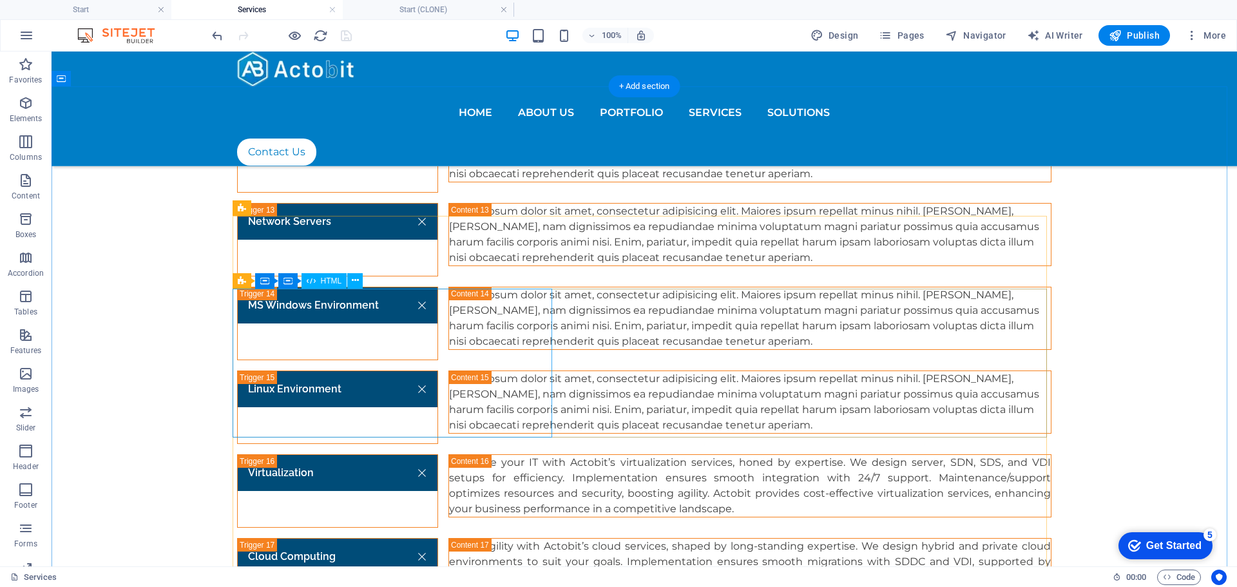
scroll to position [2643, 0]
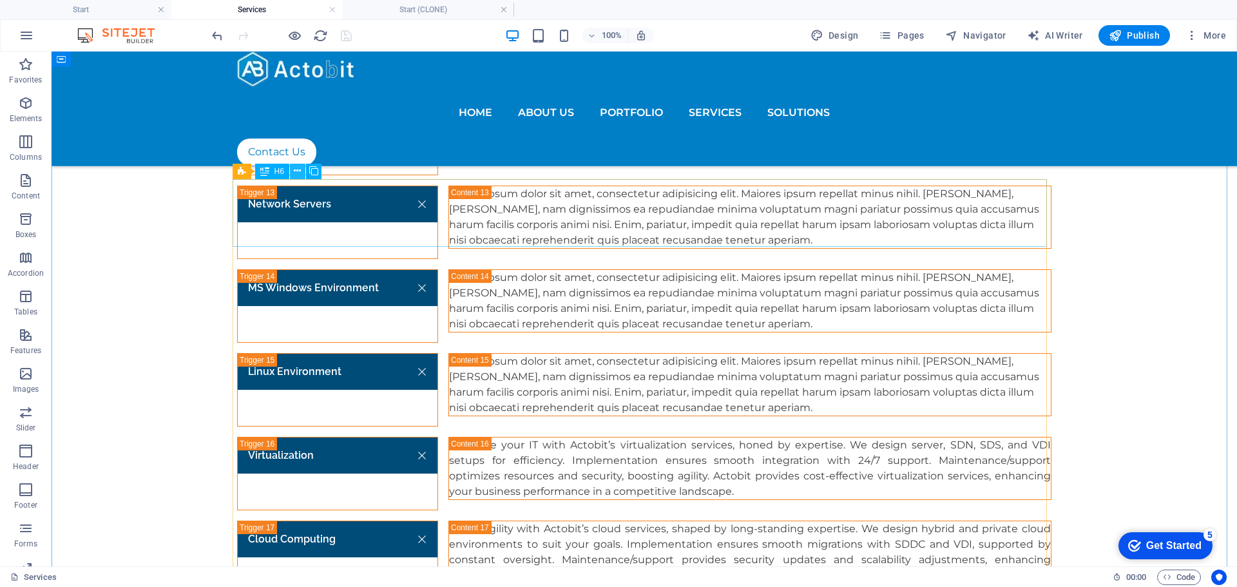
click at [299, 175] on icon at bounding box center [297, 171] width 7 height 14
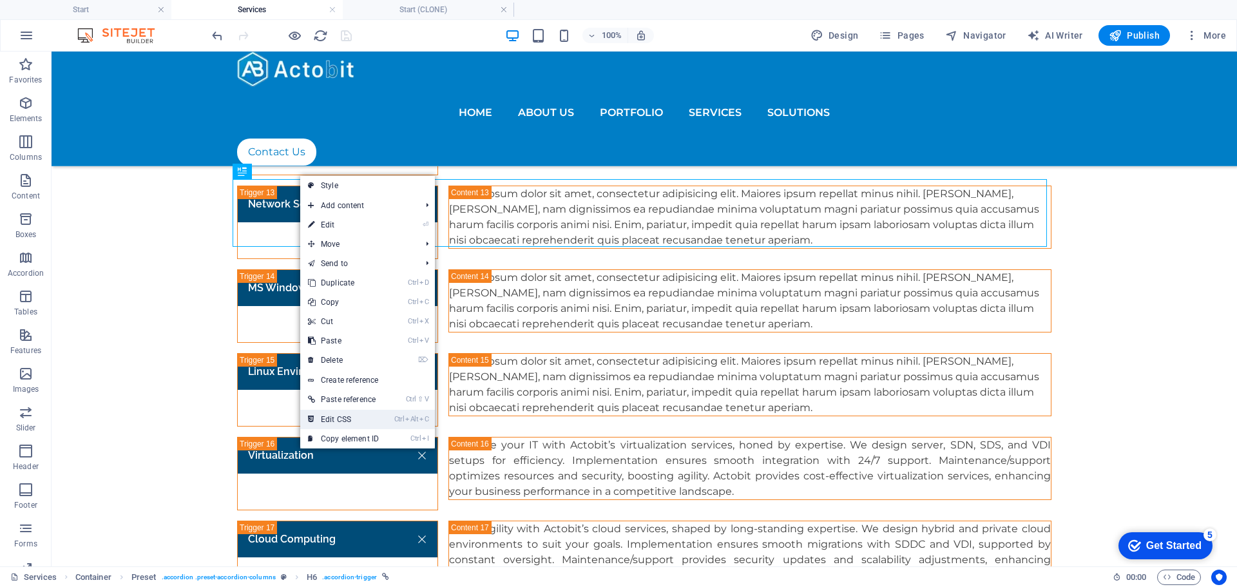
click at [370, 417] on link "Ctrl Alt C Edit CSS" at bounding box center [343, 419] width 86 height 19
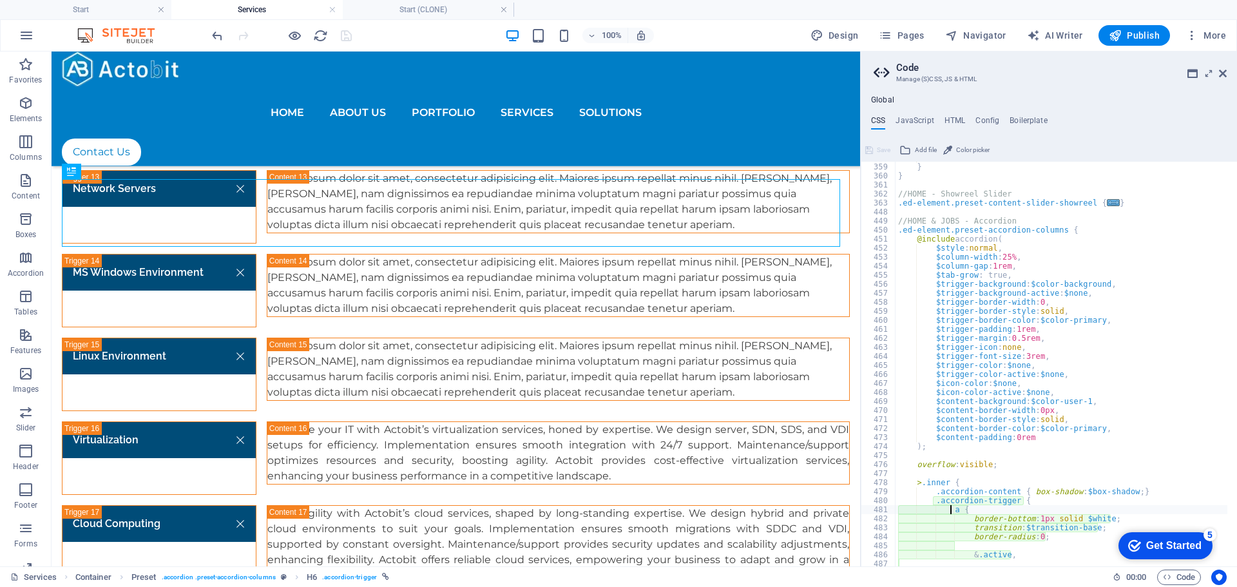
scroll to position [1434, 0]
click at [1041, 360] on div "} } } //HOME - Showreel Slider .ed-element.preset-content-slider-showreel { ...…" at bounding box center [1147, 359] width 504 height 413
type textarea "$trigger-font-size: 3rem,"
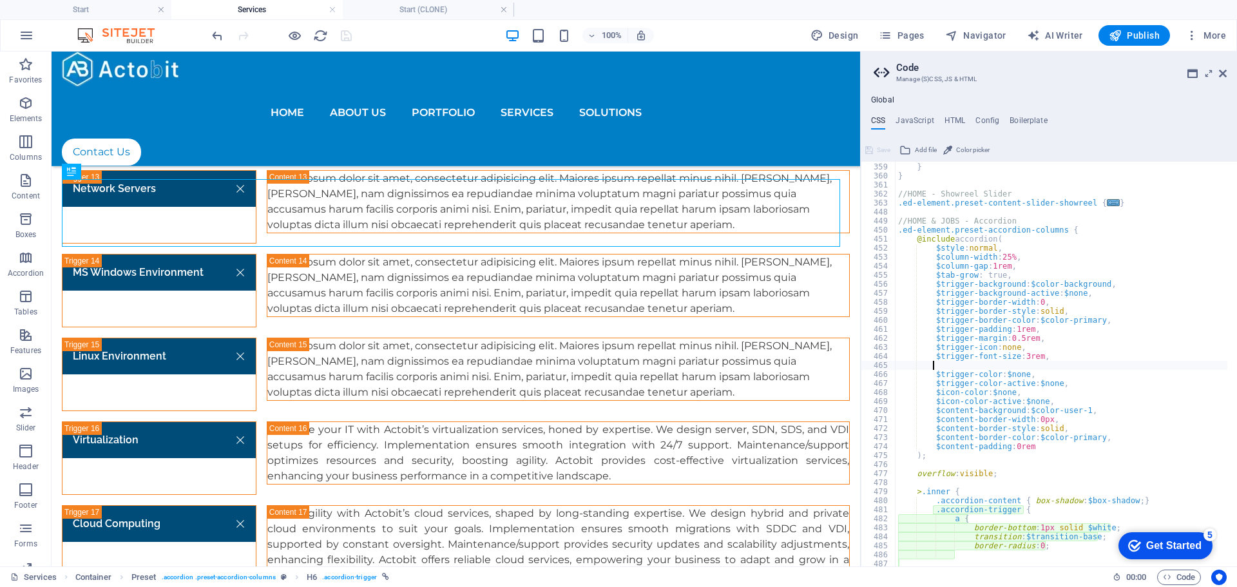
scroll to position [0, 5]
drag, startPoint x: 932, startPoint y: 355, endPoint x: 994, endPoint y: 356, distance: 61.9
click at [994, 356] on div "} } } //HOME - Showreel Slider .ed-element.preset-content-slider-showreel { ...…" at bounding box center [1147, 359] width 504 height 413
type textarea "$trigger-font-size: 3rem,"
click at [984, 365] on div "} } } //HOME - Showreel Slider .ed-element.preset-content-slider-showreel { ...…" at bounding box center [1147, 359] width 504 height 413
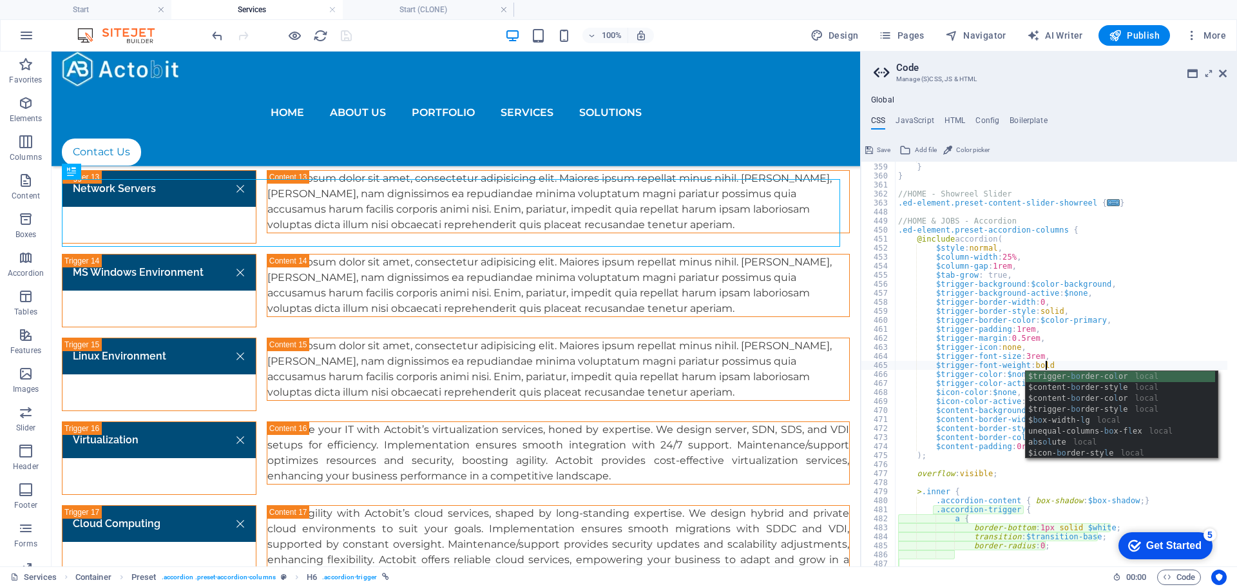
scroll to position [0, 14]
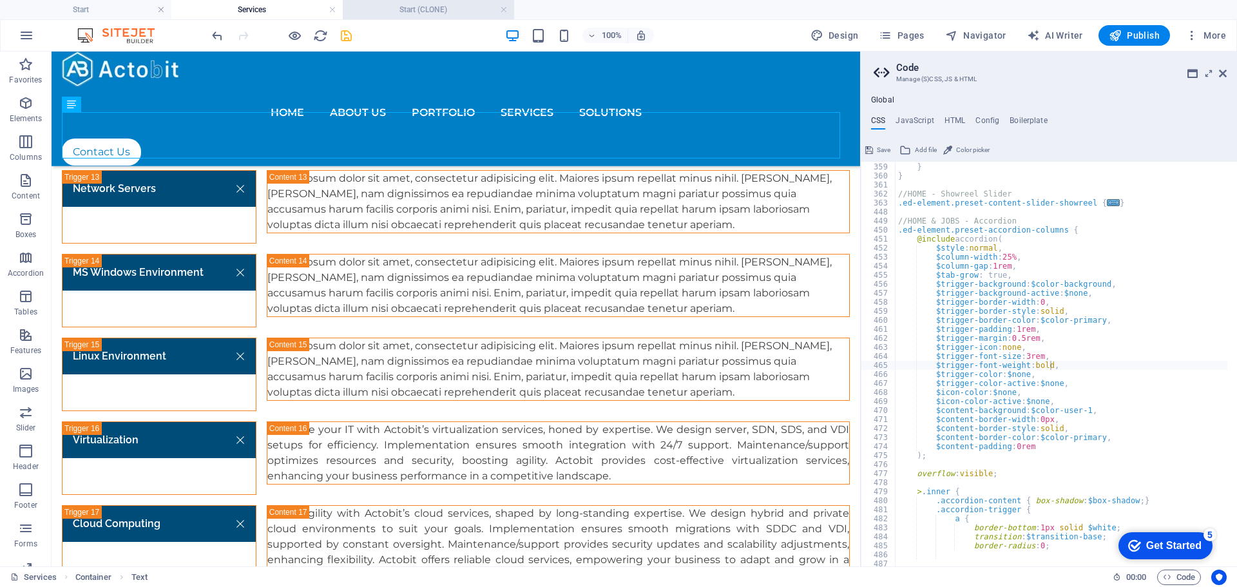
click at [405, 9] on h4 "Start (CLONE)" at bounding box center [428, 10] width 171 height 14
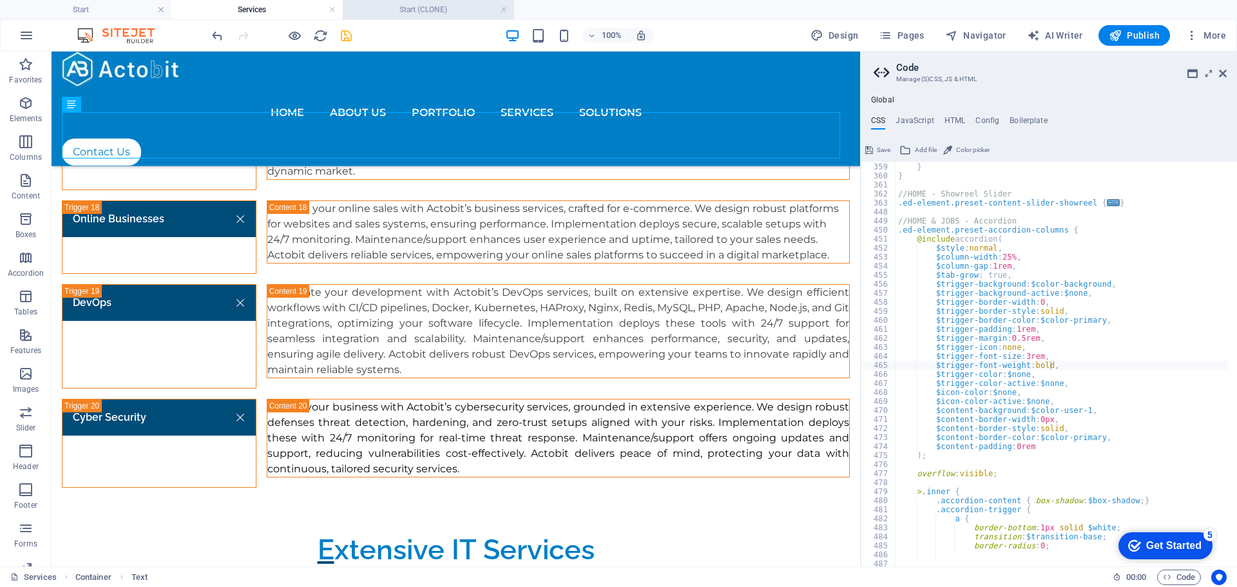
scroll to position [4574, 0]
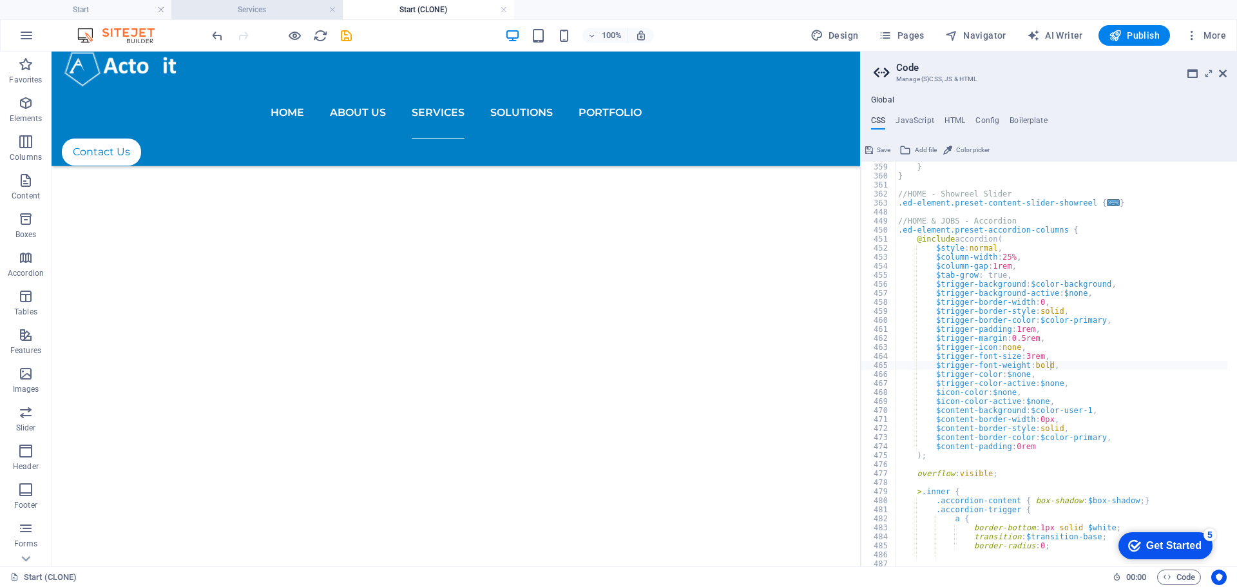
click at [280, 10] on h4 "Services" at bounding box center [256, 10] width 171 height 14
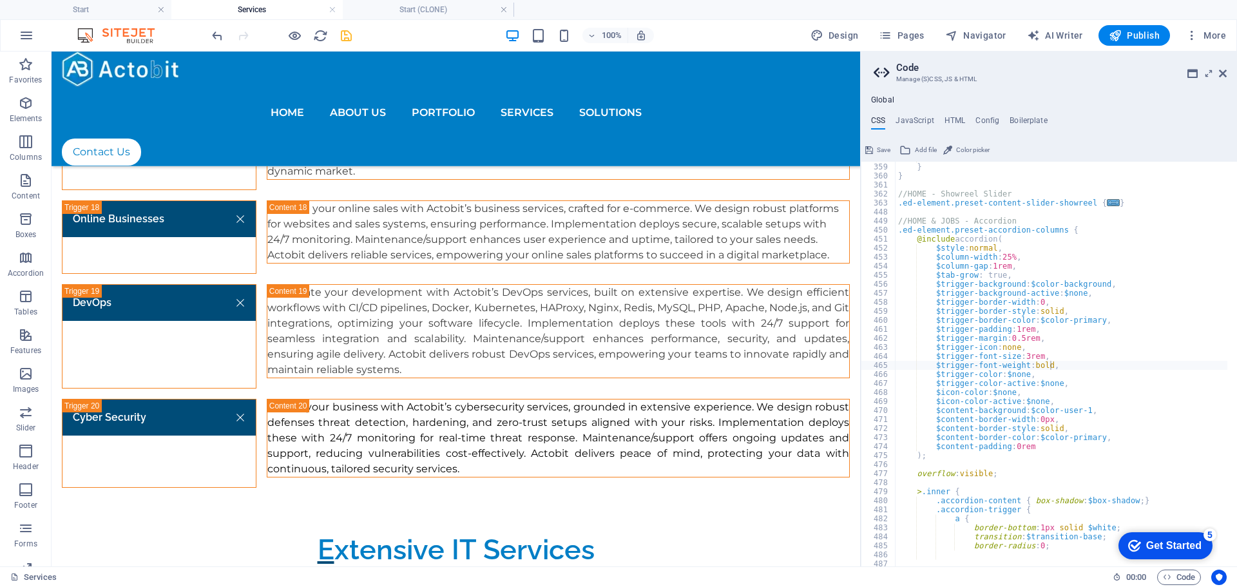
scroll to position [0, 0]
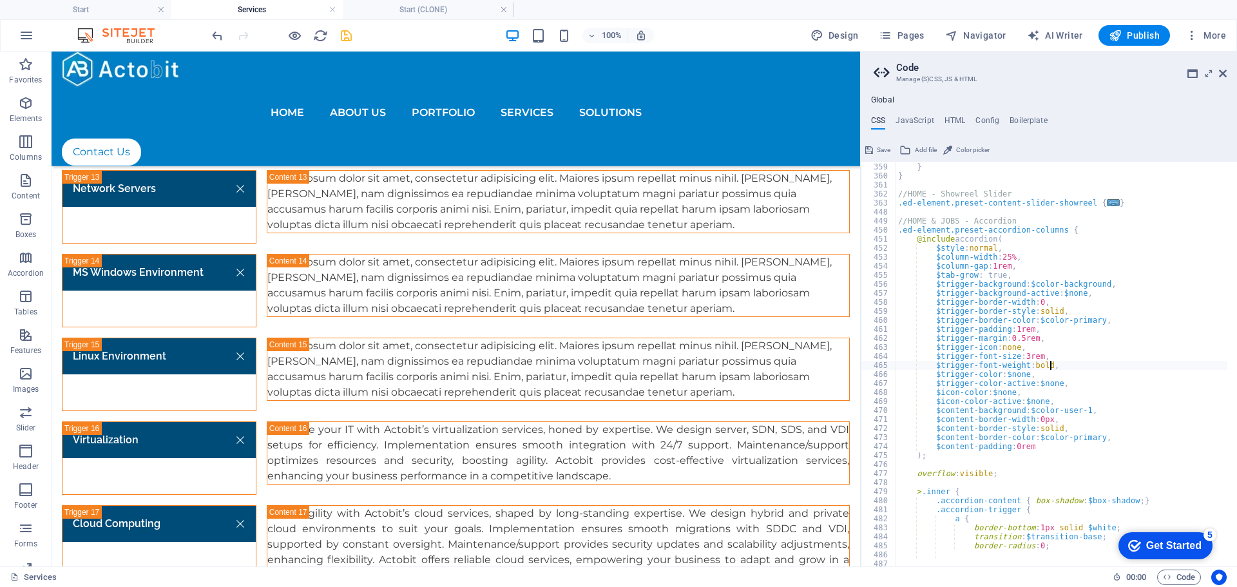
click at [1056, 369] on div "} } } //HOME - Showreel Slider .ed-element.preset-content-slider-showreel { ...…" at bounding box center [1147, 359] width 504 height 413
click at [979, 414] on div "} } } //HOME - Showreel Slider .ed-element.preset-content-slider-showreel { ...…" at bounding box center [1147, 359] width 504 height 413
click at [1055, 366] on div "} } } //HOME - Showreel Slider .ed-element.preset-content-slider-showreel { ...…" at bounding box center [1147, 359] width 504 height 413
type textarea "$"
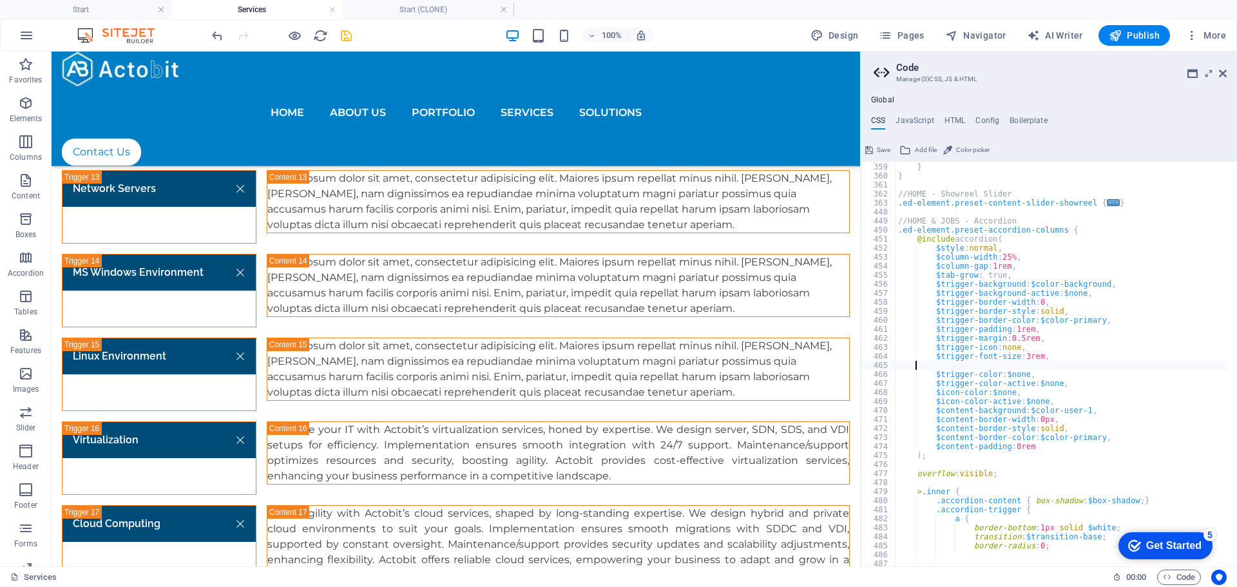
scroll to position [0, 0]
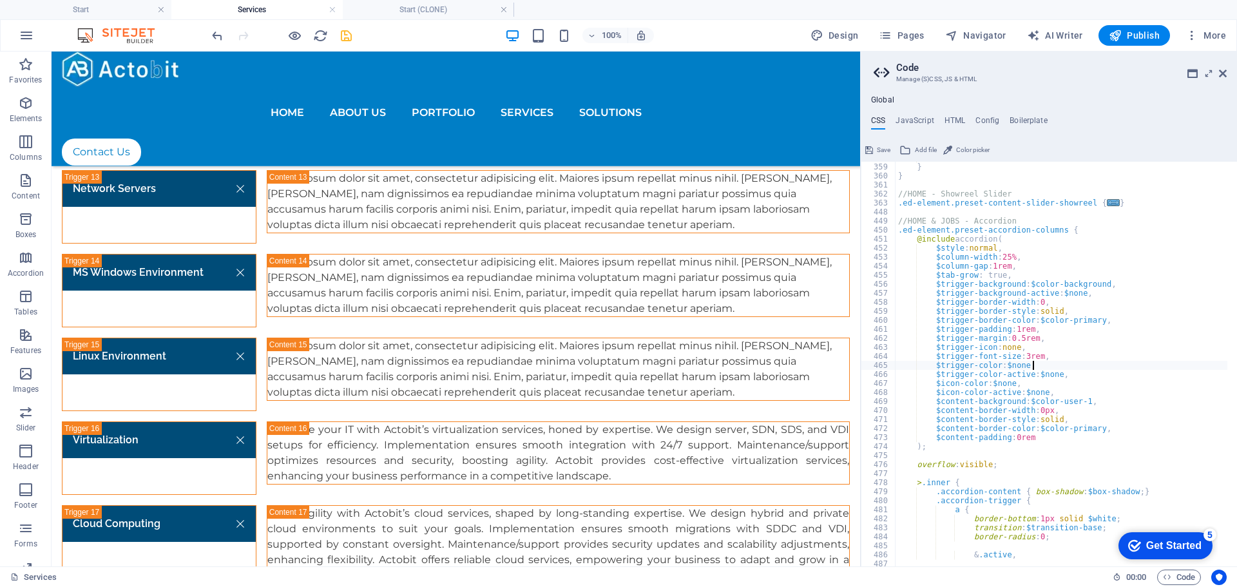
type textarea "$trigger-font-size: 3rem,"
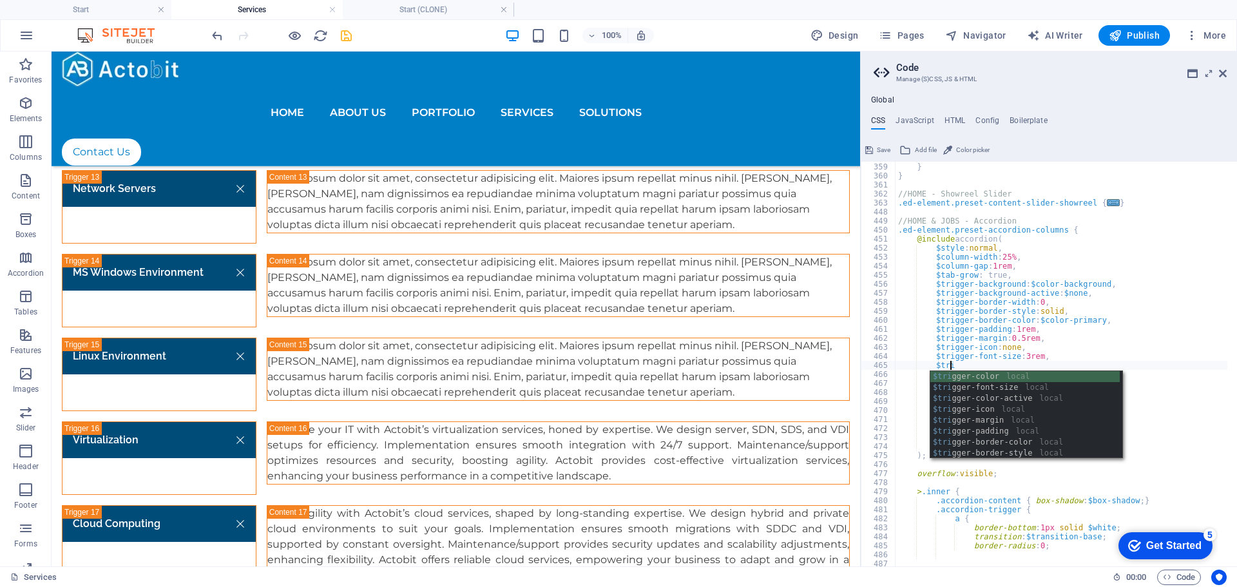
scroll to position [0, 6]
type textarea "$"
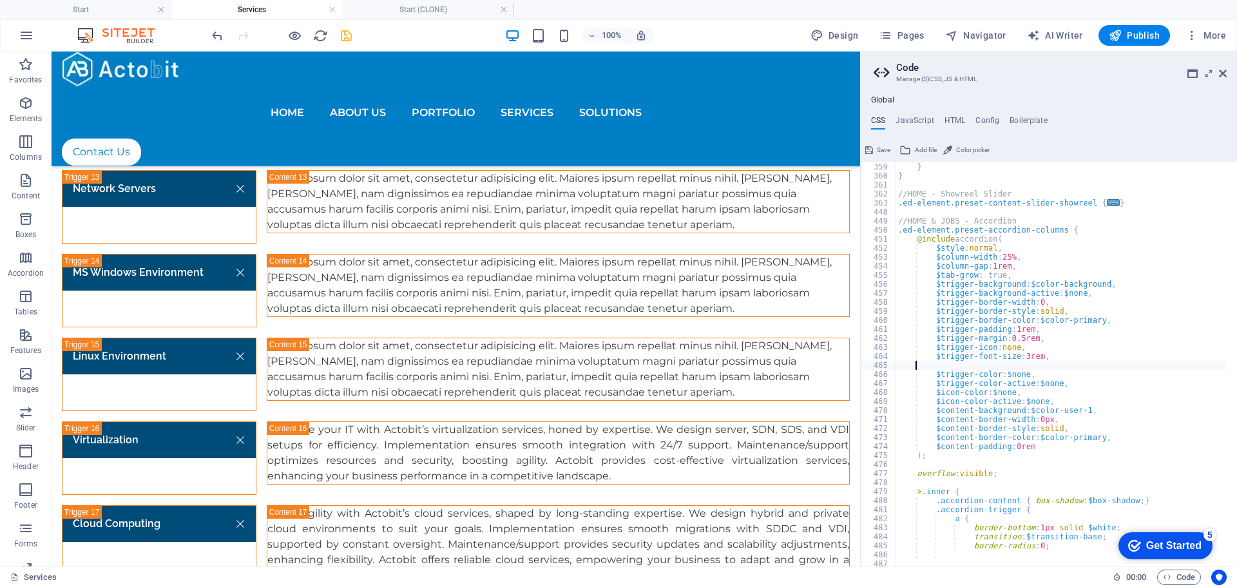
scroll to position [0, 0]
type textarea "$trigger-font-size: 3rem,"
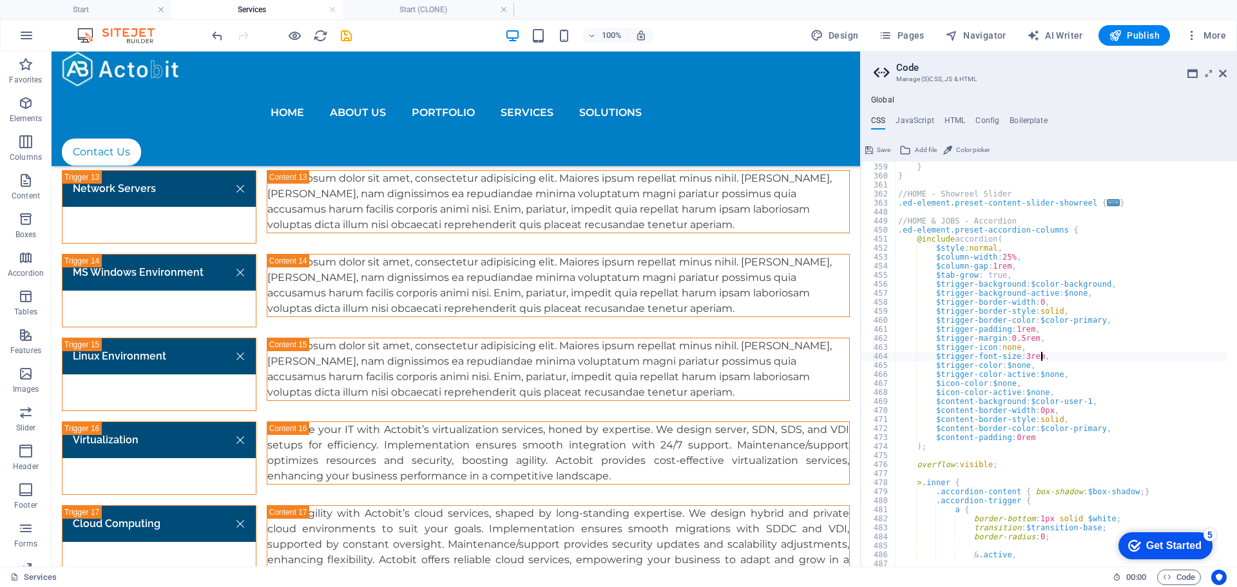
scroll to position [1434, 0]
type textarea "$trigger-font-size: 3rem,"
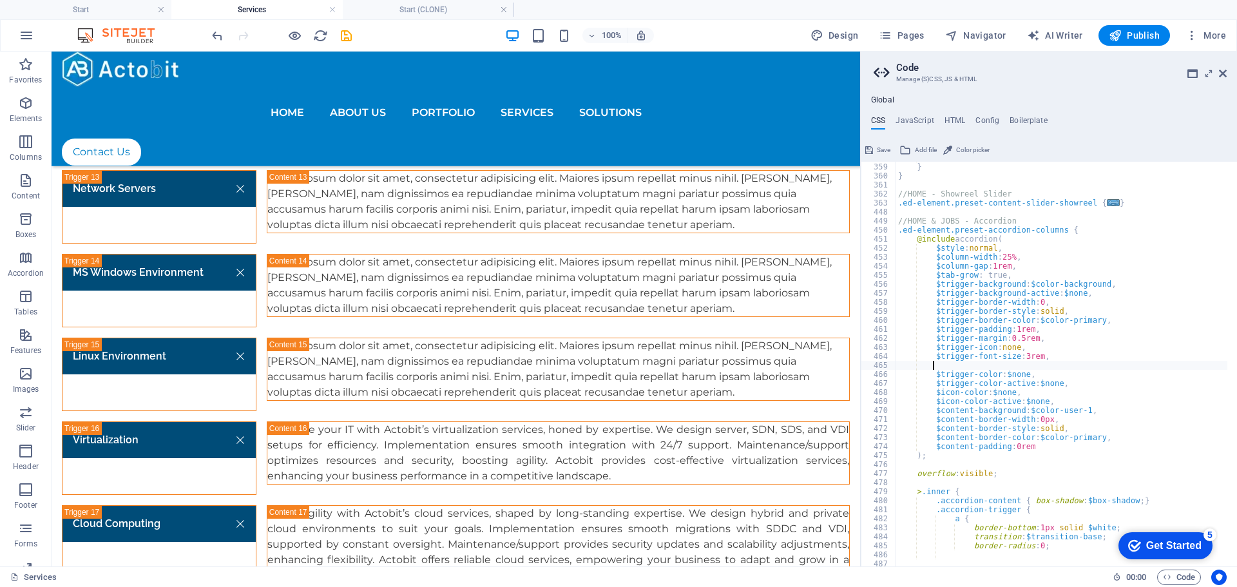
scroll to position [0, 5]
paste textarea "$trigger-font-weight: 700"
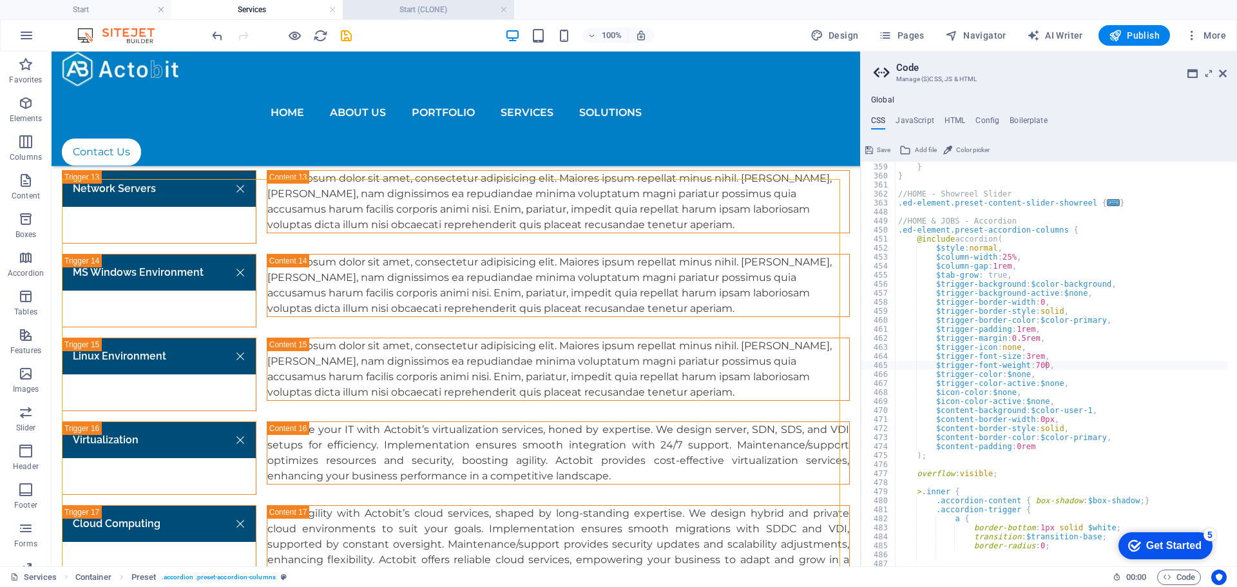
click at [388, 7] on h4 "Start (CLONE)" at bounding box center [428, 10] width 171 height 14
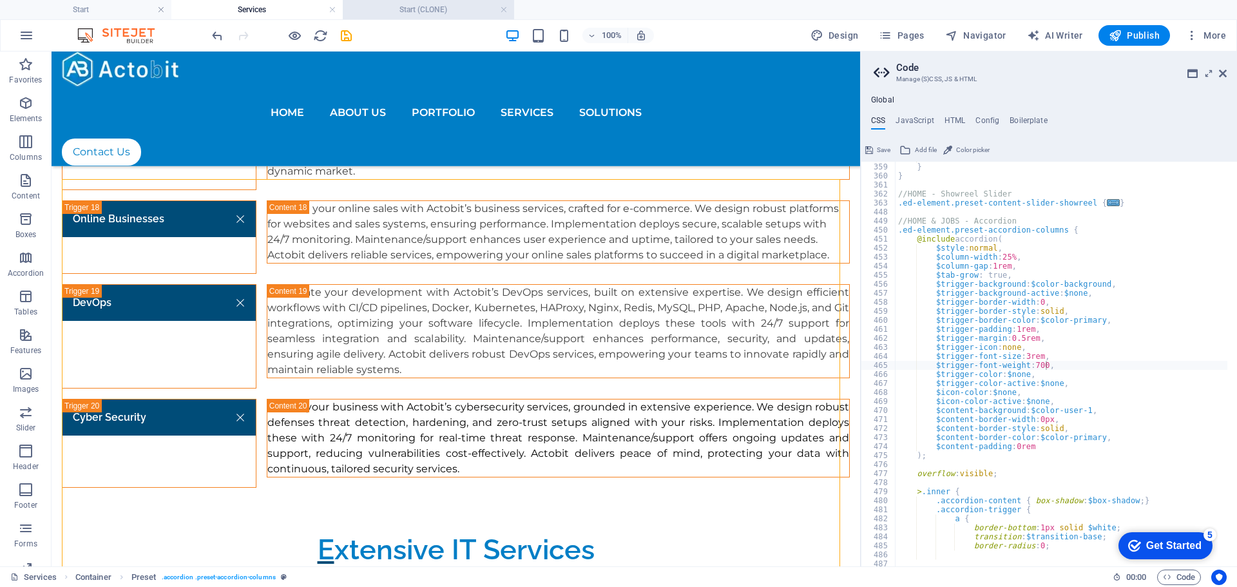
scroll to position [4574, 0]
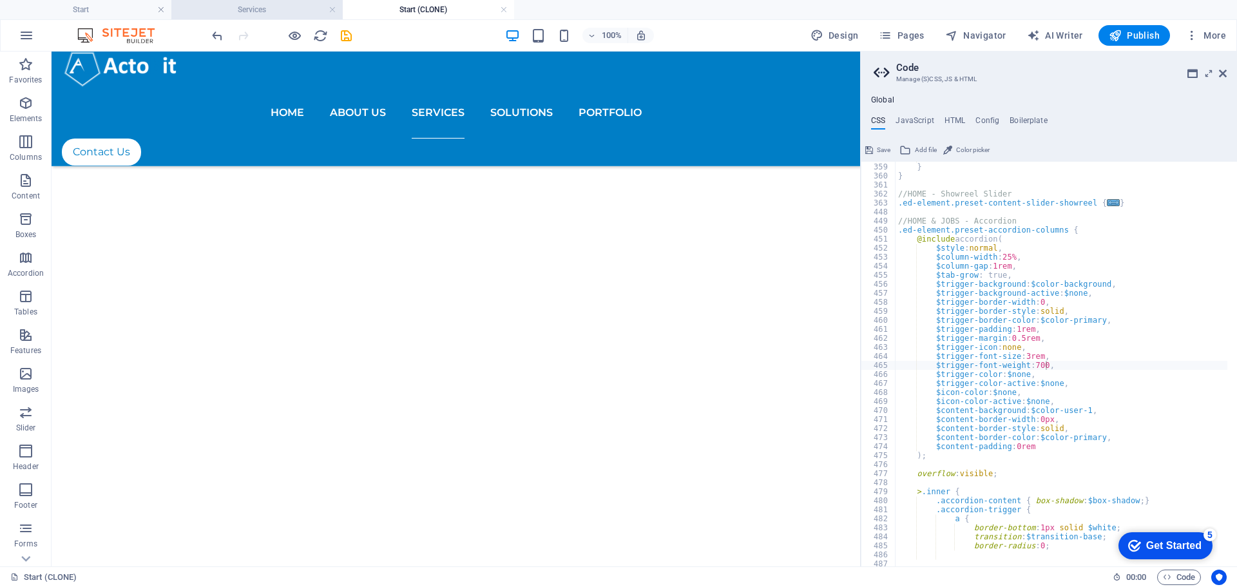
click at [256, 9] on h4 "Services" at bounding box center [256, 10] width 171 height 14
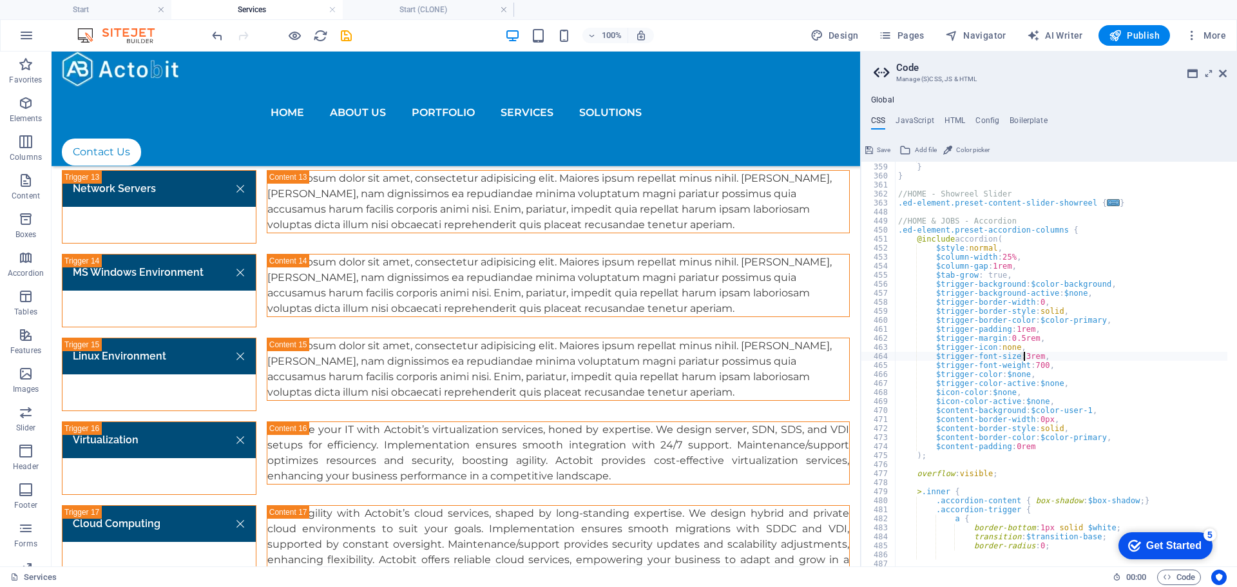
click at [1024, 356] on div "} } } //HOME - Showreel Slider .ed-element.preset-content-slider-showreel { ...…" at bounding box center [1147, 359] width 504 height 413
click at [1132, 322] on div "} } } //HOME - Showreel Slider .ed-element.preset-content-slider-showreel { ...…" at bounding box center [1147, 359] width 504 height 413
click at [393, 13] on h4 "Start (CLONE)" at bounding box center [428, 10] width 171 height 14
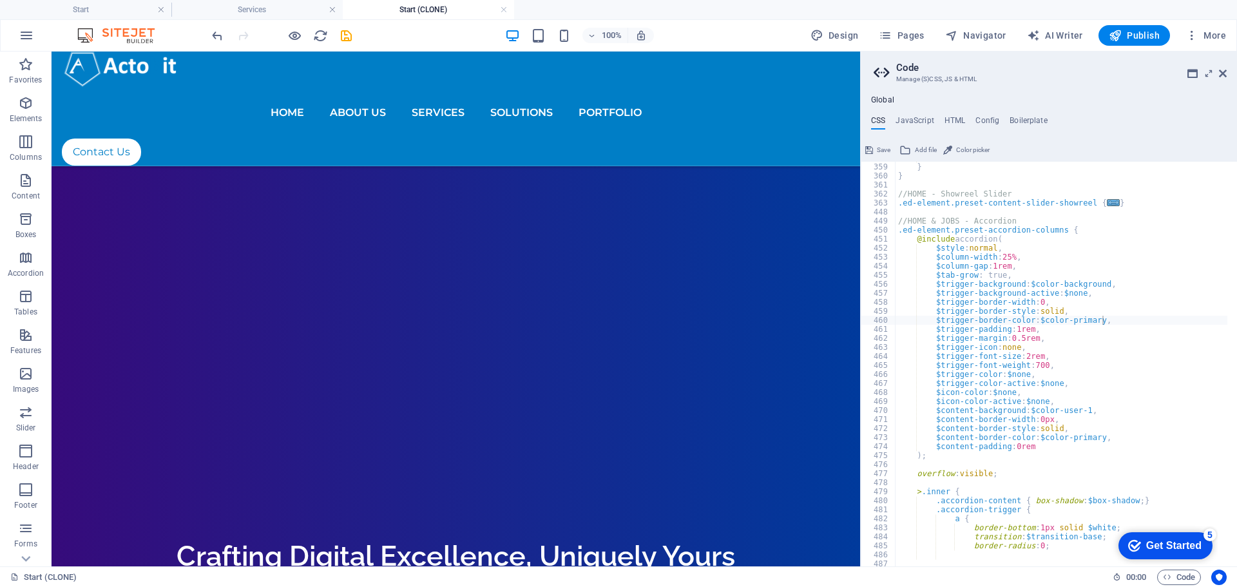
scroll to position [4574, 0]
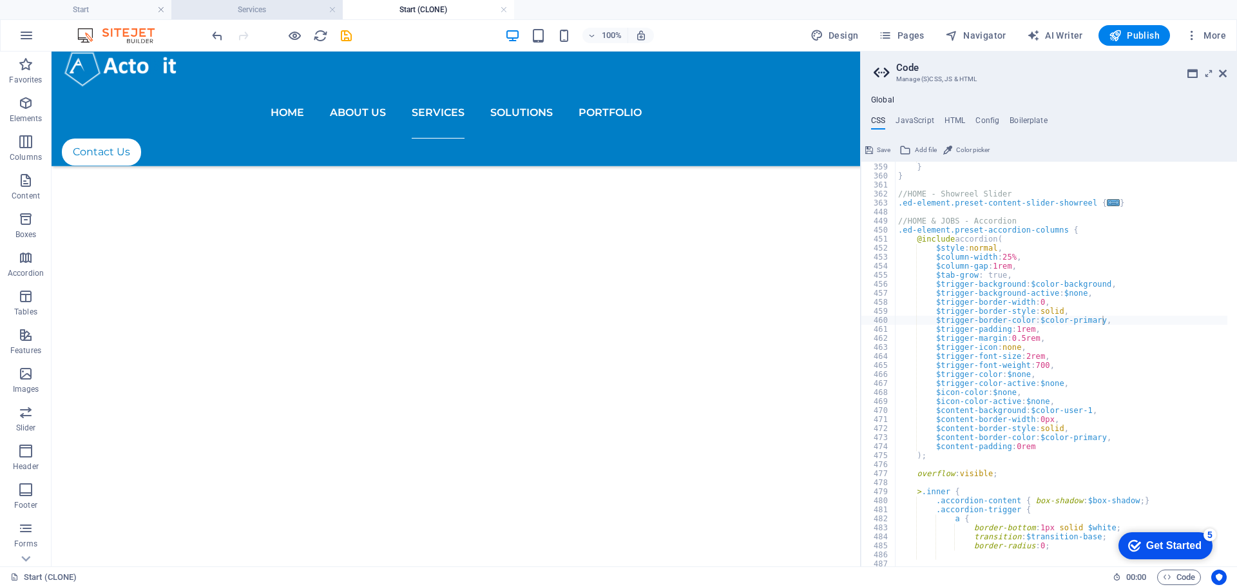
click at [273, 9] on h4 "Services" at bounding box center [256, 10] width 171 height 14
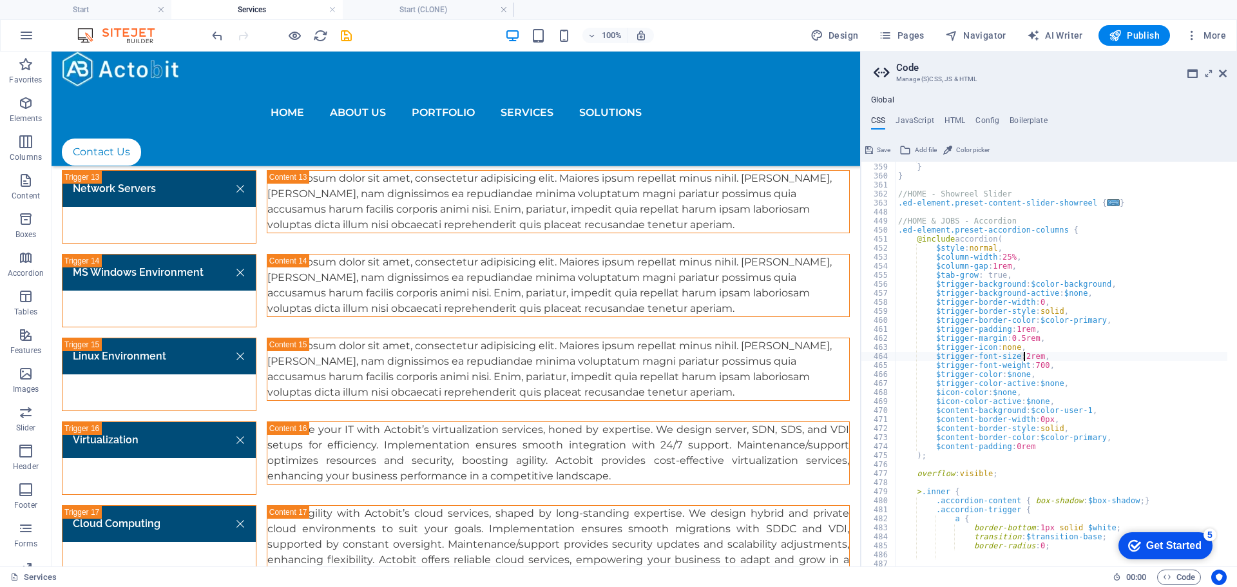
click at [1022, 358] on div "} } } //HOME - Showreel Slider .ed-element.preset-content-slider-showreel { ...…" at bounding box center [1147, 359] width 504 height 413
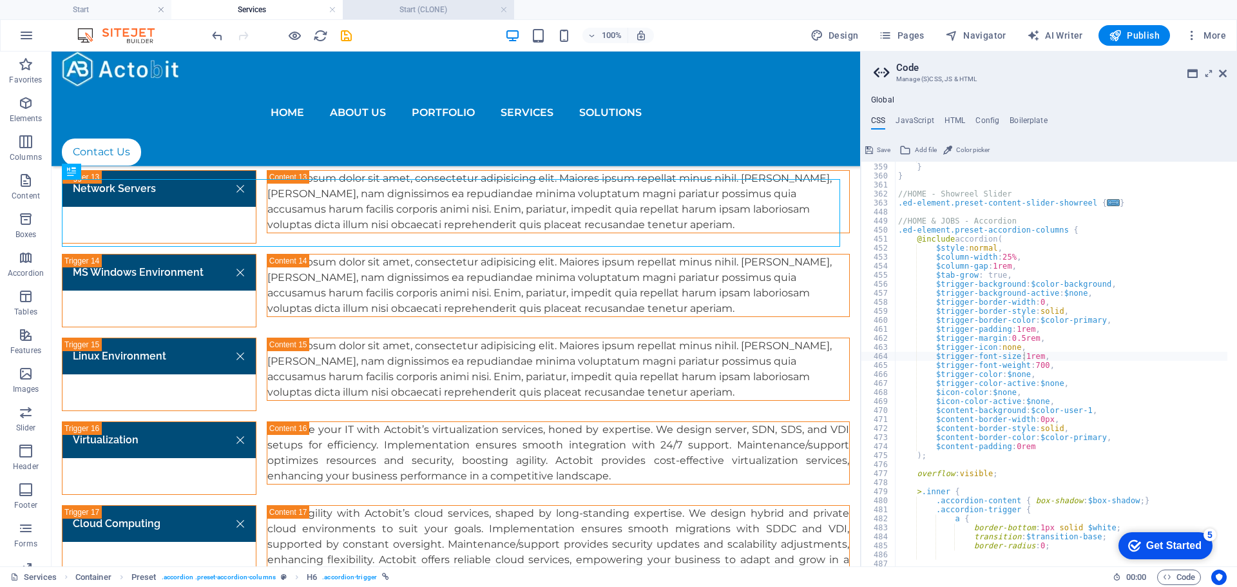
click at [414, 7] on h4 "Start (CLONE)" at bounding box center [428, 10] width 171 height 14
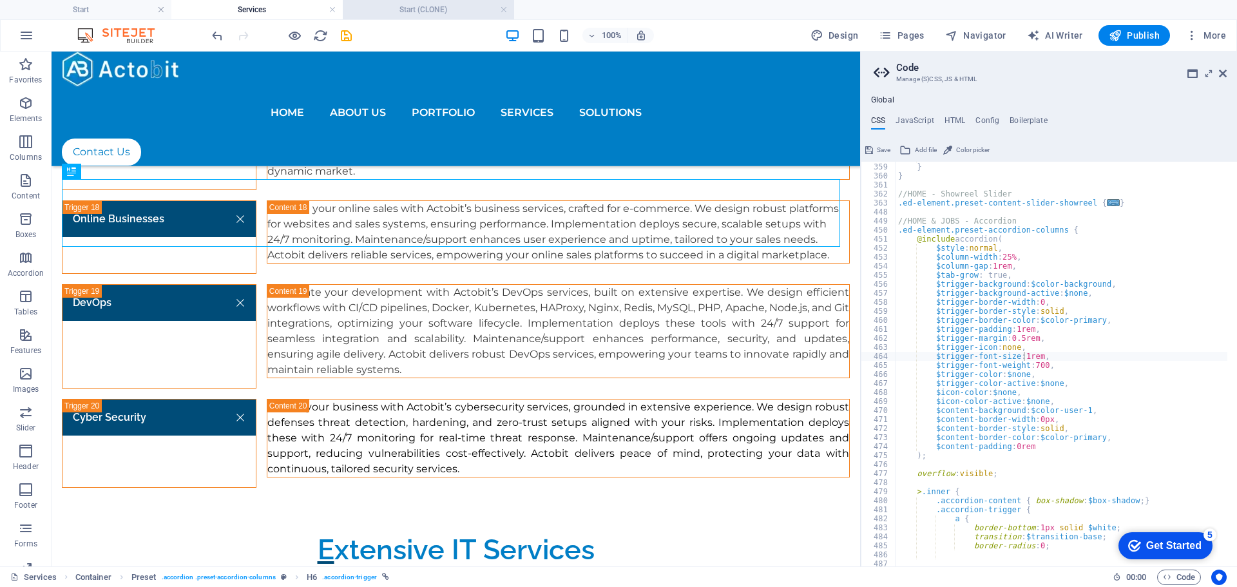
scroll to position [4574, 0]
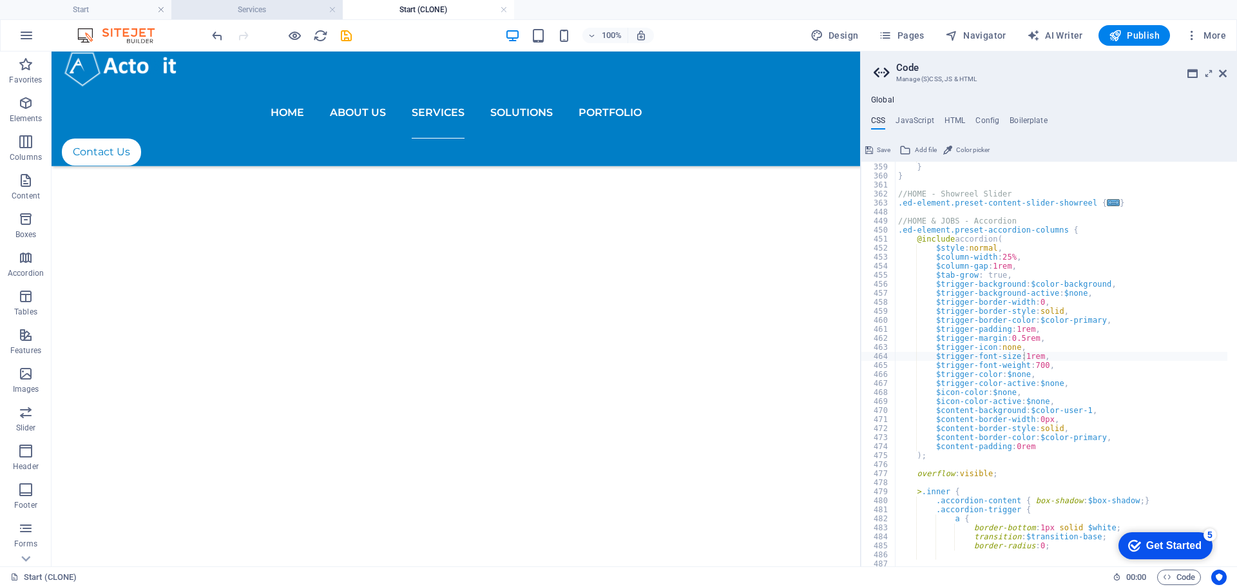
click at [286, 15] on h4 "Services" at bounding box center [256, 10] width 171 height 14
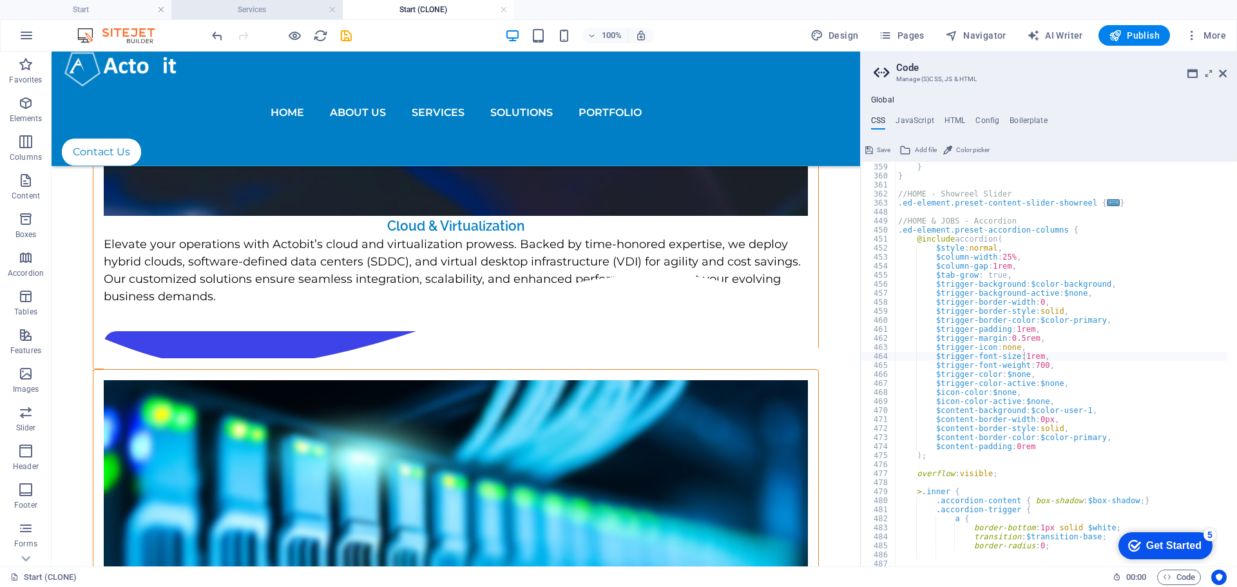
scroll to position [0, 0]
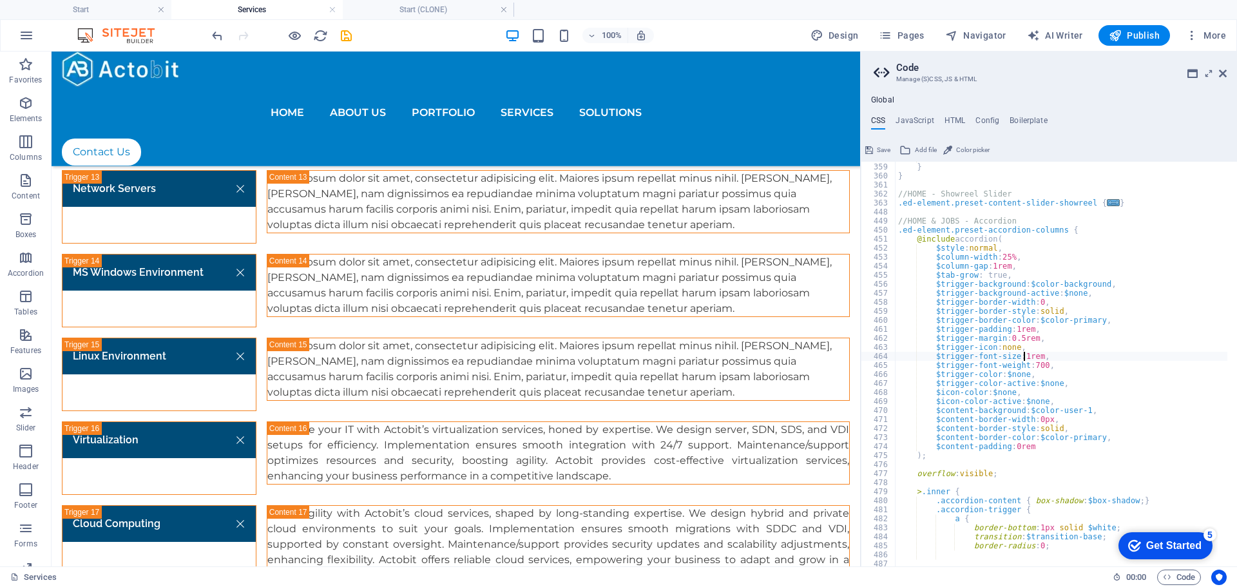
drag, startPoint x: 1024, startPoint y: 358, endPoint x: 1062, endPoint y: 379, distance: 44.1
click at [1024, 357] on div "} } } //HOME - Showreel Slider .ed-element.preset-content-slider-showreel { ...…" at bounding box center [1147, 359] width 504 height 413
click at [1084, 305] on div "} } } //HOME - Showreel Slider .ed-element.preset-content-slider-showreel { ...…" at bounding box center [1147, 359] width 504 height 413
type textarea "$trigger-border-width: 0,"
click at [350, 36] on icon "save" at bounding box center [346, 35] width 15 height 15
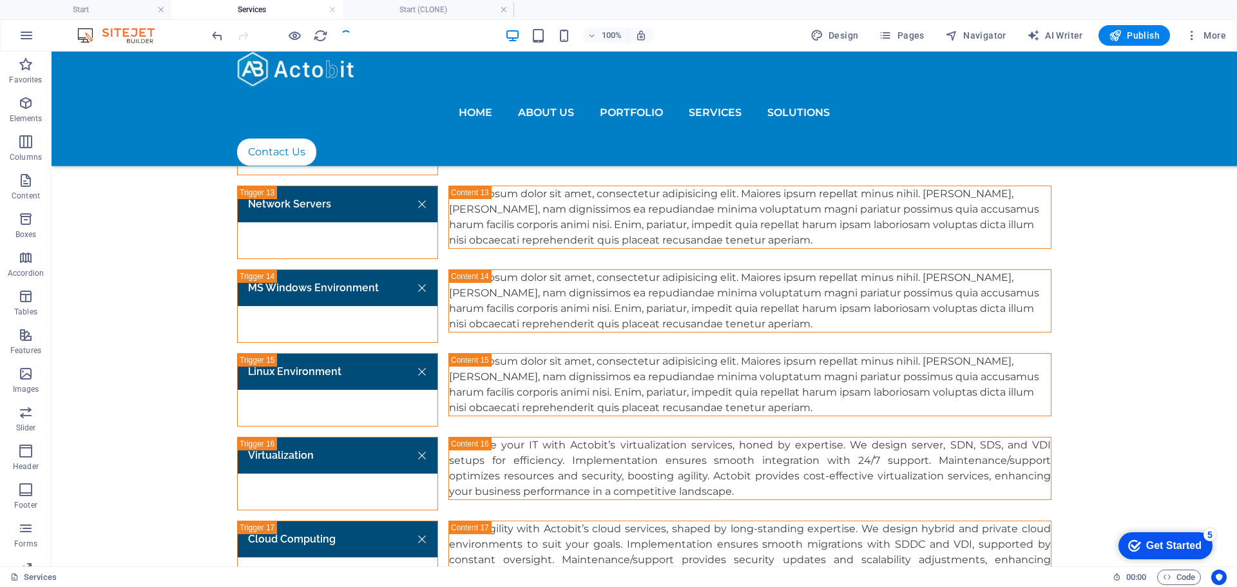
scroll to position [2690, 0]
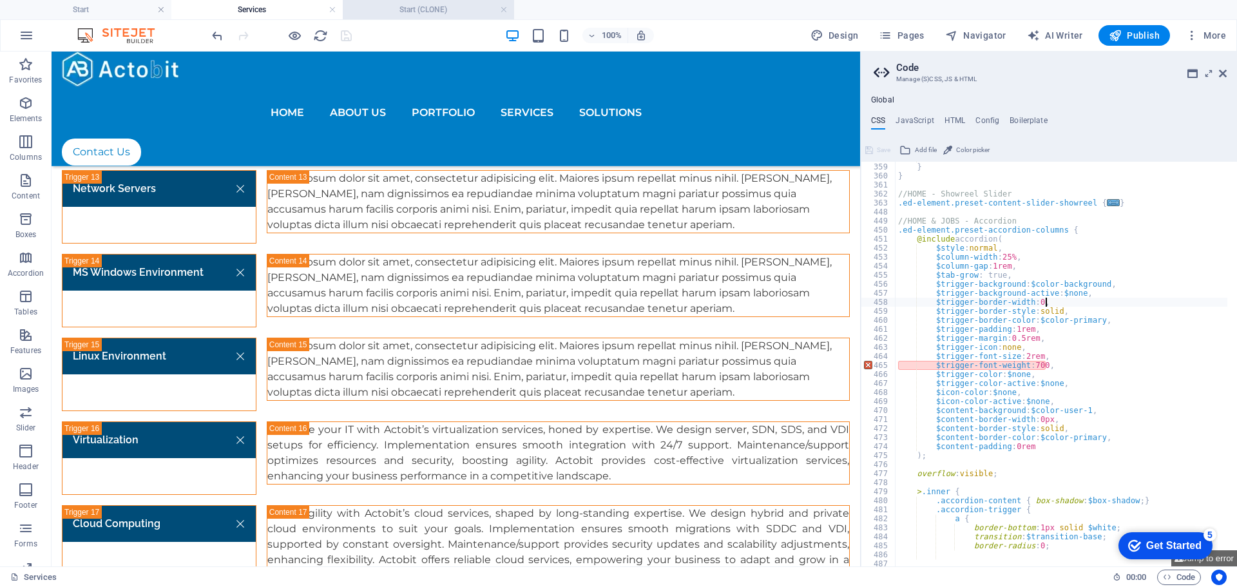
click at [420, 6] on h4 "Start (CLONE)" at bounding box center [428, 10] width 171 height 14
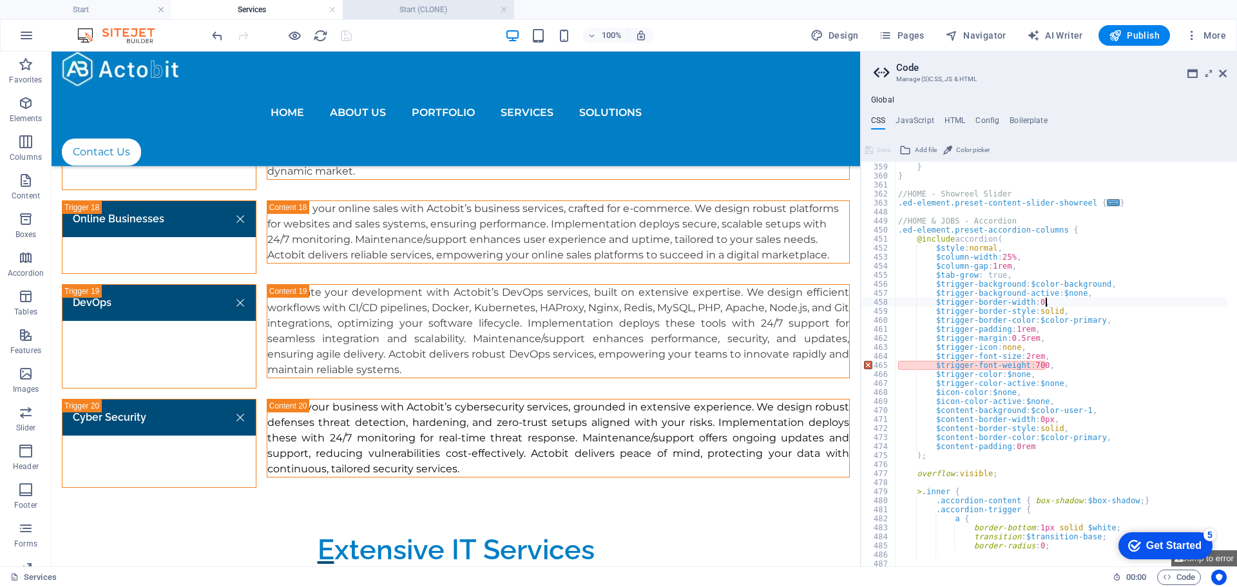
scroll to position [4574, 0]
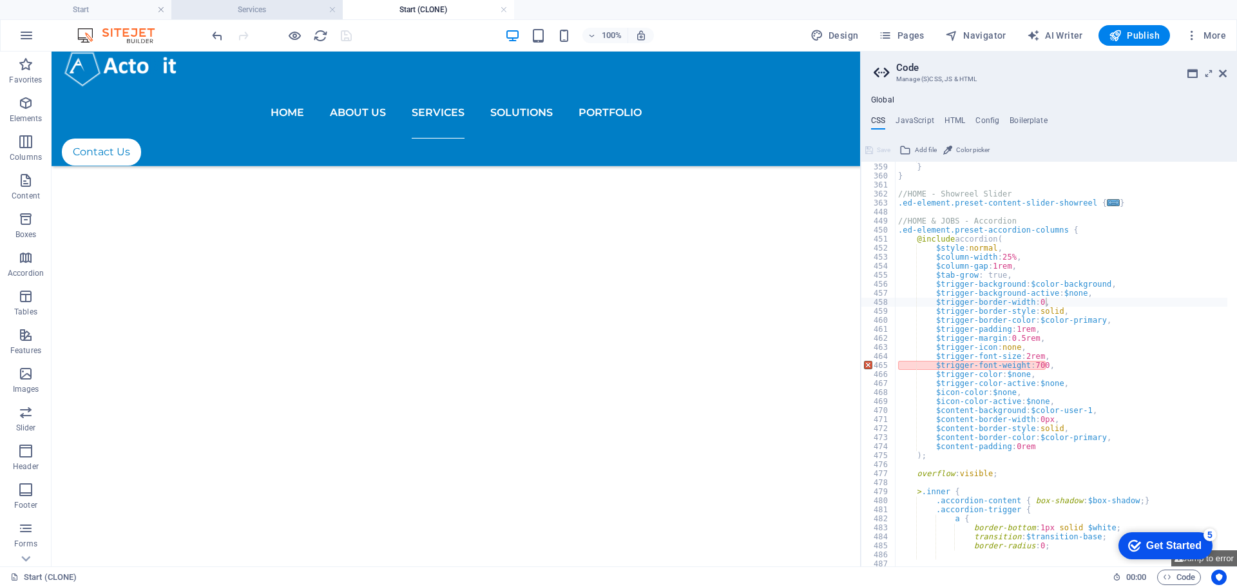
click at [287, 8] on h4 "Services" at bounding box center [256, 10] width 171 height 14
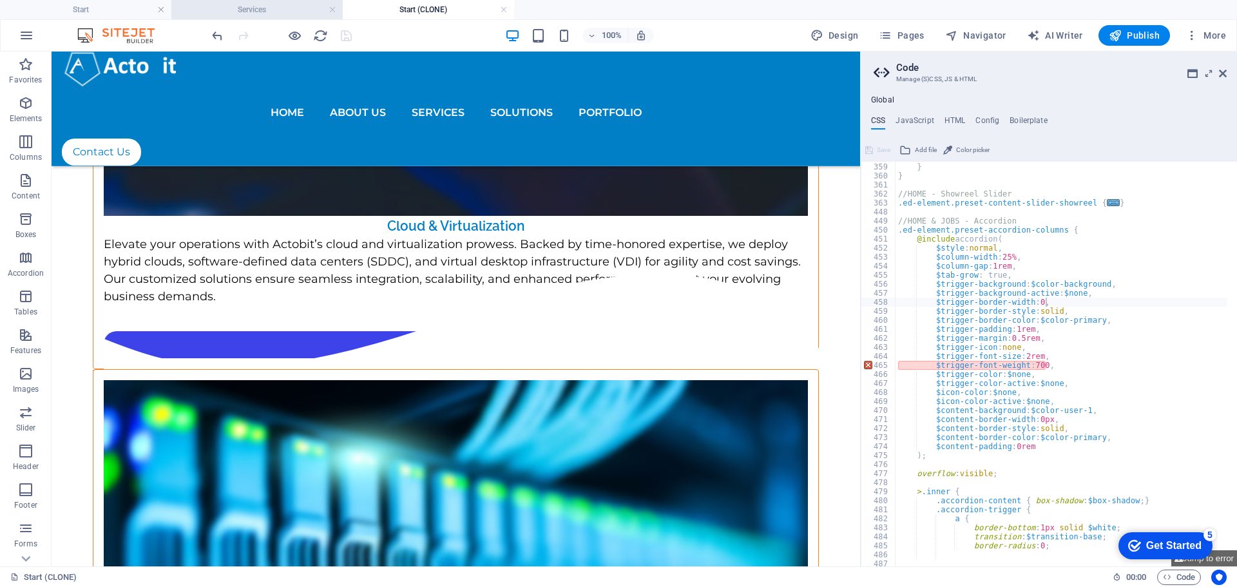
scroll to position [0, 0]
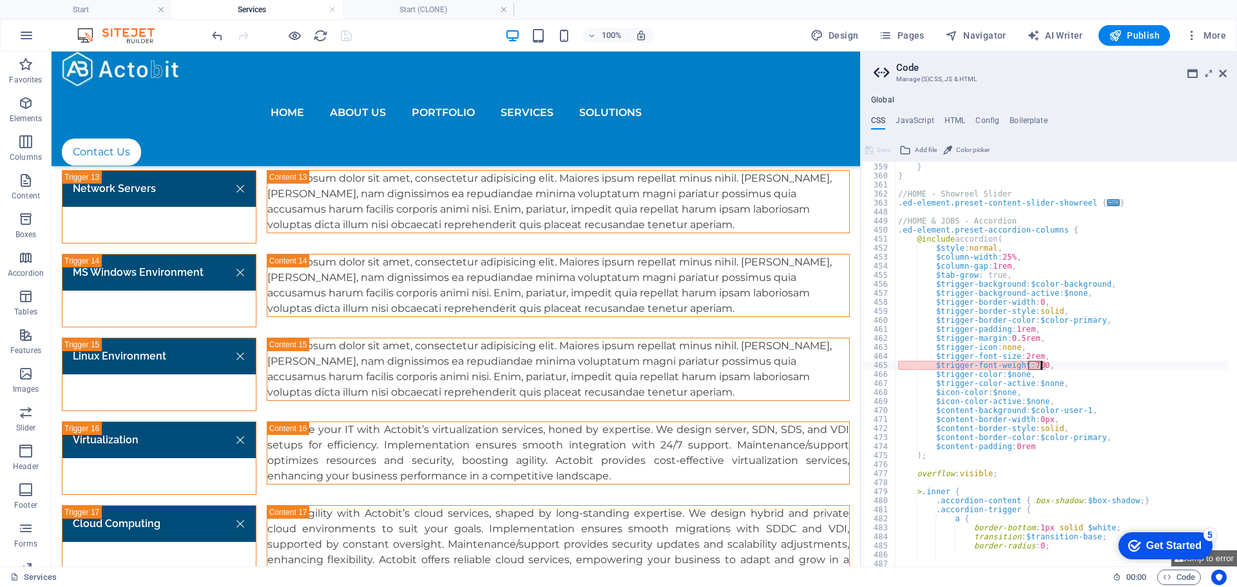
drag, startPoint x: 1027, startPoint y: 368, endPoint x: 1041, endPoint y: 368, distance: 14.2
click at [1041, 368] on div "} } } //HOME - Showreel Slider .ed-element.preset-content-slider-showreel { ...…" at bounding box center [1147, 359] width 504 height 413
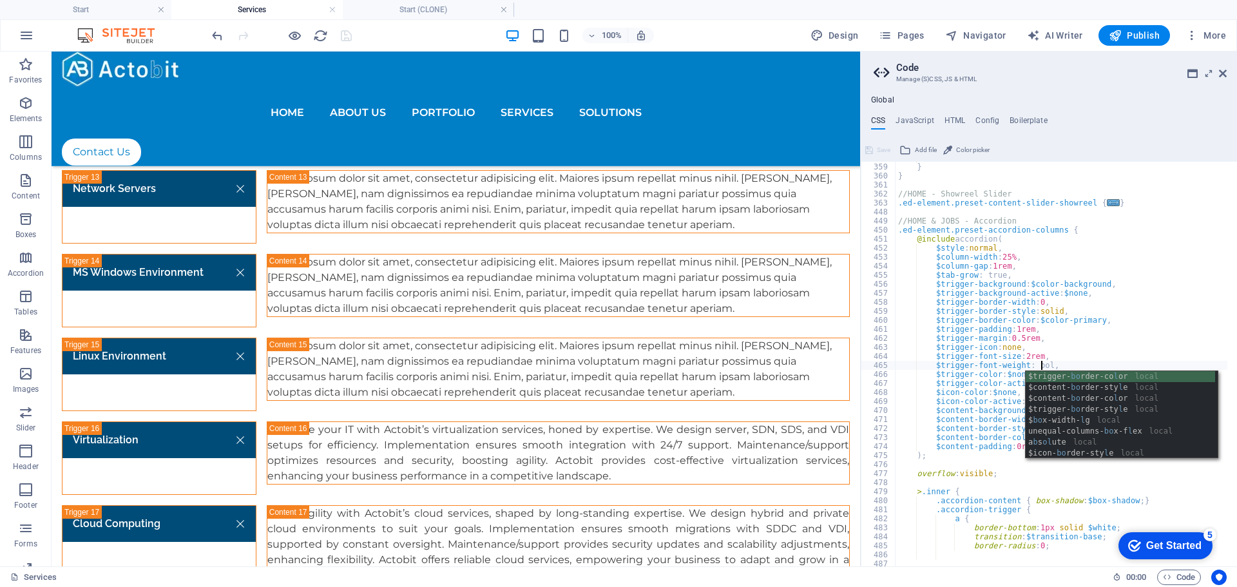
scroll to position [0, 14]
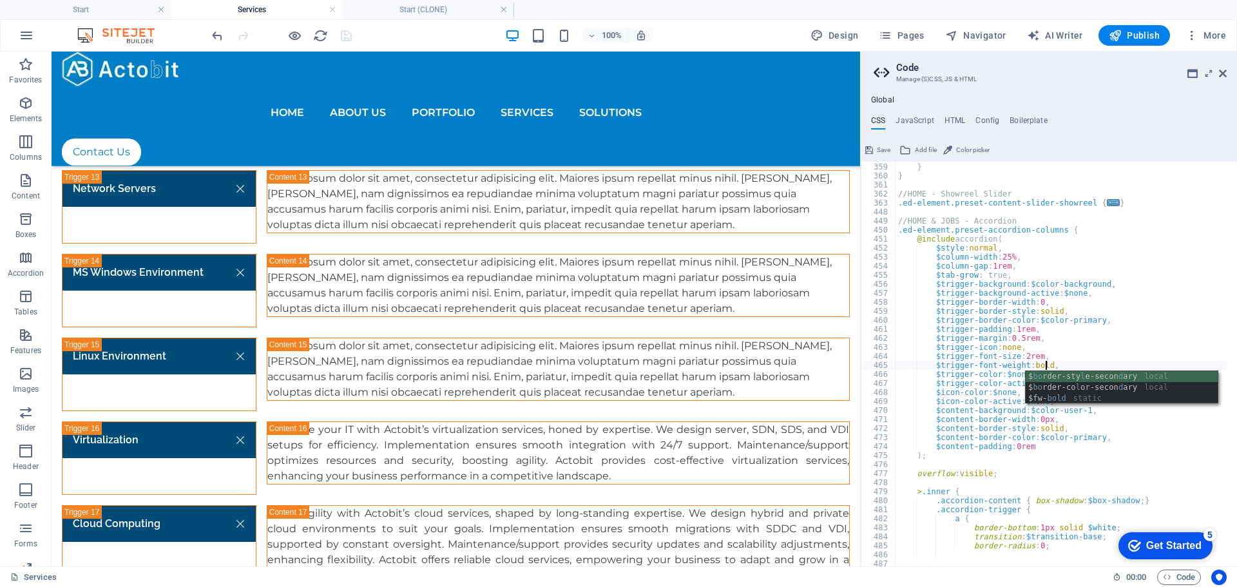
click at [1096, 340] on div "} } } //HOME - Showreel Slider .ed-element.preset-content-slider-showreel { ...…" at bounding box center [1147, 359] width 504 height 413
click at [998, 385] on div "} } } //HOME - Showreel Slider .ed-element.preset-content-slider-showreel { ...…" at bounding box center [1147, 359] width 504 height 413
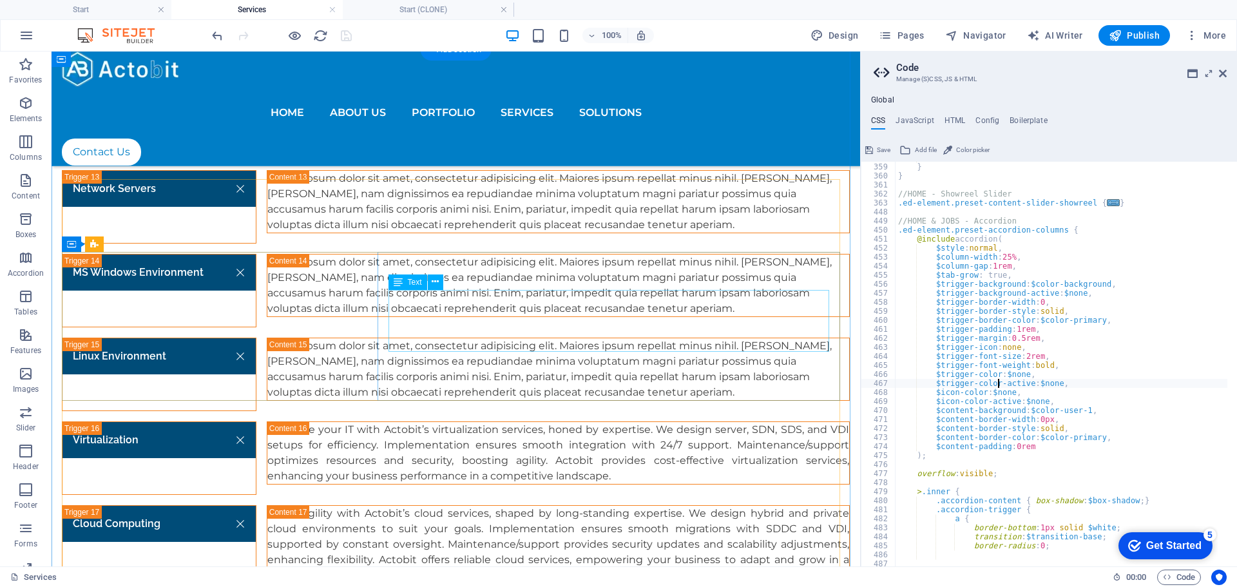
type textarea "$trigger-color-active: $none,"
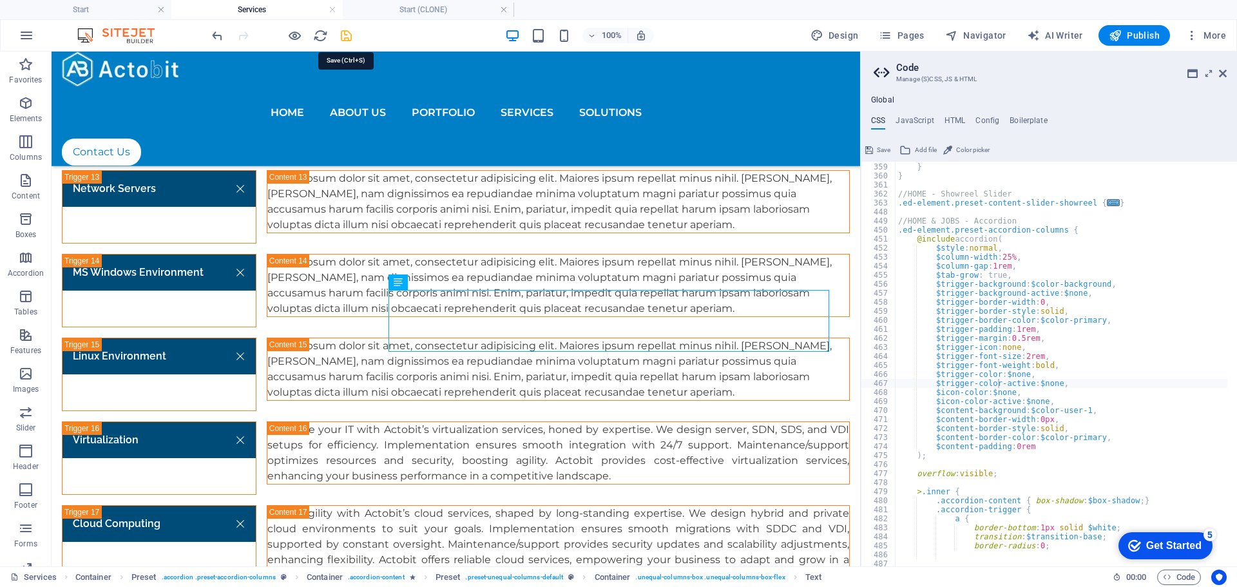
click at [347, 37] on icon "save" at bounding box center [346, 35] width 15 height 15
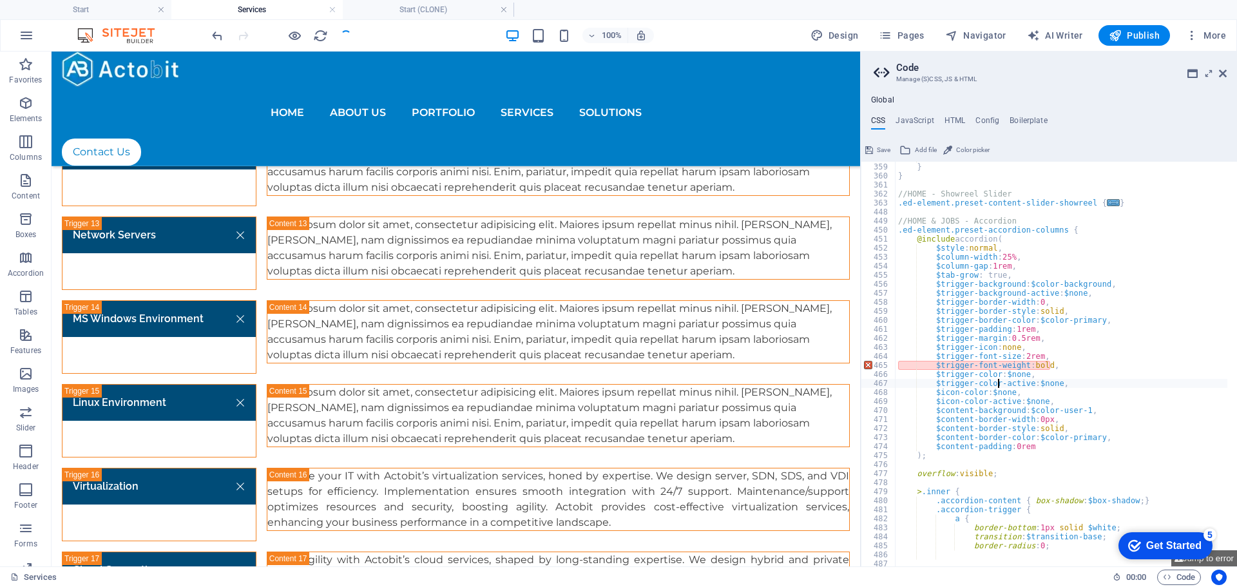
scroll to position [2690, 0]
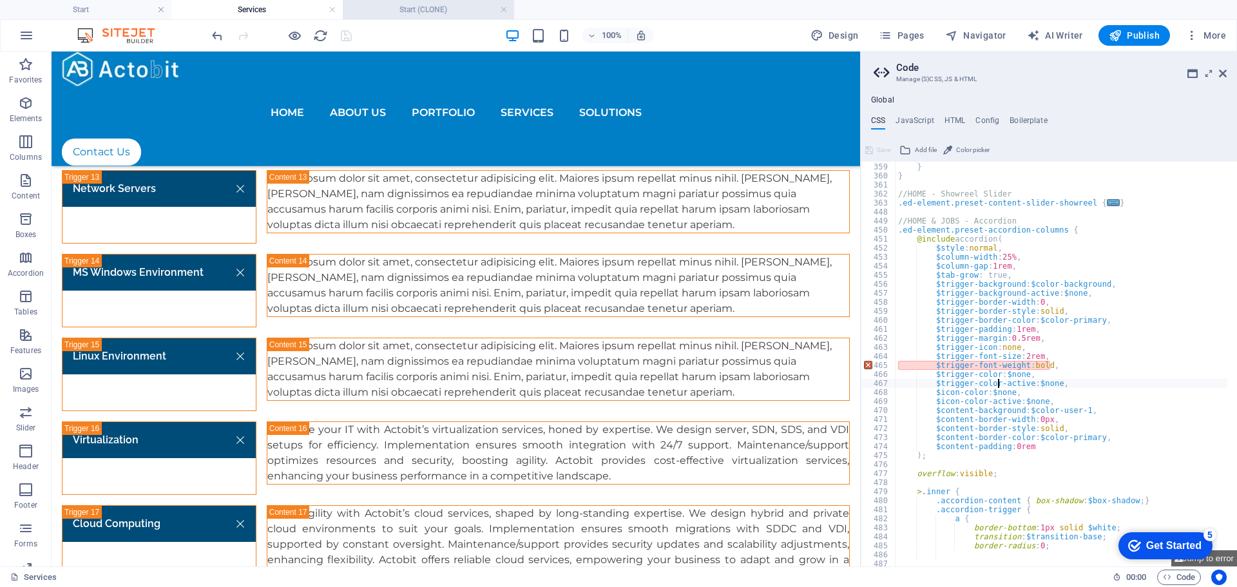
click at [391, 8] on h4 "Start (CLONE)" at bounding box center [428, 10] width 171 height 14
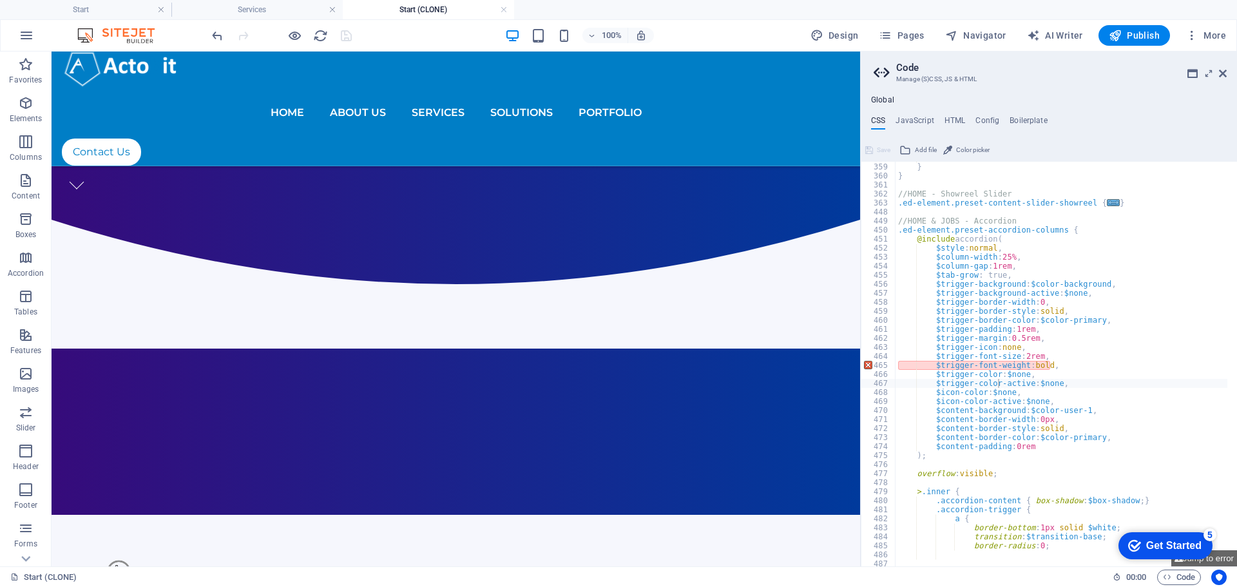
scroll to position [4574, 0]
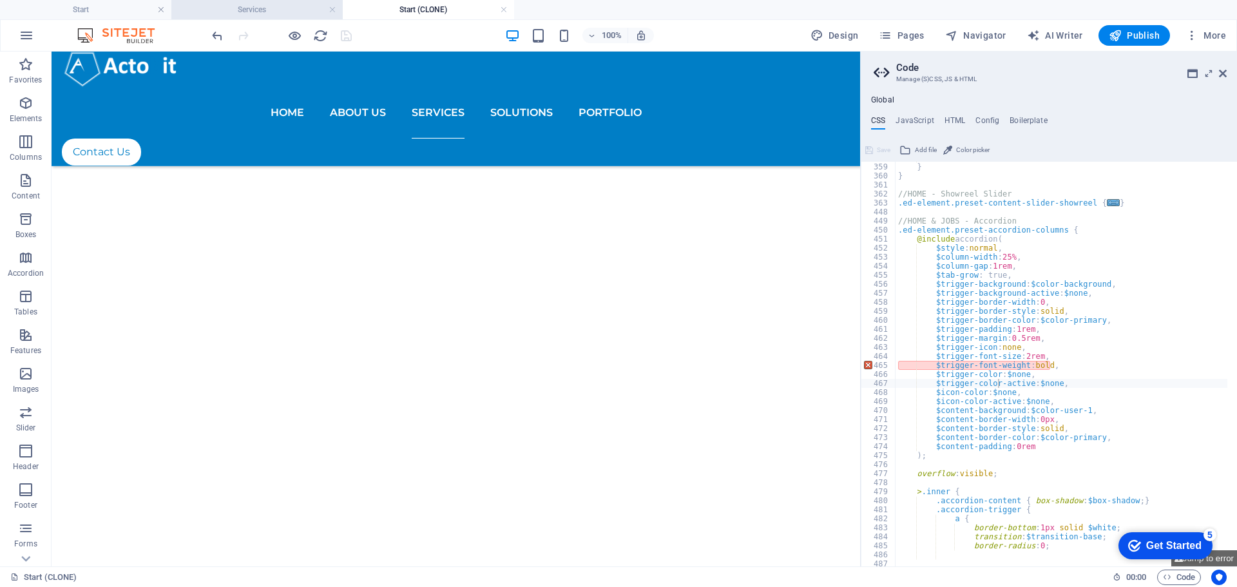
click at [256, 7] on h4 "Services" at bounding box center [256, 10] width 171 height 14
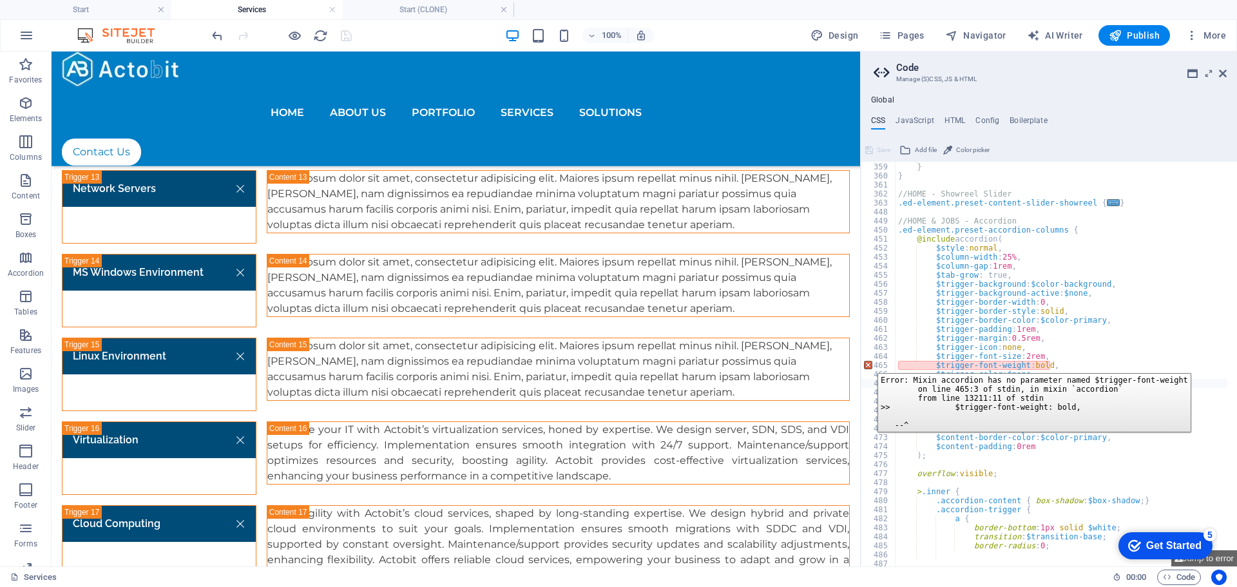
click at [868, 363] on div "465" at bounding box center [878, 365] width 35 height 9
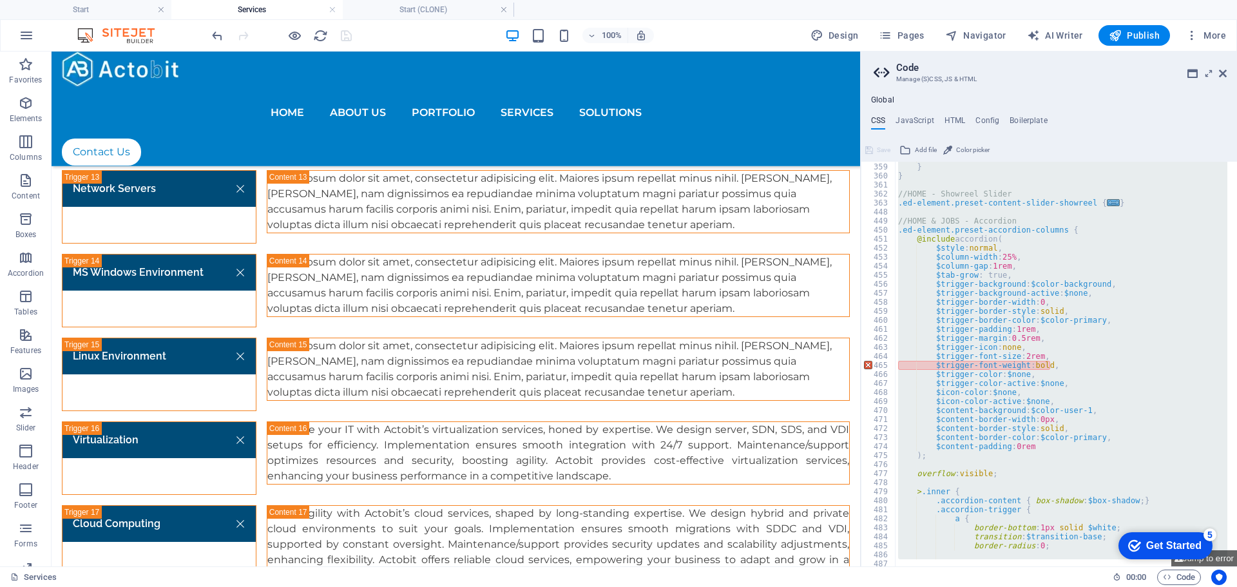
click at [1048, 367] on div "} } } //HOME - Showreel Slider .ed-element.preset-content-slider-showreel { ...…" at bounding box center [1061, 364] width 332 height 405
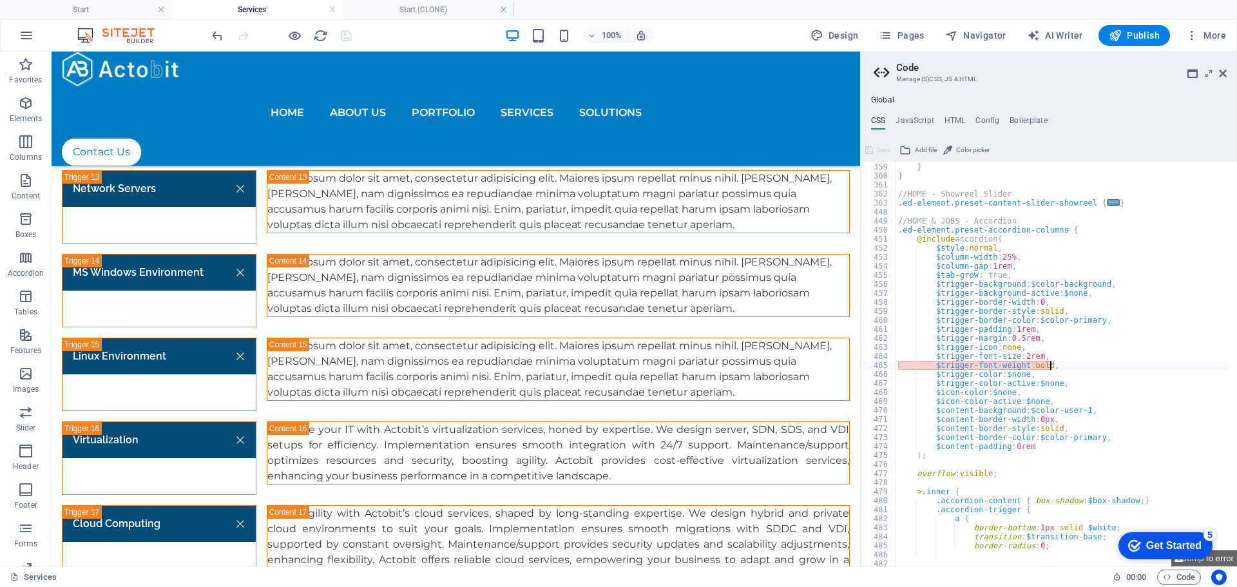
click at [1048, 367] on div "} } } //HOME - Showreel Slider .ed-element.preset-content-slider-showreel { ...…" at bounding box center [1147, 359] width 504 height 413
type textarea "$trigger-font-weight: bold,"
drag, startPoint x: 1054, startPoint y: 363, endPoint x: 893, endPoint y: 367, distance: 161.1
click at [893, 367] on div "$trigger-font-weight: bold, 358 359 360 361 362 363 448 449 450 451 452 453 454…" at bounding box center [1049, 364] width 376 height 405
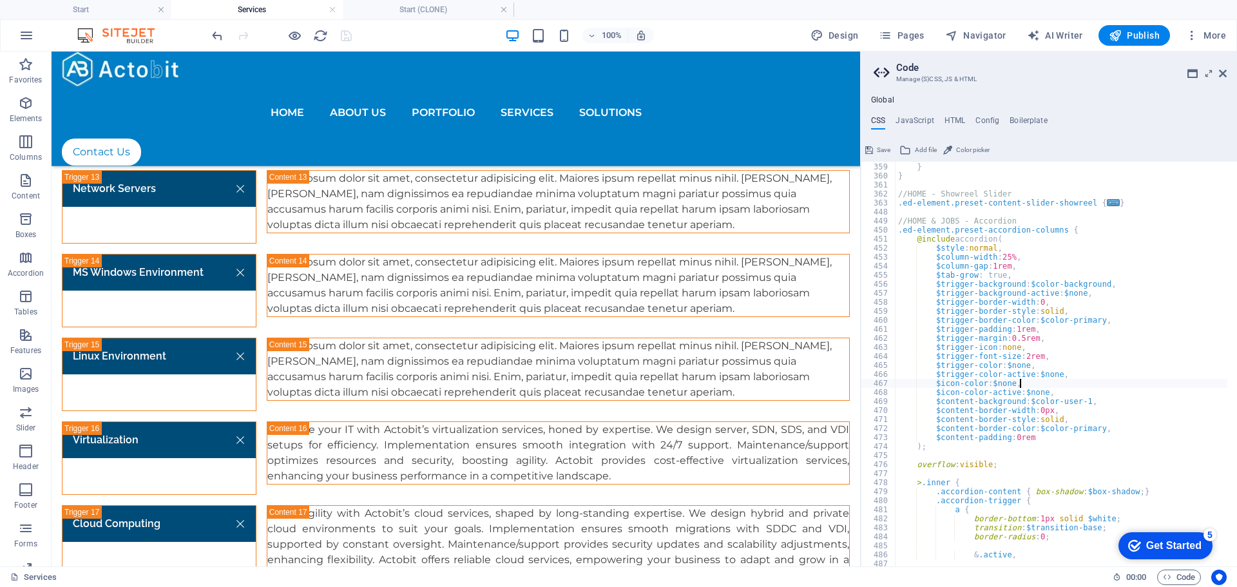
click at [1055, 385] on div "} } } //HOME - Showreel Slider .ed-element.preset-content-slider-showreel { ...…" at bounding box center [1147, 359] width 504 height 413
click at [35, 108] on span "Elements" at bounding box center [26, 110] width 52 height 31
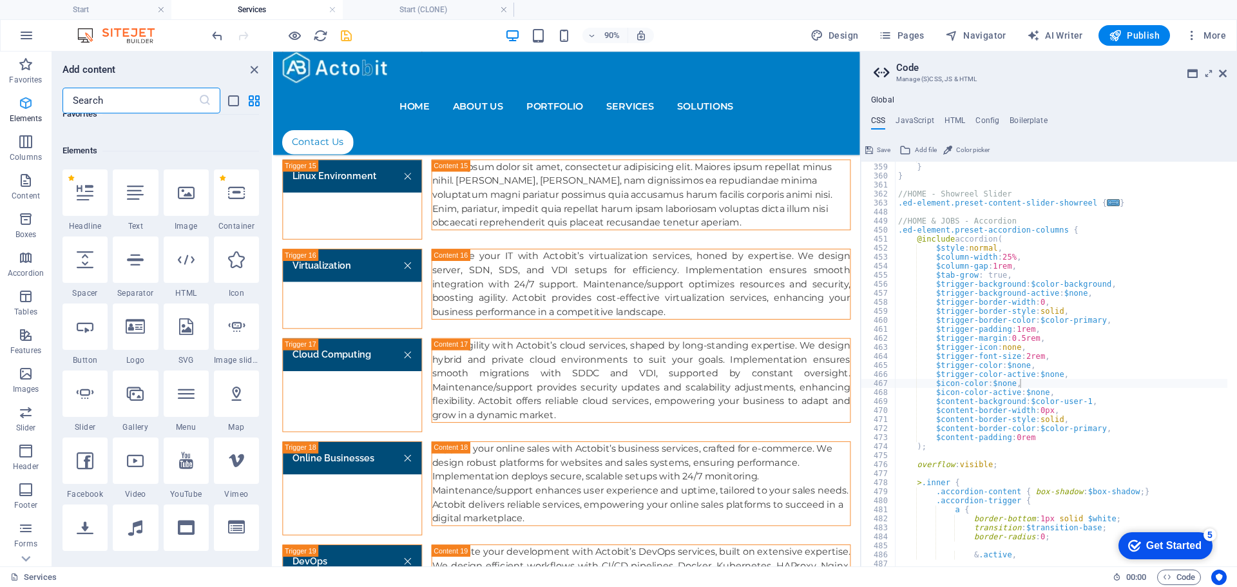
scroll to position [137, 0]
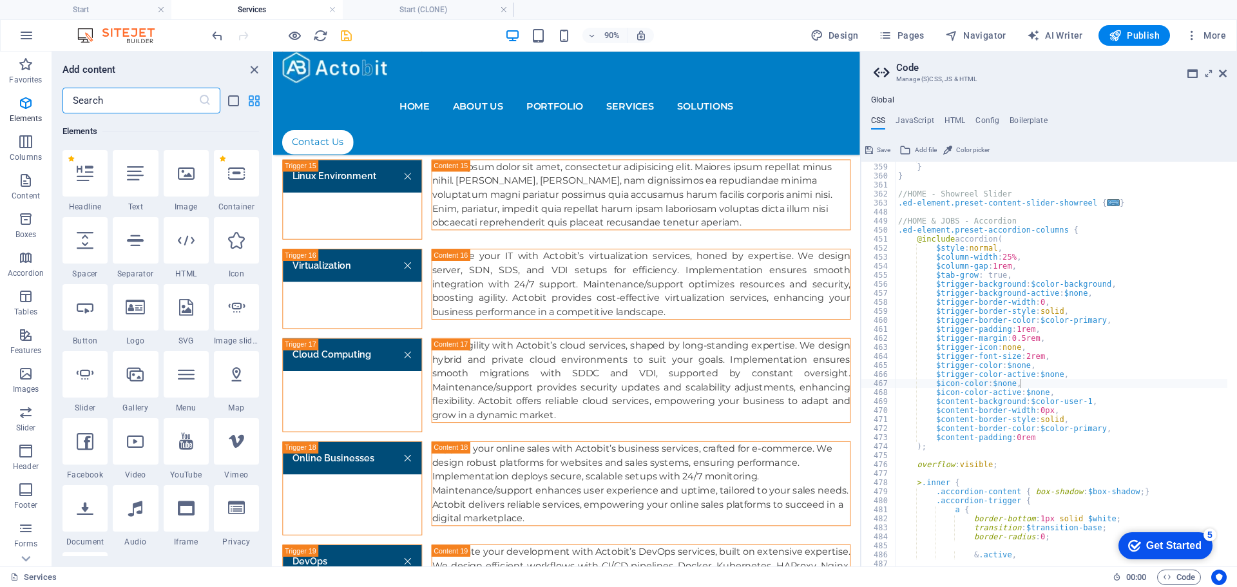
click at [252, 97] on icon "grid-view" at bounding box center [254, 100] width 15 height 15
click at [230, 100] on icon "list-view" at bounding box center [233, 100] width 15 height 15
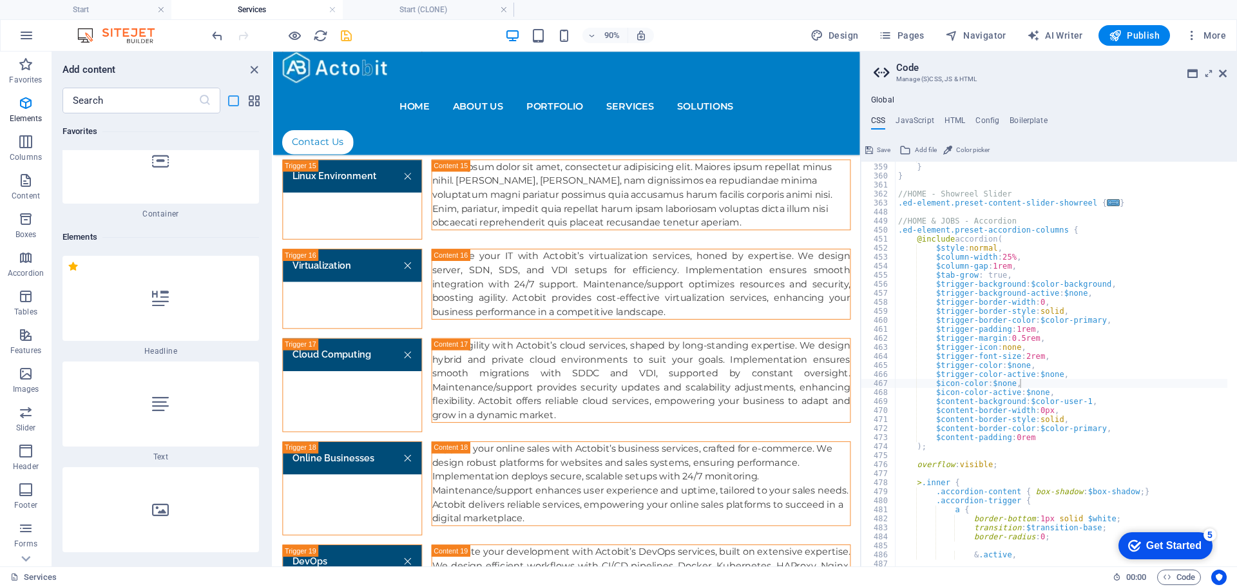
scroll to position [243, 0]
click at [252, 102] on icon "grid-view" at bounding box center [254, 100] width 15 height 15
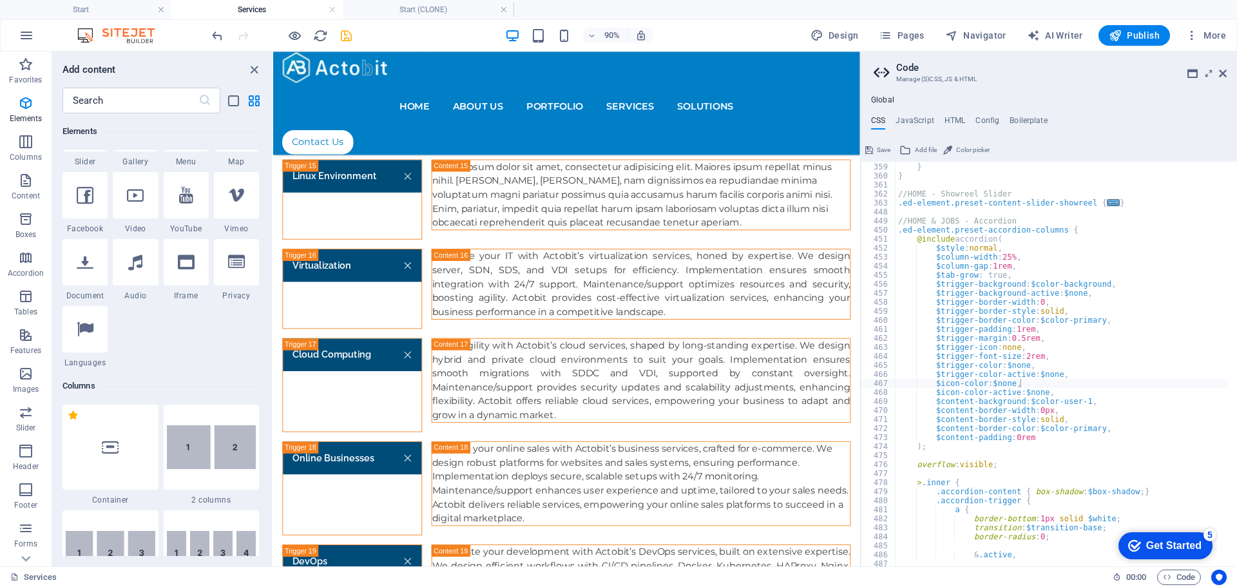
scroll to position [0, 0]
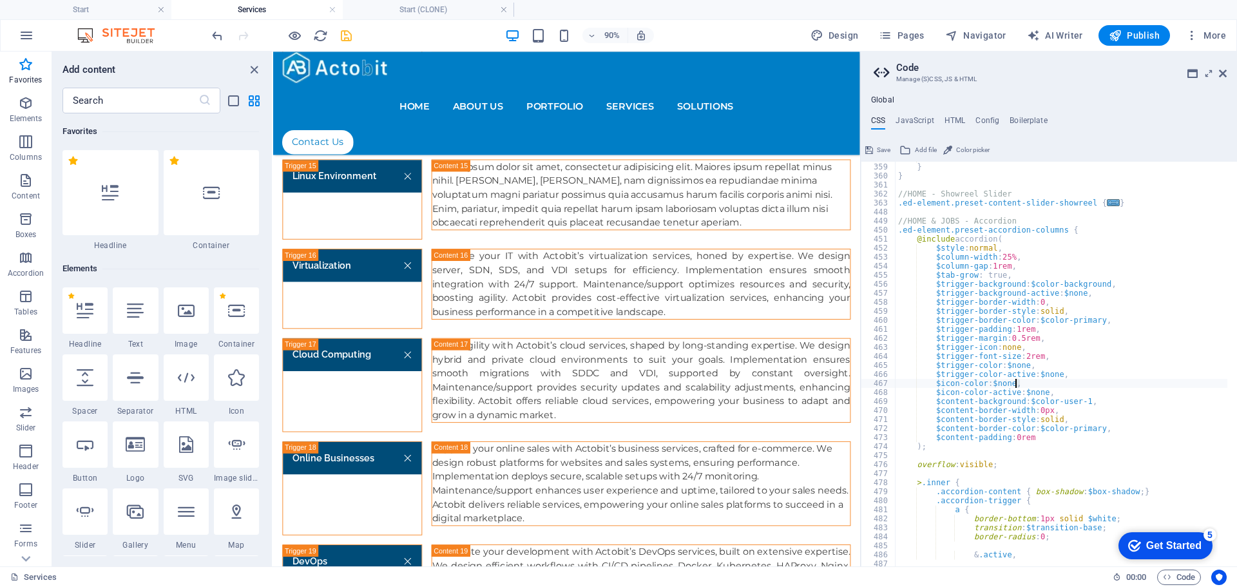
drag, startPoint x: 1023, startPoint y: 383, endPoint x: 1014, endPoint y: 384, distance: 9.0
click at [1014, 384] on div "} } } //HOME - Showreel Slider .ed-element.preset-content-slider-showreel { ...…" at bounding box center [1147, 359] width 504 height 413
type textarea "$icon-color: $none,"
click at [992, 119] on h4 "Config" at bounding box center [987, 123] width 24 height 14
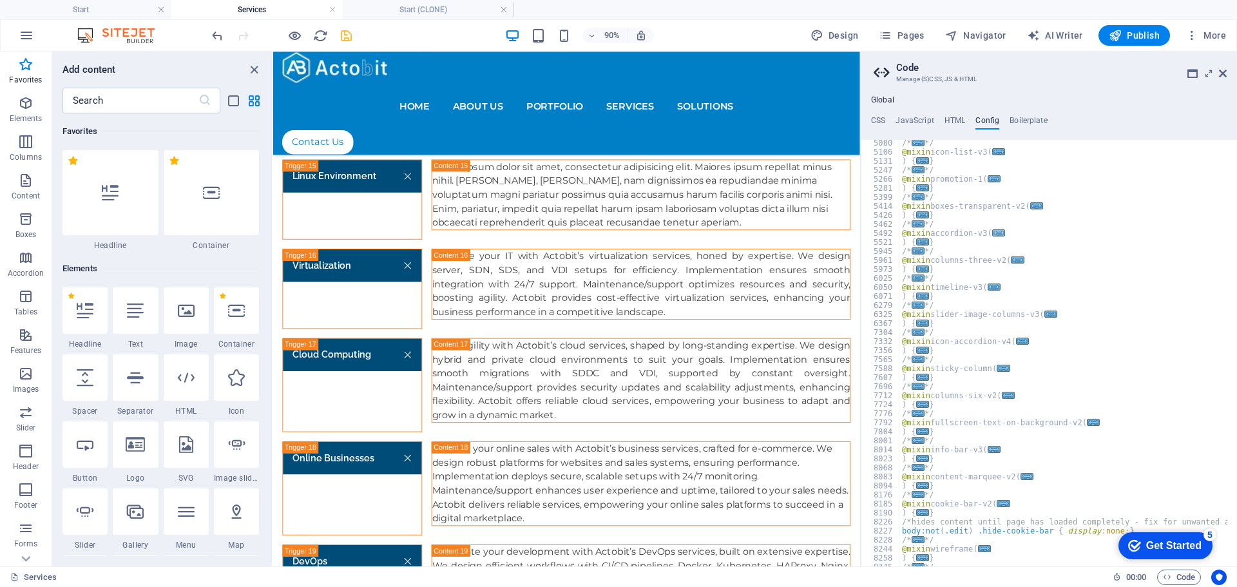
click at [995, 235] on span "..." at bounding box center [998, 232] width 13 height 7
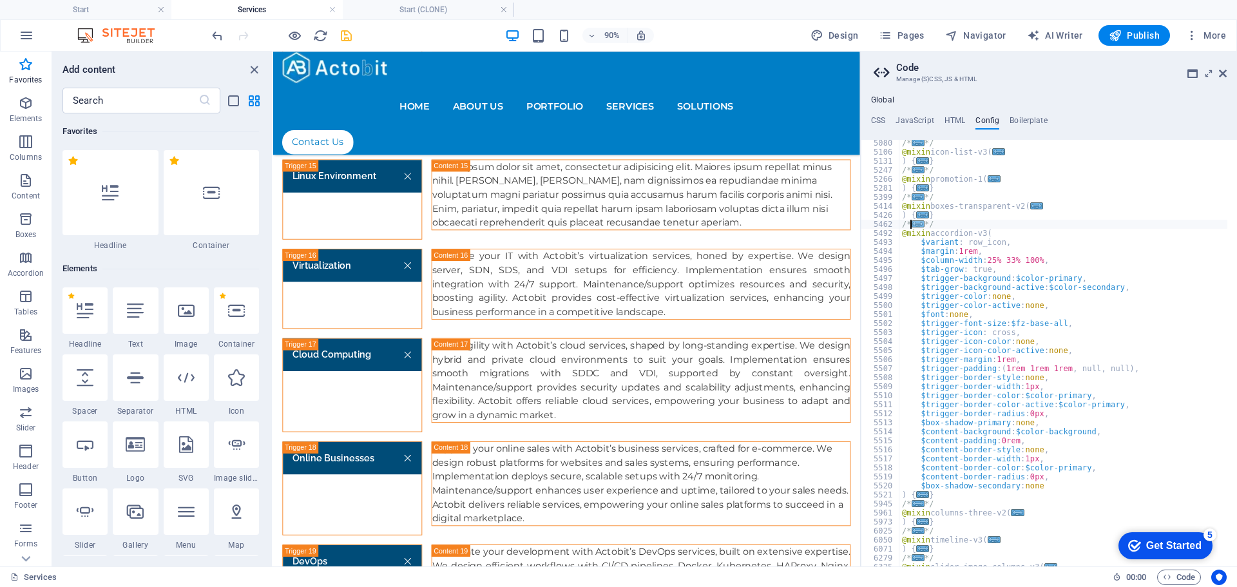
click at [921, 225] on span "..." at bounding box center [918, 223] width 13 height 7
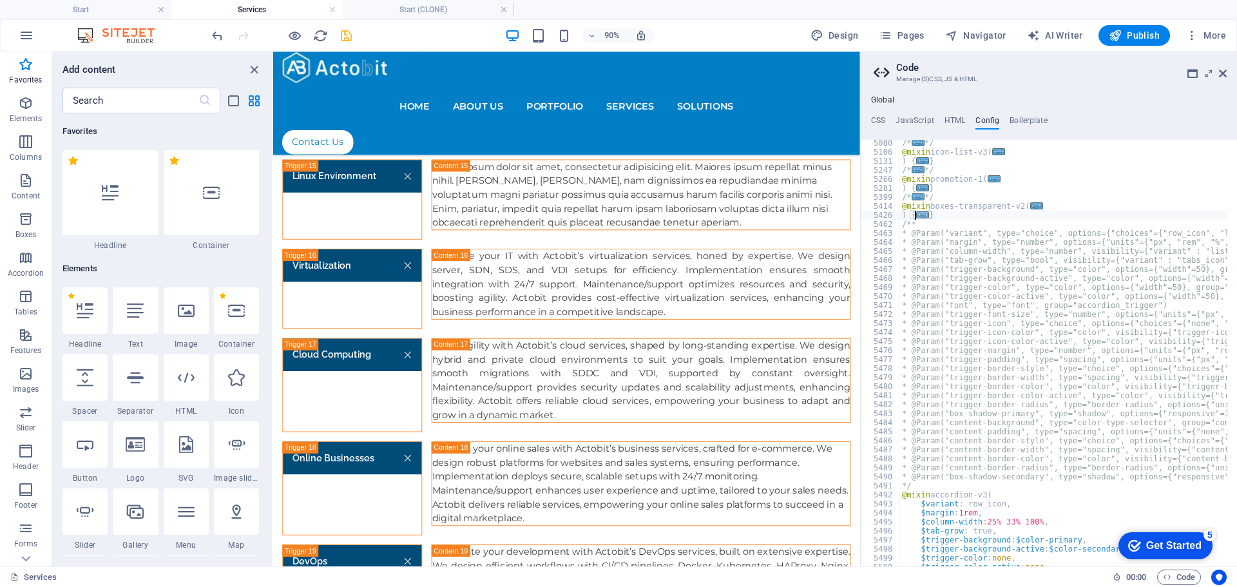
click at [923, 217] on span "..." at bounding box center [922, 214] width 13 height 7
type textarea ") {"
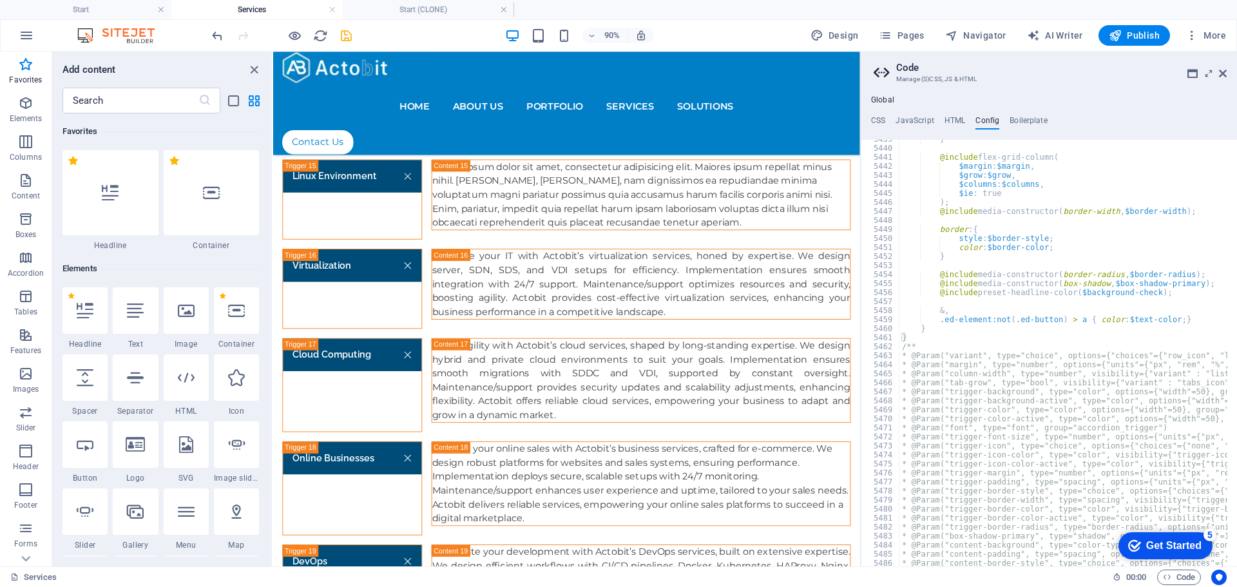
scroll to position [1044, 0]
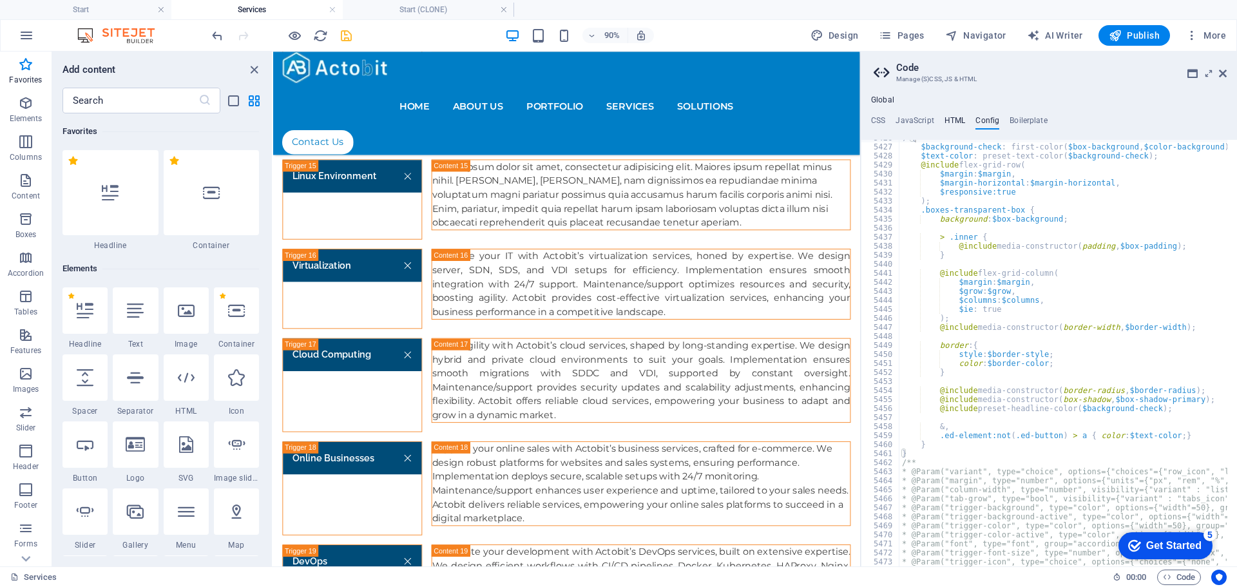
drag, startPoint x: 952, startPoint y: 124, endPoint x: 981, endPoint y: 119, distance: 29.6
click at [954, 124] on h4 "HTML" at bounding box center [954, 123] width 21 height 14
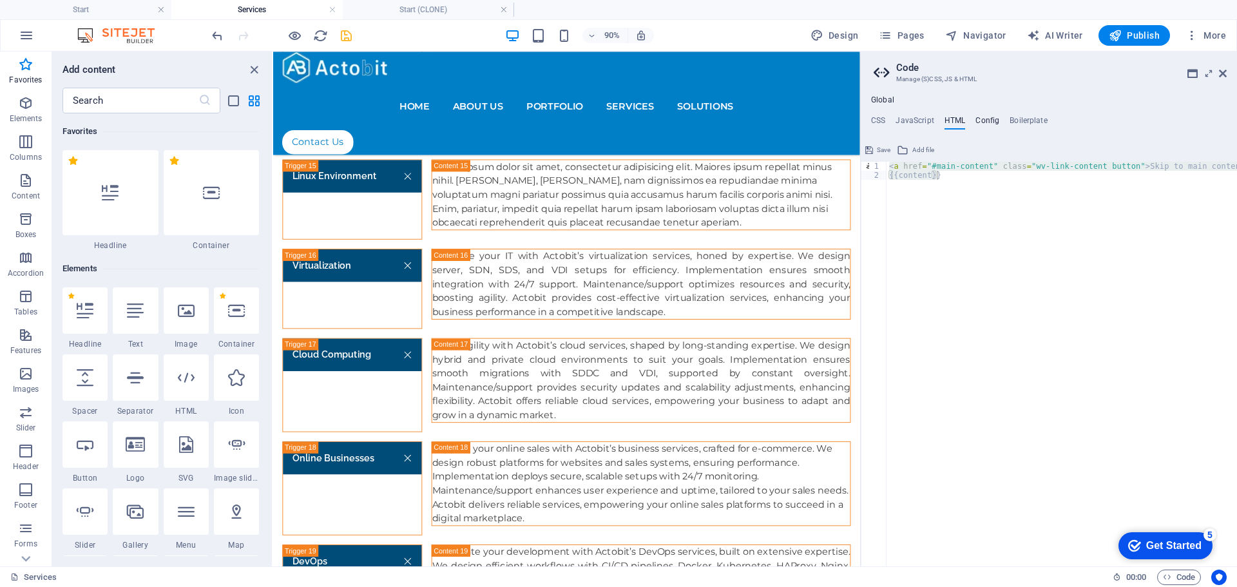
click at [987, 118] on h4 "Config" at bounding box center [987, 123] width 24 height 14
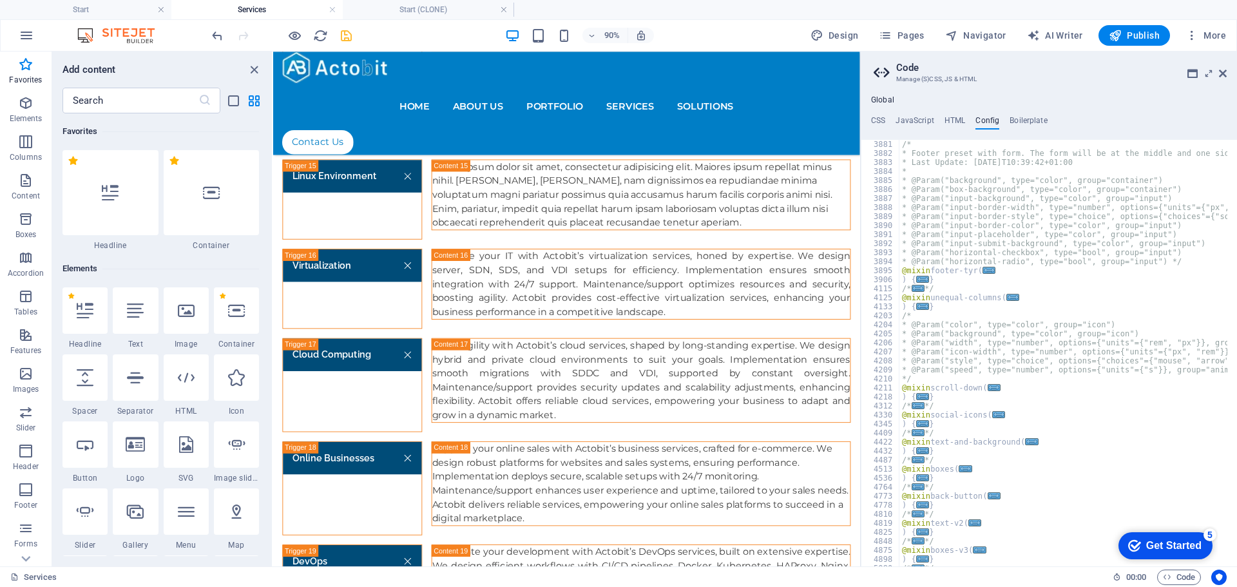
scroll to position [541, 0]
click at [1226, 72] on icon at bounding box center [1223, 73] width 8 height 10
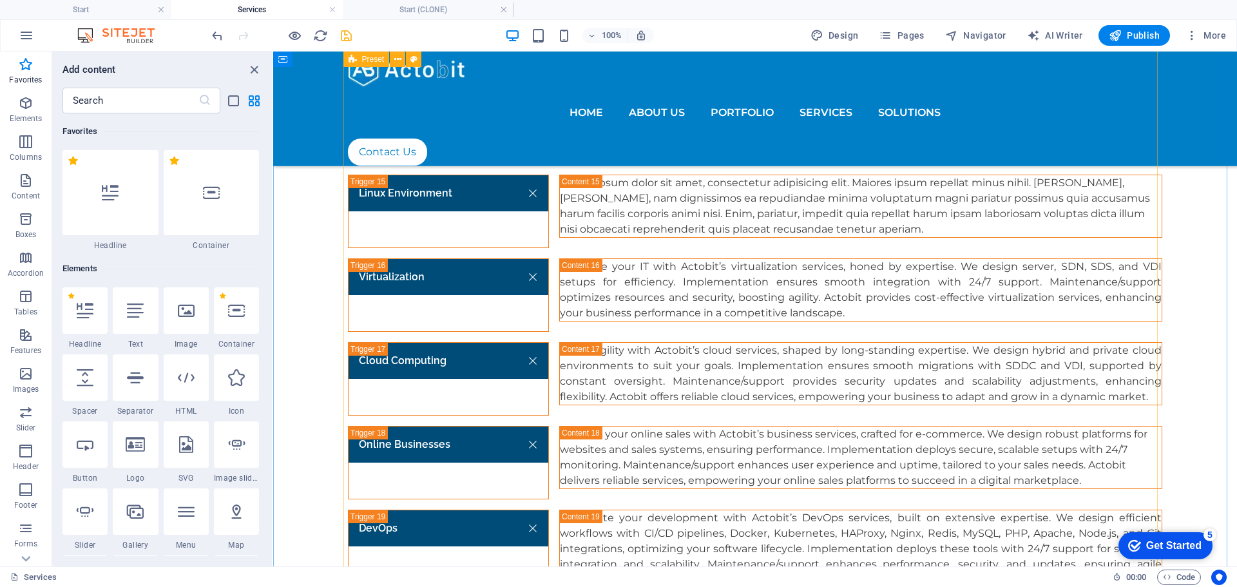
scroll to position [2708, 0]
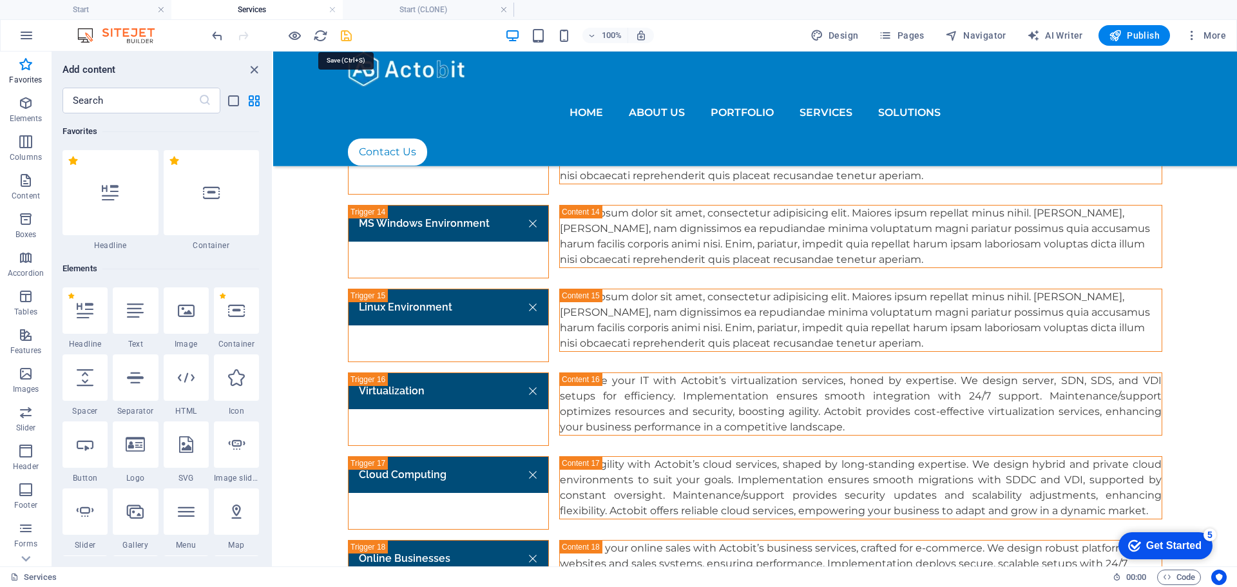
click at [350, 39] on icon "save" at bounding box center [346, 35] width 15 height 15
